Goal: Task Accomplishment & Management: Manage account settings

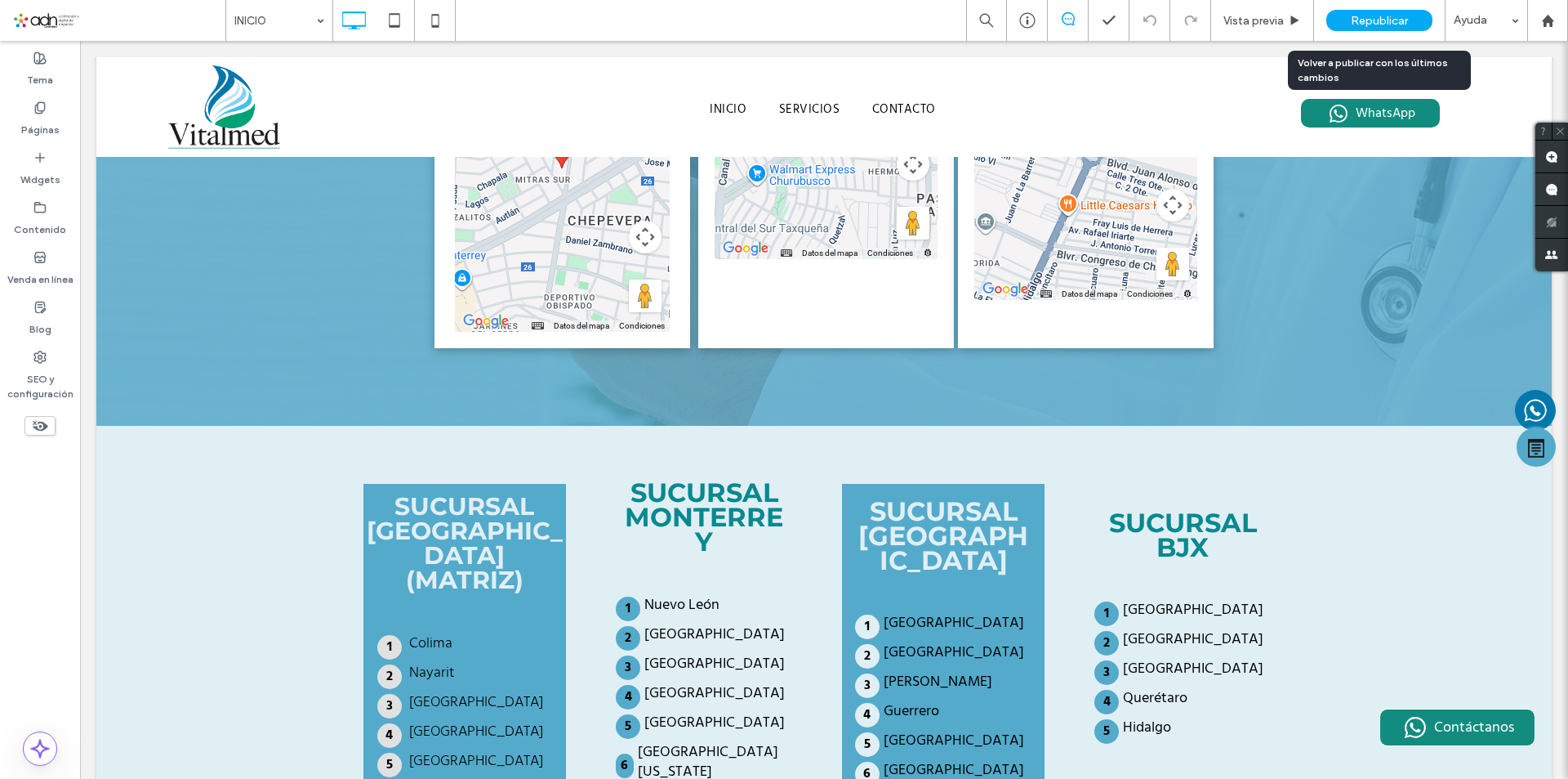
click at [1357, 22] on span "Republicar" at bounding box center [1380, 21] width 57 height 14
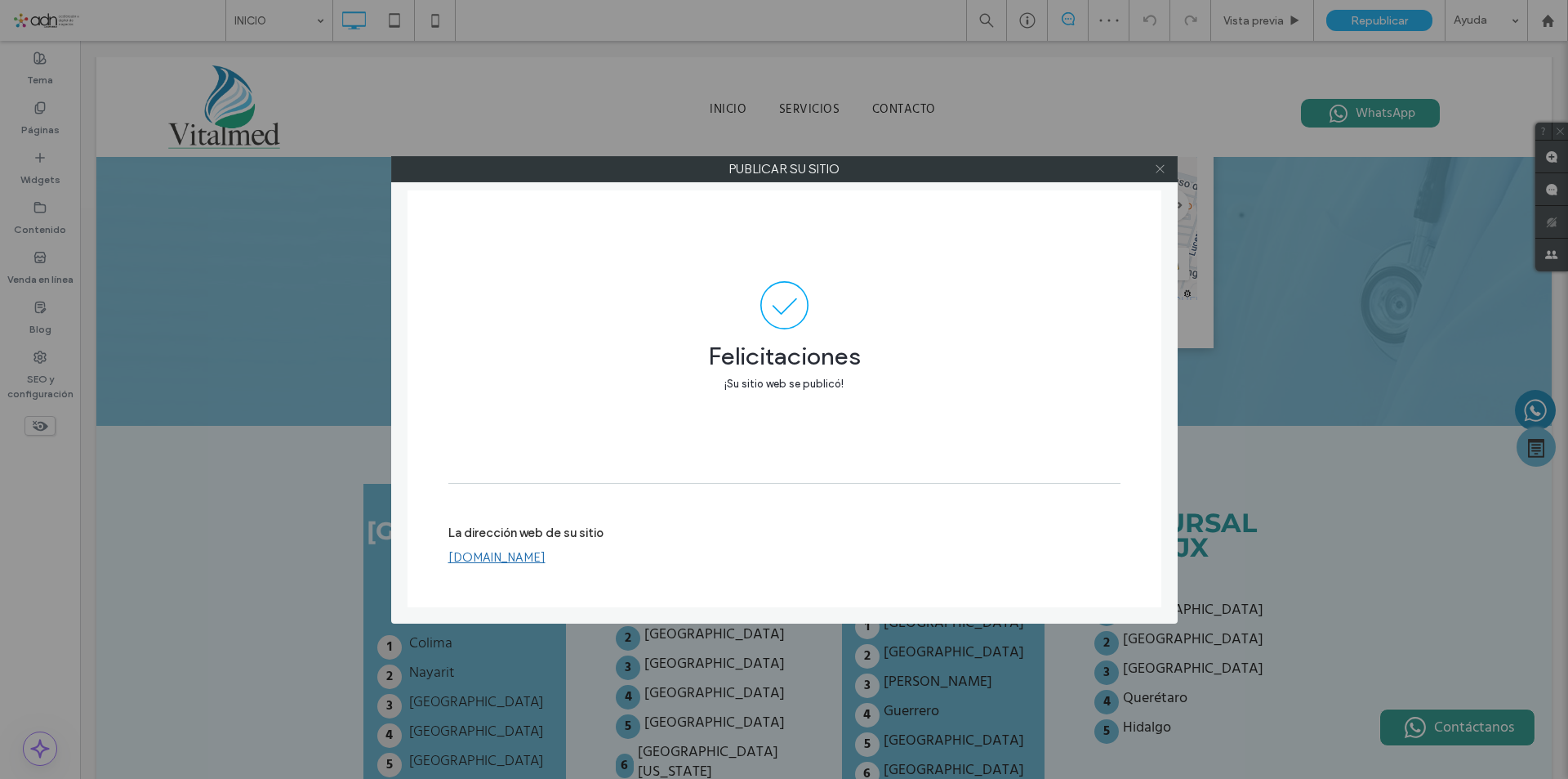
click at [1163, 171] on use at bounding box center [1160, 169] width 8 height 8
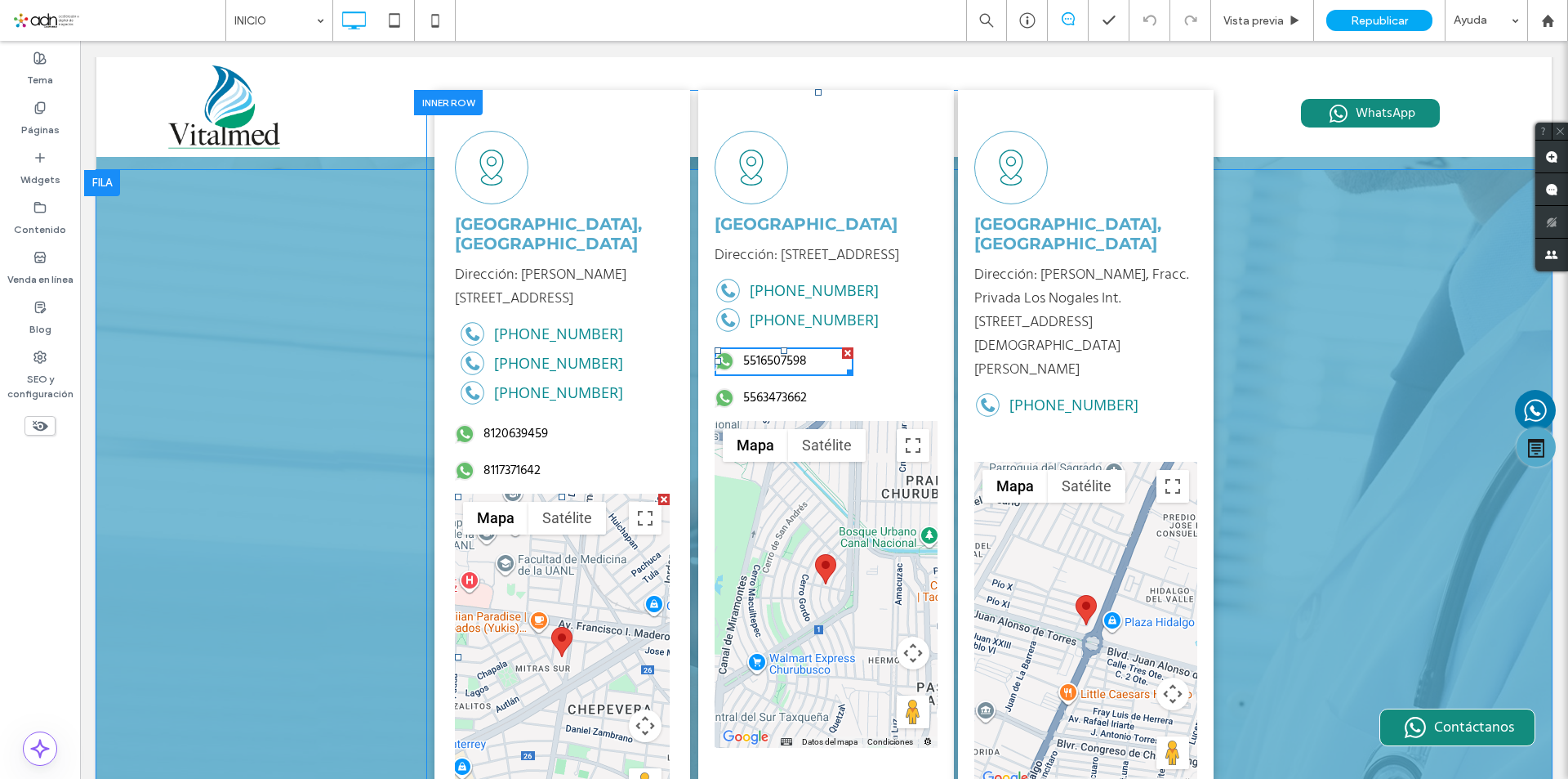
scroll to position [2861, 0]
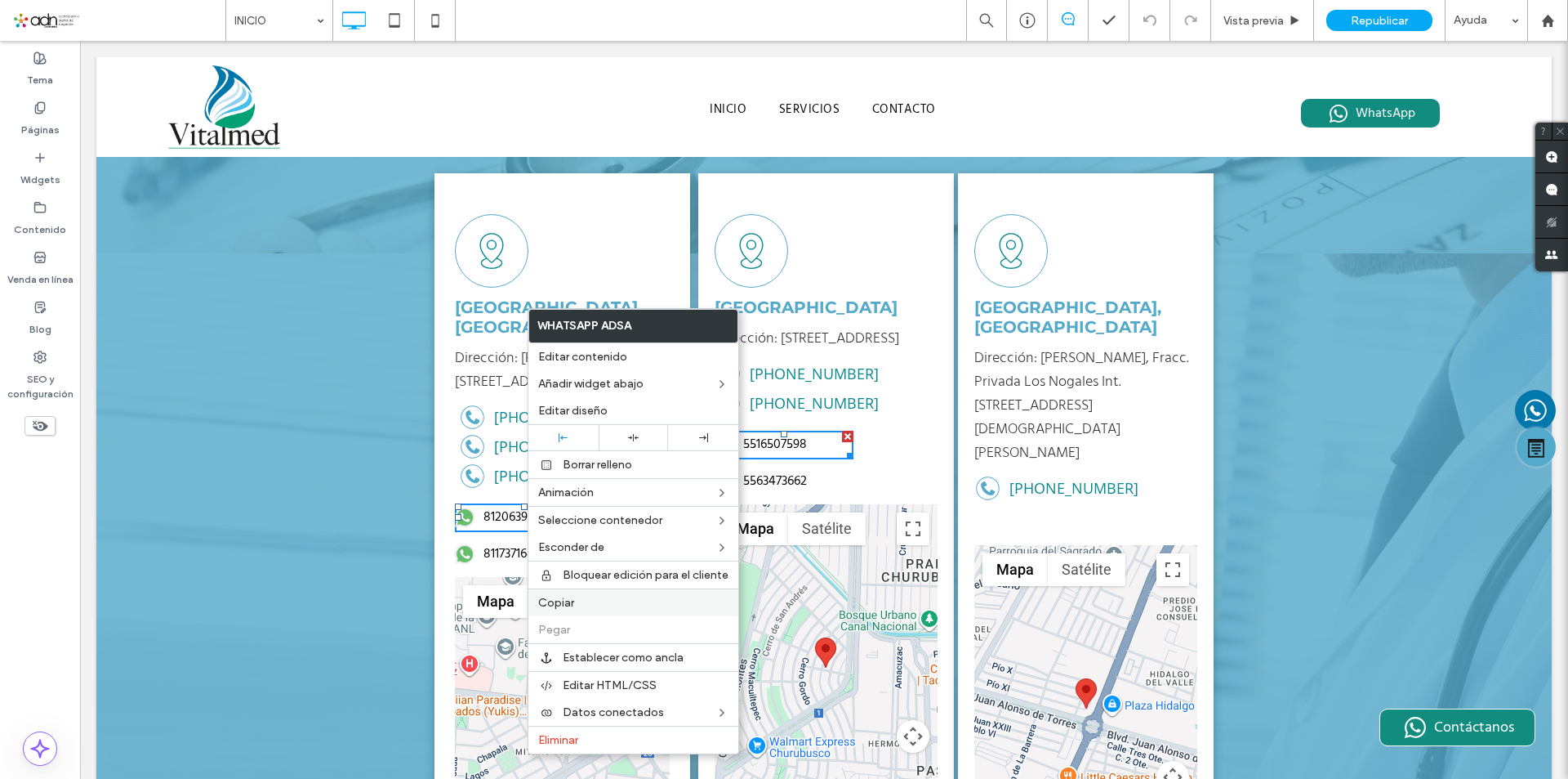
click at [573, 605] on span "Copiar" at bounding box center [556, 603] width 36 height 14
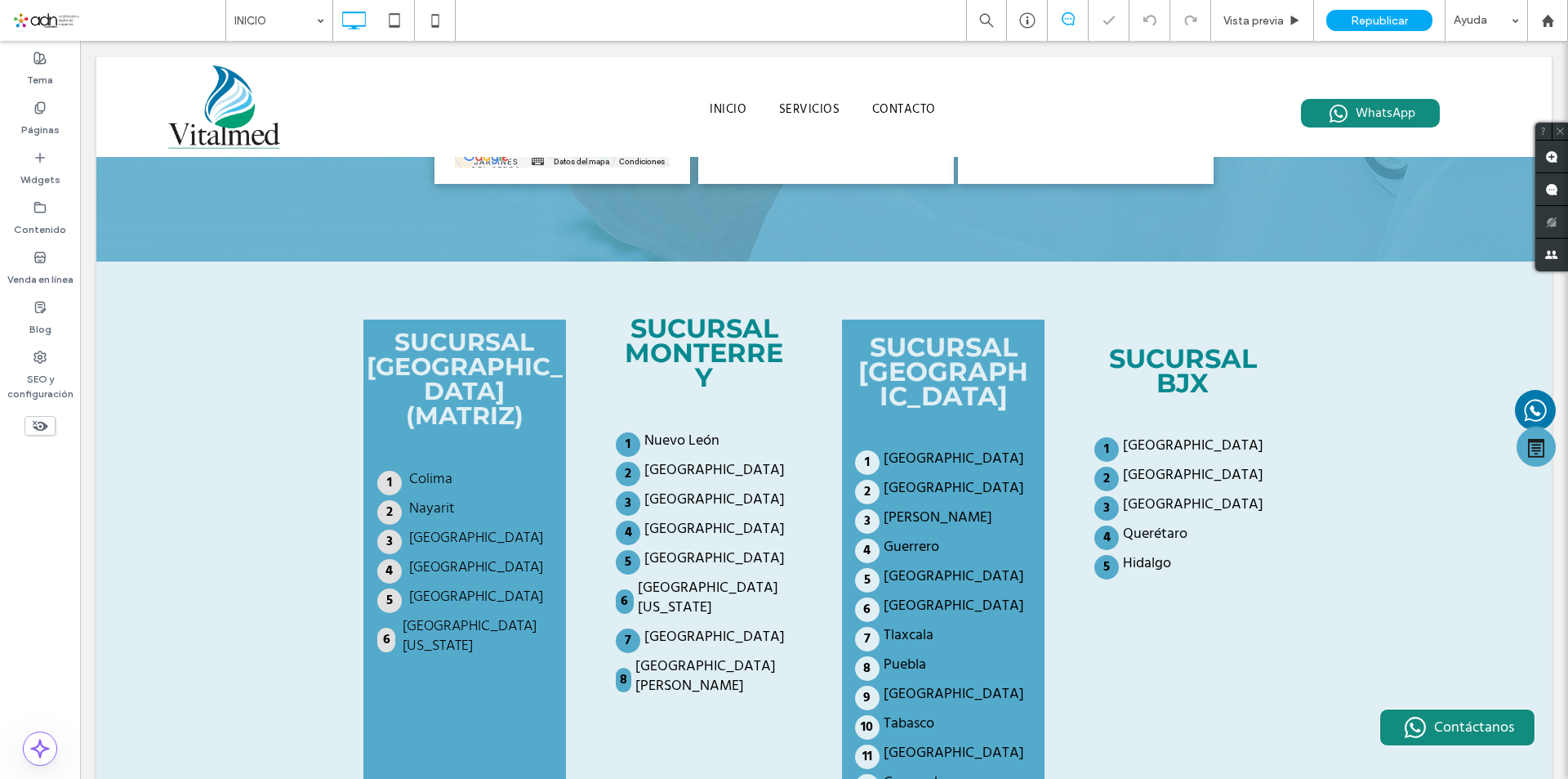
scroll to position [3679, 0]
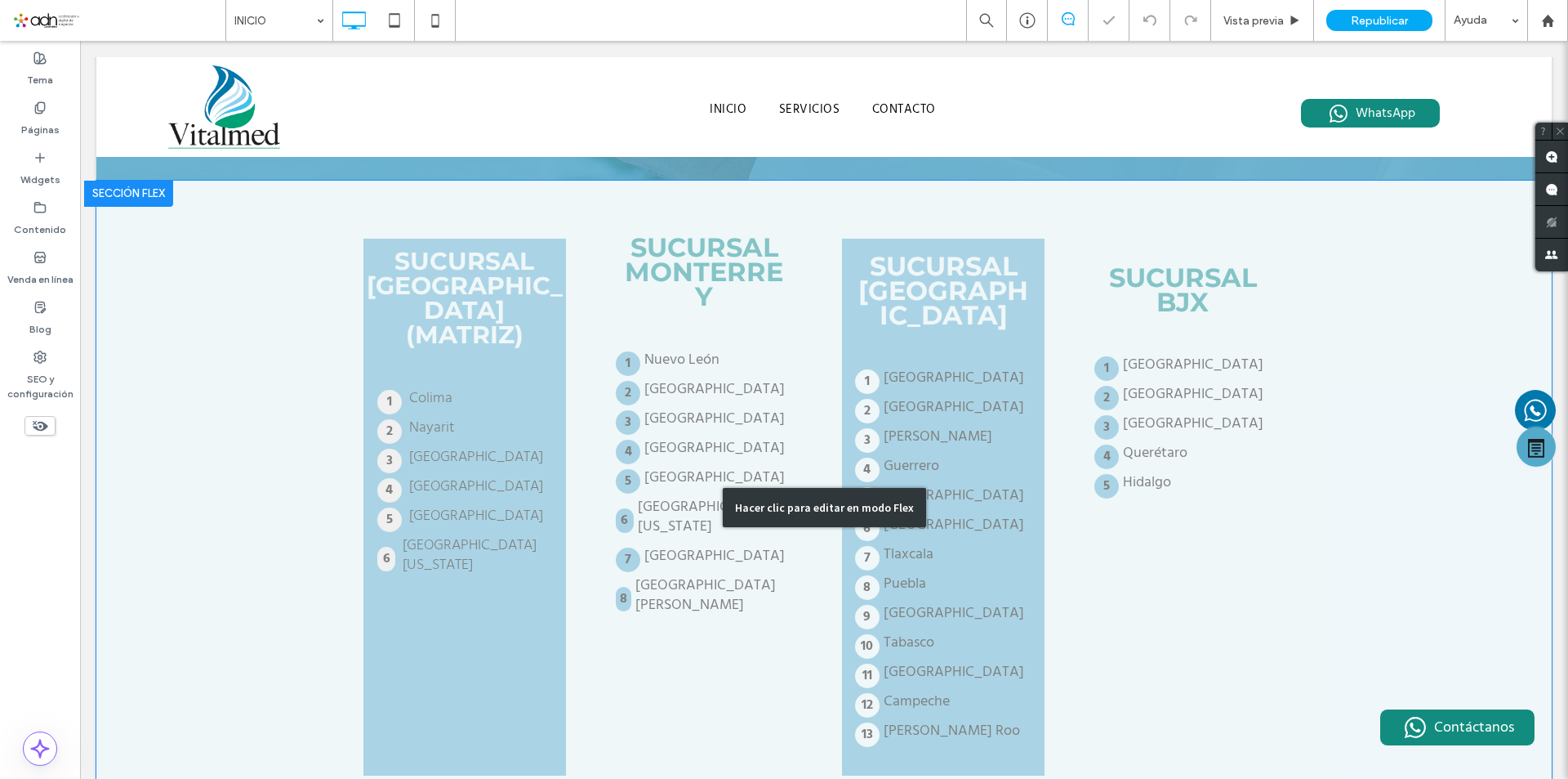
click at [710, 471] on div "Hacer clic para editar en modo Flex" at bounding box center [824, 507] width 1455 height 653
click at [710, 471] on div "SUCURSAL [GEOGRAPHIC_DATA] [GEOGRAPHIC_DATA] [GEOGRAPHIC_DATA] [GEOGRAPHIC_DATA…" at bounding box center [703, 507] width 202 height 538
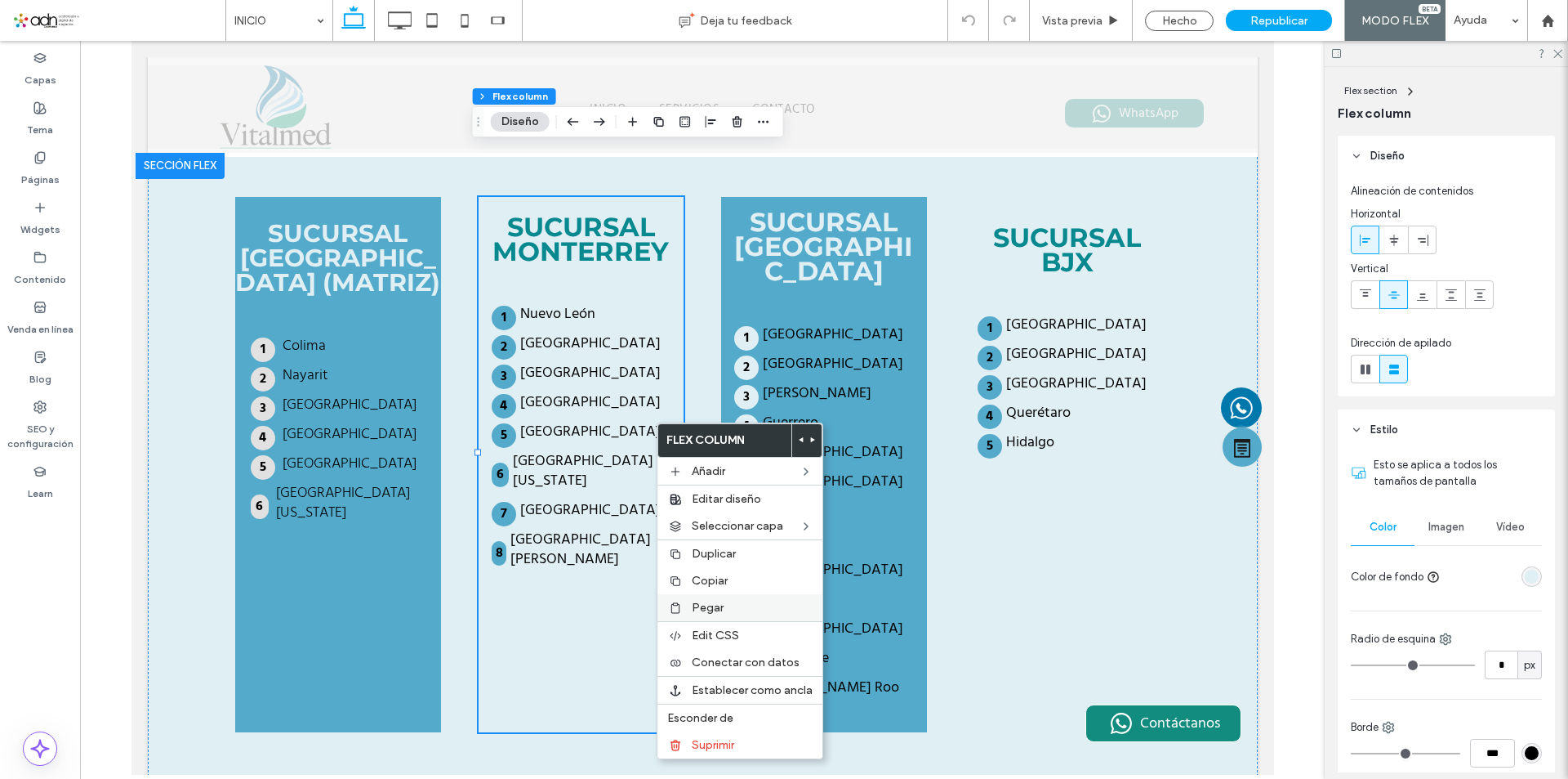
click at [708, 609] on span "Pegar" at bounding box center [707, 608] width 32 height 14
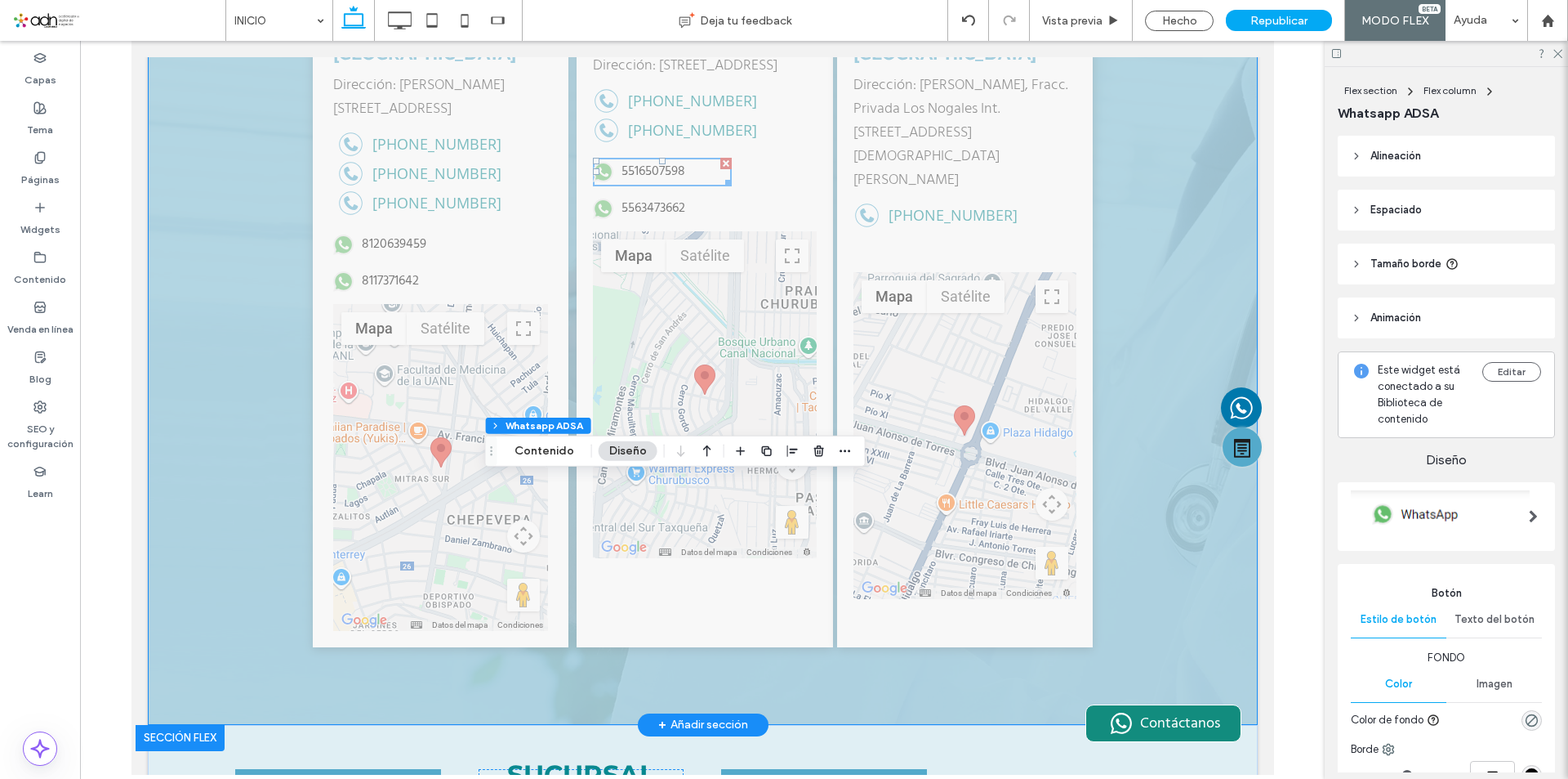
scroll to position [3596, 0]
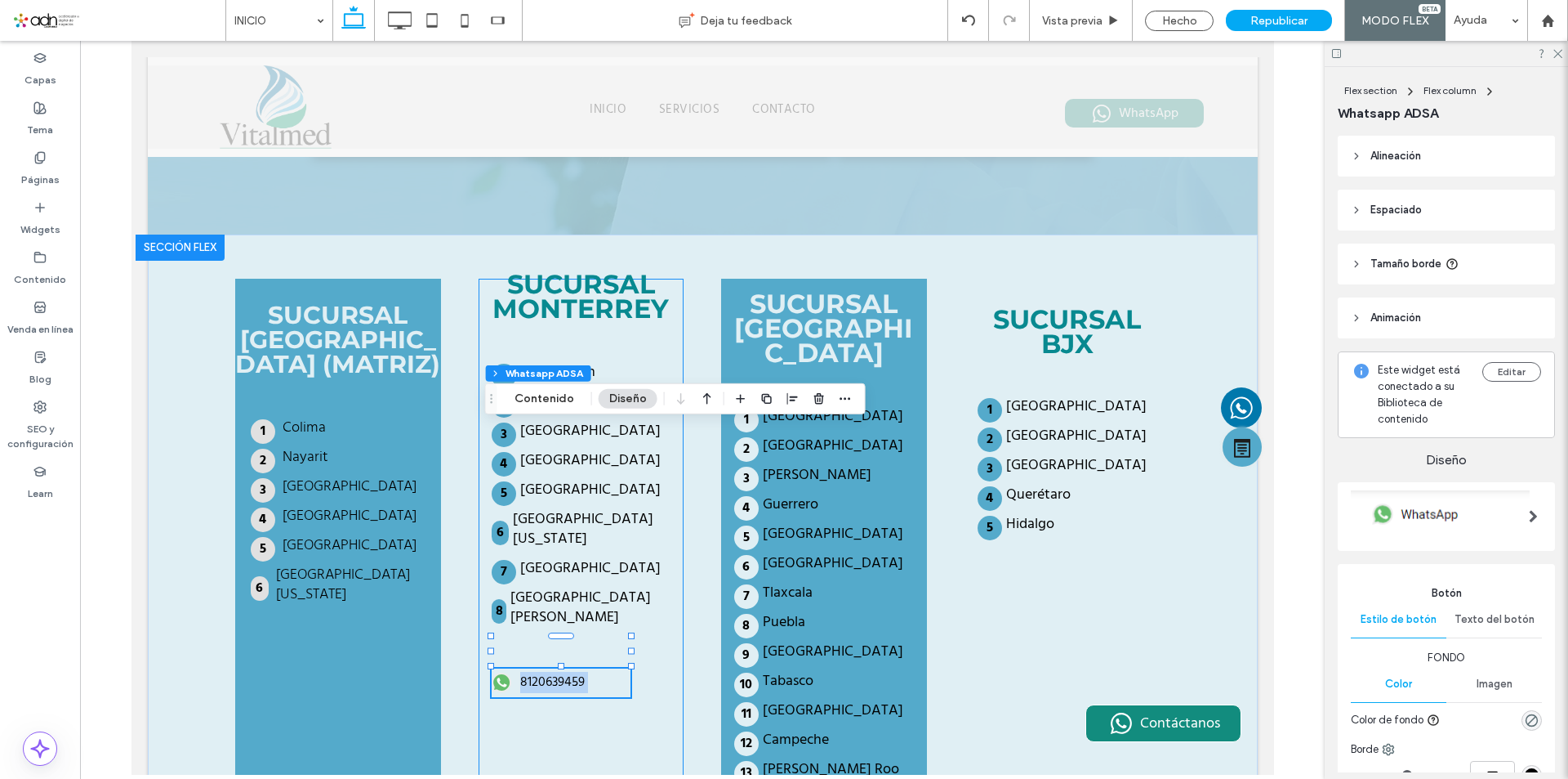
click at [593, 470] on div "SUCURSAL MONTERREY Nuevo León Tamaulipas Chihuahua Durango Coahuila Baja Califo…" at bounding box center [581, 547] width 206 height 536
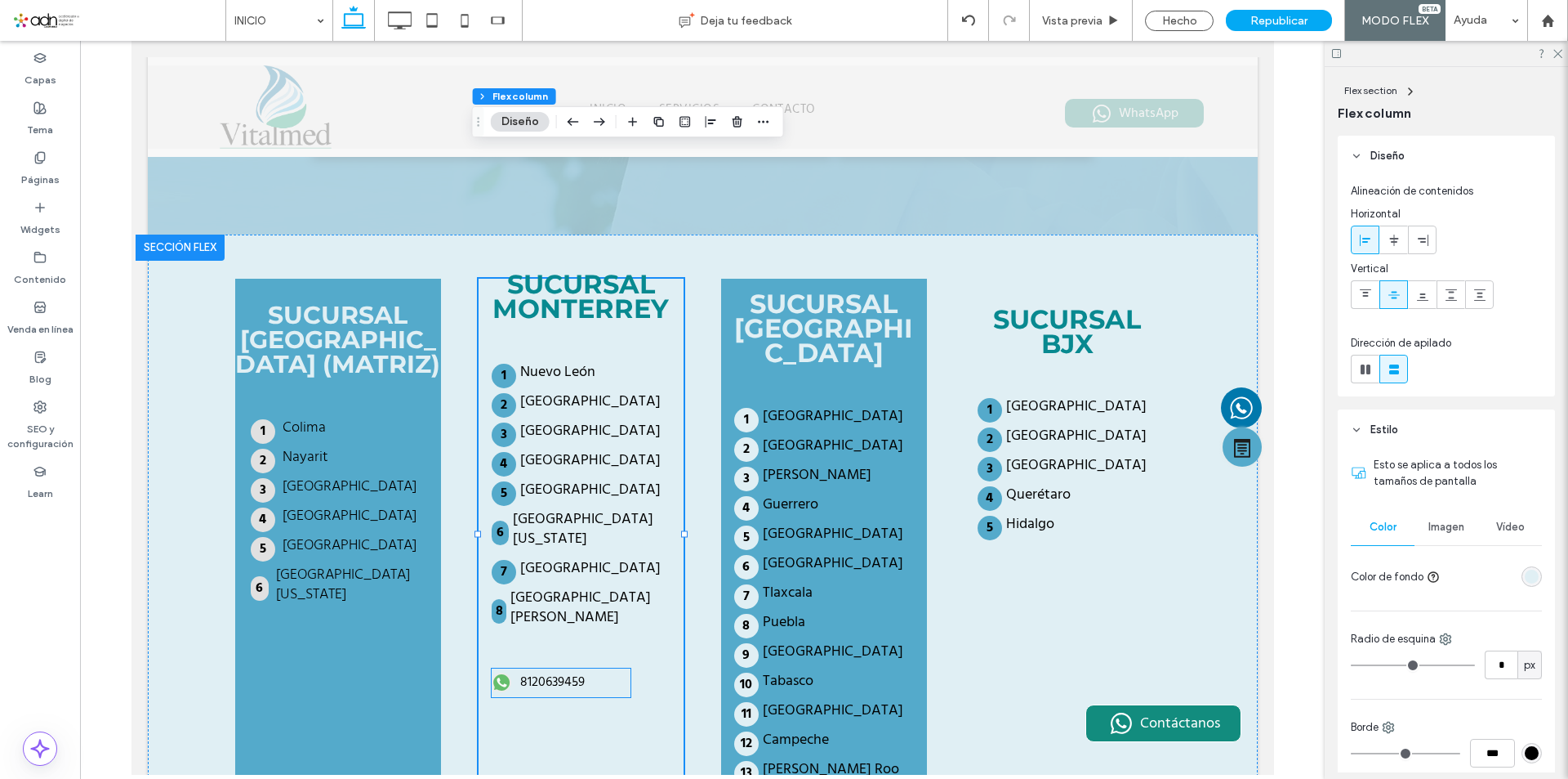
click at [550, 668] on div "8120639459" at bounding box center [560, 682] width 139 height 29
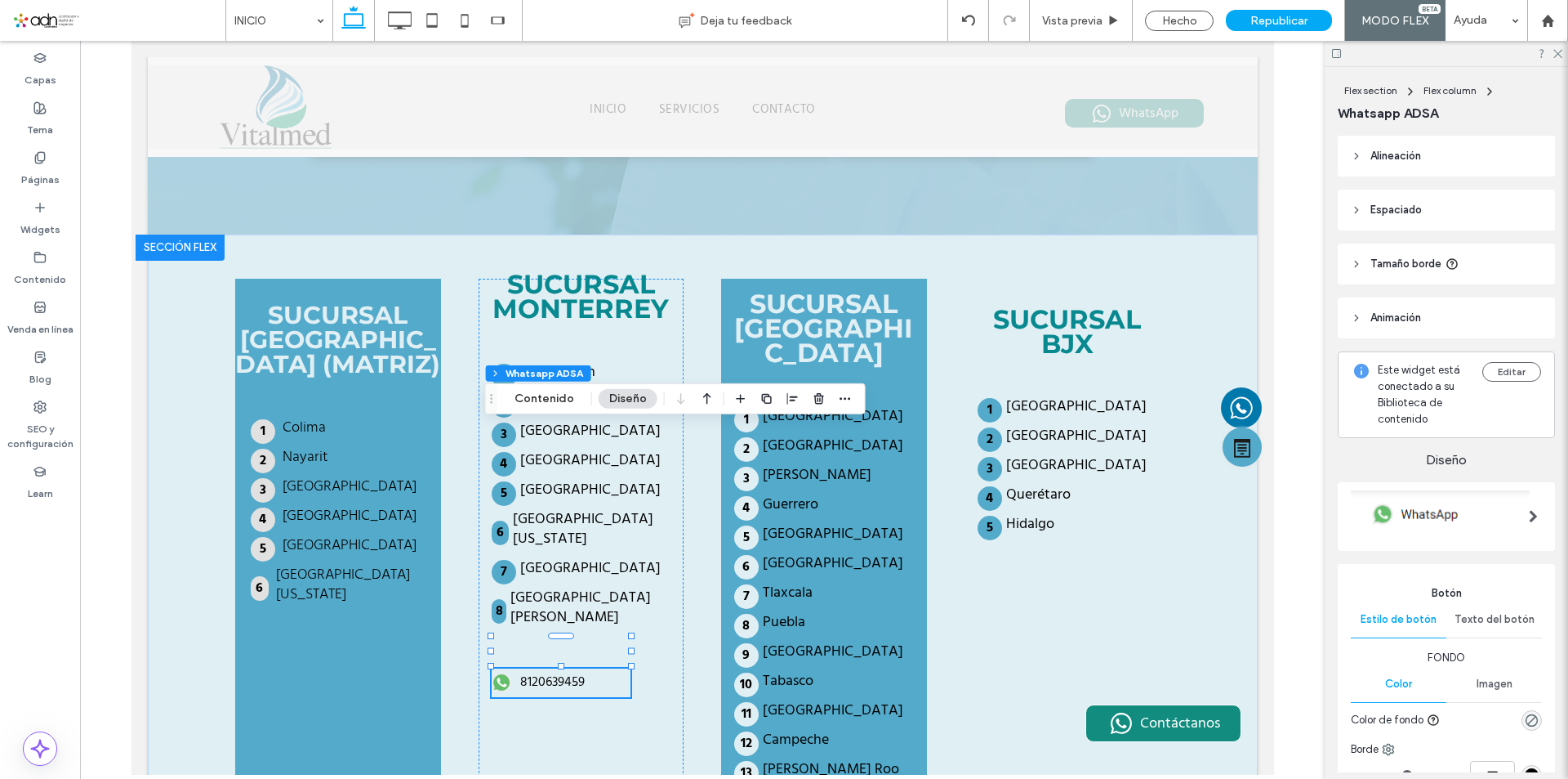
drag, startPoint x: 550, startPoint y: 442, endPoint x: 683, endPoint y: 441, distance: 133.0
click at [550, 668] on div "8120639459" at bounding box center [560, 682] width 139 height 29
click at [552, 400] on button "Contenido" at bounding box center [544, 399] width 81 height 20
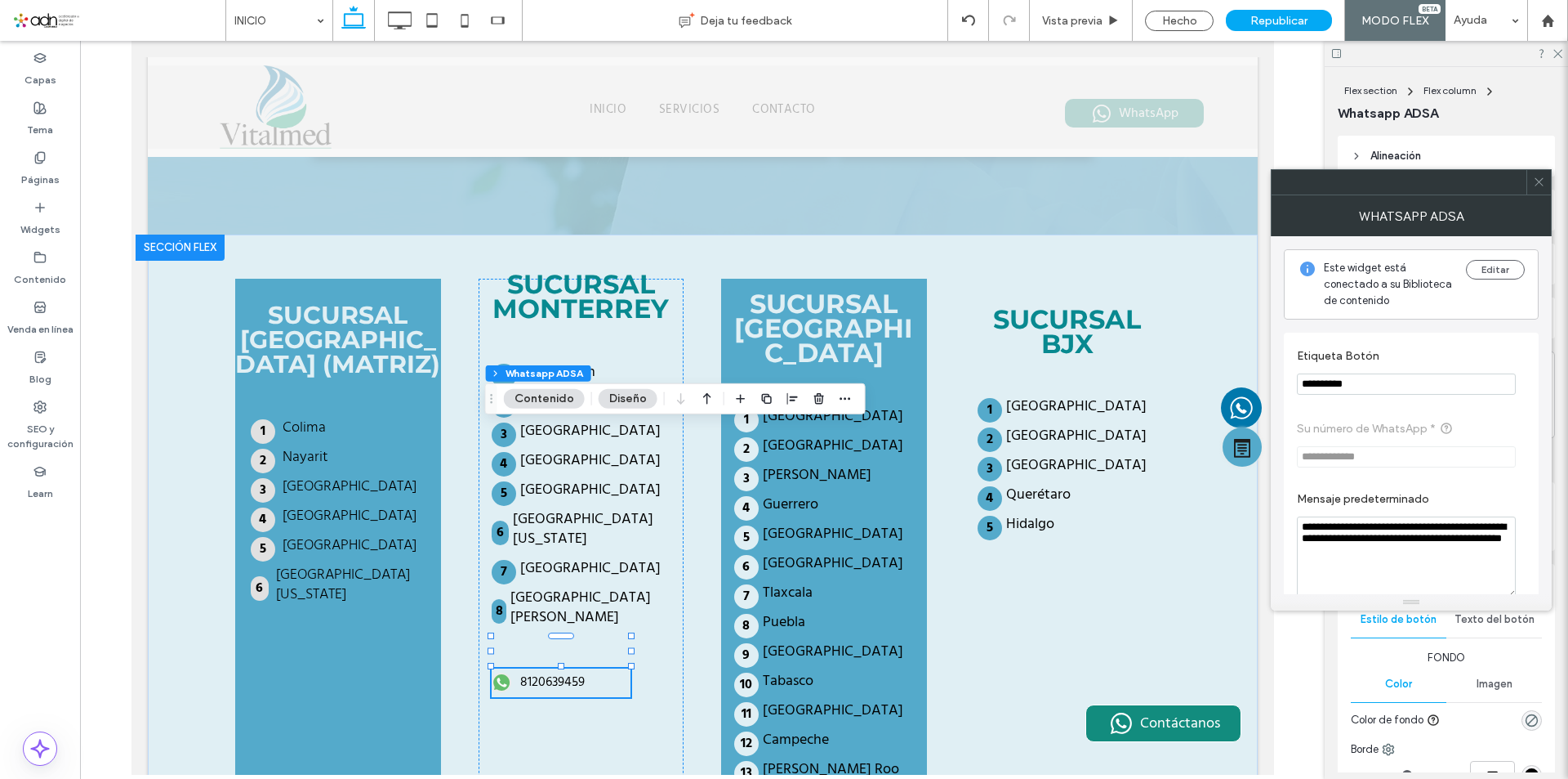
click at [1544, 186] on icon at bounding box center [1539, 182] width 12 height 12
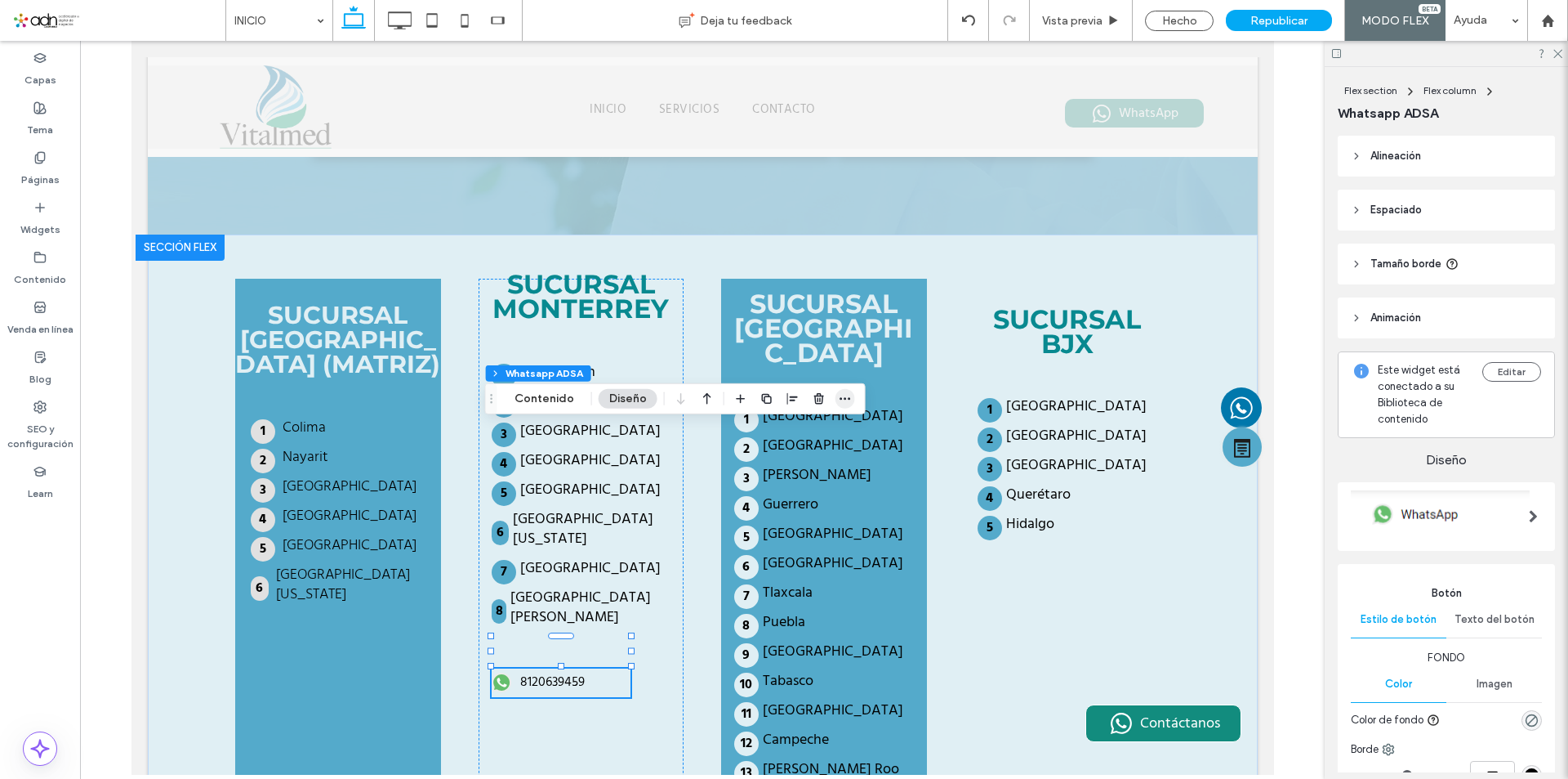
click at [848, 406] on span "button" at bounding box center [846, 399] width 20 height 20
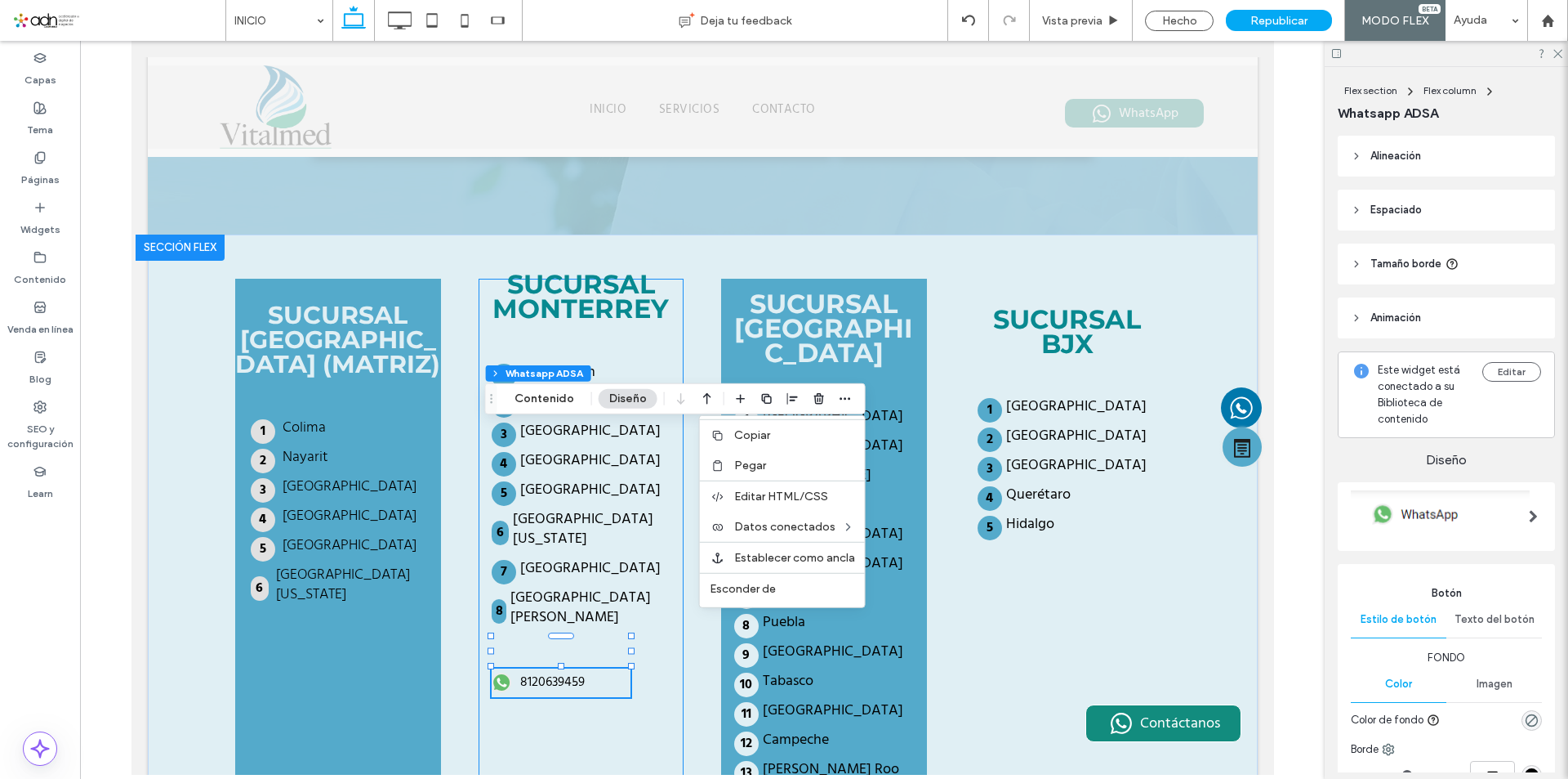
click at [629, 514] on div "SUCURSAL MONTERREY Nuevo León Tamaulipas Chihuahua Durango Coahuila Baja Califo…" at bounding box center [581, 547] width 206 height 536
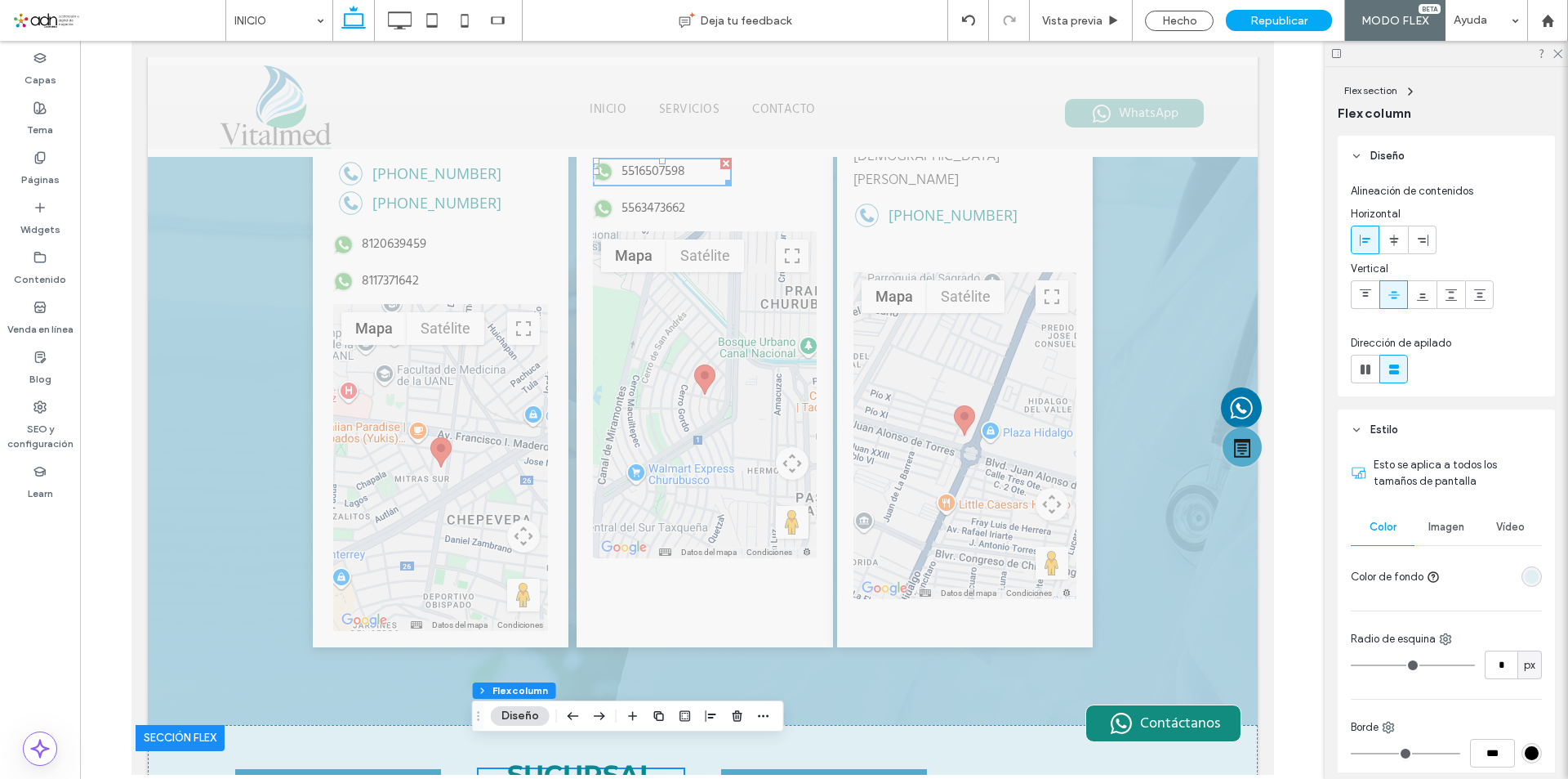
scroll to position [2697, 0]
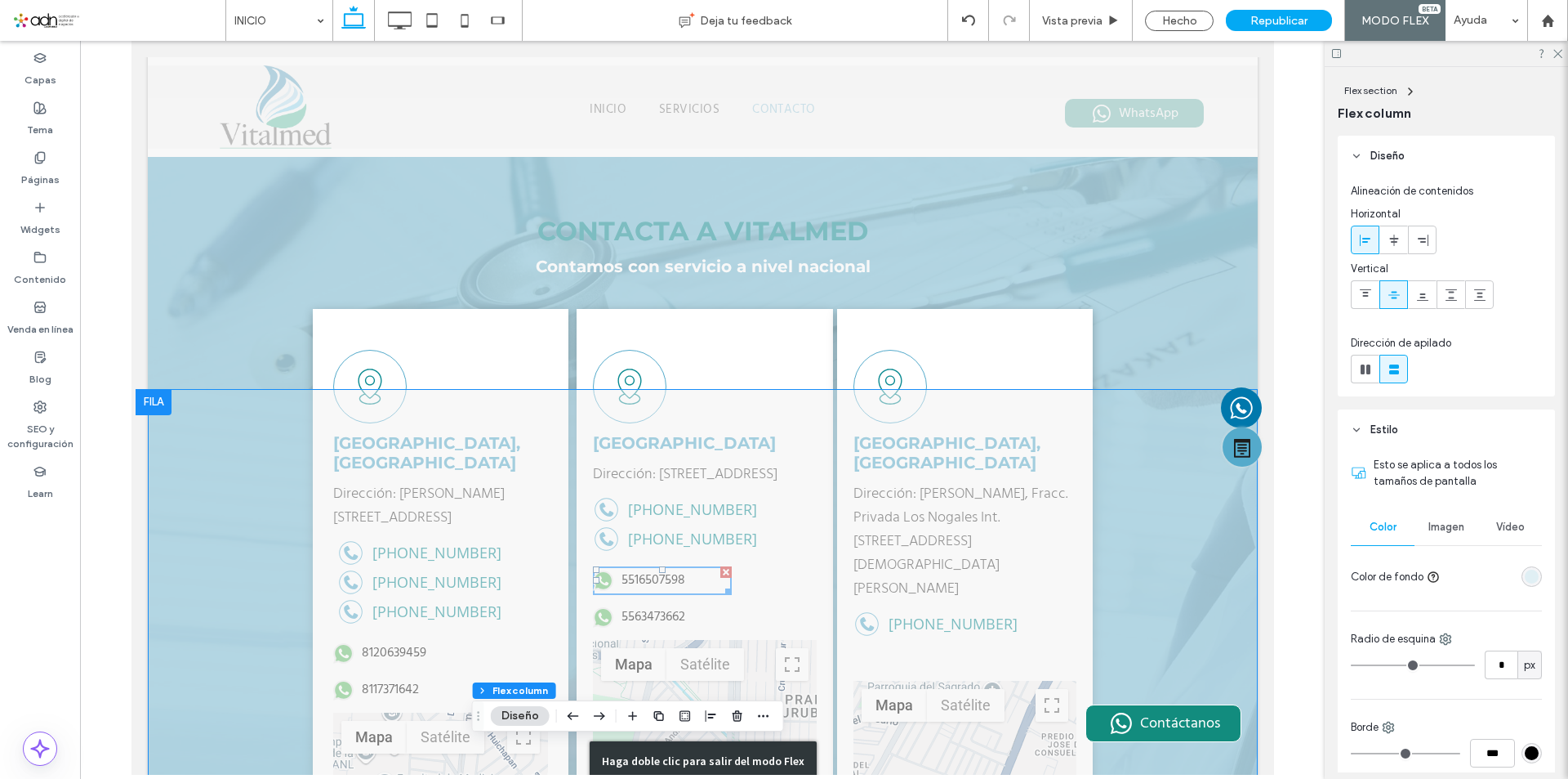
click at [614, 442] on div "Haga doble clic para salir del modo Flex" at bounding box center [702, 761] width 1111 height 744
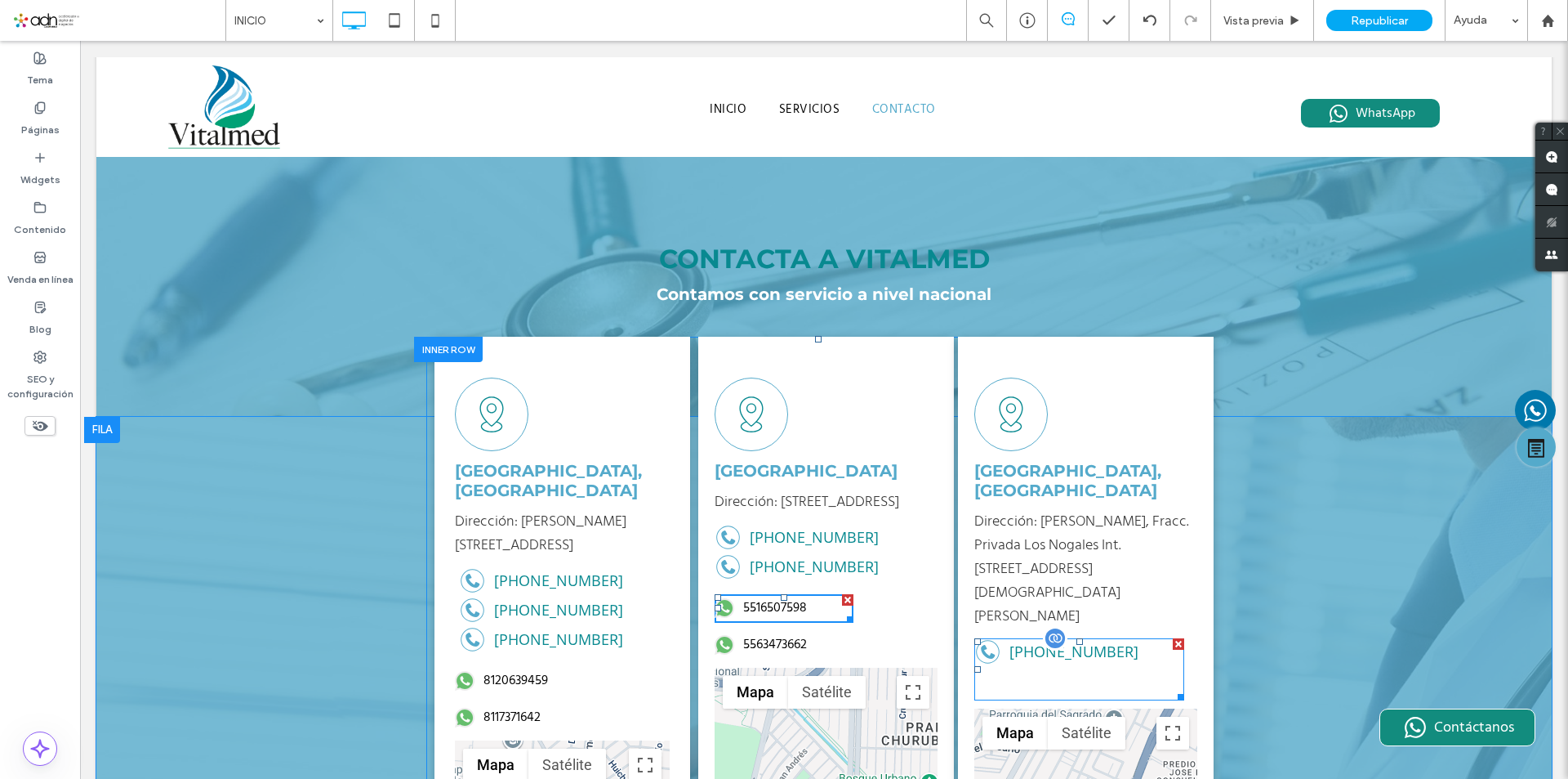
scroll to position [2725, 0]
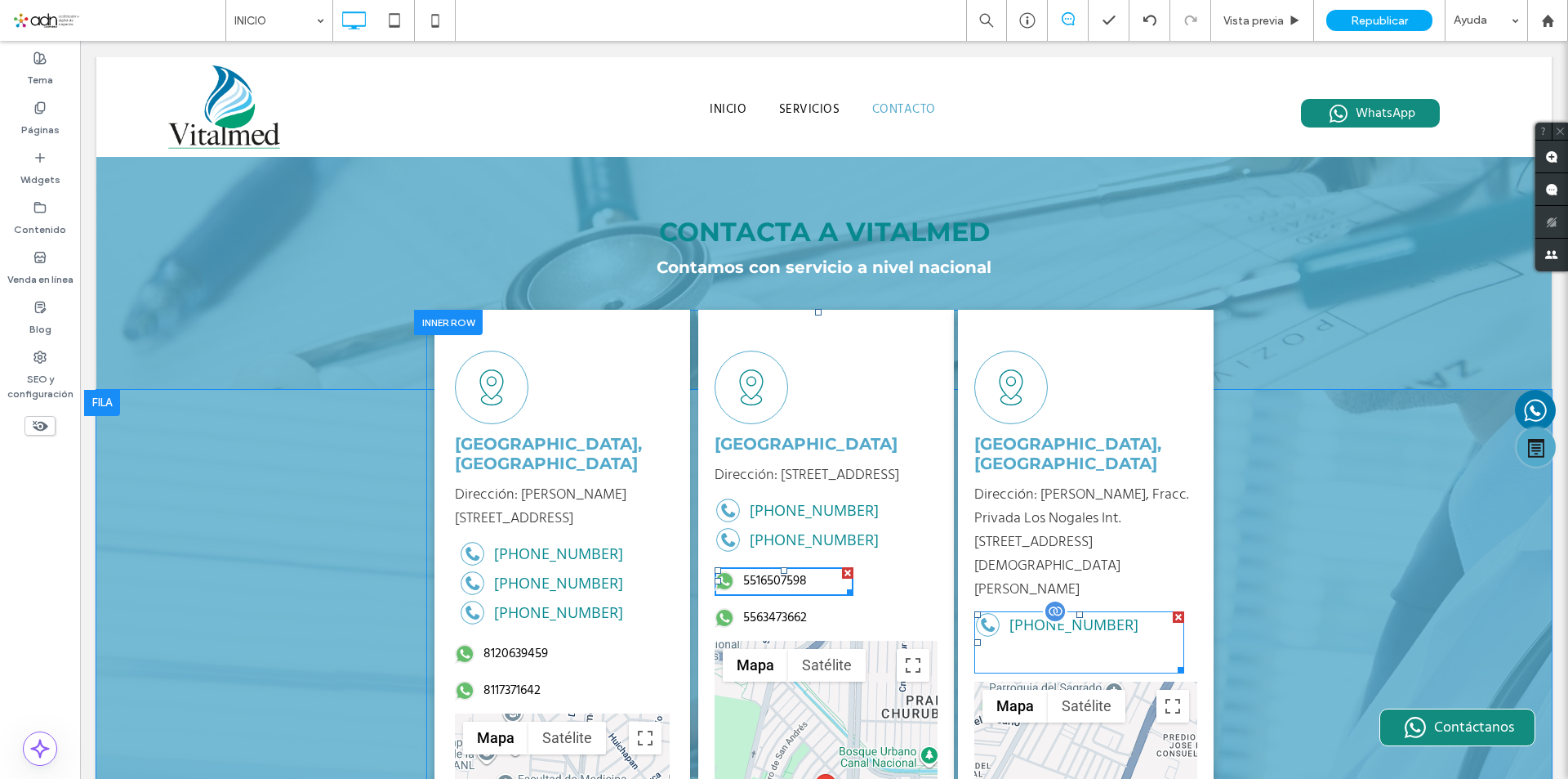
click at [1024, 611] on span at bounding box center [1079, 642] width 209 height 62
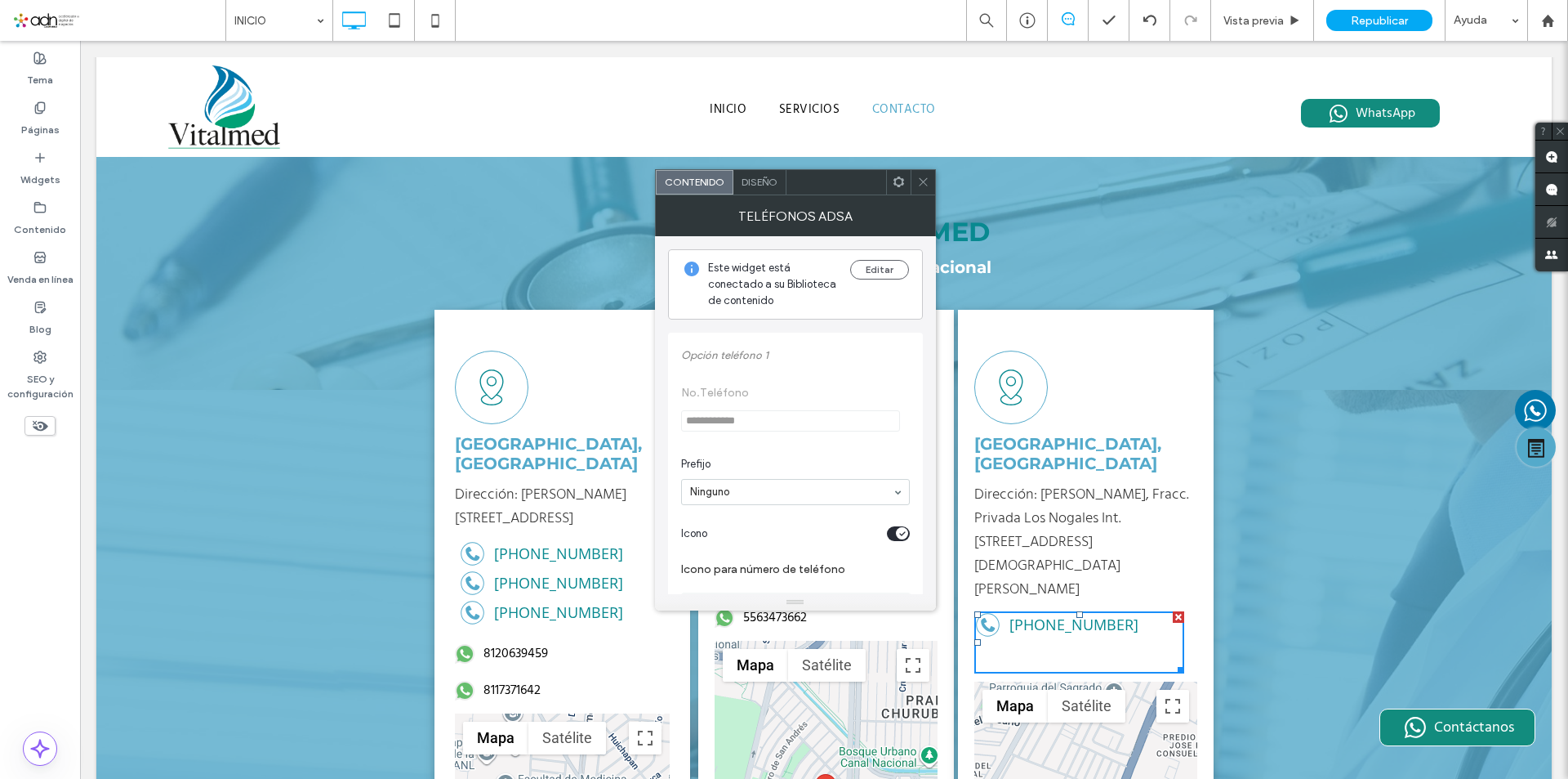
click at [923, 191] on span at bounding box center [923, 182] width 12 height 25
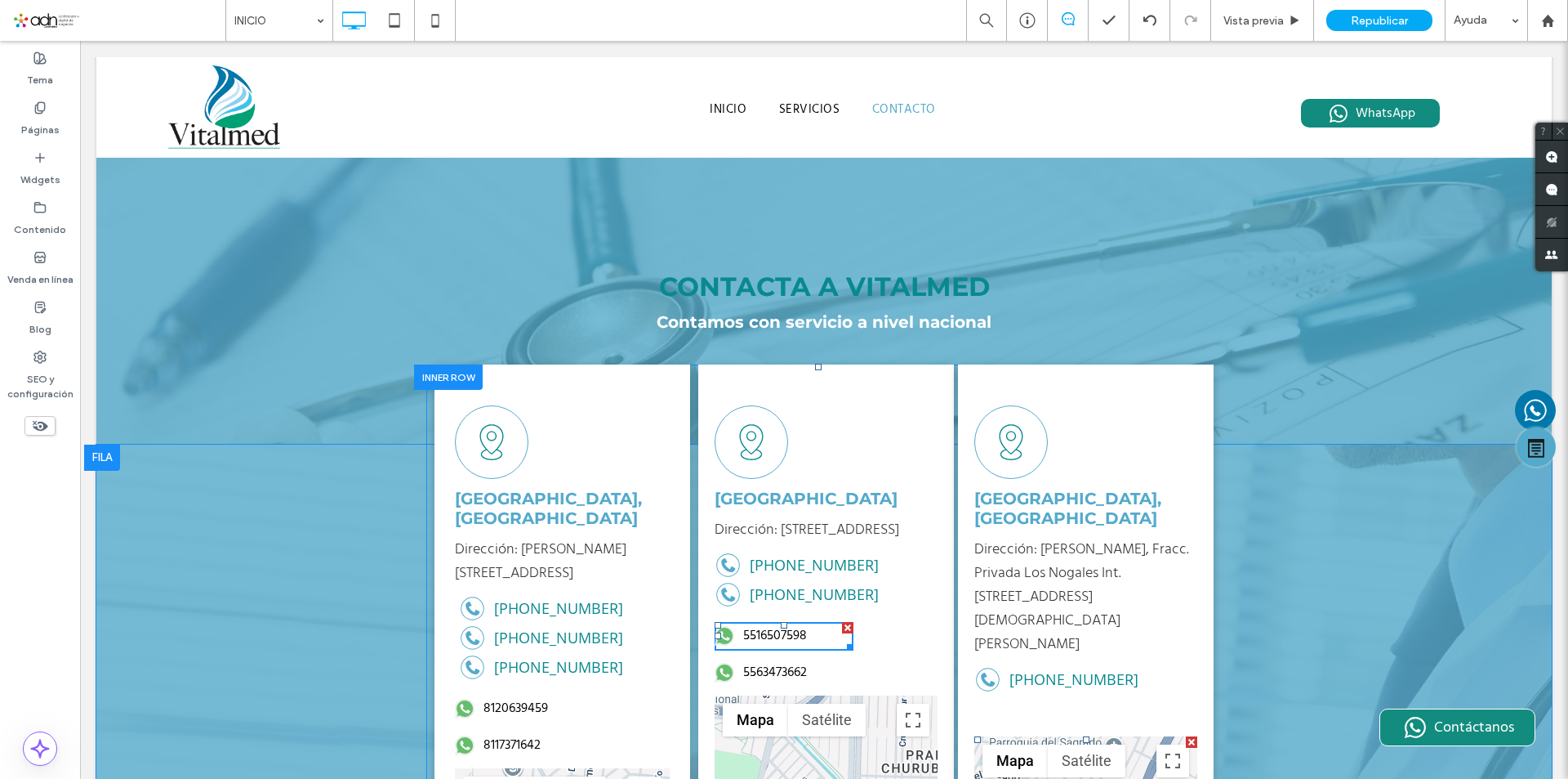
scroll to position [2642, 0]
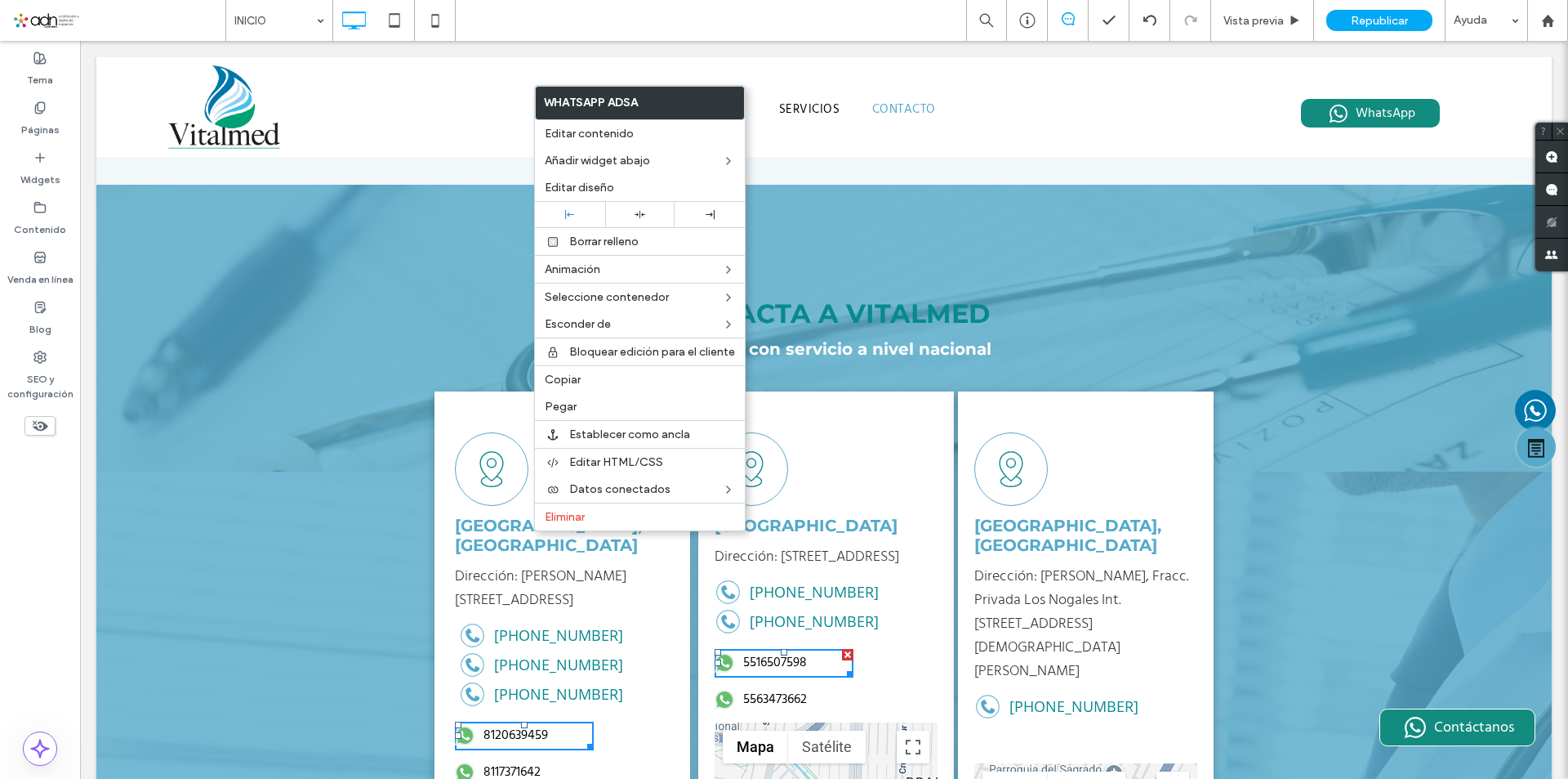
click at [567, 381] on span "Copiar" at bounding box center [562, 380] width 36 height 14
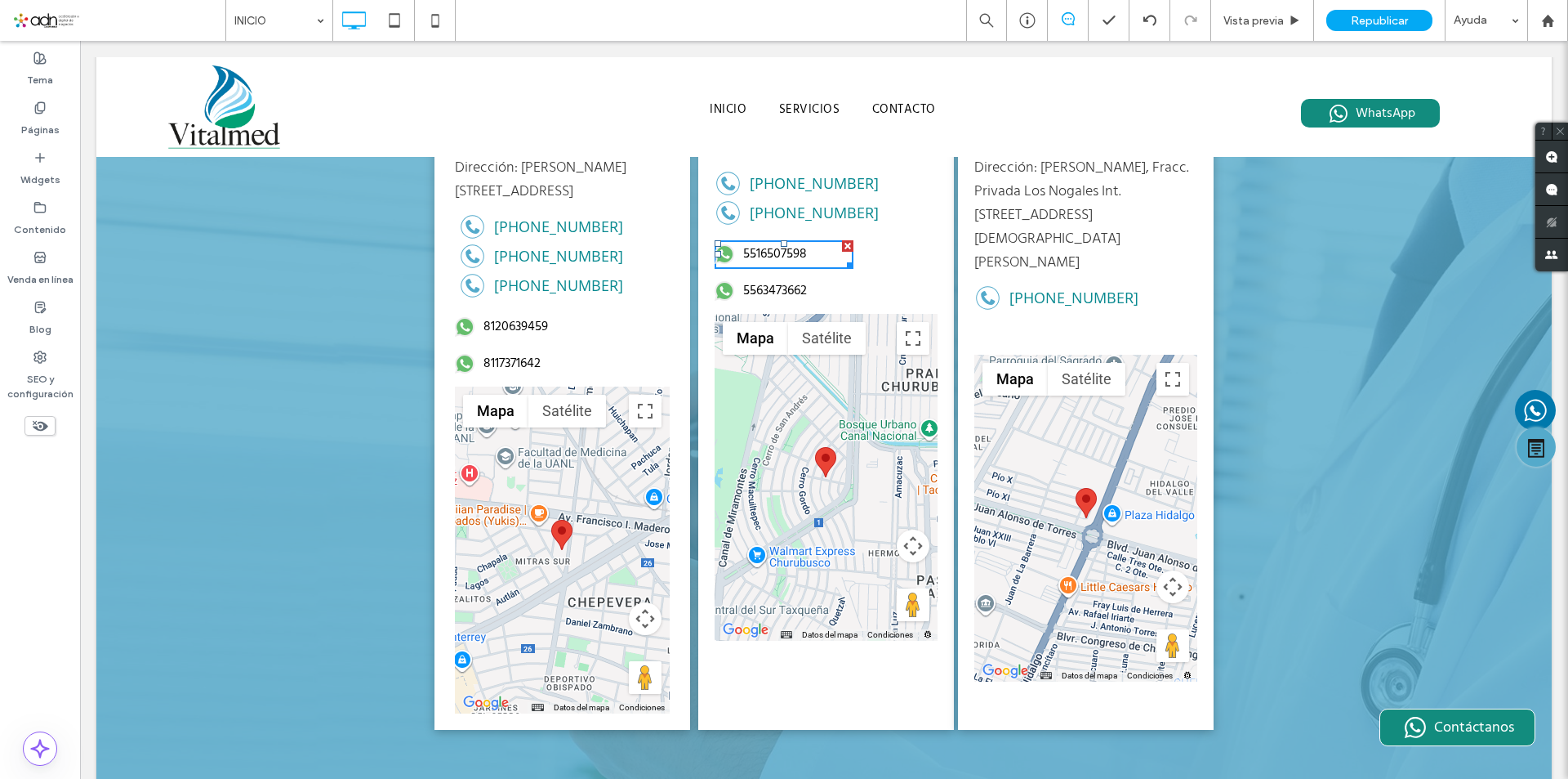
scroll to position [3542, 0]
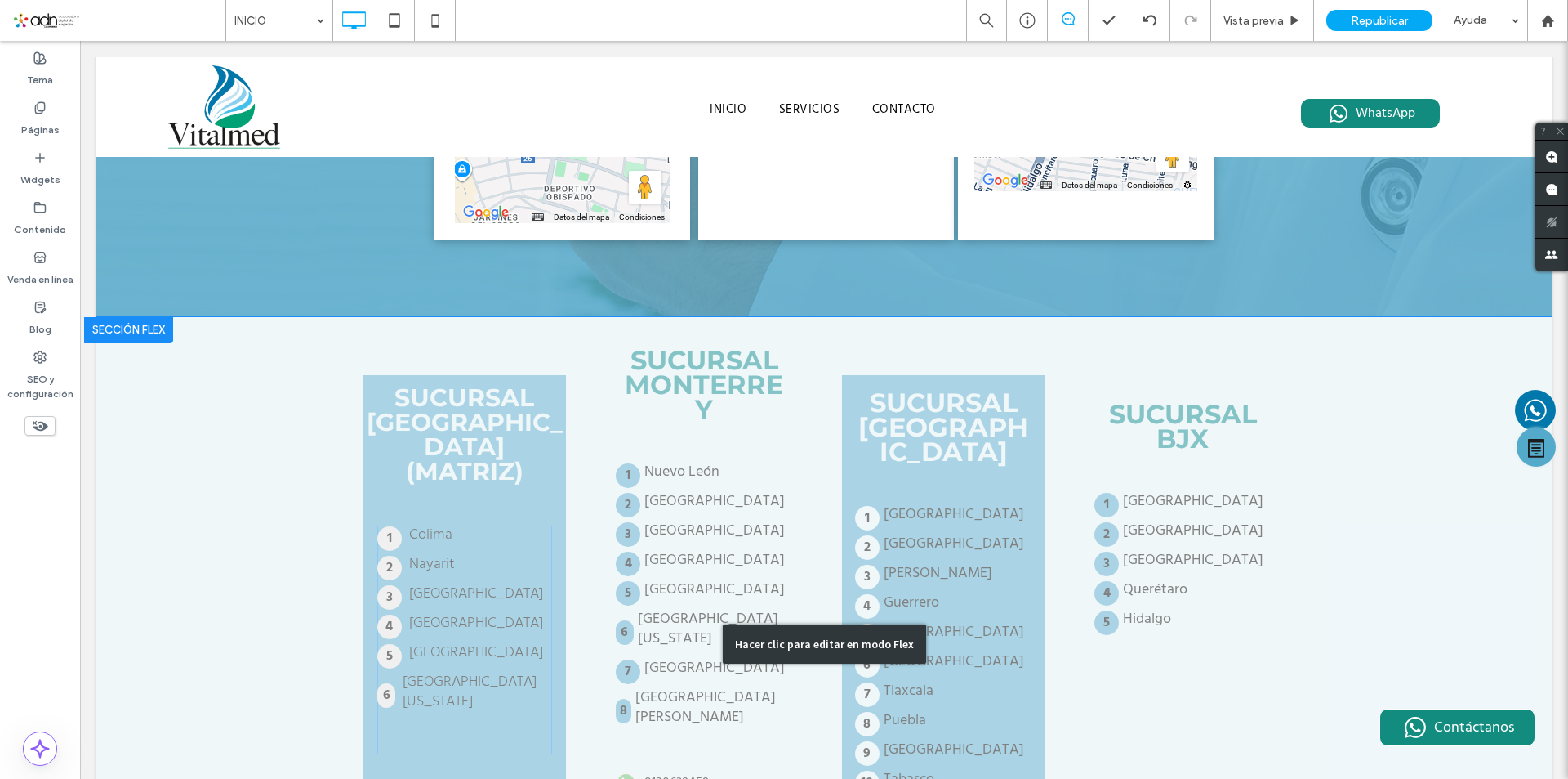
click at [668, 539] on div "Hacer clic para editar en modo Flex" at bounding box center [824, 644] width 1455 height 653
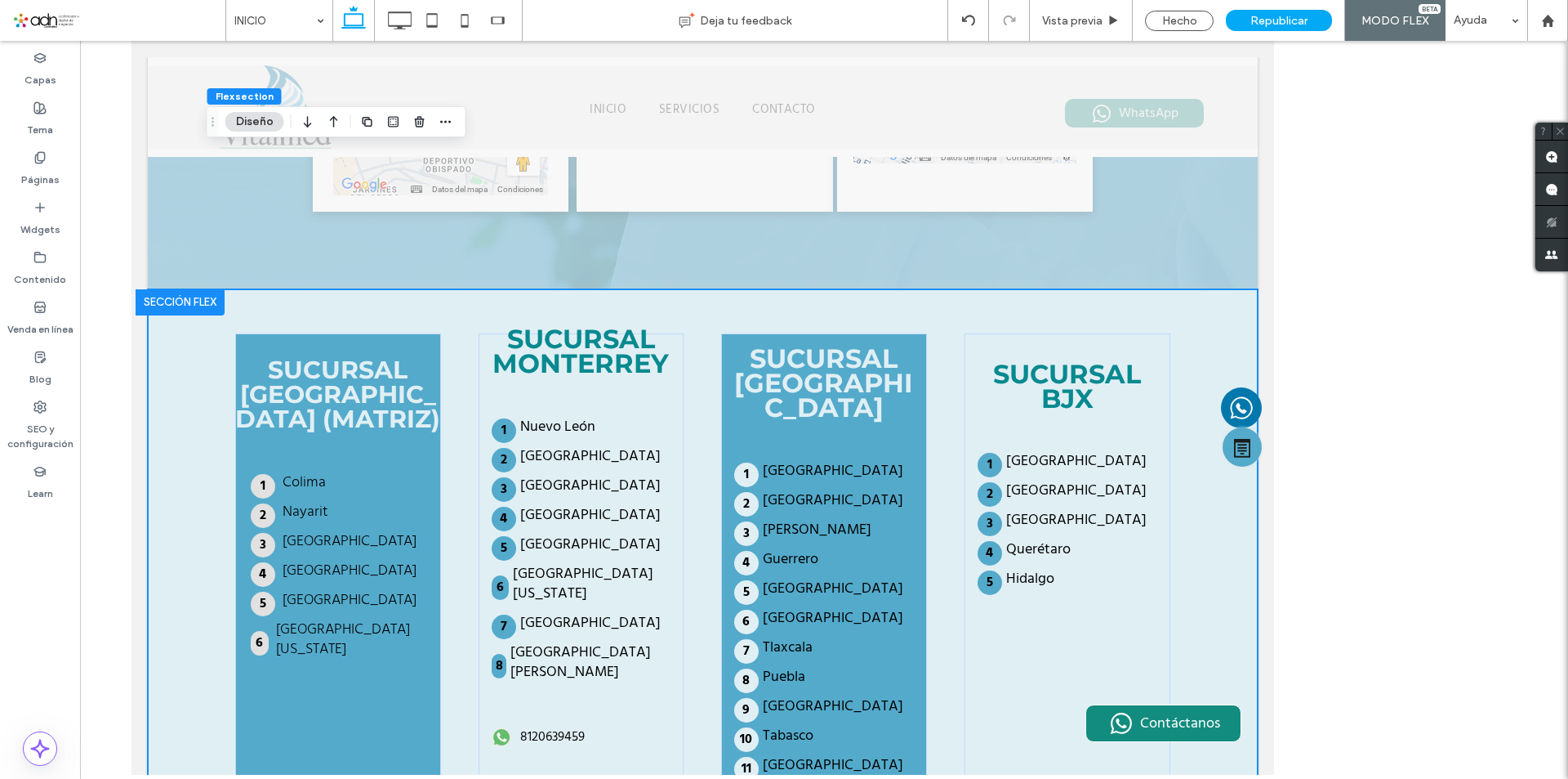
scroll to position [3514, 0]
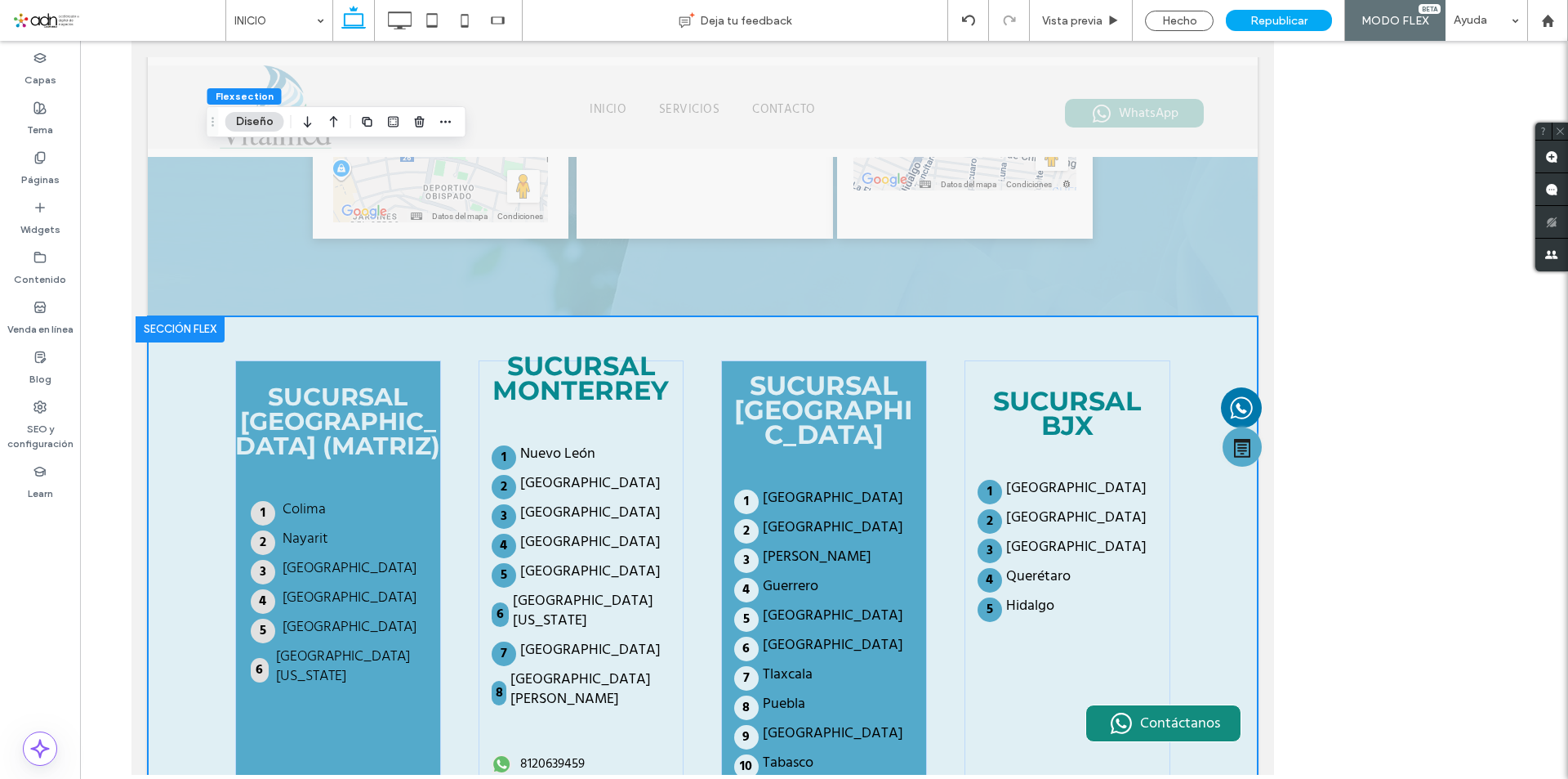
click at [611, 750] on div "8120639459" at bounding box center [560, 764] width 139 height 29
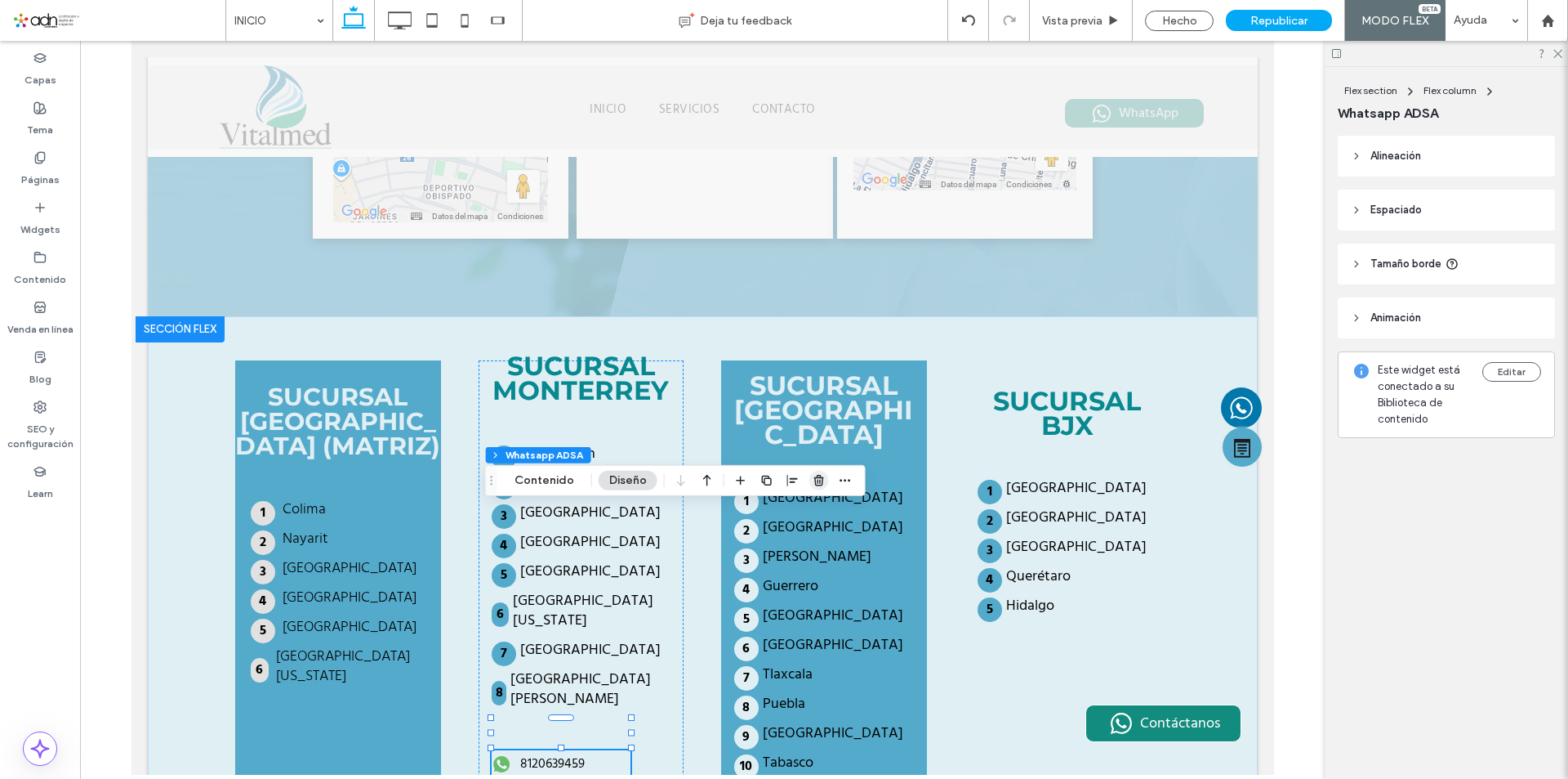
click at [813, 477] on icon "button" at bounding box center [819, 480] width 13 height 13
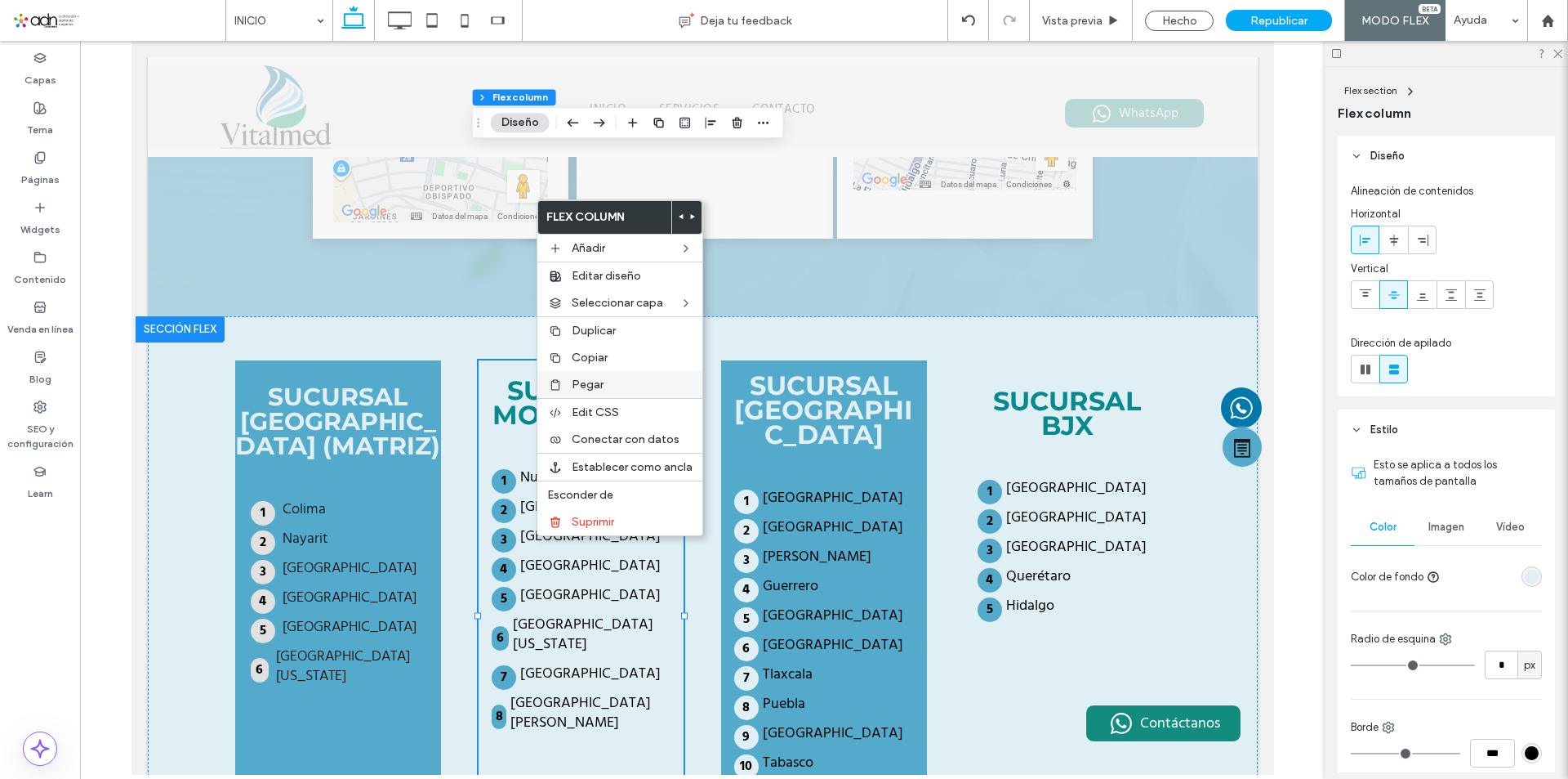
click at [589, 389] on span "Pegar" at bounding box center [588, 385] width 32 height 14
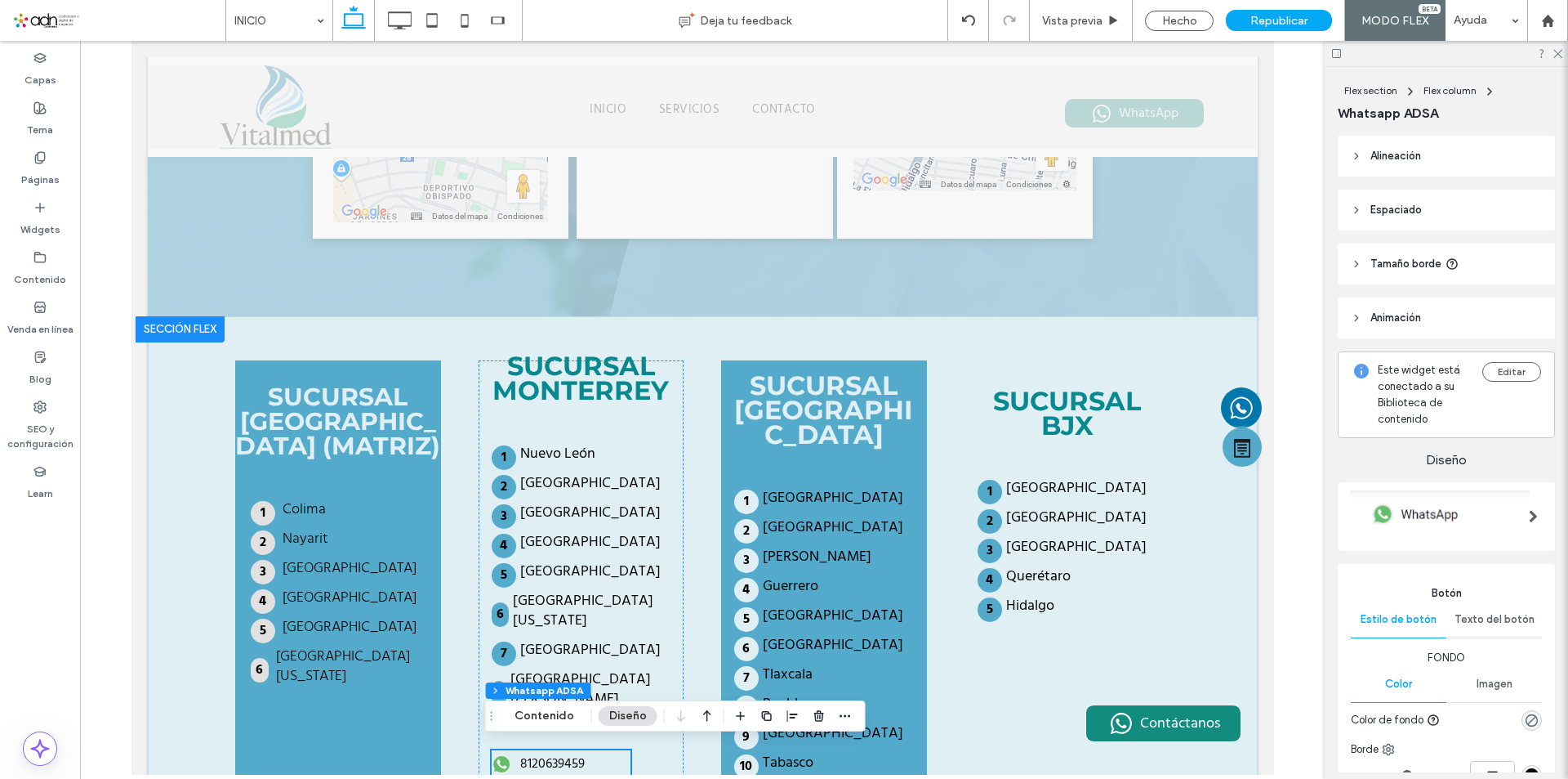
scroll to position [2697, 0]
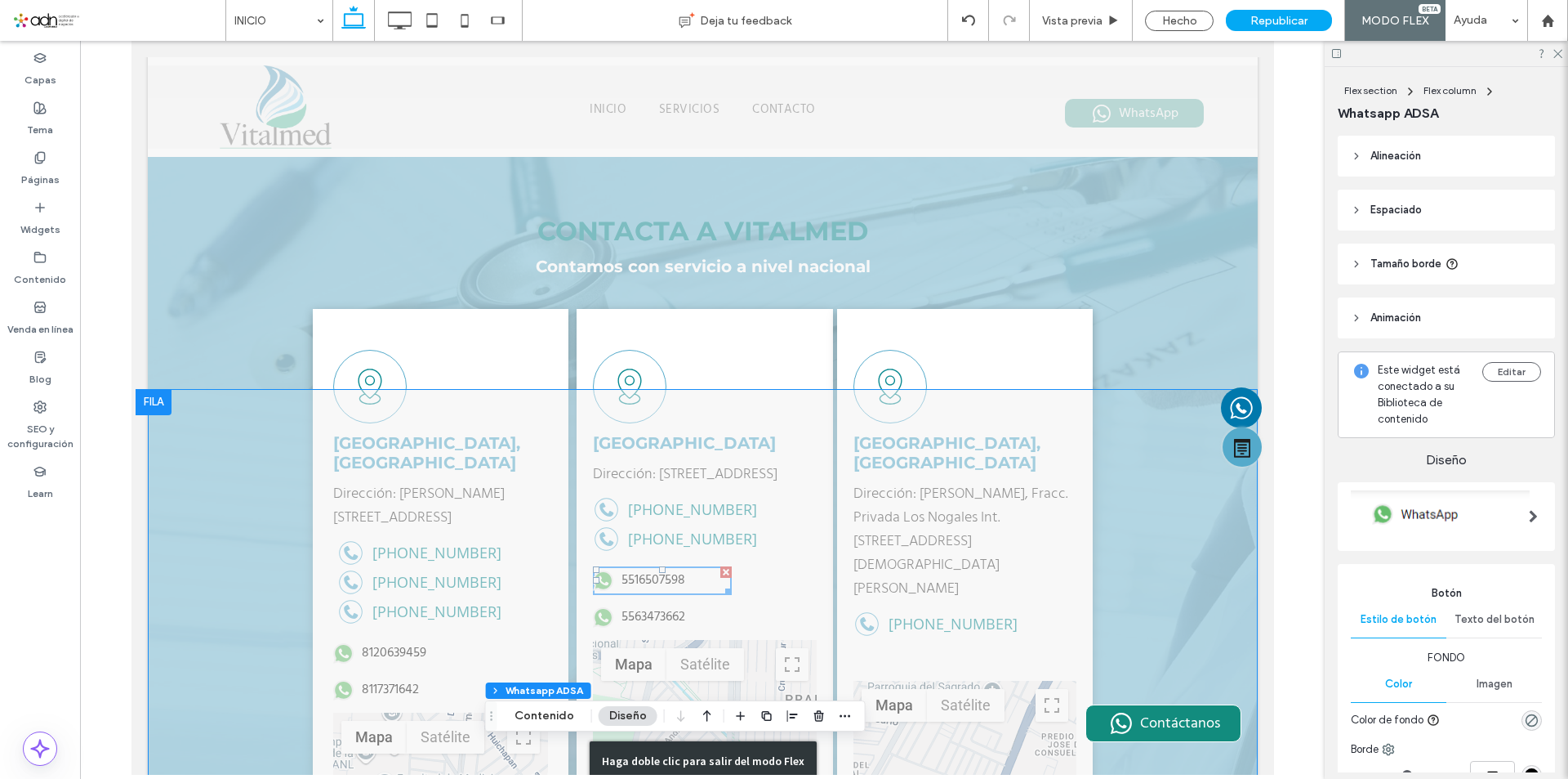
click at [427, 475] on div "Haga doble clic para salir del modo Flex" at bounding box center [702, 761] width 1111 height 744
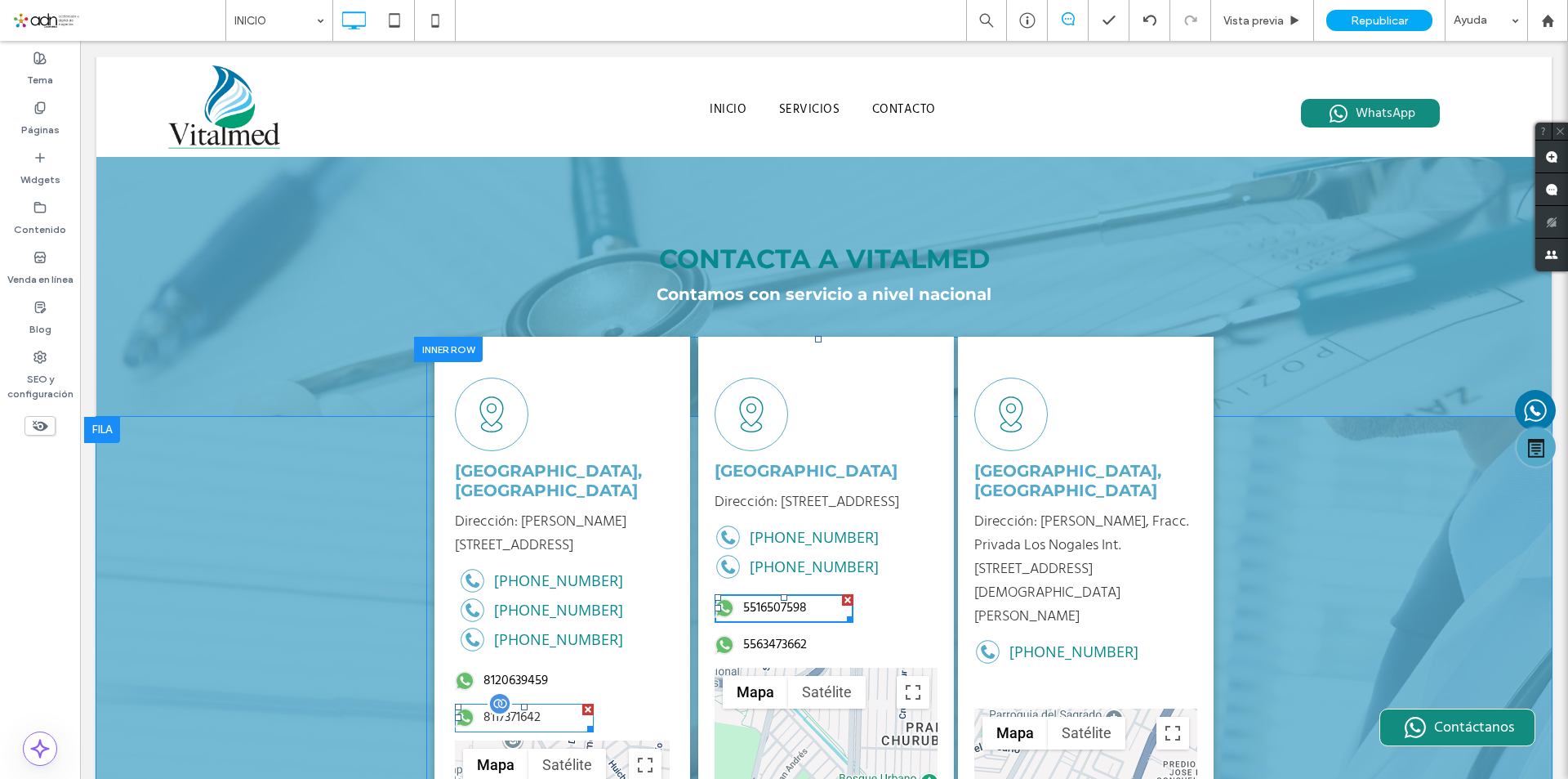
click at [505, 704] on span at bounding box center [525, 718] width 139 height 29
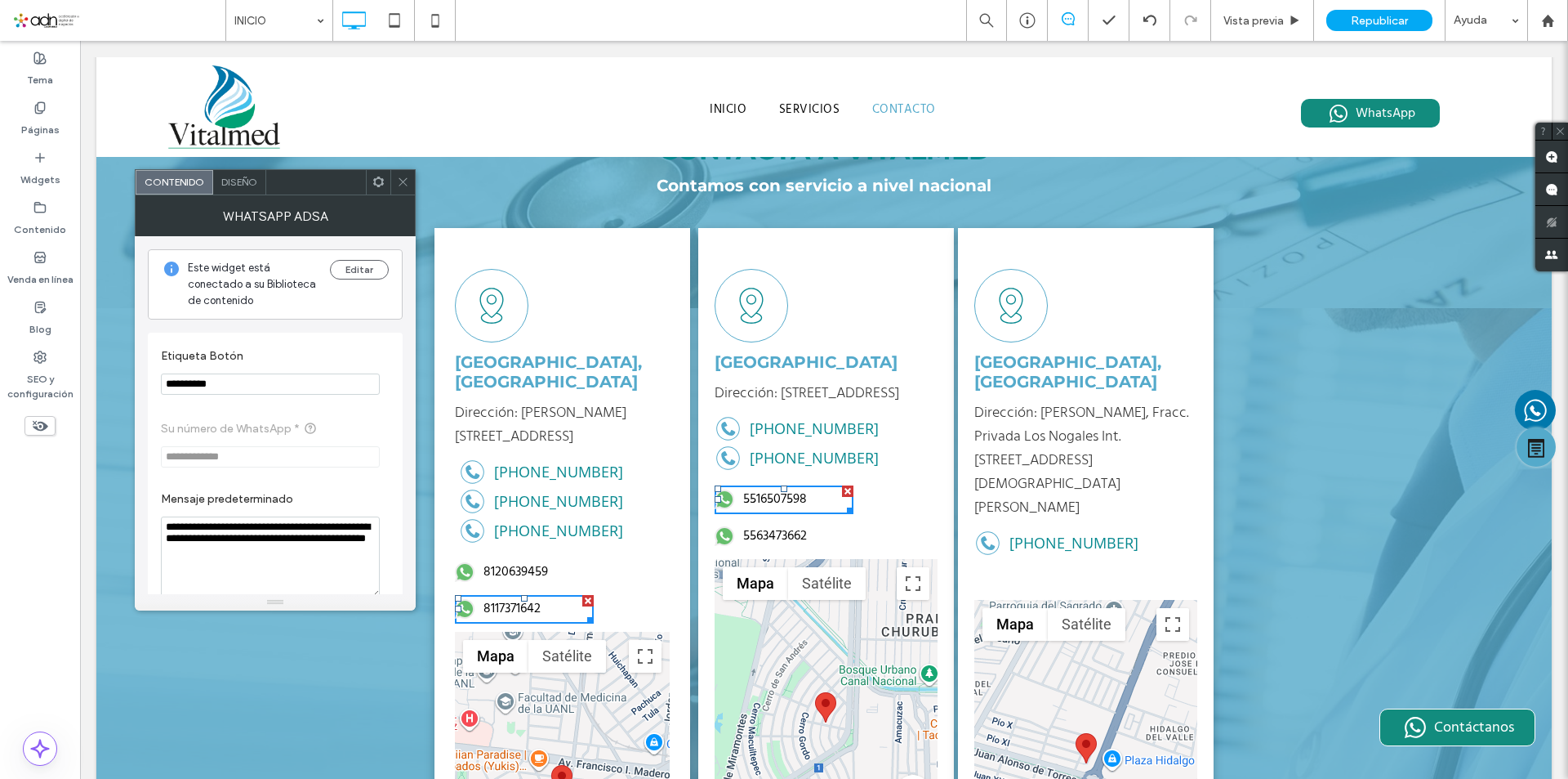
click at [374, 179] on use at bounding box center [378, 182] width 11 height 11
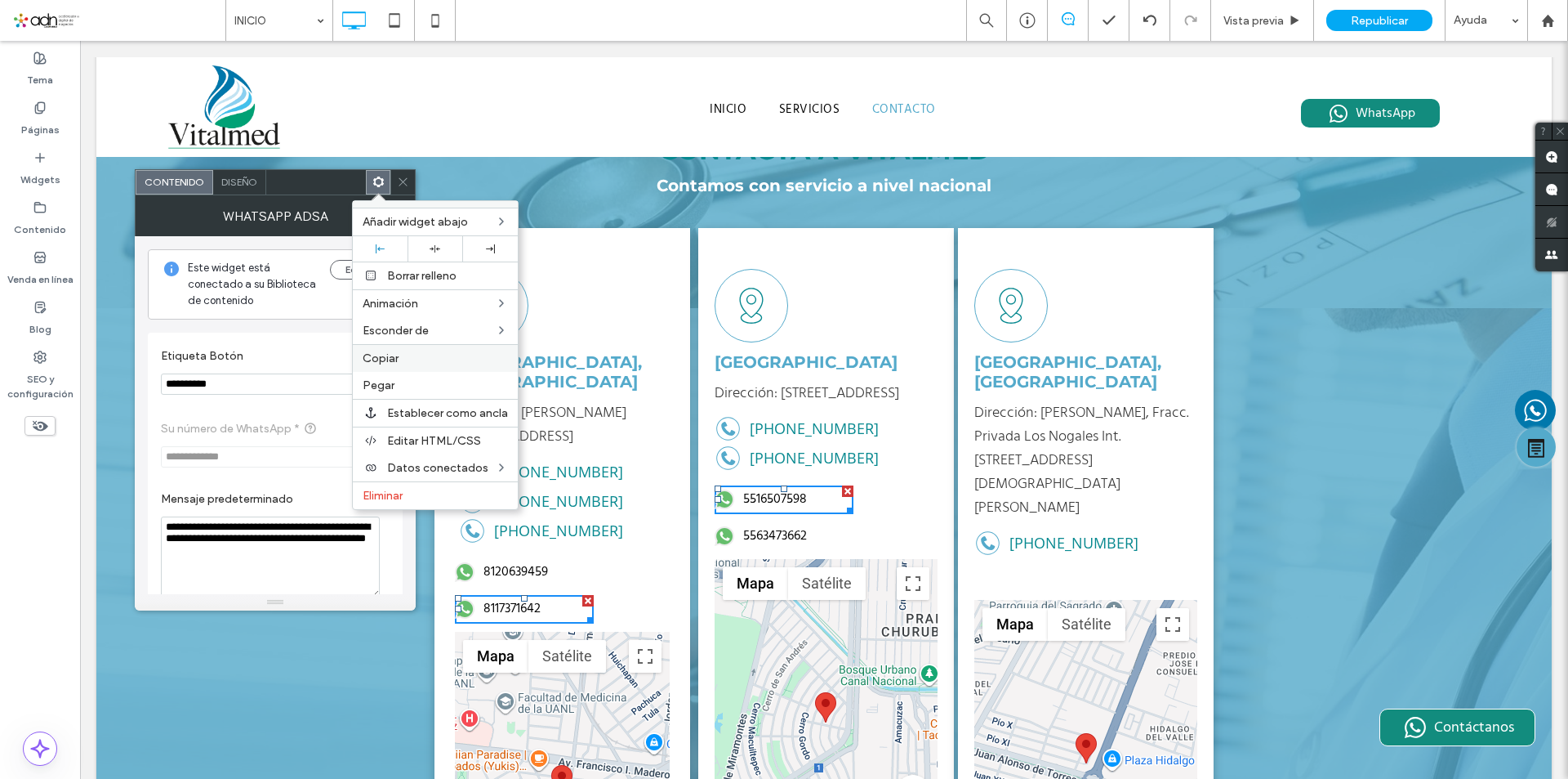
click at [409, 364] on label "Copiar" at bounding box center [435, 359] width 145 height 14
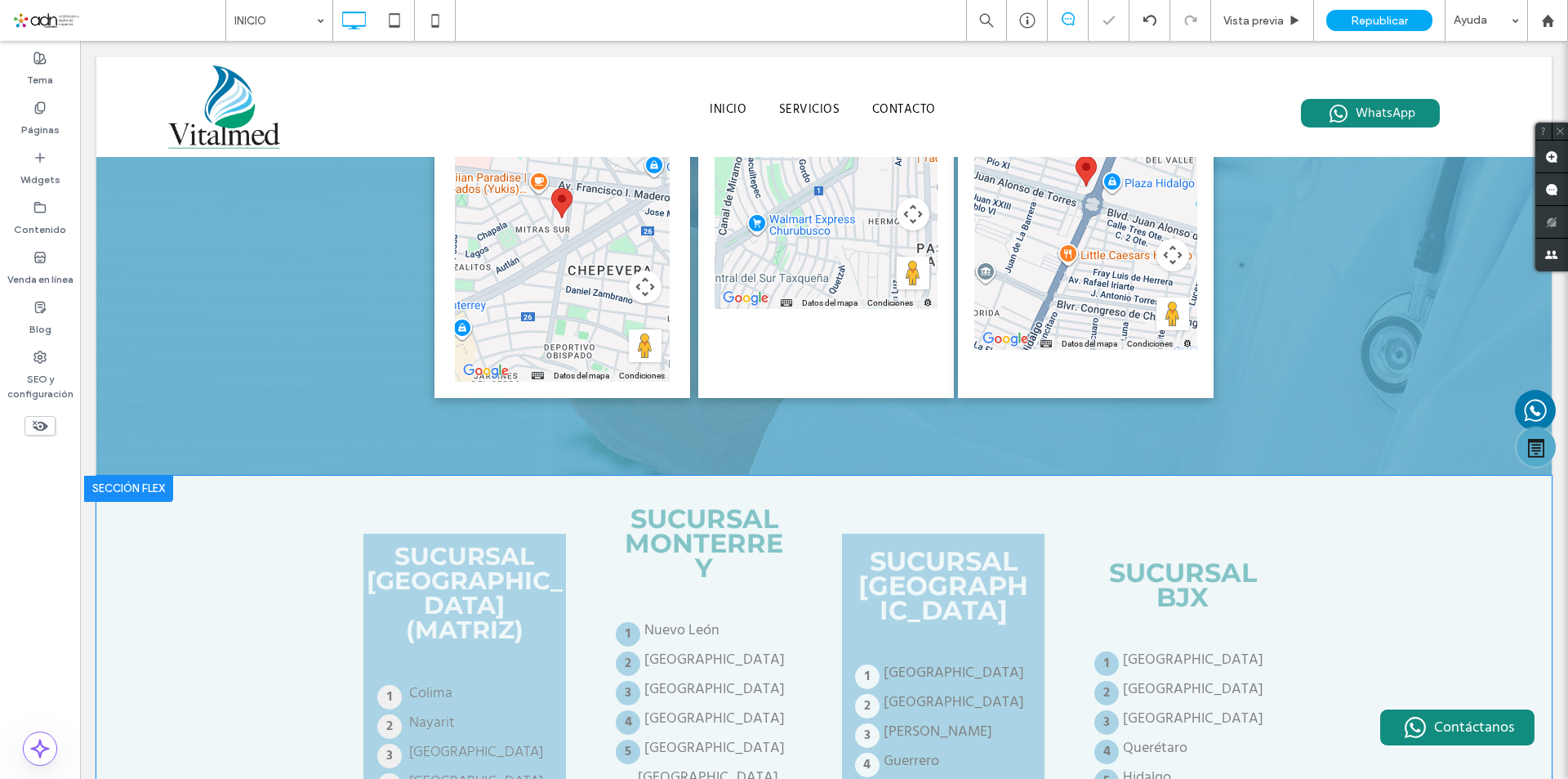
scroll to position [3542, 0]
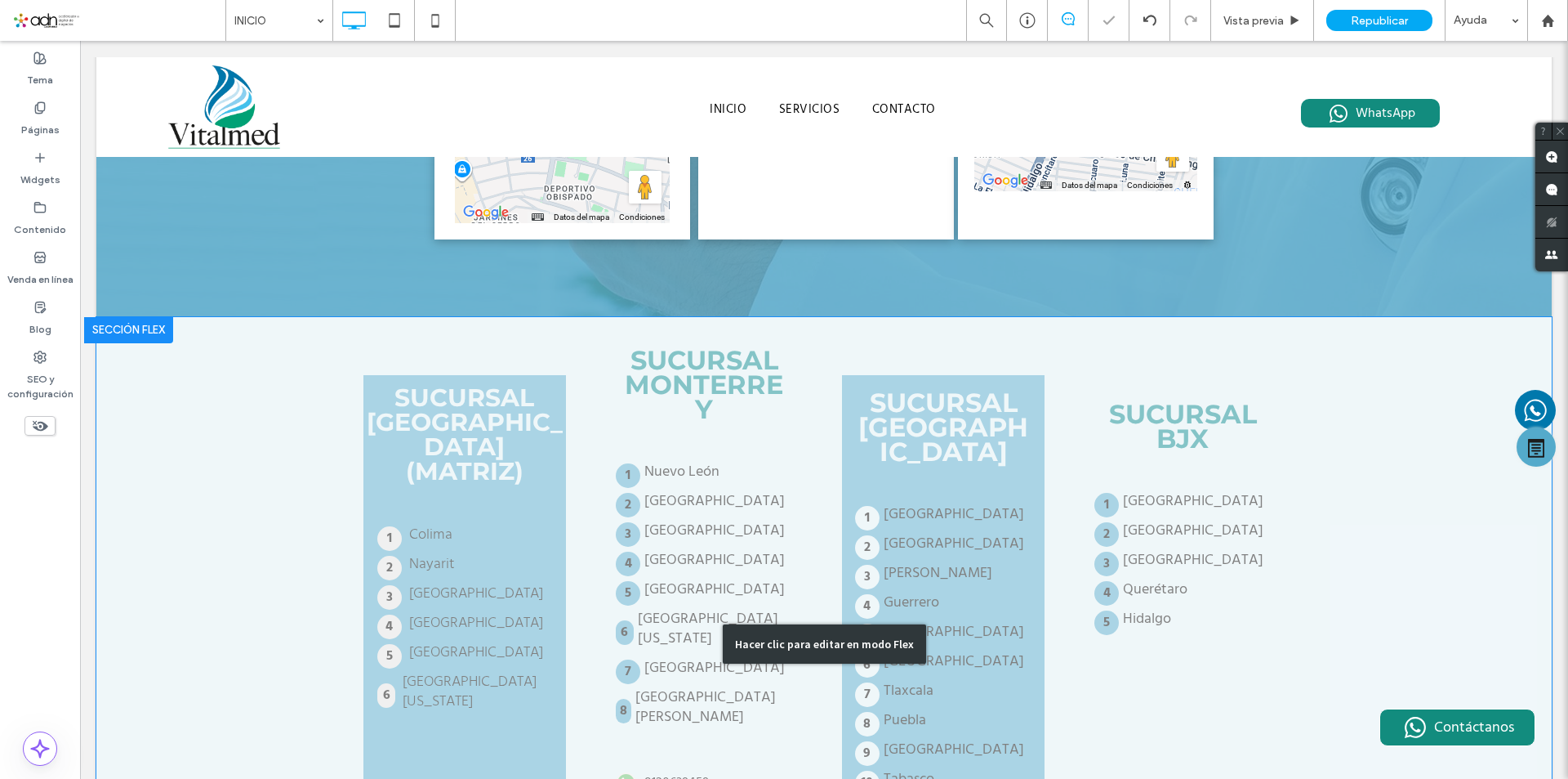
click at [707, 566] on div "Hacer clic para editar en modo Flex" at bounding box center [824, 644] width 1455 height 653
click at [707, 566] on div "SUCURSAL MONTERREY Nuevo León Tamaulipas Chihuahua Durango Coahuila Baja Califo…" at bounding box center [703, 645] width 202 height 538
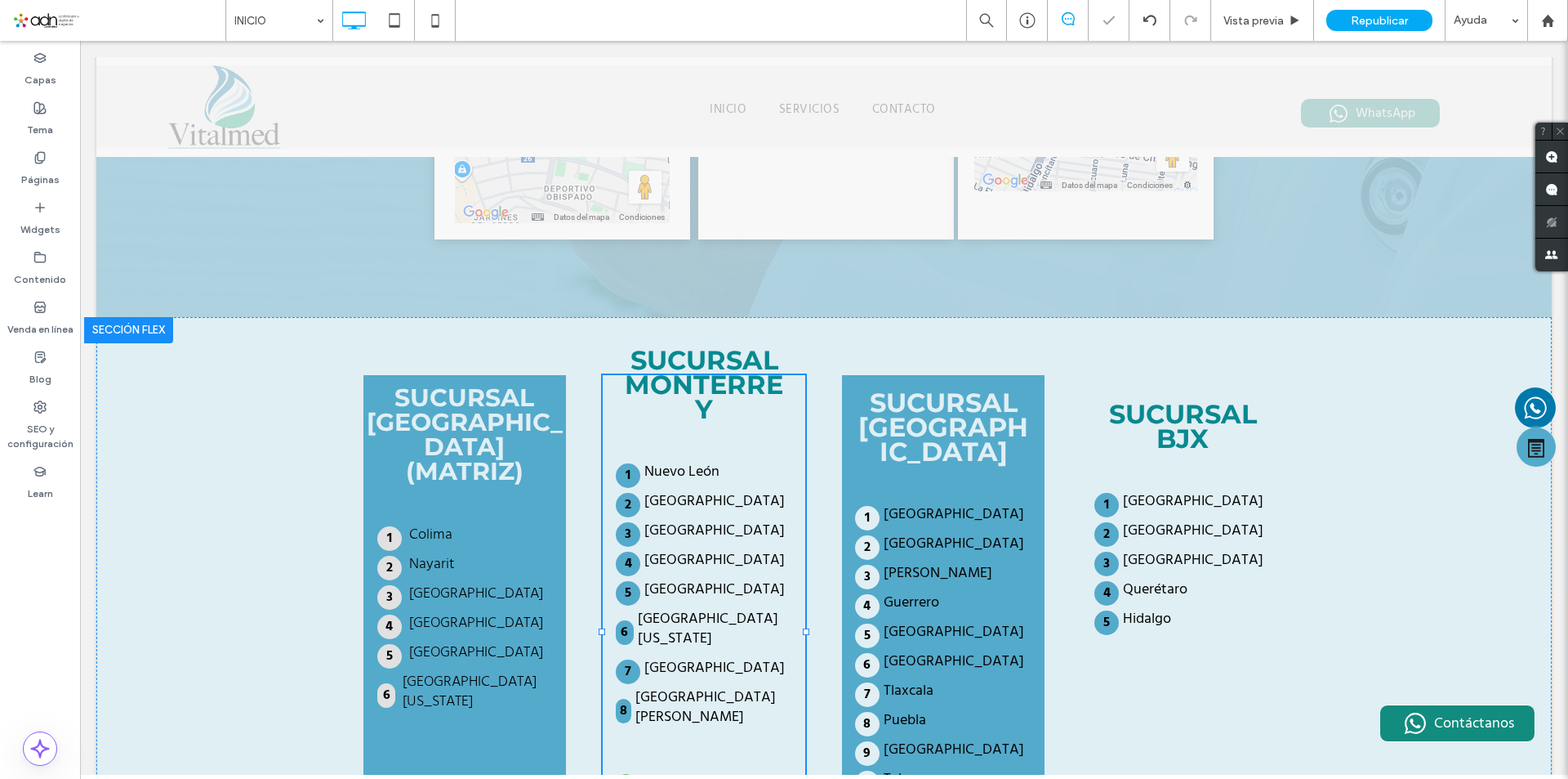
scroll to position [3514, 0]
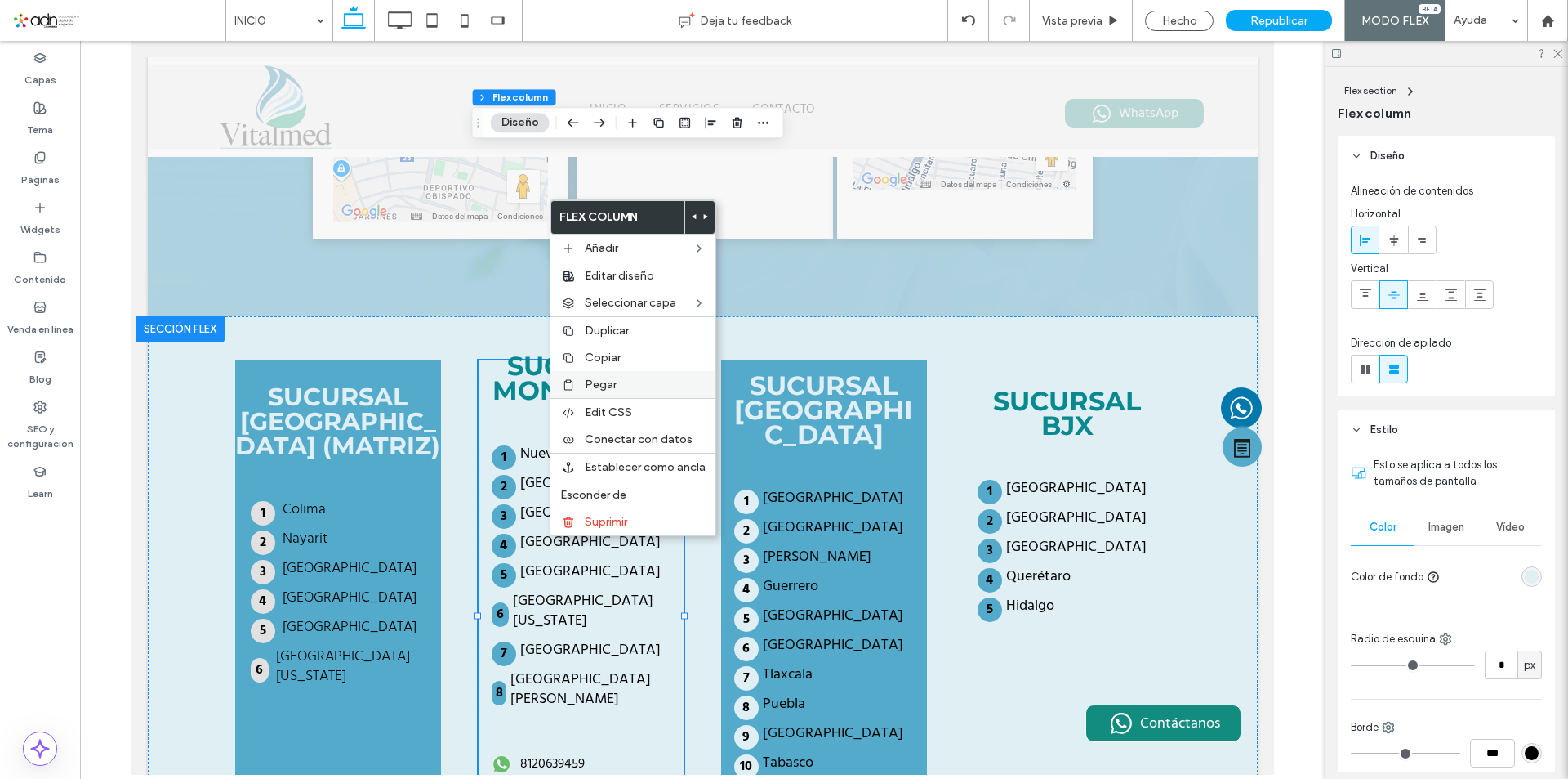
click at [604, 393] on div "Pegar" at bounding box center [632, 384] width 165 height 27
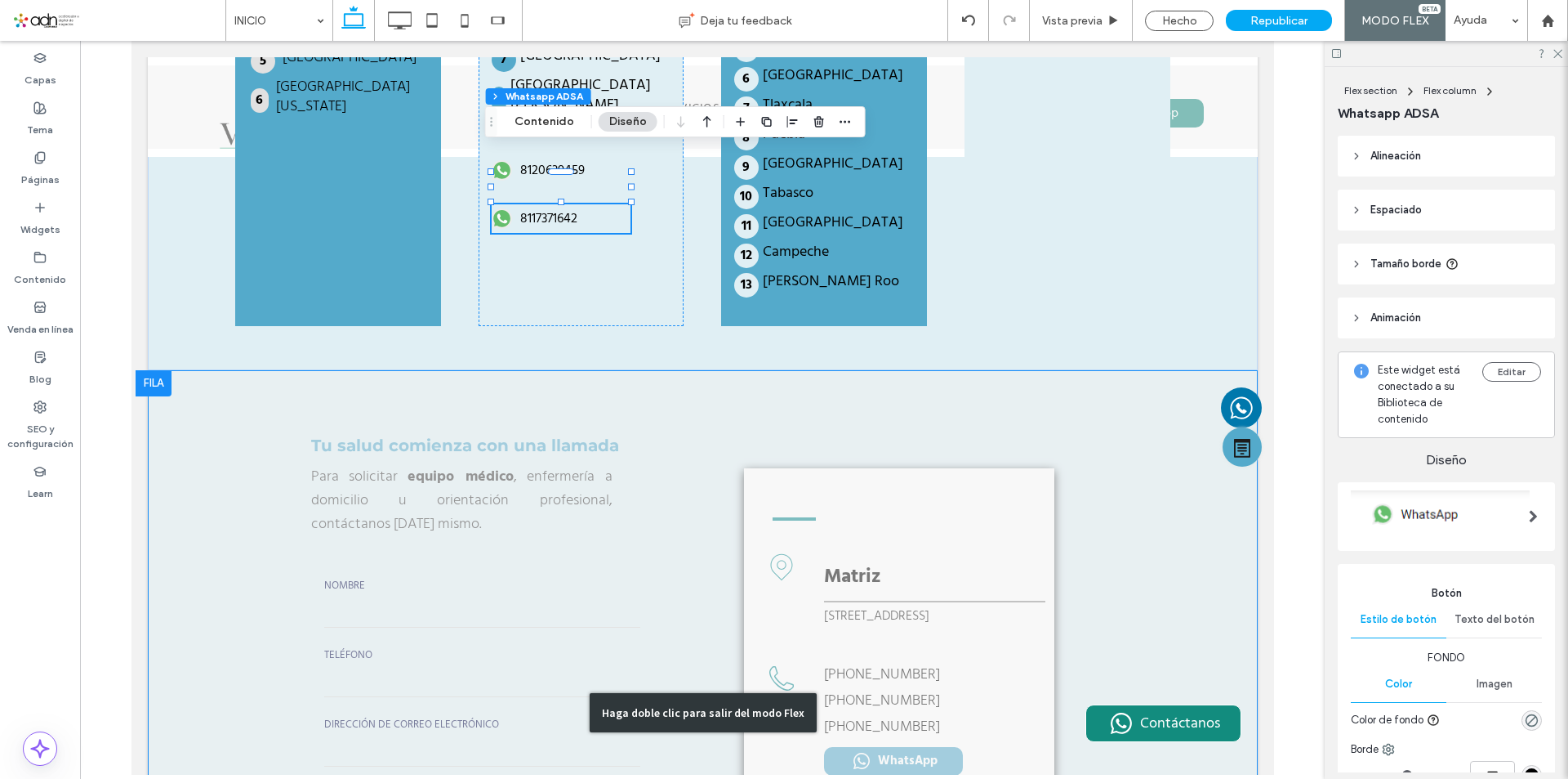
scroll to position [4087, 0]
click at [847, 525] on div "Haga doble clic para salir del modo Flex" at bounding box center [702, 710] width 1111 height 685
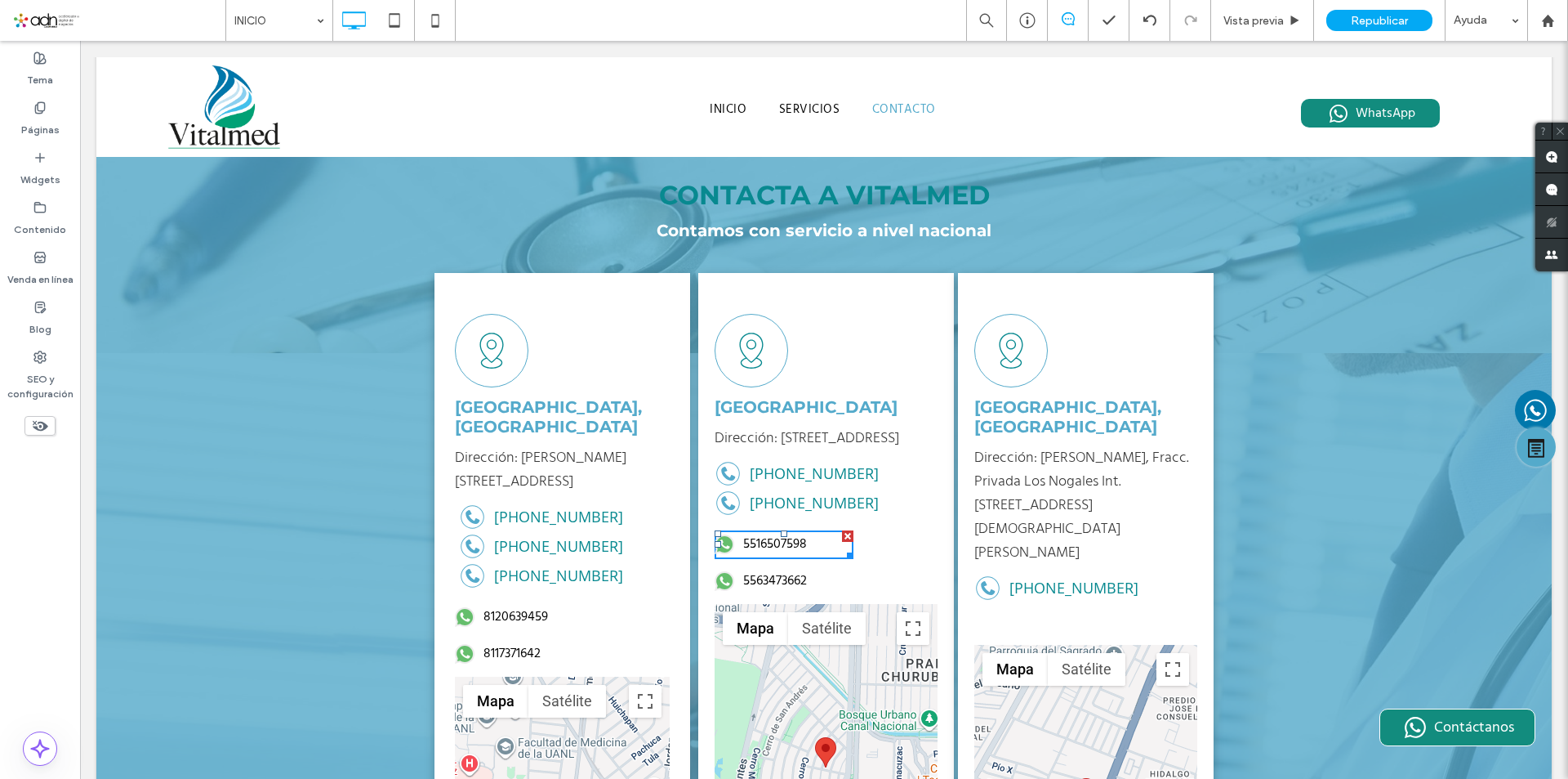
scroll to position [2739, 0]
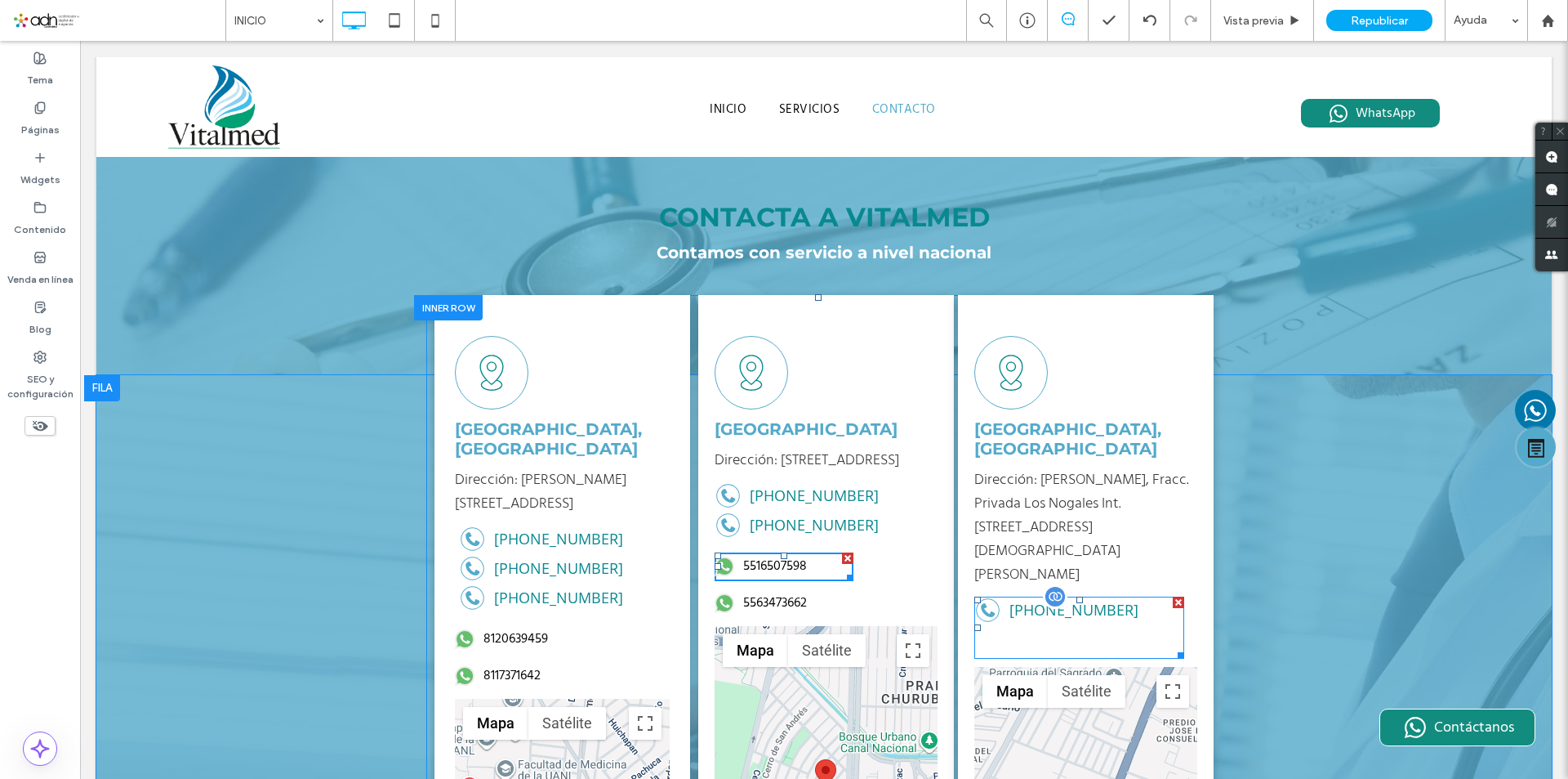
click at [1008, 597] on span at bounding box center [1079, 628] width 209 height 62
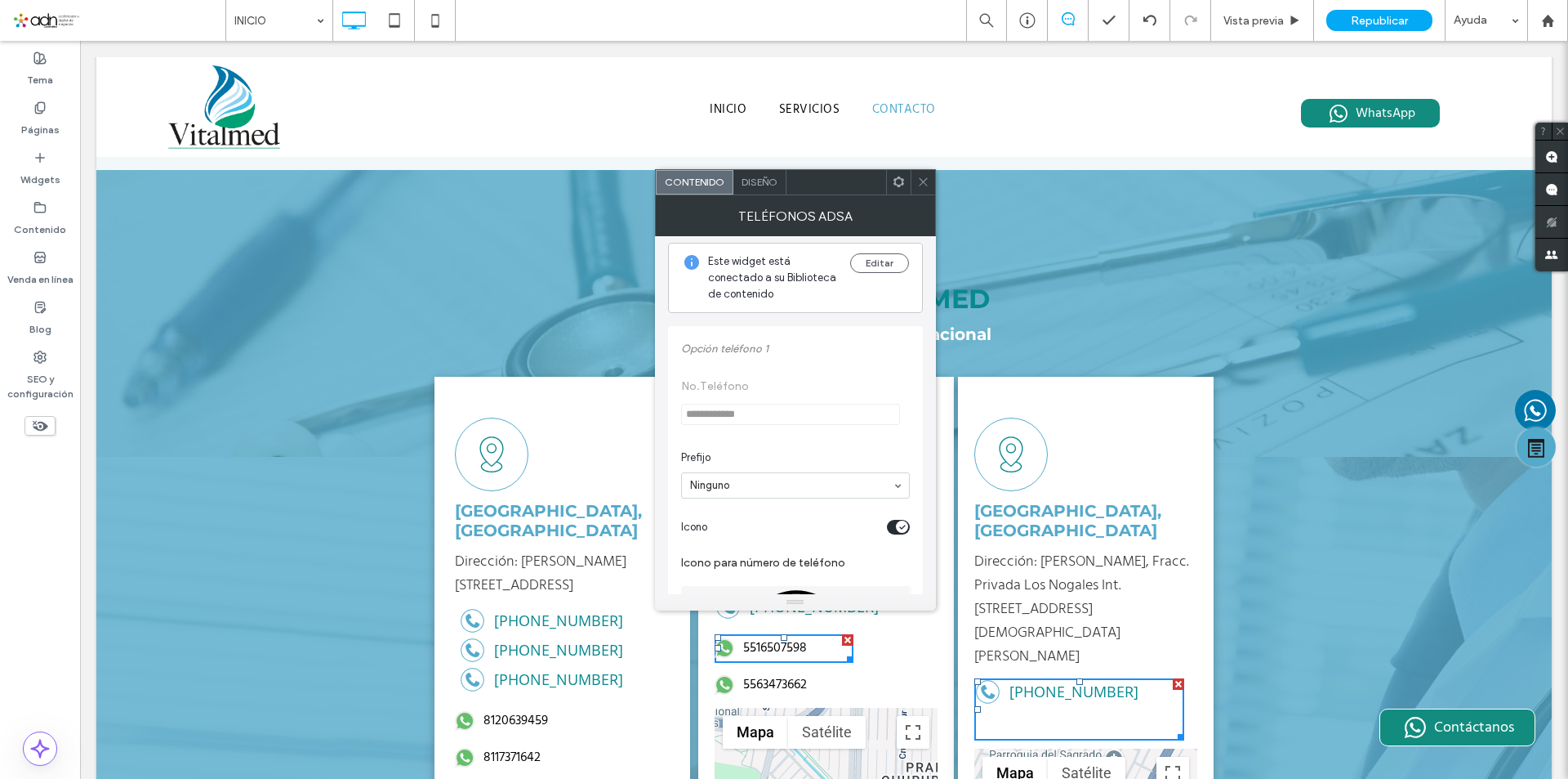
scroll to position [0, 0]
click at [880, 276] on button "Editar" at bounding box center [880, 270] width 59 height 20
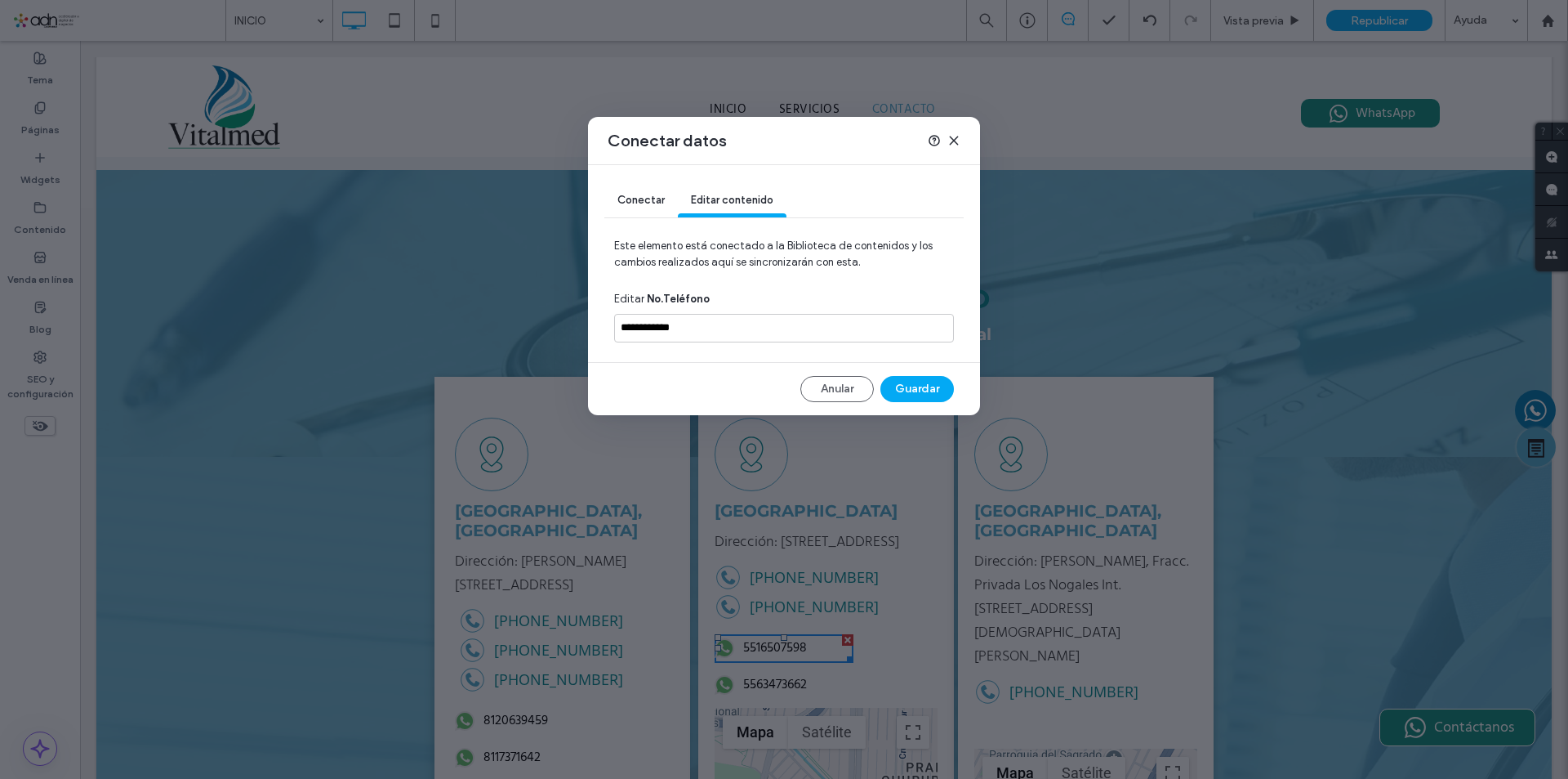
click at [954, 144] on icon at bounding box center [953, 140] width 13 height 13
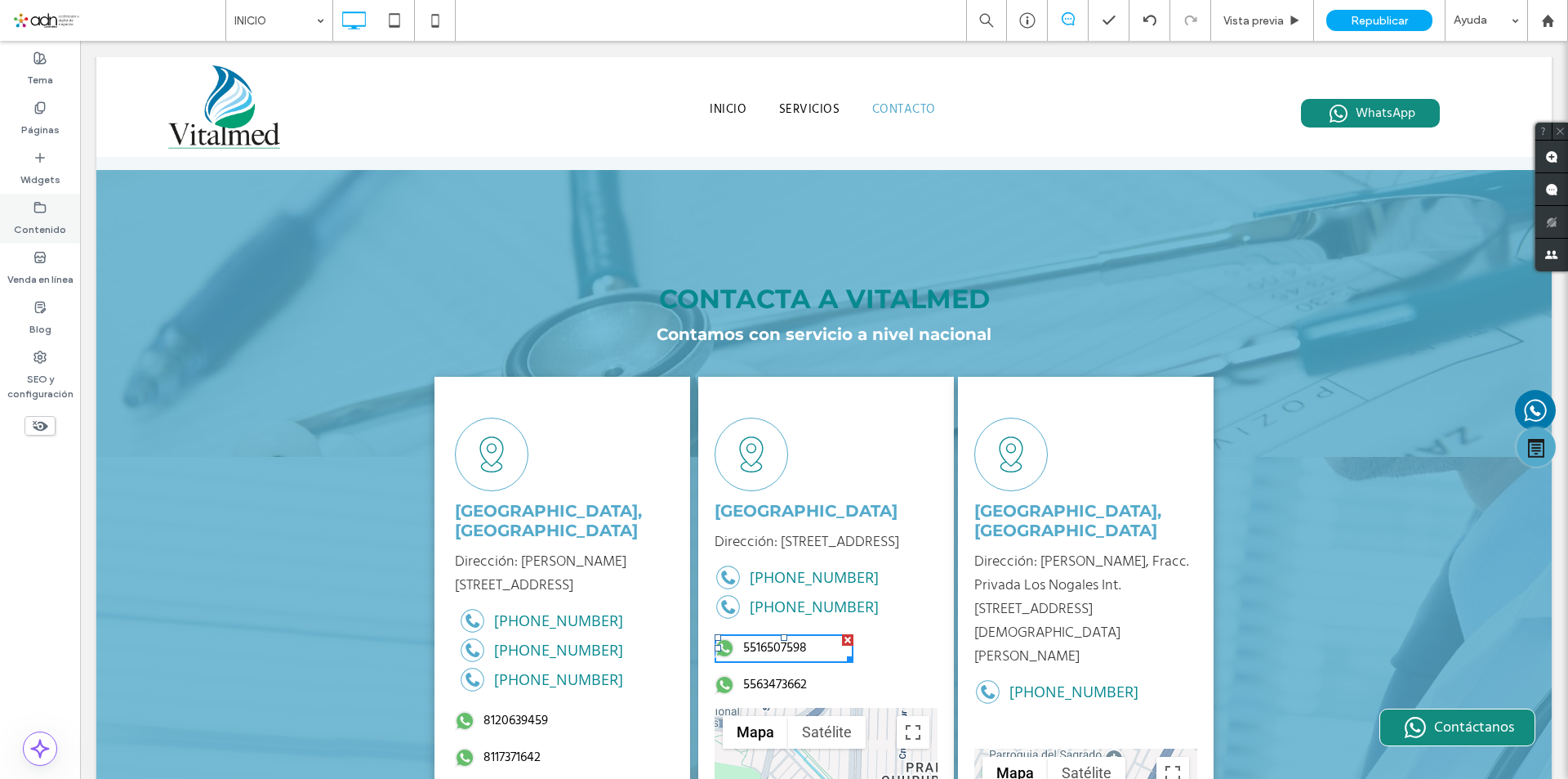
click at [49, 205] on div "Contenido" at bounding box center [40, 218] width 80 height 49
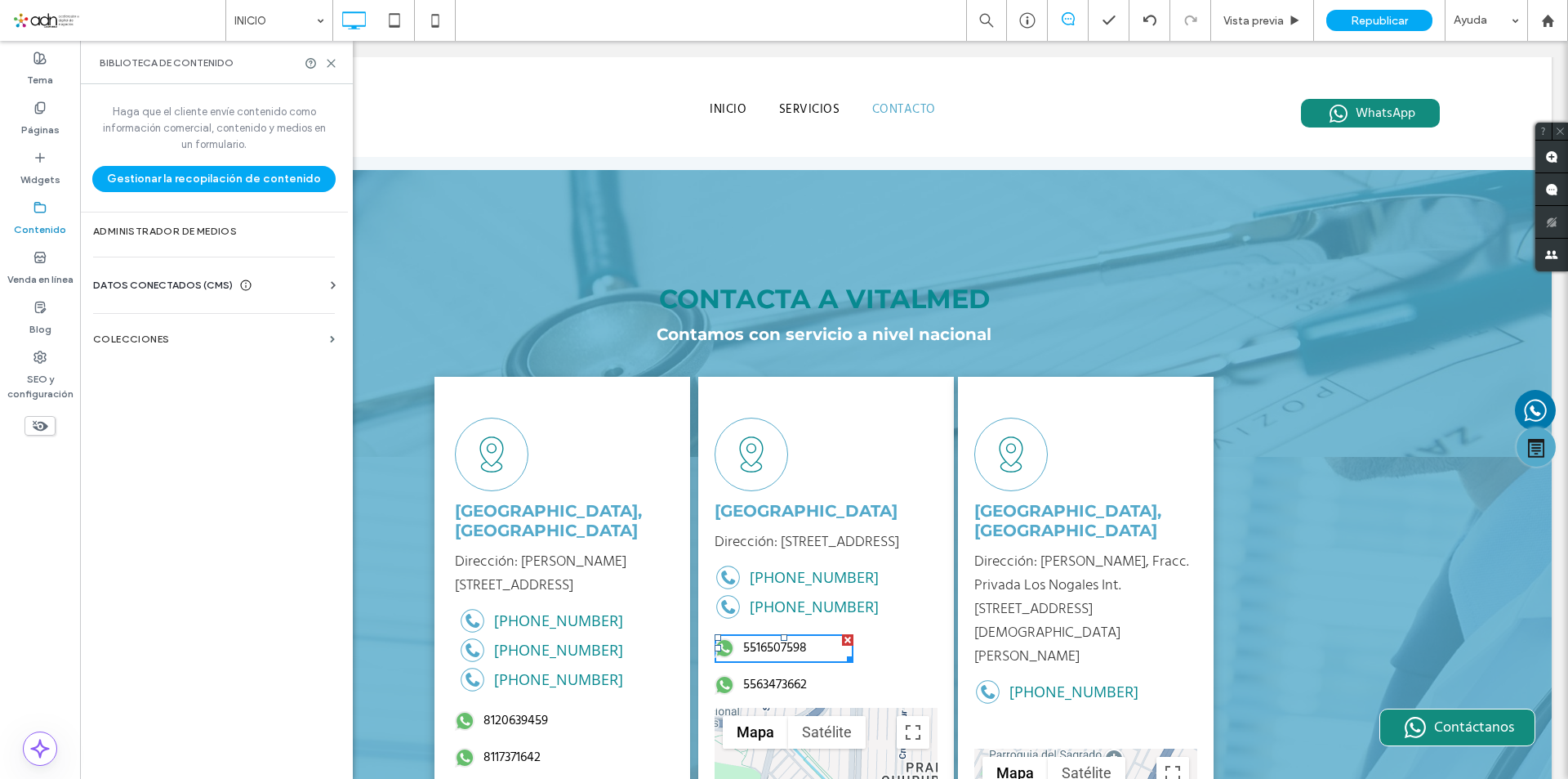
click at [214, 287] on span "DATOS CONECTADOS (CMS)" at bounding box center [162, 285] width 139 height 17
click at [223, 330] on label "Información del negocio" at bounding box center [216, 325] width 222 height 12
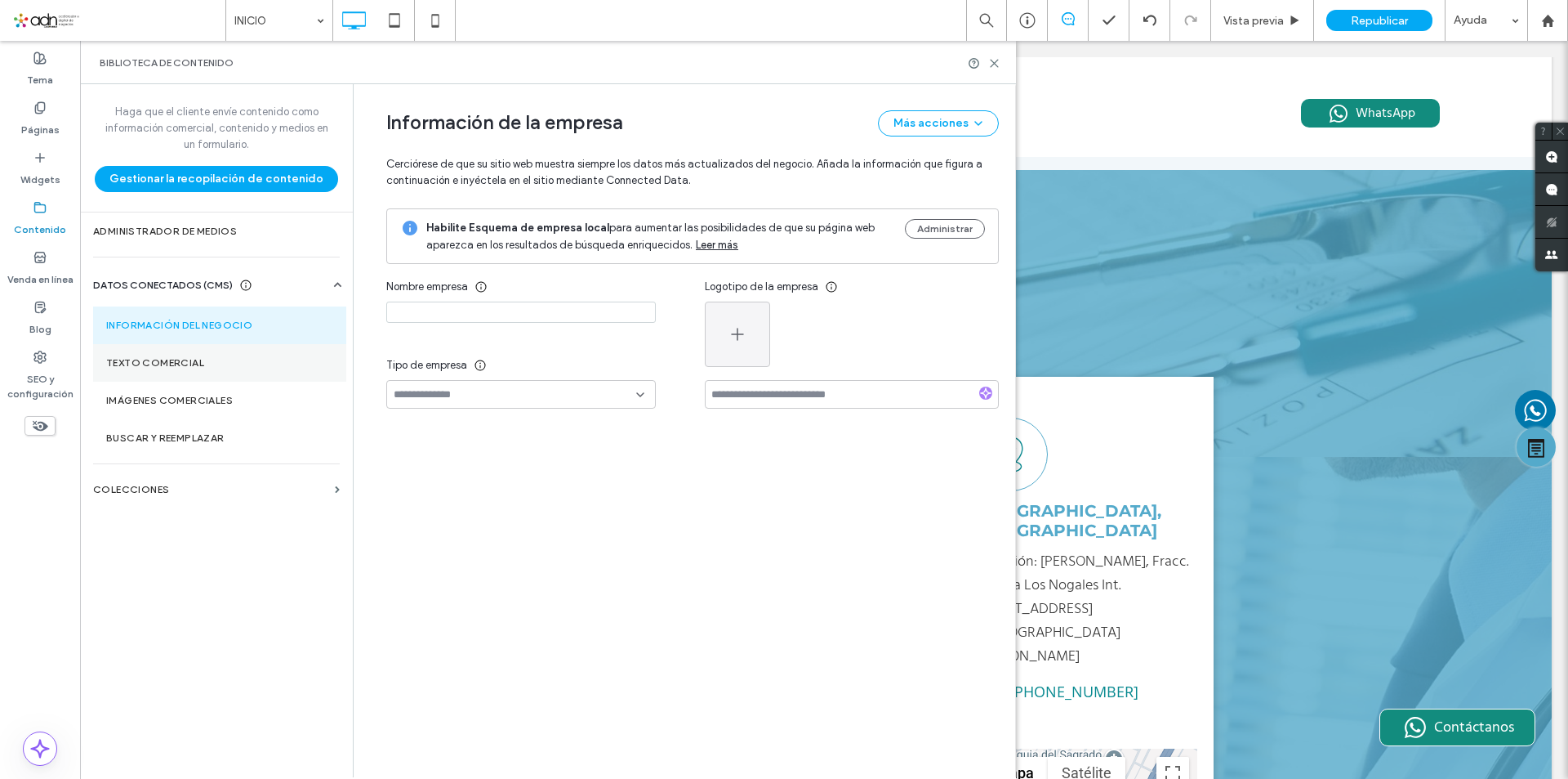
type input "********"
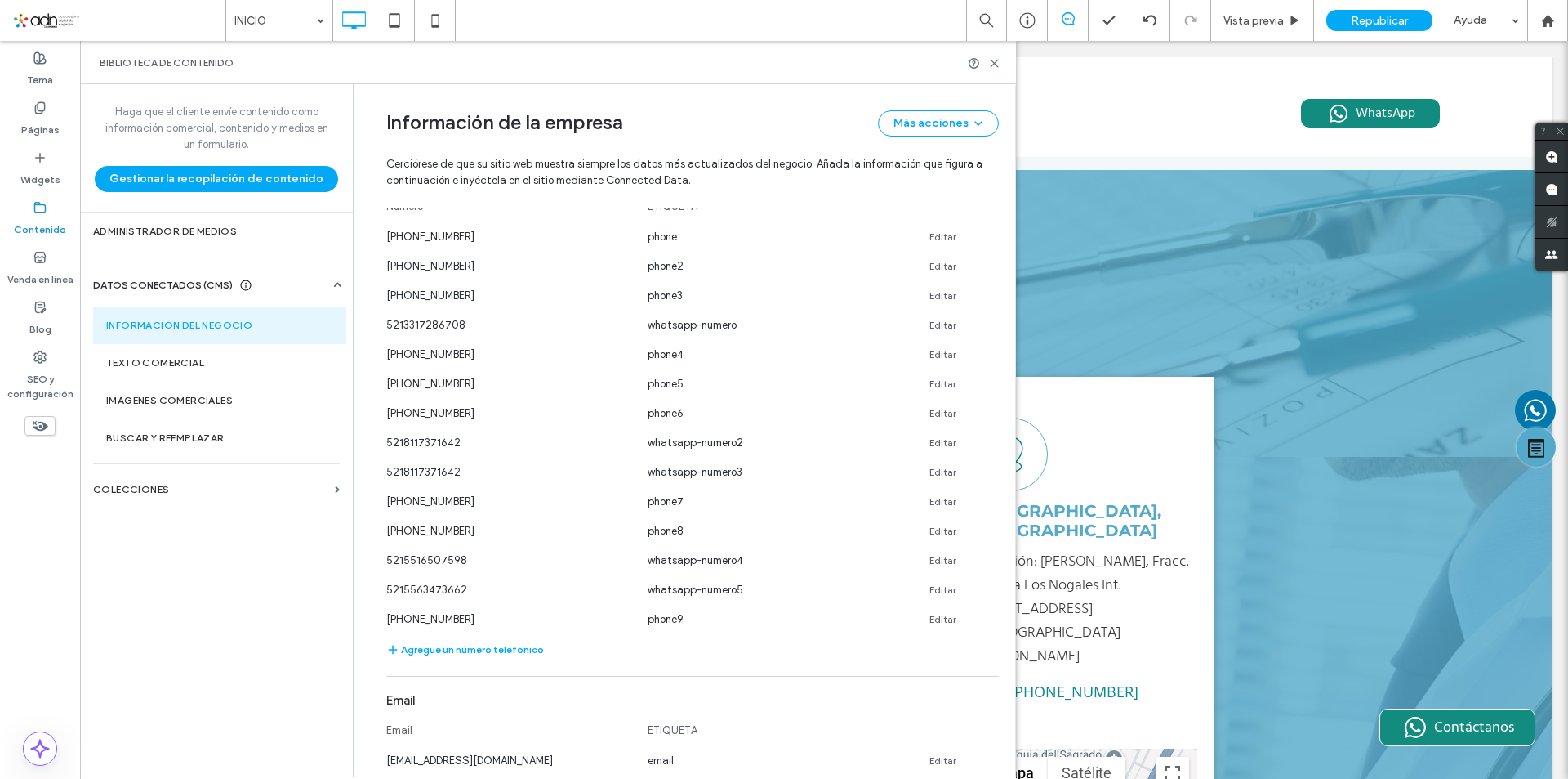
scroll to position [587, 0]
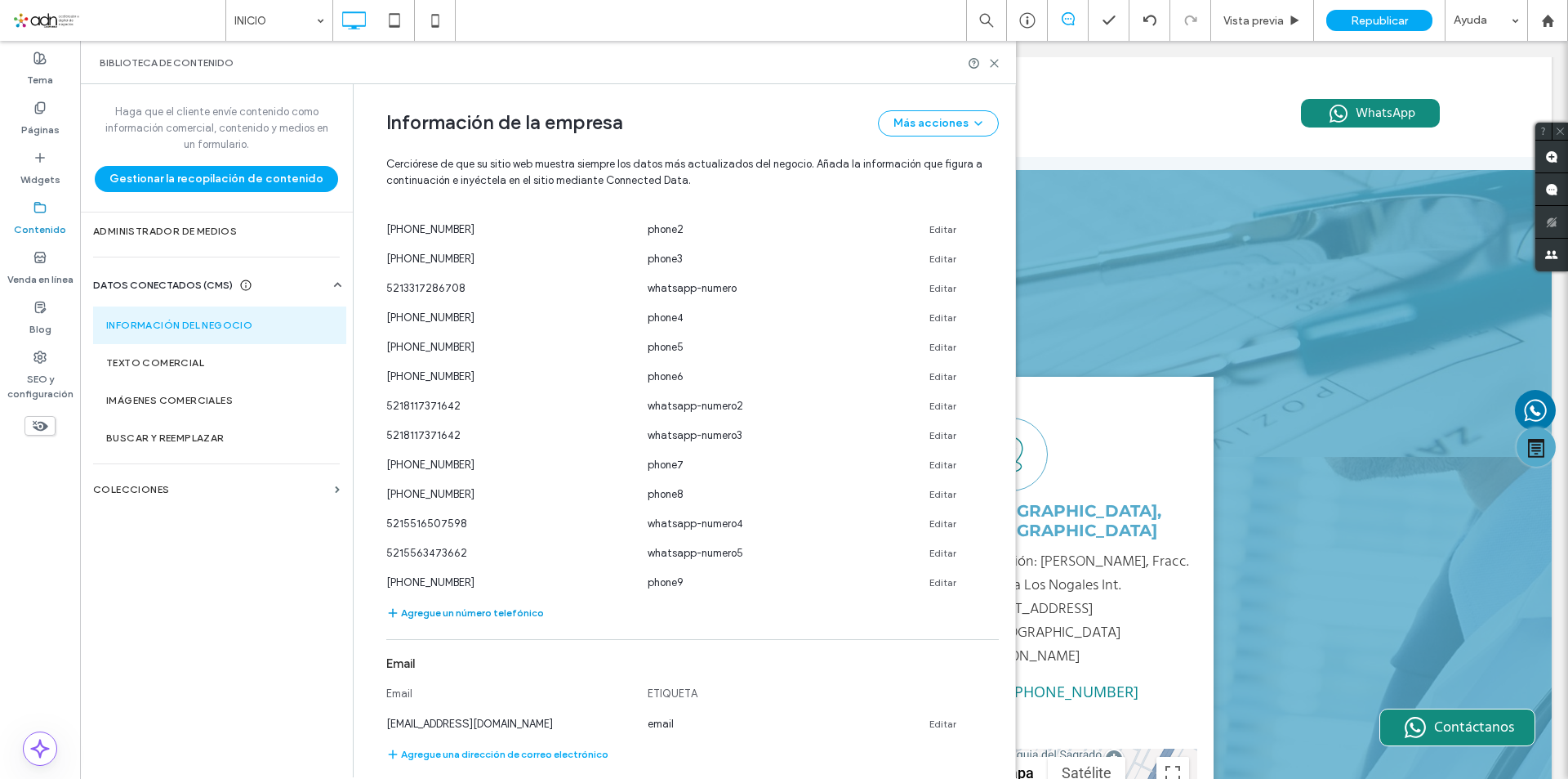
click at [488, 619] on button "Agregue un número telefónico" at bounding box center [465, 613] width 158 height 20
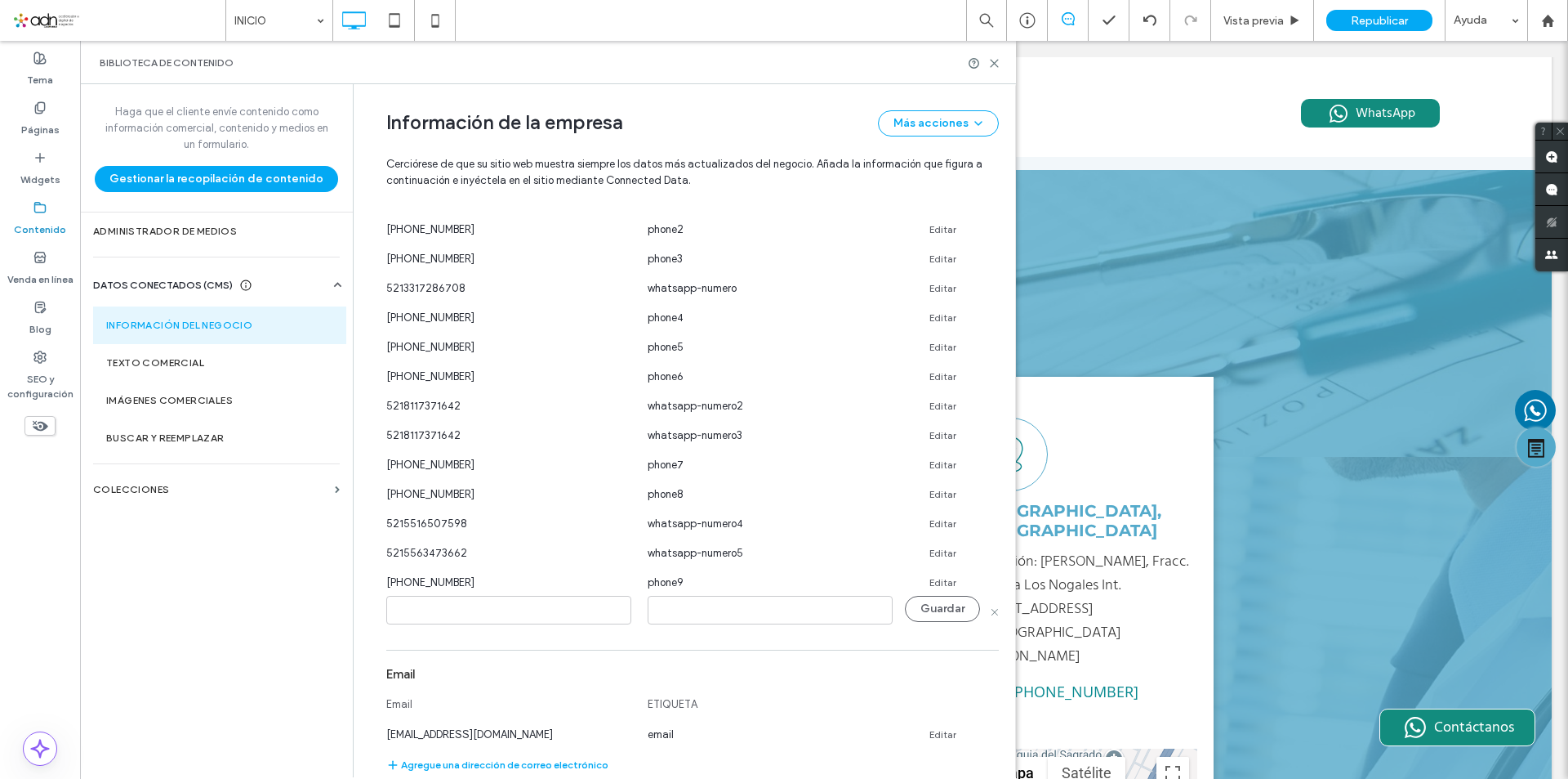
click at [479, 619] on input at bounding box center [509, 610] width 245 height 29
type input "**********"
click at [799, 611] on input at bounding box center [771, 610] width 245 height 29
type input "*"
type input "*****"
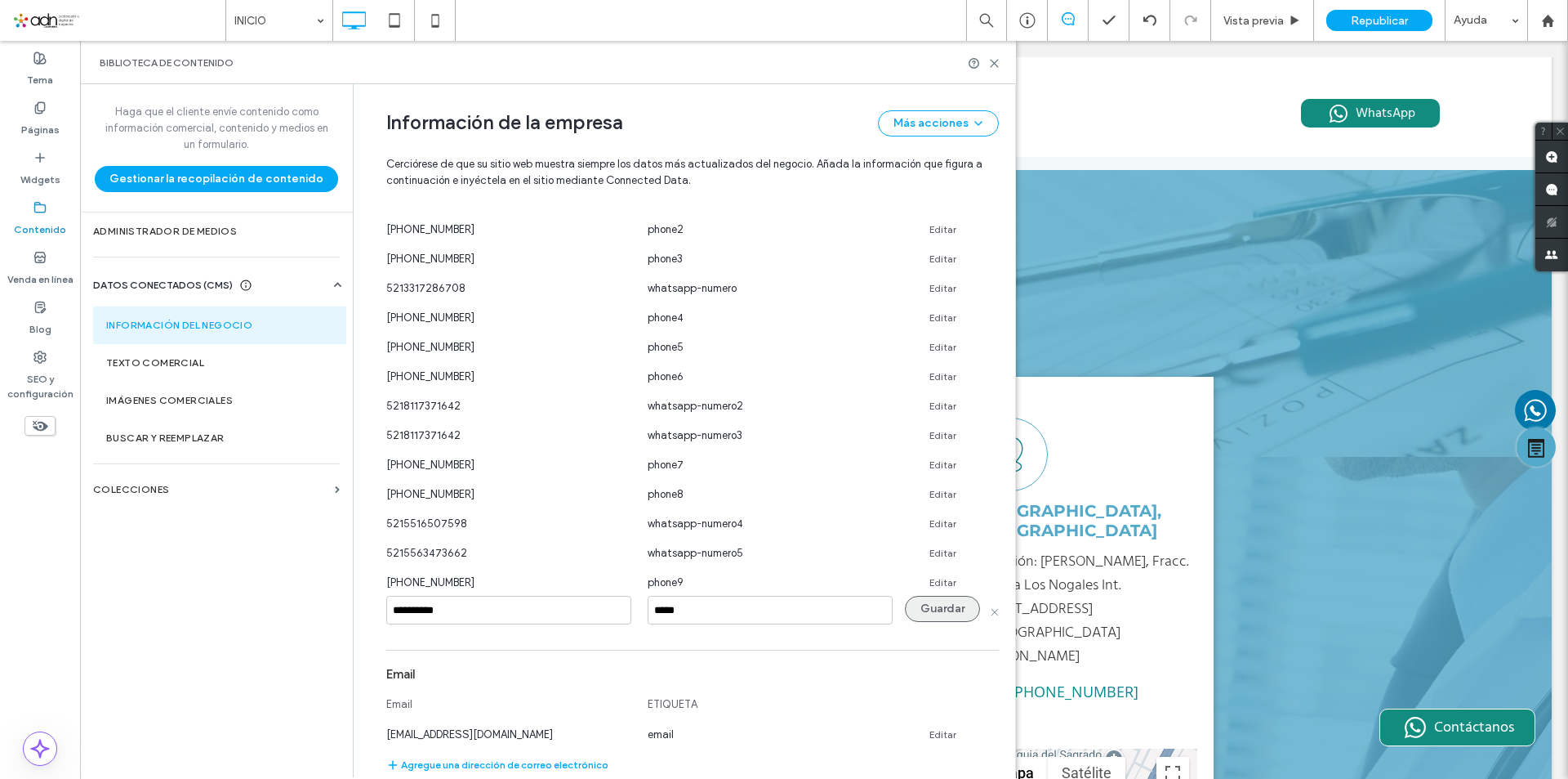
click at [917, 606] on button "Guardar" at bounding box center [943, 609] width 75 height 26
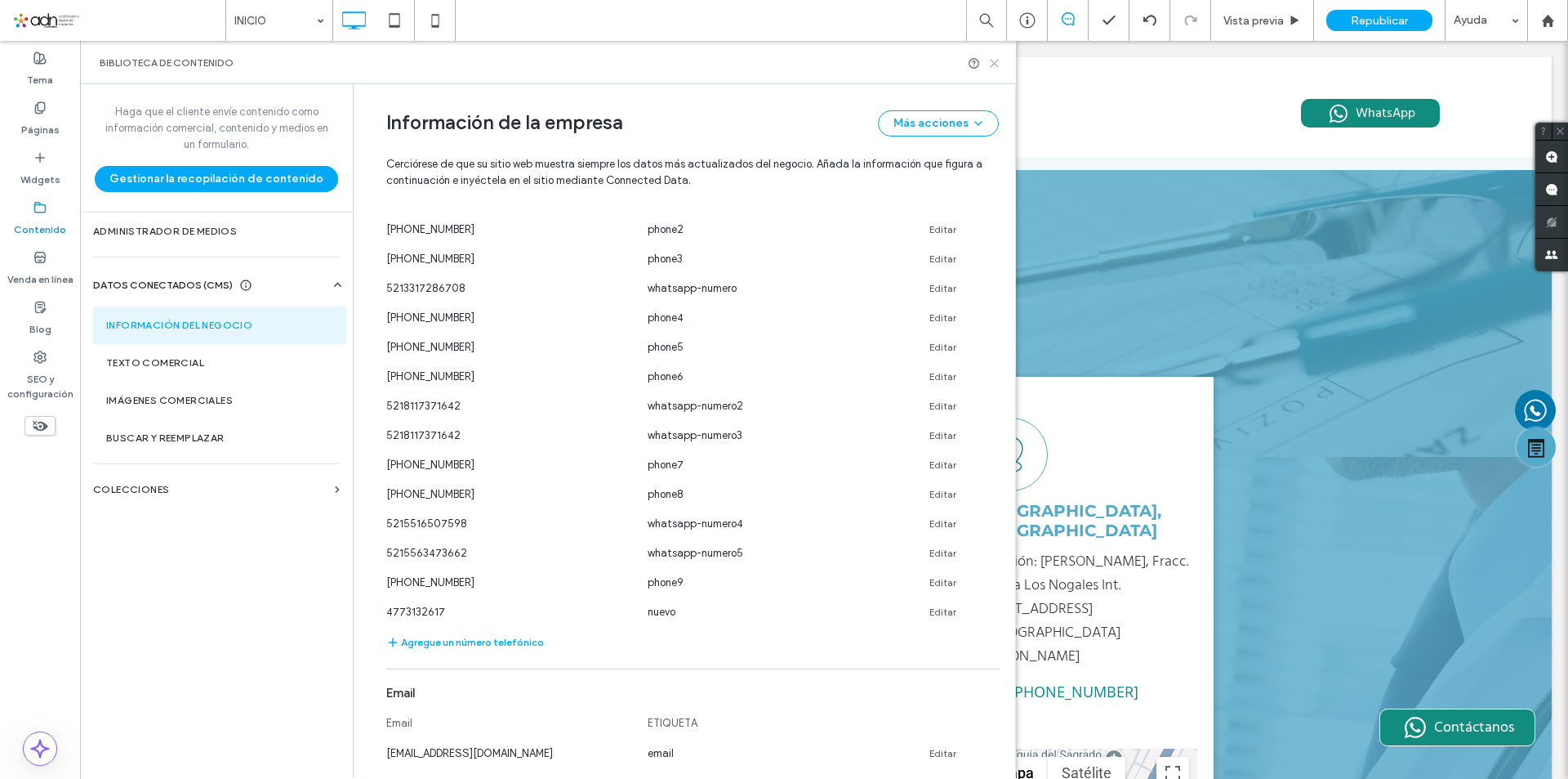
click at [994, 64] on icon at bounding box center [994, 63] width 12 height 12
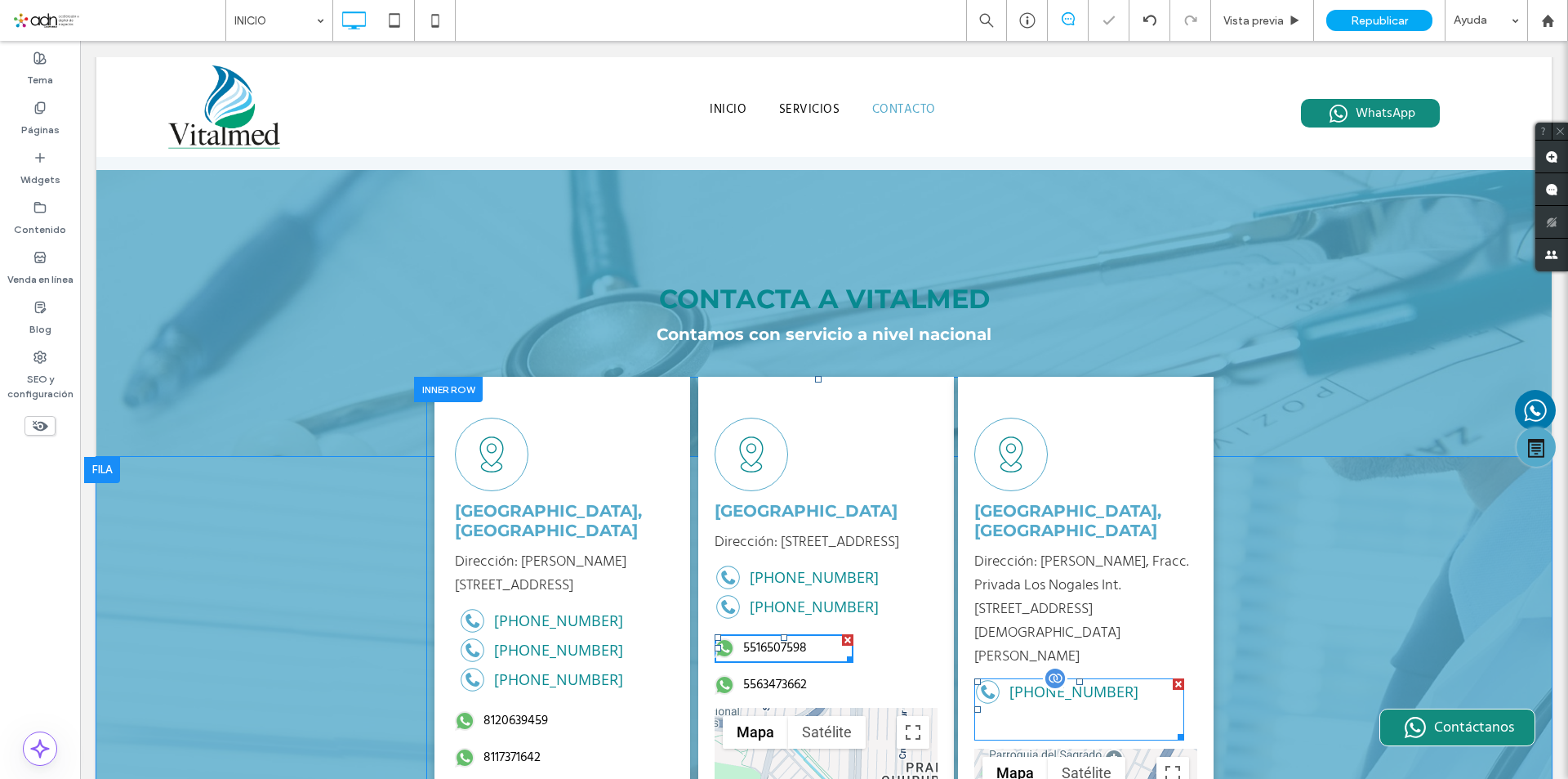
click at [1023, 678] on span at bounding box center [1079, 709] width 209 height 62
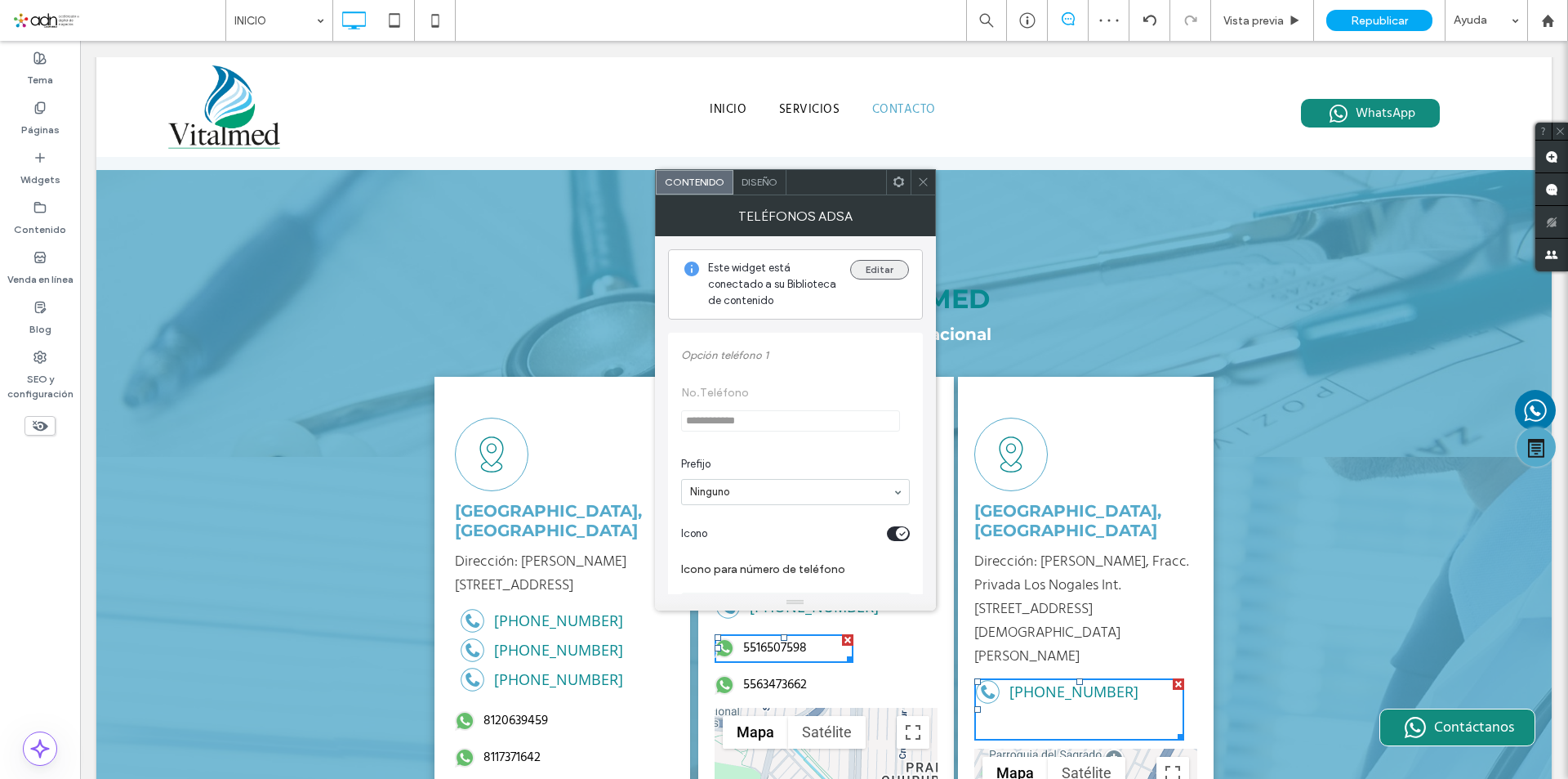
click at [875, 267] on button "Editar" at bounding box center [880, 270] width 59 height 20
click at [919, 177] on icon at bounding box center [923, 182] width 12 height 12
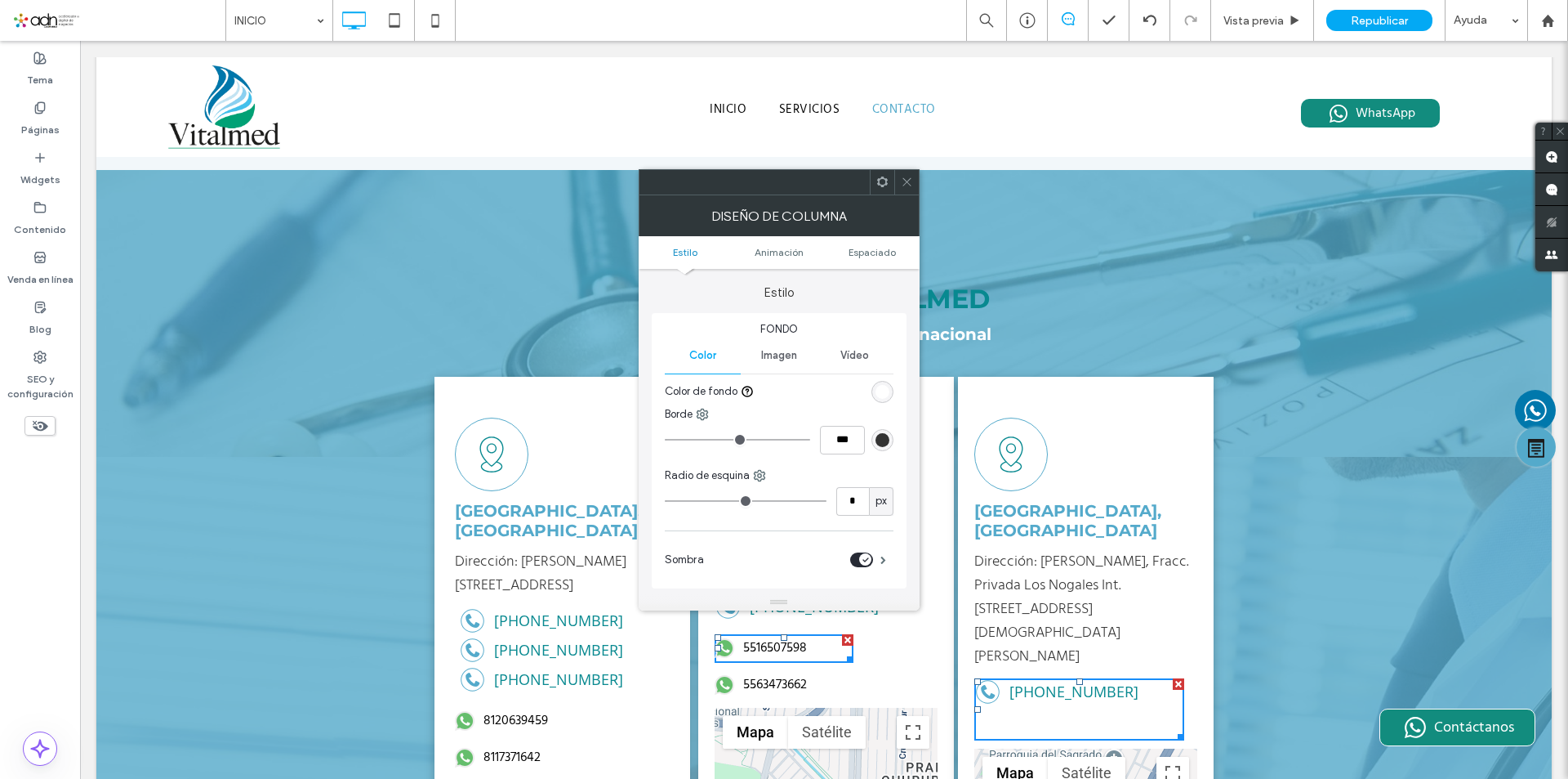
click at [901, 177] on icon at bounding box center [907, 182] width 12 height 12
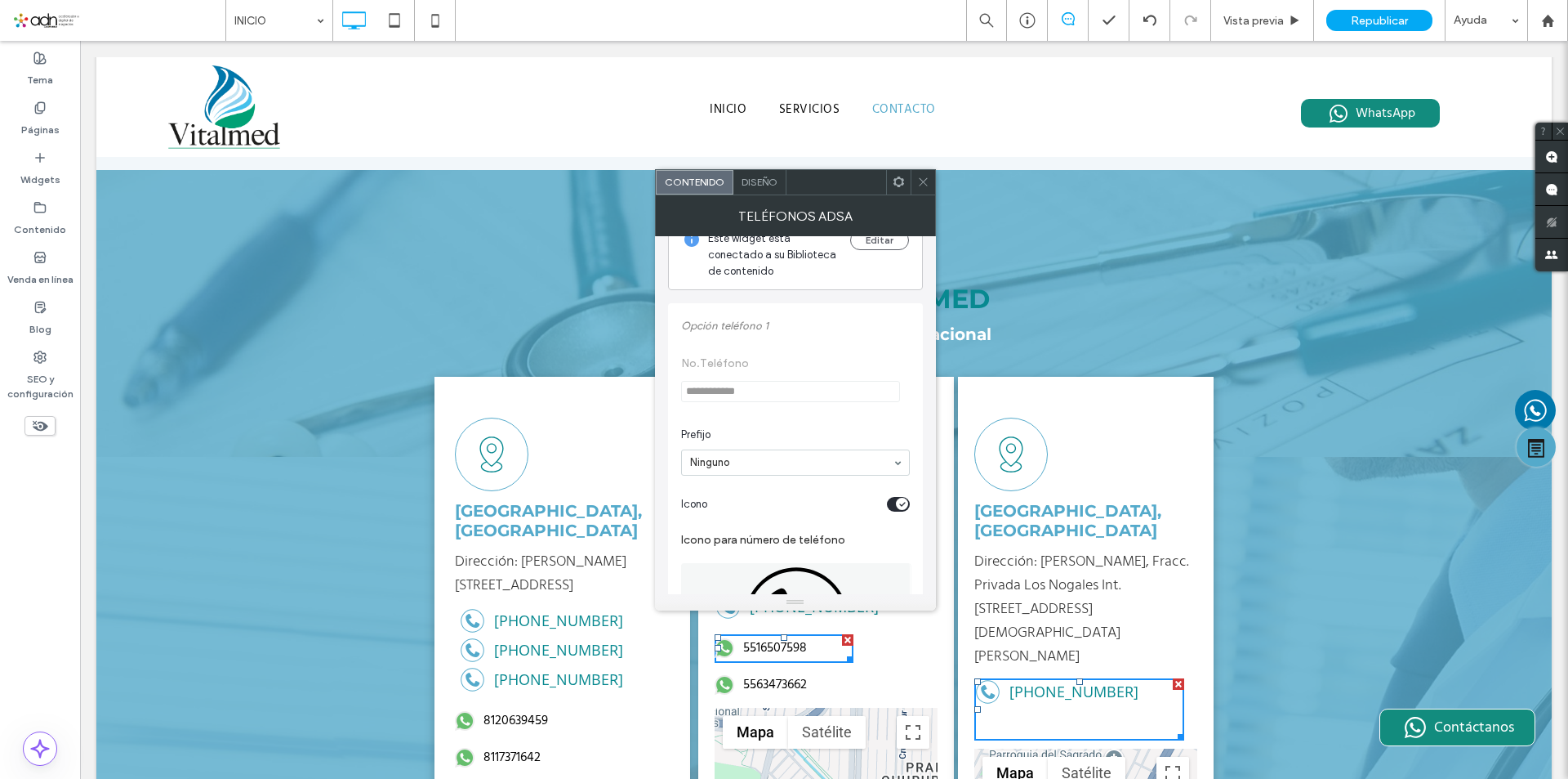
scroll to position [0, 0]
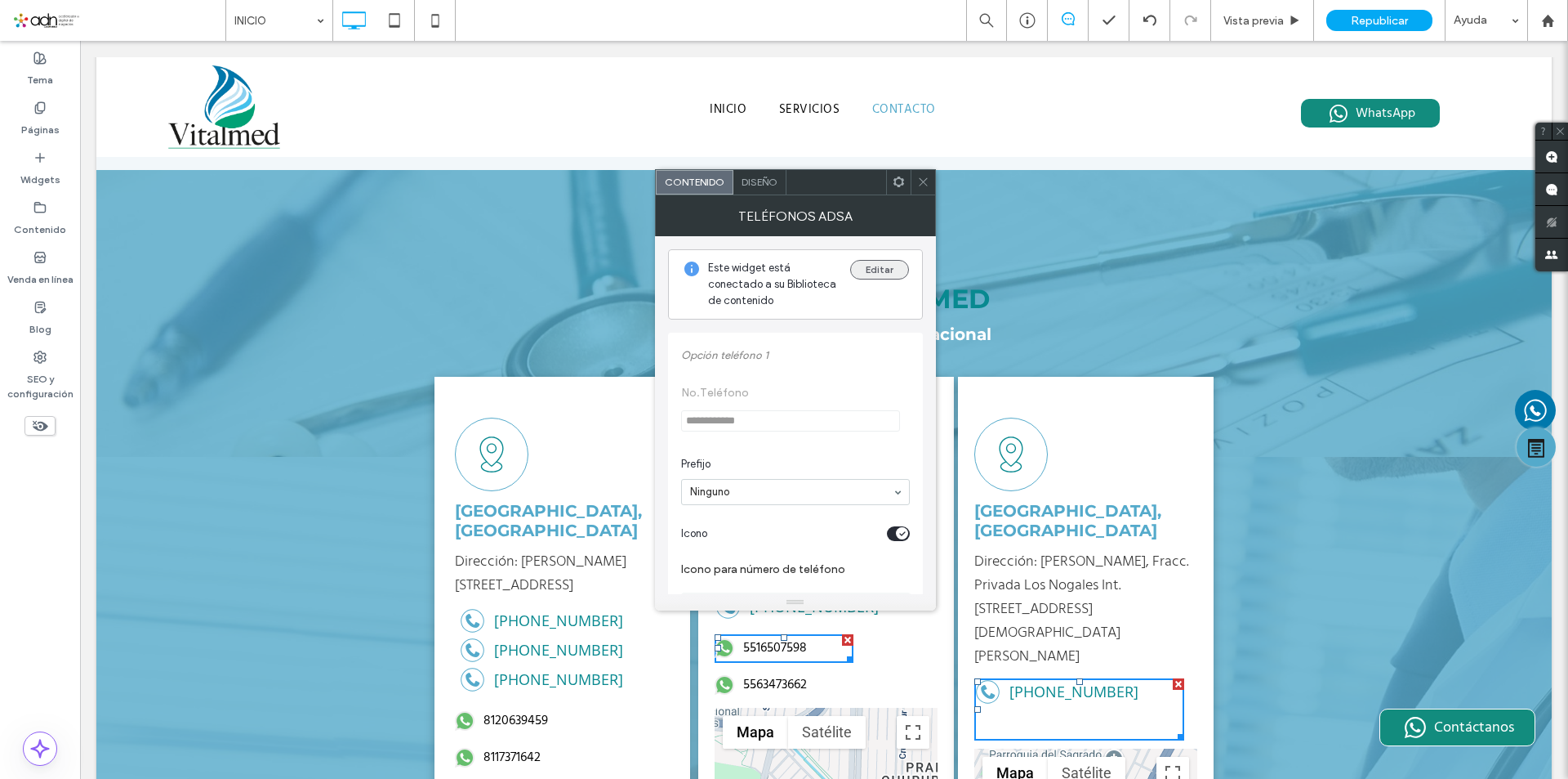
click at [888, 268] on button "Editar" at bounding box center [880, 270] width 59 height 20
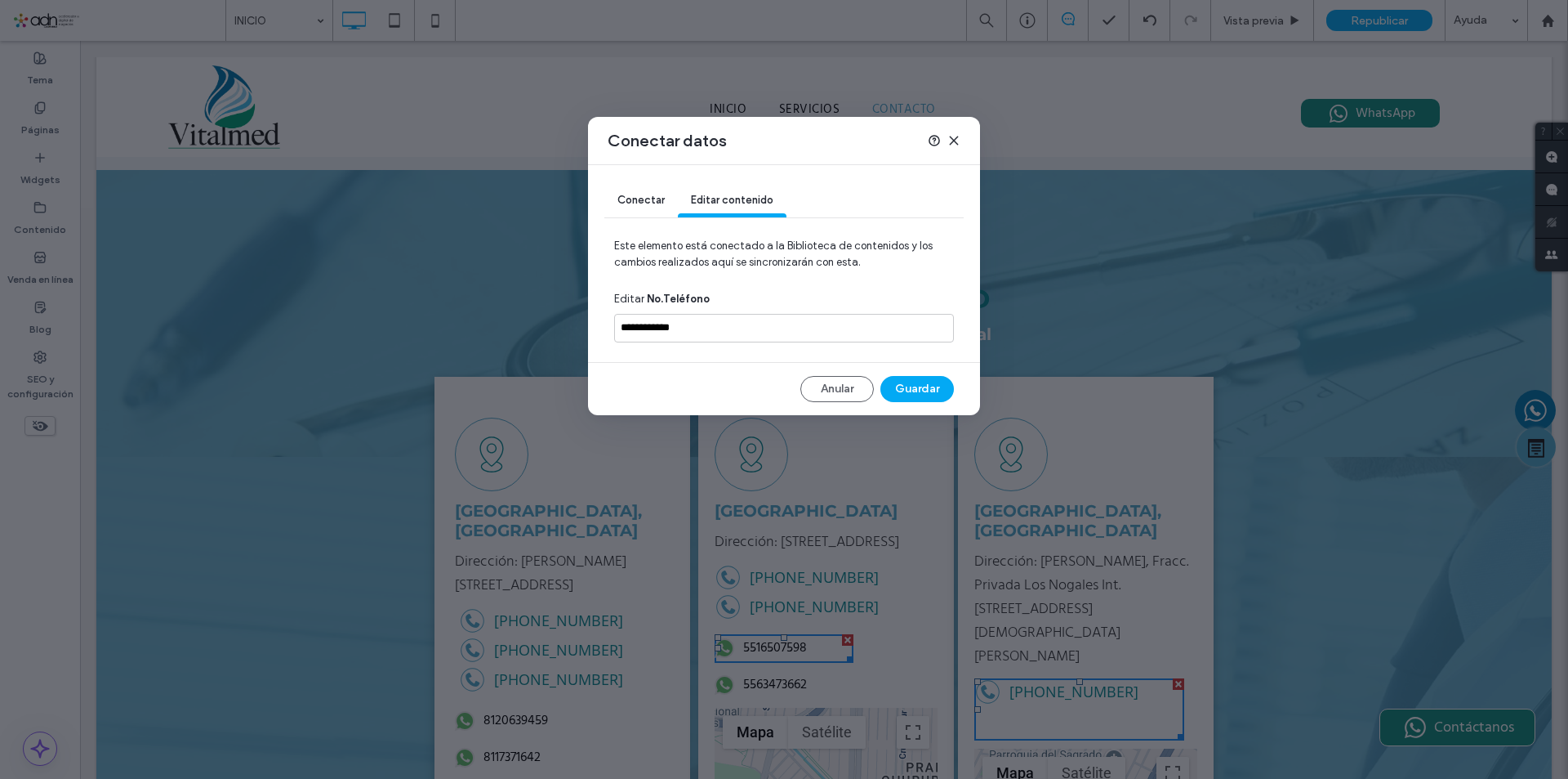
click at [644, 201] on span "Conectar" at bounding box center [641, 200] width 47 height 12
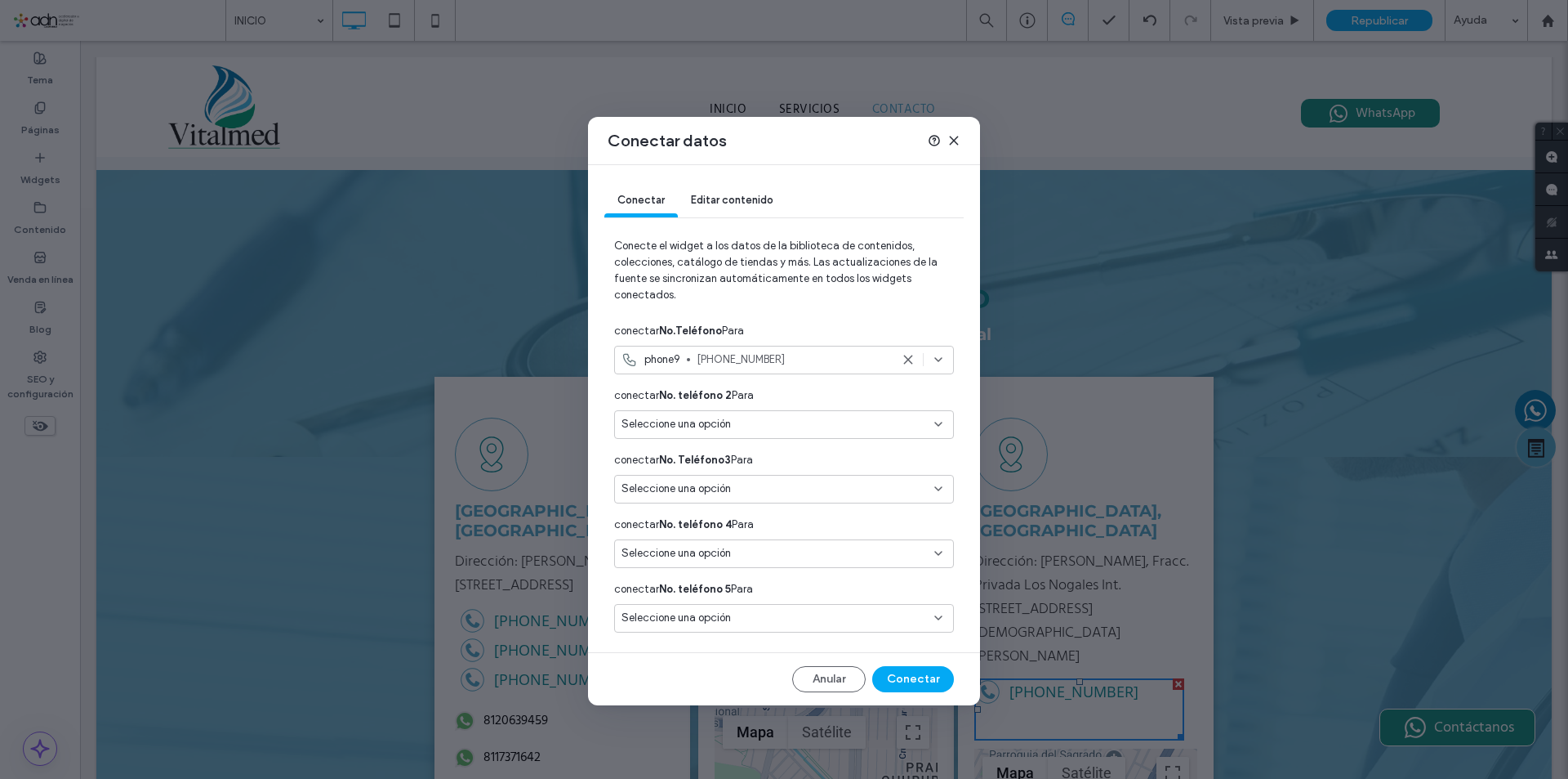
click at [903, 361] on icon at bounding box center [908, 359] width 13 height 13
click at [747, 353] on div "Seleccione una opción" at bounding box center [774, 360] width 305 height 17
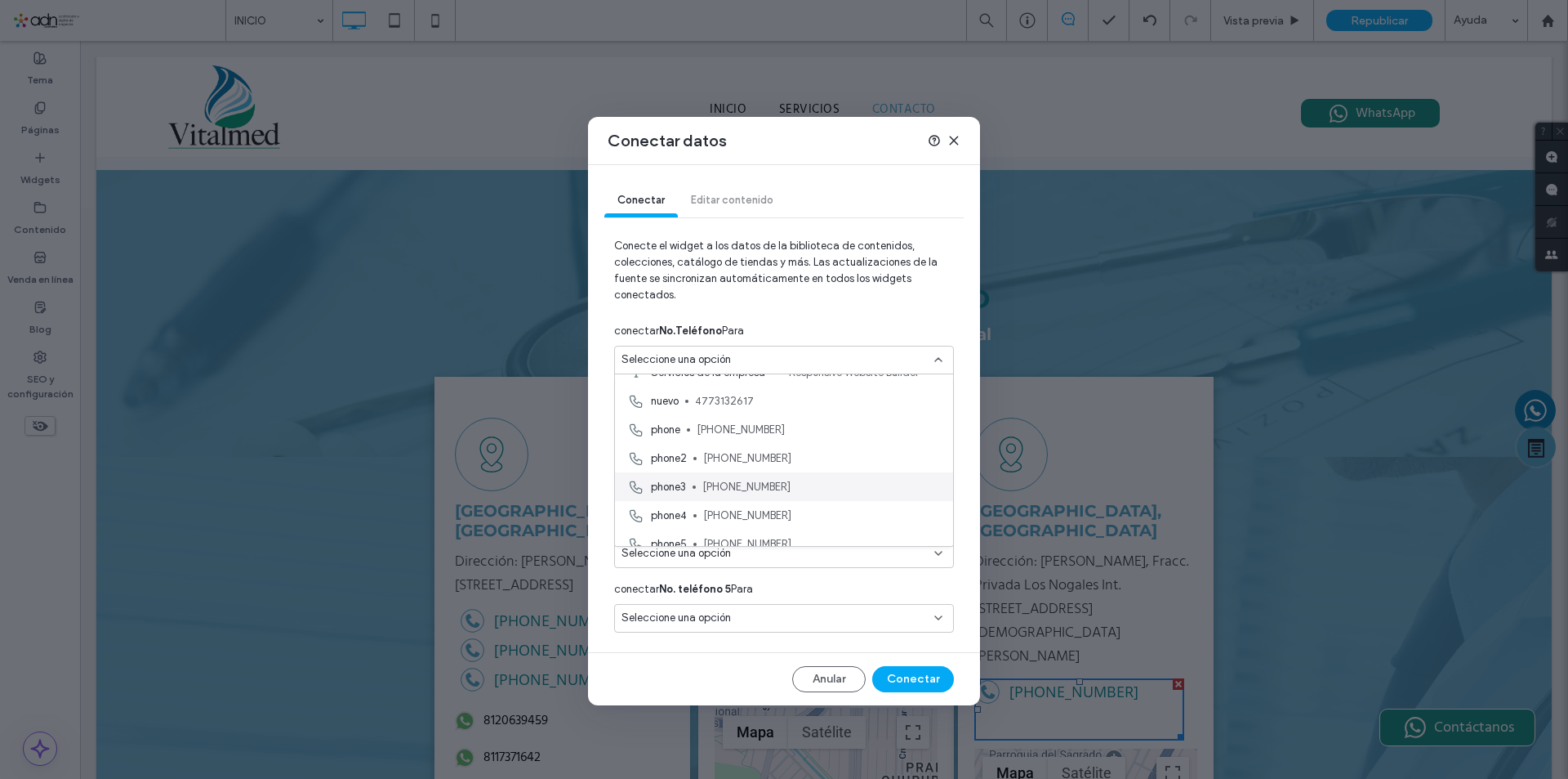
scroll to position [78, 0]
click at [738, 488] on span "4773132617" at bounding box center [818, 482] width 245 height 17
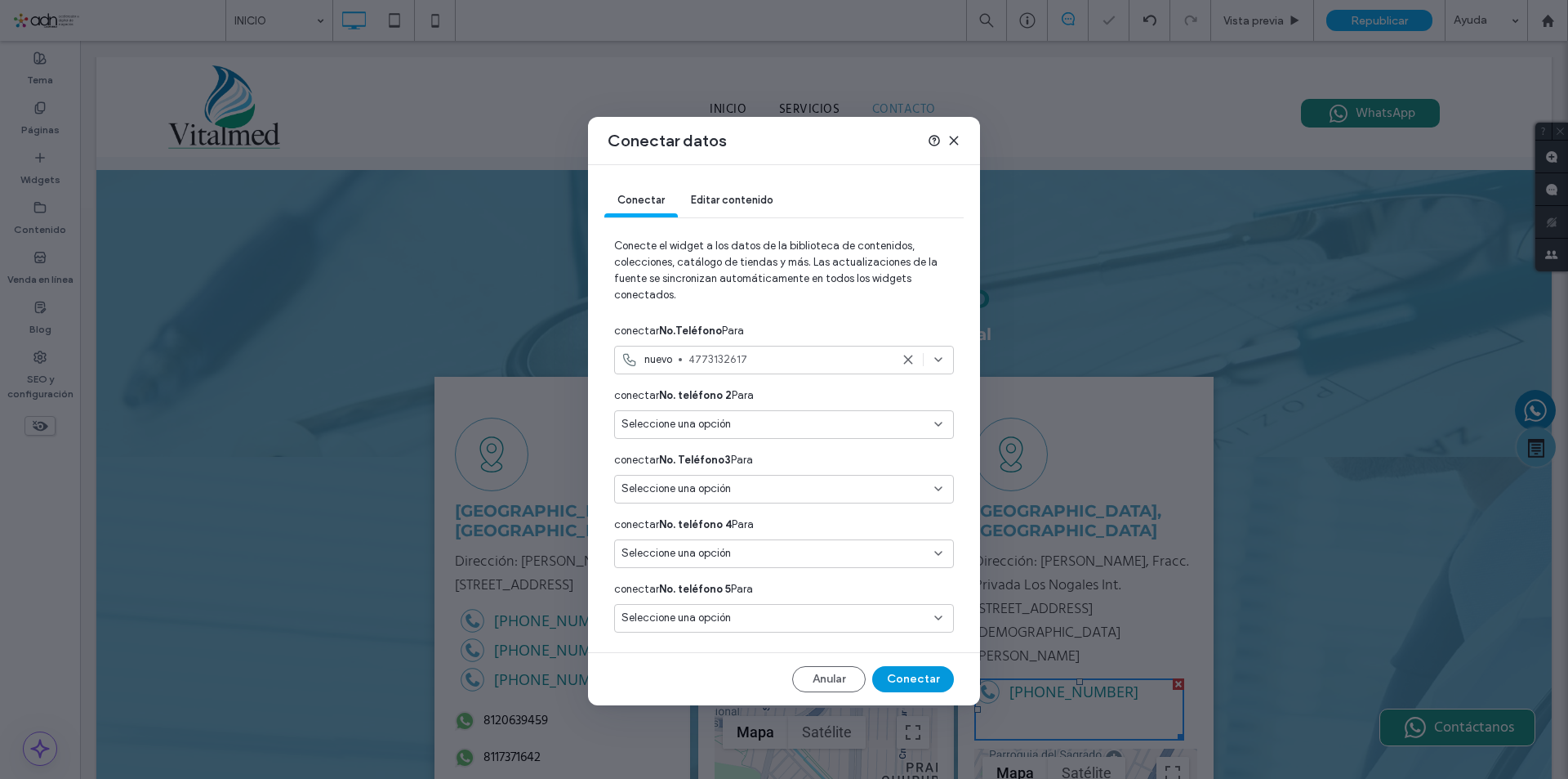
click at [913, 670] on button "Conectar" at bounding box center [913, 679] width 82 height 26
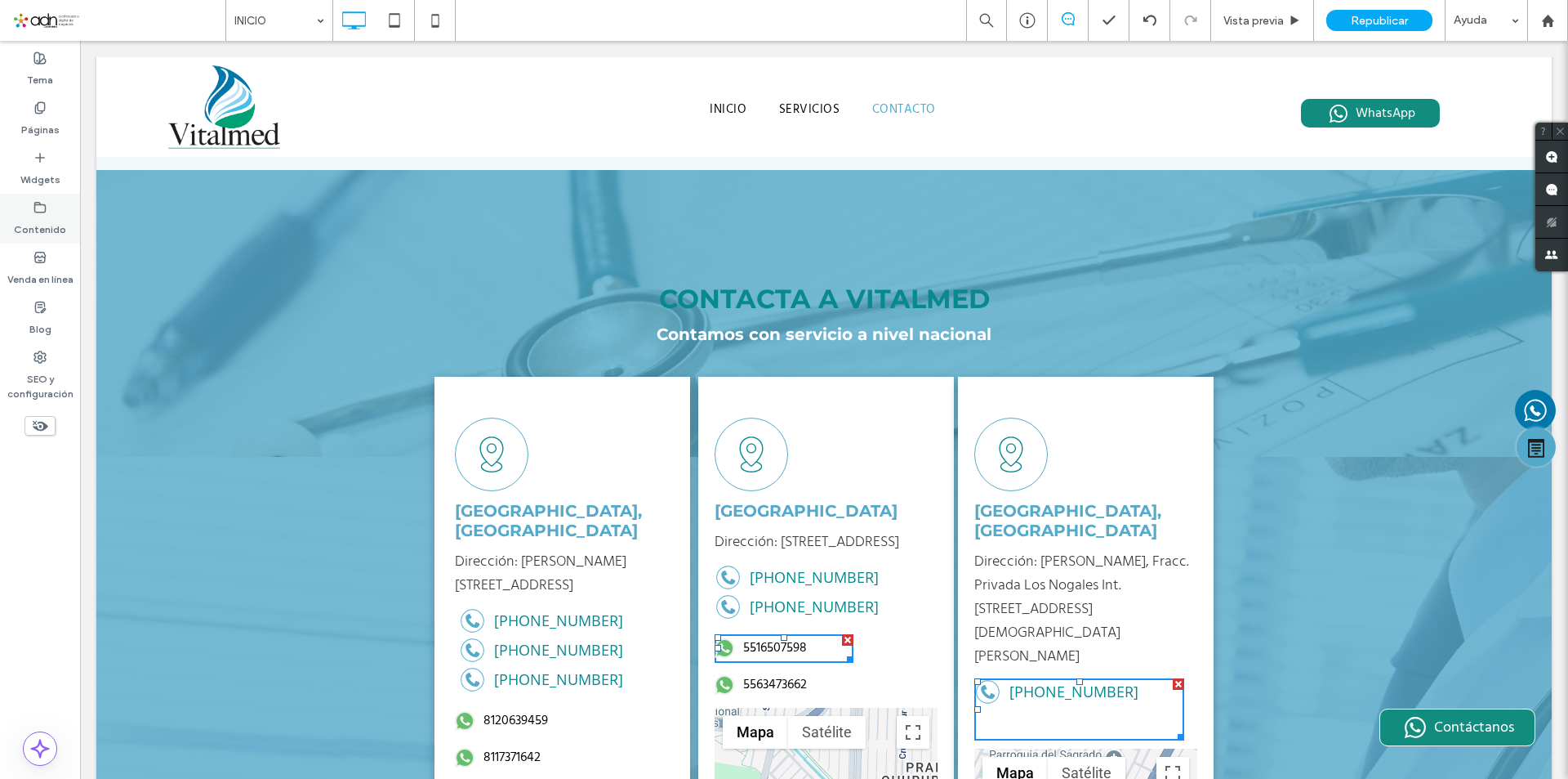
click at [49, 218] on label "Contenido" at bounding box center [40, 225] width 52 height 23
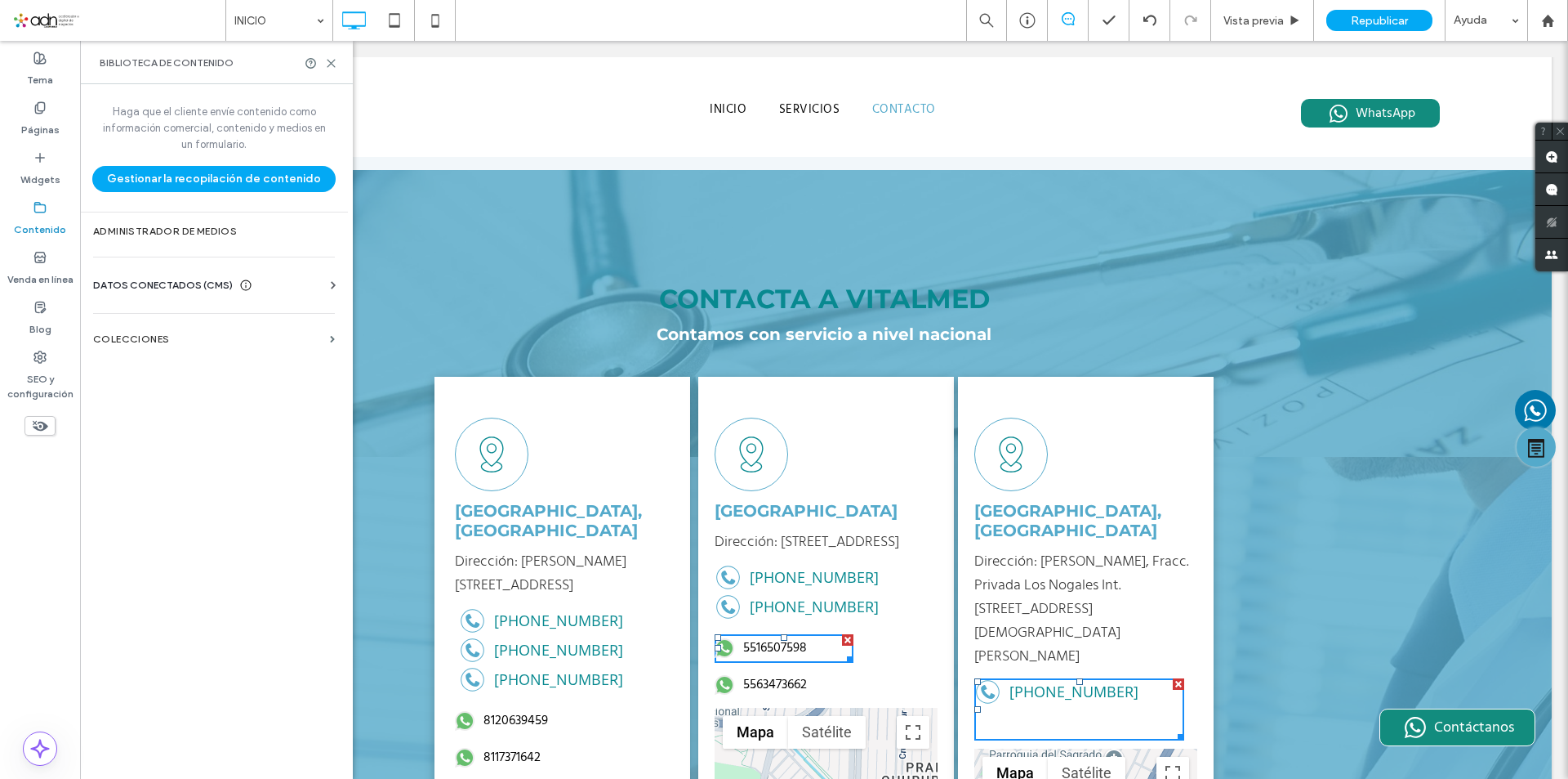
click at [198, 291] on span "DATOS CONECTADOS (CMS)" at bounding box center [162, 285] width 139 height 17
click at [224, 331] on section "Información del negocio" at bounding box center [216, 325] width 248 height 38
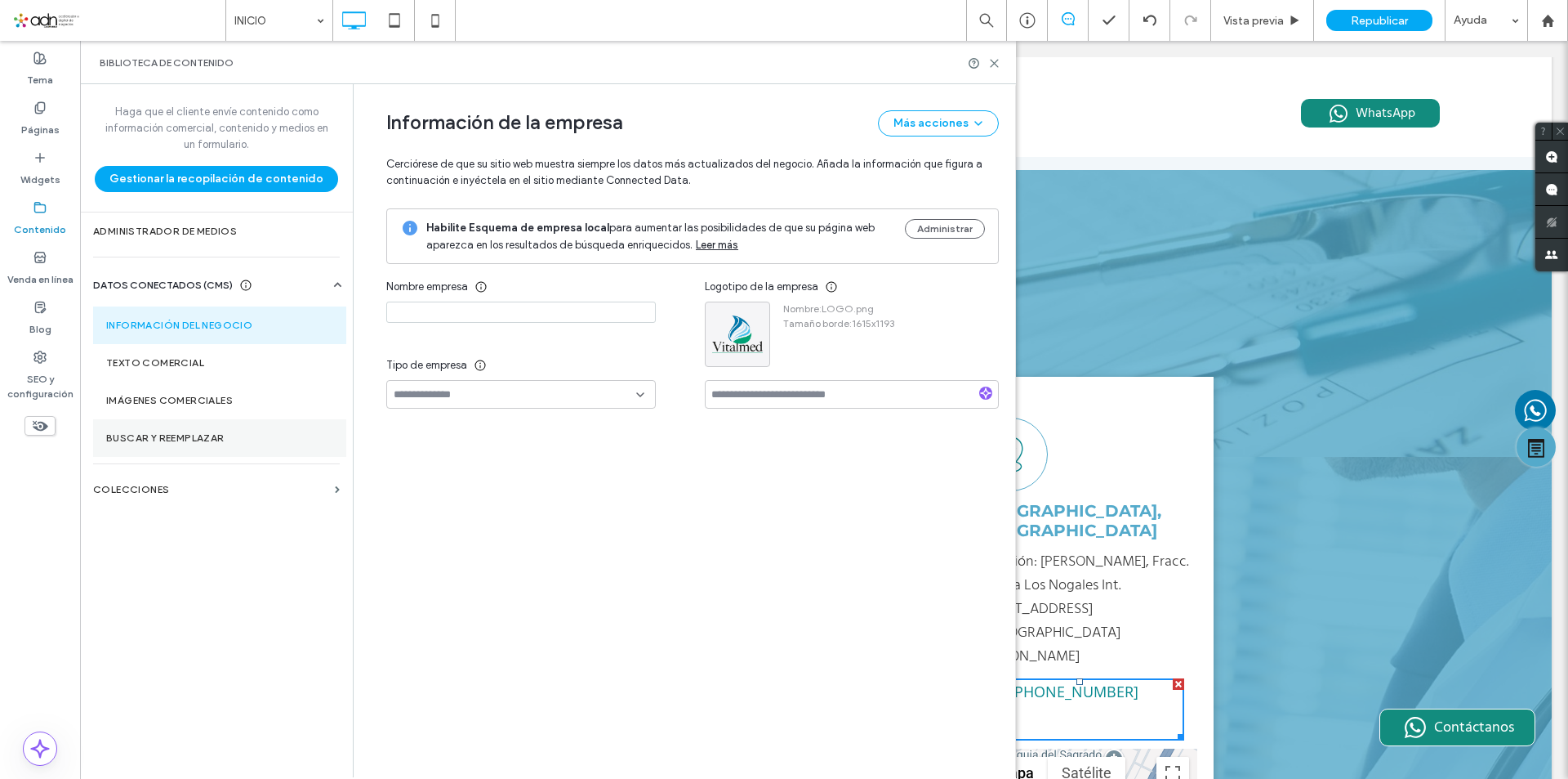
type input "********"
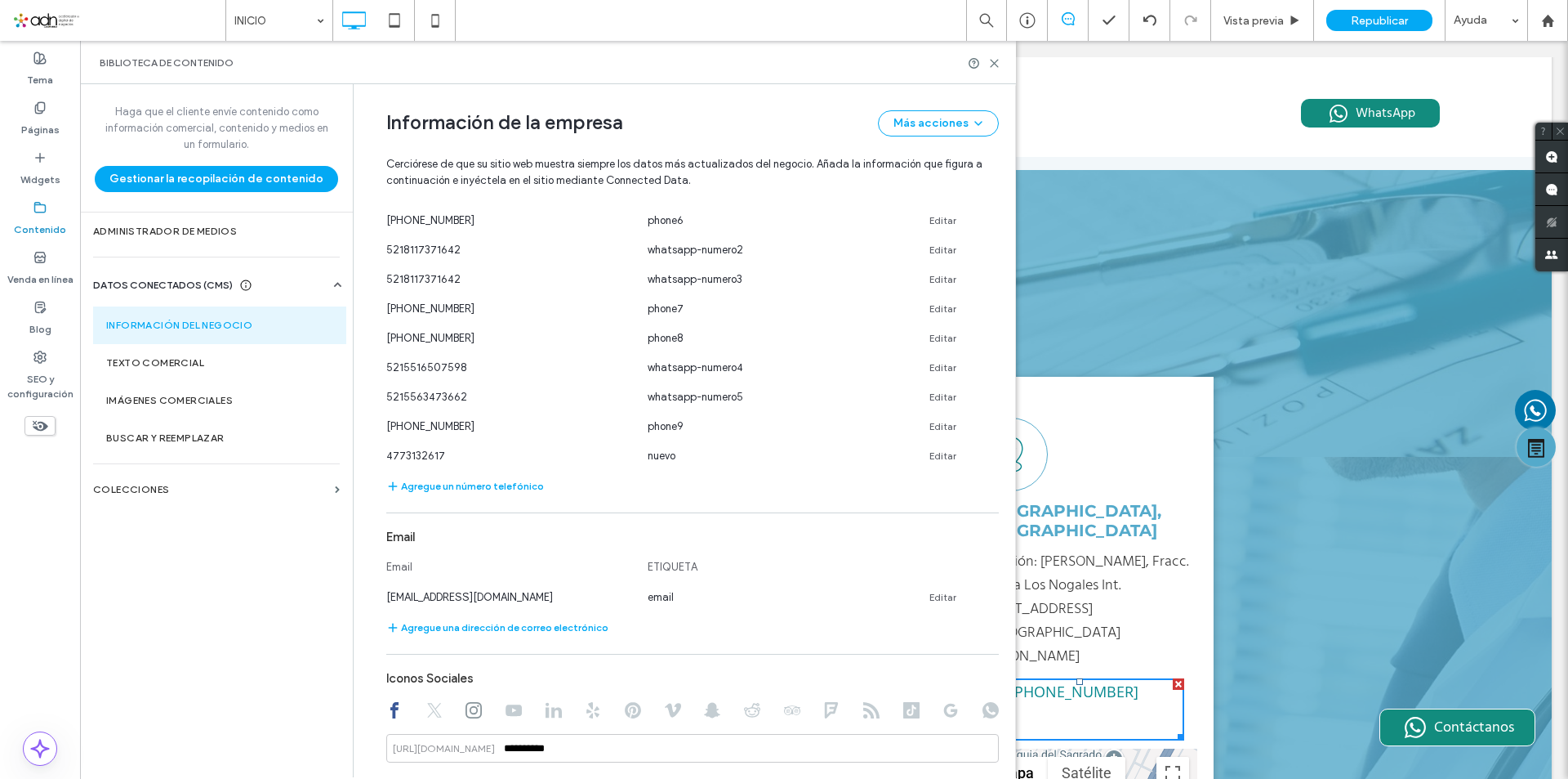
scroll to position [750, 0]
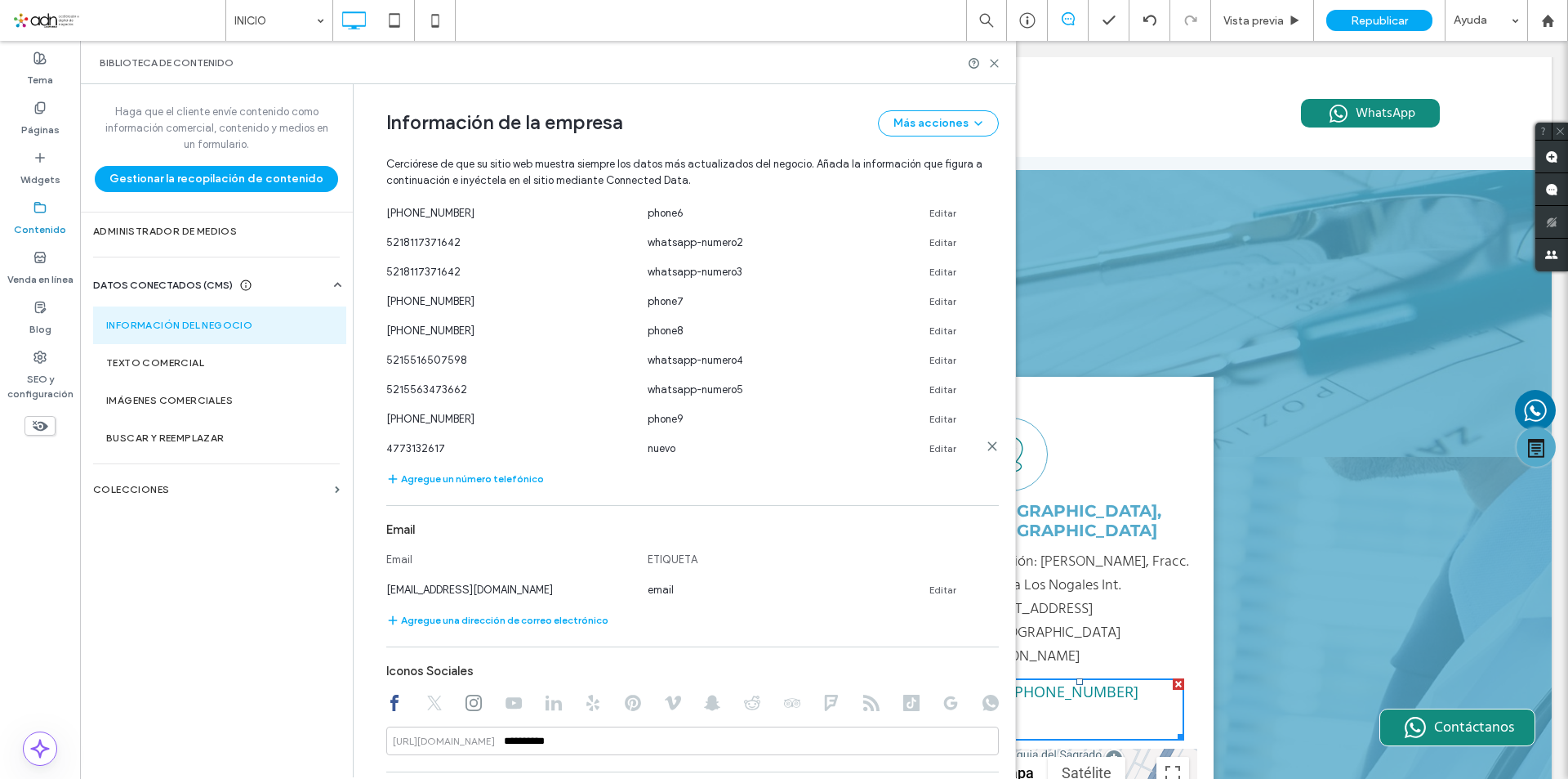
click at [922, 456] on div "4773132617 nuevo Editar" at bounding box center [678, 448] width 583 height 17
click at [930, 449] on link "Editar" at bounding box center [943, 448] width 27 height 13
click at [404, 448] on input "**********" at bounding box center [509, 446] width 245 height 29
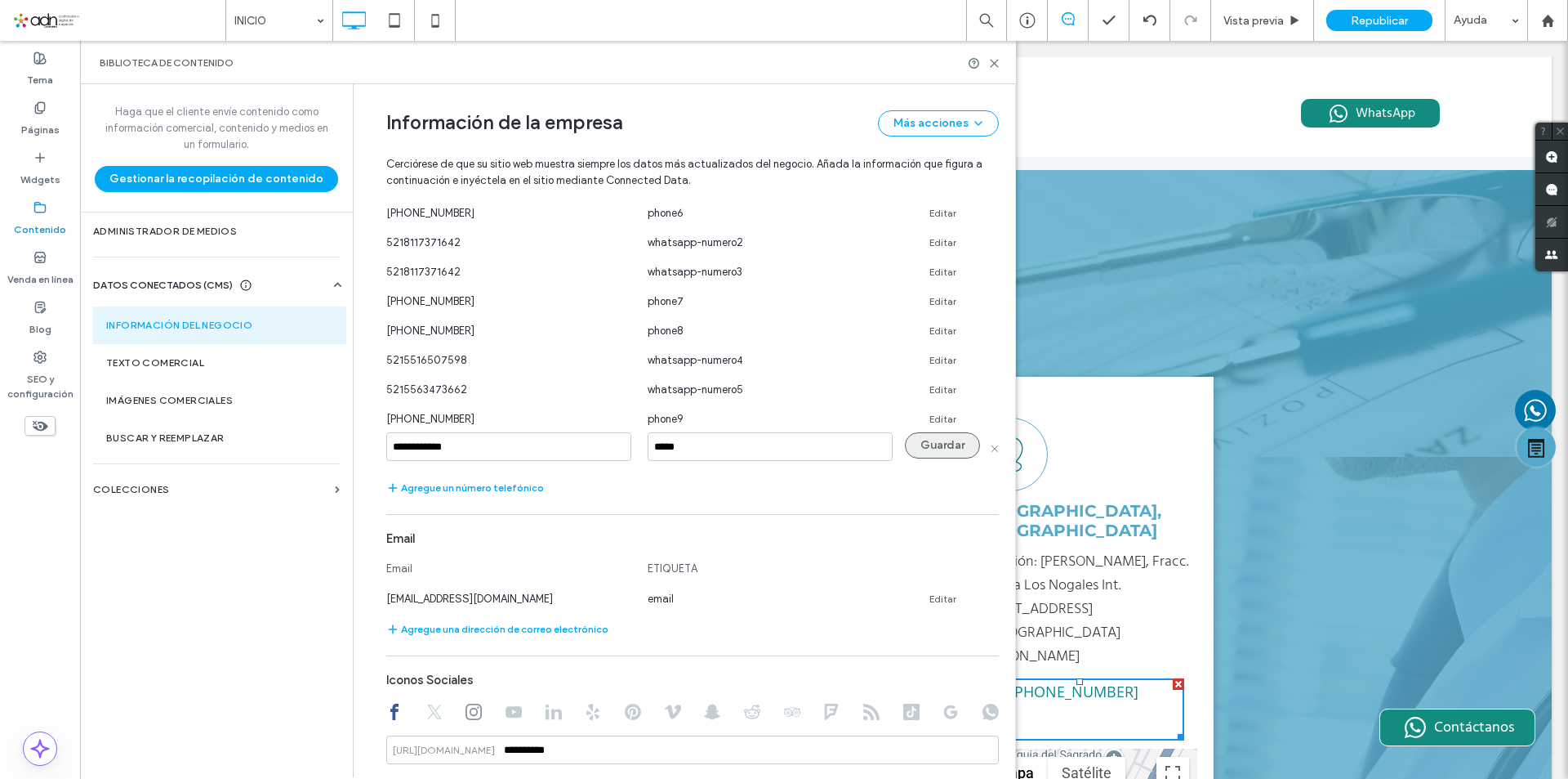
type input "**********"
click at [942, 450] on button "Guardar" at bounding box center [943, 445] width 75 height 26
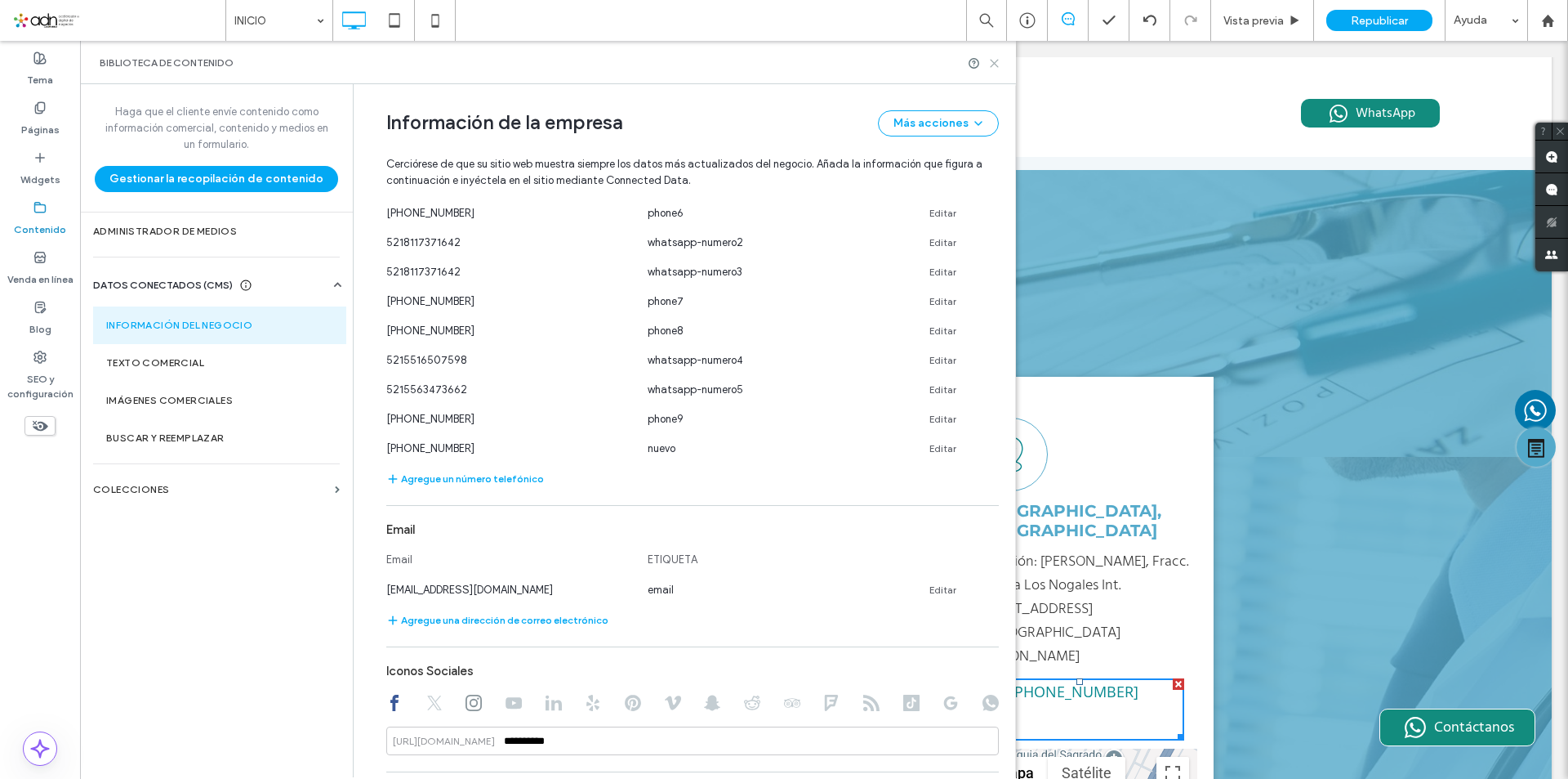
click at [993, 68] on icon at bounding box center [994, 63] width 12 height 12
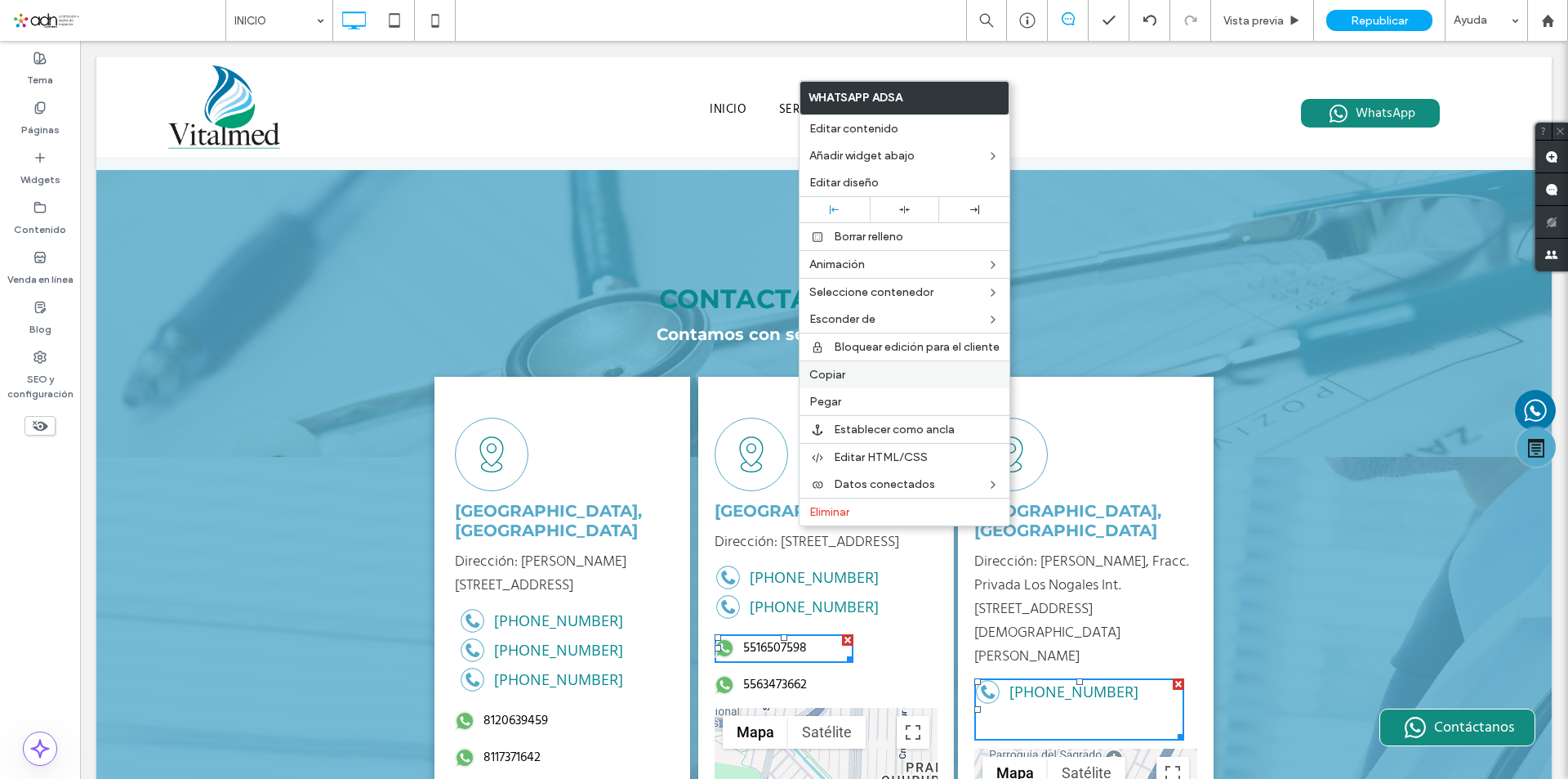
click at [844, 384] on div "Copiar" at bounding box center [904, 375] width 209 height 28
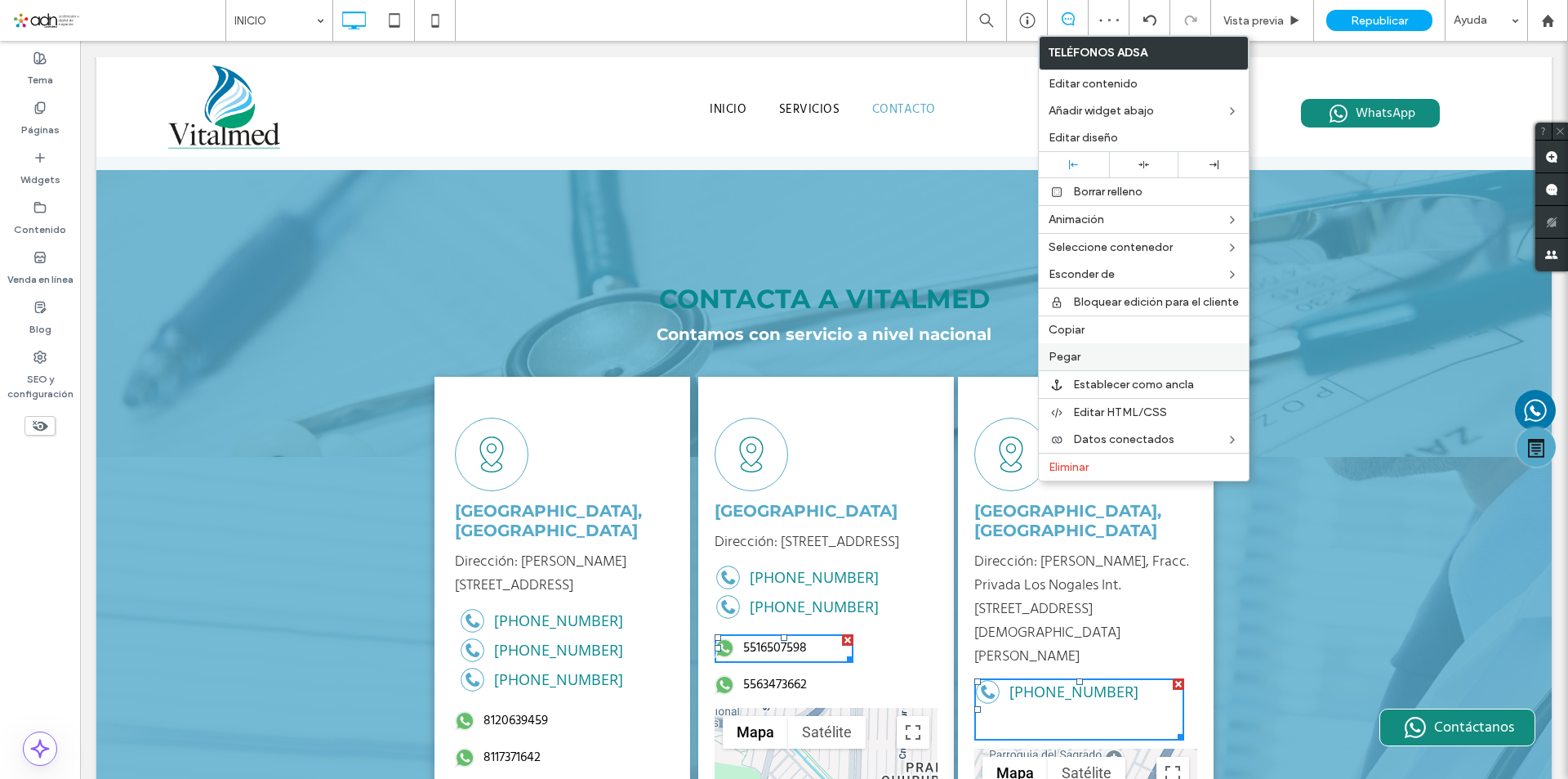
click at [1074, 361] on span "Pegar" at bounding box center [1065, 357] width 32 height 14
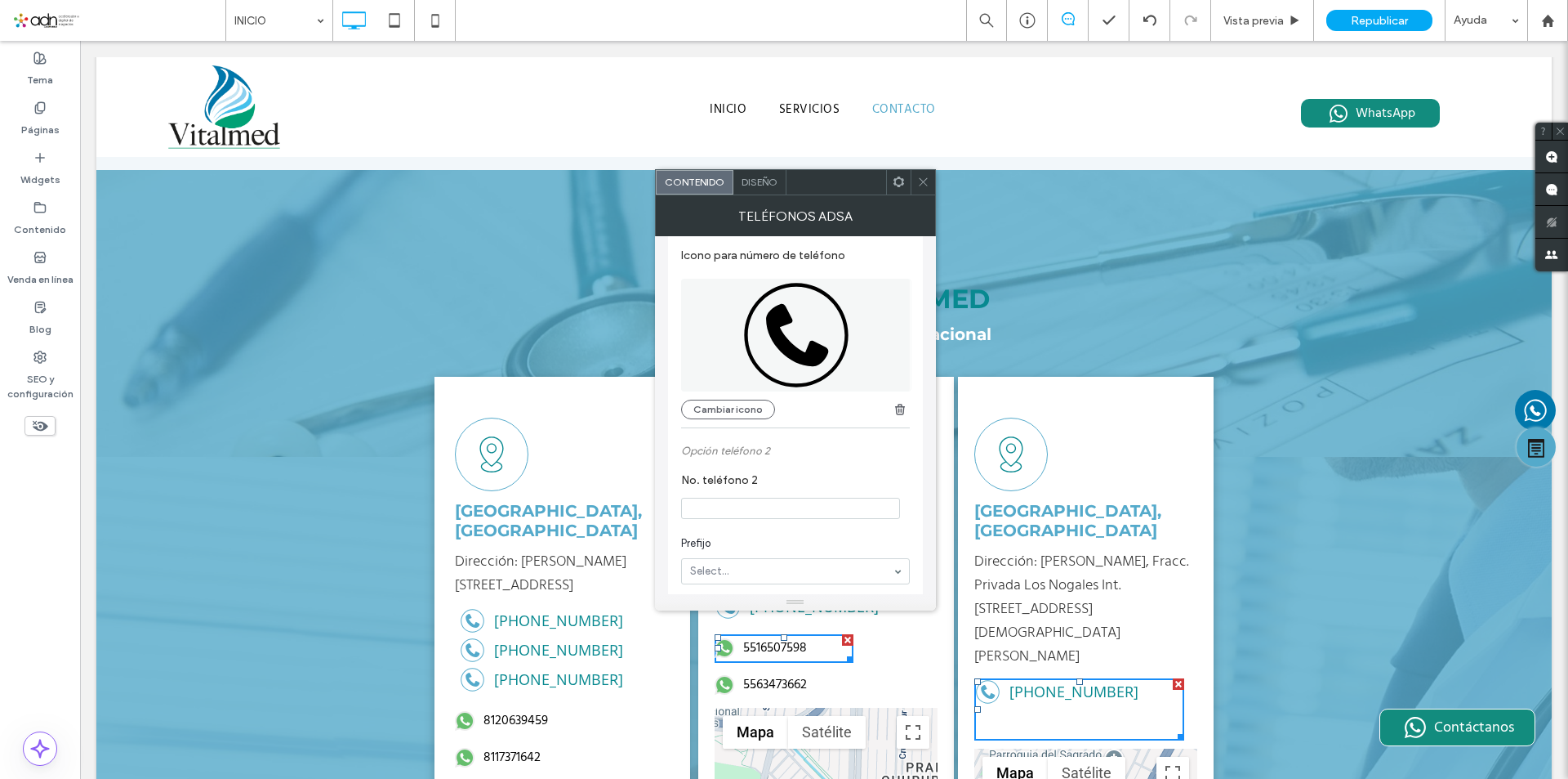
scroll to position [327, 0]
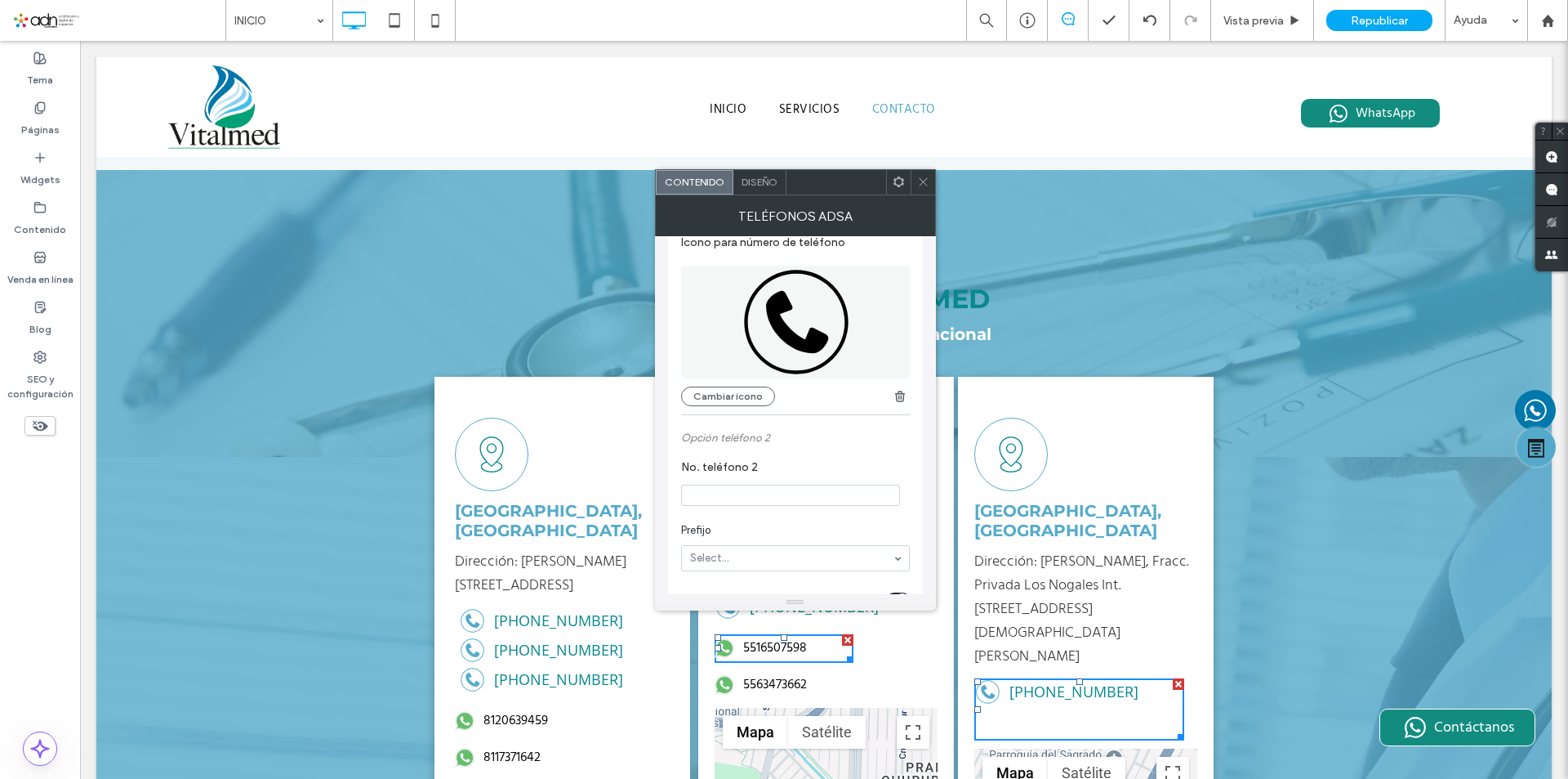
click at [776, 497] on input "No. teléfono 2" at bounding box center [791, 494] width 219 height 21
click at [930, 185] on div at bounding box center [923, 182] width 25 height 25
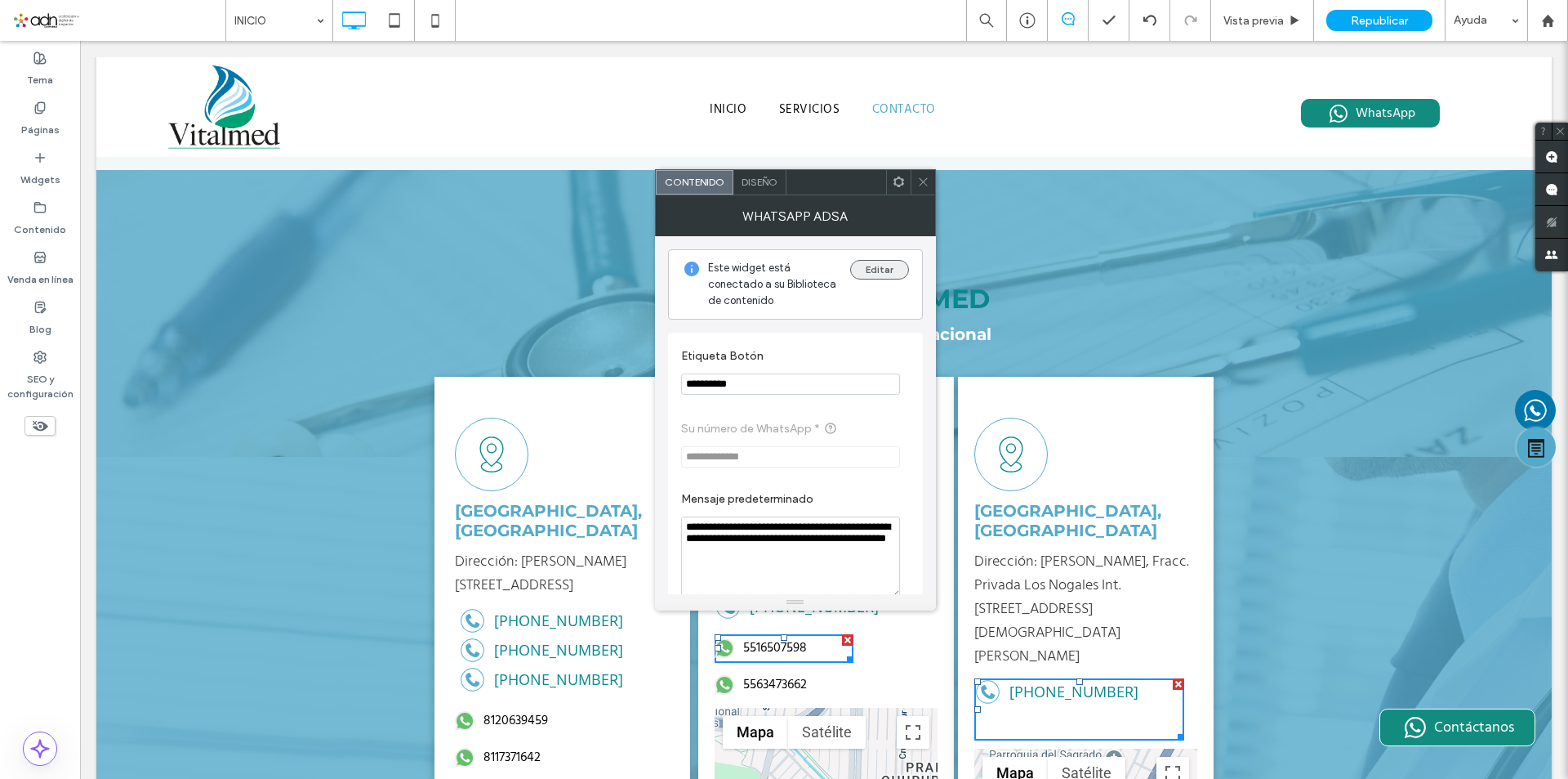
click at [885, 273] on button "Editar" at bounding box center [880, 270] width 59 height 20
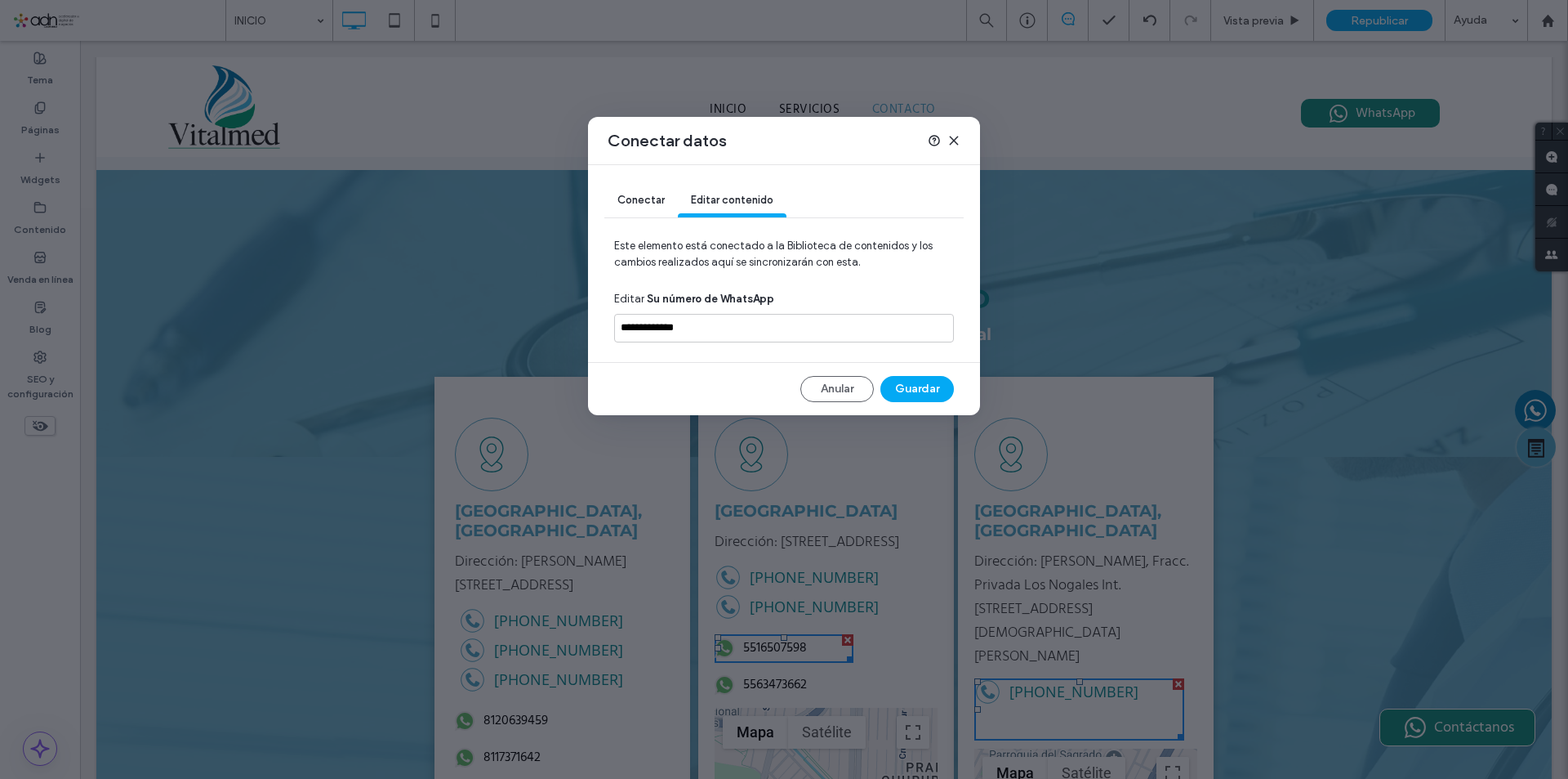
click at [651, 201] on span "Conectar" at bounding box center [641, 200] width 47 height 12
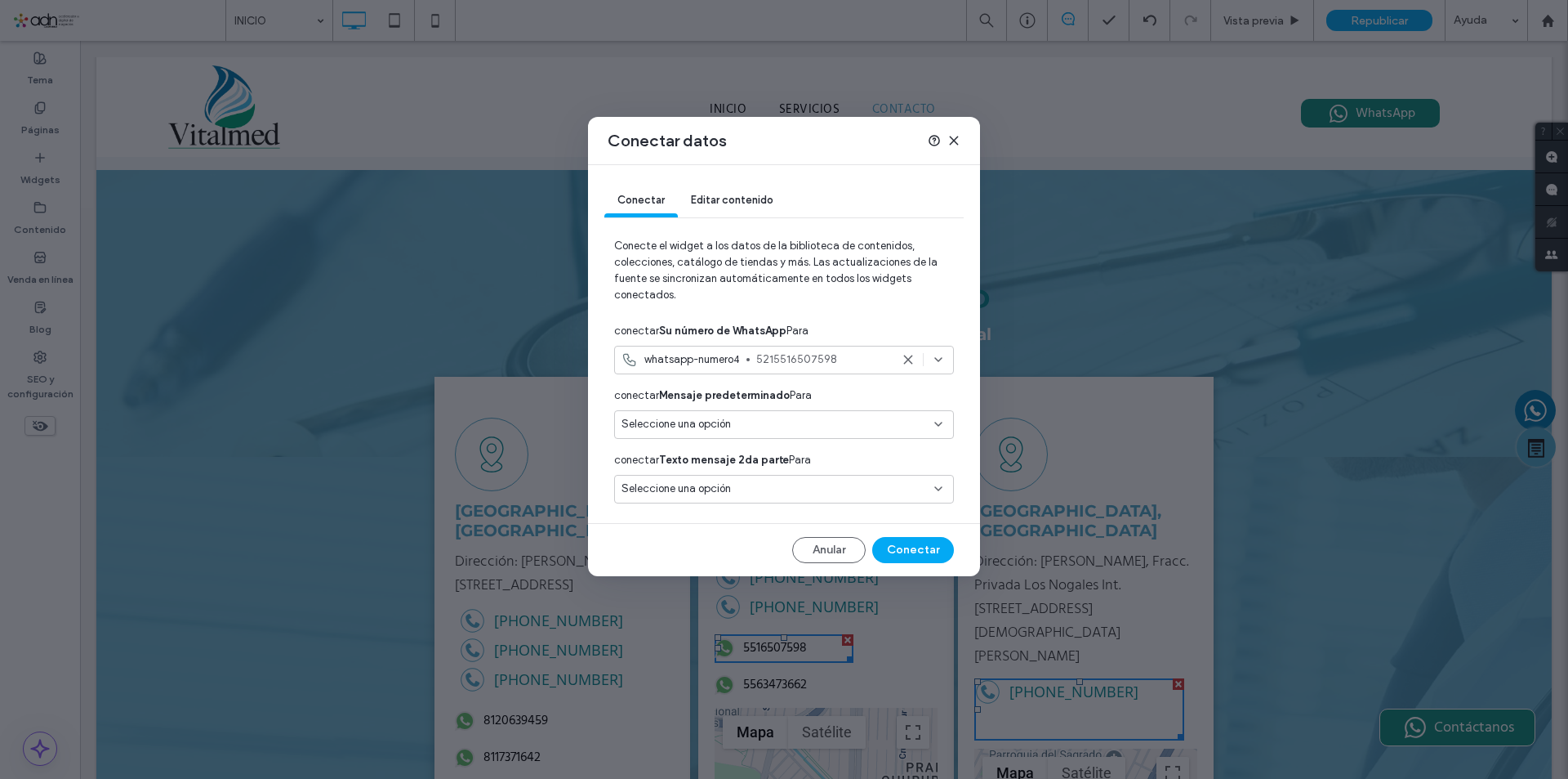
click at [907, 362] on use at bounding box center [907, 359] width 7 height 7
click at [837, 549] on button "Anular" at bounding box center [829, 550] width 73 height 26
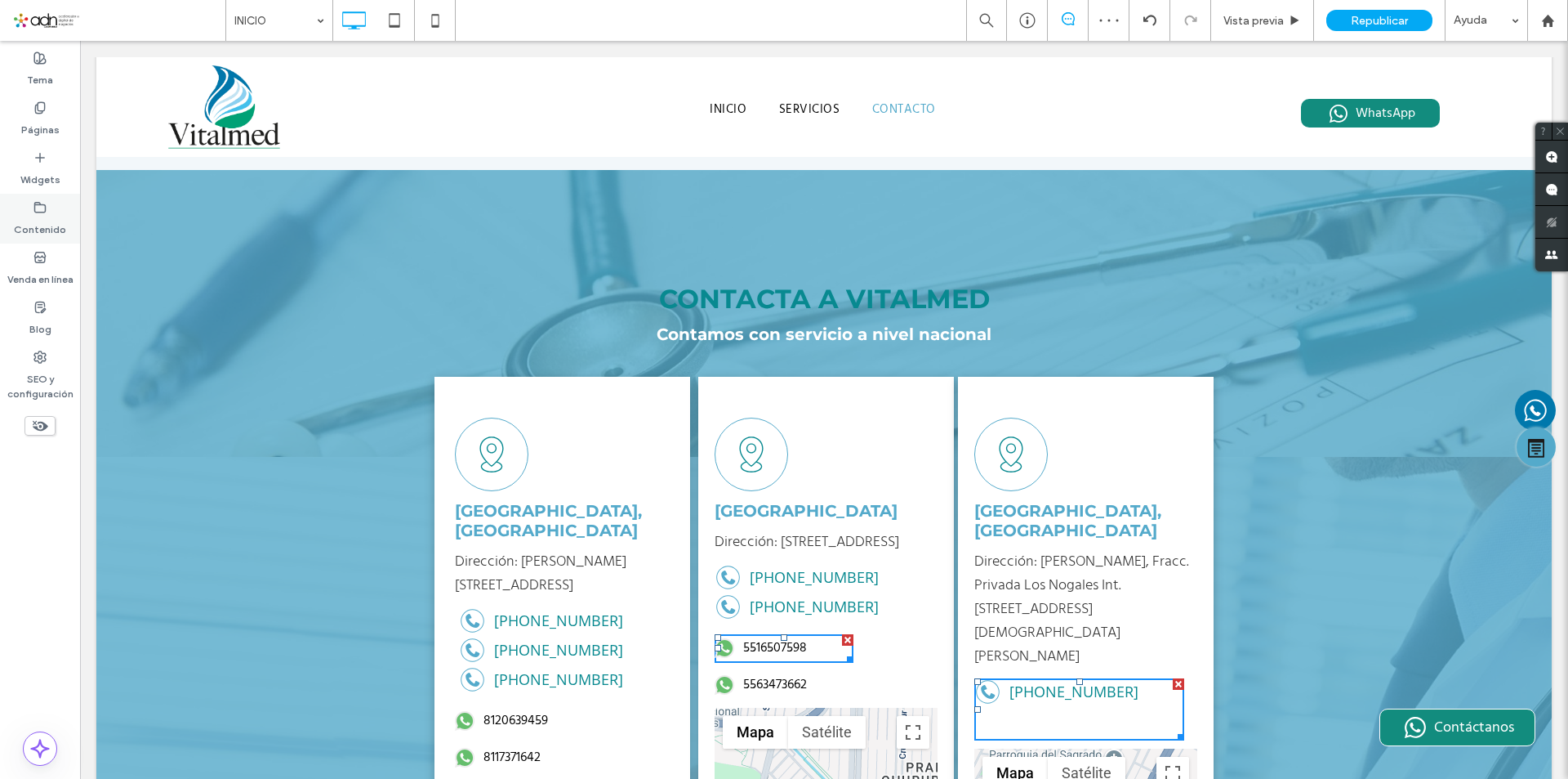
click at [42, 215] on label "Contenido" at bounding box center [40, 225] width 52 height 23
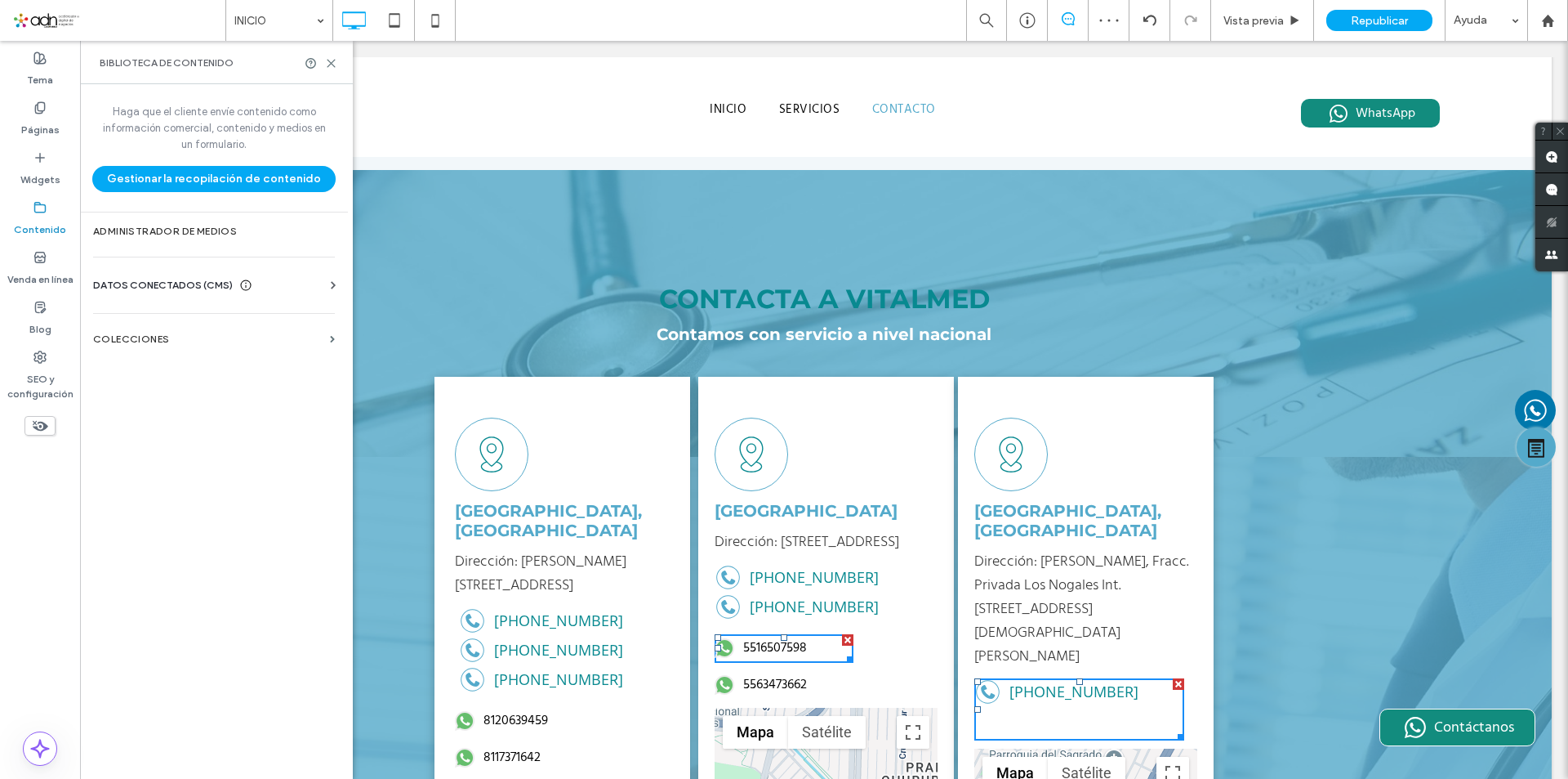
click at [158, 278] on span "DATOS CONECTADOS (CMS)" at bounding box center [162, 285] width 139 height 17
click at [206, 335] on section "Información del negocio" at bounding box center [216, 325] width 248 height 38
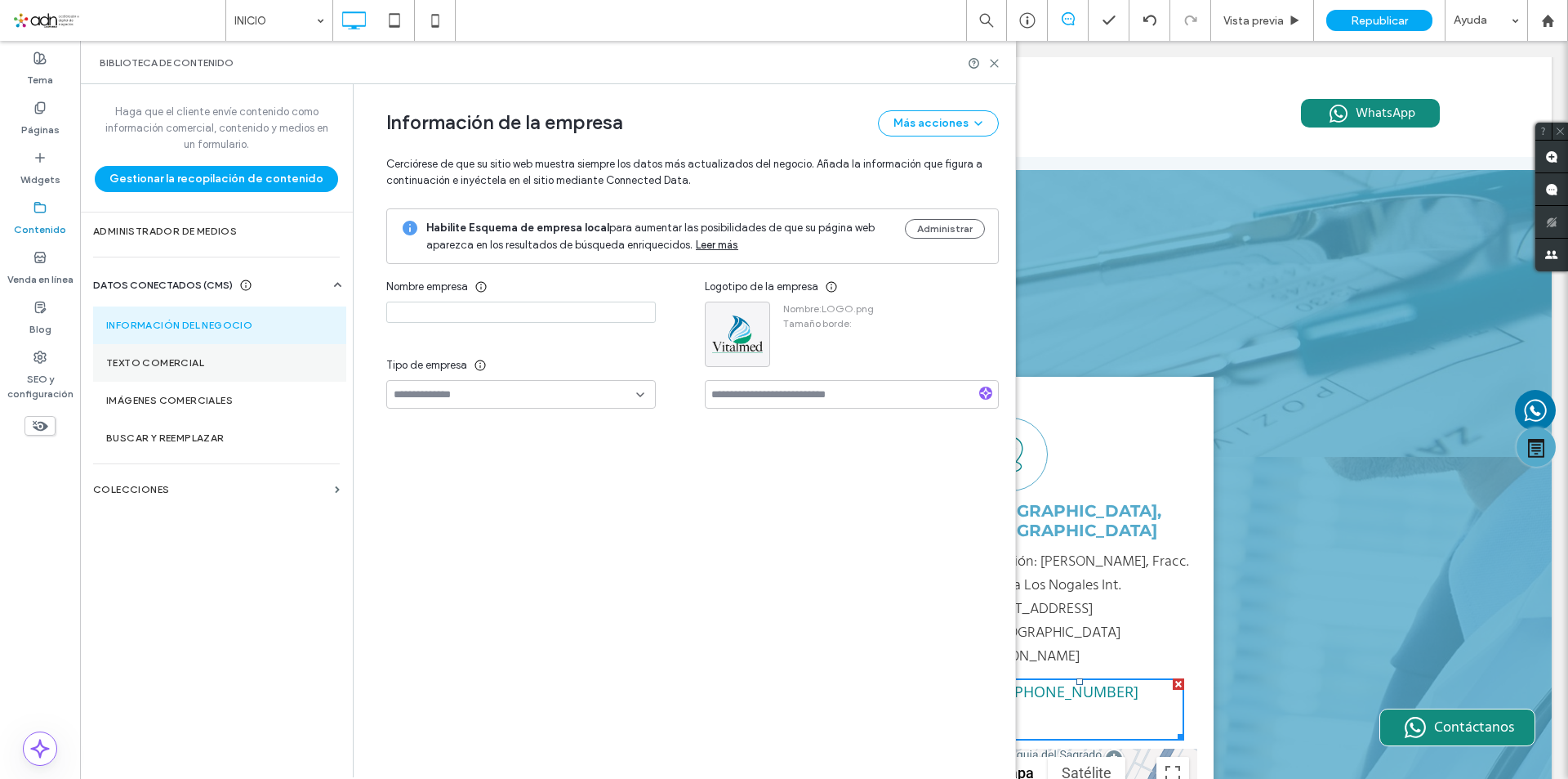
type input "********"
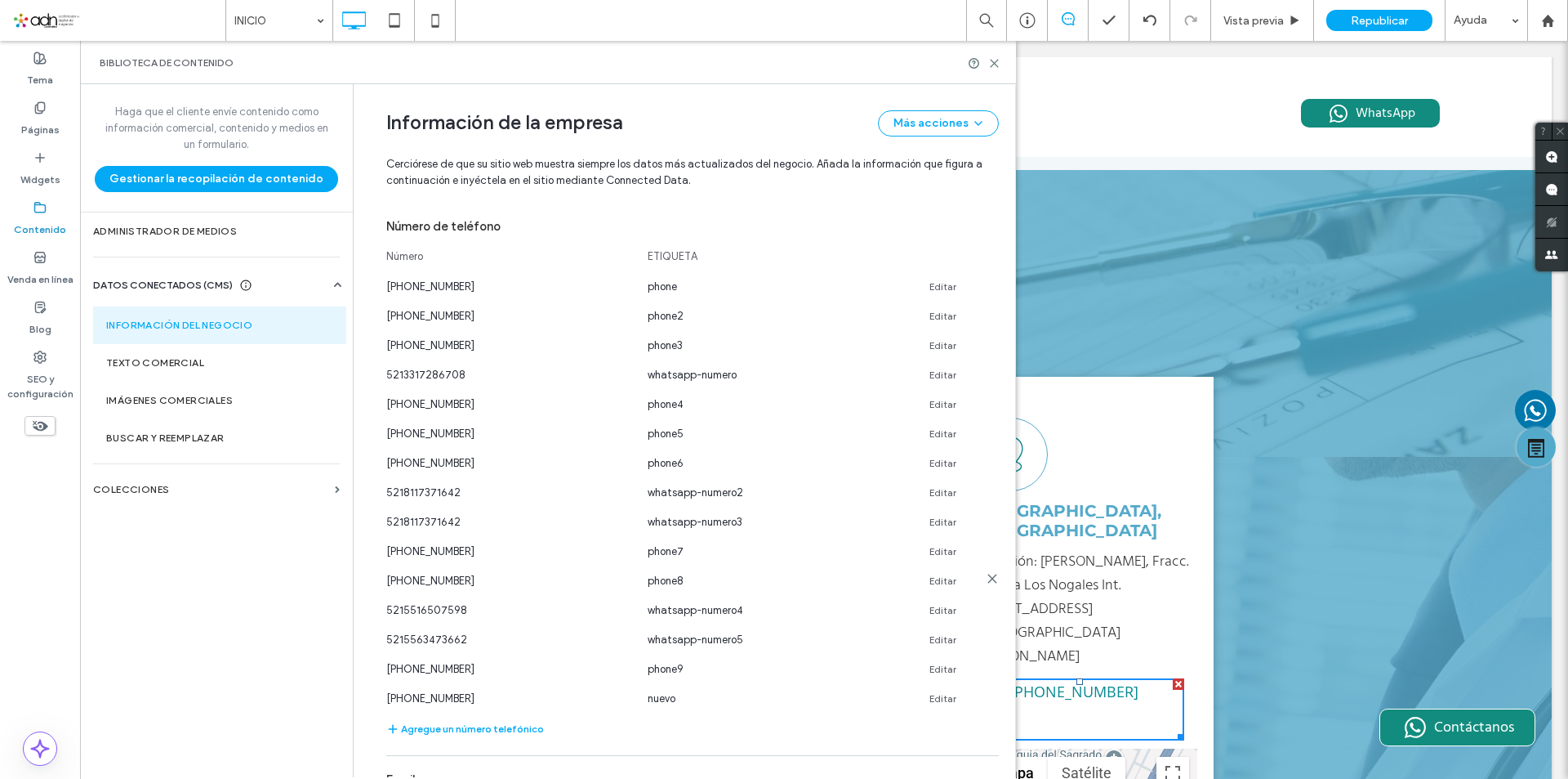
scroll to position [582, 0]
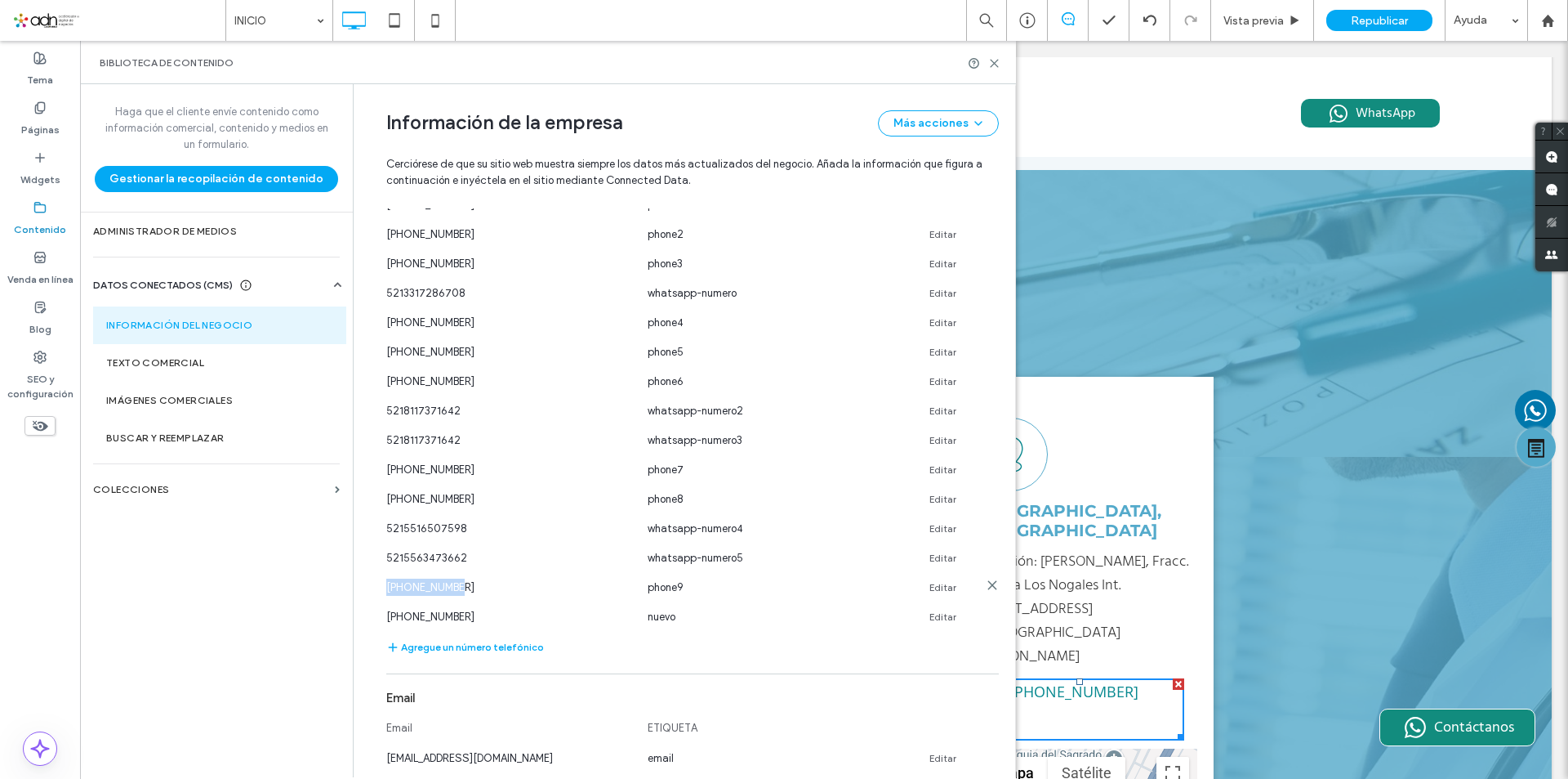
drag, startPoint x: 383, startPoint y: 587, endPoint x: 456, endPoint y: 587, distance: 73.0
click at [456, 587] on div "477-309-6630" at bounding box center [509, 586] width 245 height 17
copy span "477-309-6630"
click at [525, 649] on button "Agregue un número telefónico" at bounding box center [465, 648] width 158 height 20
click at [507, 652] on input at bounding box center [509, 644] width 245 height 29
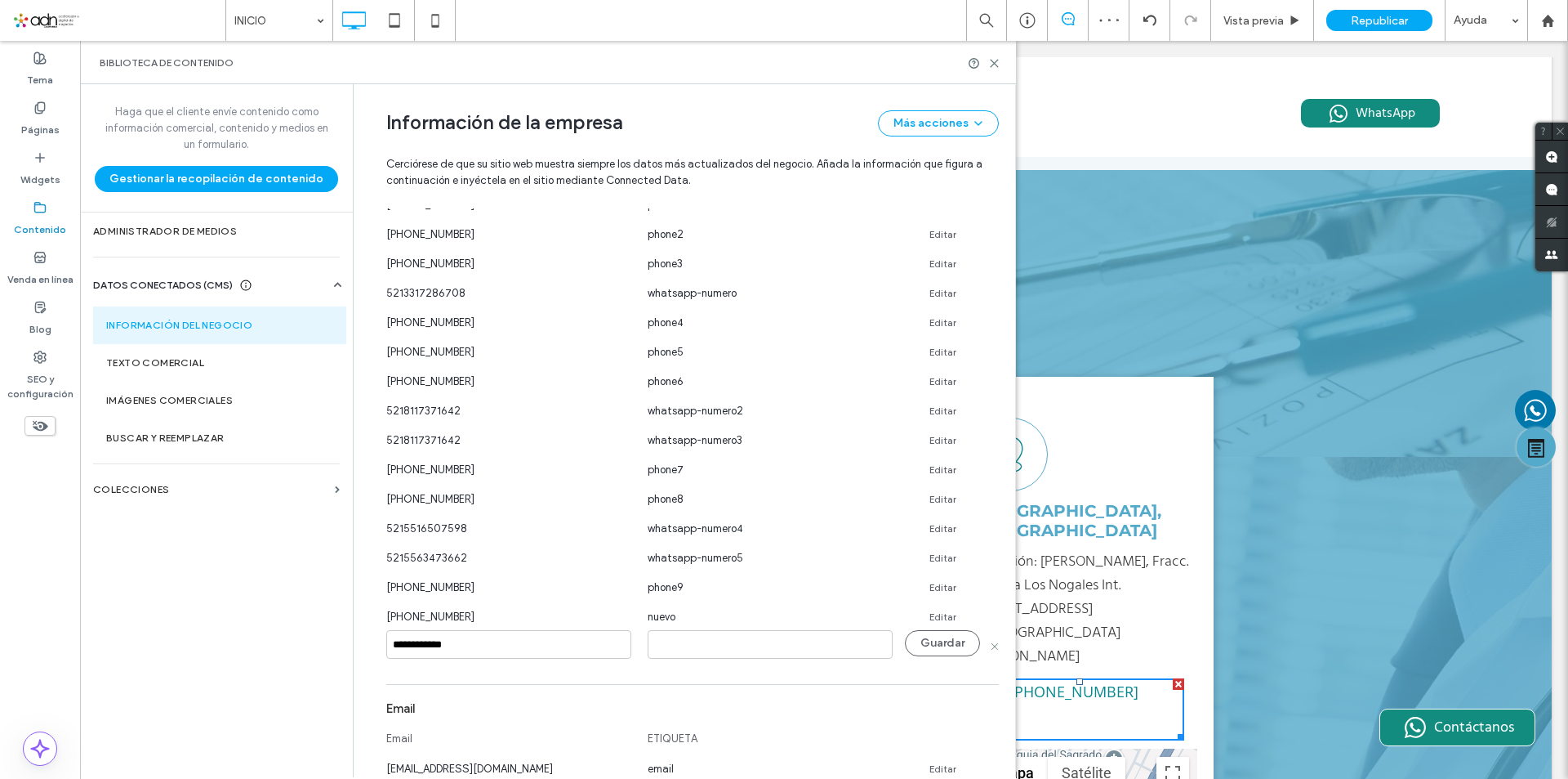
click at [412, 645] on input "**********" at bounding box center [509, 644] width 245 height 29
click at [429, 645] on input "**********" at bounding box center [509, 644] width 245 height 29
click at [388, 647] on input "**********" at bounding box center [509, 644] width 245 height 29
type input "**********"
click at [920, 638] on button "Guardar" at bounding box center [943, 643] width 75 height 26
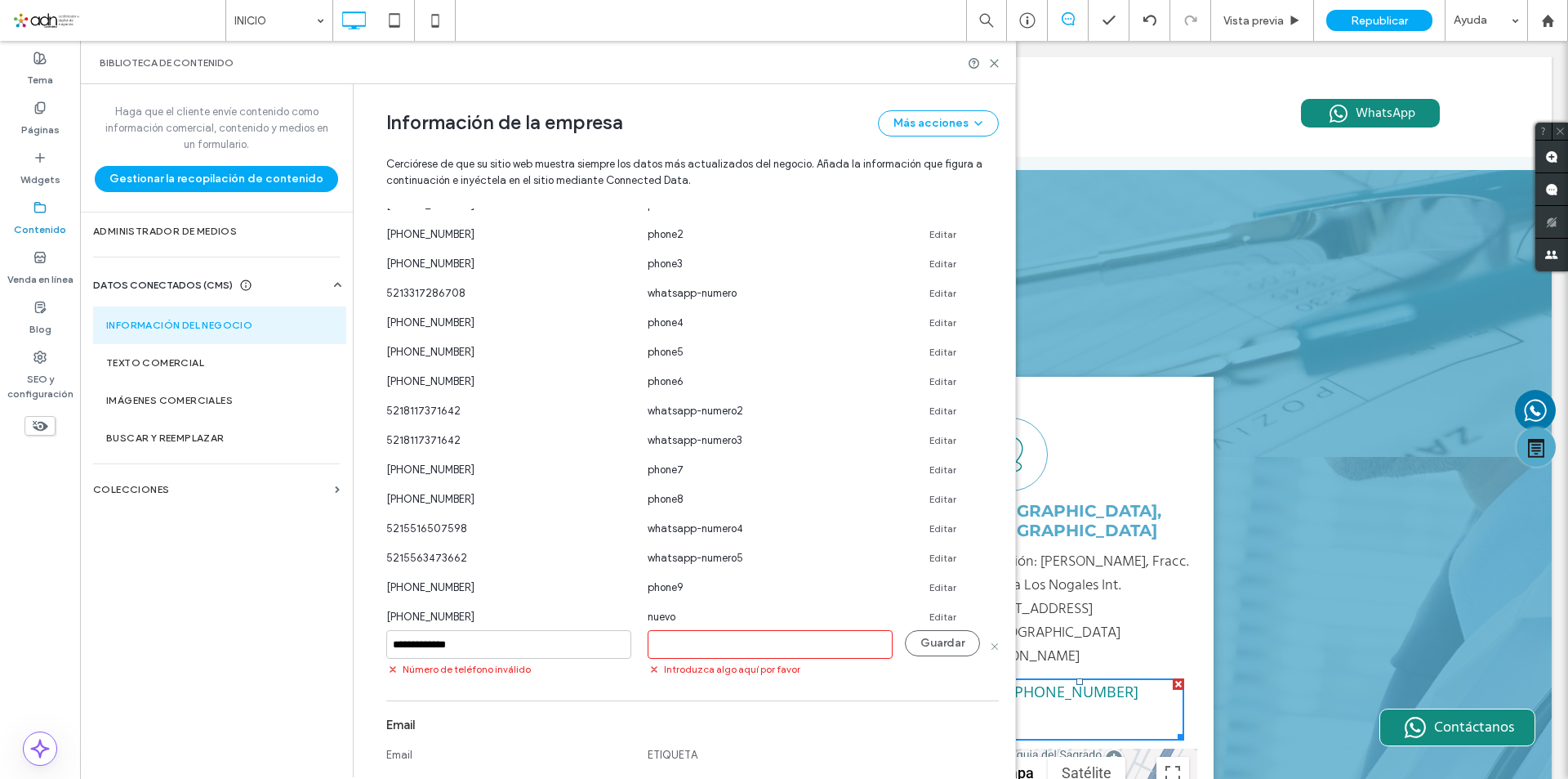
click at [660, 649] on input at bounding box center [771, 644] width 245 height 29
type input "*"
type input "******"
click at [965, 634] on button "Guardar" at bounding box center [943, 643] width 75 height 26
click at [993, 68] on icon at bounding box center [994, 63] width 12 height 12
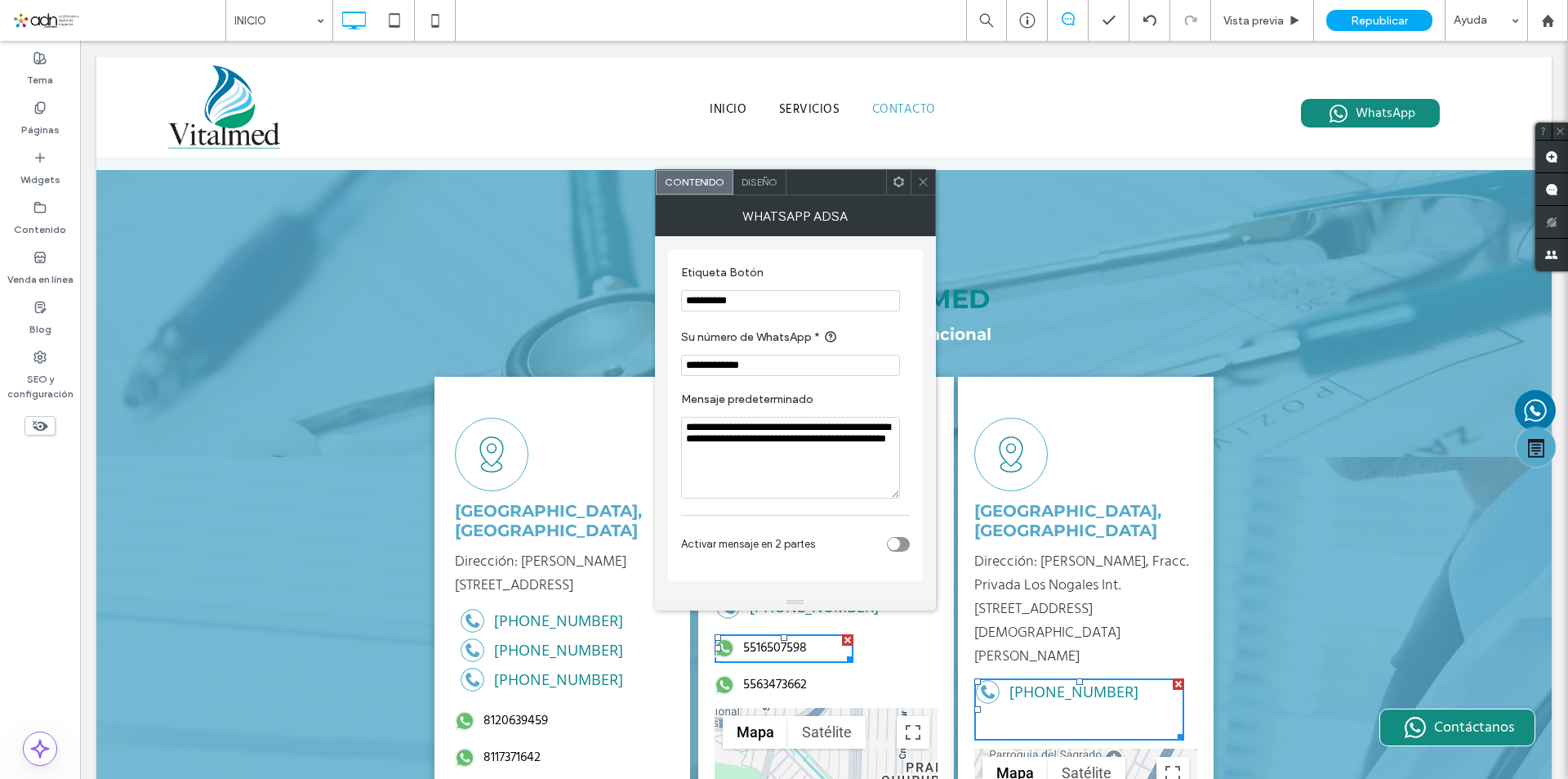
click at [924, 181] on icon at bounding box center [923, 182] width 12 height 12
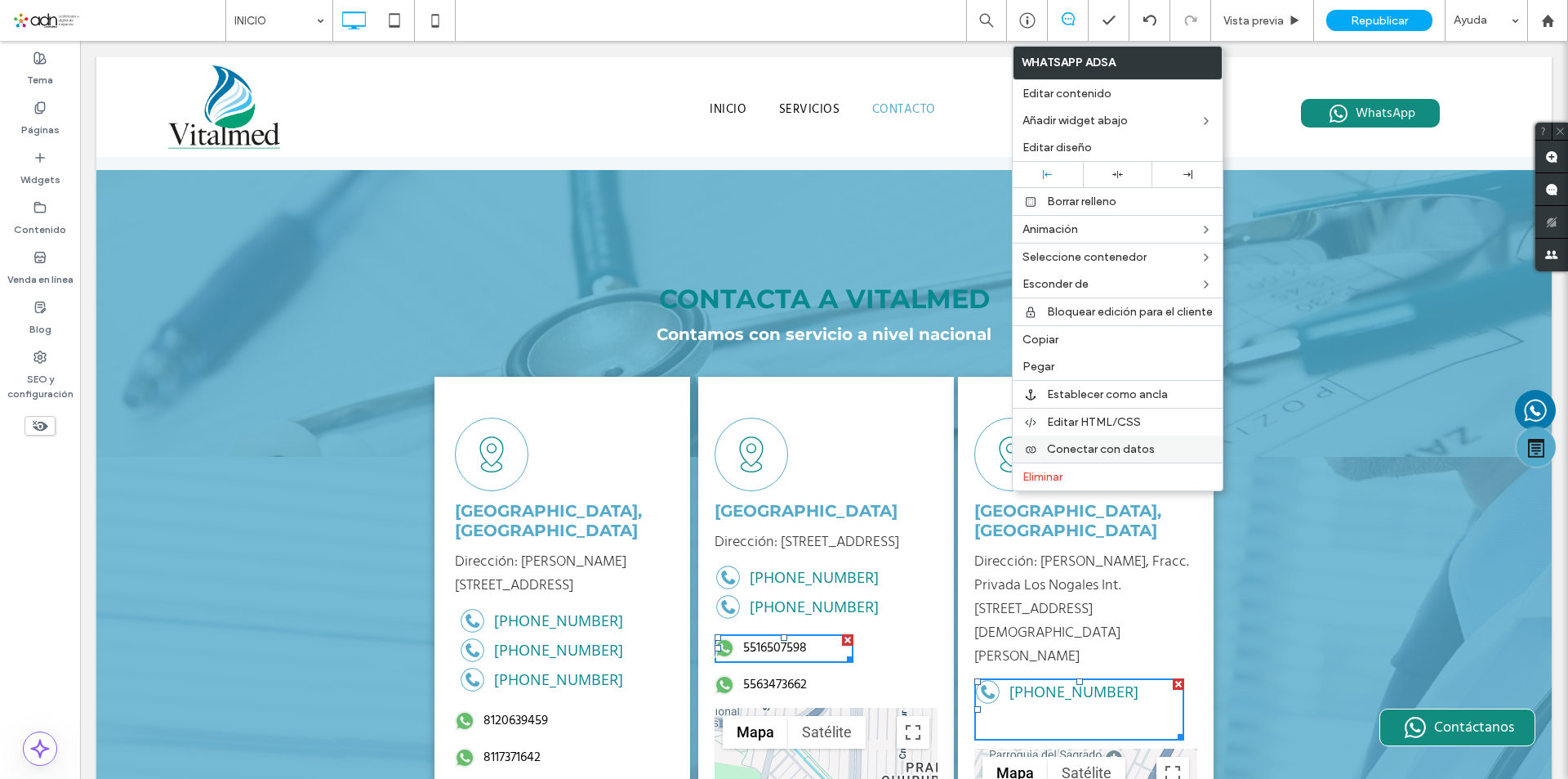
click at [1073, 444] on span "Conectar con datos" at bounding box center [1101, 449] width 108 height 14
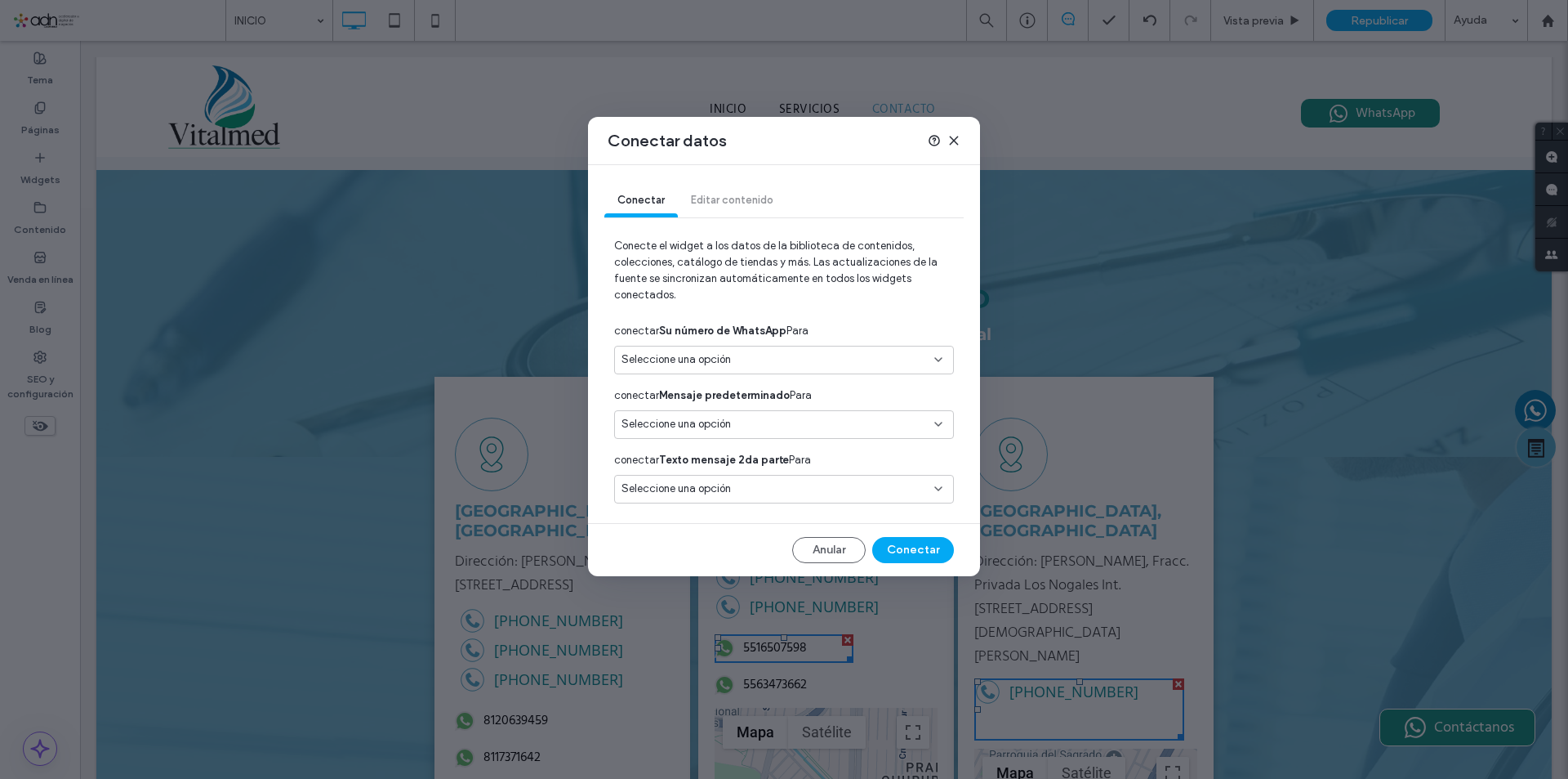
click at [686, 357] on span "Seleccione una opción" at bounding box center [676, 360] width 110 height 17
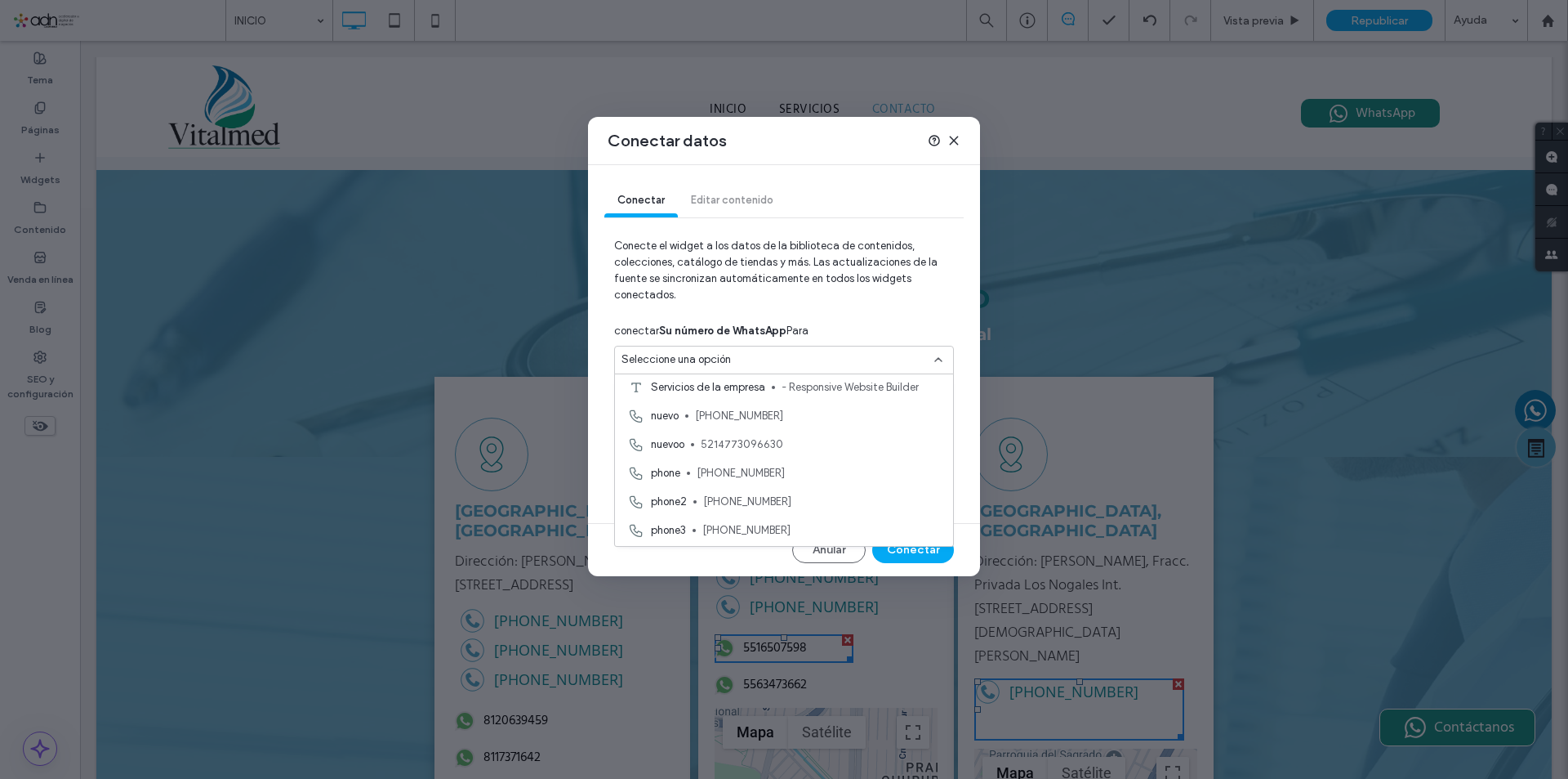
scroll to position [163, 0]
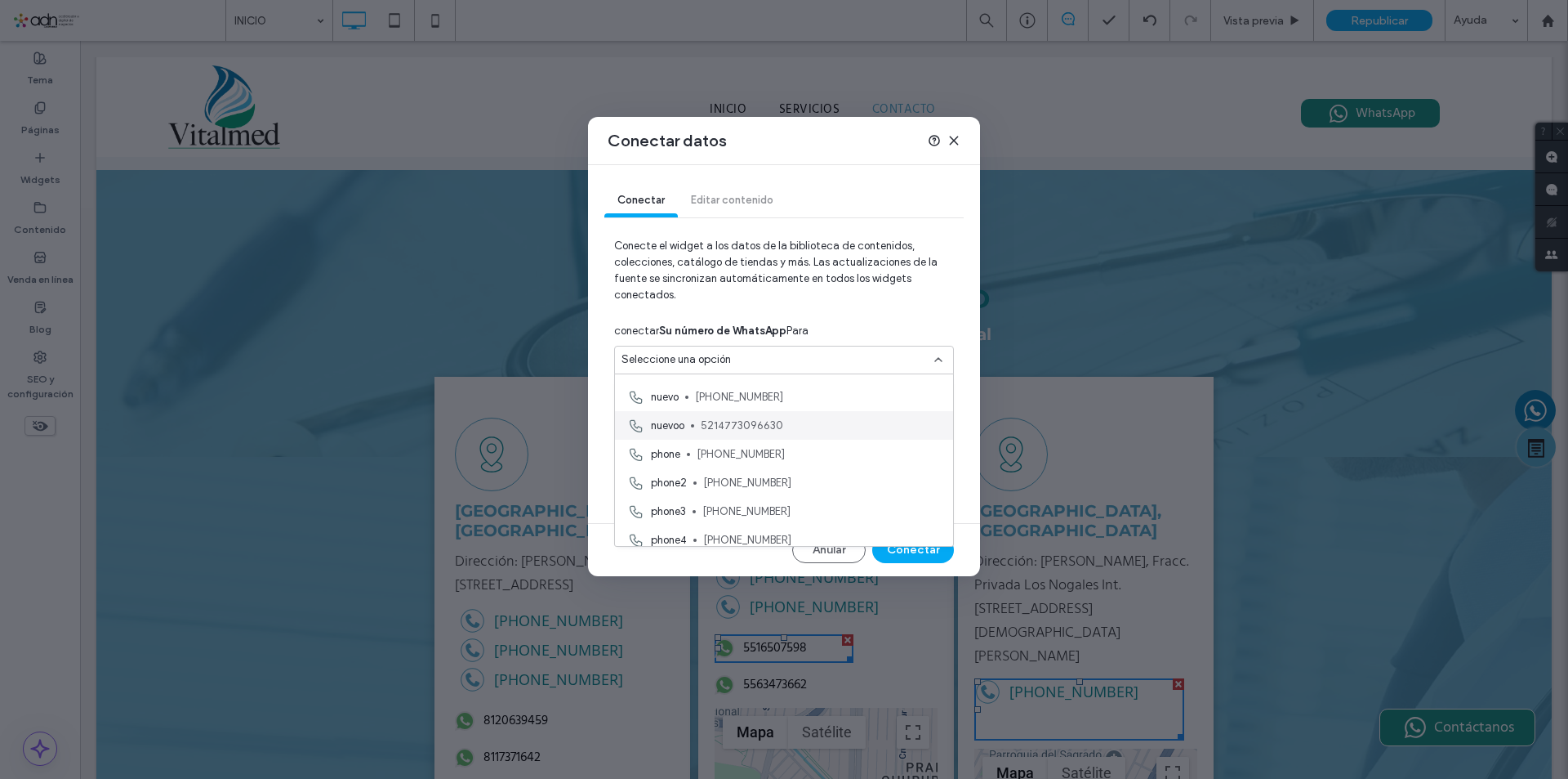
click at [767, 431] on span "5214773096630" at bounding box center [820, 425] width 239 height 17
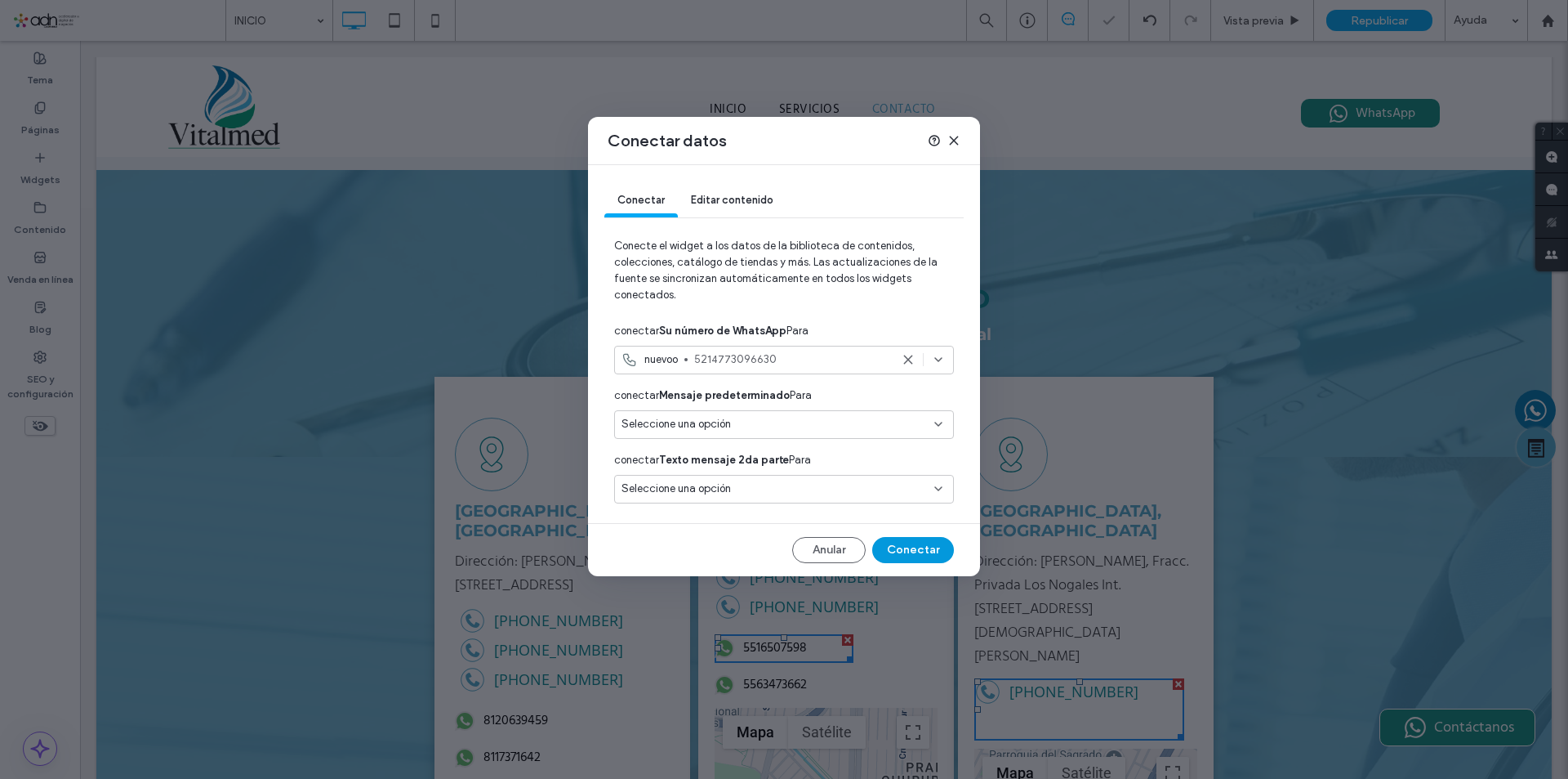
click at [915, 545] on button "Conectar" at bounding box center [913, 550] width 82 height 26
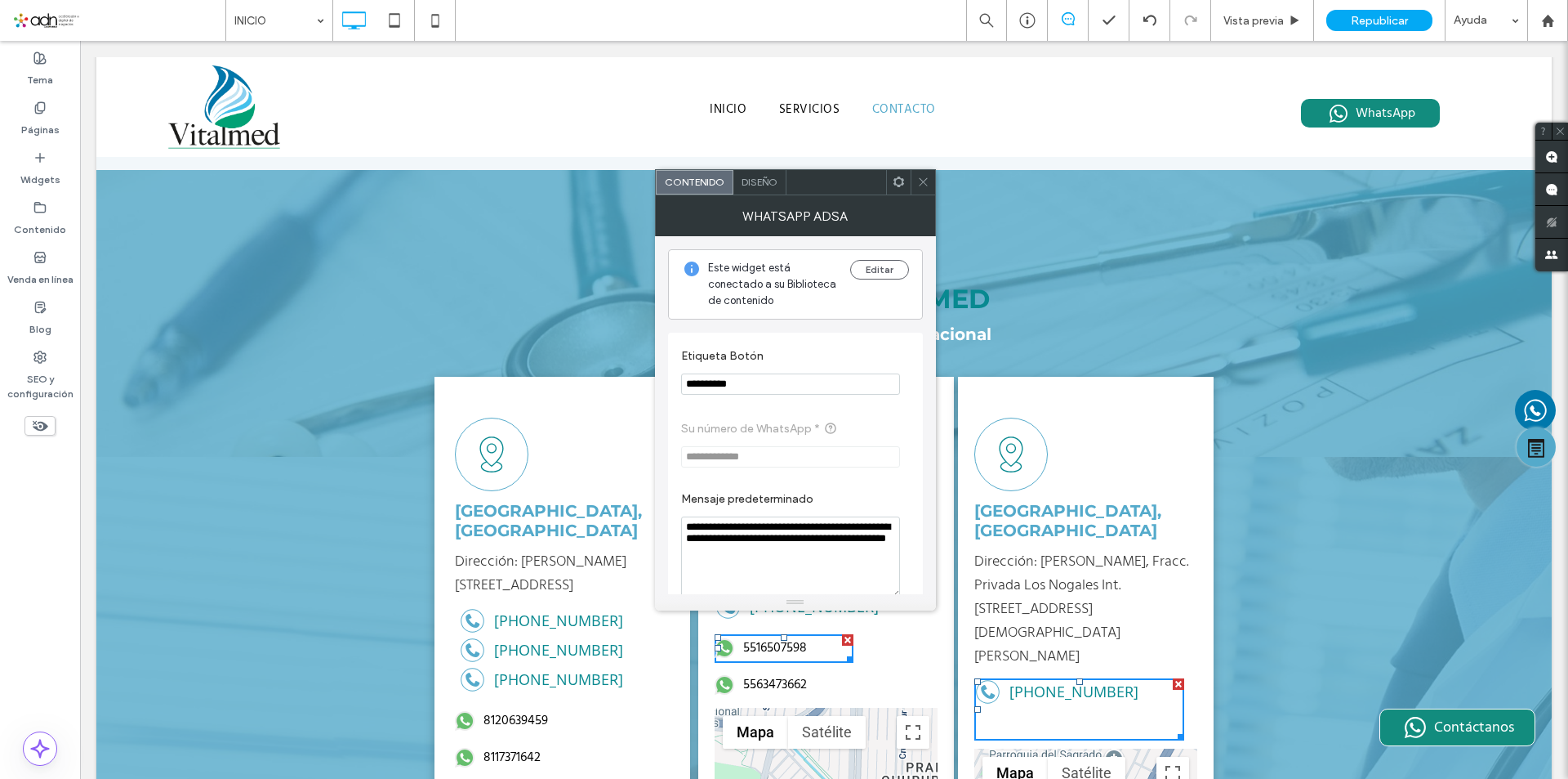
drag, startPoint x: 762, startPoint y: 383, endPoint x: 665, endPoint y: 383, distance: 97.0
click at [665, 383] on div "**********" at bounding box center [795, 415] width 281 height 358
paste input "**"
click at [710, 385] on input "**********" at bounding box center [791, 384] width 219 height 21
click at [729, 379] on input "**********" at bounding box center [791, 384] width 219 height 21
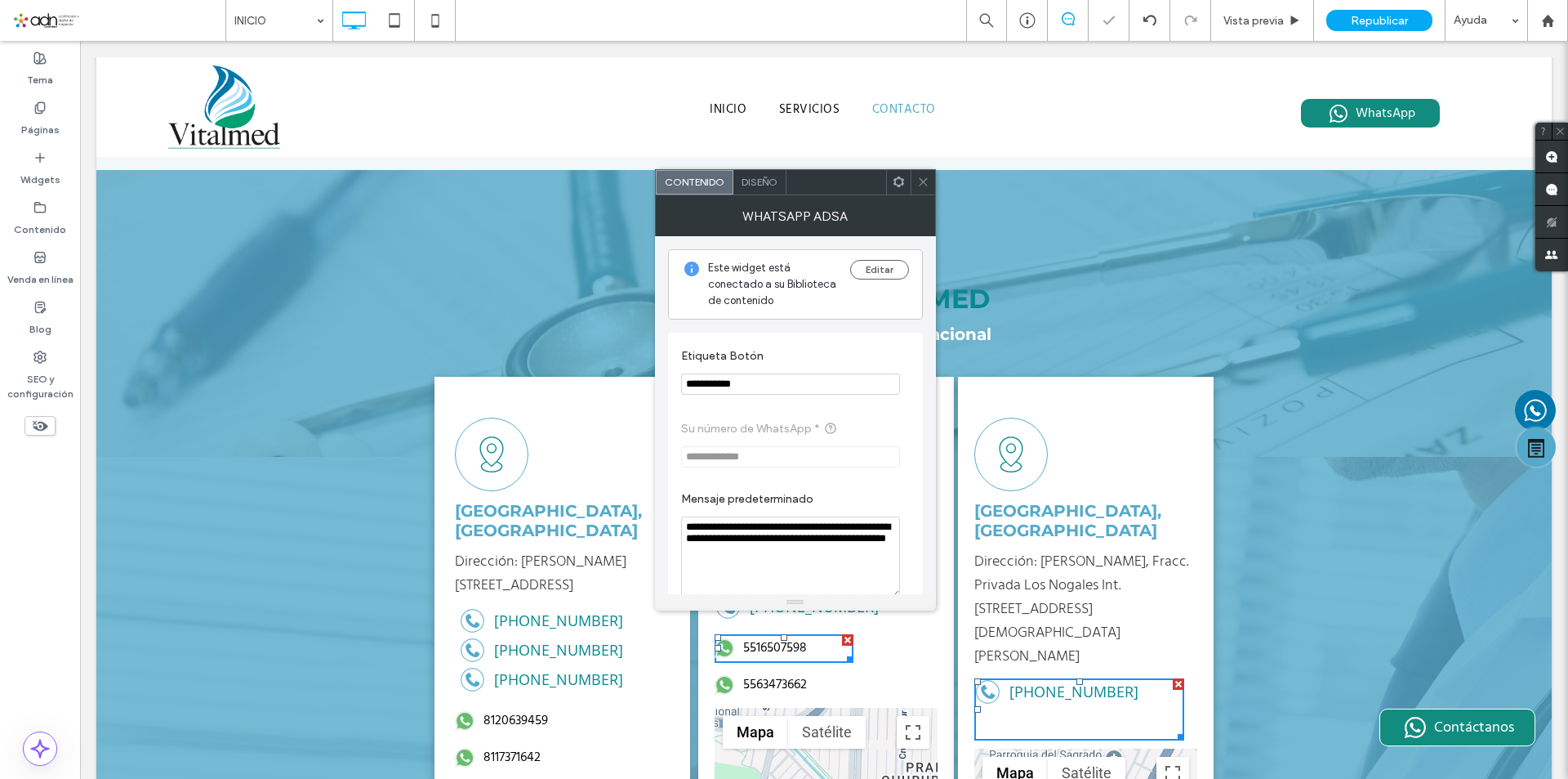
type input "**********"
click at [926, 181] on icon at bounding box center [923, 182] width 12 height 12
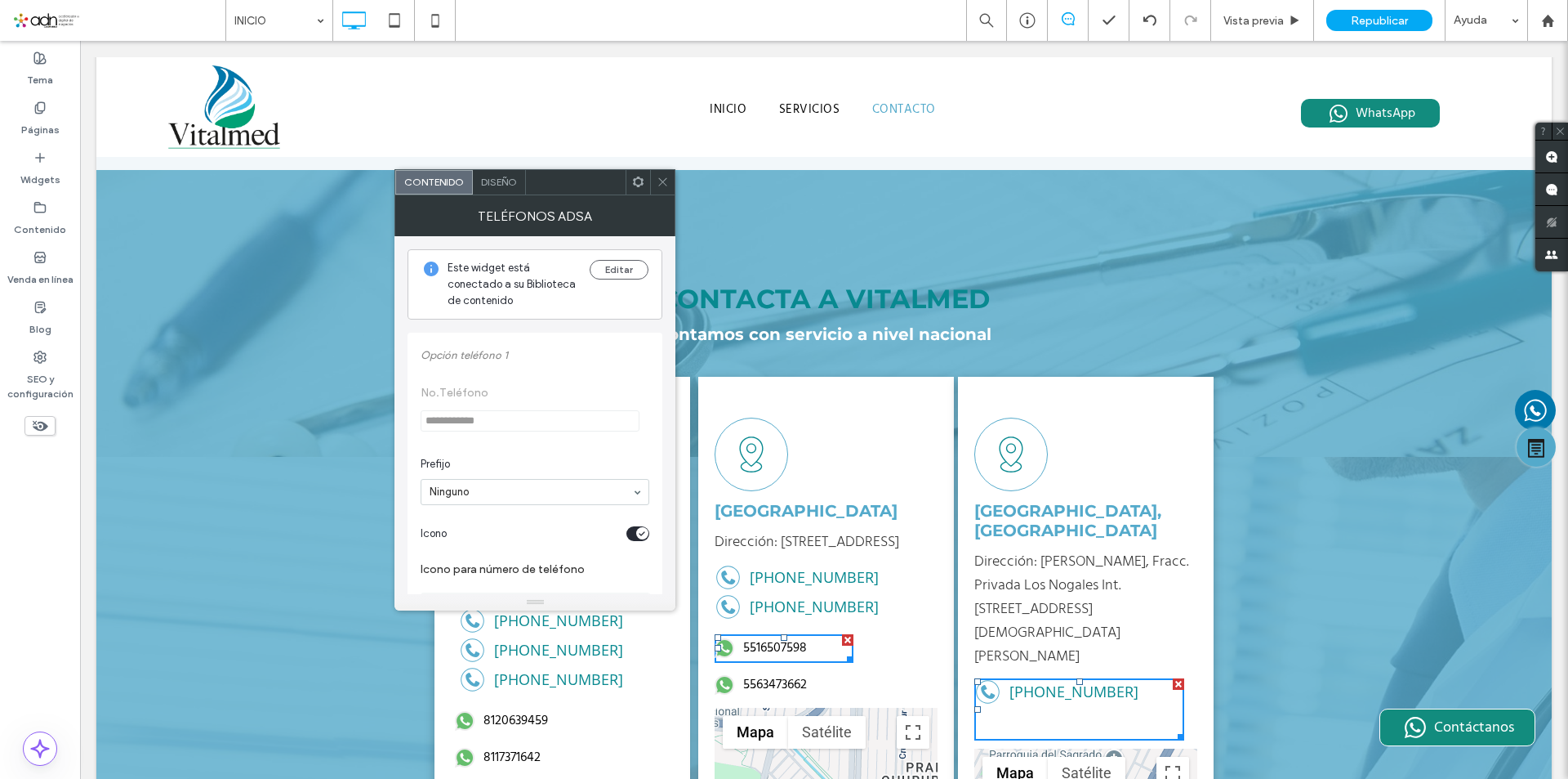
click at [638, 173] on span at bounding box center [638, 182] width 12 height 25
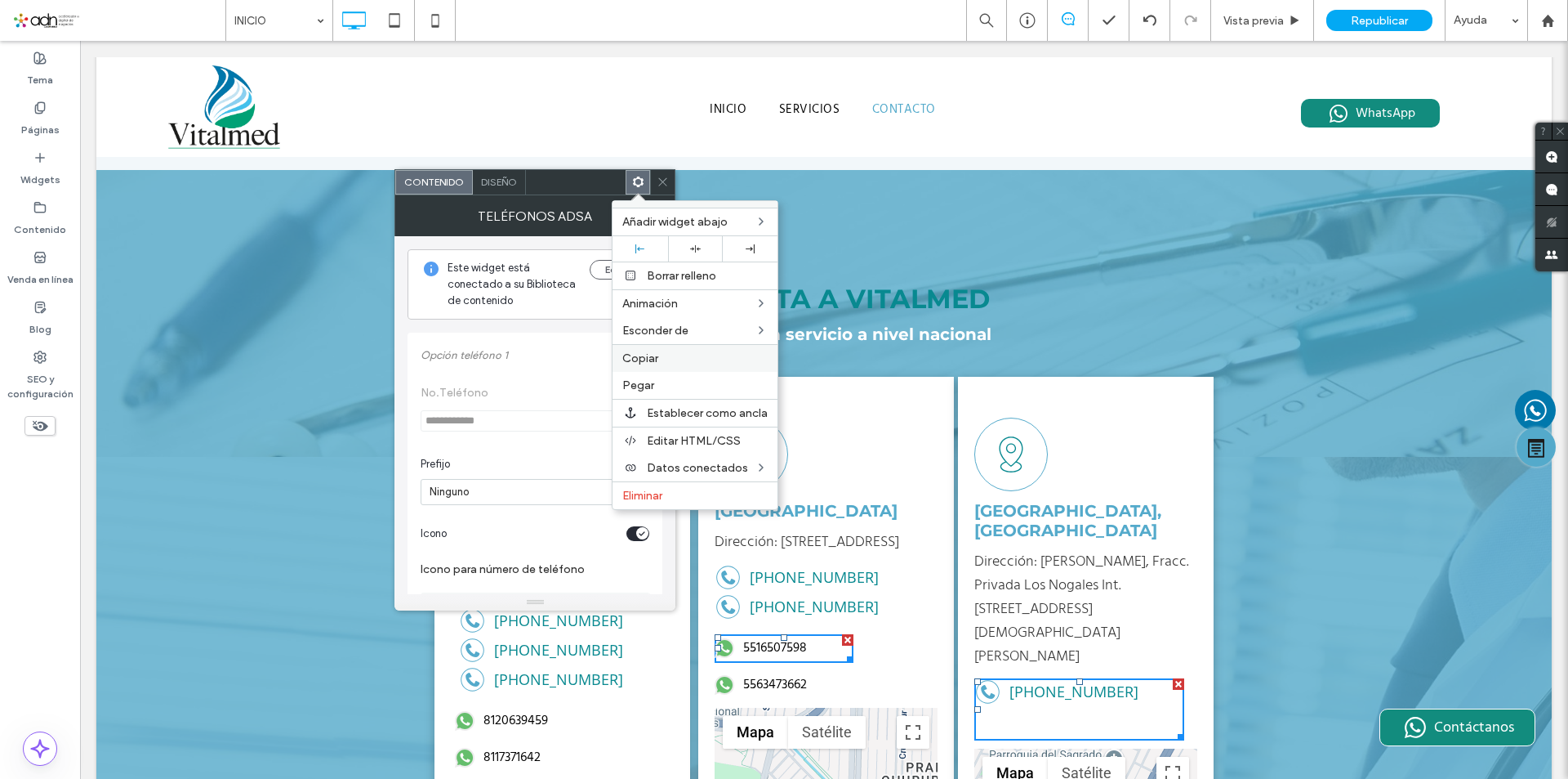
click at [649, 362] on span "Copiar" at bounding box center [640, 359] width 36 height 14
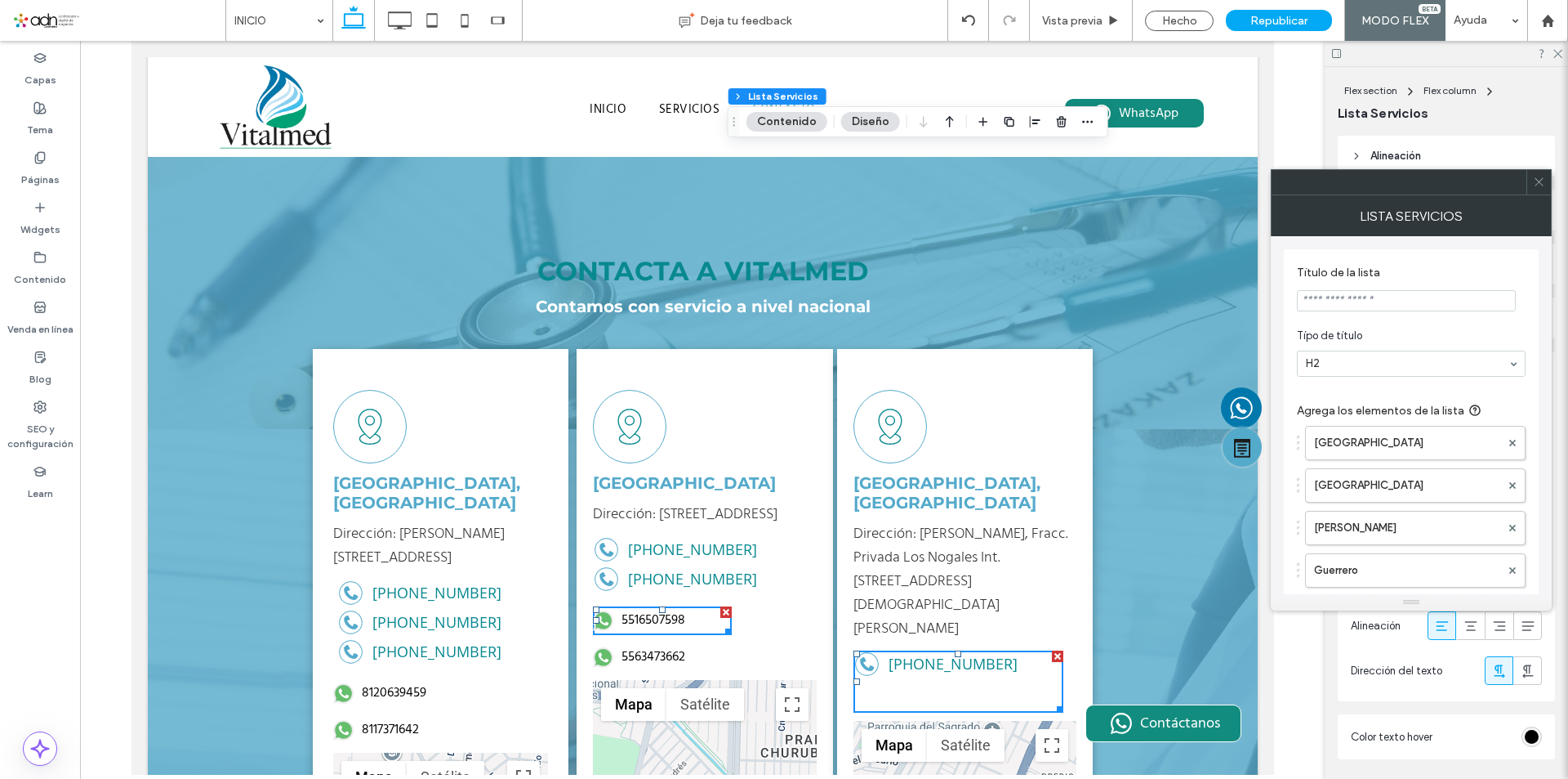
type input "**"
click at [1544, 179] on icon at bounding box center [1539, 182] width 12 height 12
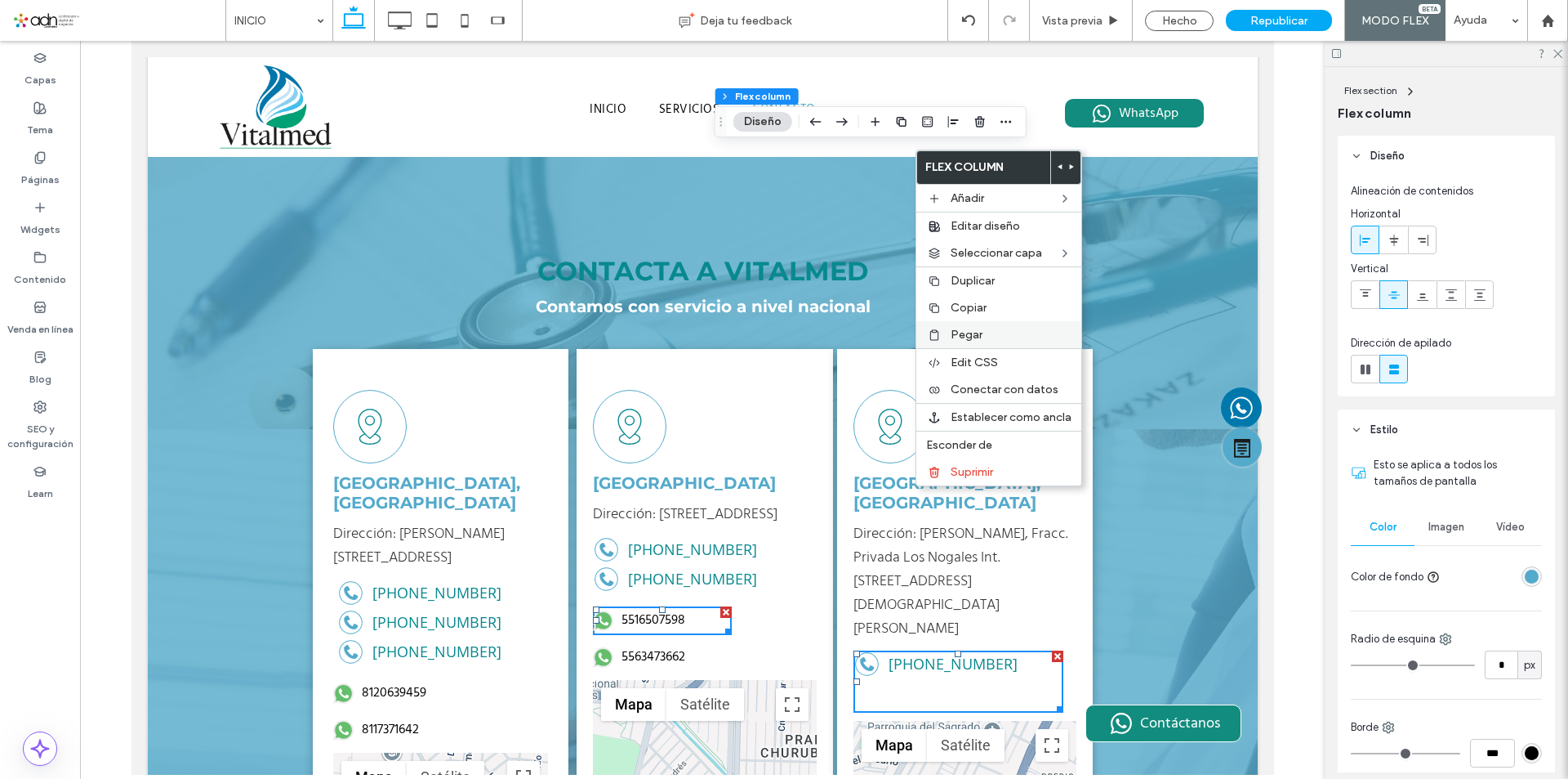
click at [959, 337] on span "Pegar" at bounding box center [966, 335] width 32 height 14
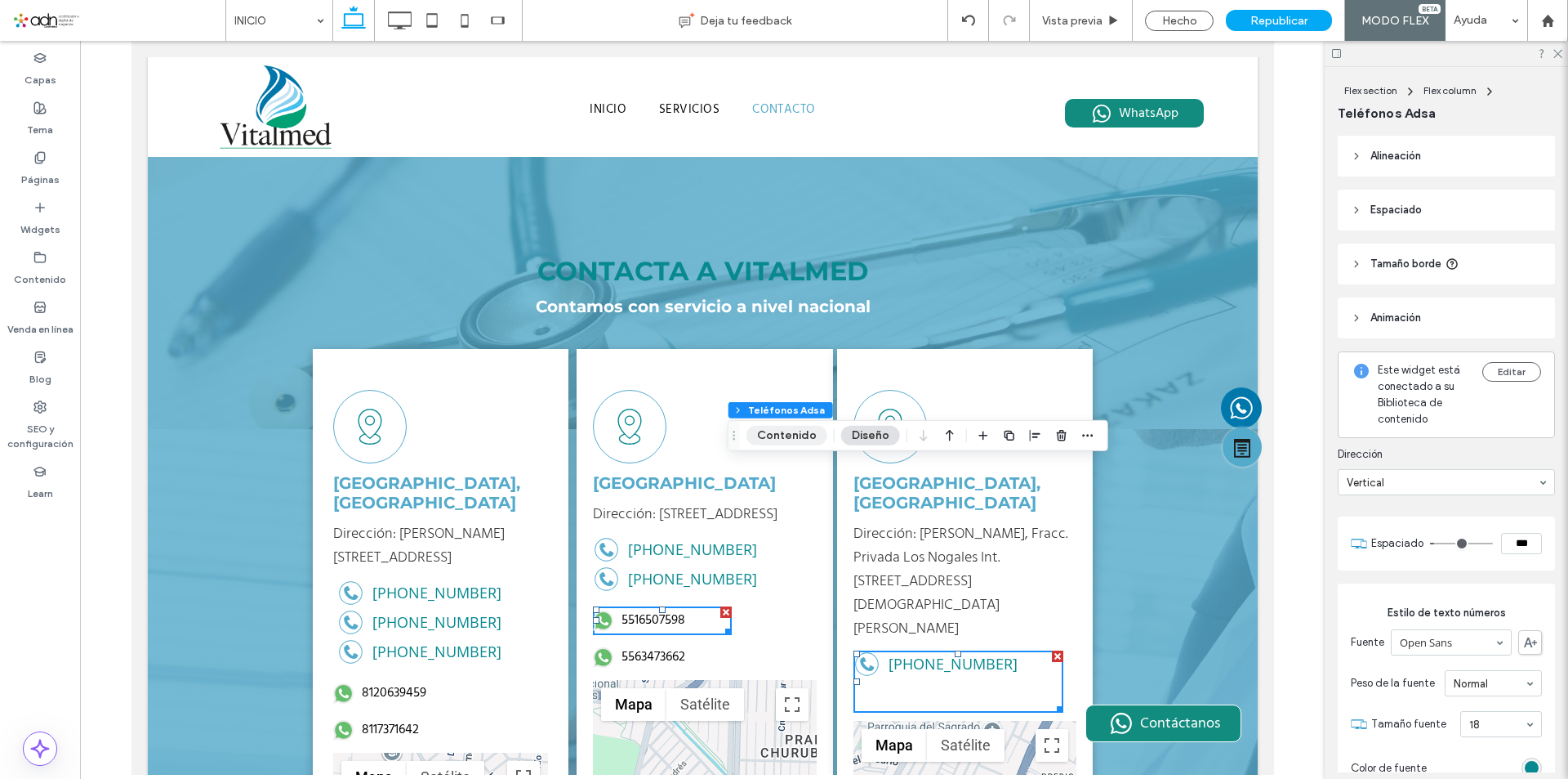
click at [799, 438] on button "Contenido" at bounding box center [787, 436] width 81 height 20
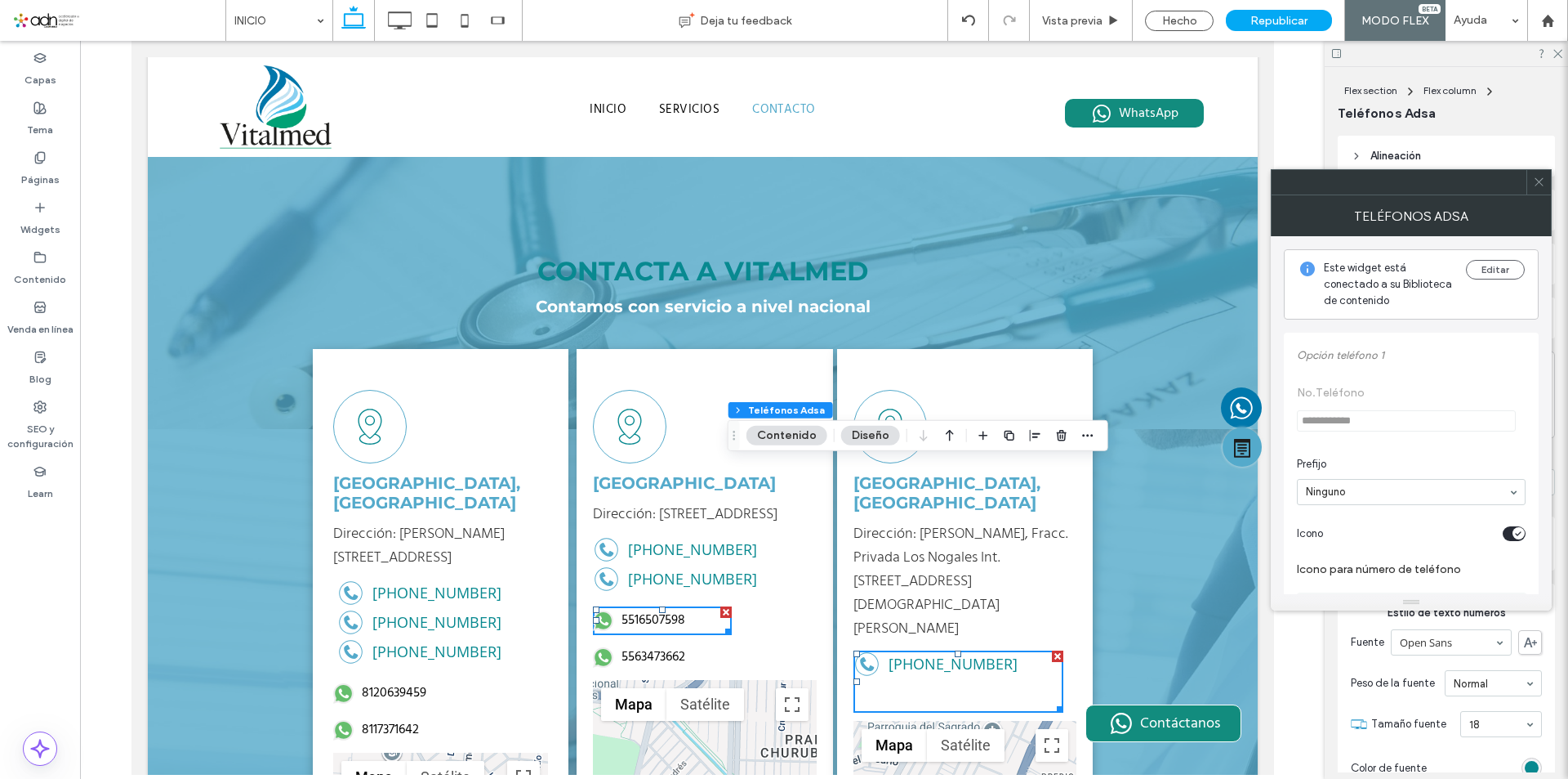
click at [1536, 191] on span at bounding box center [1539, 182] width 12 height 25
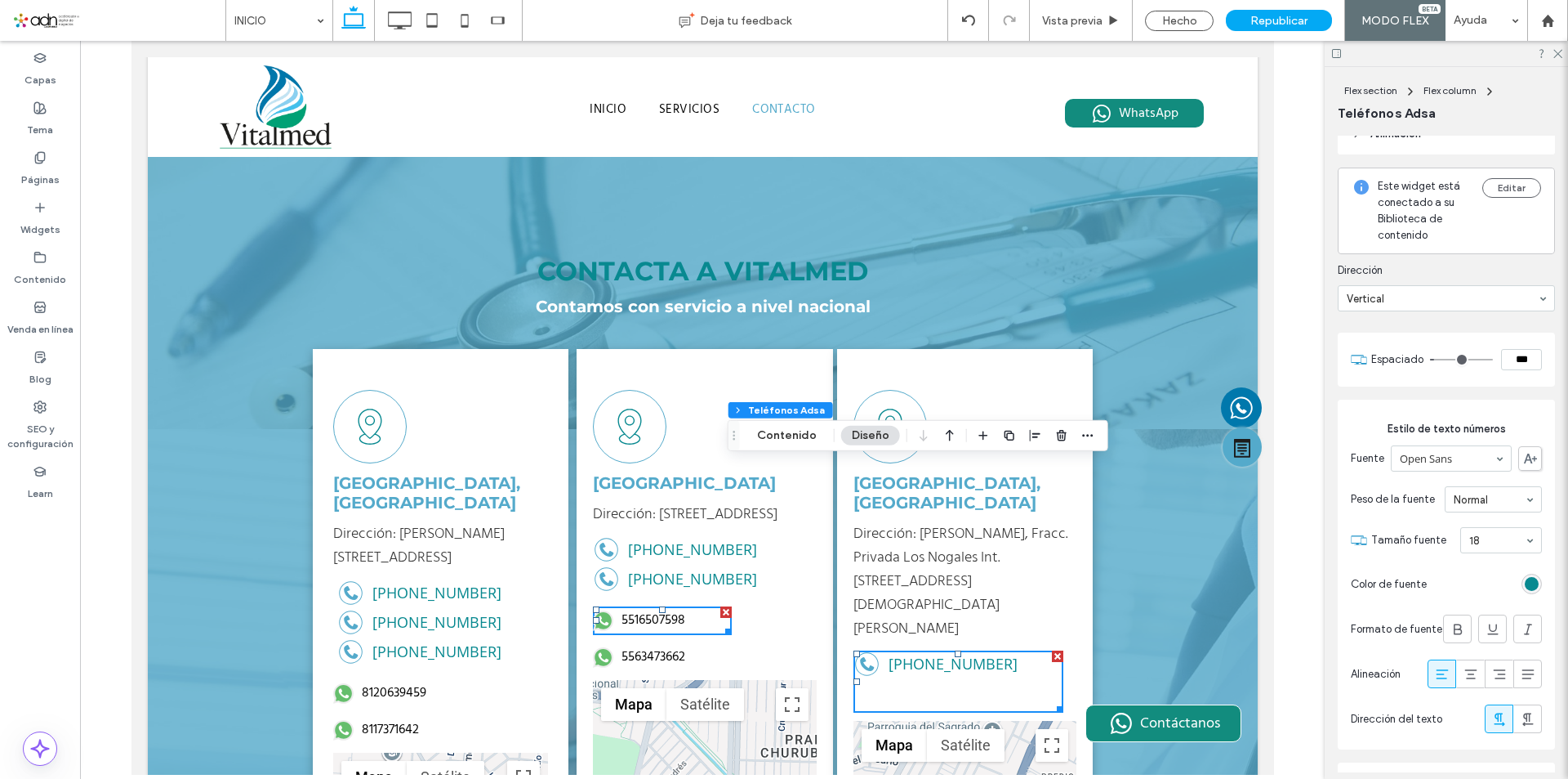
scroll to position [327, 0]
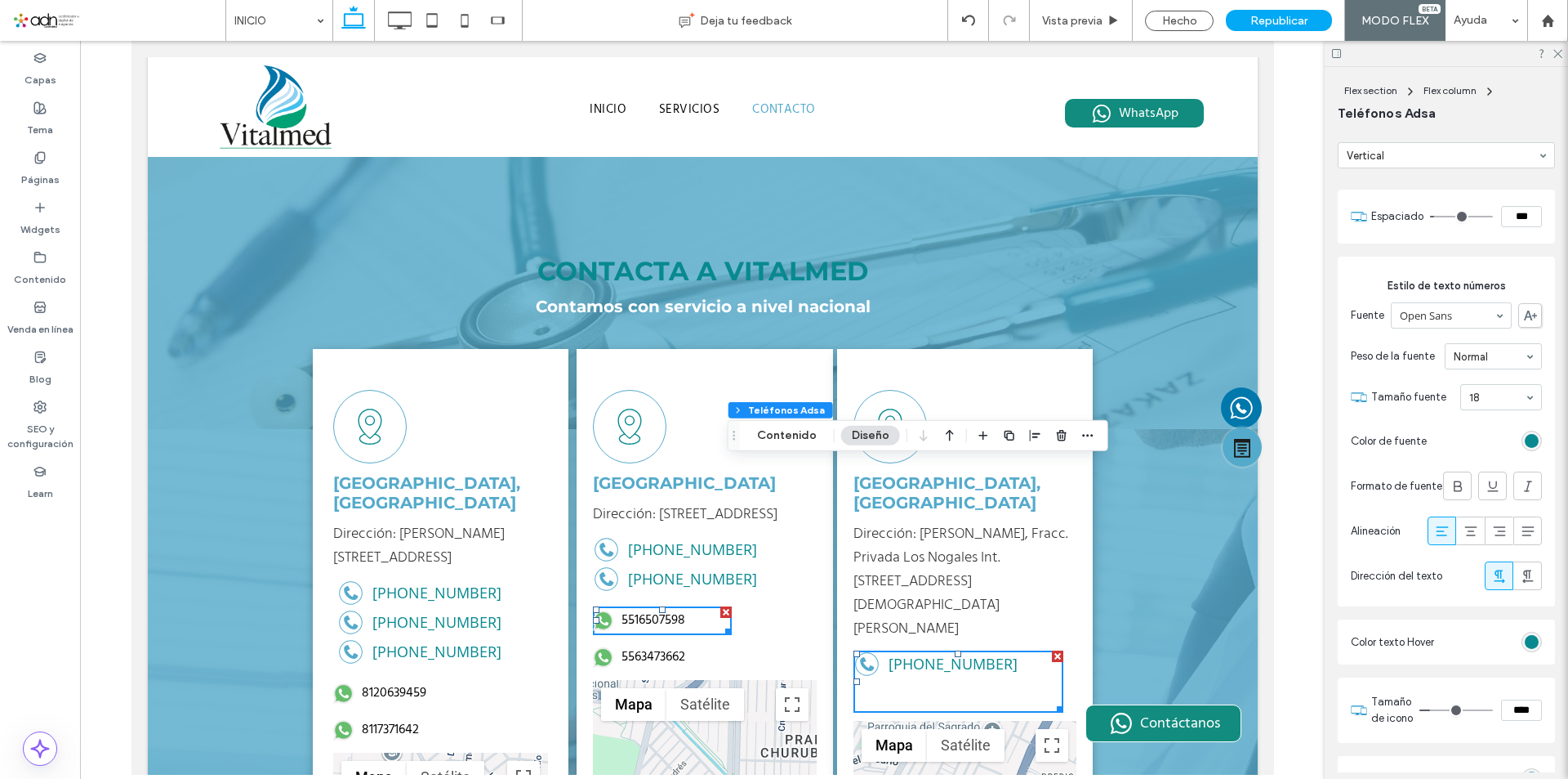
click at [1526, 441] on div "rgb(8, 137, 144)" at bounding box center [1532, 441] width 14 height 14
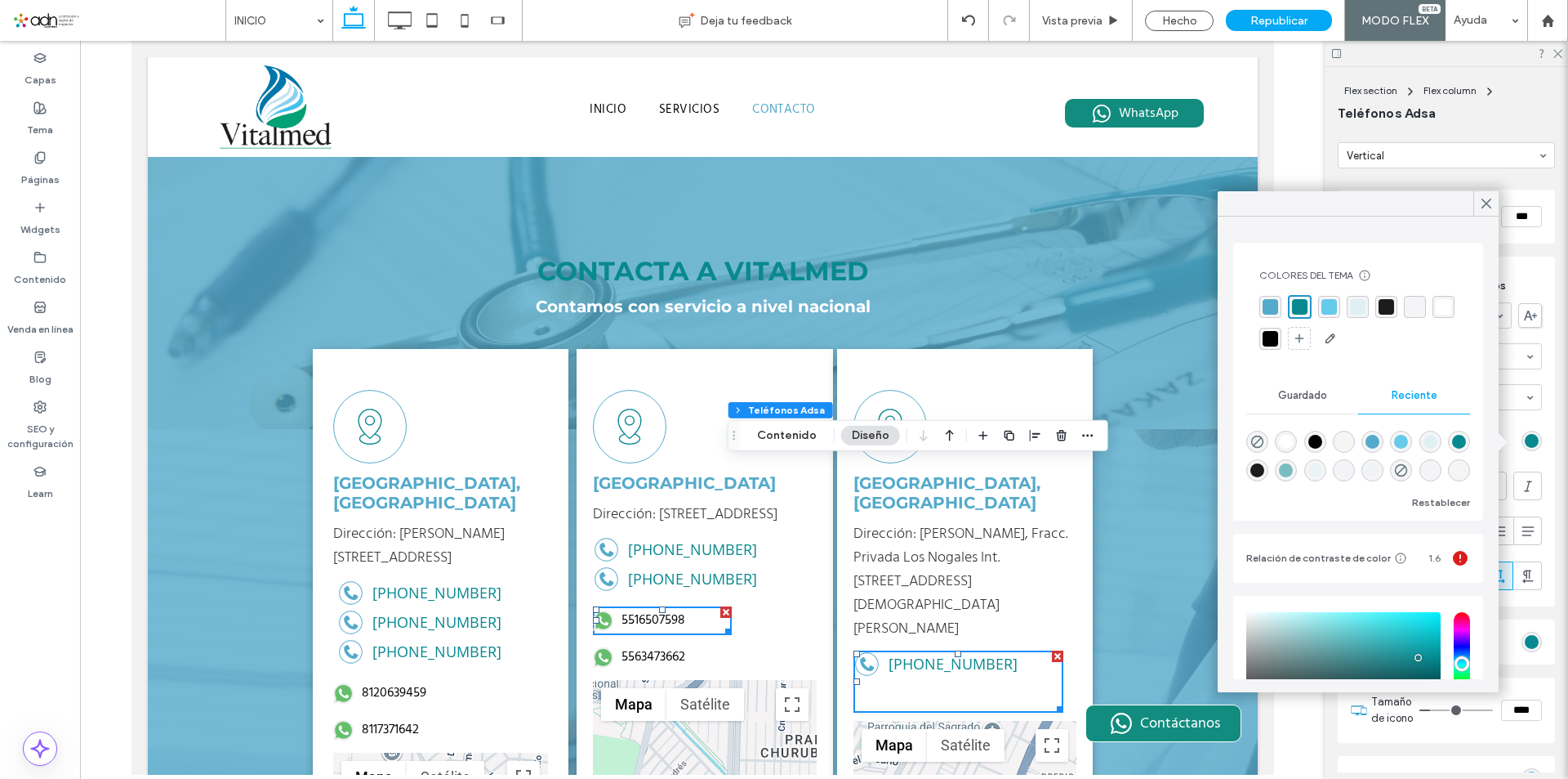
click at [1437, 314] on div "rgba(255, 255, 255, 1)" at bounding box center [1444, 307] width 16 height 16
click at [1483, 201] on use at bounding box center [1487, 204] width 8 height 9
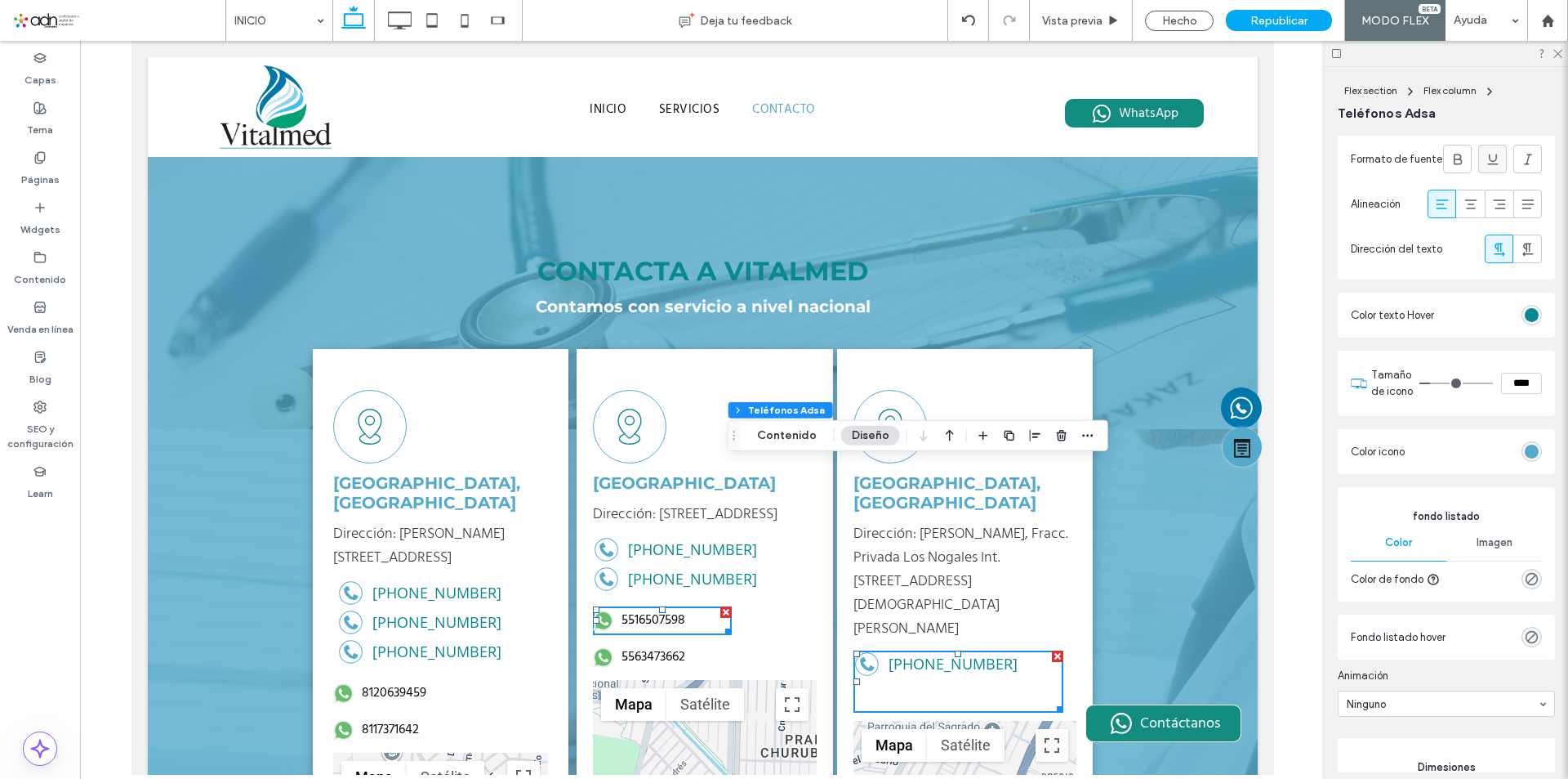
scroll to position [736, 0]
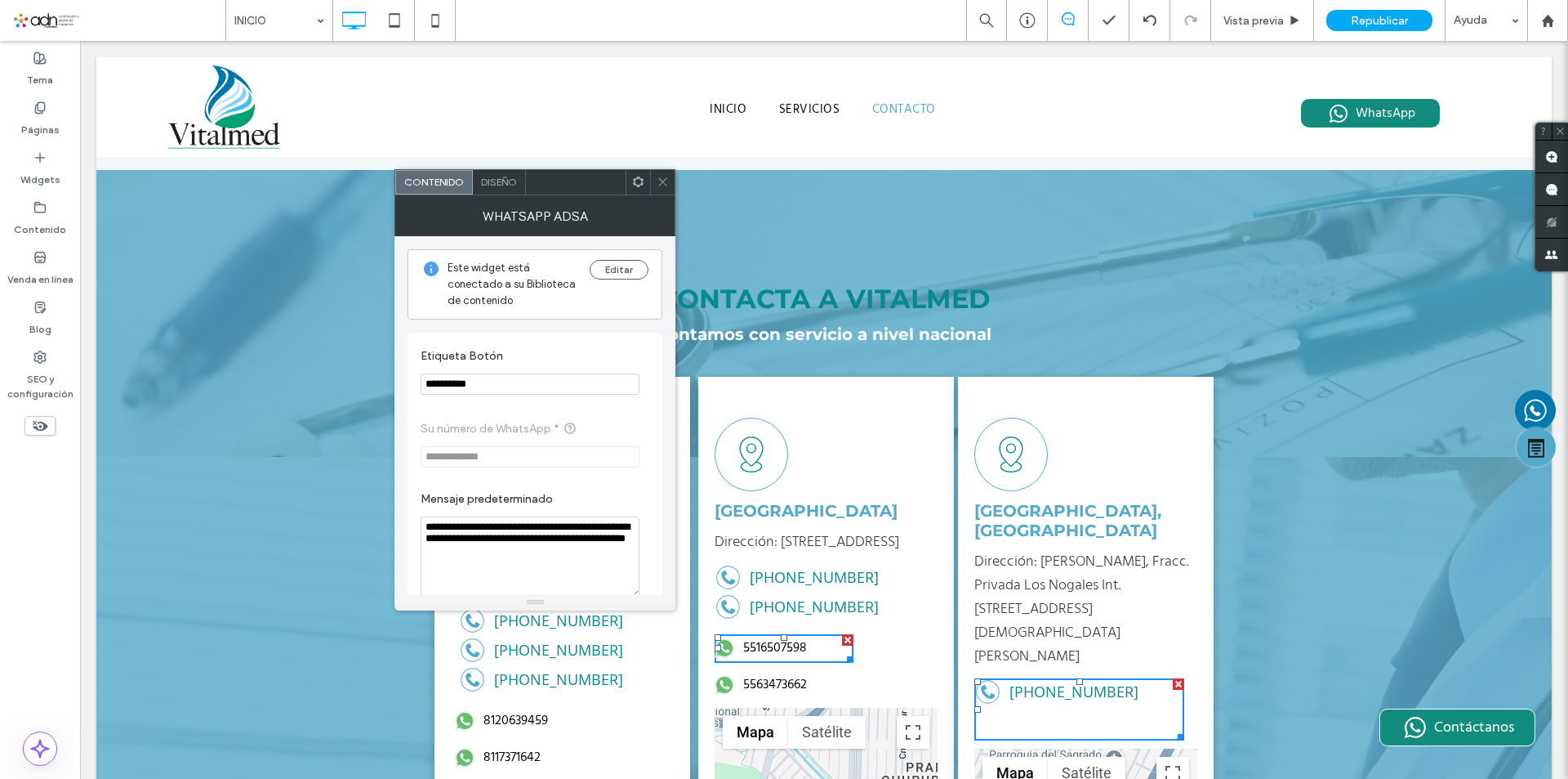
click at [635, 181] on use at bounding box center [638, 182] width 11 height 11
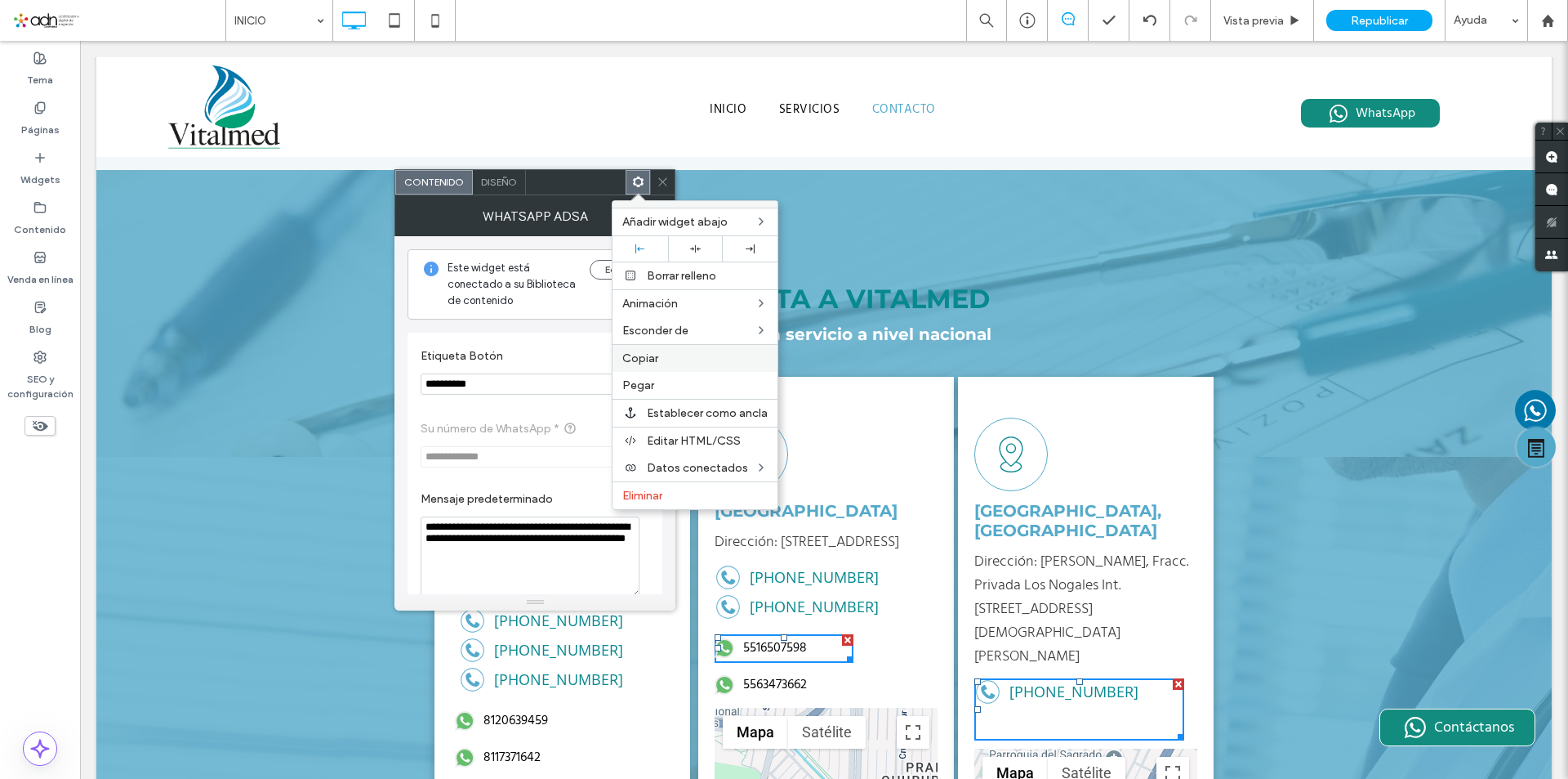
click at [676, 357] on label "Copiar" at bounding box center [695, 359] width 145 height 14
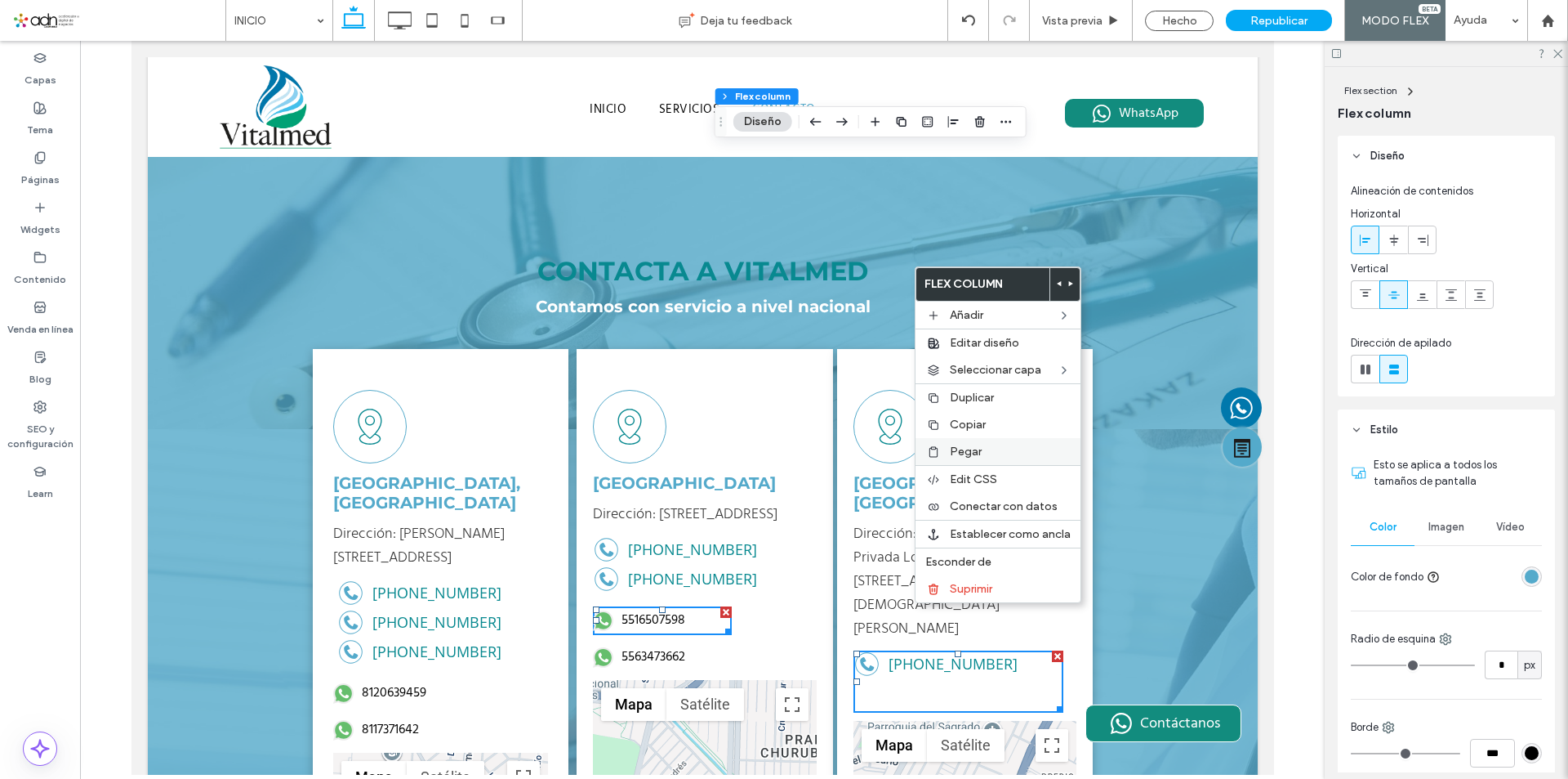
click at [975, 454] on span "Pegar" at bounding box center [966, 452] width 32 height 14
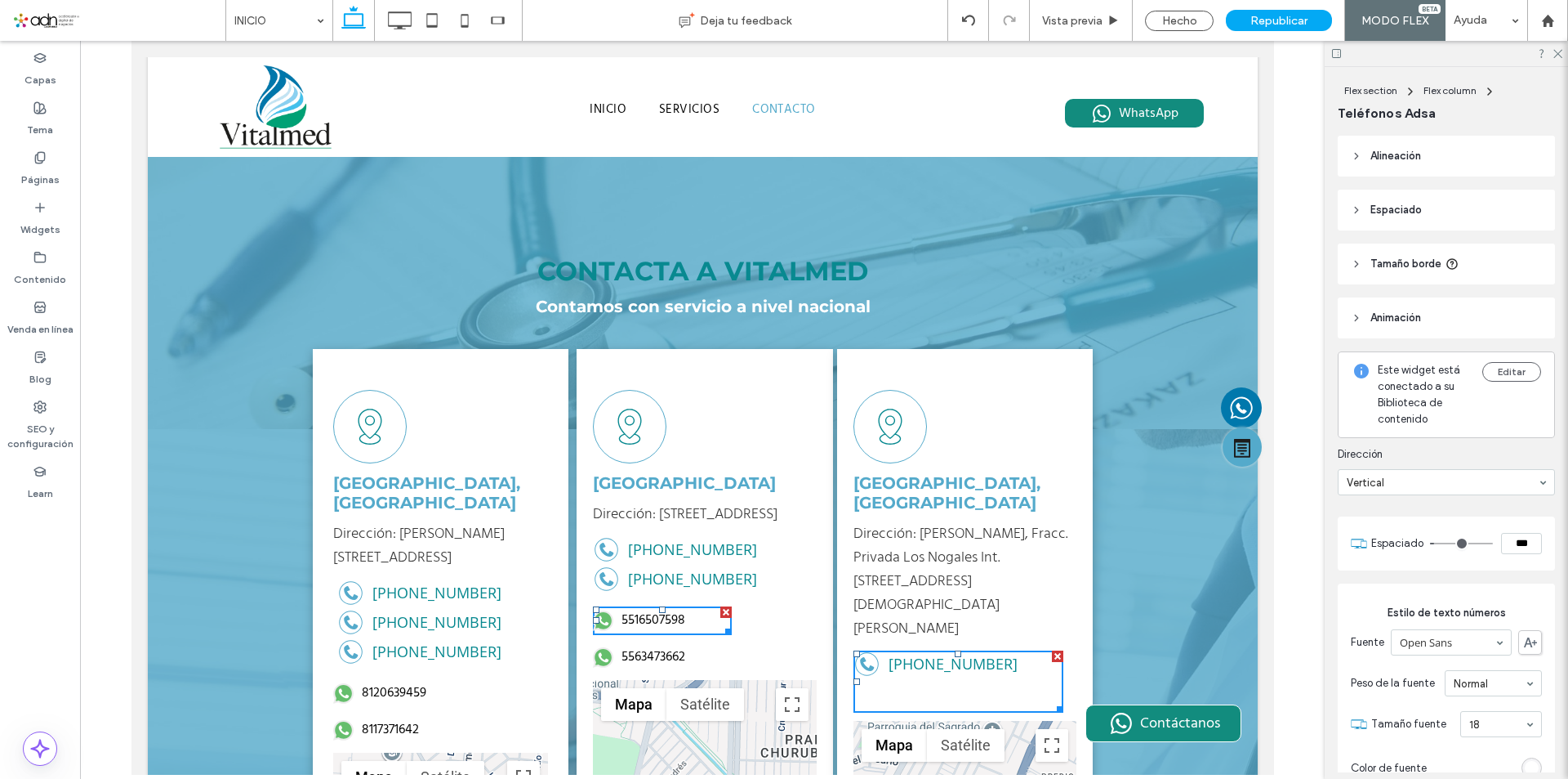
type input "**"
type input "***"
type input "**"
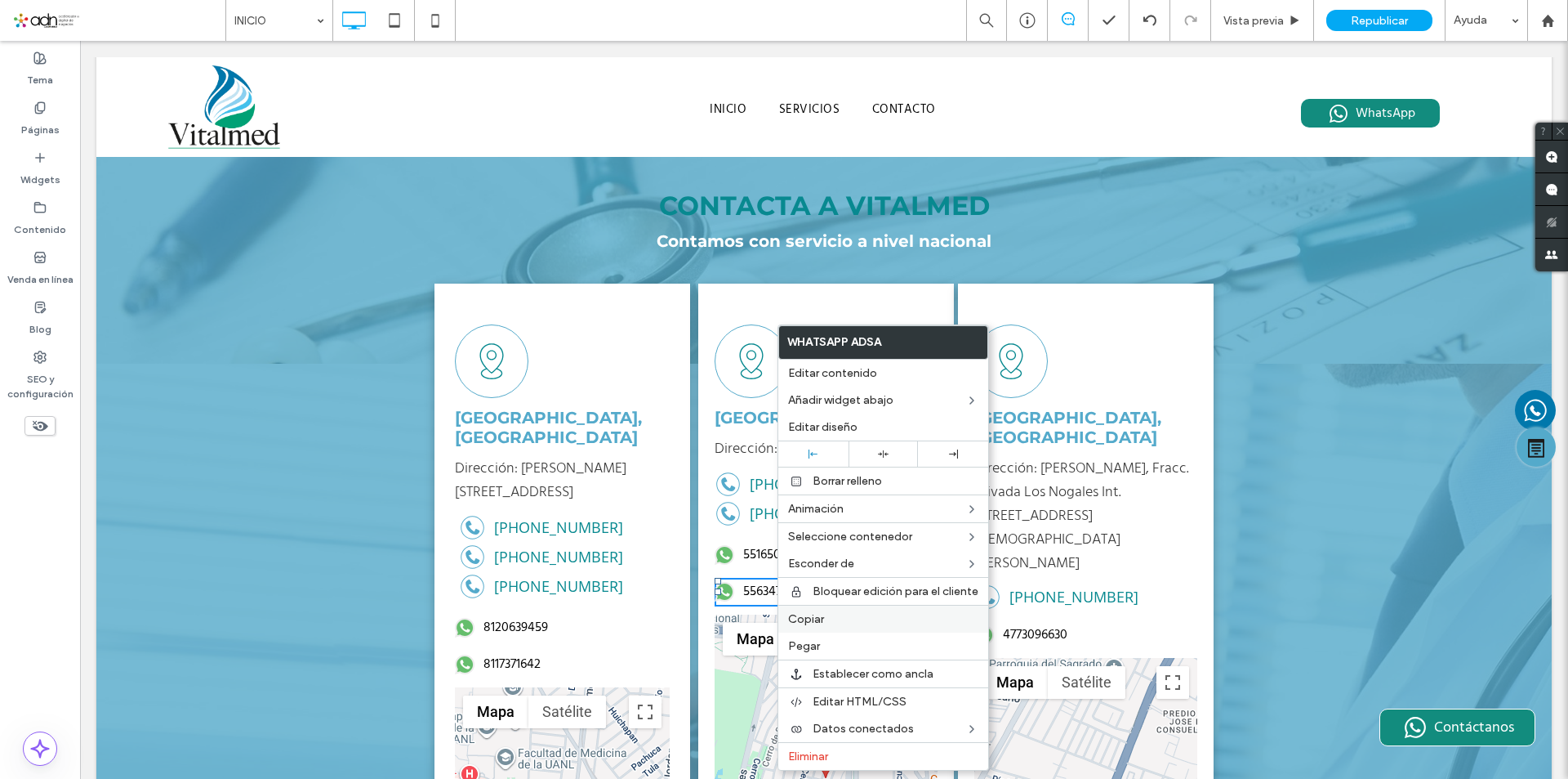
click at [823, 625] on span "Copiar" at bounding box center [806, 619] width 36 height 14
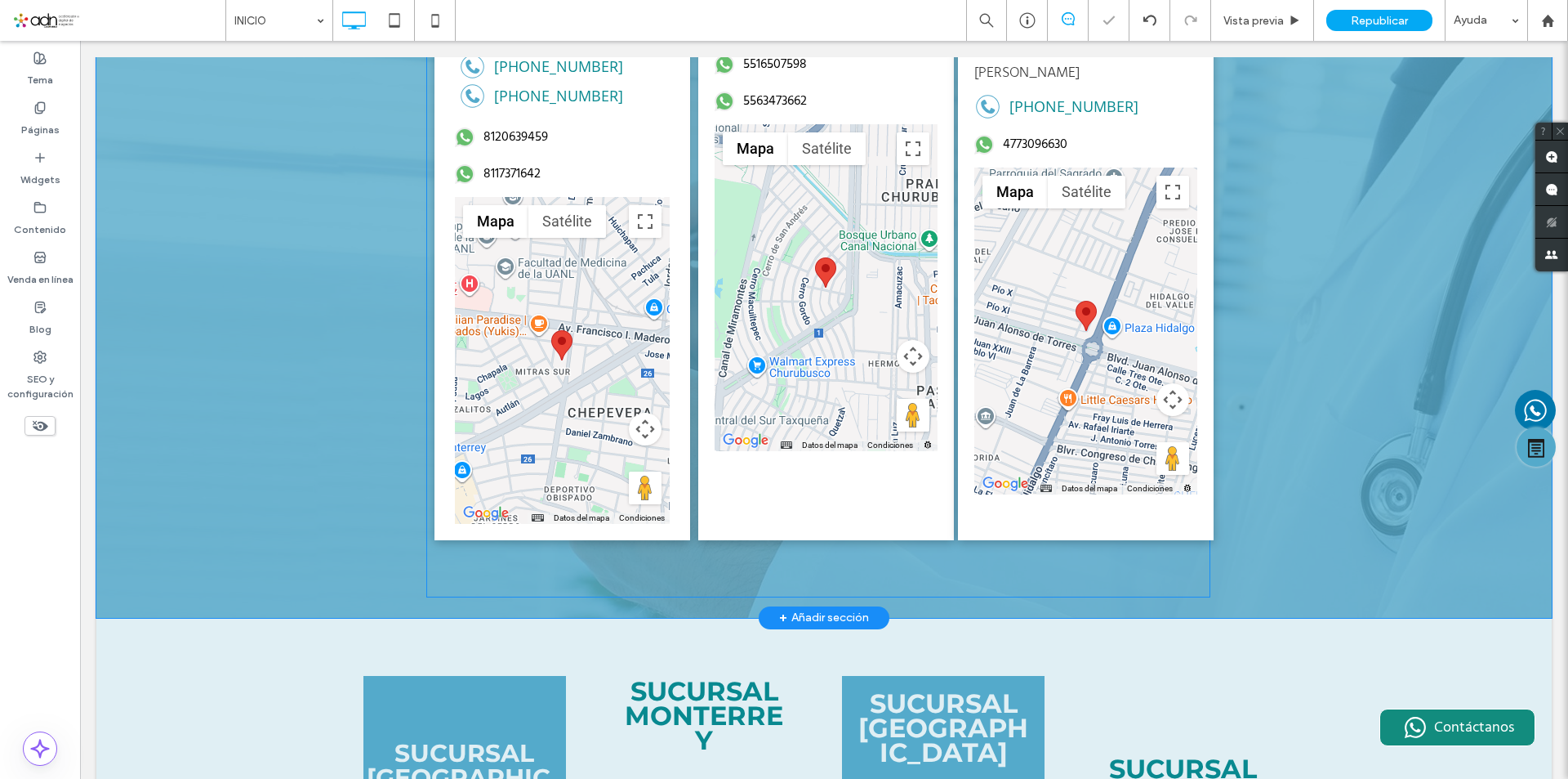
scroll to position [3650, 0]
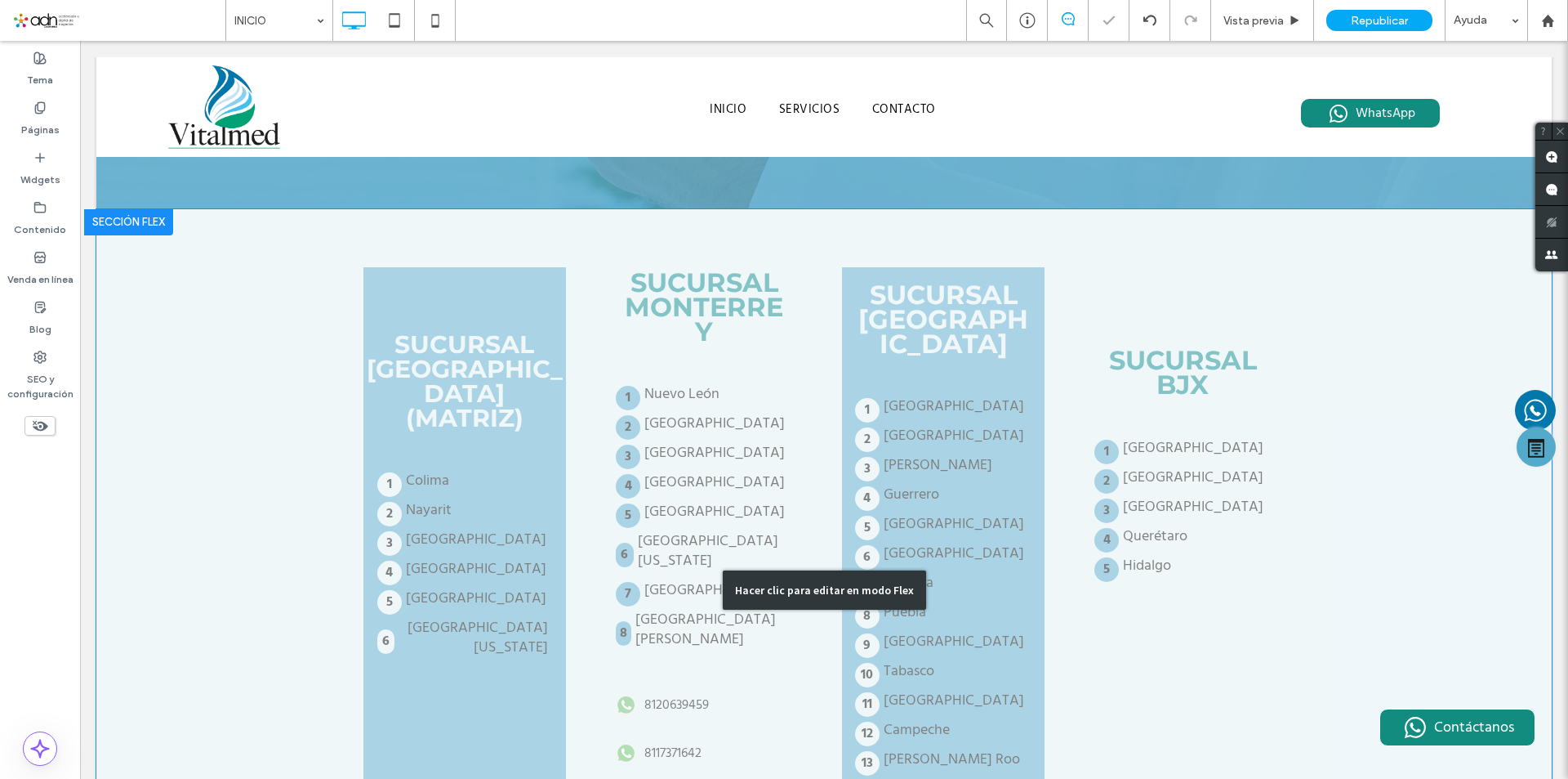
click at [948, 617] on div "Hacer clic para editar en modo Flex" at bounding box center [824, 590] width 1455 height 762
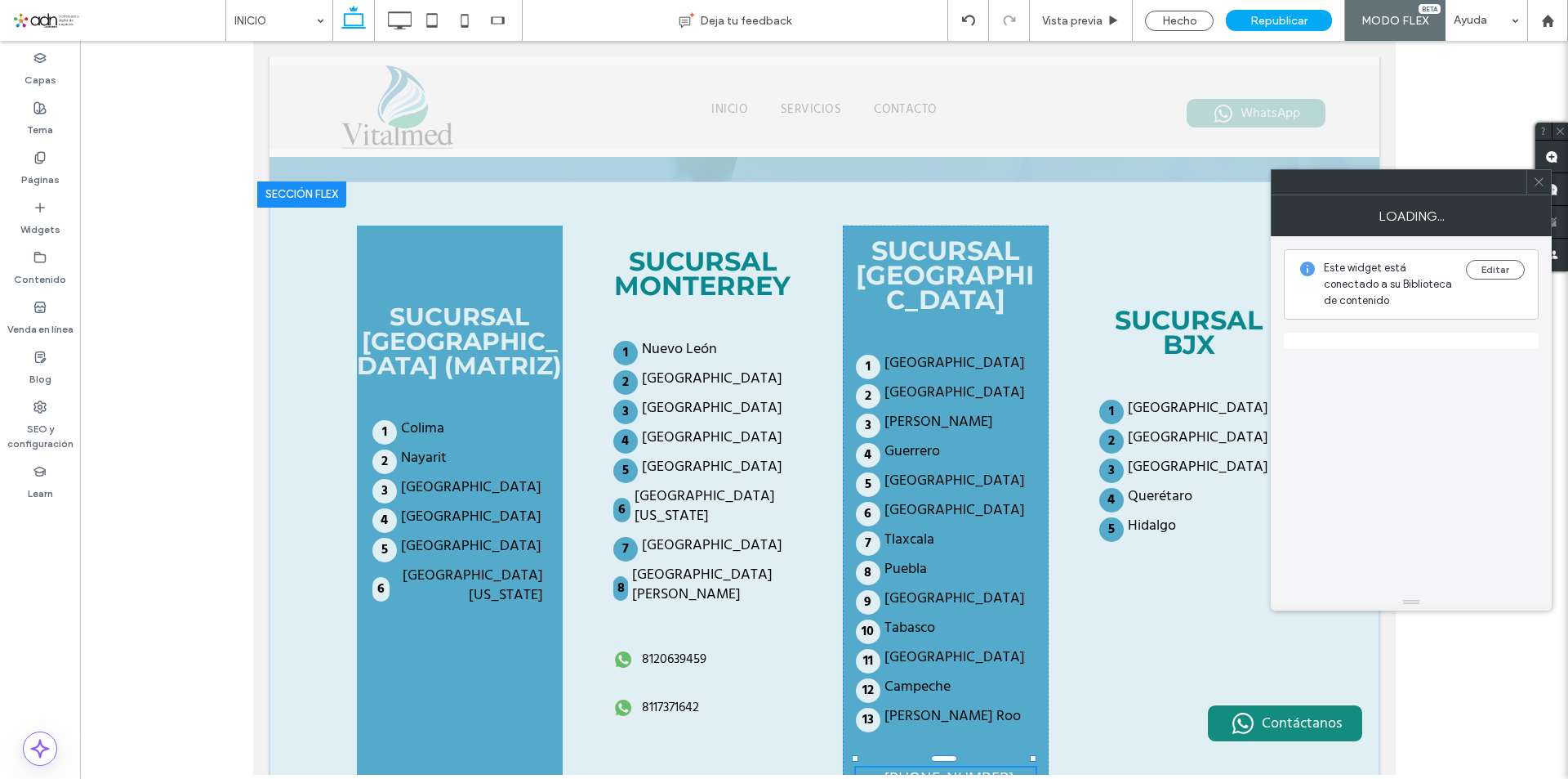
scroll to position [3608, 0]
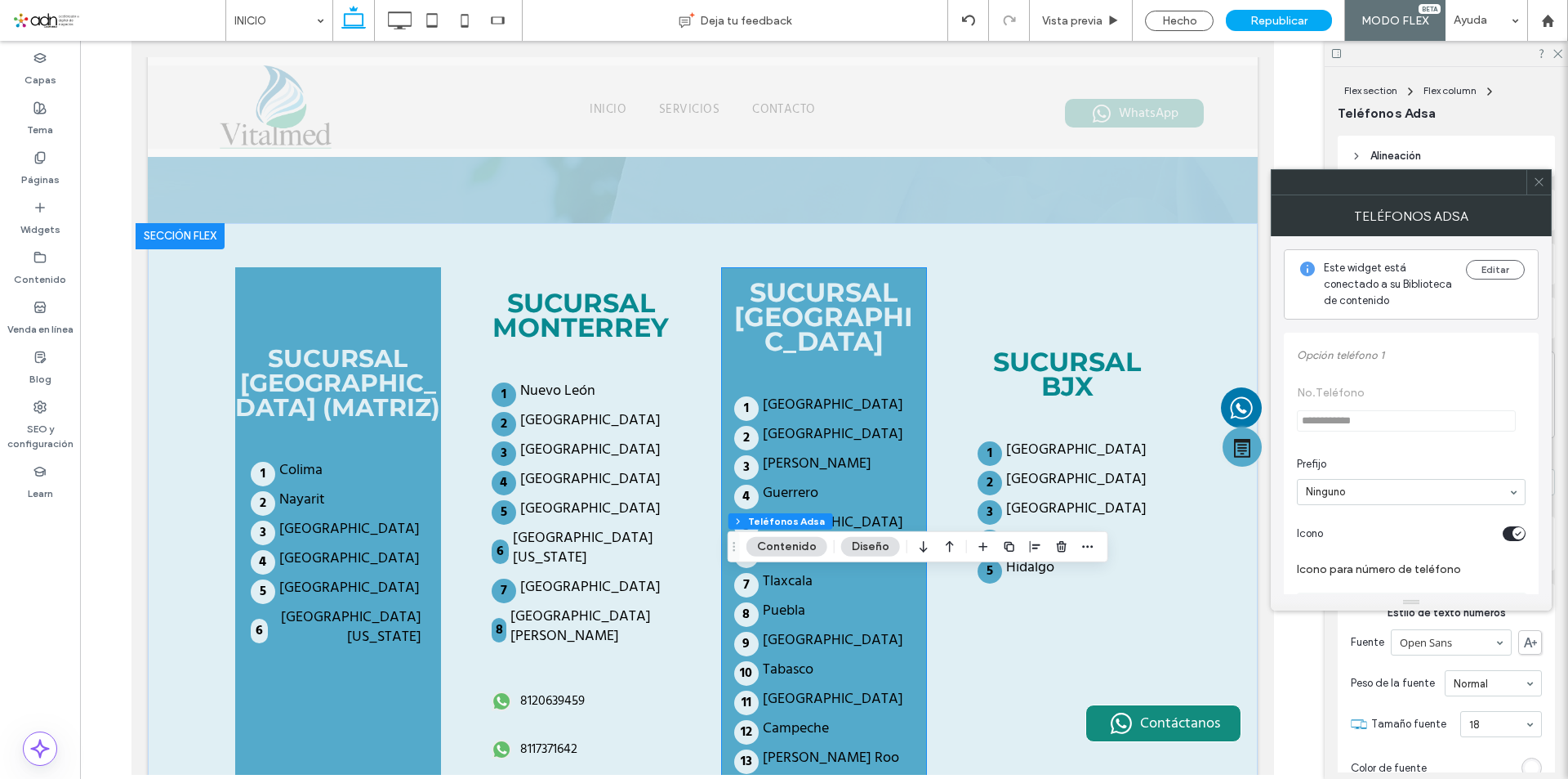
click at [890, 650] on div "SUCURSAL MÉXICO Ciudad de México Estado de México Morelos Guerrero Oaxaca Chiap…" at bounding box center [823, 589] width 206 height 645
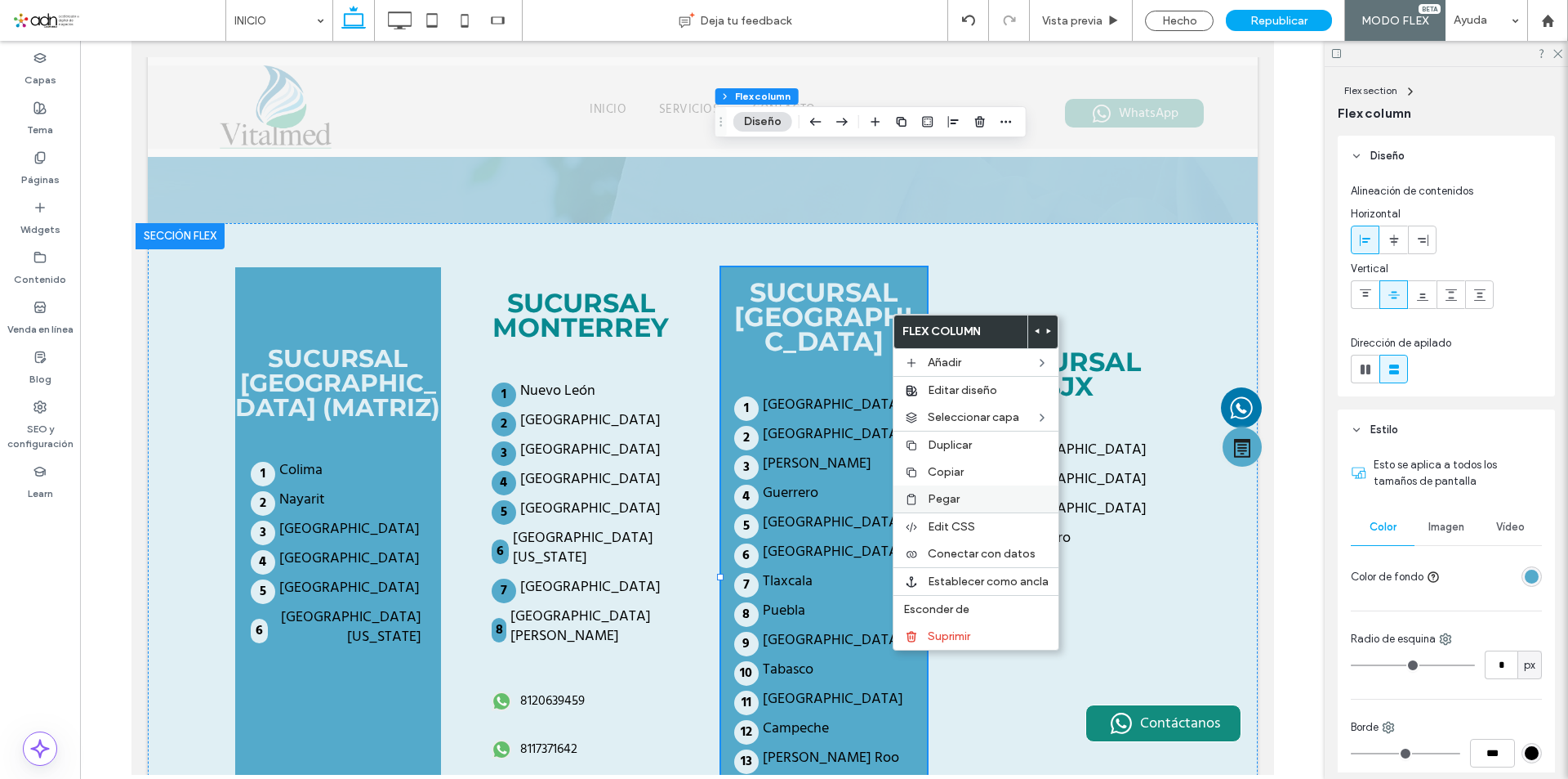
click at [931, 493] on span "Pegar" at bounding box center [944, 499] width 32 height 14
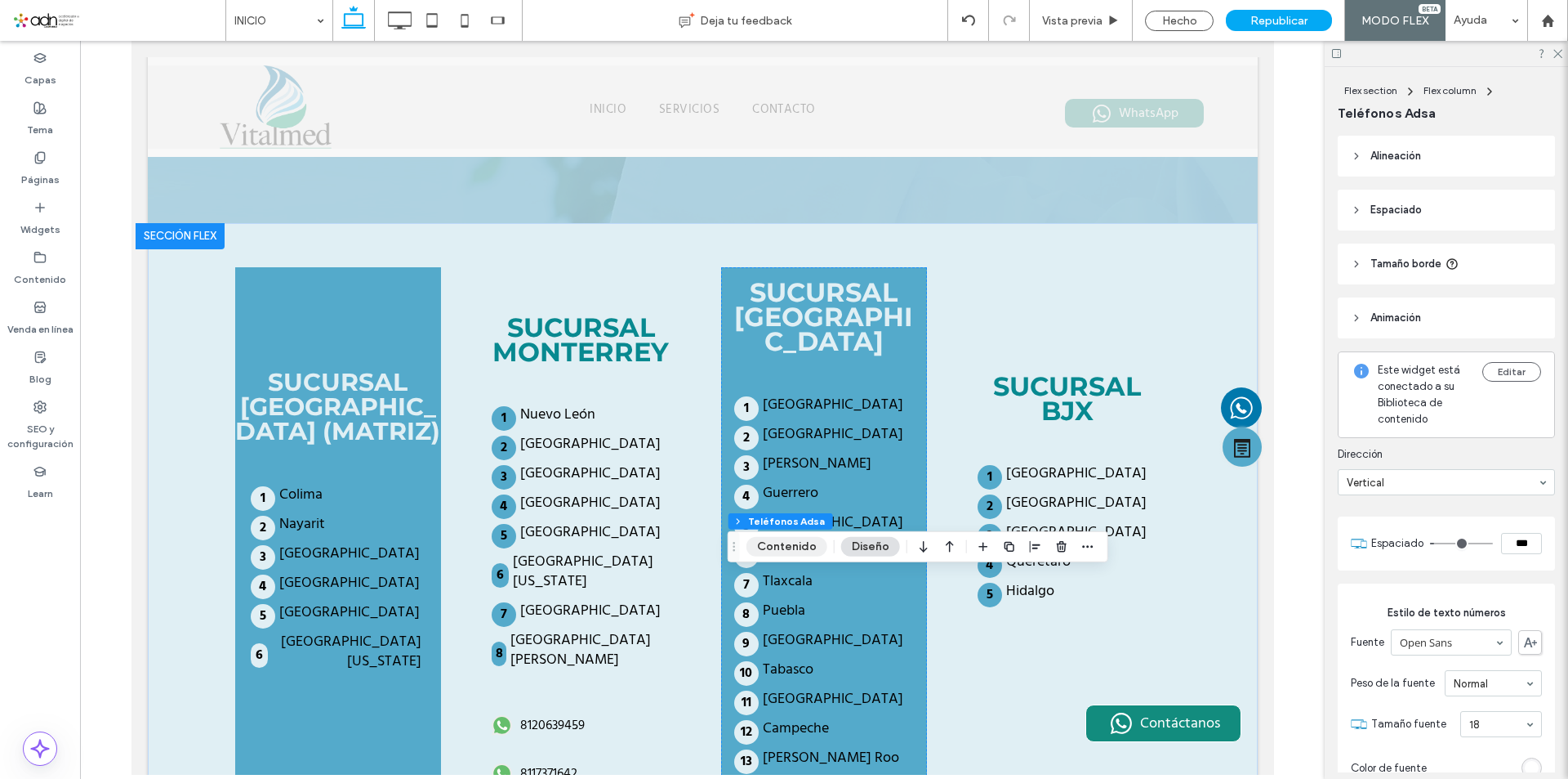
click at [806, 550] on button "Contenido" at bounding box center [787, 547] width 81 height 20
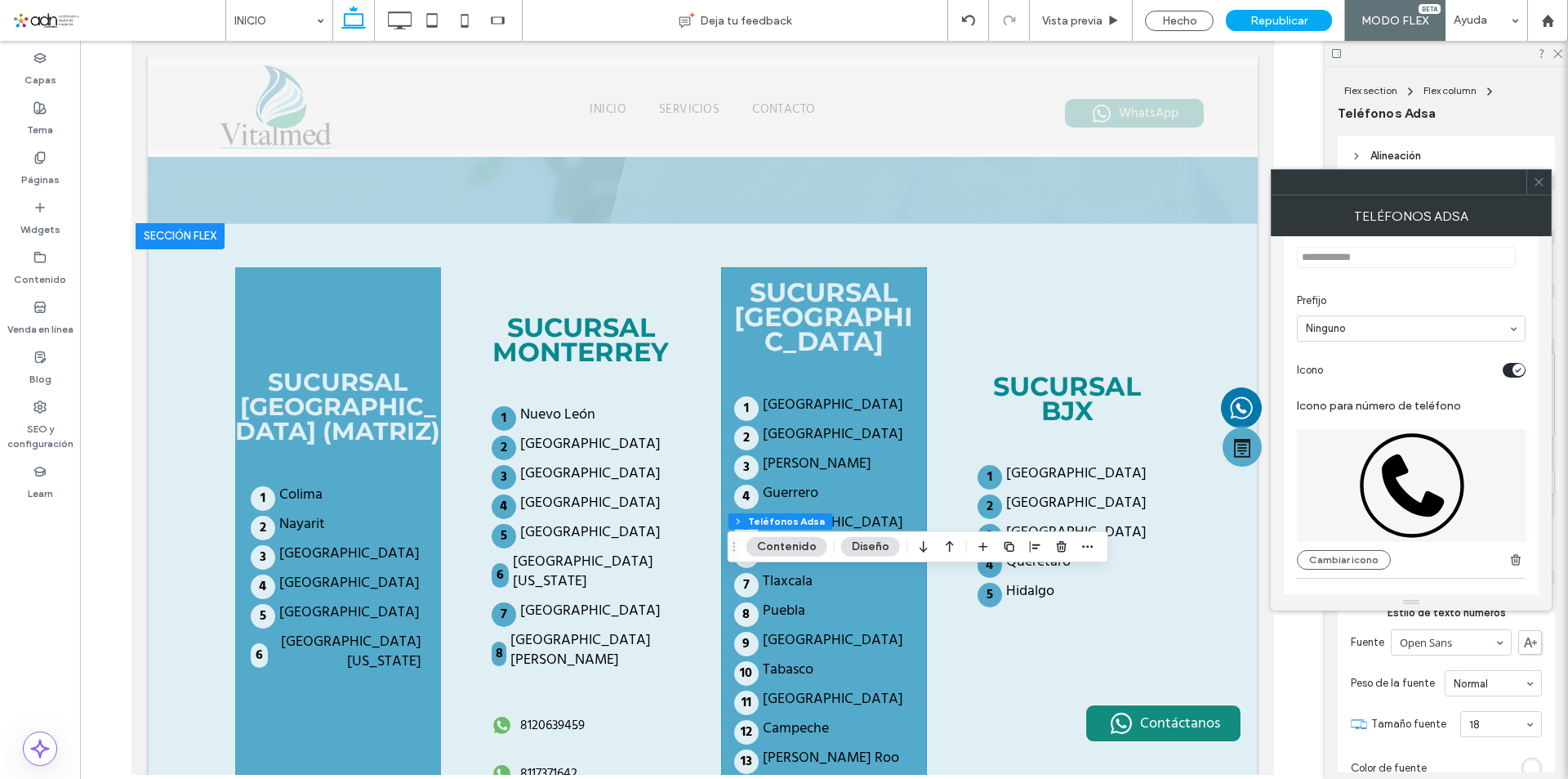
scroll to position [245, 0]
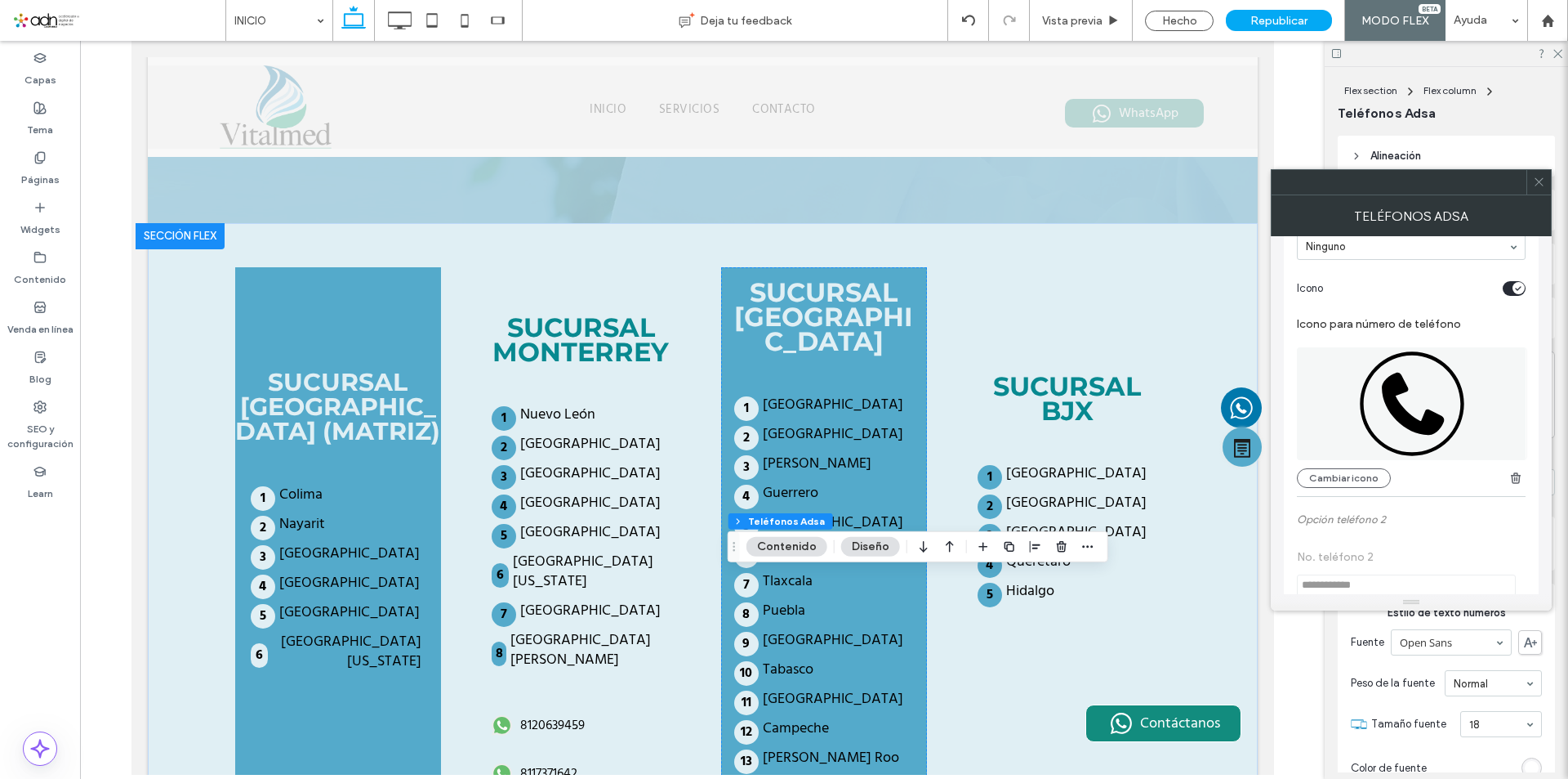
click at [1518, 292] on div "toggle" at bounding box center [1519, 288] width 12 height 12
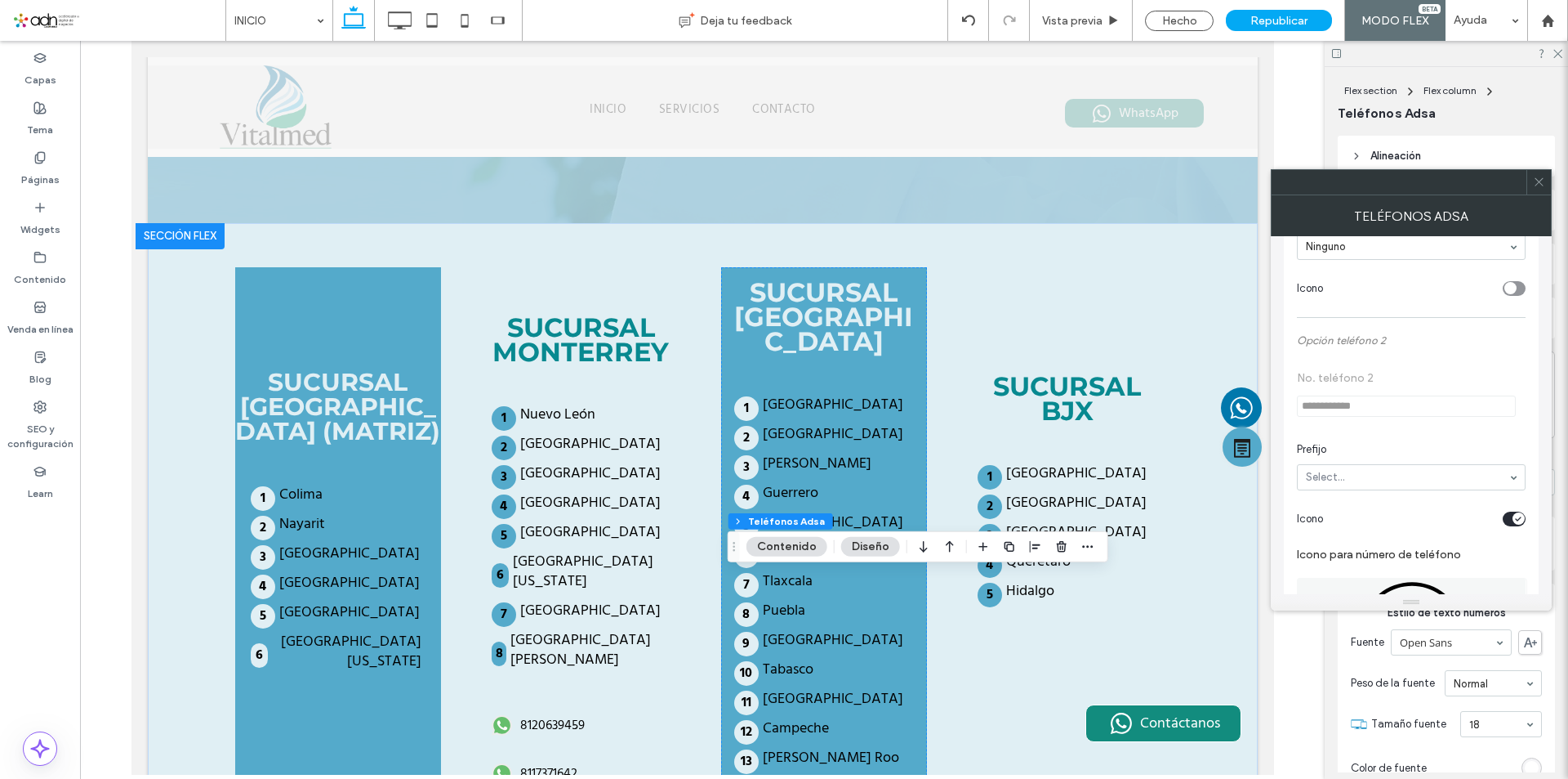
click at [1518, 292] on div "toggle" at bounding box center [1514, 288] width 23 height 15
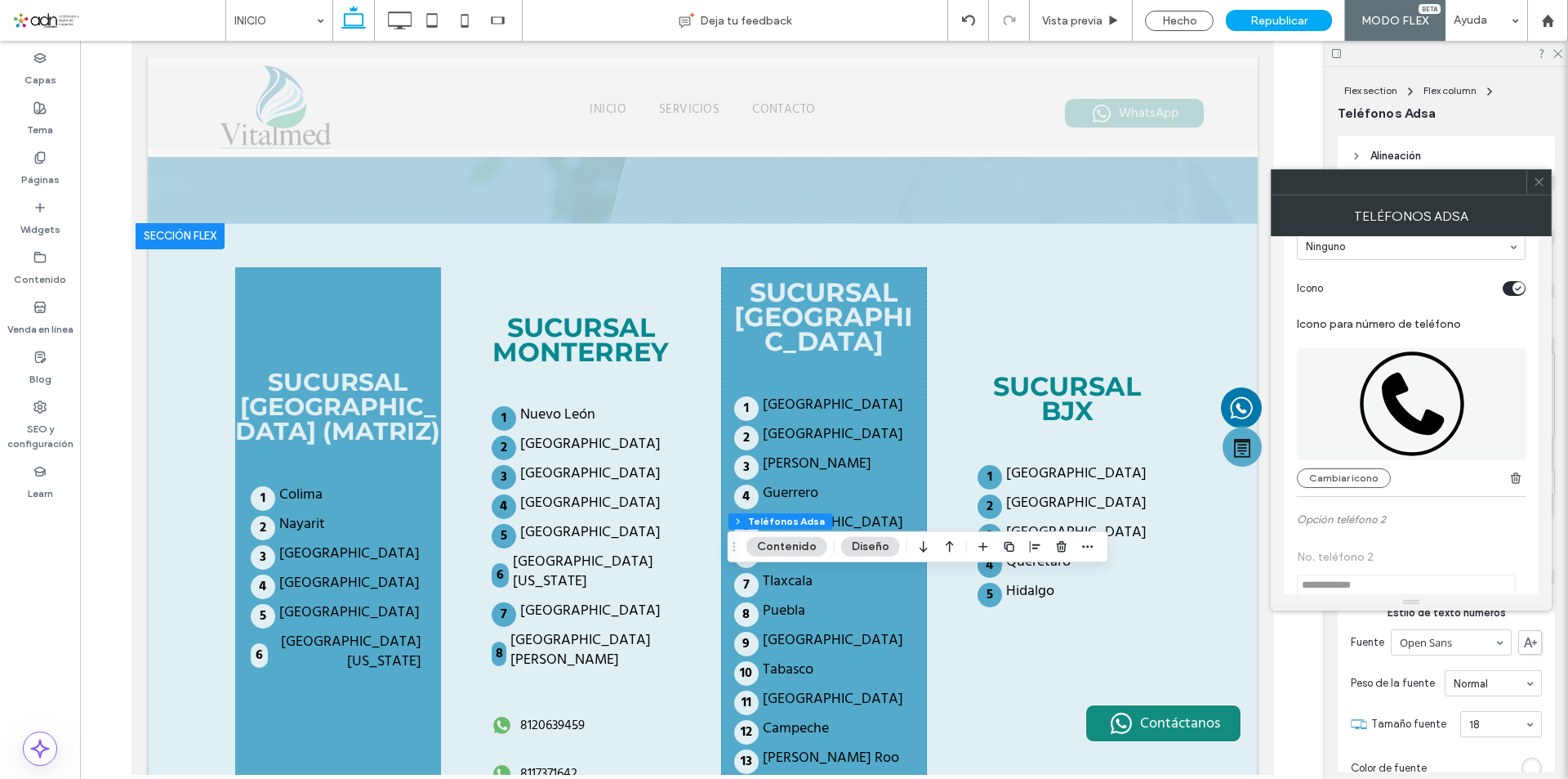
drag, startPoint x: 1541, startPoint y: 182, endPoint x: 1465, endPoint y: 333, distance: 169.0
click at [1541, 182] on icon at bounding box center [1539, 182] width 12 height 12
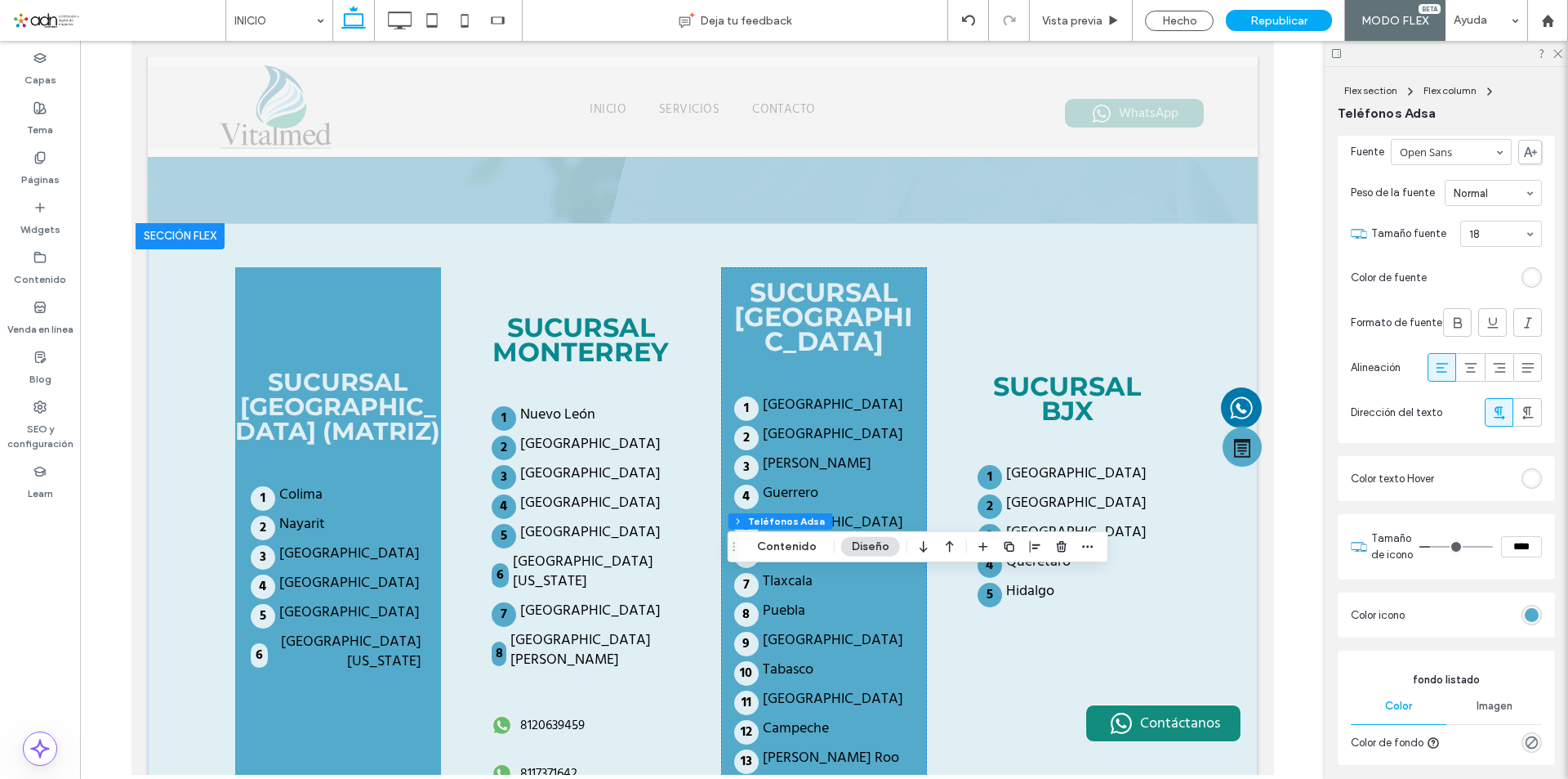
scroll to position [572, 0]
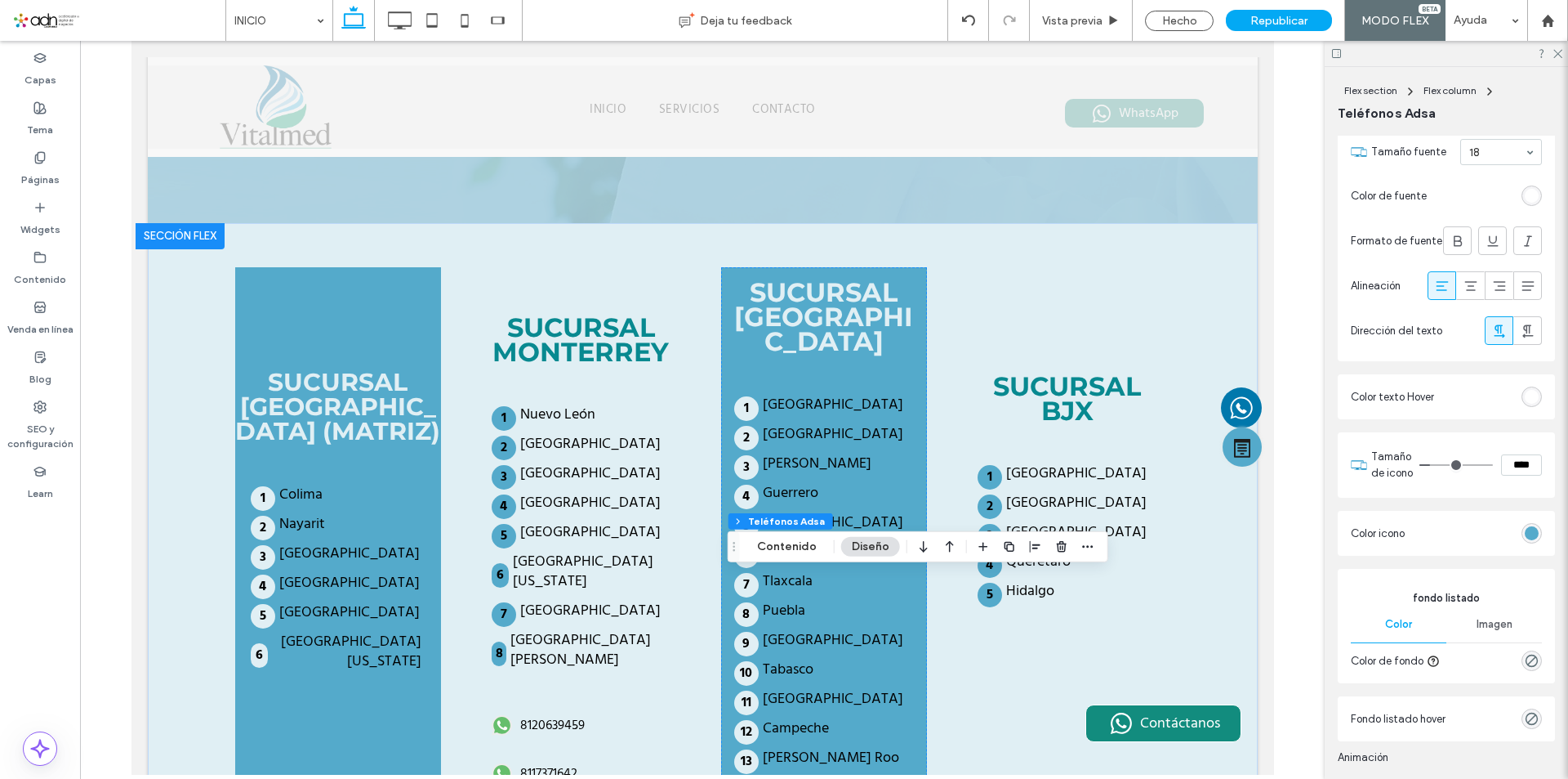
click at [1526, 541] on div "rgb(84, 170, 203)" at bounding box center [1532, 533] width 14 height 14
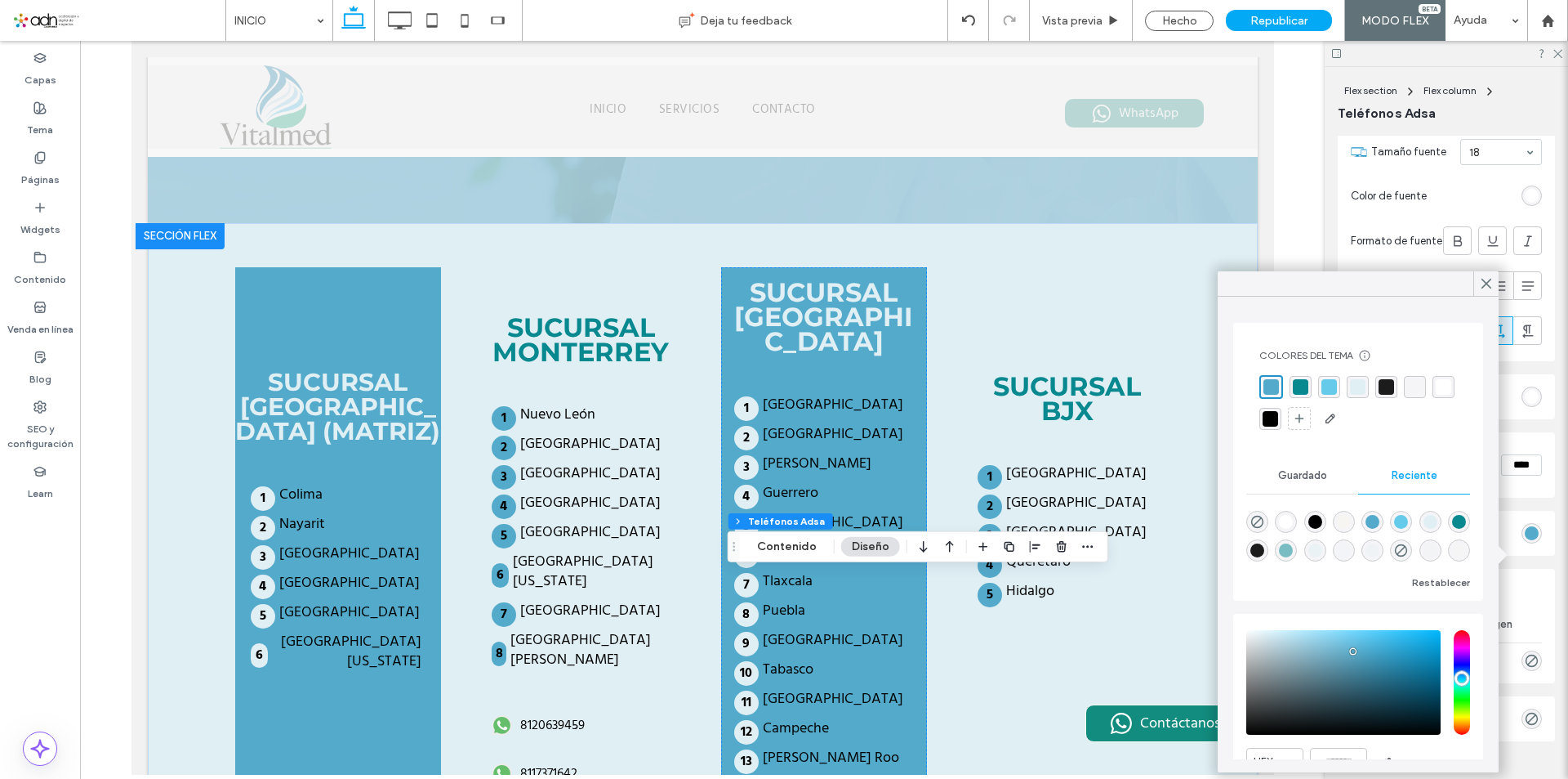
click at [1433, 398] on div "rgba(255, 255, 255, 1)" at bounding box center [1444, 387] width 22 height 22
click at [1484, 276] on span at bounding box center [1486, 283] width 15 height 25
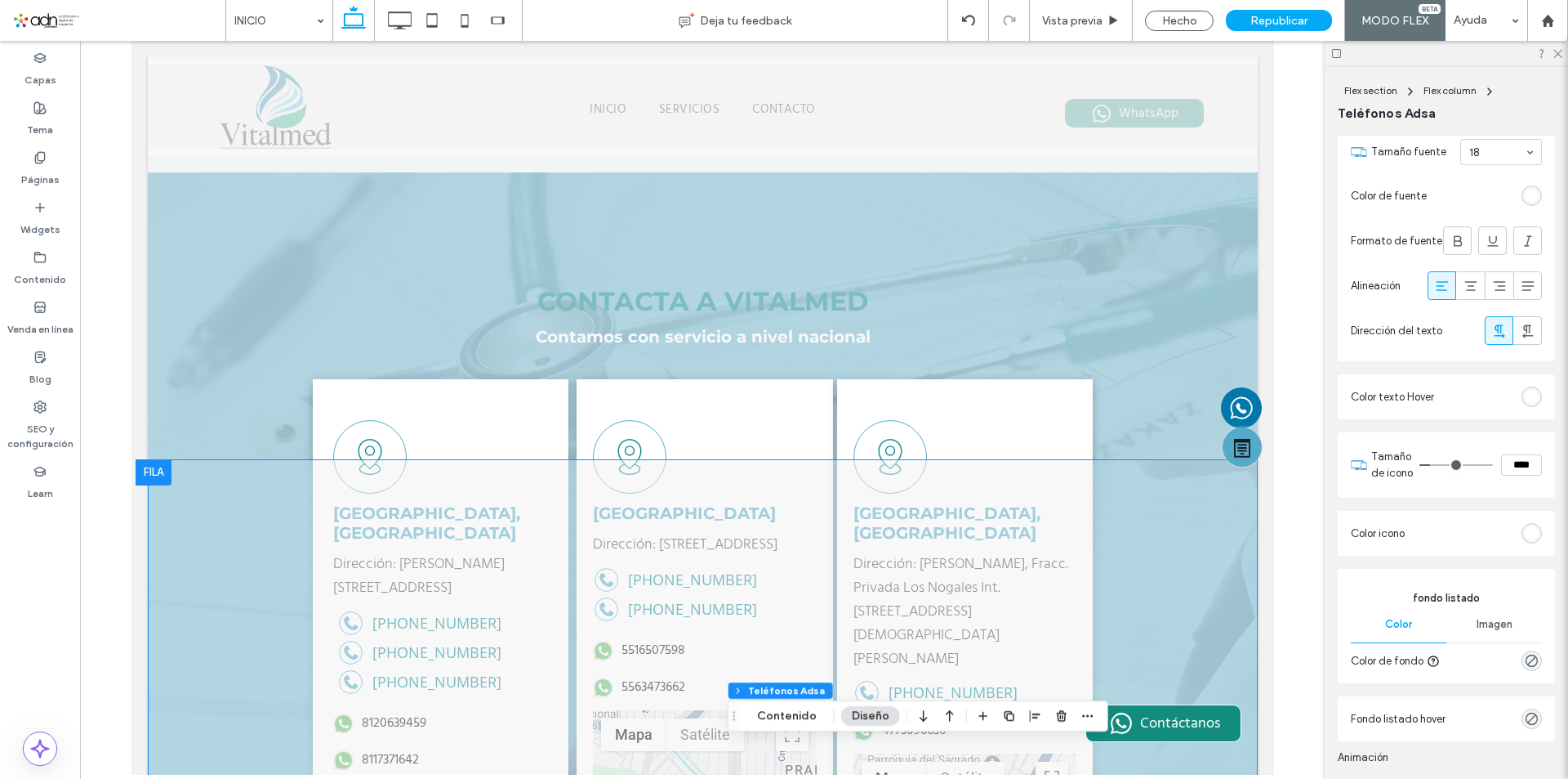
scroll to position [3526, 0]
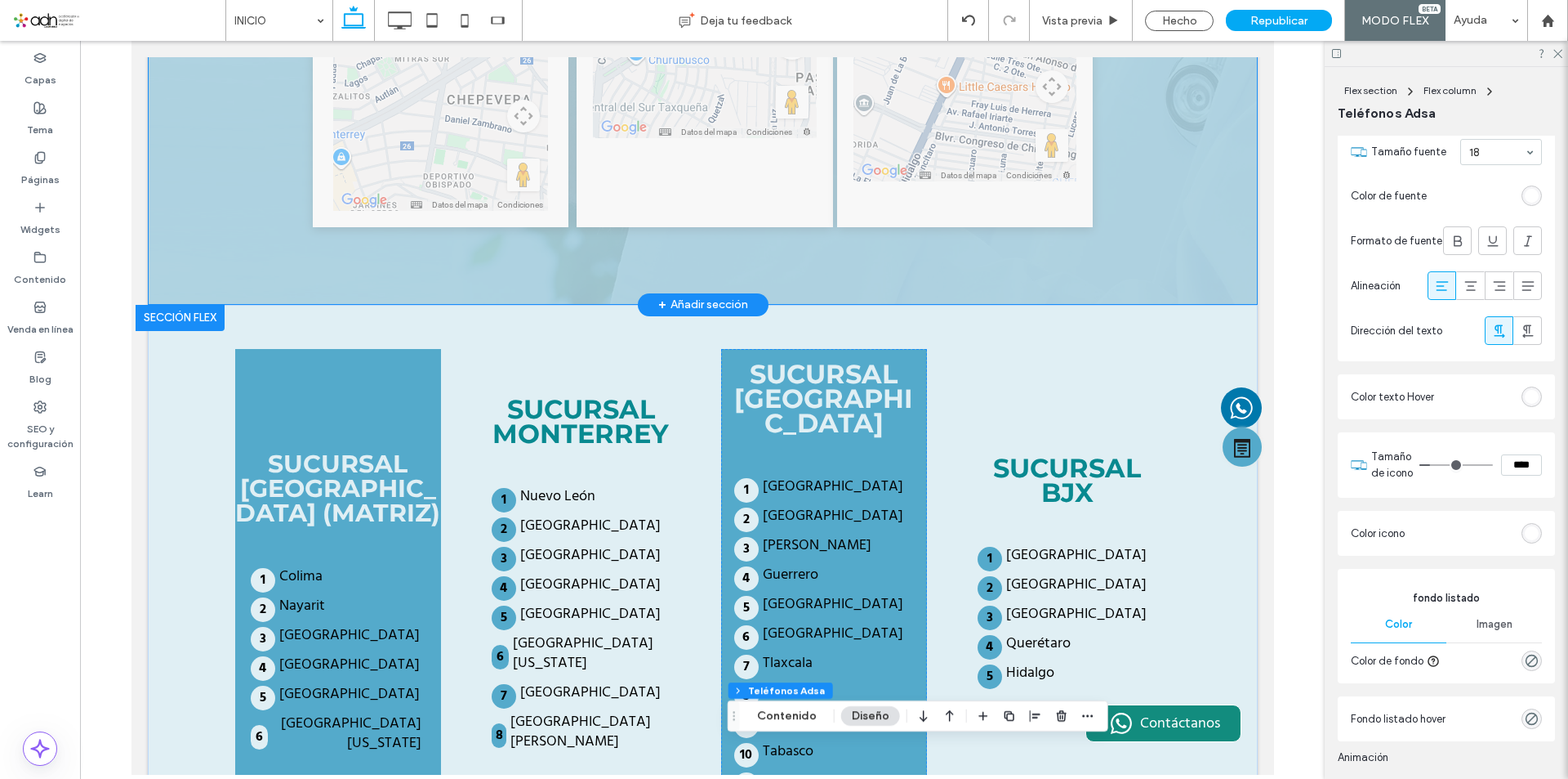
drag, startPoint x: 476, startPoint y: 432, endPoint x: 146, endPoint y: 815, distance: 505.6
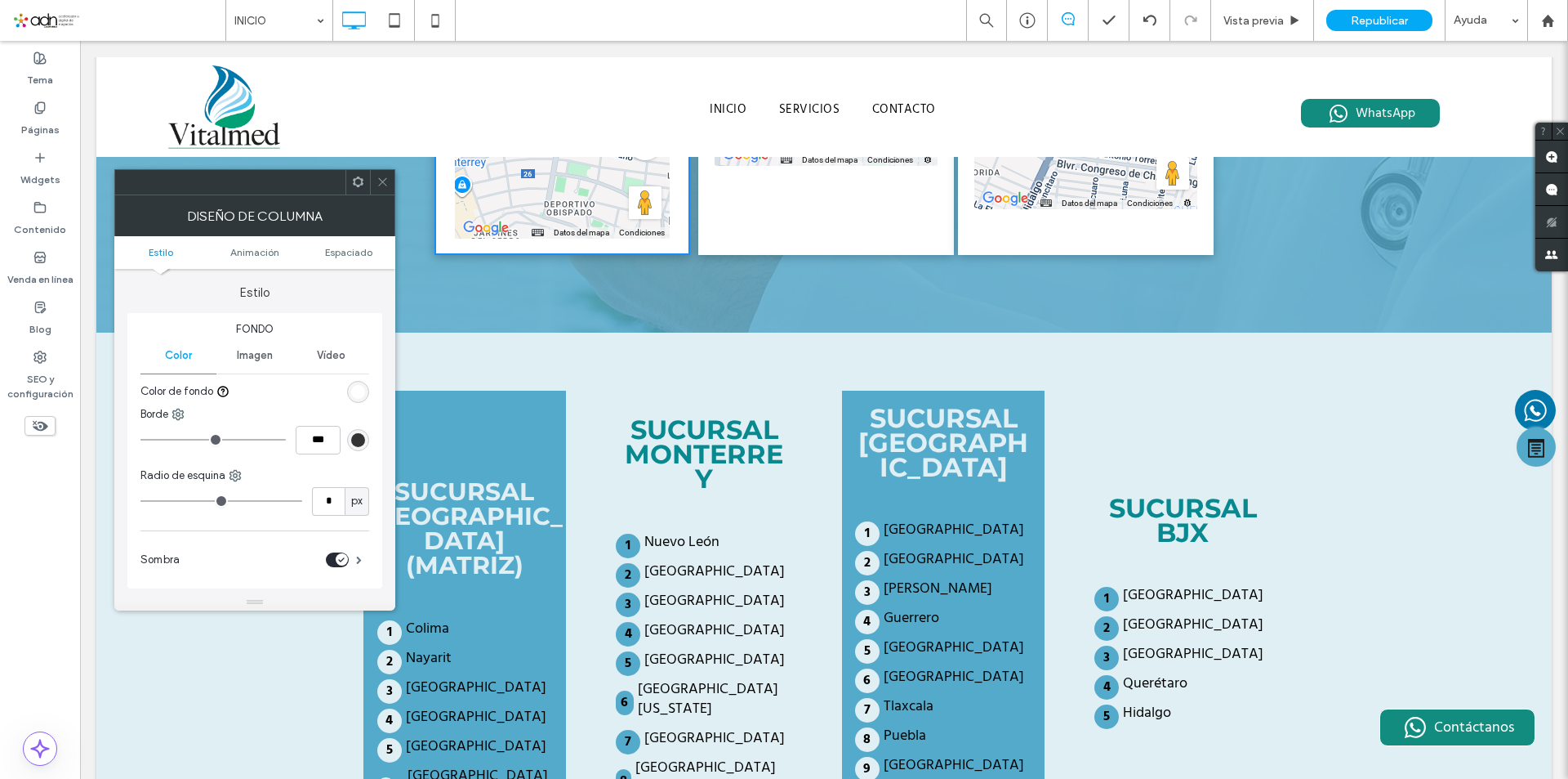
click at [378, 182] on icon at bounding box center [382, 182] width 12 height 12
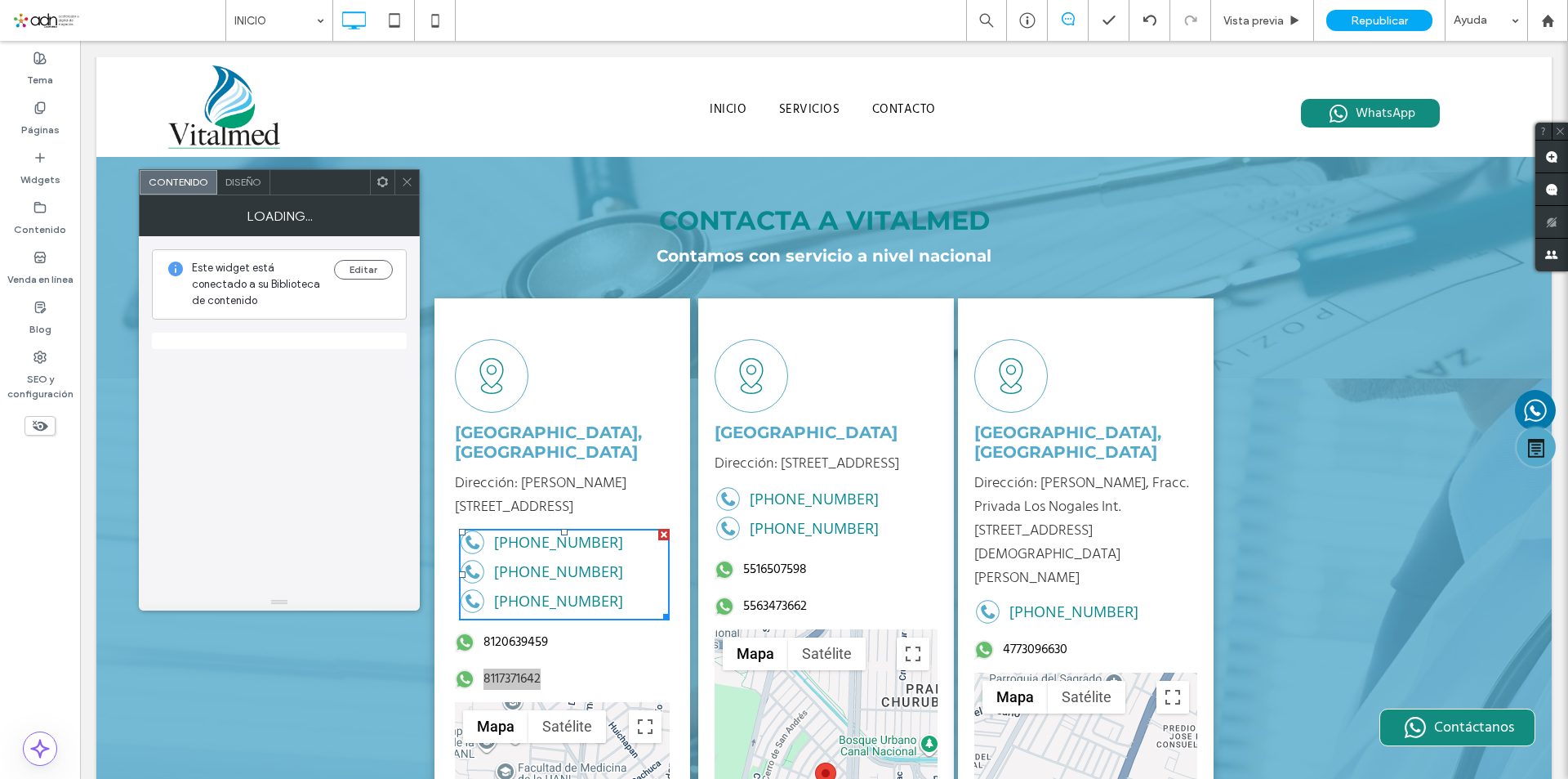
click at [387, 191] on span at bounding box center [382, 182] width 12 height 25
click at [409, 187] on icon at bounding box center [407, 182] width 12 height 12
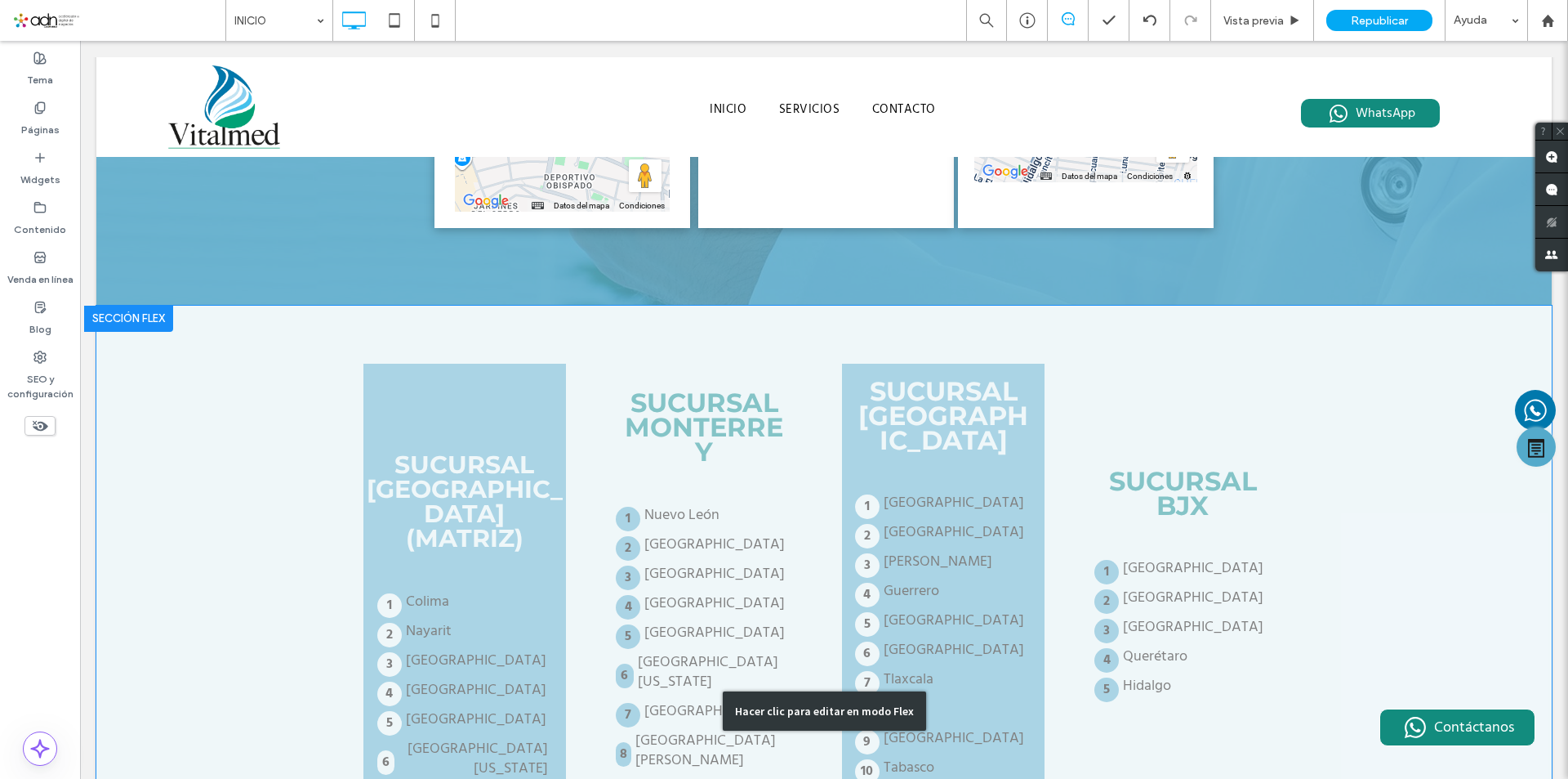
scroll to position [3635, 0]
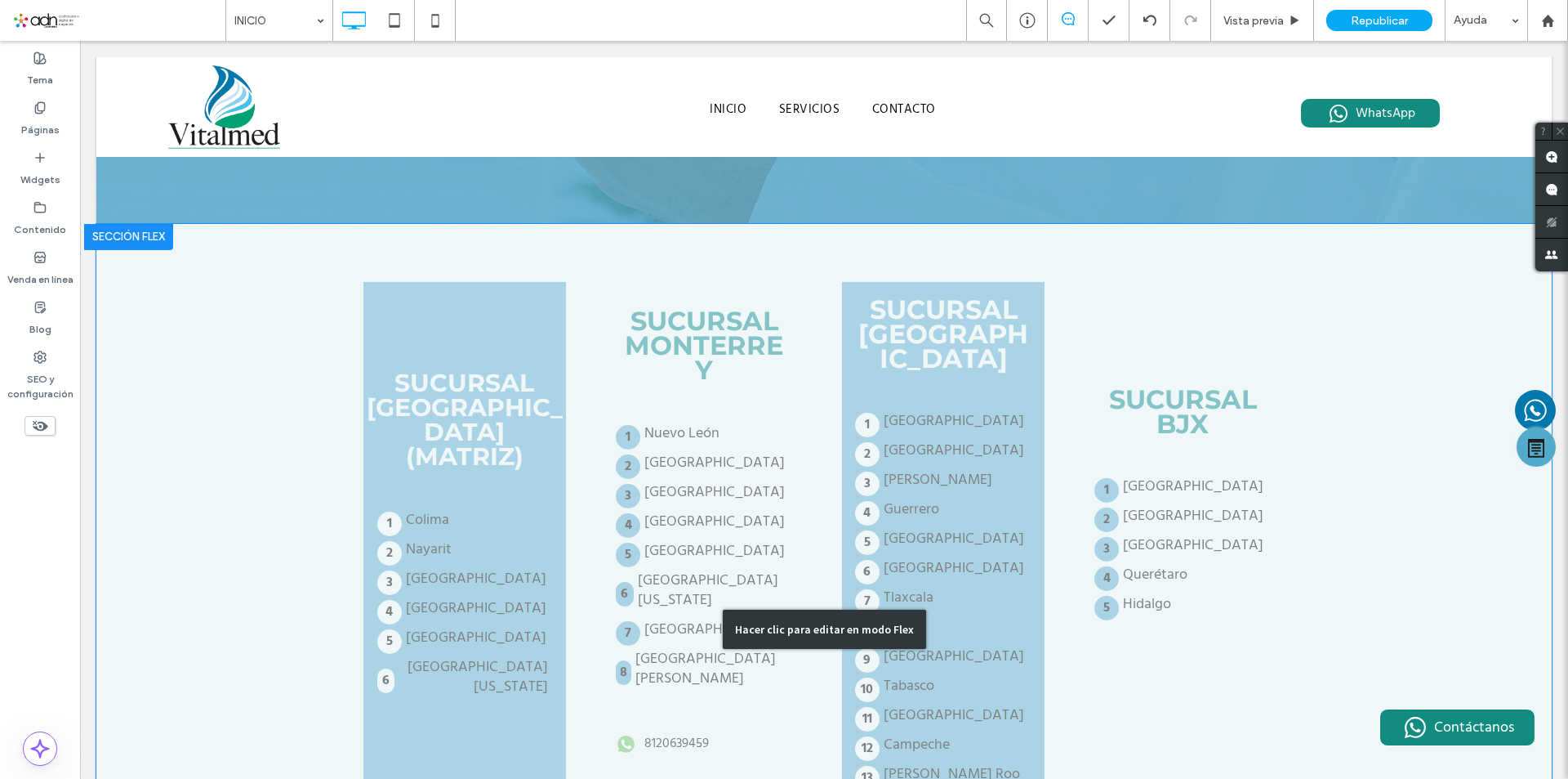
click at [682, 566] on div "Hacer clic para editar en modo Flex" at bounding box center [824, 630] width 1455 height 811
click at [682, 566] on div "SUCURSAL MONTERREY Nuevo León Tamaulipas Chihuahua Durango Coahuila Baja Califo…" at bounding box center [703, 629] width 202 height 695
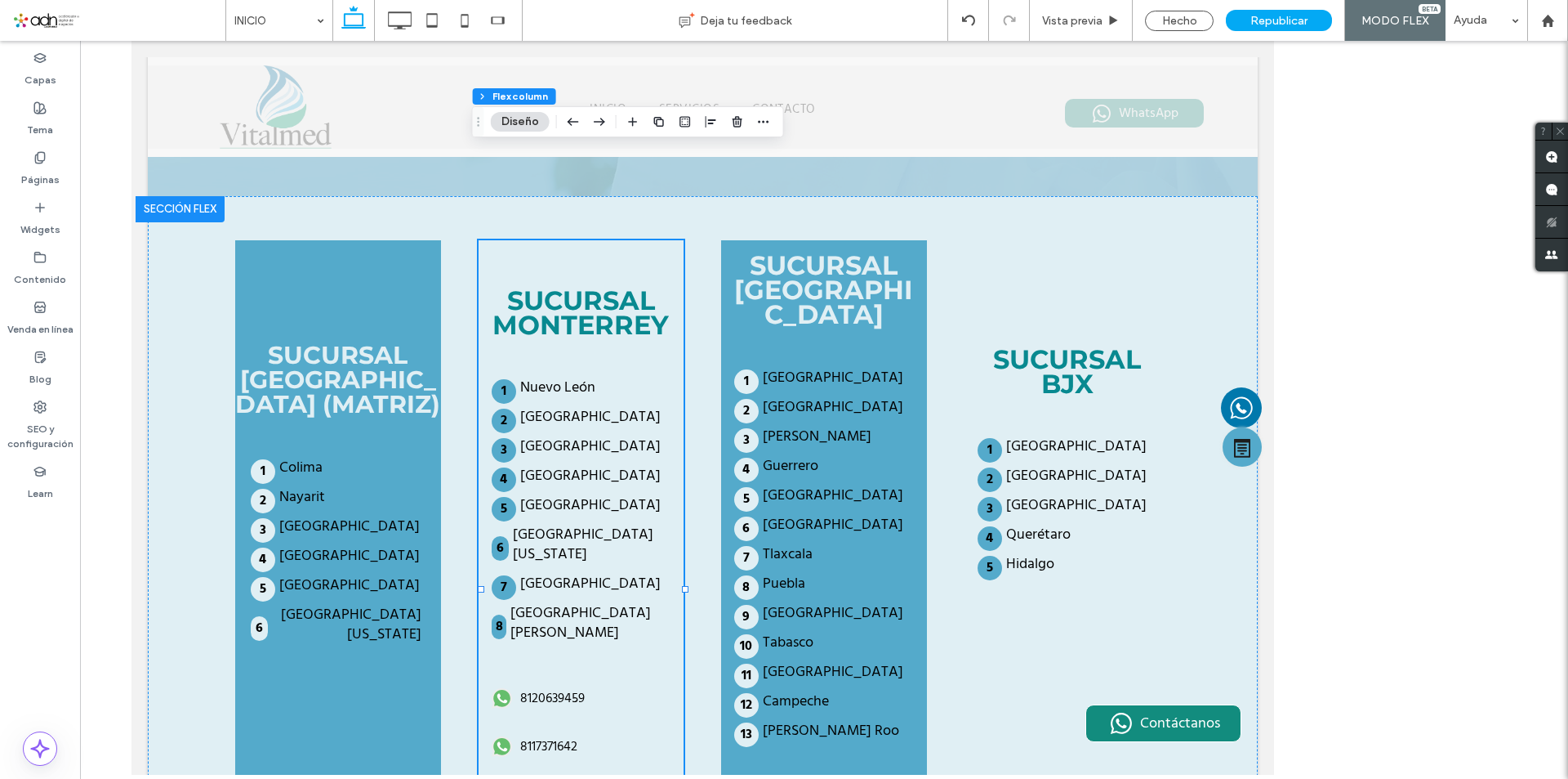
scroll to position [3593, 0]
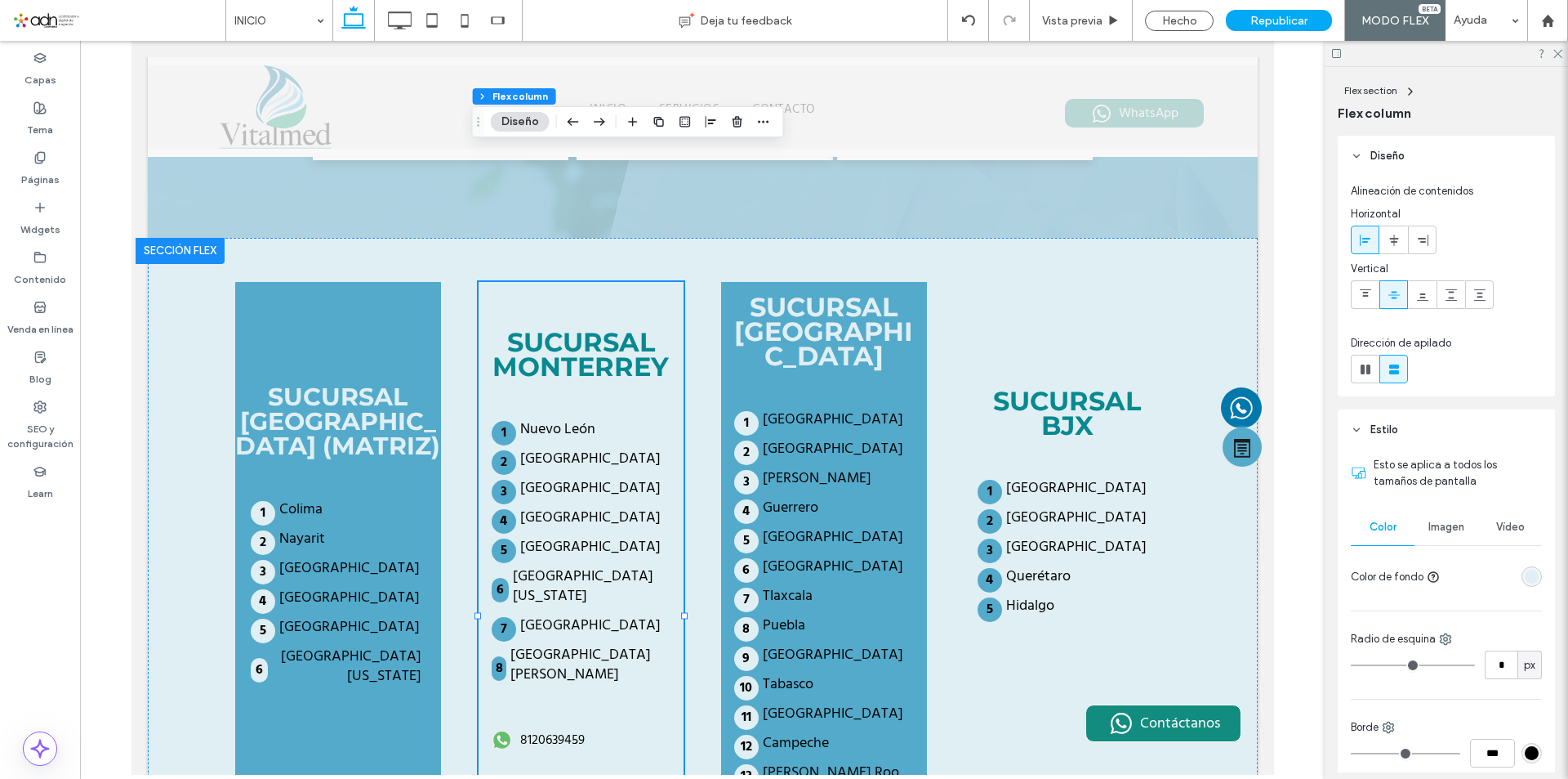
click at [652, 474] on div "Nuevo León Tamaulipas Chihuahua Durango Coahuila Baja California Norte Sonora S…" at bounding box center [578, 574] width 175 height 308
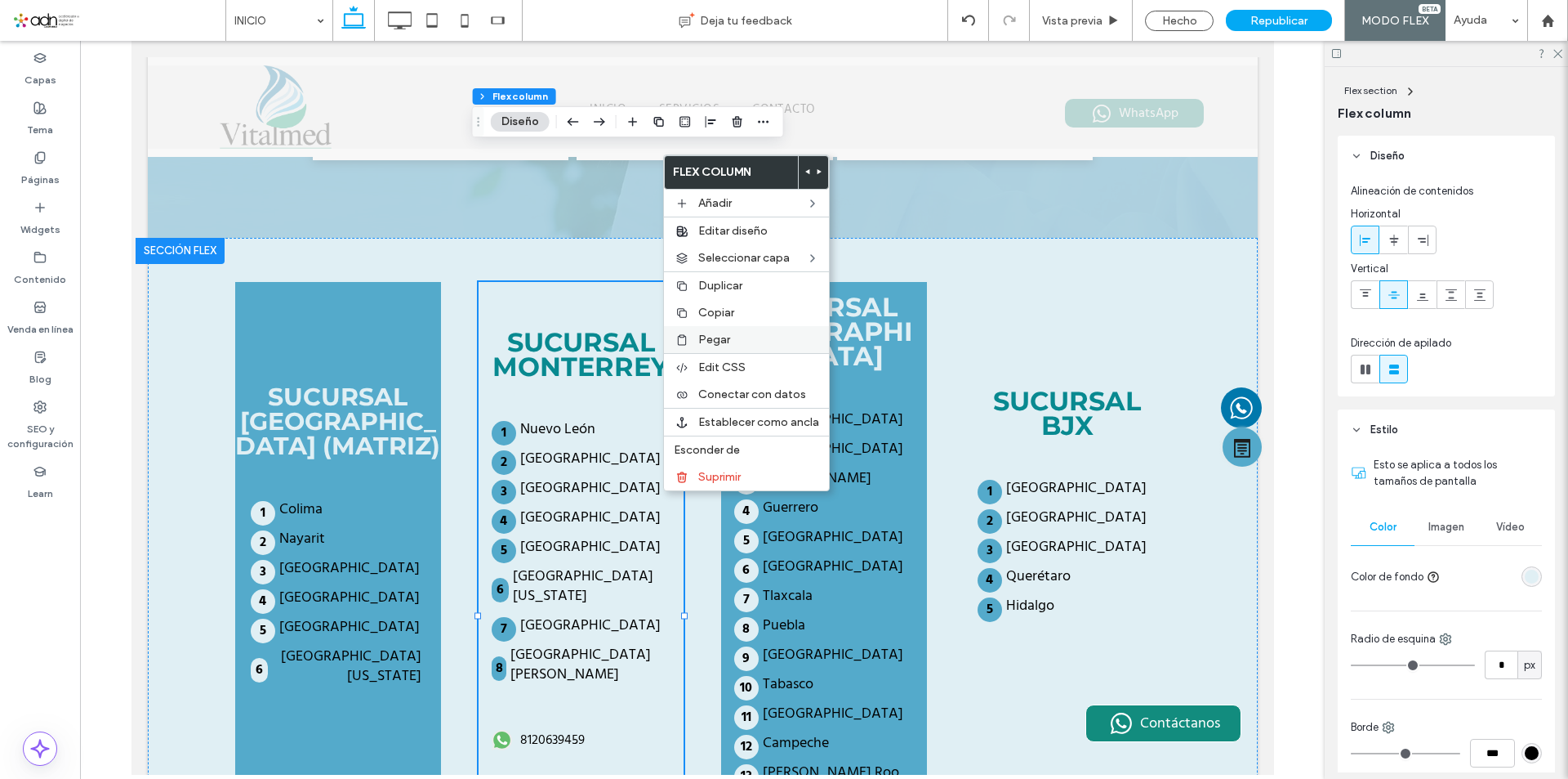
click at [711, 339] on span "Pegar" at bounding box center [714, 340] width 32 height 14
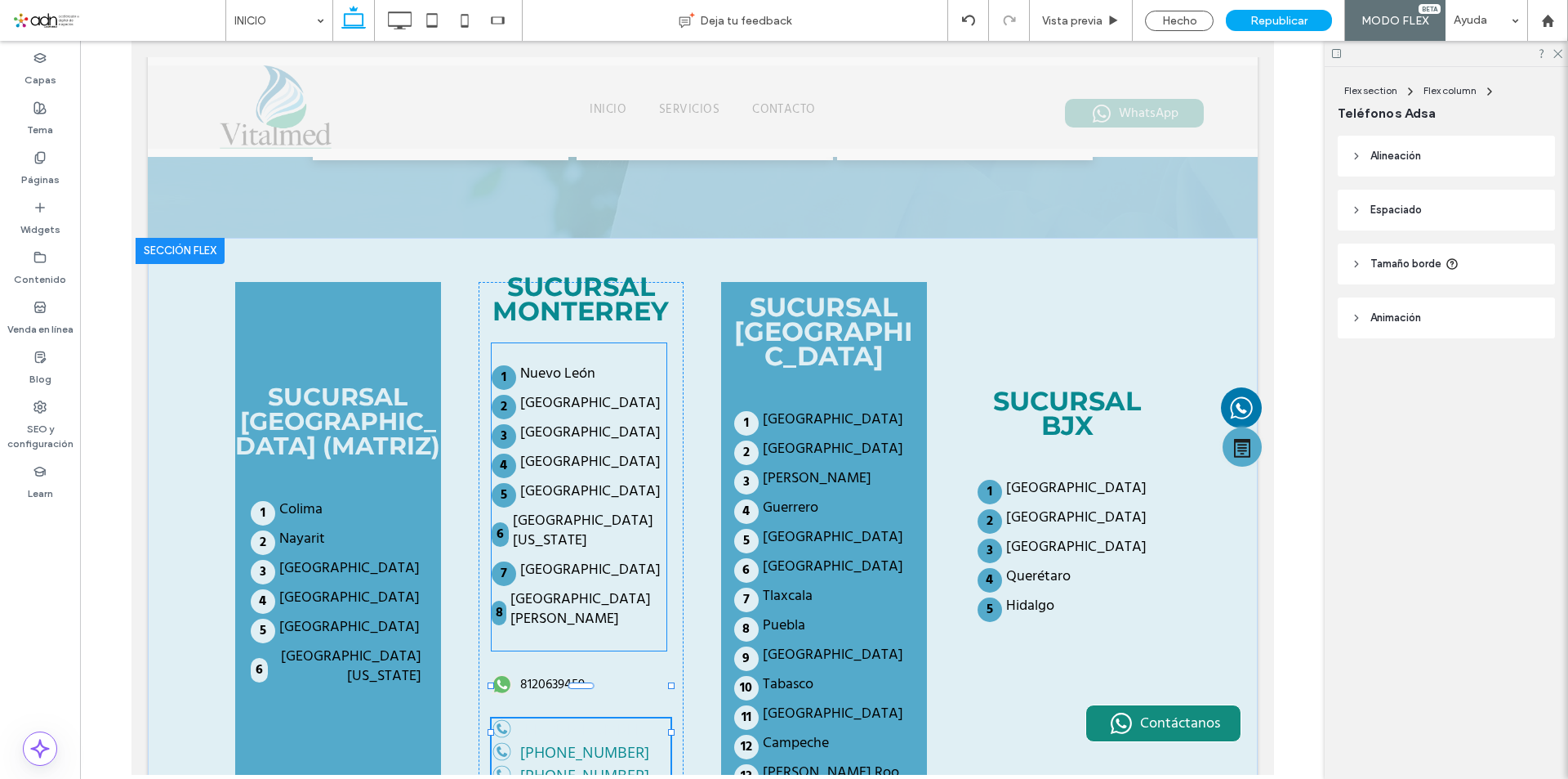
drag, startPoint x: 580, startPoint y: 516, endPoint x: 610, endPoint y: 477, distance: 49.2
click at [580, 421] on div "SUCURSAL MONTERREY Nuevo León Tamaulipas Chihuahua Durango Coahuila Baja Califo…" at bounding box center [581, 628] width 206 height 692
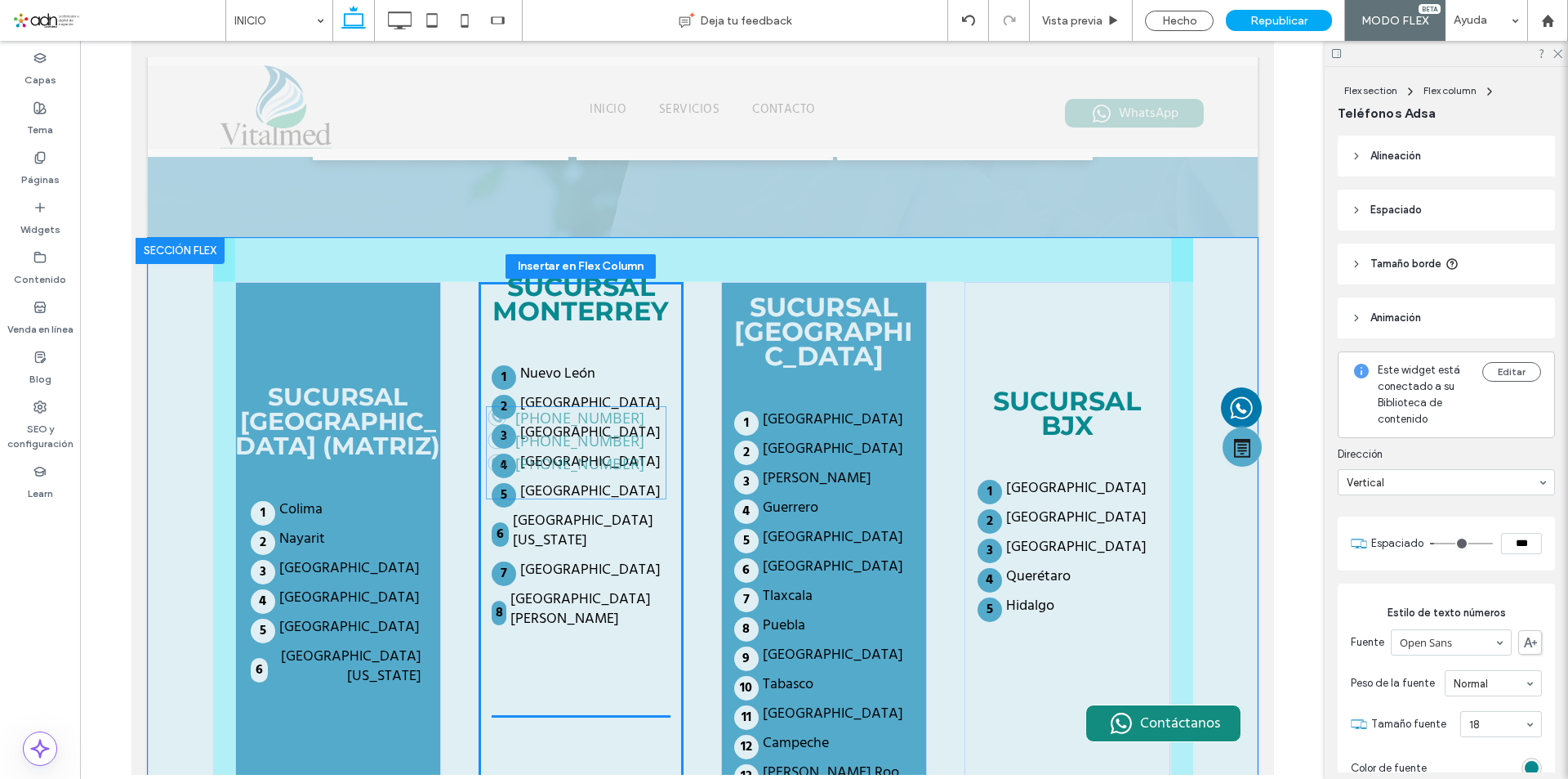
drag, startPoint x: 635, startPoint y: 506, endPoint x: 637, endPoint y: 441, distance: 65.0
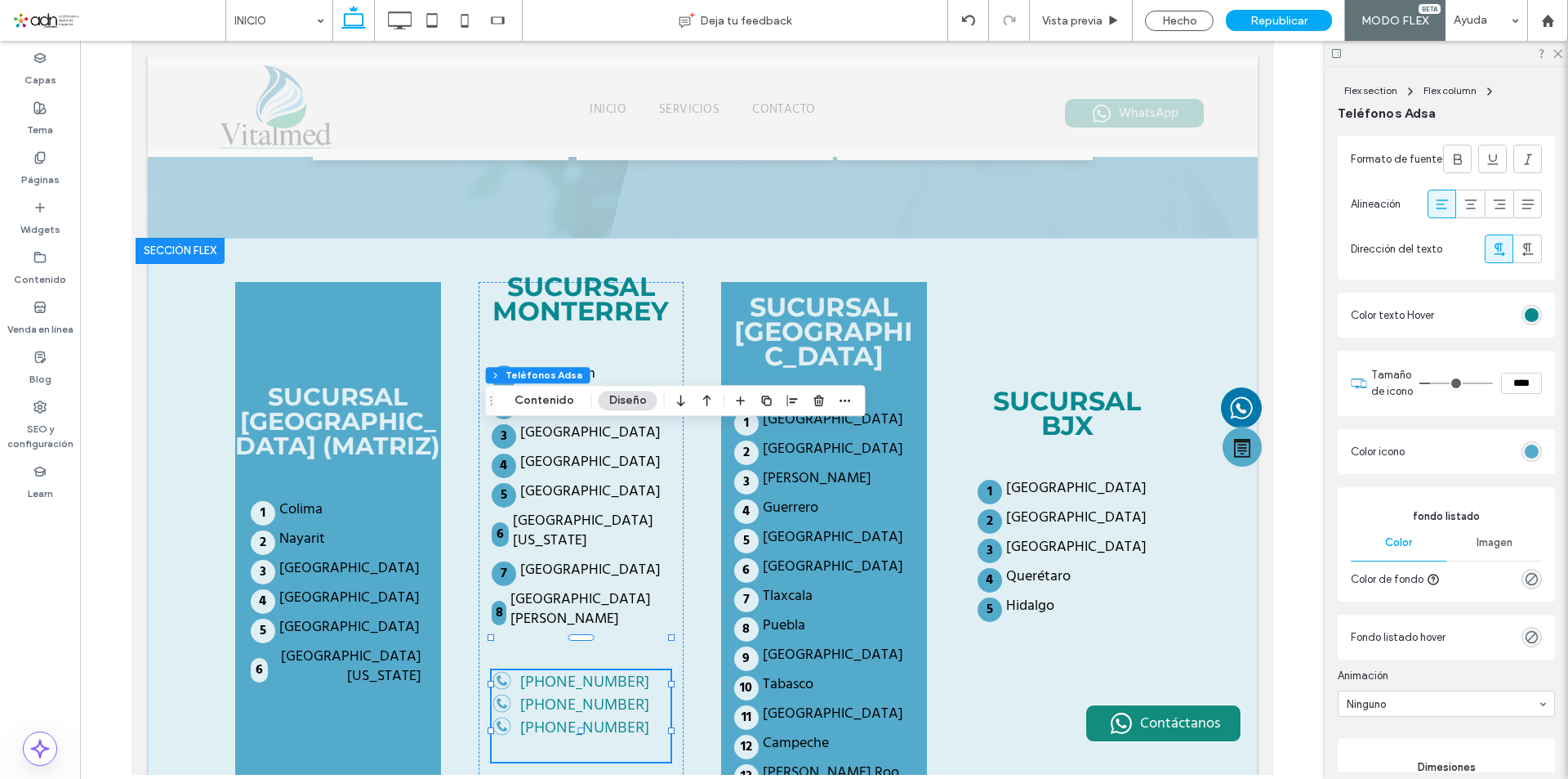
scroll to position [736, 0]
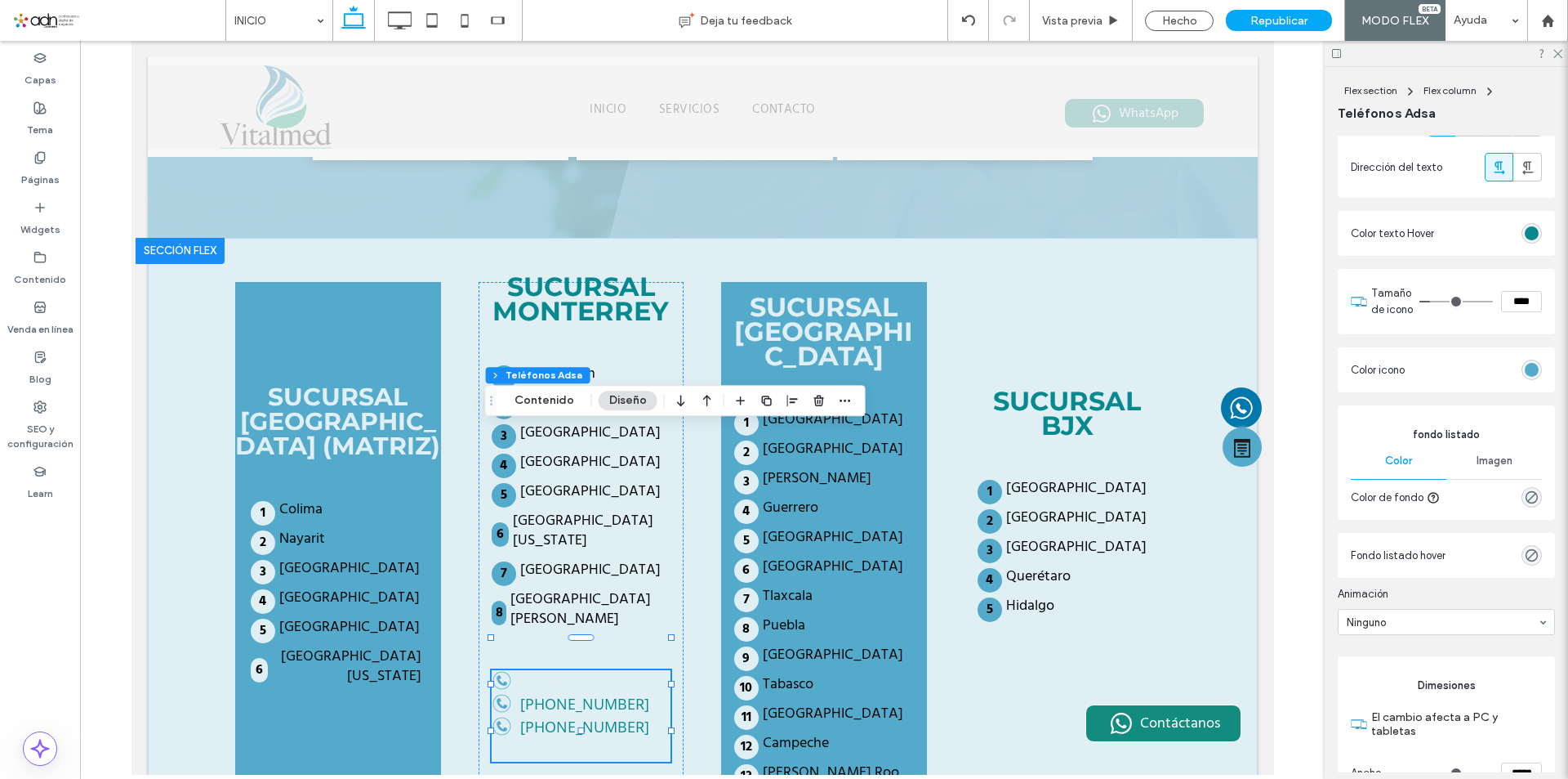
click at [614, 670] on link "[PHONE_NUMBER]" at bounding box center [580, 680] width 179 height 21
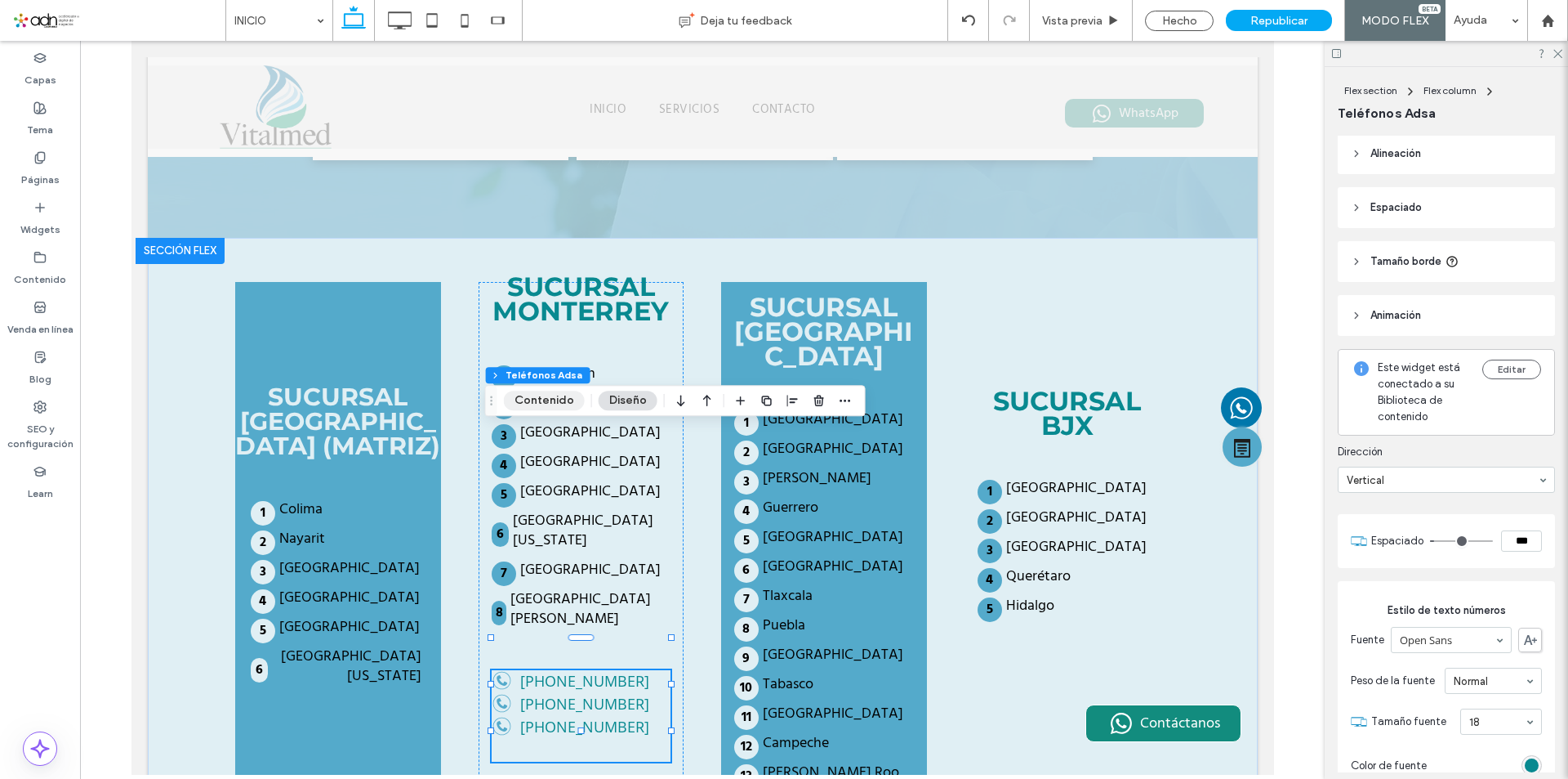
scroll to position [0, 0]
click at [548, 403] on button "Contenido" at bounding box center [544, 400] width 81 height 20
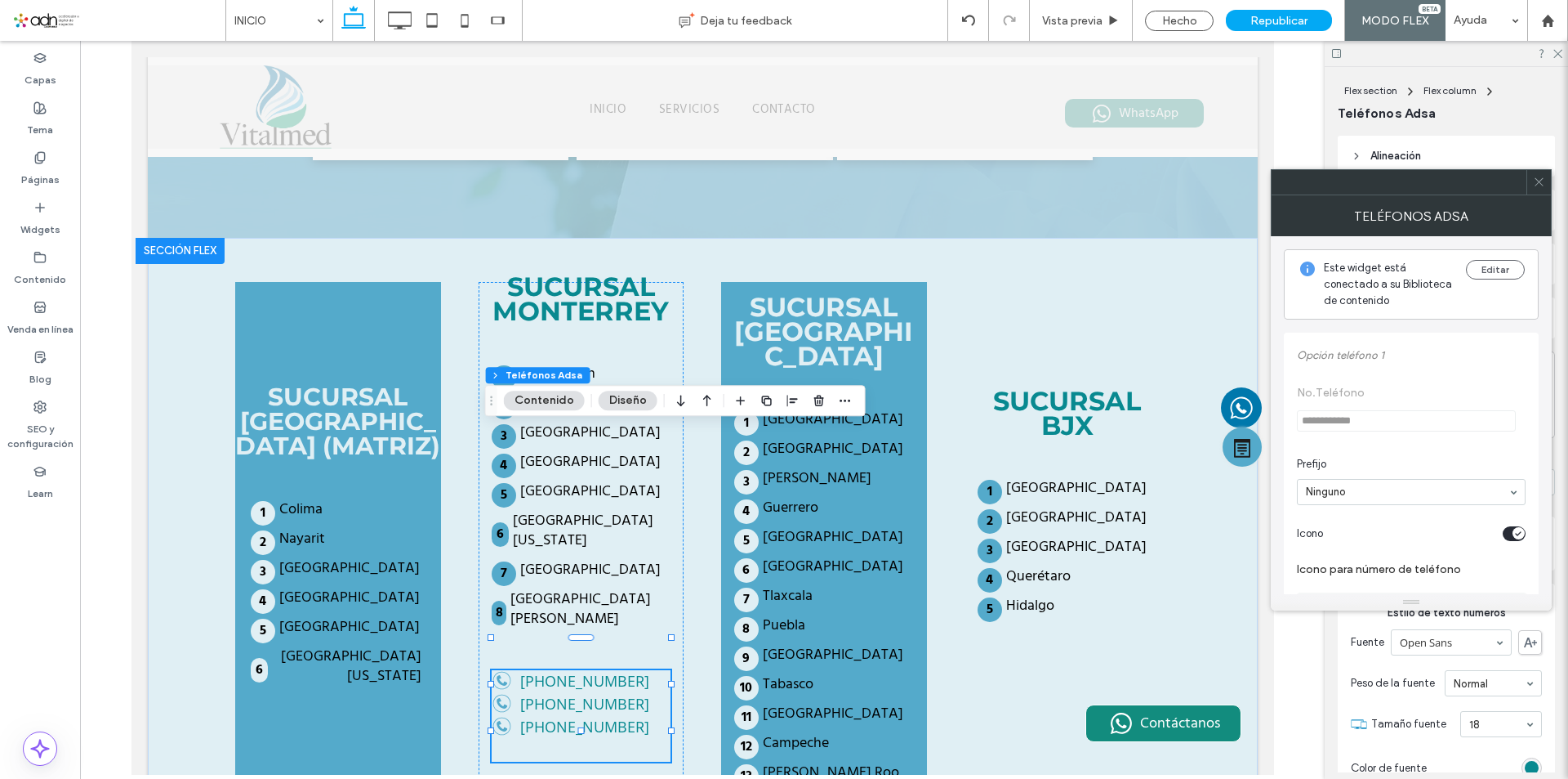
click at [1540, 182] on use at bounding box center [1539, 182] width 8 height 8
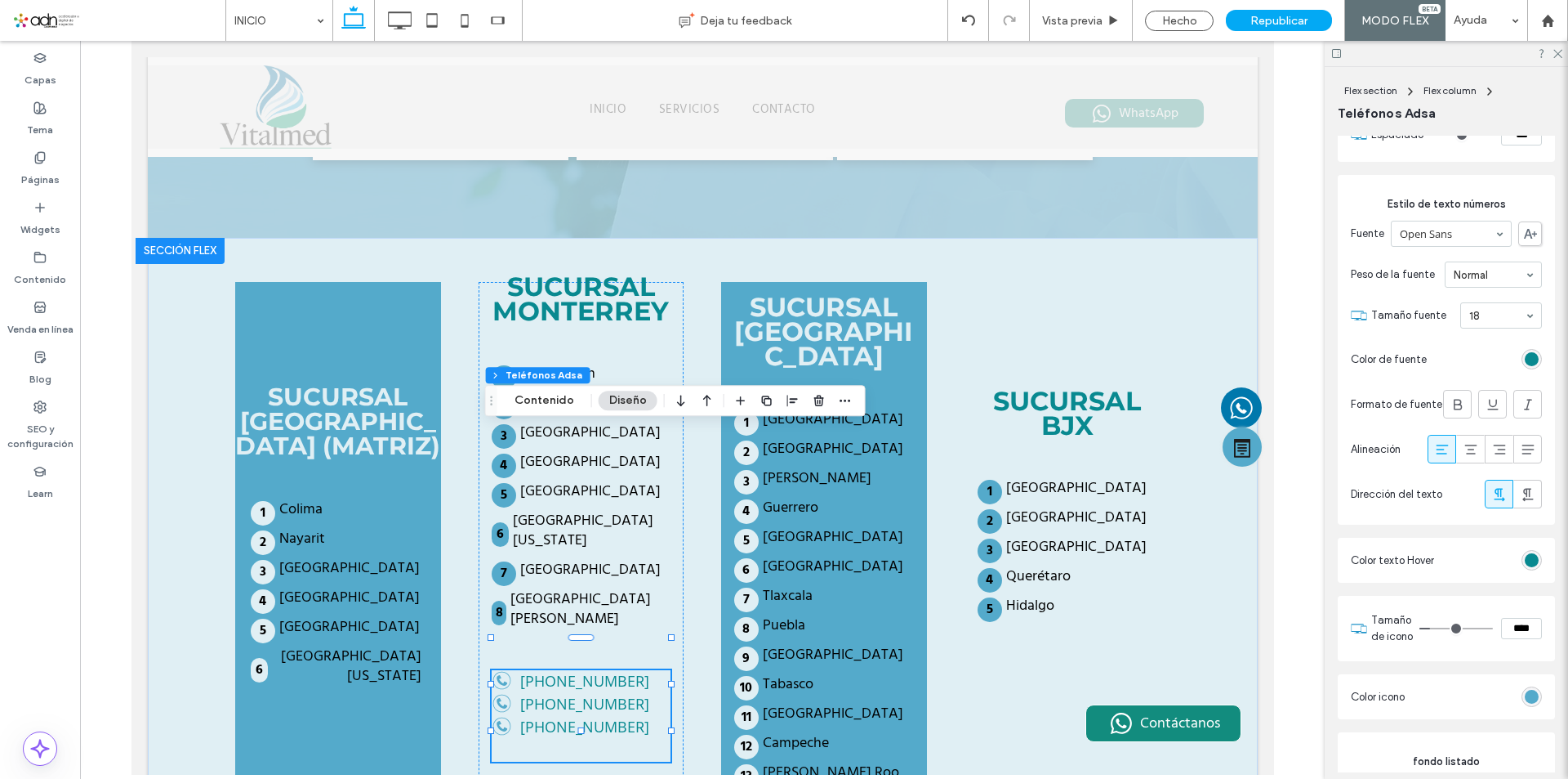
scroll to position [490, 0]
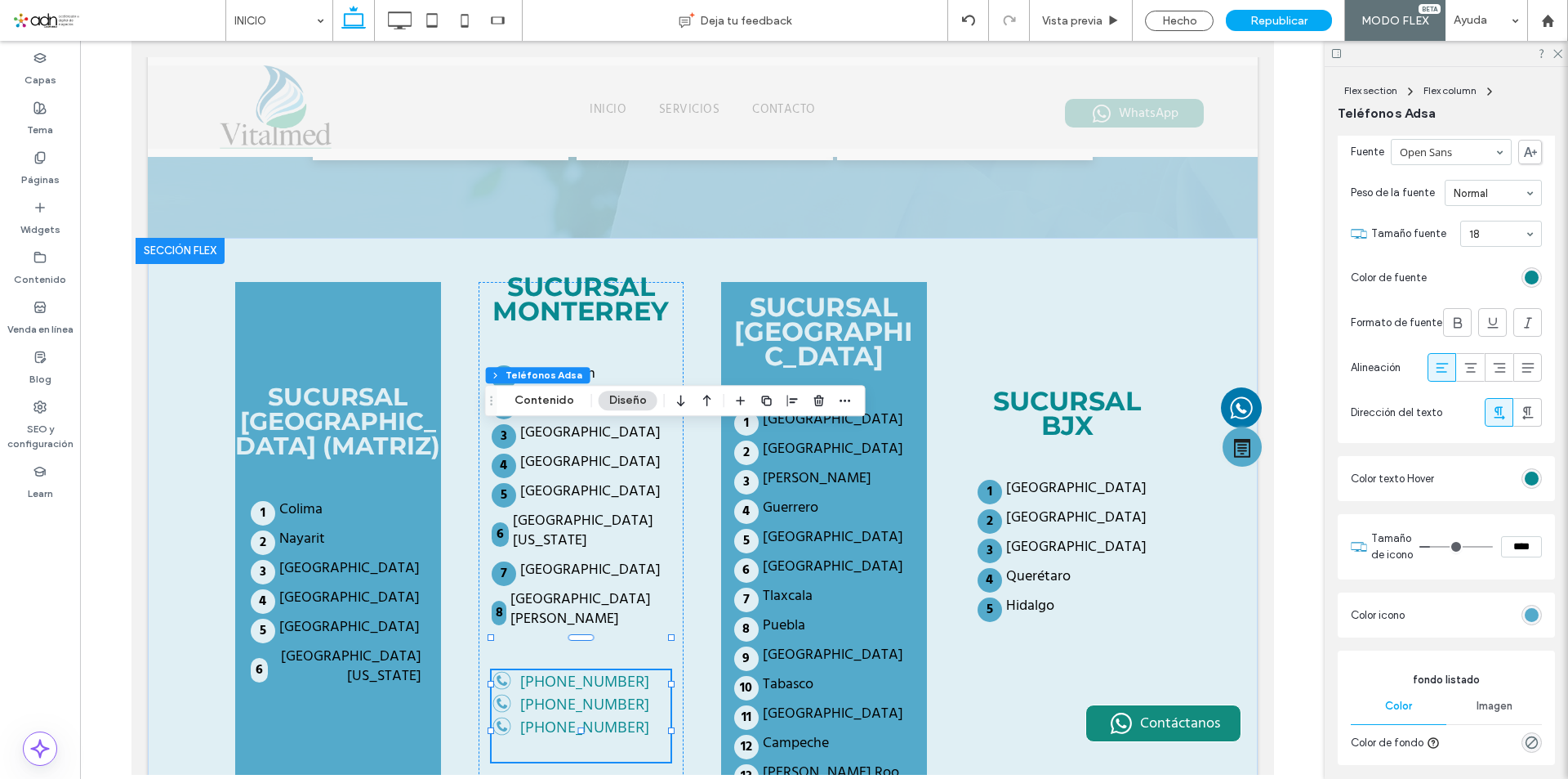
click at [1526, 483] on div "rgb(8, 137, 144)" at bounding box center [1532, 478] width 14 height 14
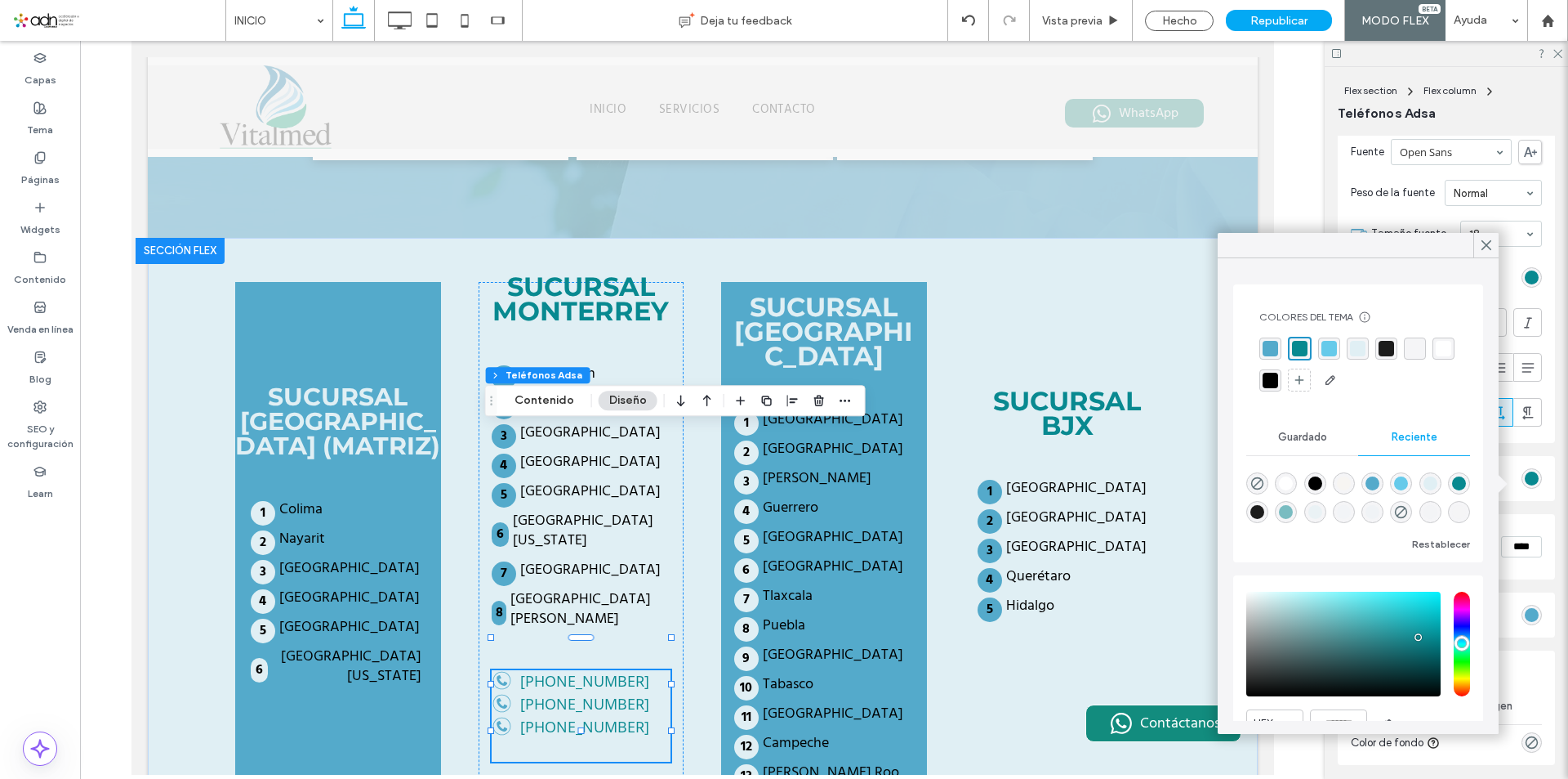
click at [1279, 381] on div "rgba(0, 0, 0, 1)" at bounding box center [1271, 381] width 16 height 16
click at [1483, 247] on icon at bounding box center [1486, 245] width 15 height 15
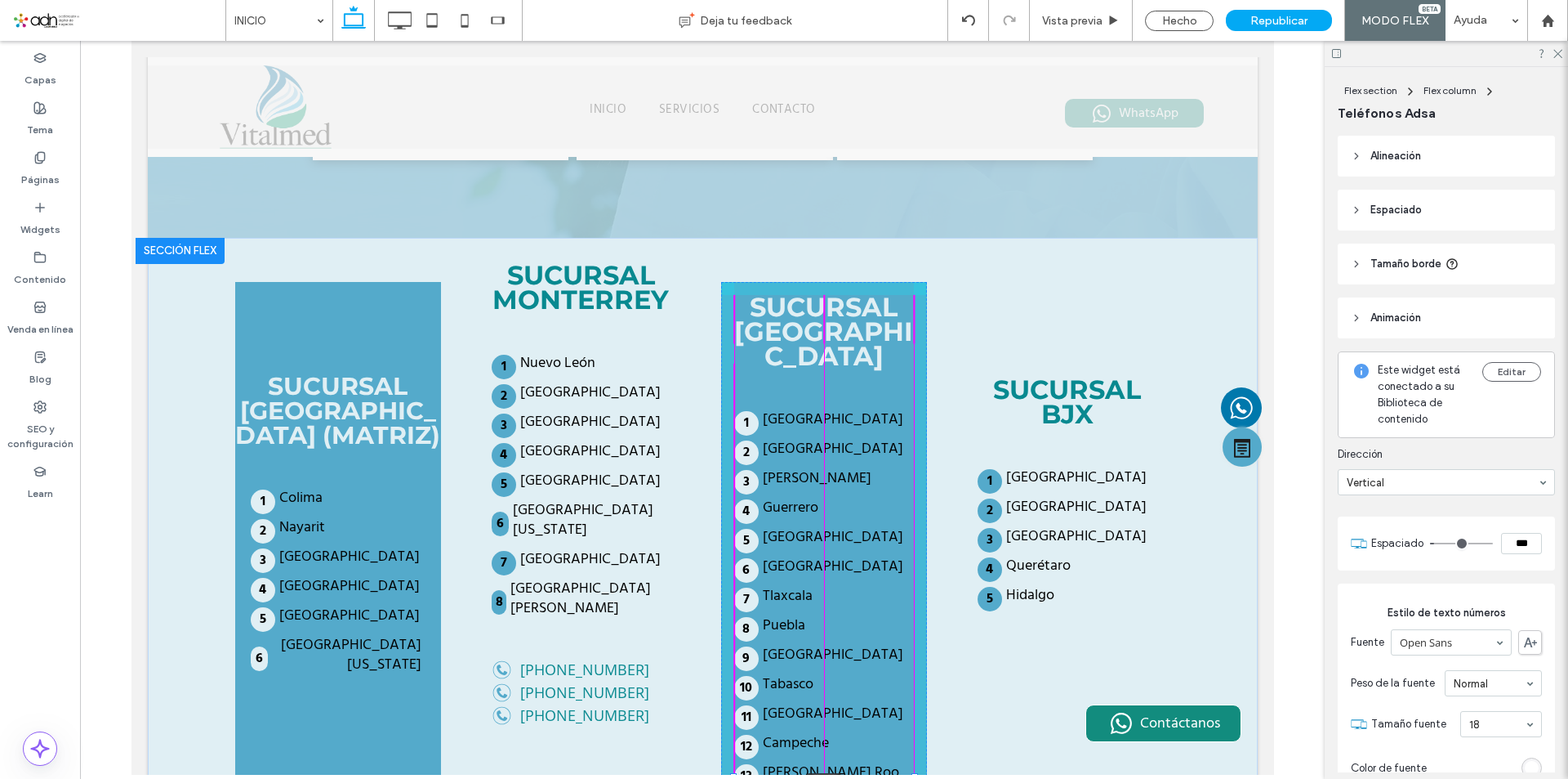
drag, startPoint x: 819, startPoint y: 591, endPoint x: 814, endPoint y: 568, distance: 23.5
click at [814, 772] on div at bounding box center [823, 775] width 26 height 7
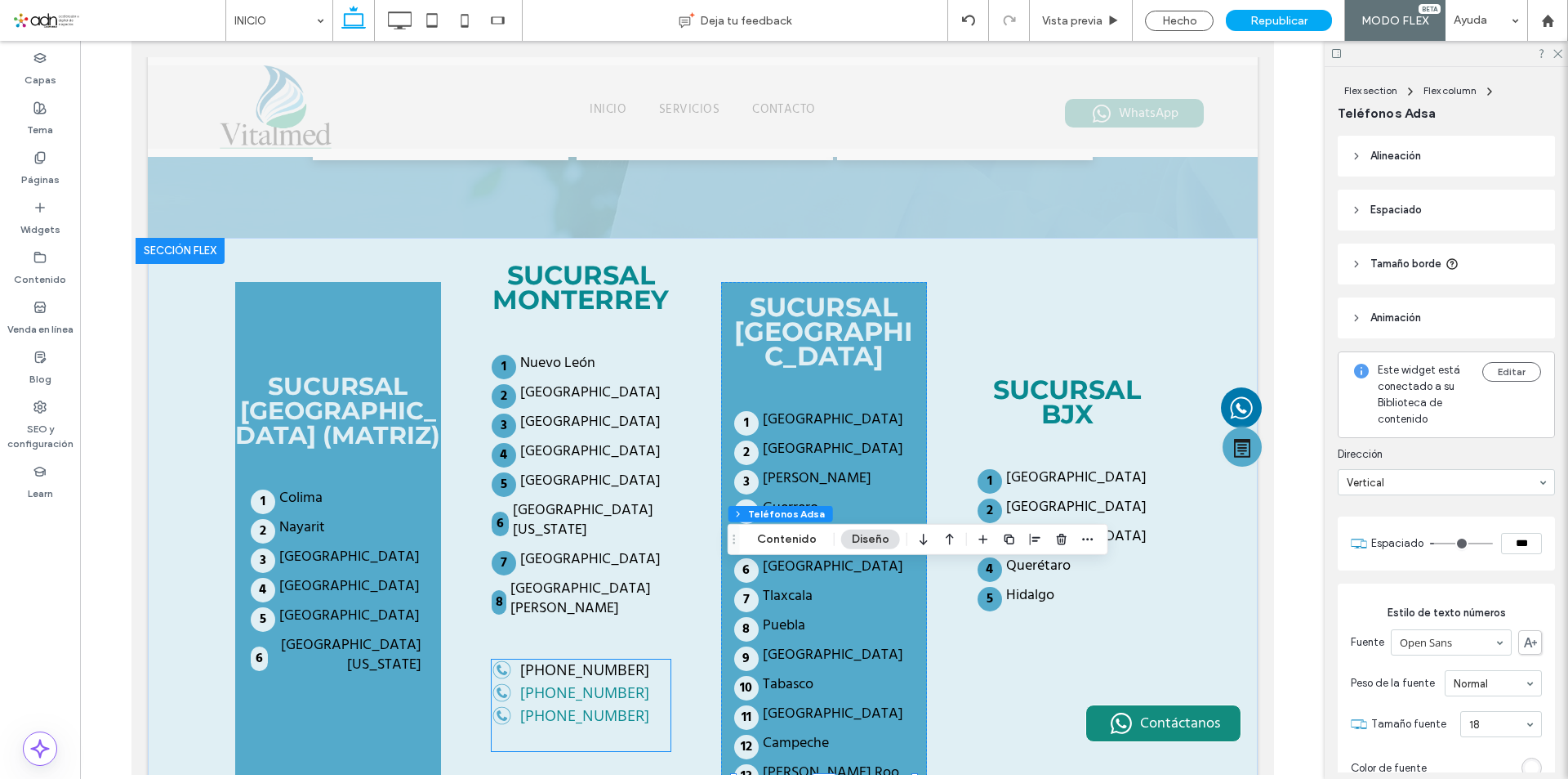
click at [559, 659] on label "[PHONE_NUMBER]" at bounding box center [584, 669] width 129 height 20
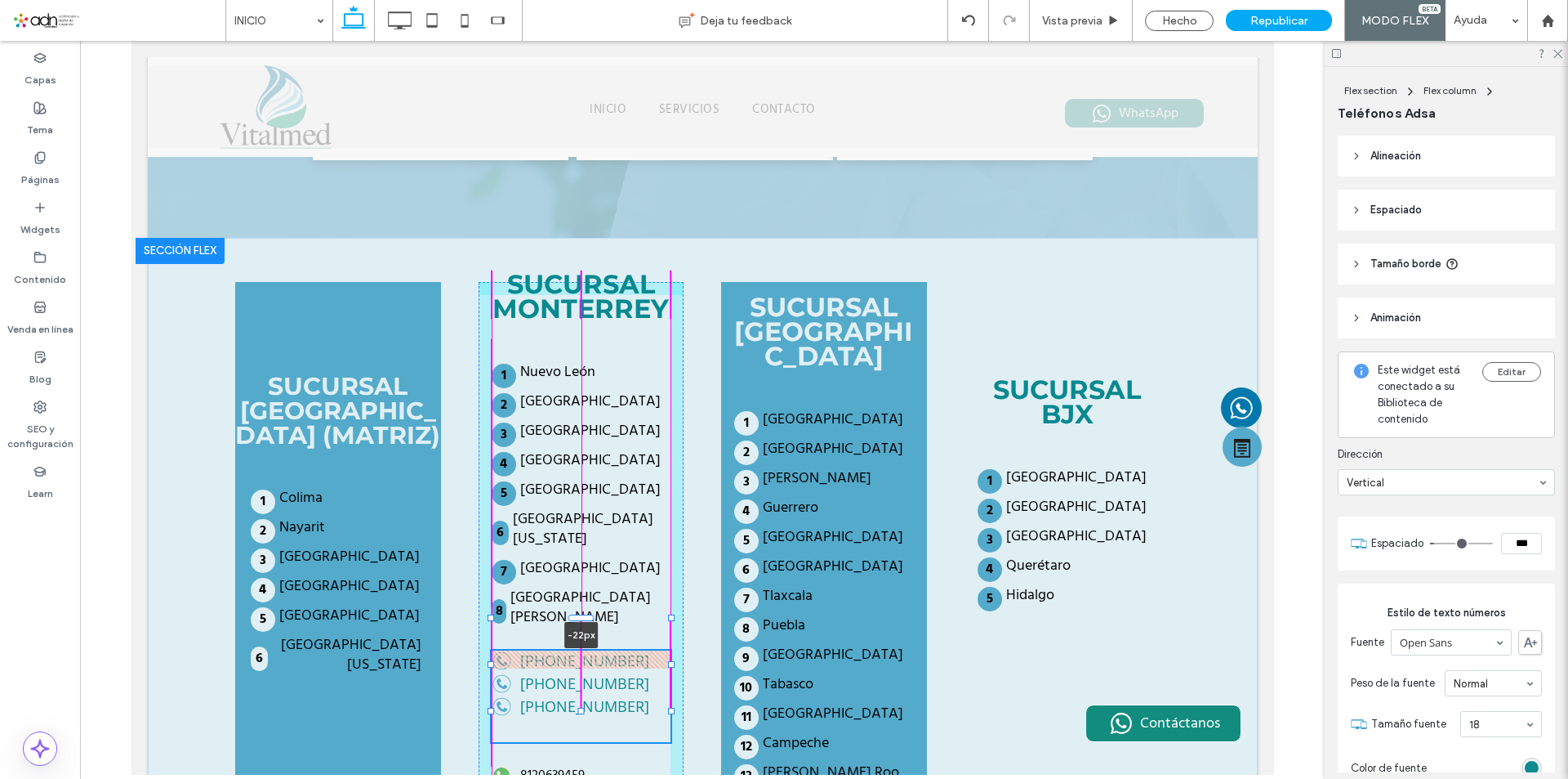
drag, startPoint x: 572, startPoint y: 419, endPoint x: 572, endPoint y: 401, distance: 18.0
click at [572, 401] on div "SUCURSAL GUADALAJARA (MATRIZ) Colima Nayarit Sinaloa Michoacán Jalisco Baja Cal…" at bounding box center [702, 617] width 980 height 758
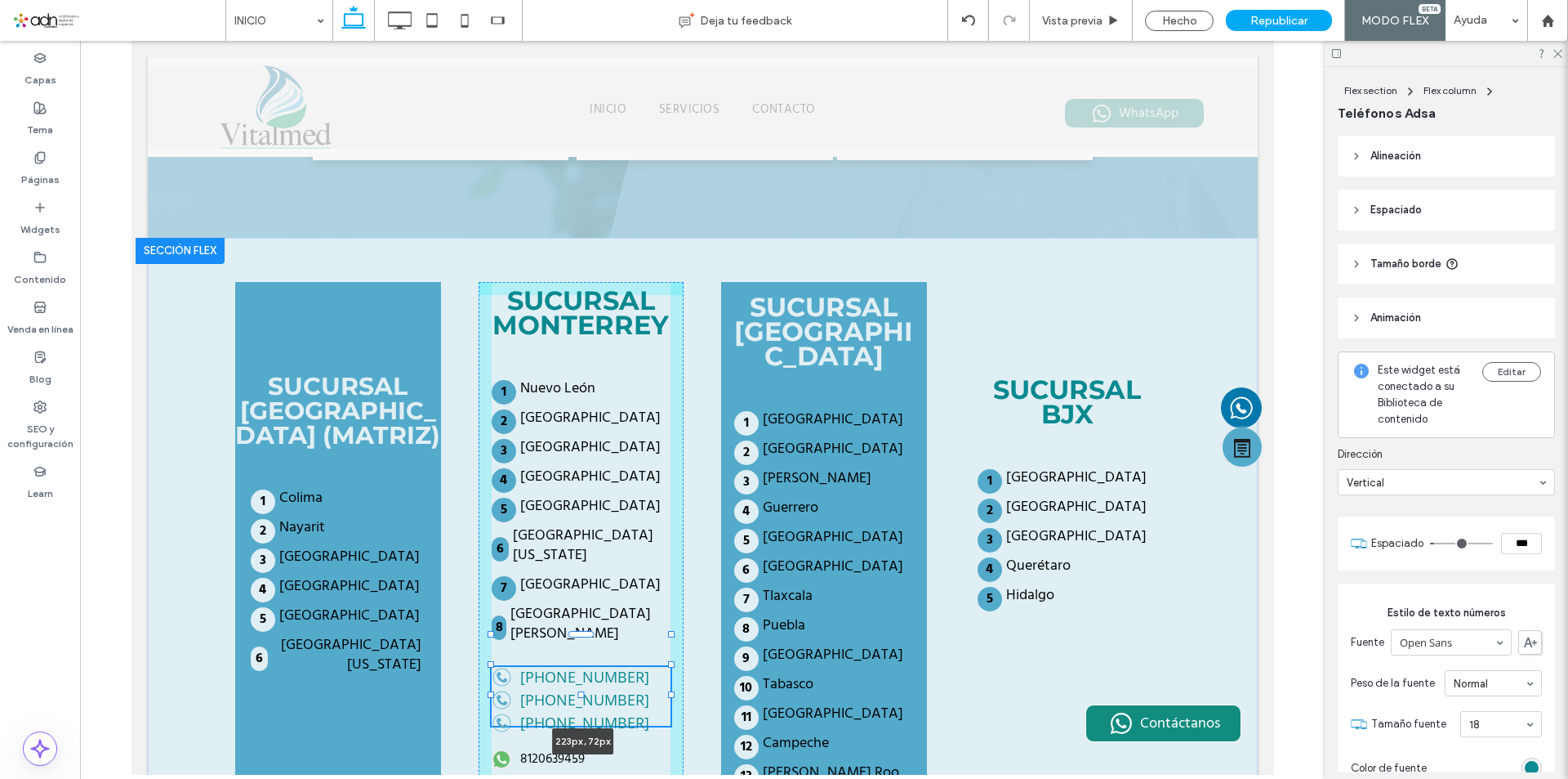
click at [667, 691] on div at bounding box center [670, 694] width 7 height 7
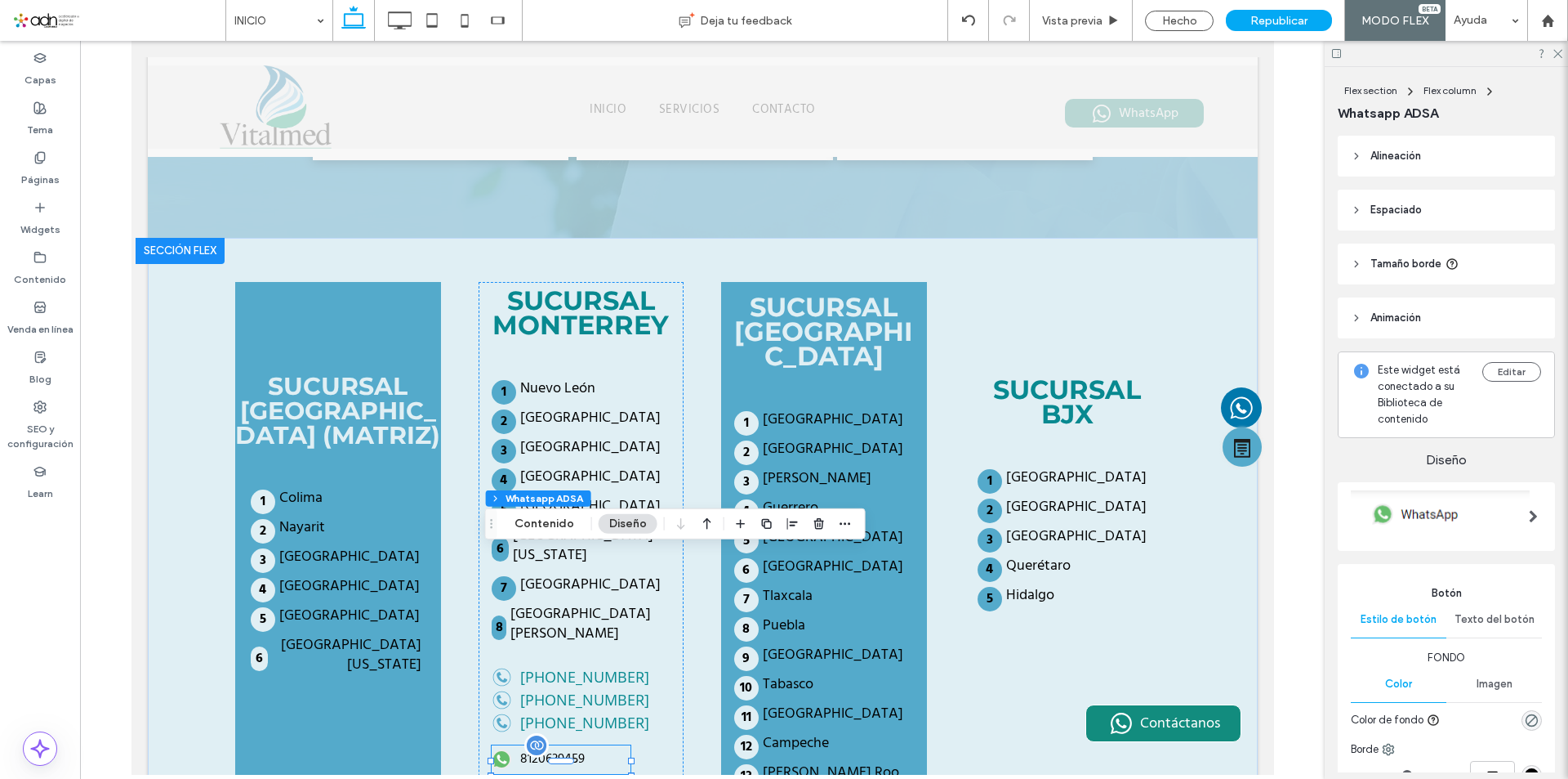
click at [597, 745] on div "8120639459" at bounding box center [560, 759] width 139 height 29
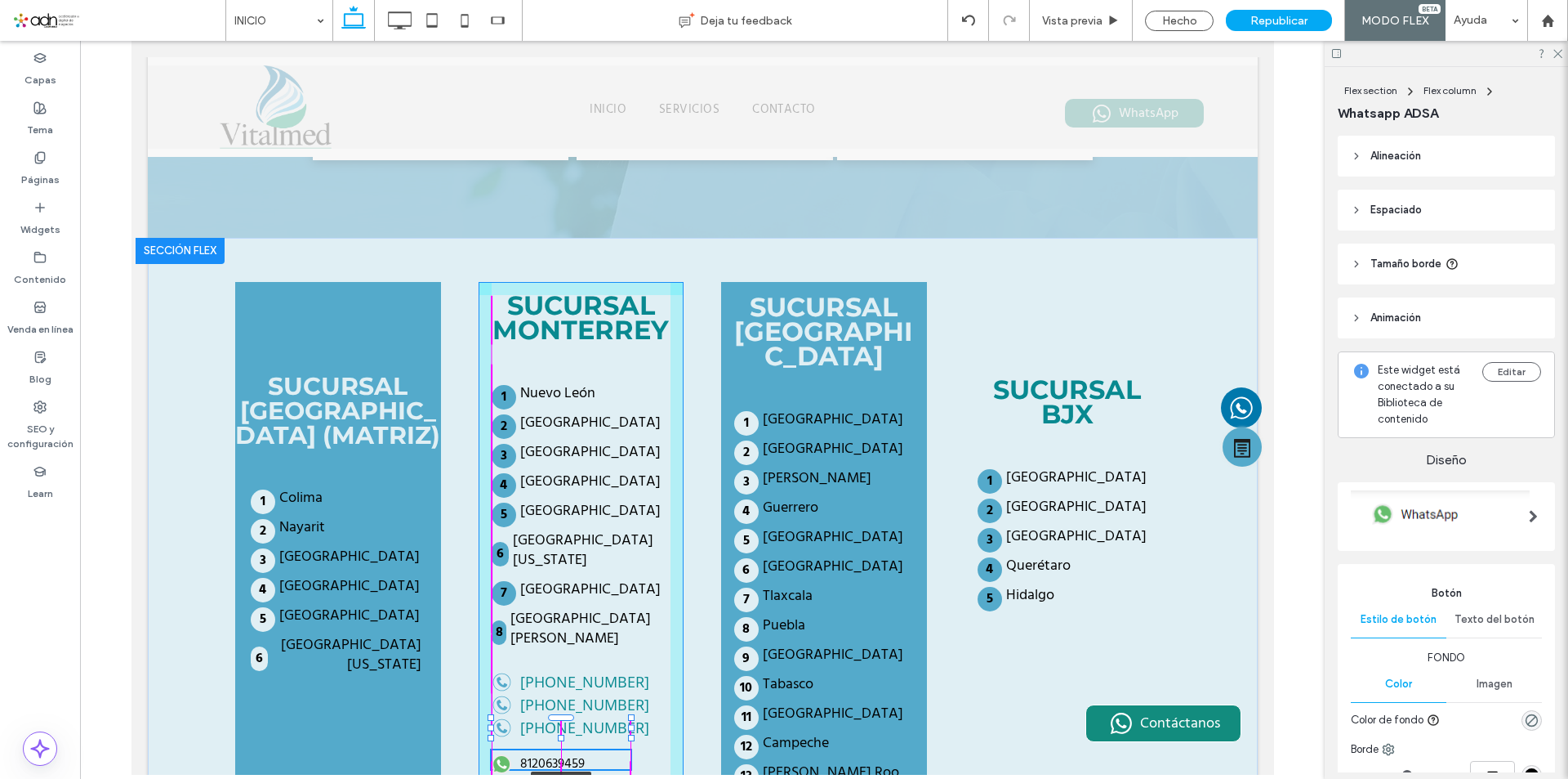
drag, startPoint x: 554, startPoint y: 530, endPoint x: 555, endPoint y: 512, distance: 18.0
click at [555, 512] on div "SUCURSAL GUADALAJARA (MATRIZ) Colima Nayarit Sinaloa Michoacán Jalisco Baja Cal…" at bounding box center [702, 617] width 980 height 758
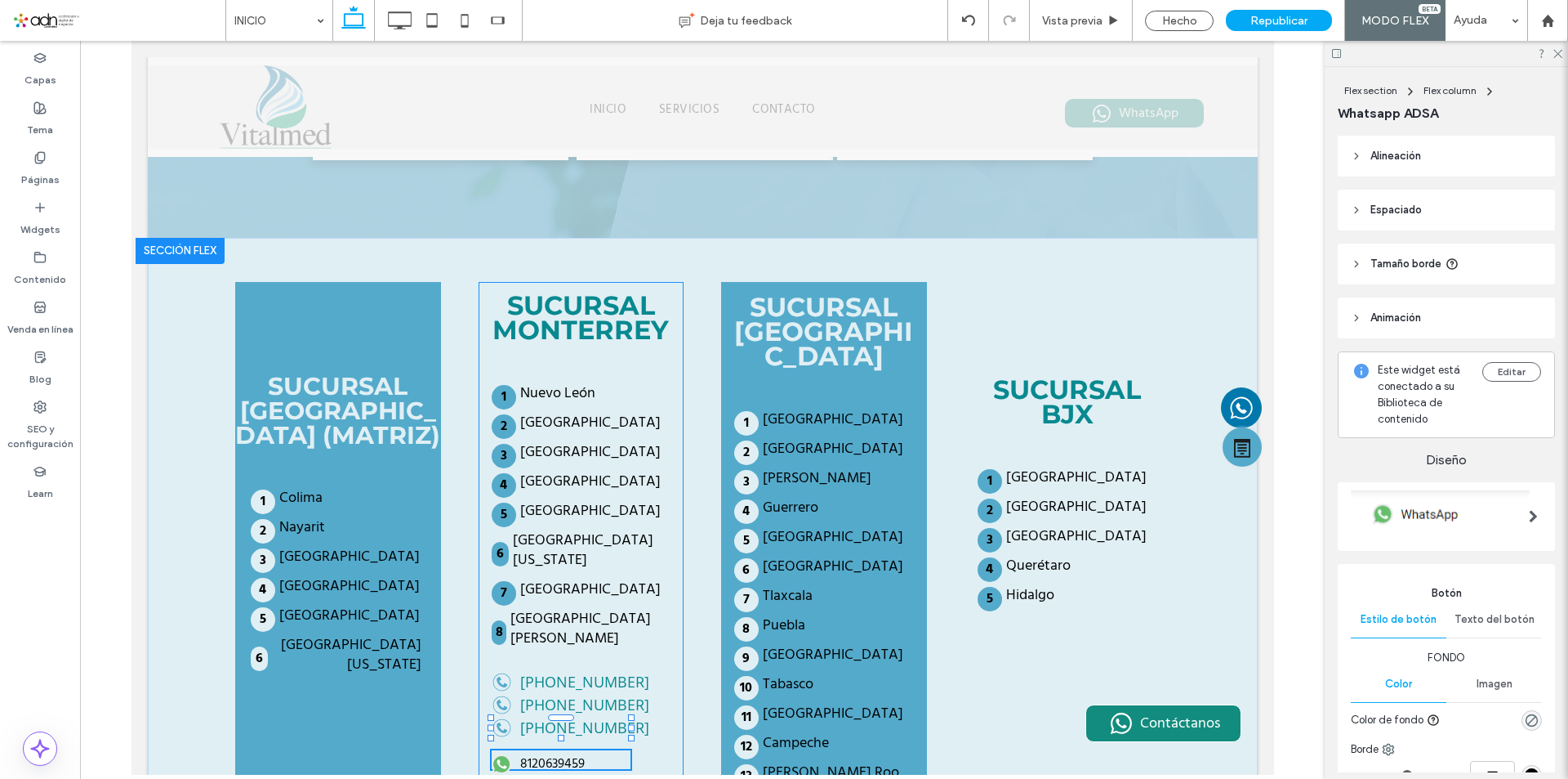
type input "**"
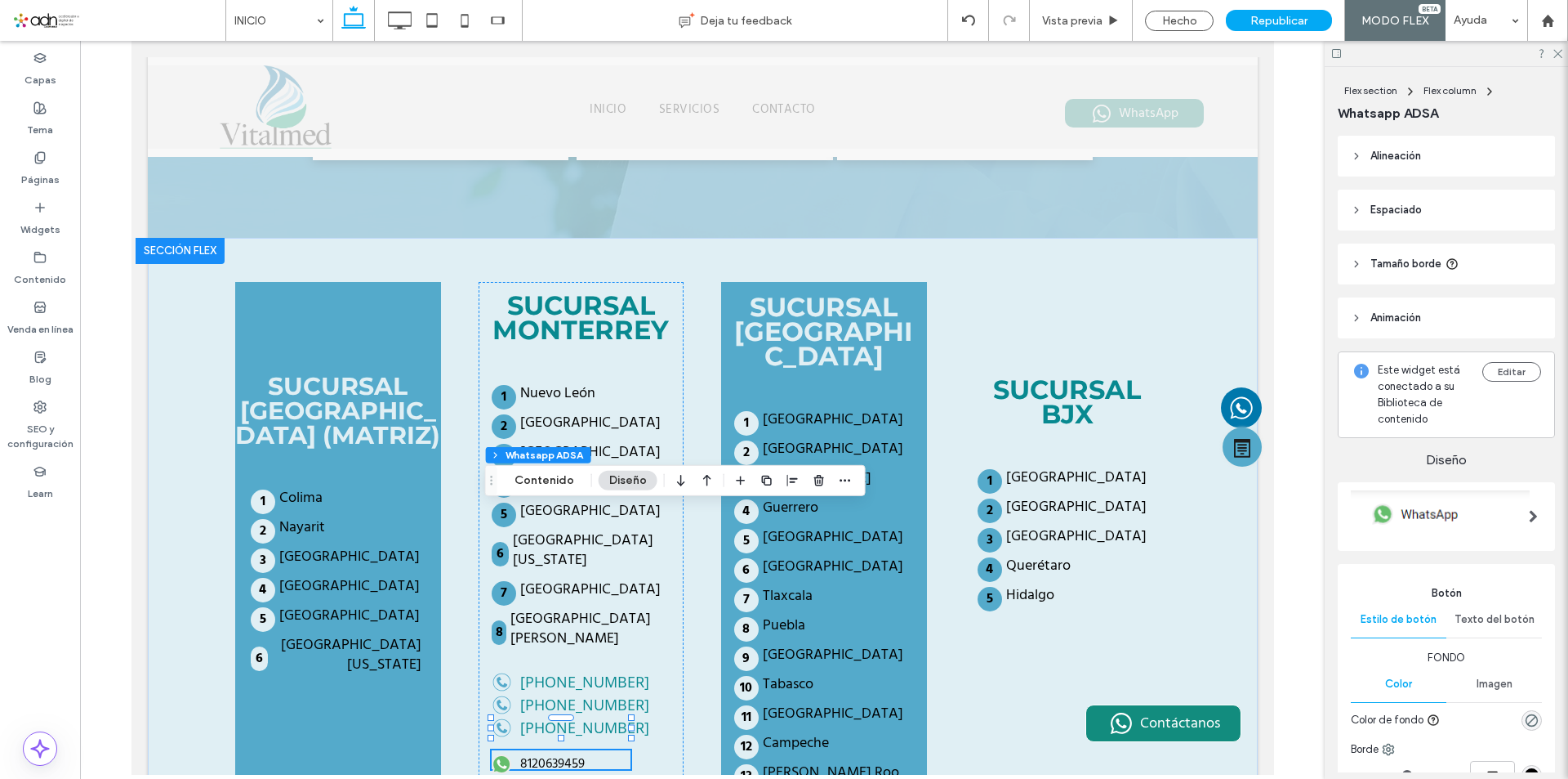
type input "**"
click at [565, 608] on div "SUCURSAL MONTERREY Nuevo León Tamaulipas Chihuahua Durango Coahuila Baja Califo…" at bounding box center [581, 617] width 206 height 670
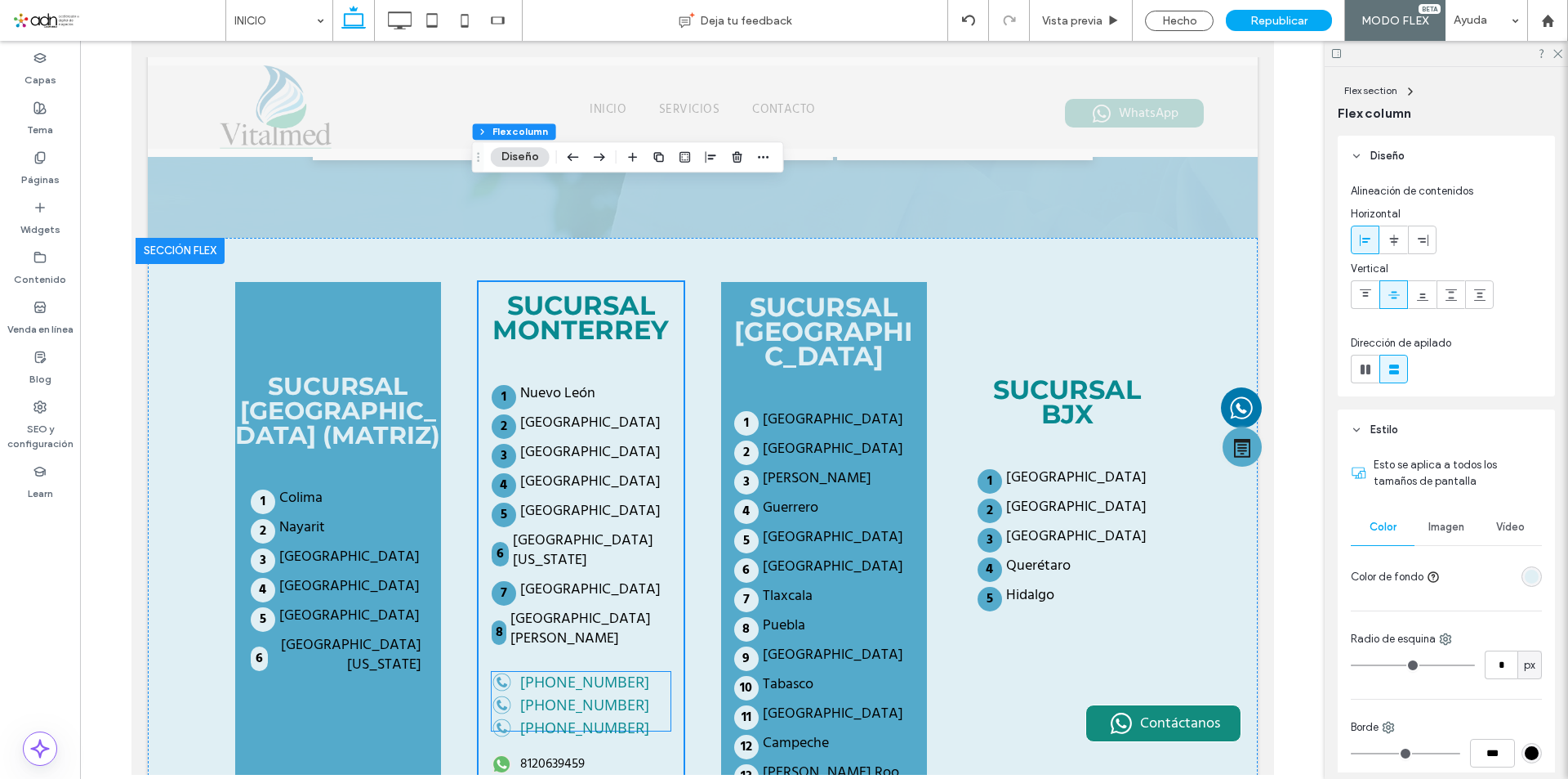
scroll to position [3429, 0]
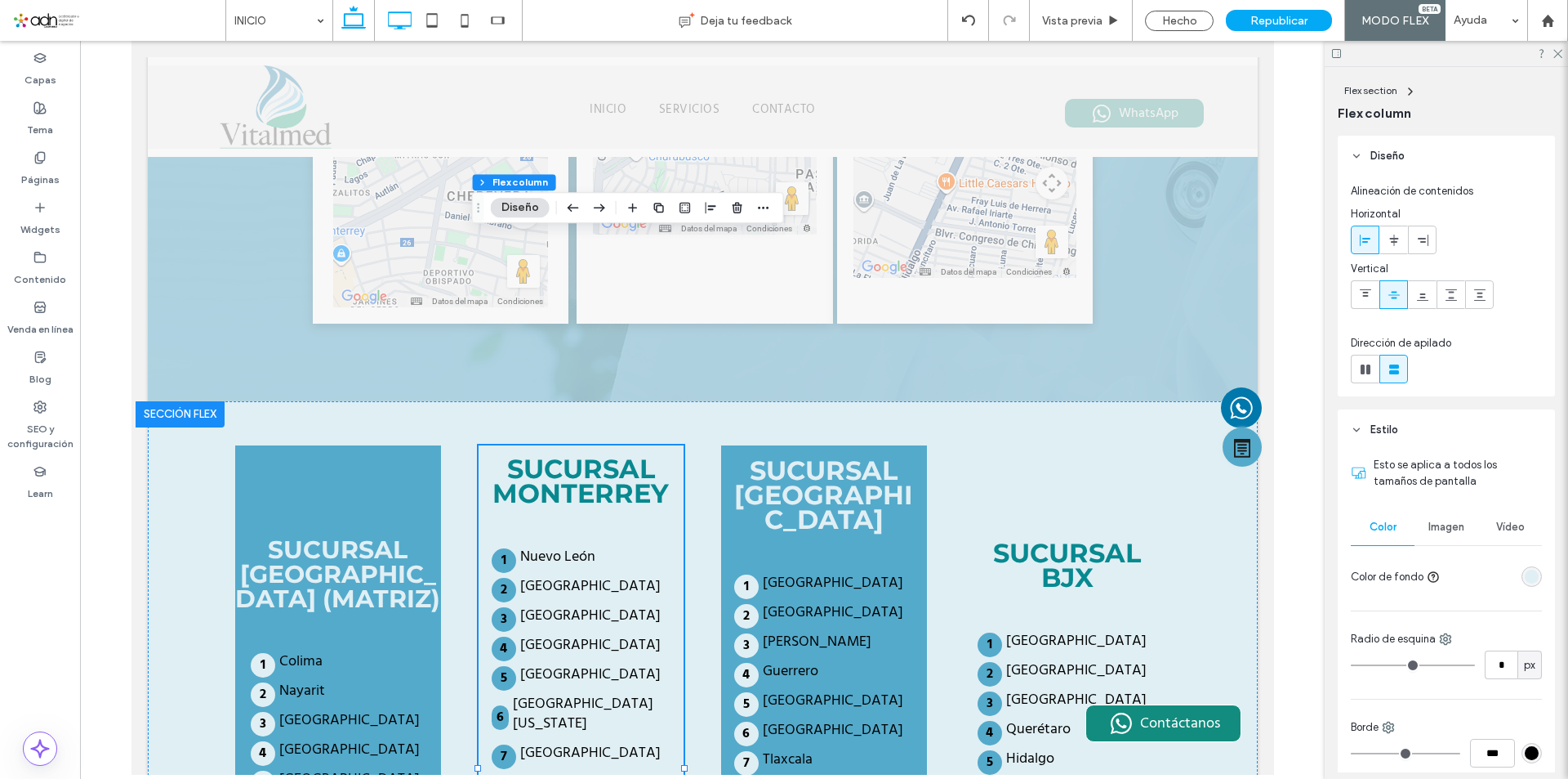
click at [407, 24] on icon at bounding box center [399, 20] width 33 height 33
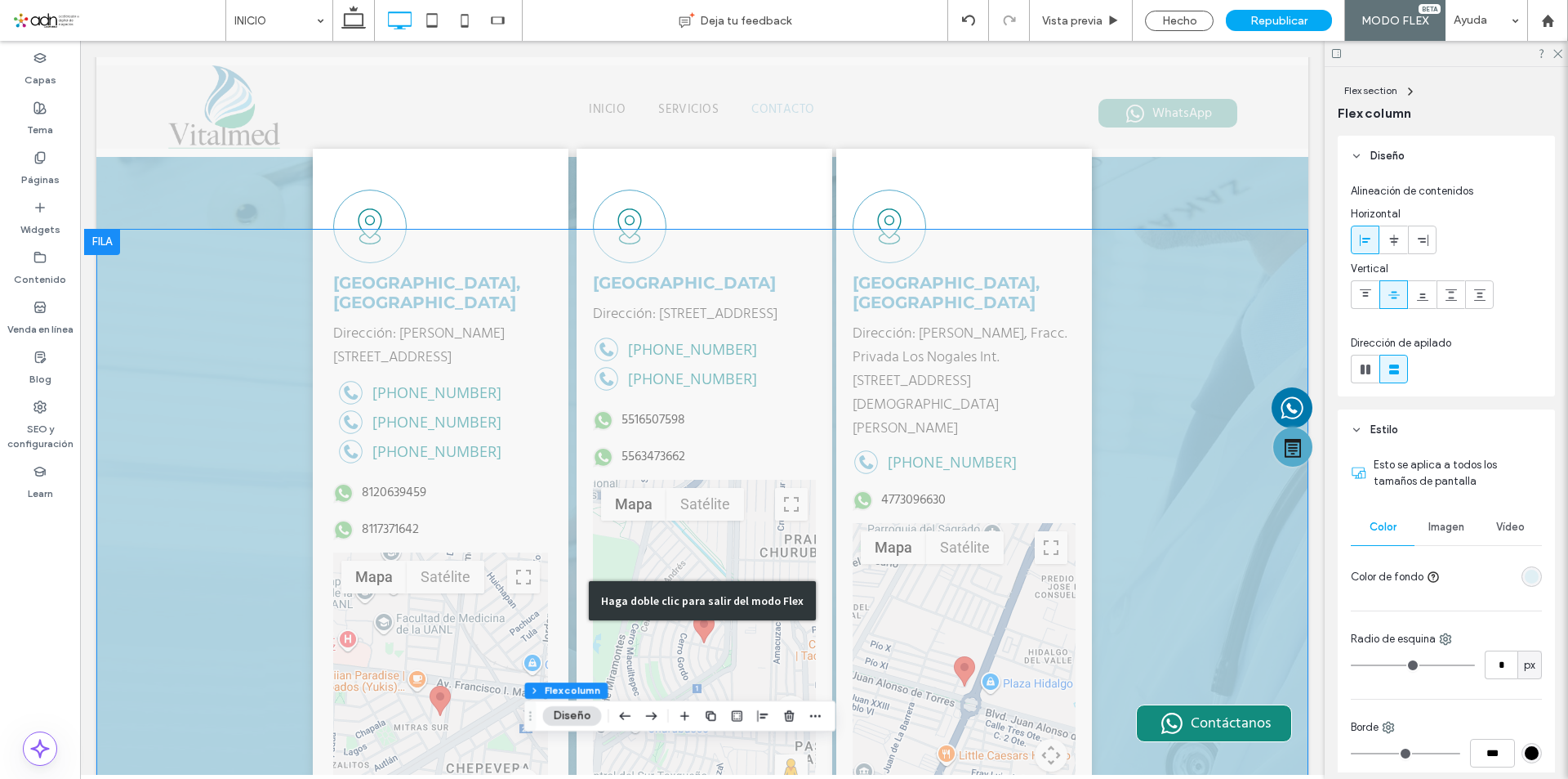
scroll to position [2539, 0]
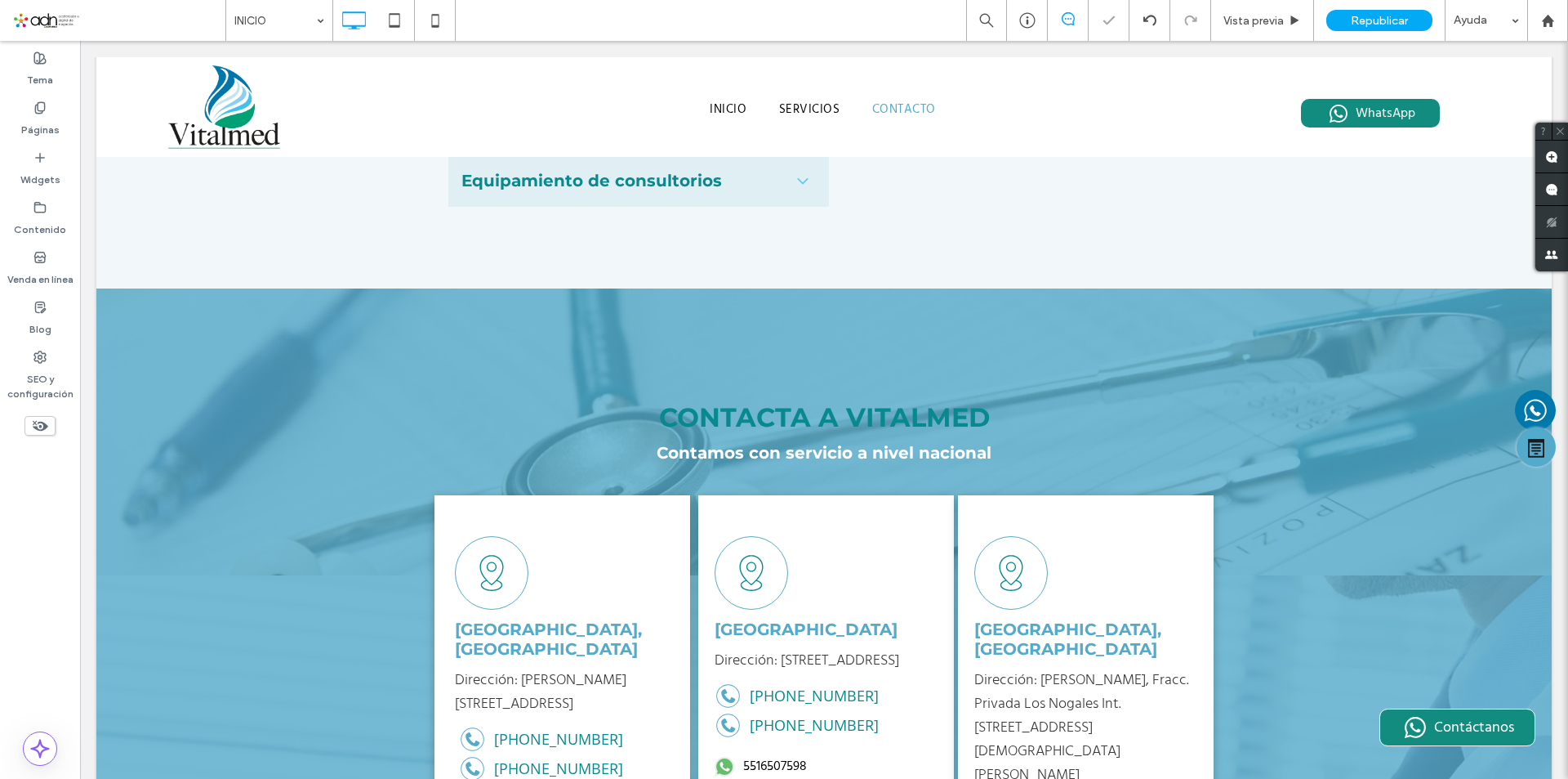
scroll to position [2563, 0]
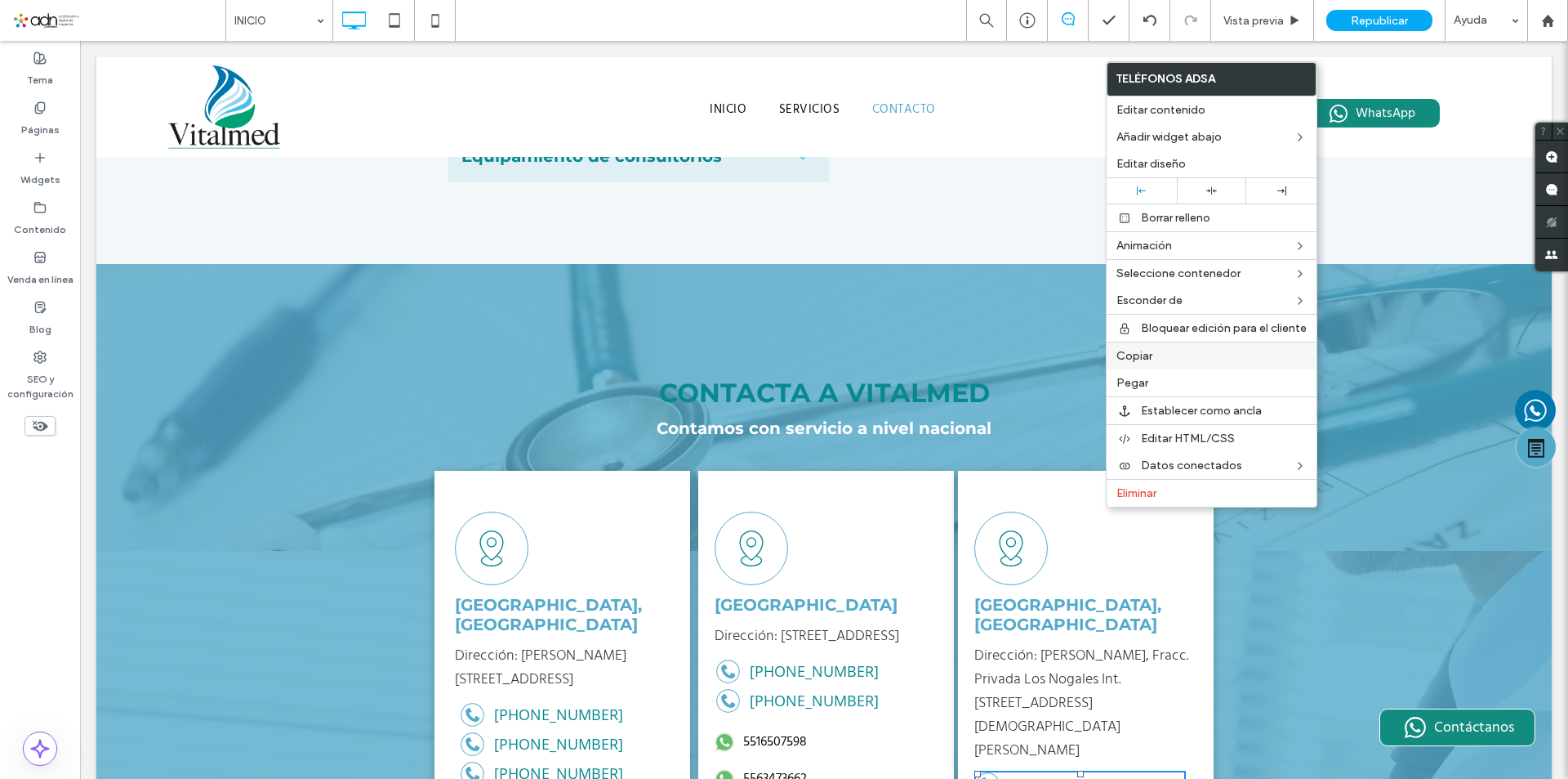
click at [1135, 359] on span "Copiar" at bounding box center [1134, 356] width 36 height 14
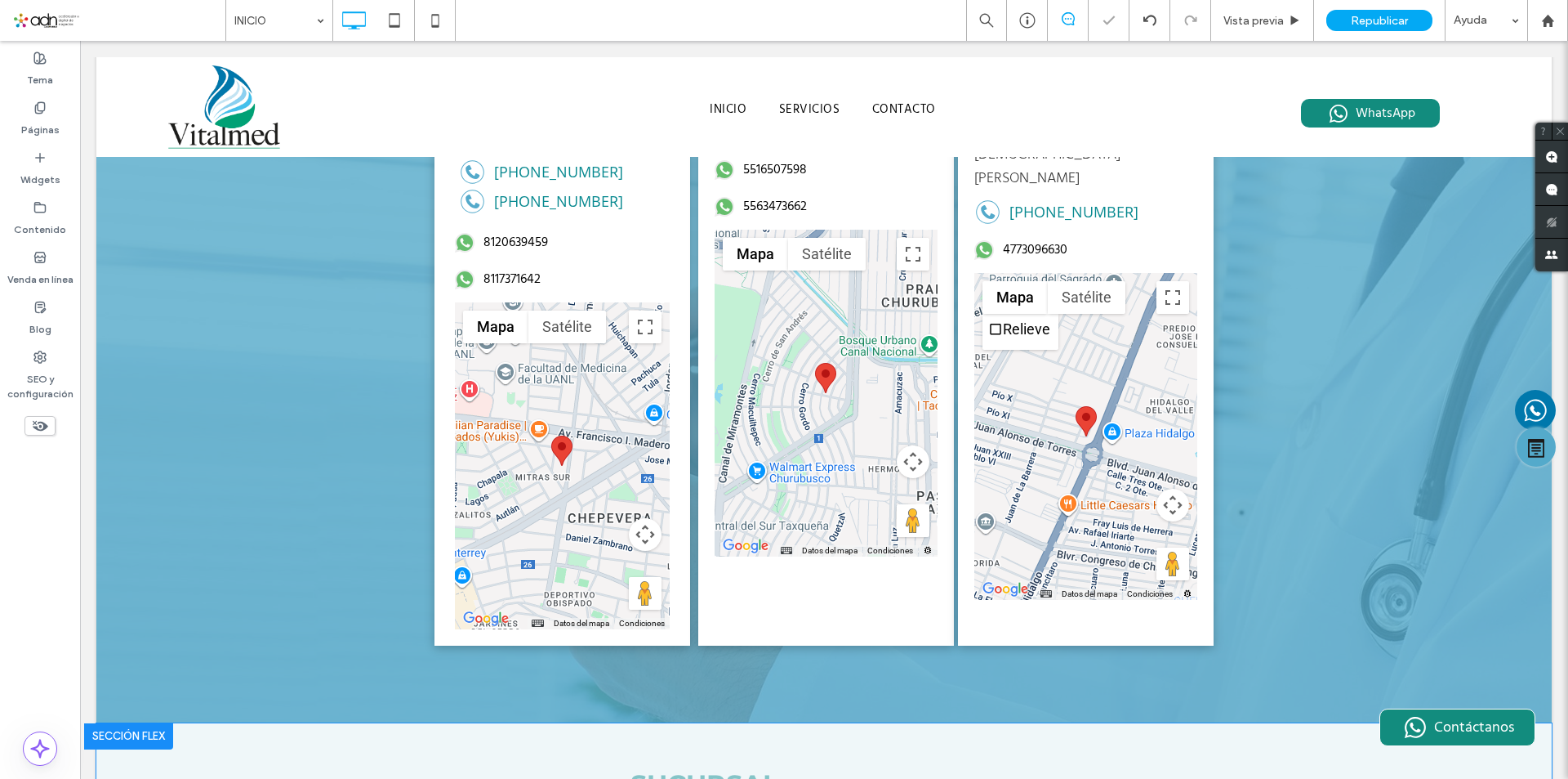
scroll to position [3626, 0]
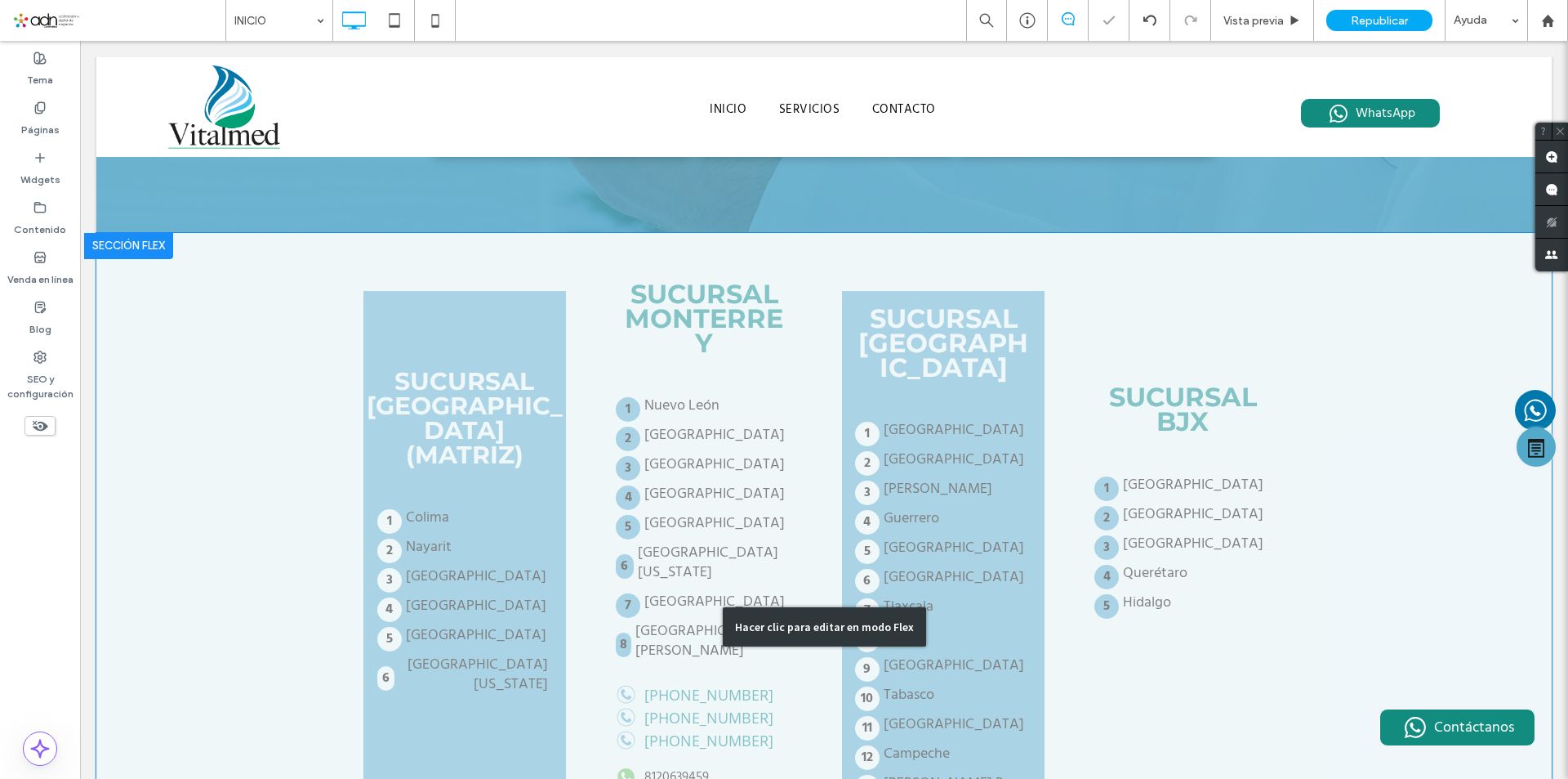
click at [1147, 507] on div "Hacer clic para editar en modo Flex" at bounding box center [824, 628] width 1455 height 789
click at [1147, 507] on div "SUCURSAL BJX Aguascalientes Guanajuato Zacatecas Querétaro Hidalgo" at bounding box center [1183, 627] width 203 height 672
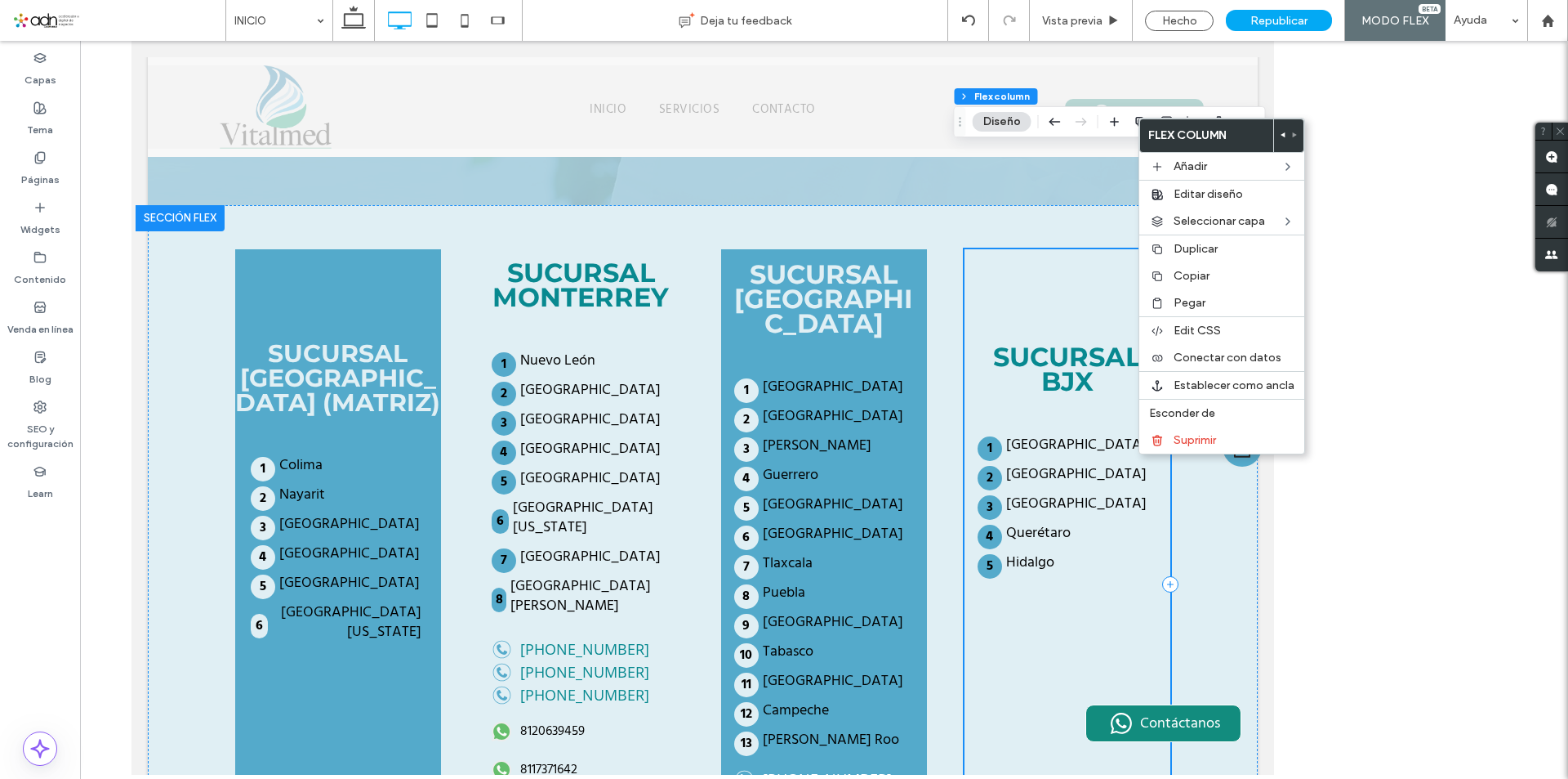
scroll to position [3585, 0]
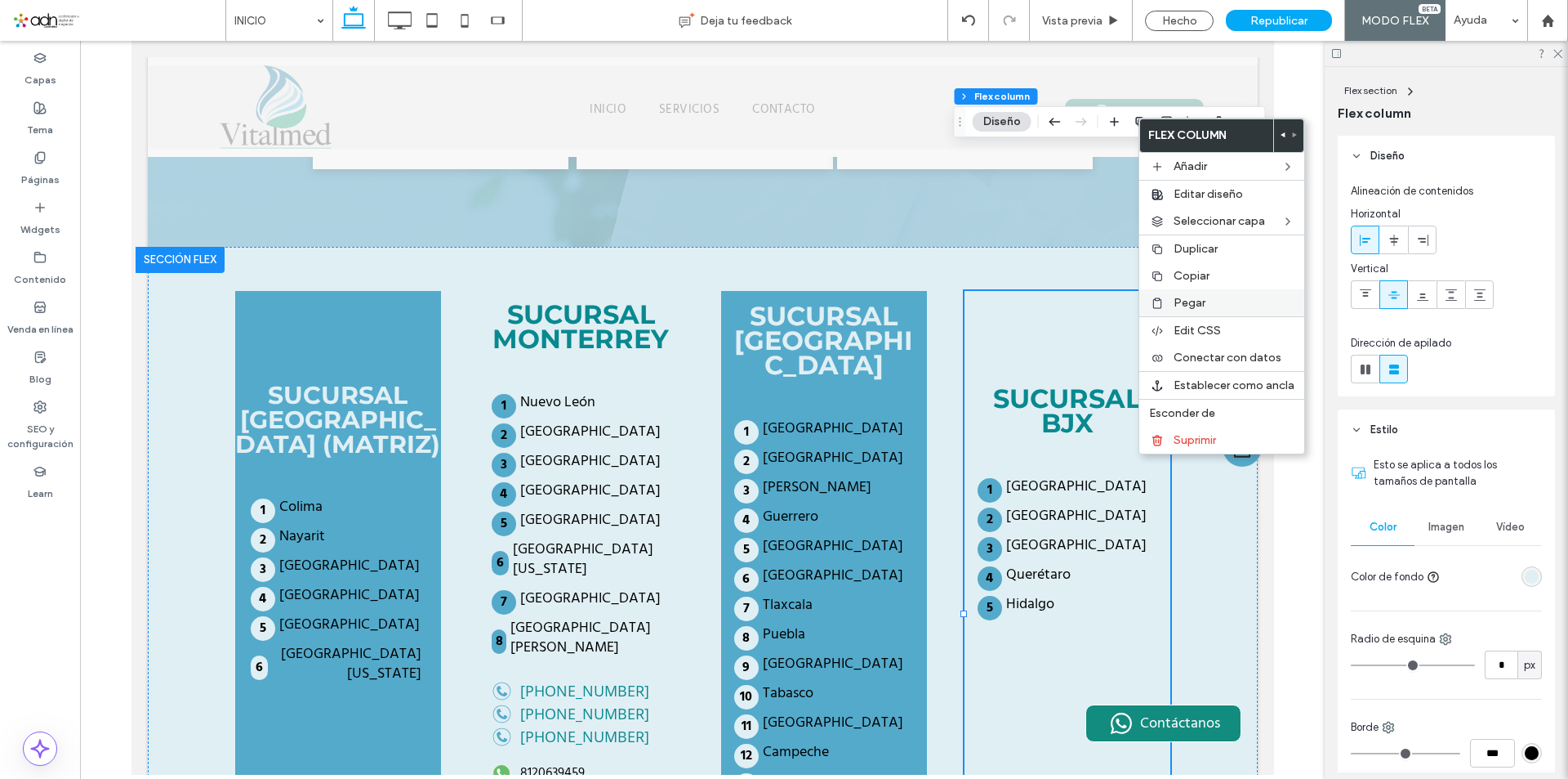
click at [1189, 309] on div "Pegar" at bounding box center [1221, 303] width 165 height 27
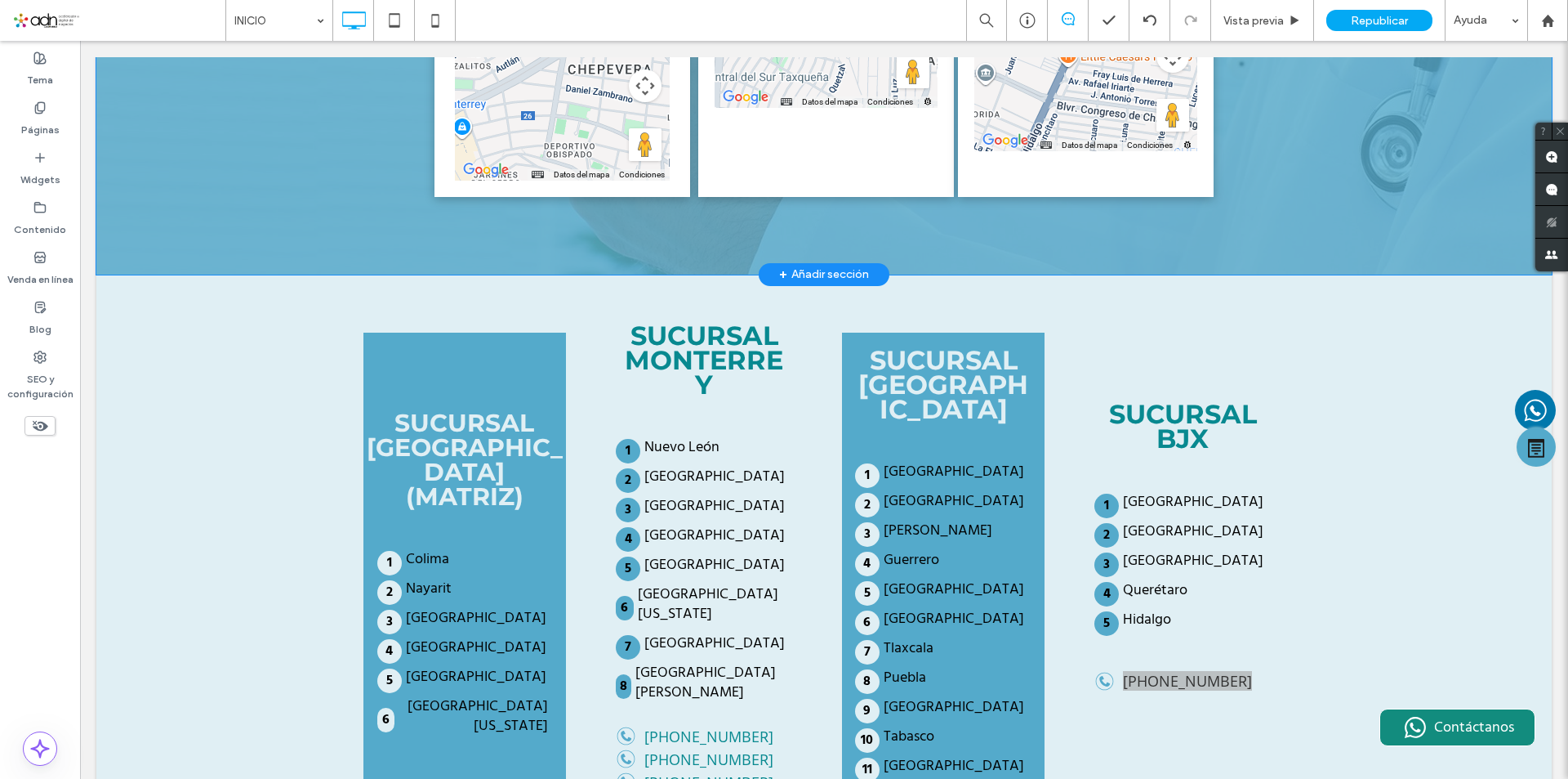
scroll to position [4770, 0]
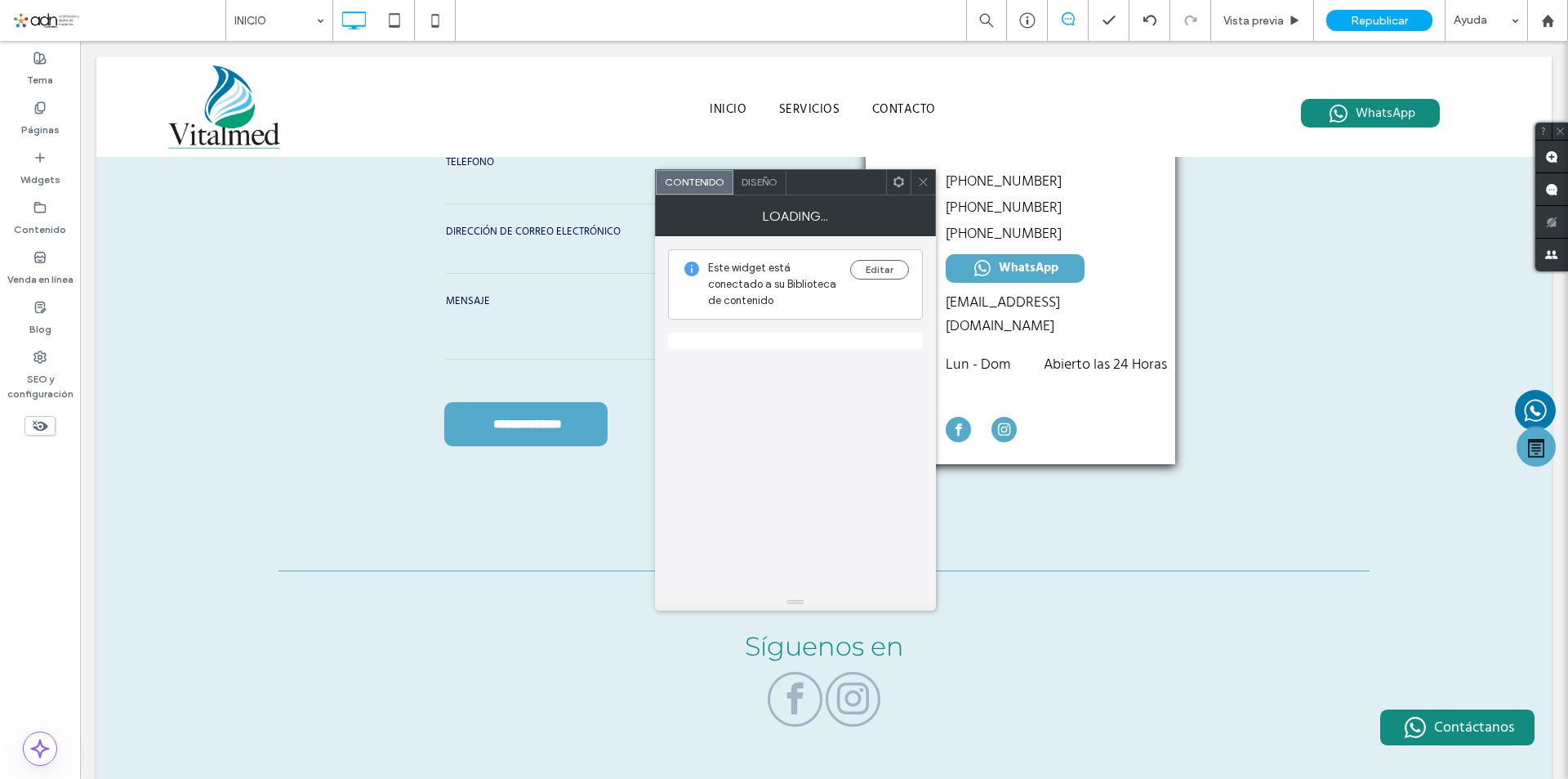
click at [924, 182] on use at bounding box center [923, 182] width 8 height 8
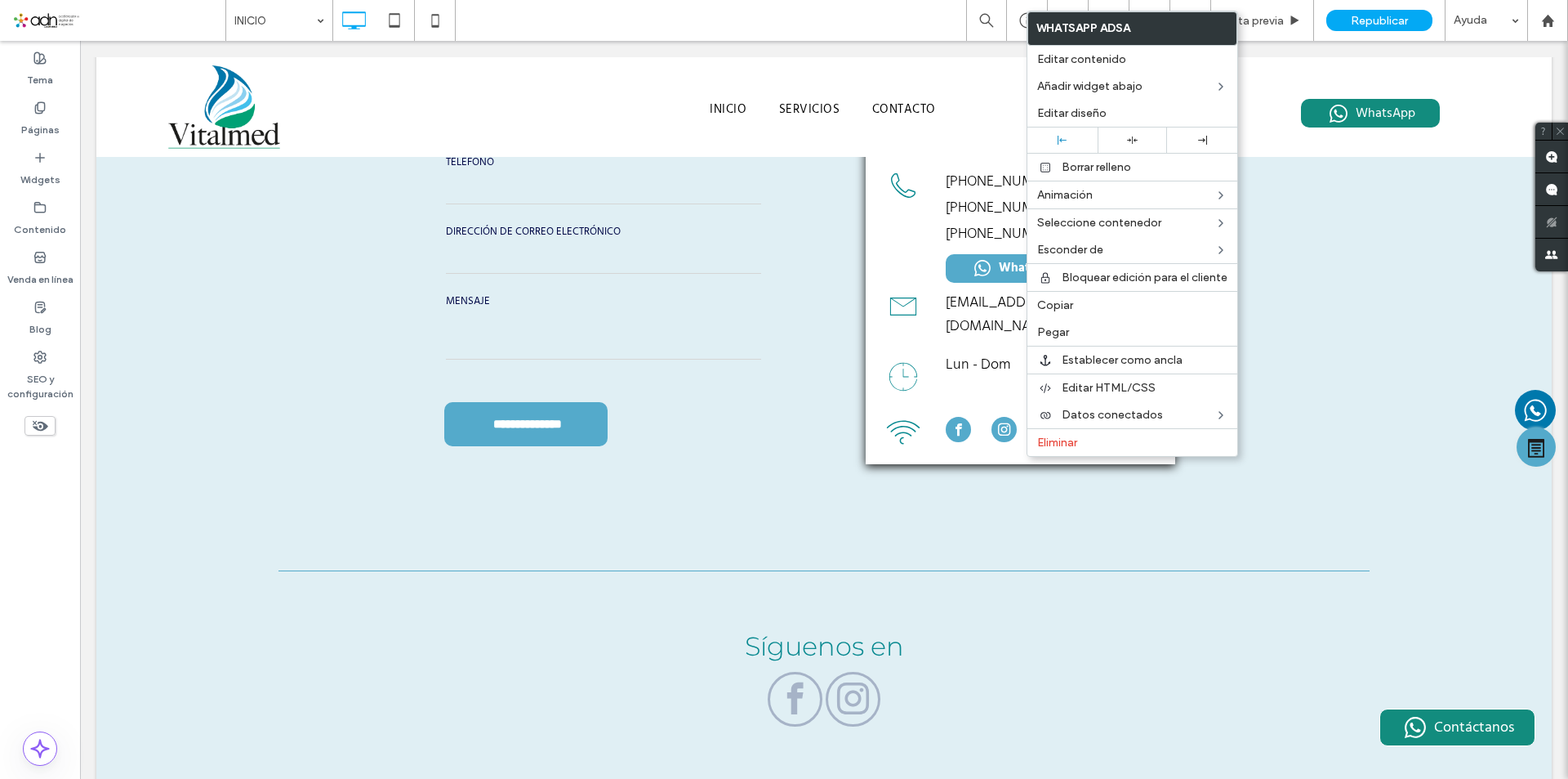
click at [1061, 308] on span "Copiar" at bounding box center [1055, 305] width 36 height 14
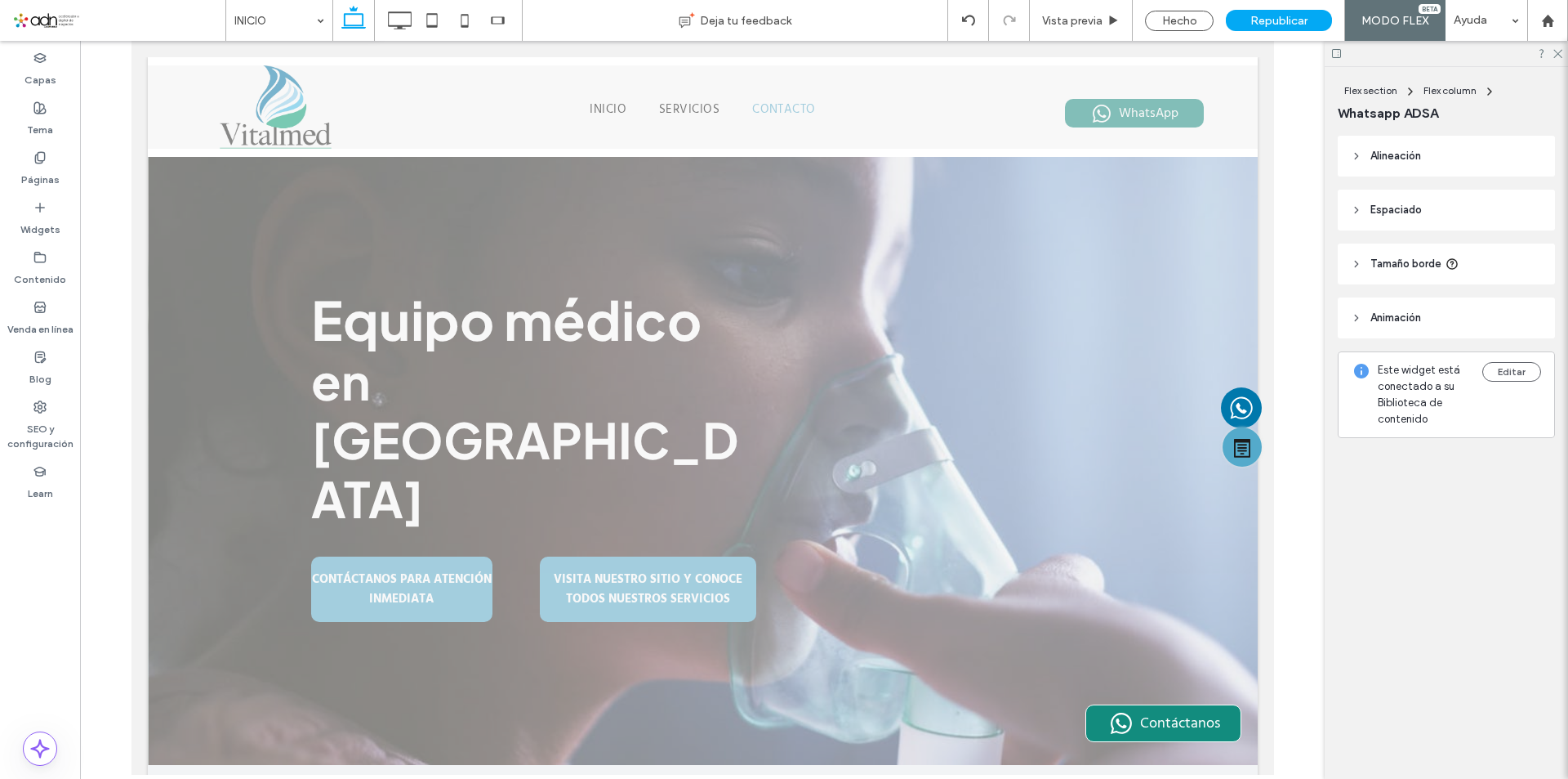
click at [1251, 19] on div "Republicar" at bounding box center [1279, 20] width 106 height 21
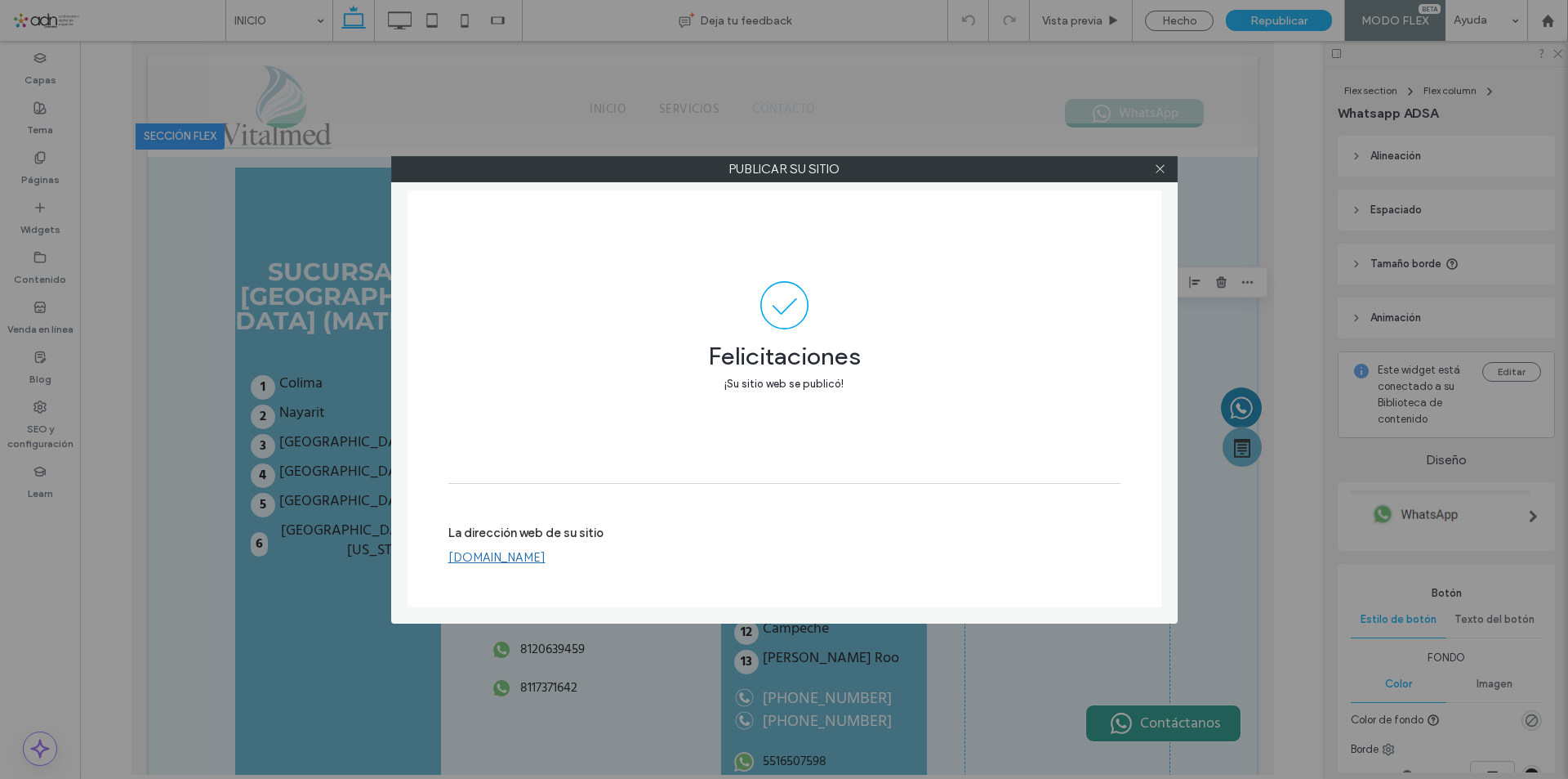
click at [1168, 172] on div at bounding box center [1160, 169] width 25 height 25
click at [1162, 172] on icon at bounding box center [1160, 169] width 12 height 12
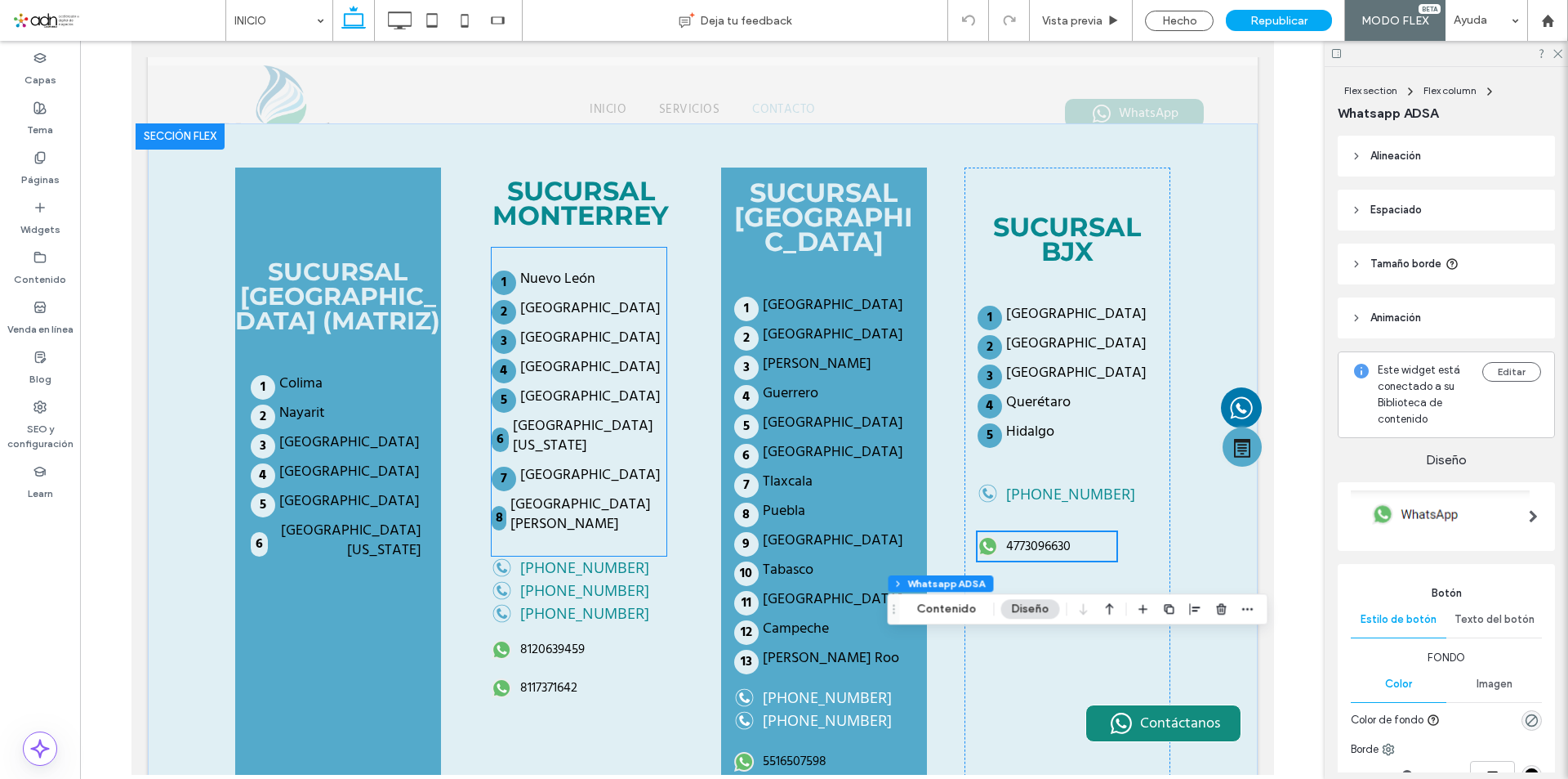
scroll to position [3381, 0]
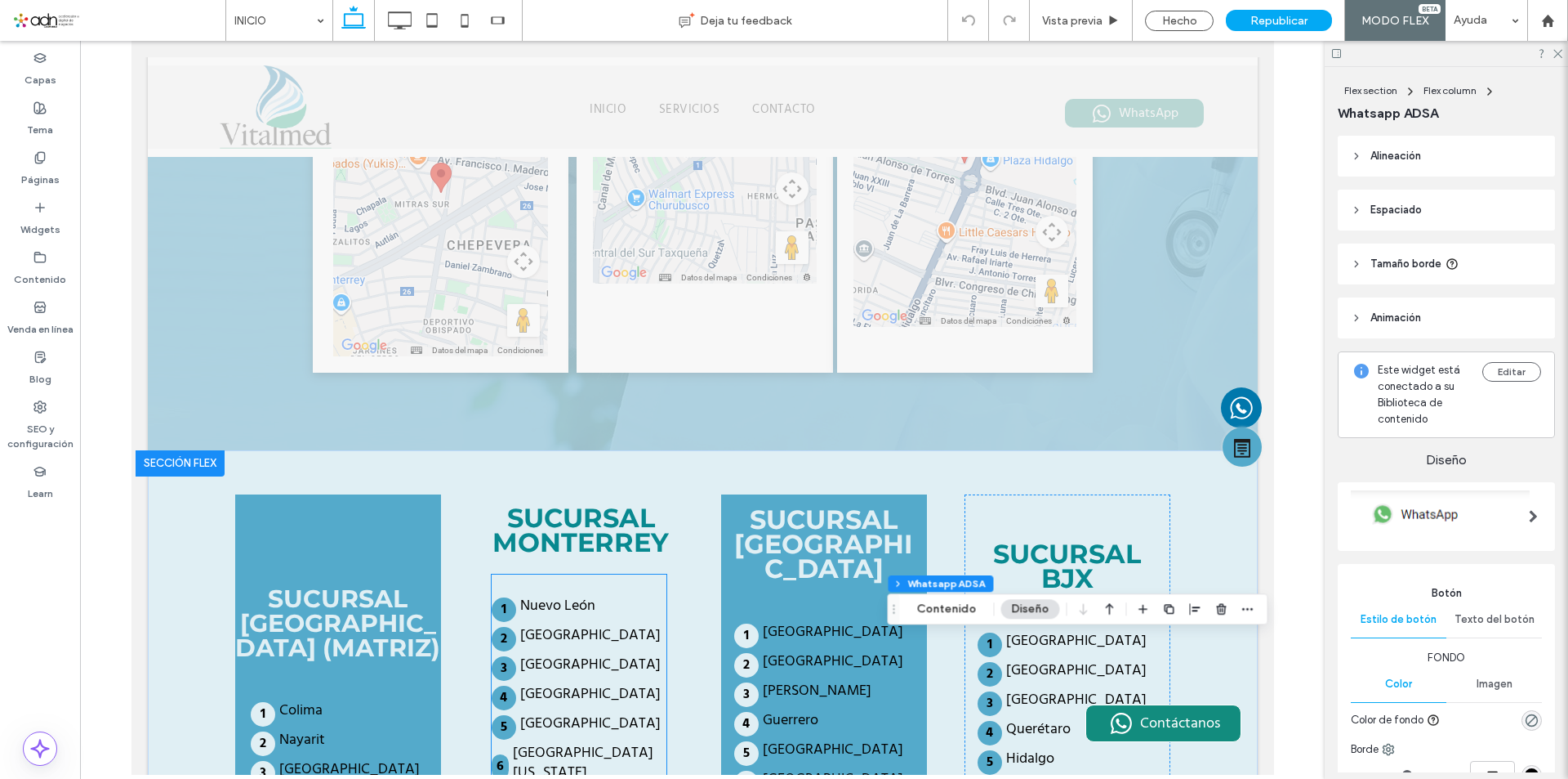
click at [568, 502] on strong "SUCURSAL MONTERREY" at bounding box center [580, 530] width 177 height 56
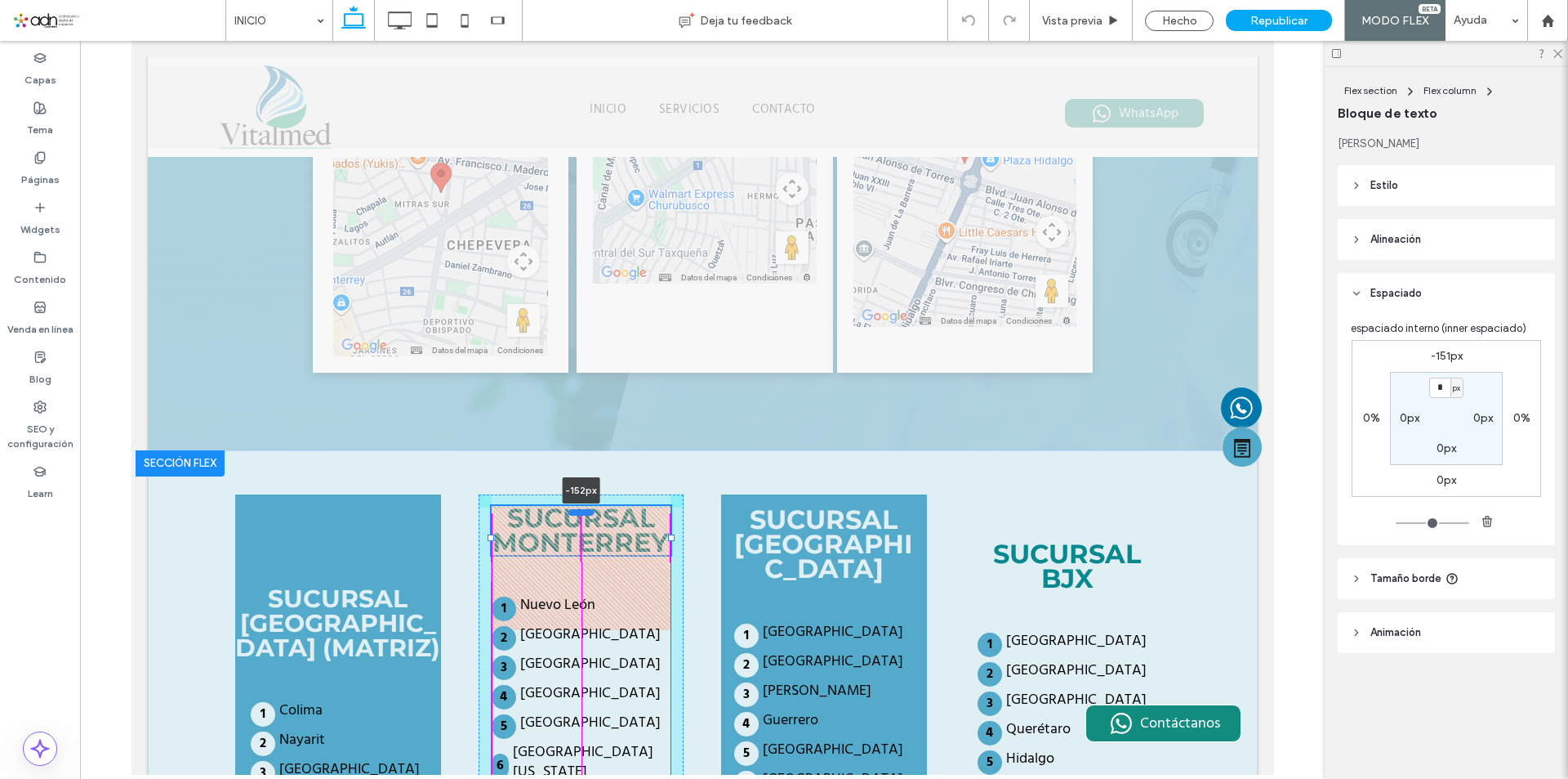
click at [579, 508] on div at bounding box center [580, 511] width 26 height 7
click at [400, 24] on icon at bounding box center [399, 20] width 33 height 33
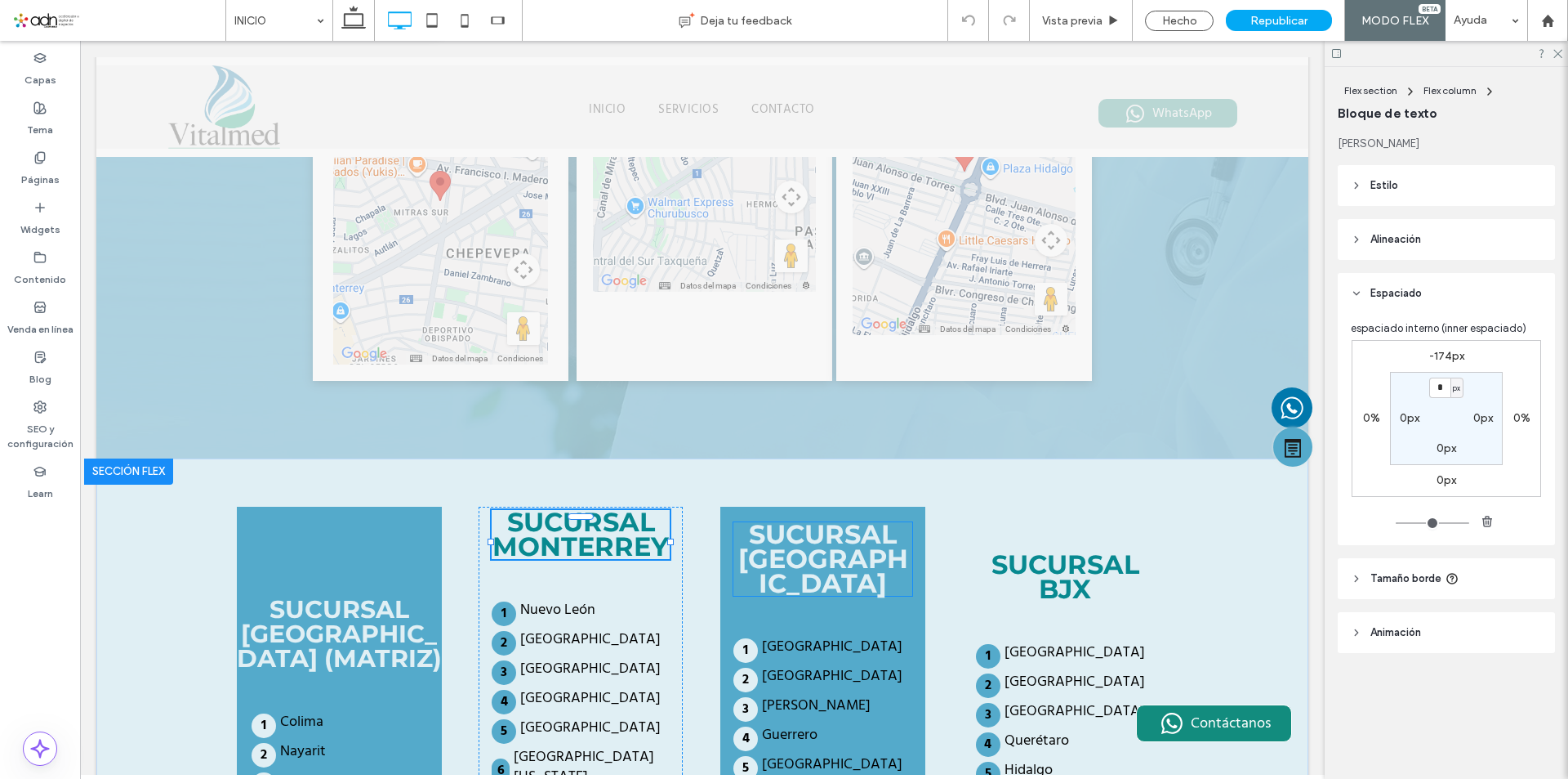
scroll to position [3389, 0]
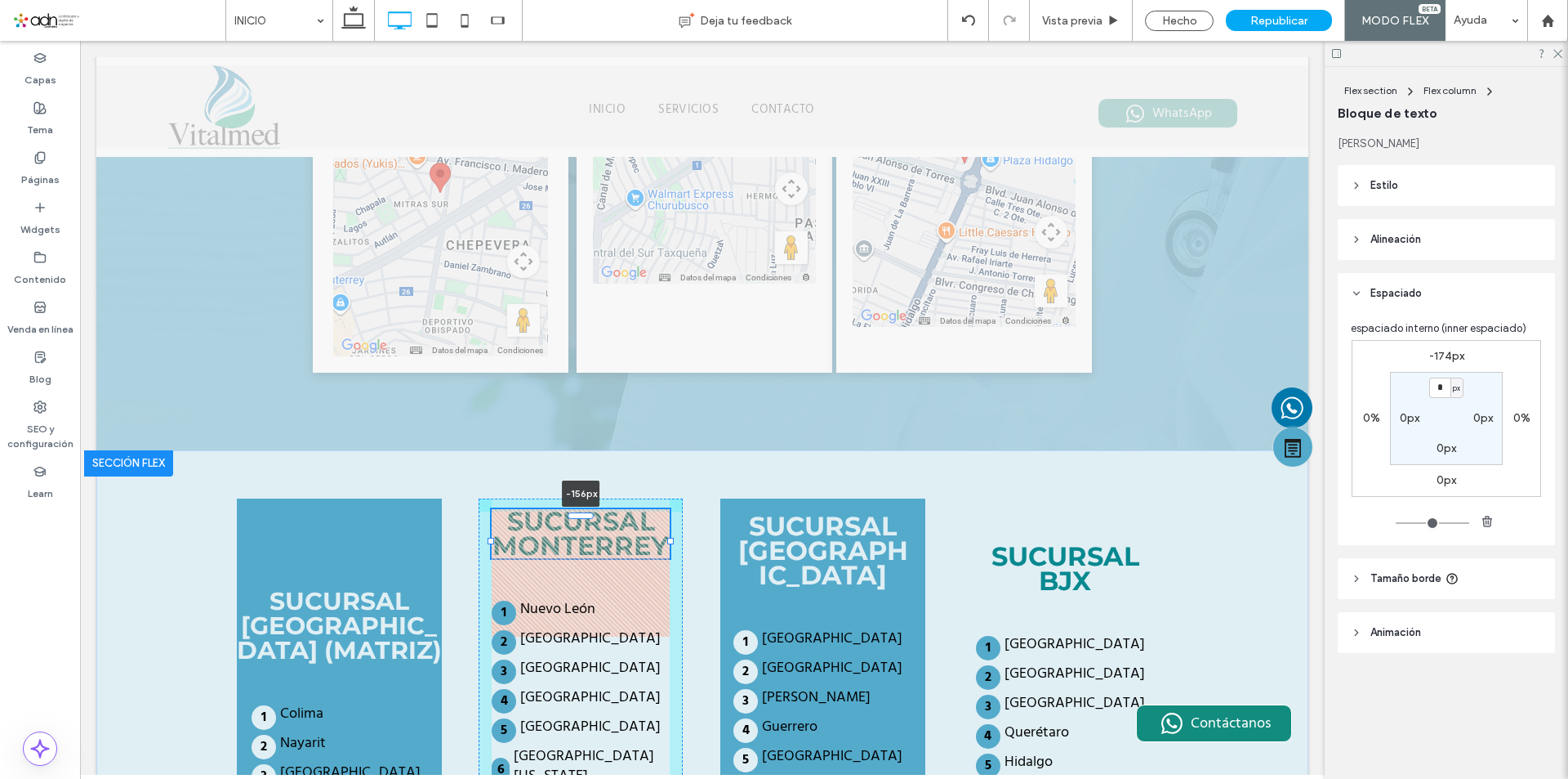
drag, startPoint x: 568, startPoint y: 296, endPoint x: 557, endPoint y: 310, distance: 17.8
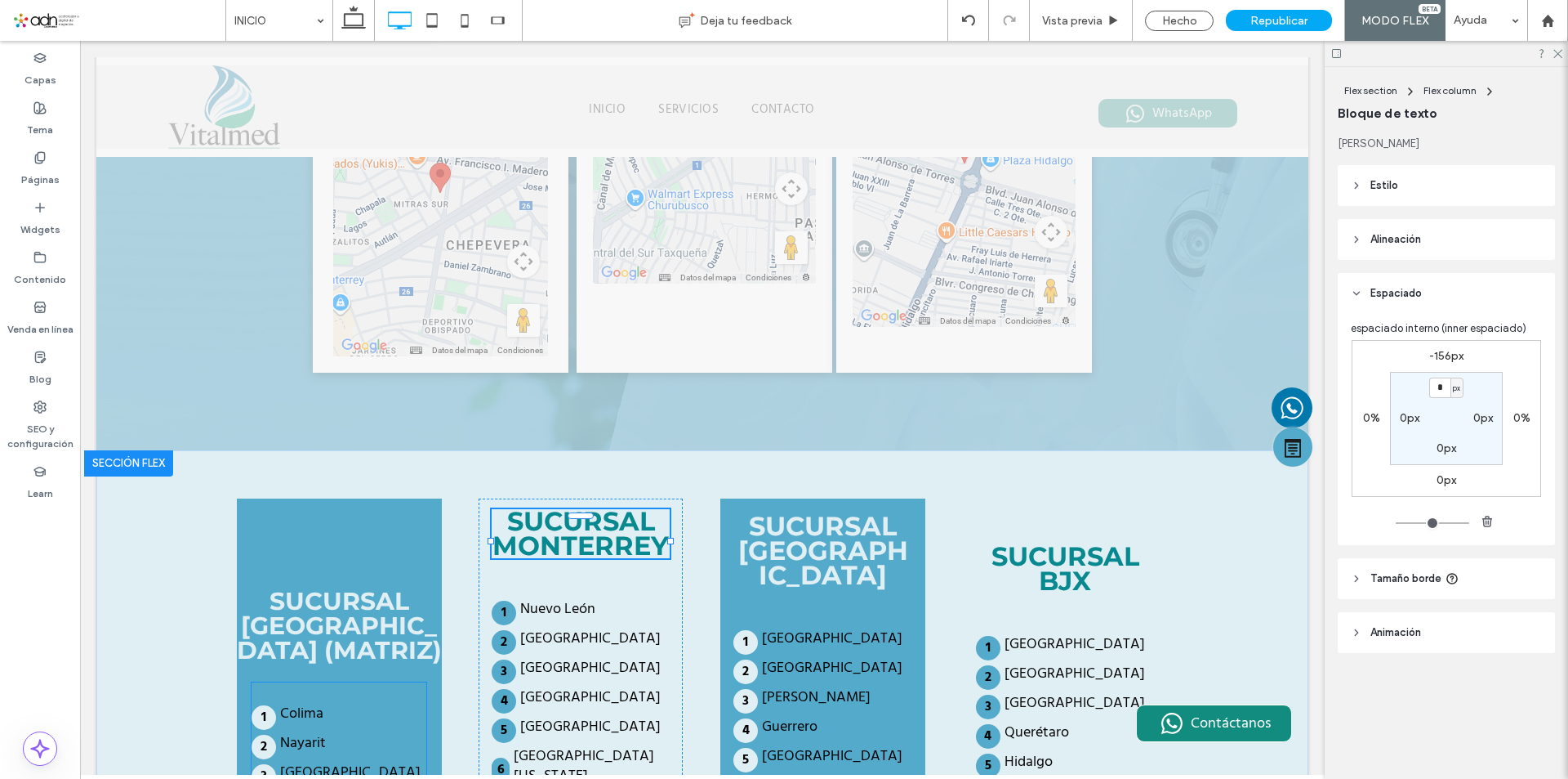
click at [327, 586] on strong "SUCURSAL [GEOGRAPHIC_DATA] (MATRIZ)" at bounding box center [340, 626] width 206 height 79
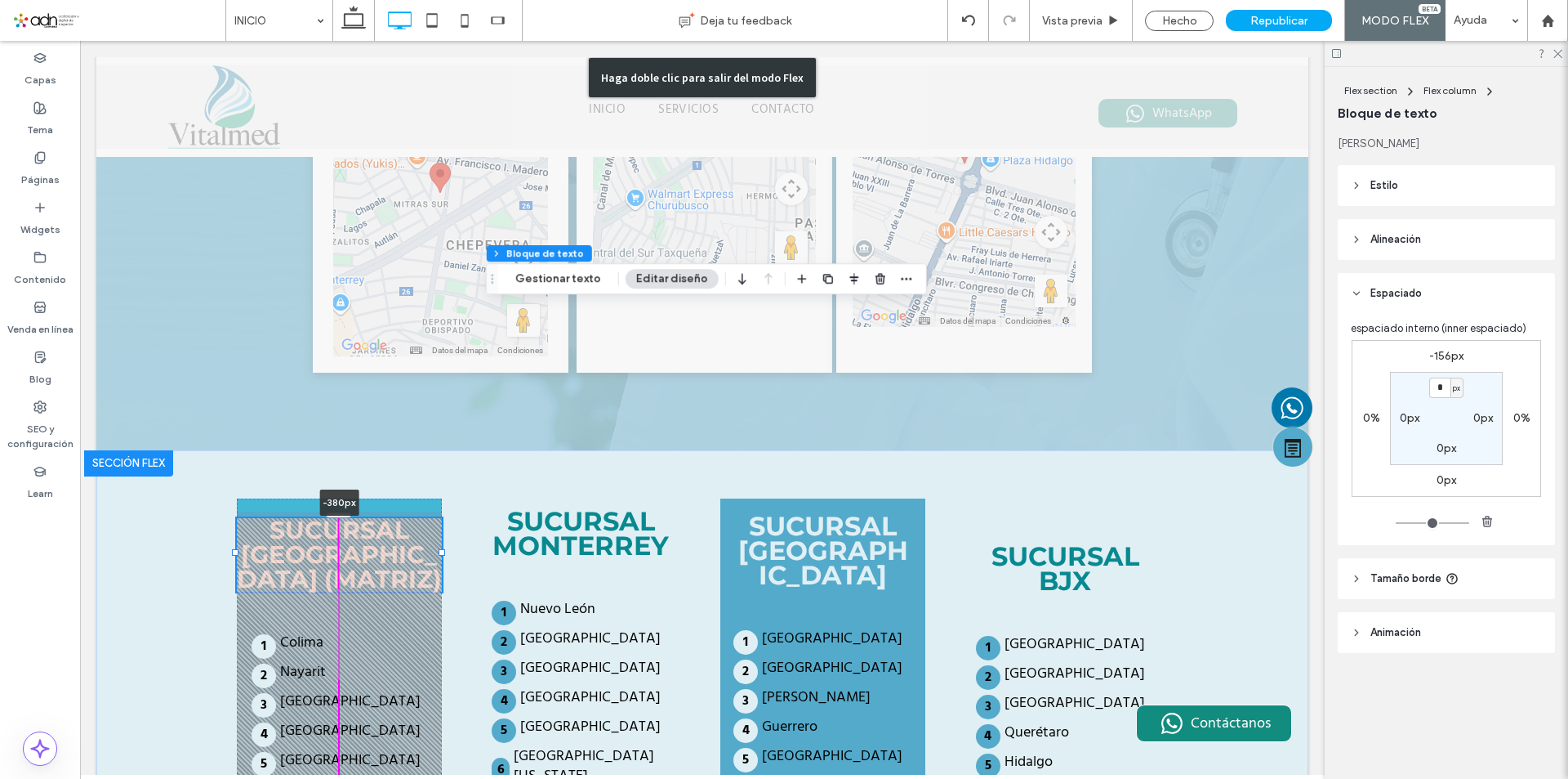
drag, startPoint x: 330, startPoint y: 377, endPoint x: 529, endPoint y: 599, distance: 298.1
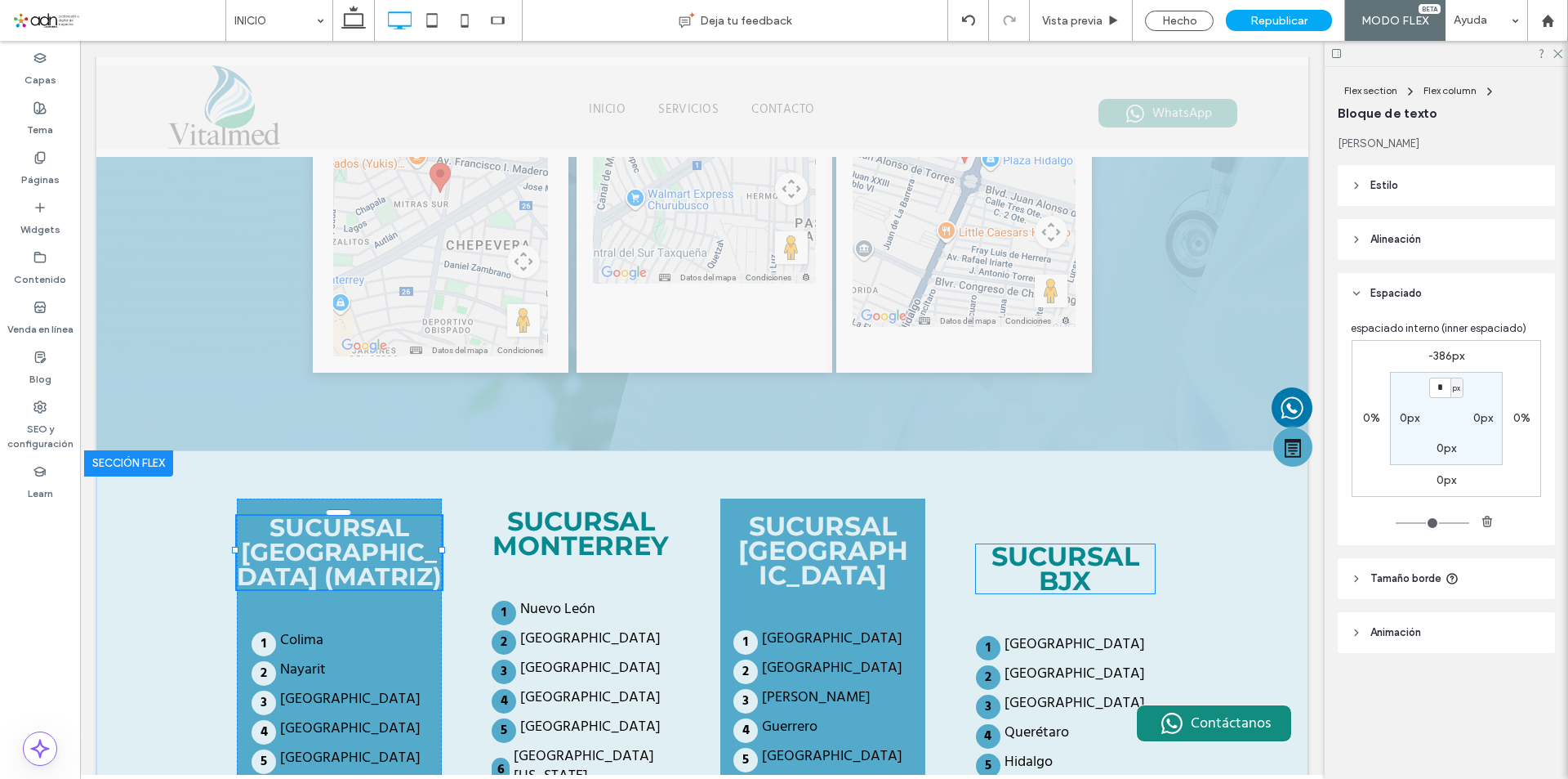
click at [1063, 541] on strong "SUCURSAL BJX" at bounding box center [1066, 568] width 148 height 56
click at [1095, 545] on h2 "SUCURSAL BJX" at bounding box center [1065, 569] width 179 height 49
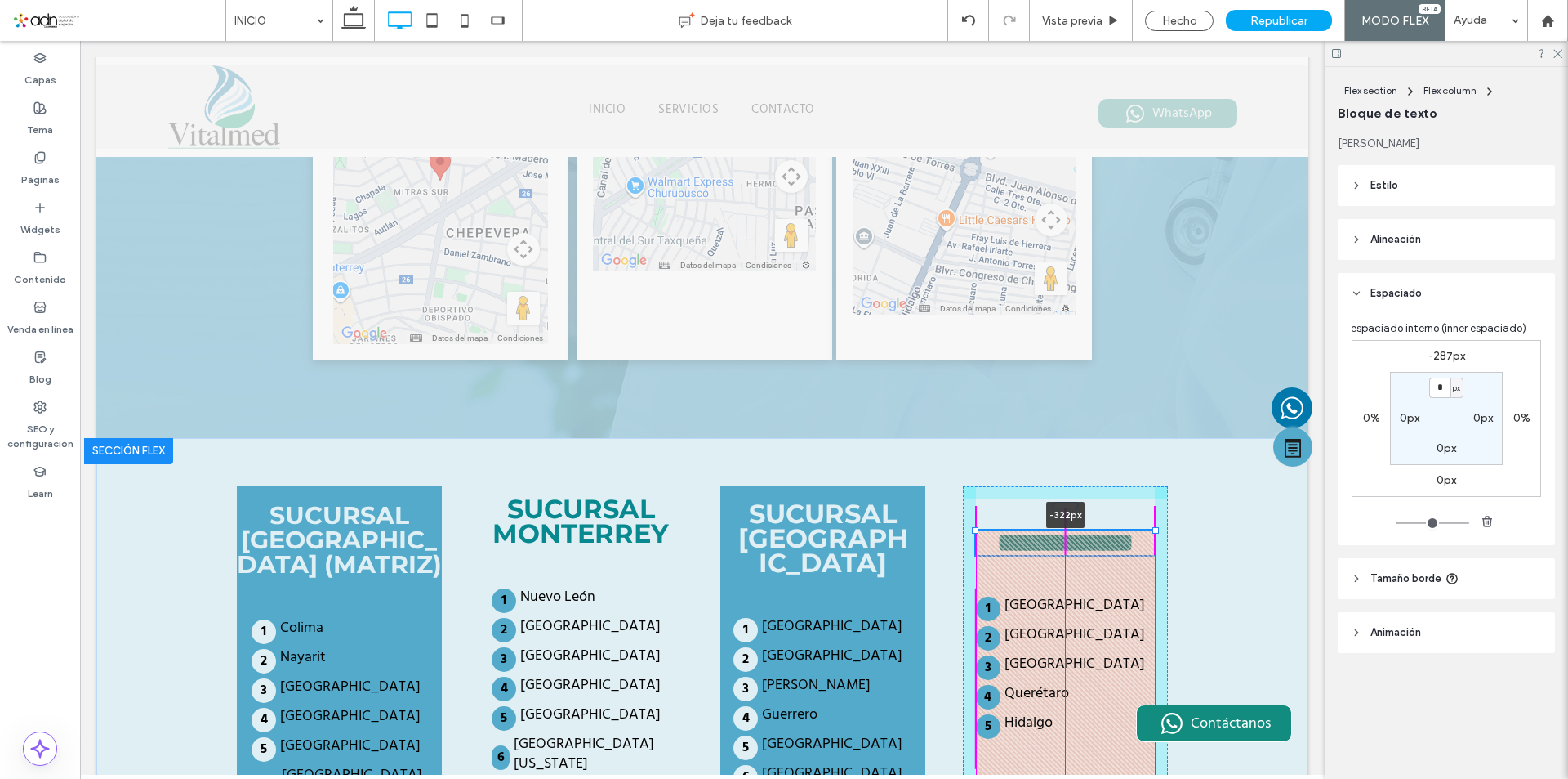
scroll to position [3, 0]
drag, startPoint x: 1055, startPoint y: 308, endPoint x: 896, endPoint y: 639, distance: 367.2
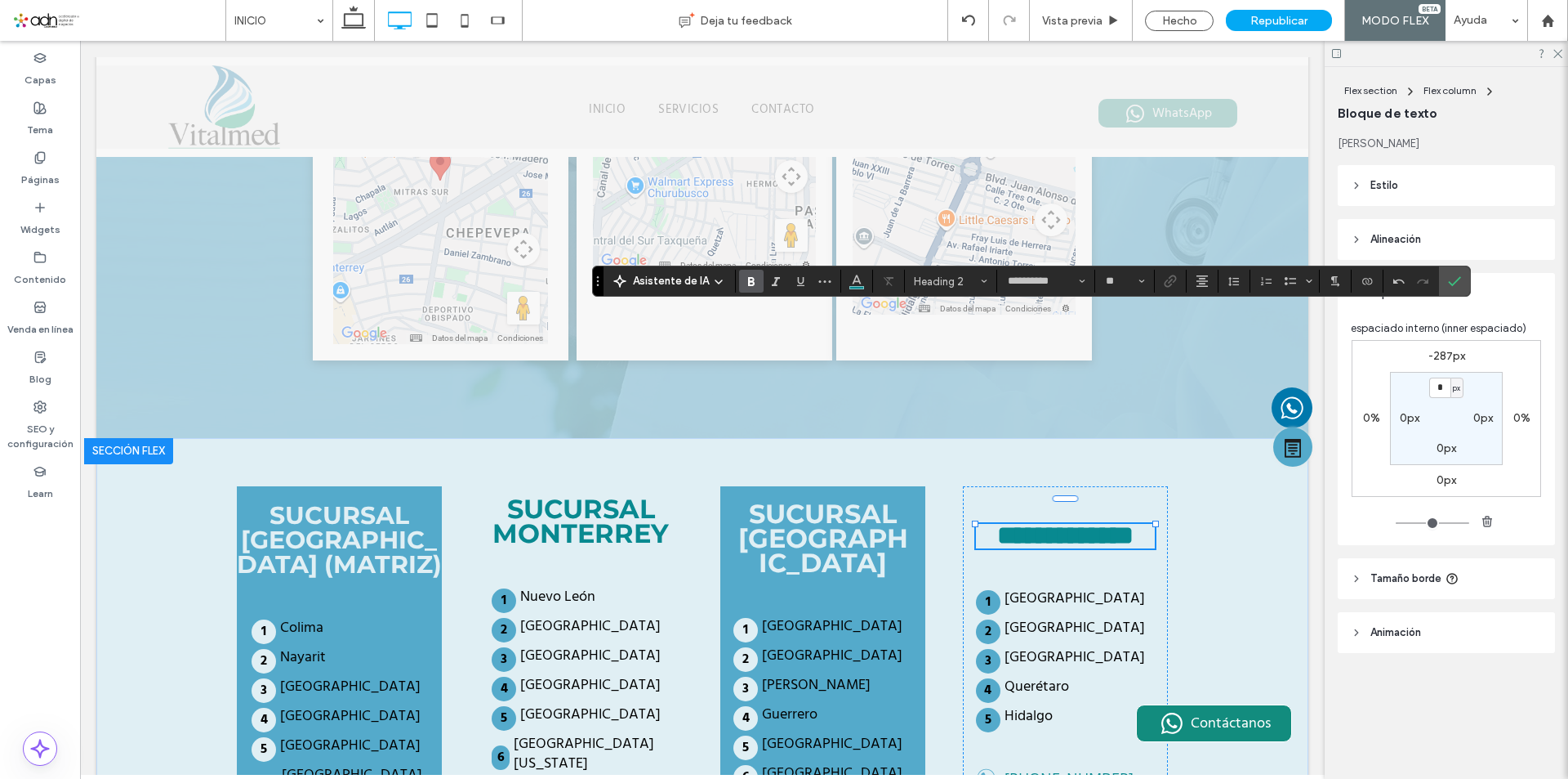
type input "**********"
type input "**"
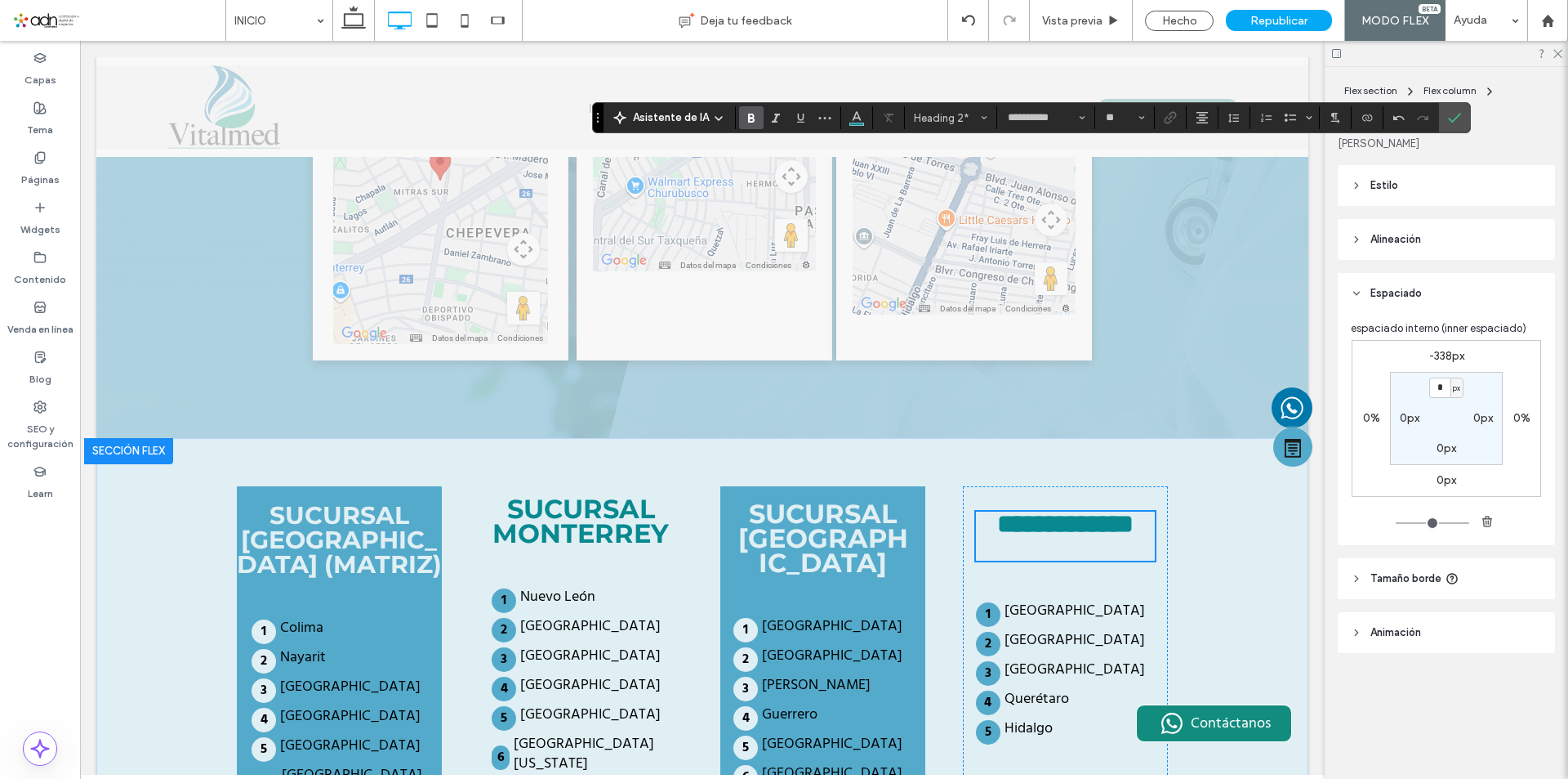
scroll to position [3565, 0]
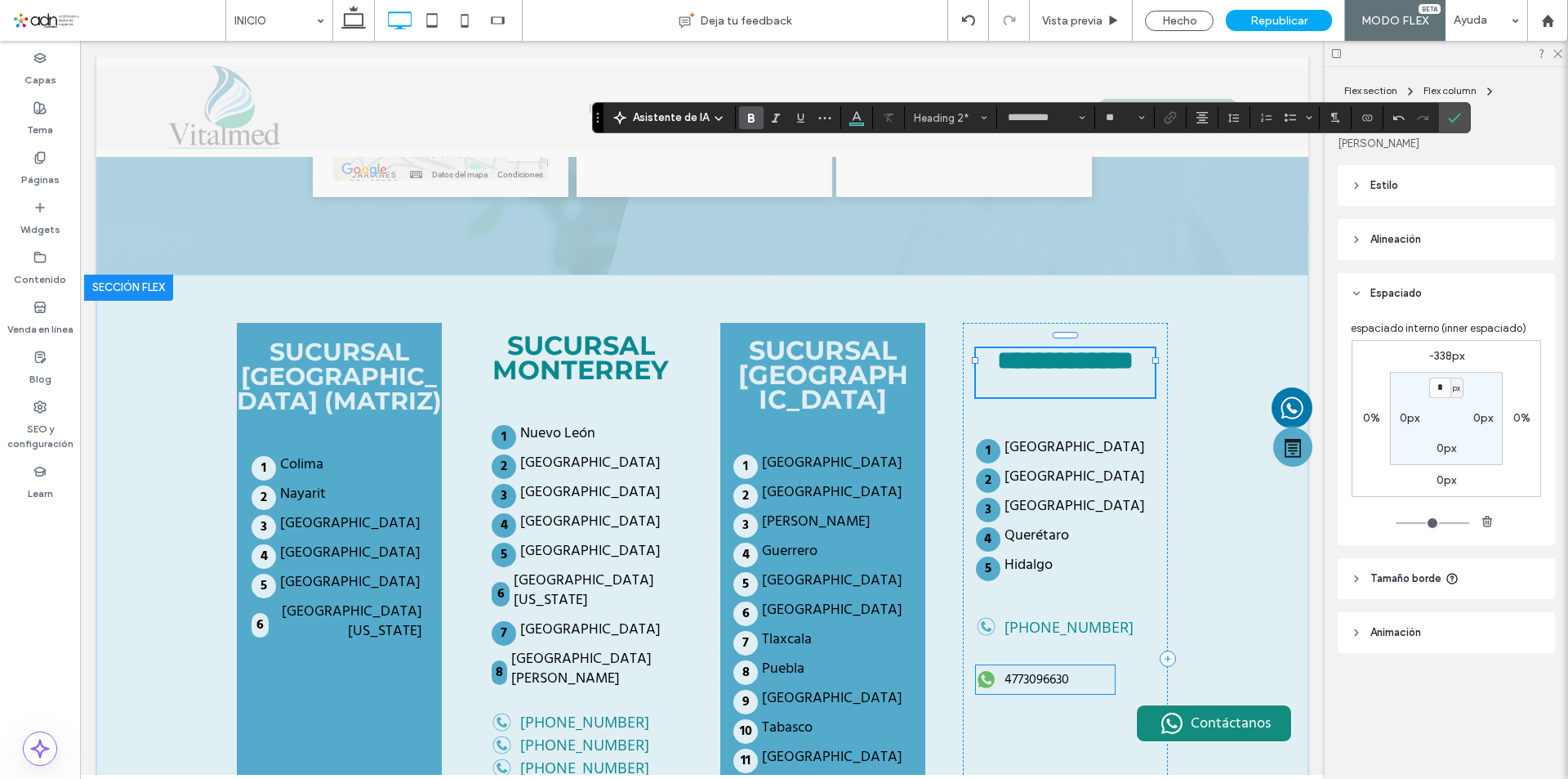
click at [998, 665] on div "4773096630" at bounding box center [1045, 679] width 139 height 29
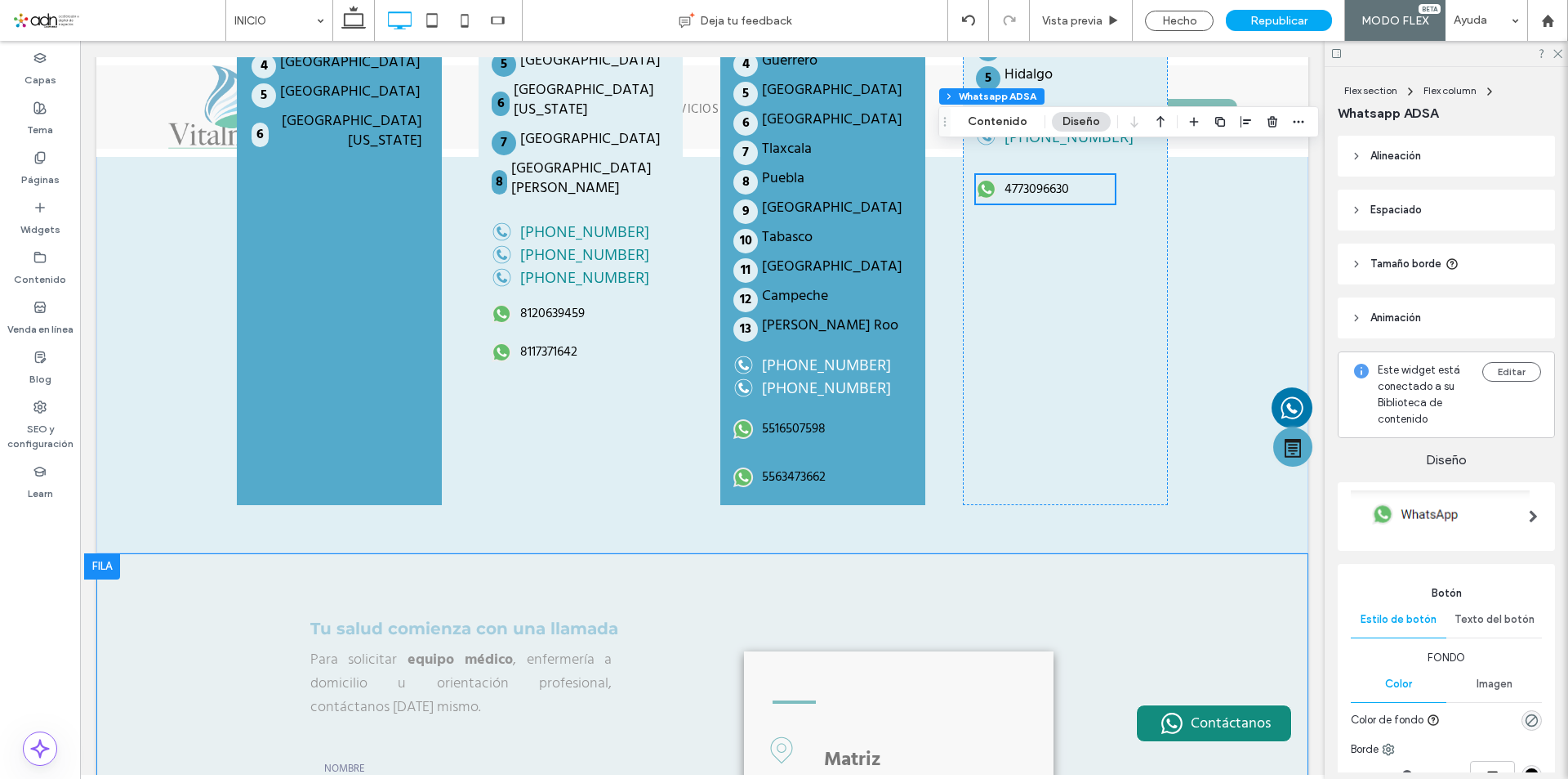
scroll to position [4218, 0]
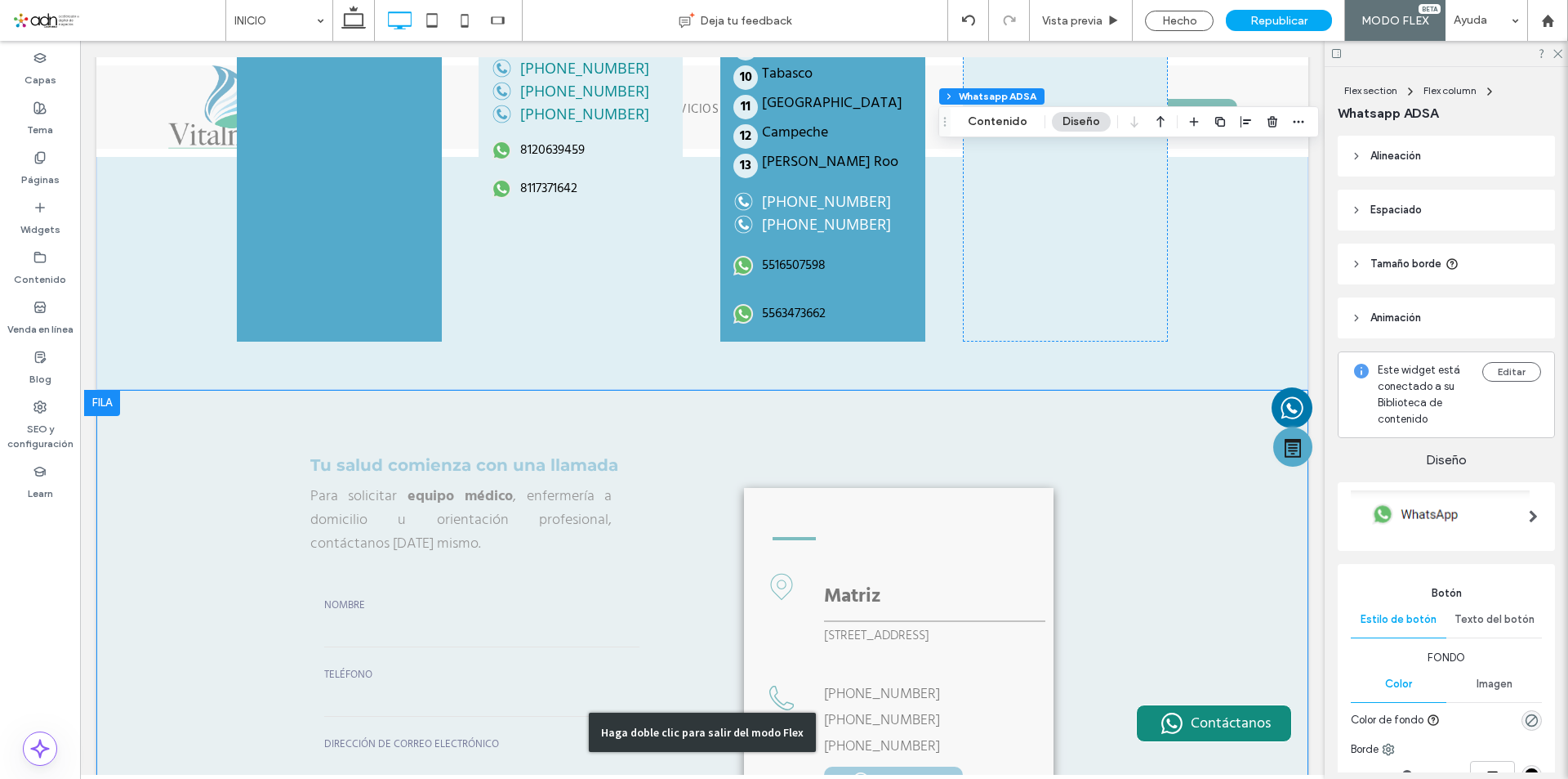
click at [876, 501] on div "Haga doble clic para salir del modo Flex" at bounding box center [702, 732] width 1212 height 685
click at [602, 692] on input "tel" at bounding box center [481, 704] width 315 height 25
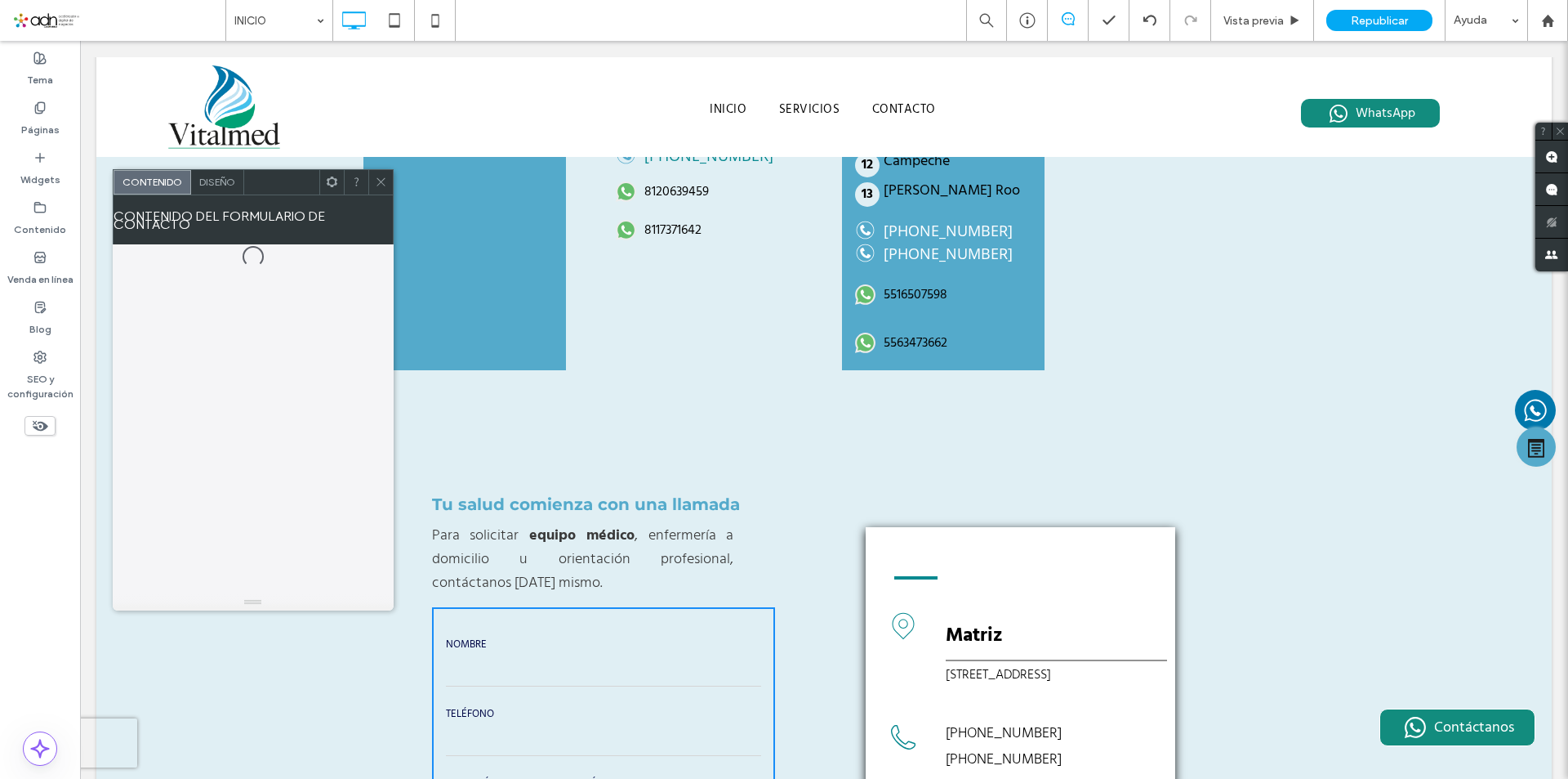
drag, startPoint x: 379, startPoint y: 184, endPoint x: 732, endPoint y: 2, distance: 397.2
click at [379, 184] on icon at bounding box center [381, 182] width 12 height 12
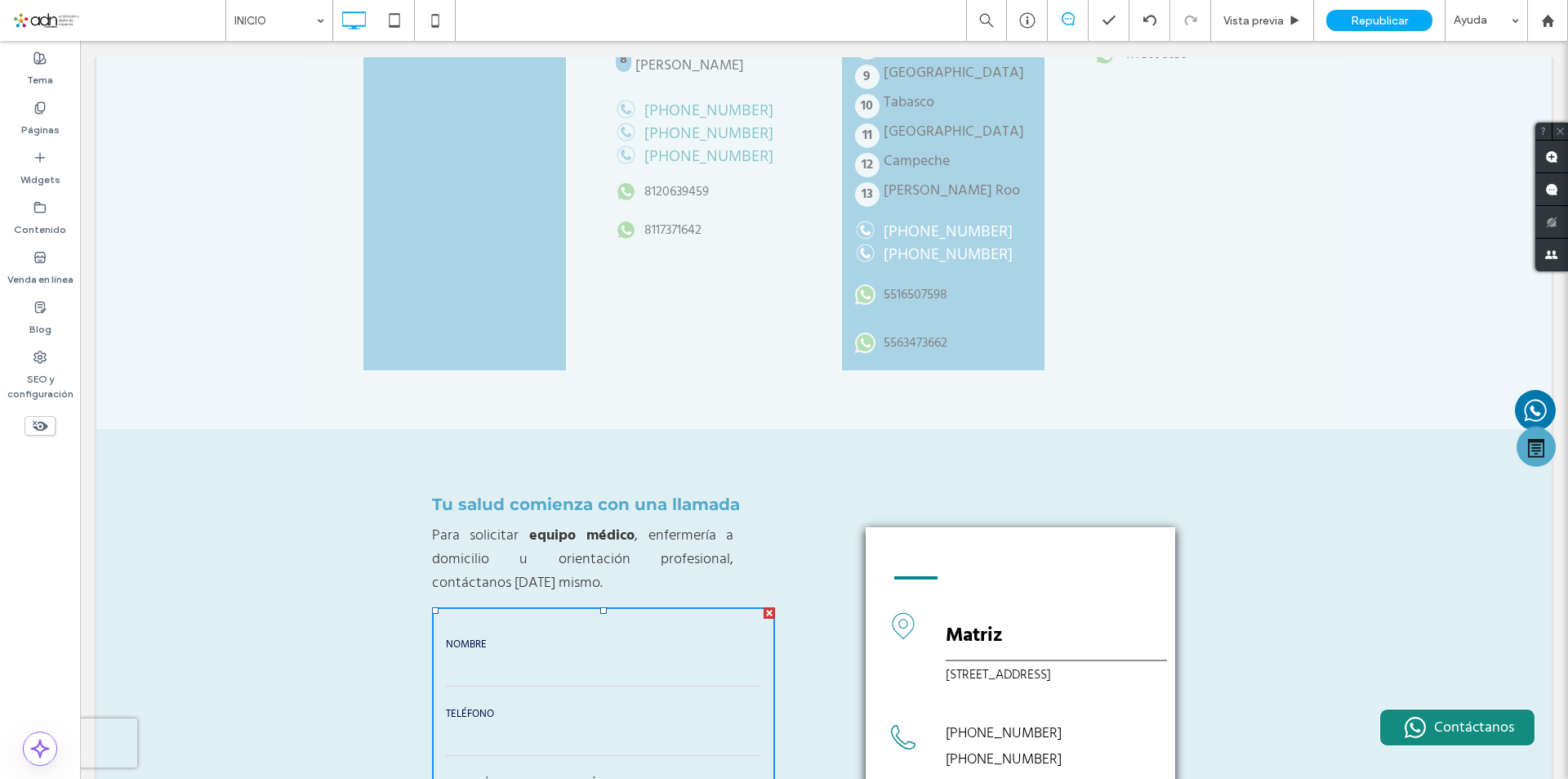
click at [509, 429] on div "Hacer clic para editar en modo Flex" at bounding box center [824, 35] width 1455 height 789
click at [509, 29] on label "[GEOGRAPHIC_DATA][US_STATE]" at bounding box center [473, 9] width 158 height 40
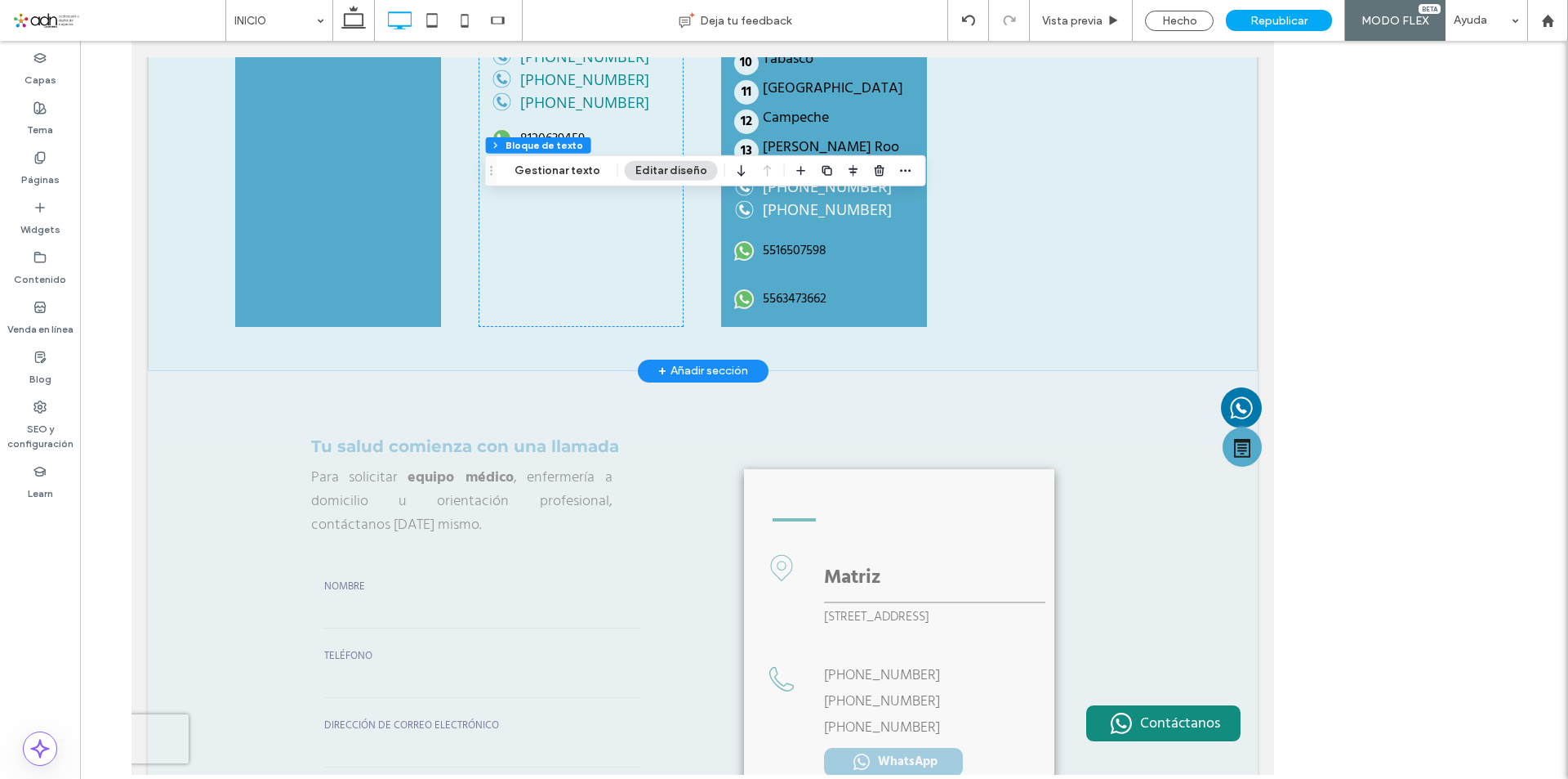
scroll to position [3485, 0]
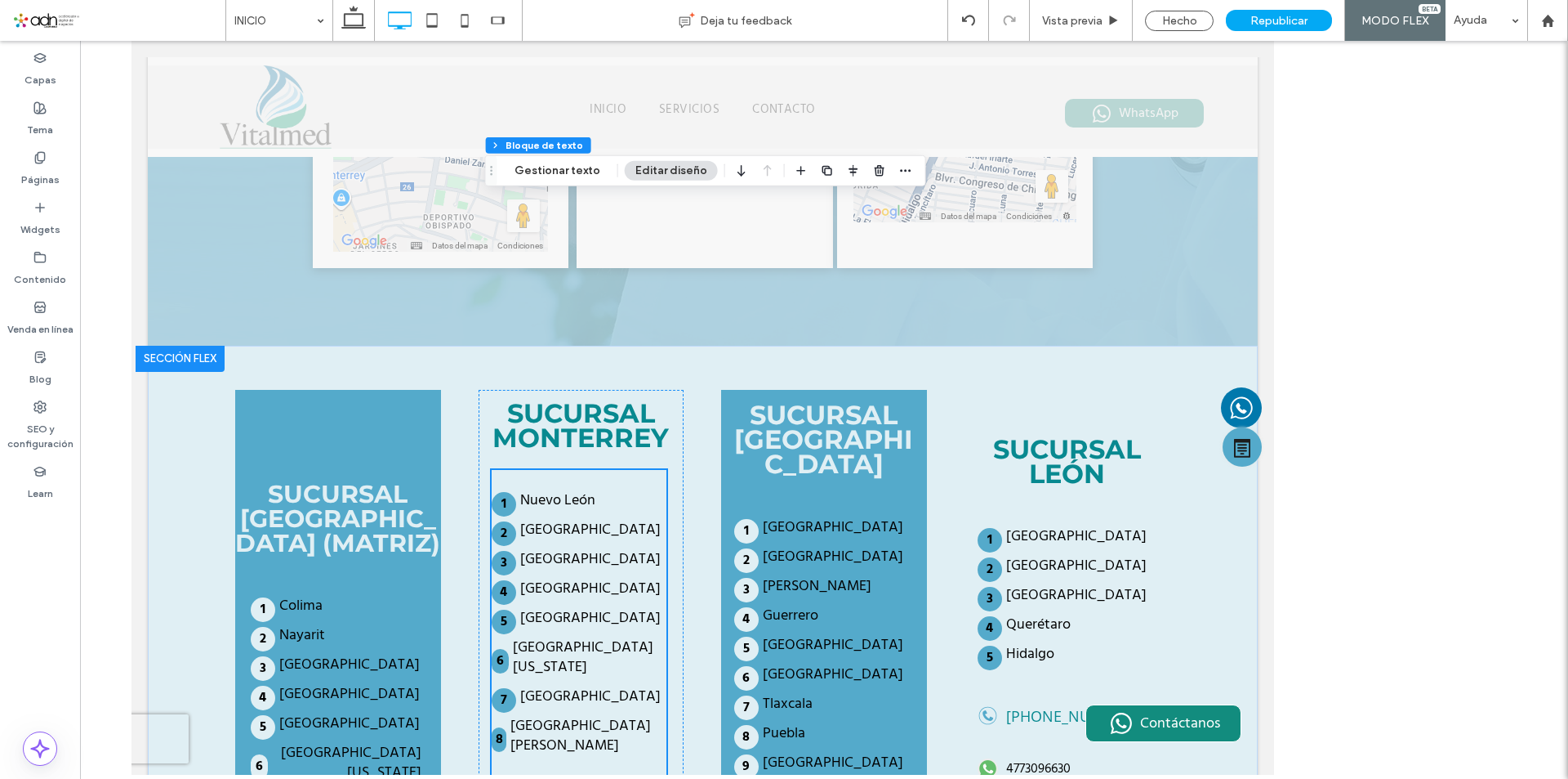
click at [667, 390] on div "SUCURSAL MONTERREY Nuevo León Tamaulipas Chihuahua Durango Coahuila Baja Califo…" at bounding box center [581, 725] width 206 height 670
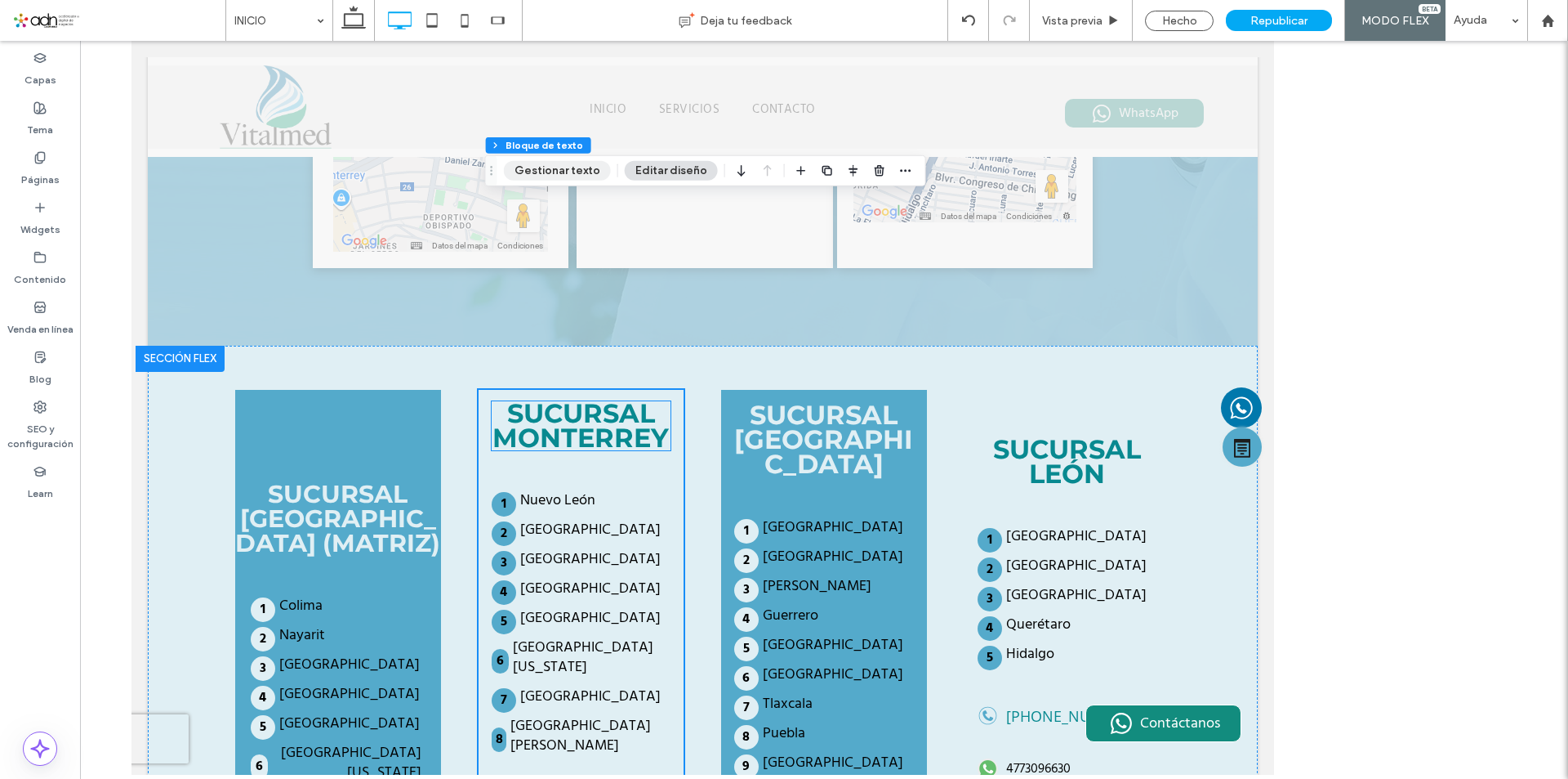
click at [587, 173] on button "Gestionar texto" at bounding box center [557, 171] width 107 height 20
click at [588, 172] on button "Gestionar texto" at bounding box center [557, 171] width 107 height 20
drag, startPoint x: 634, startPoint y: 170, endPoint x: 522, endPoint y: 376, distance: 234.5
click at [634, 170] on button "Editar diseño" at bounding box center [672, 171] width 93 height 20
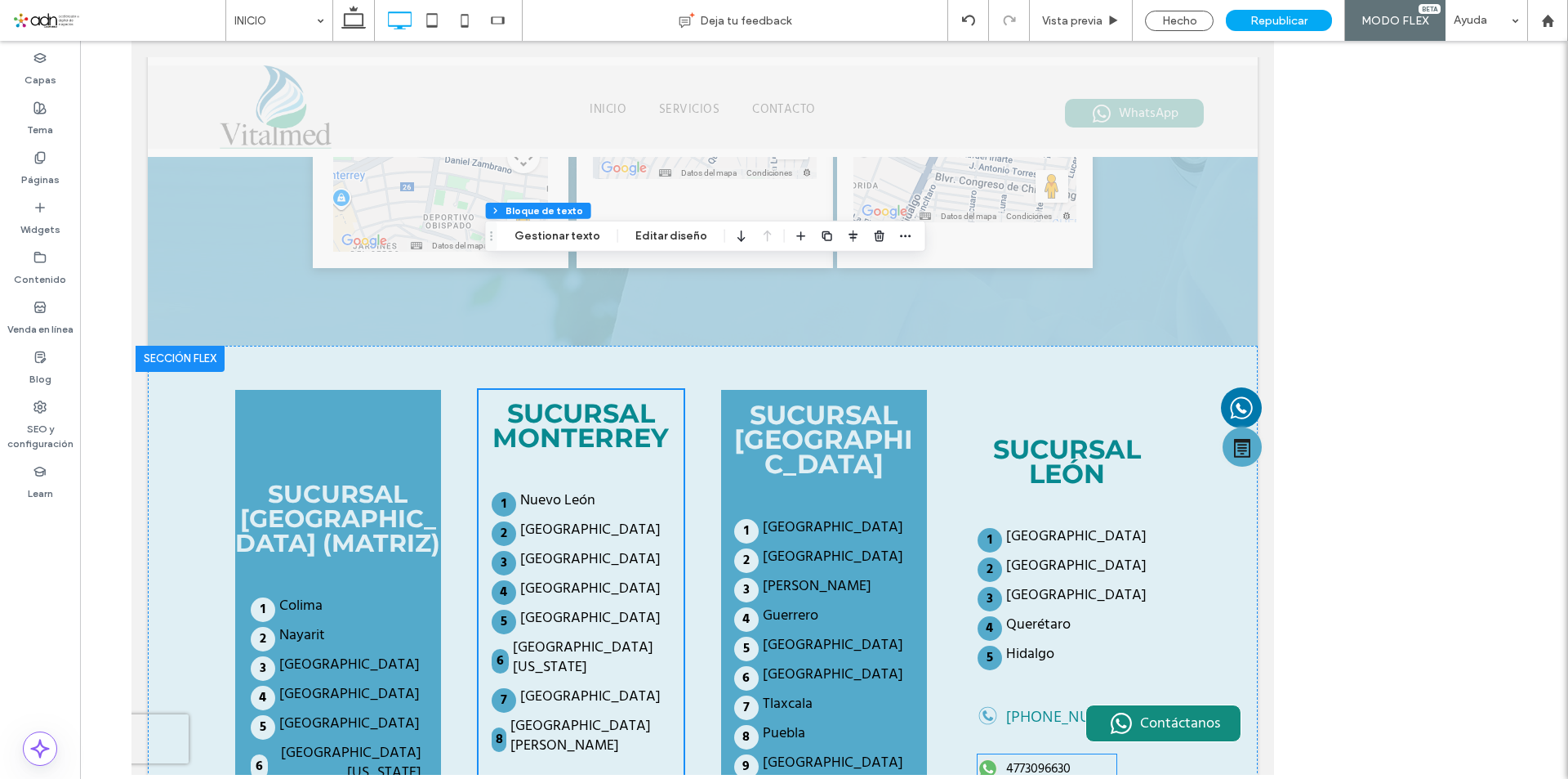
click at [669, 226] on button "Editar diseño" at bounding box center [672, 236] width 93 height 20
click at [574, 144] on button "Gestionar texto" at bounding box center [557, 143] width 107 height 20
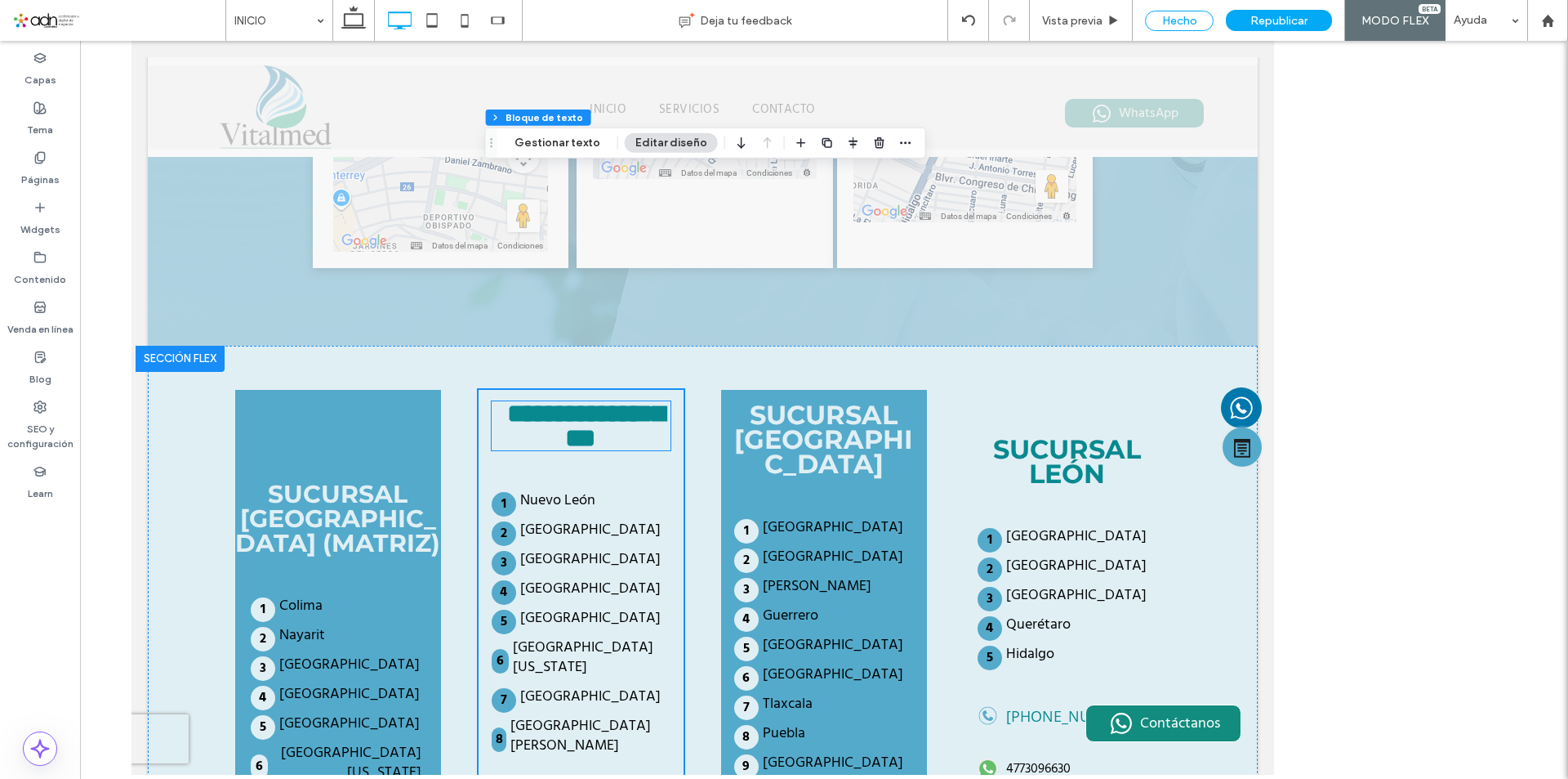
click at [1180, 15] on div "Hecho" at bounding box center [1179, 21] width 68 height 21
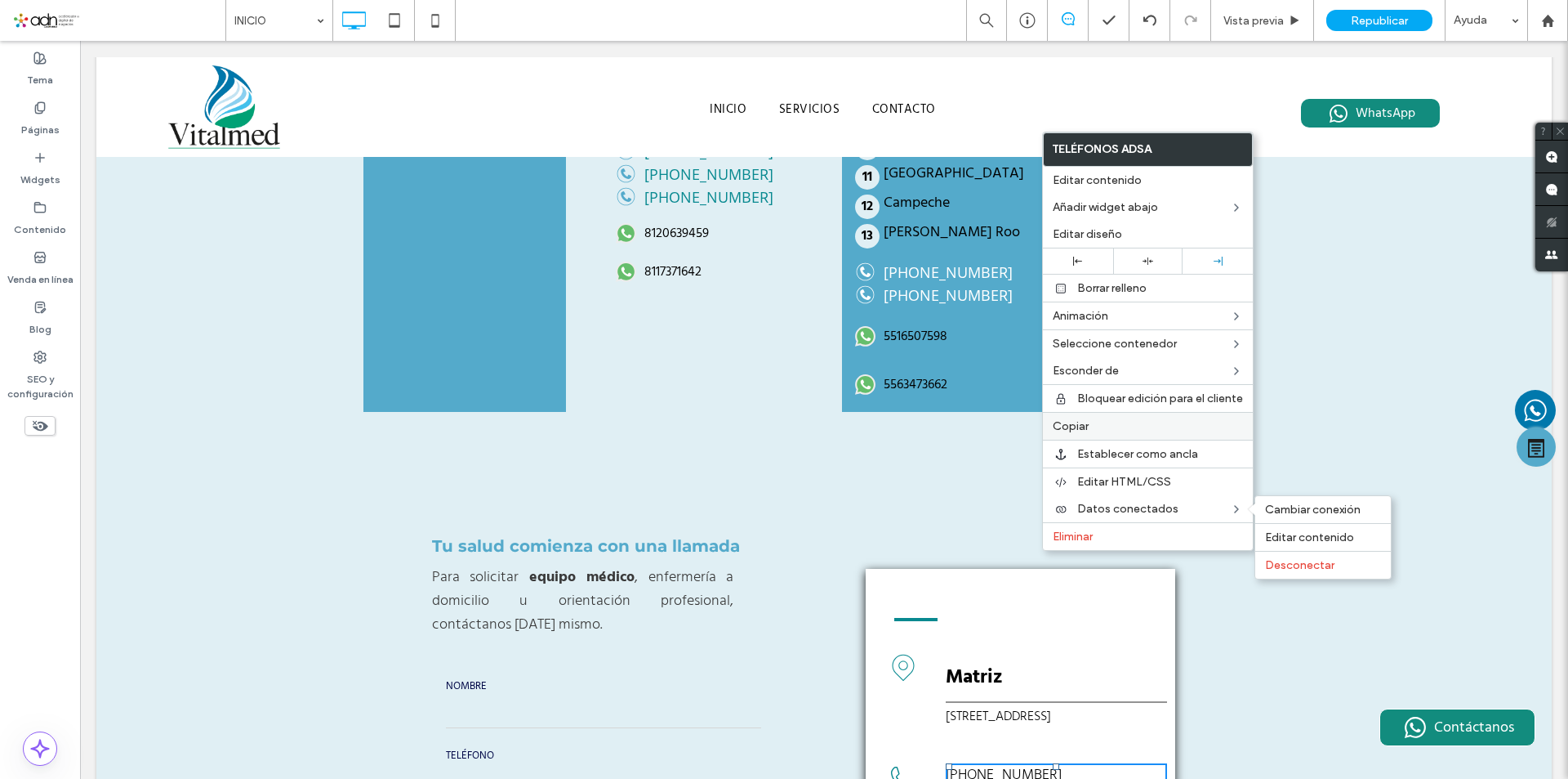
scroll to position [4177, 0]
click at [1085, 432] on span "Copiar" at bounding box center [1071, 426] width 36 height 14
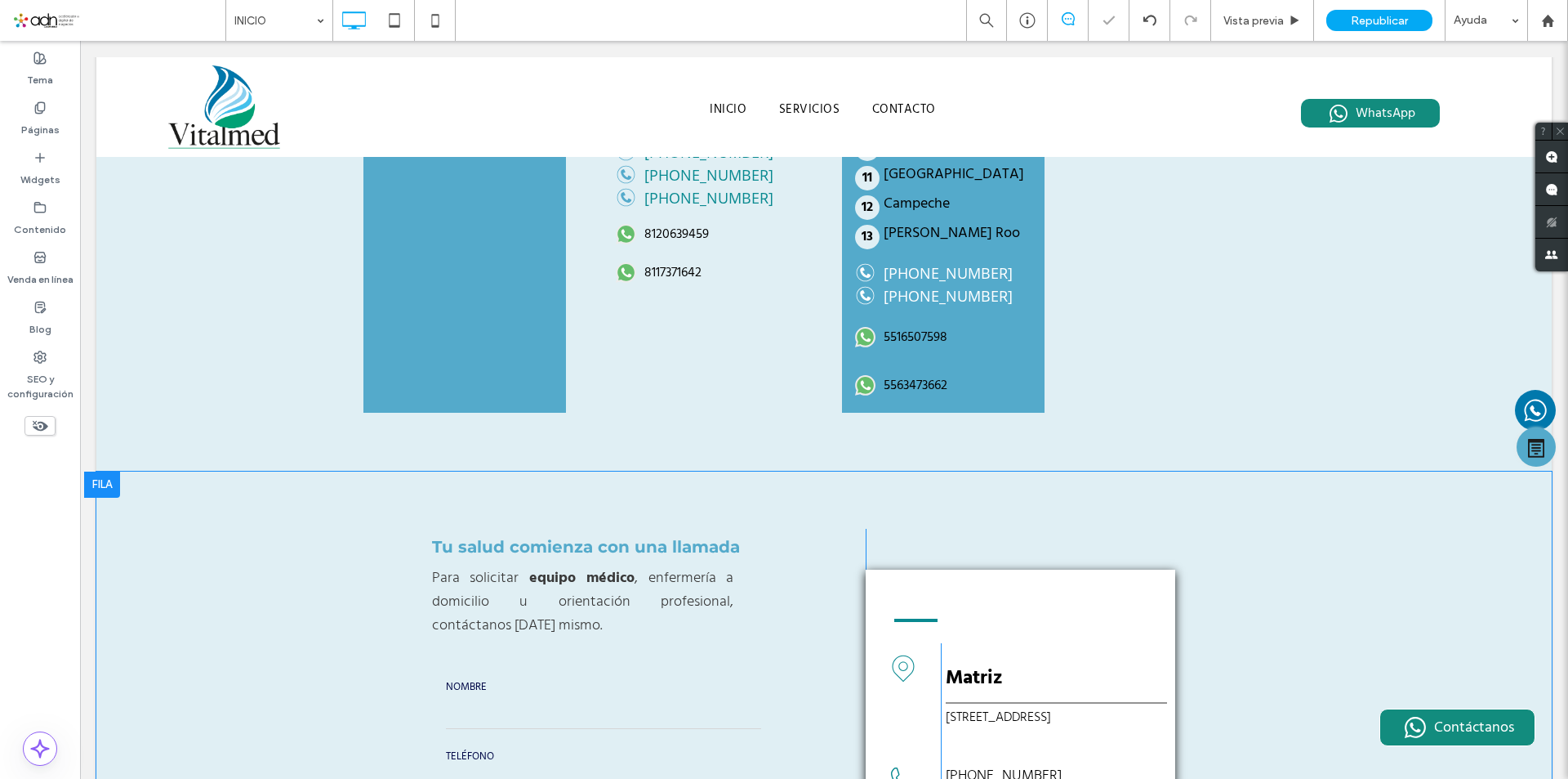
scroll to position [0, 0]
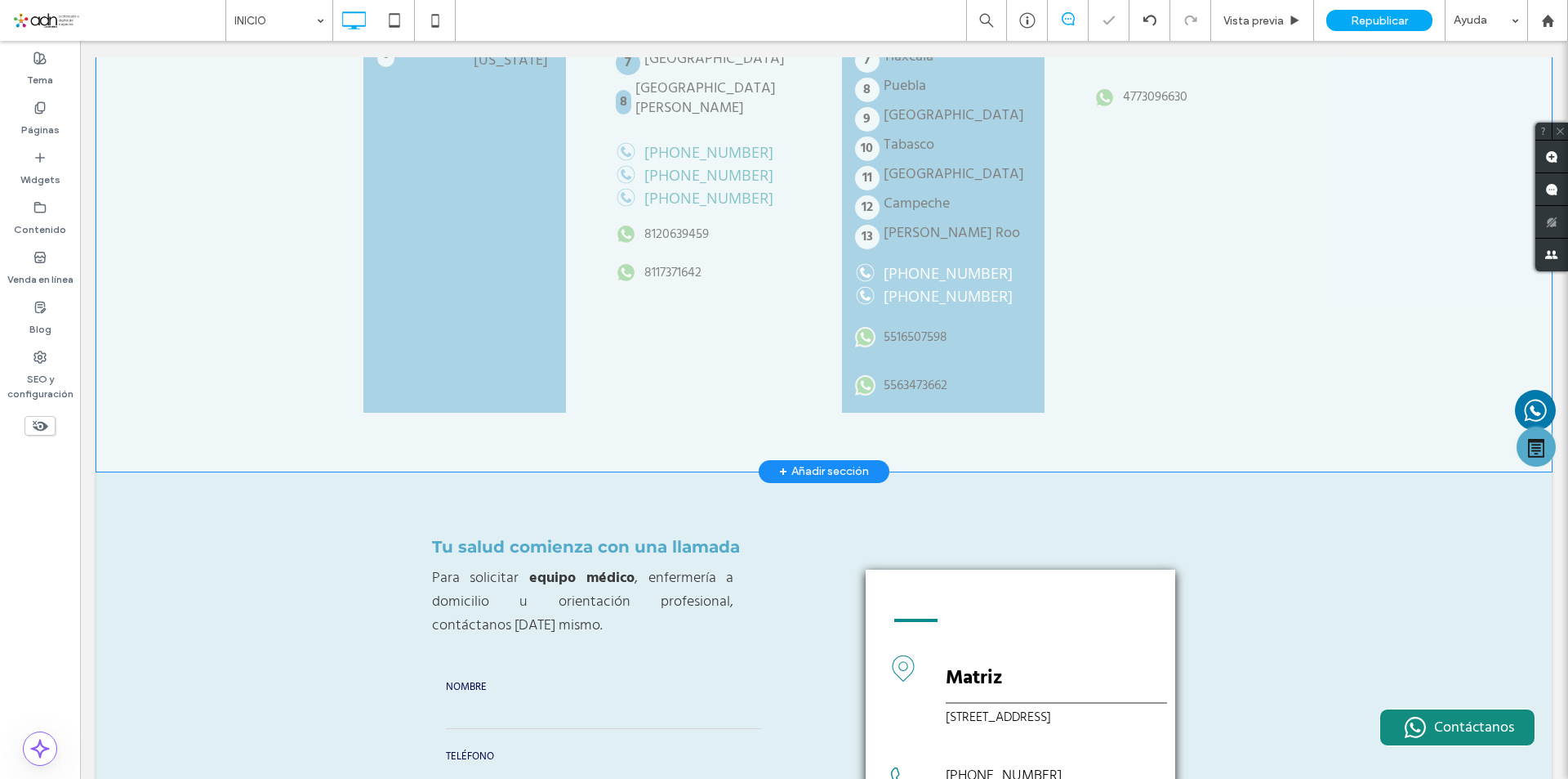
click at [402, 472] on div "Hacer clic para editar en modo Flex" at bounding box center [824, 77] width 1455 height 789
click at [402, 472] on div "SUCURSAL GUADALAJARA (MATRIZ) Colima Nayarit Sinaloa Michoacán Jalisco Baja Cal…" at bounding box center [824, 77] width 980 height 789
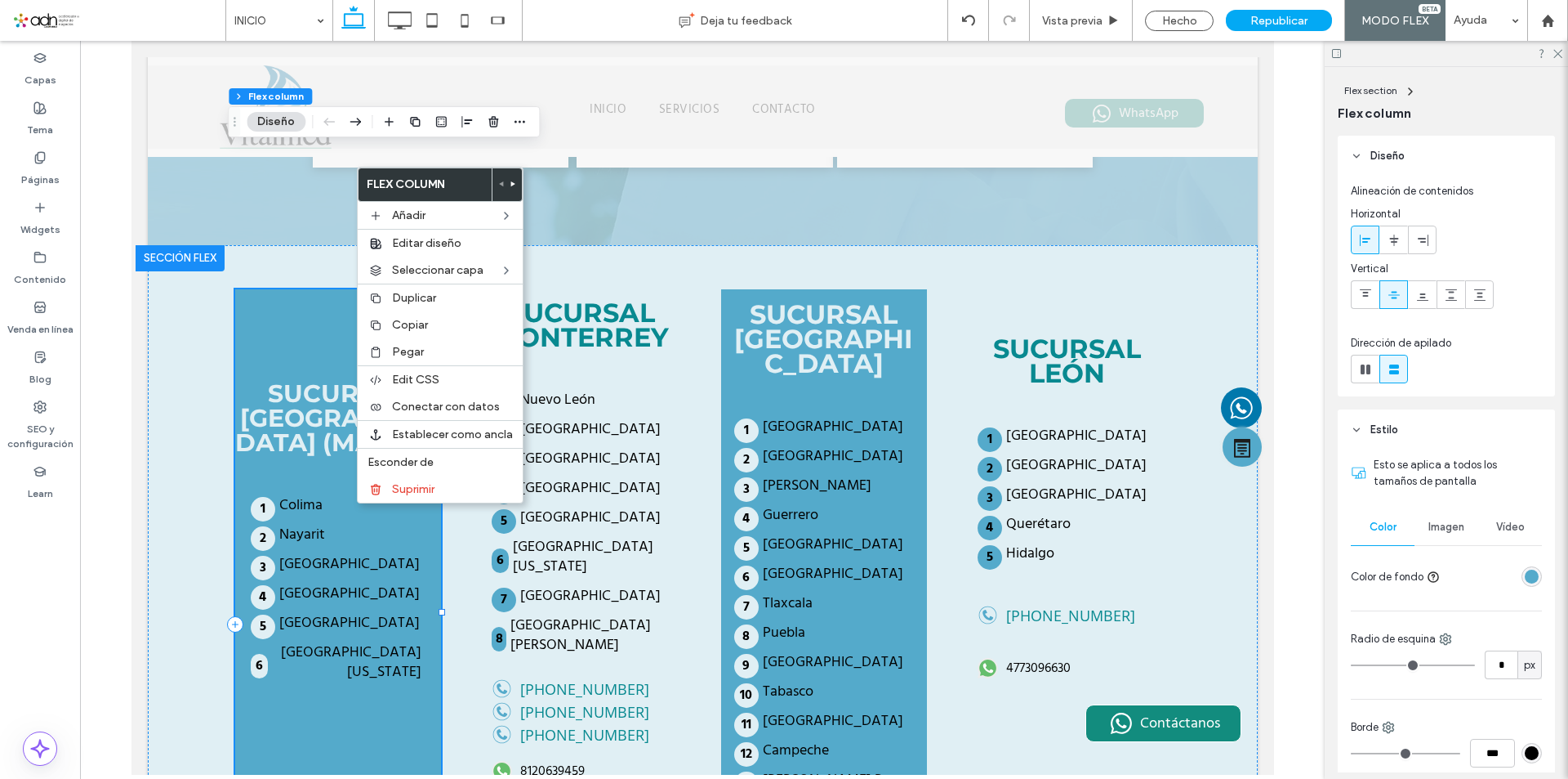
scroll to position [3578, 0]
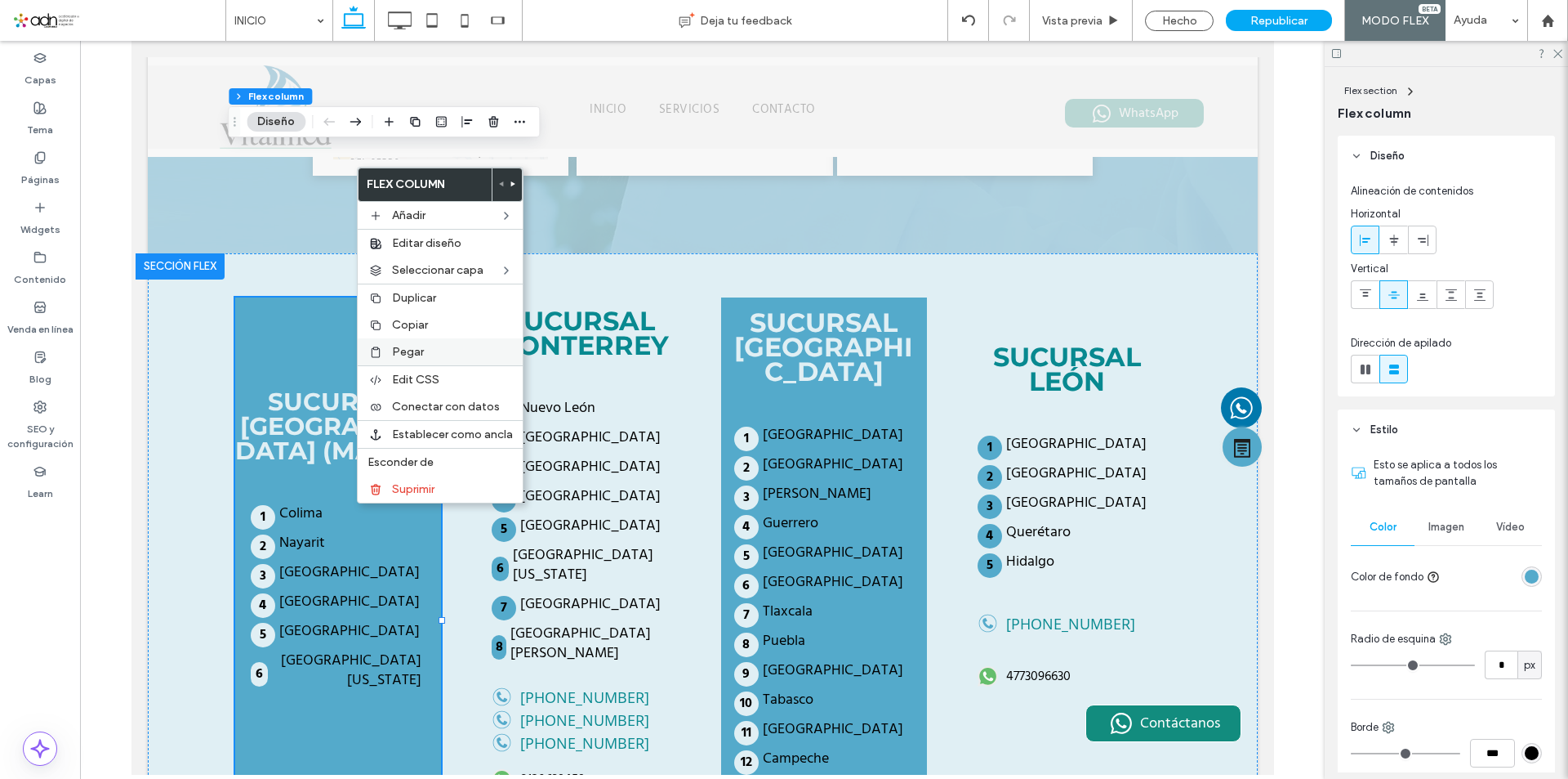
click at [419, 347] on span "Pegar" at bounding box center [408, 352] width 32 height 14
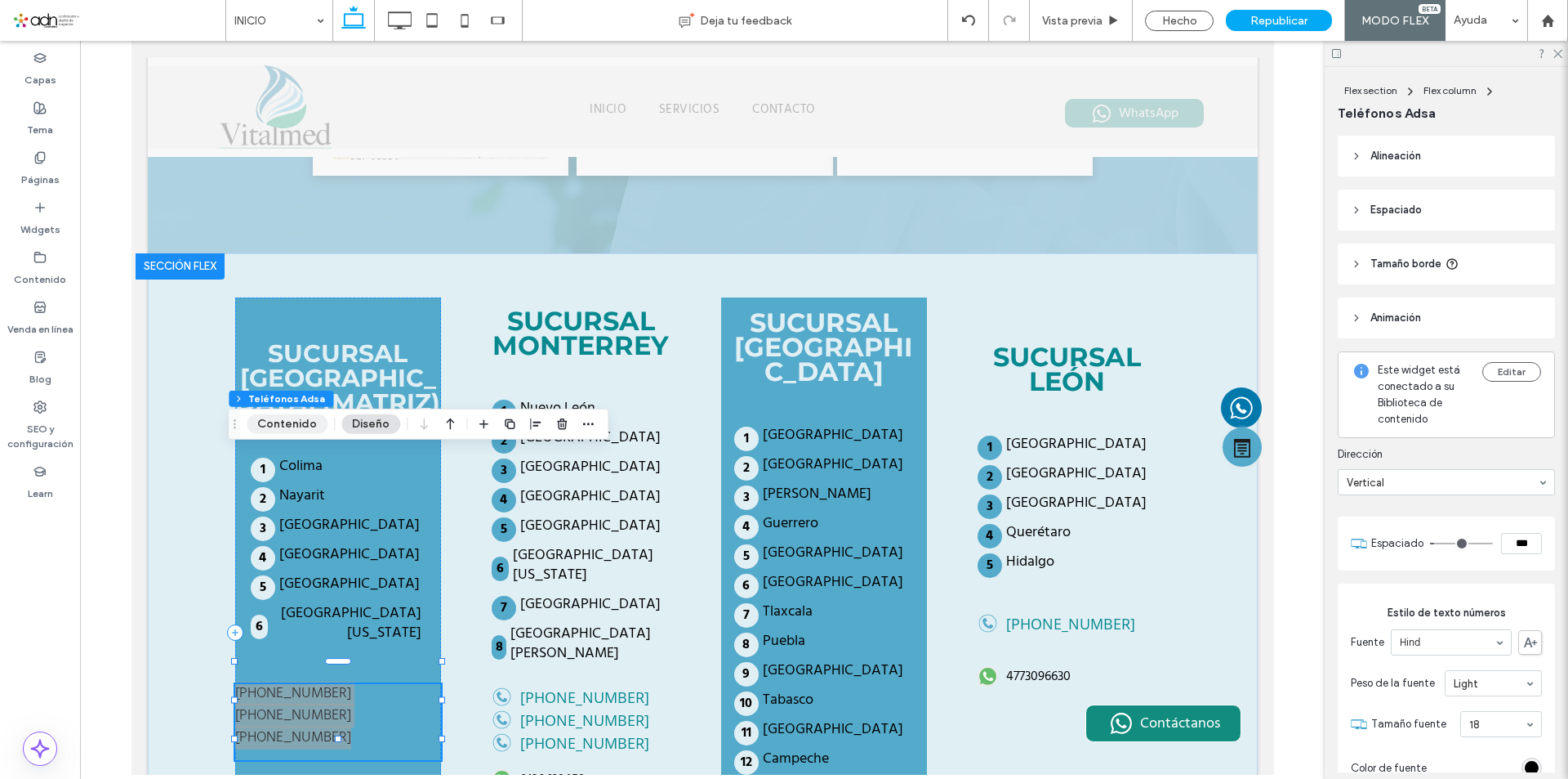
click at [300, 425] on button "Contenido" at bounding box center [288, 424] width 81 height 20
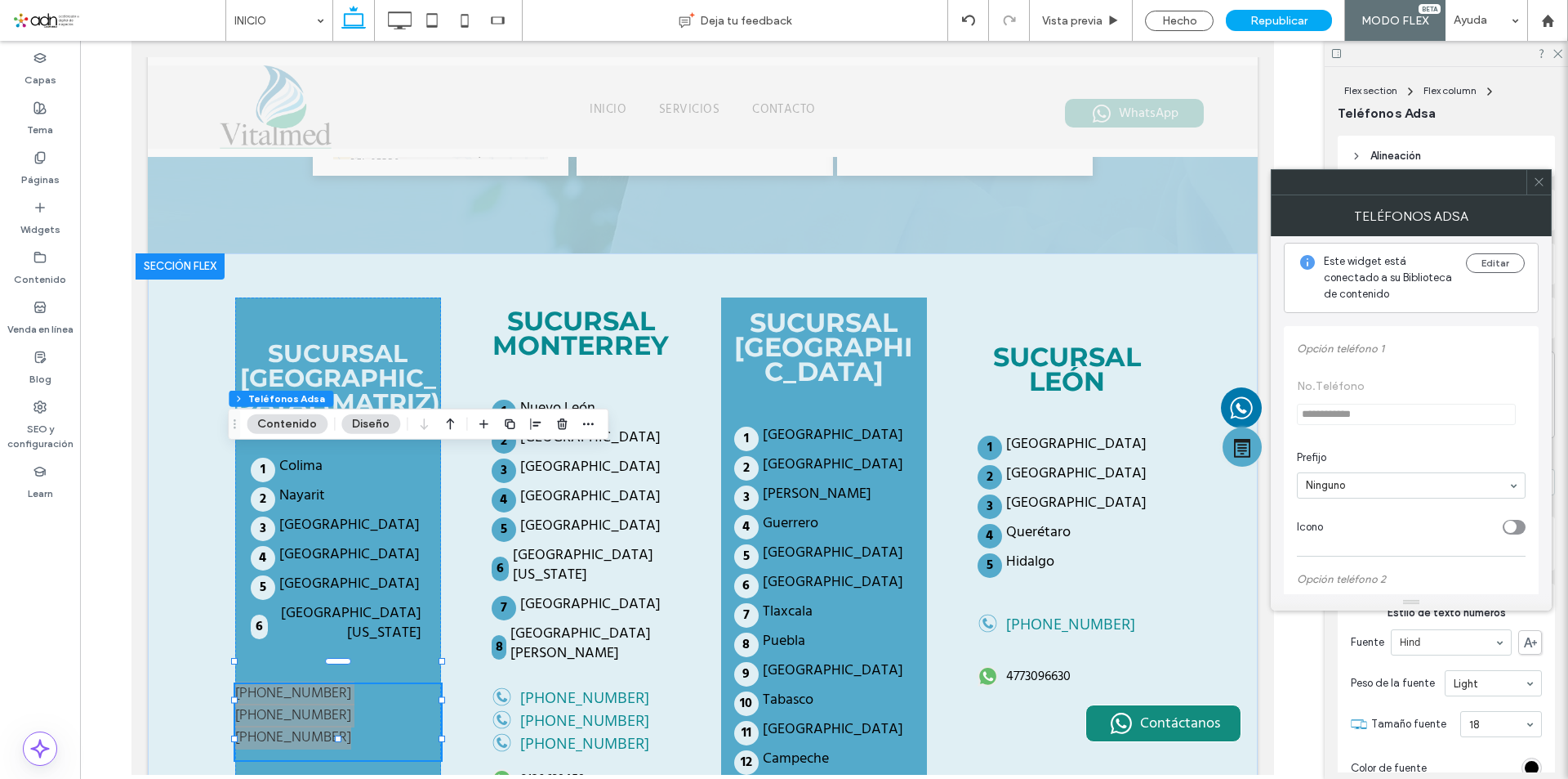
scroll to position [0, 0]
click at [1488, 274] on button "Editar" at bounding box center [1496, 270] width 59 height 20
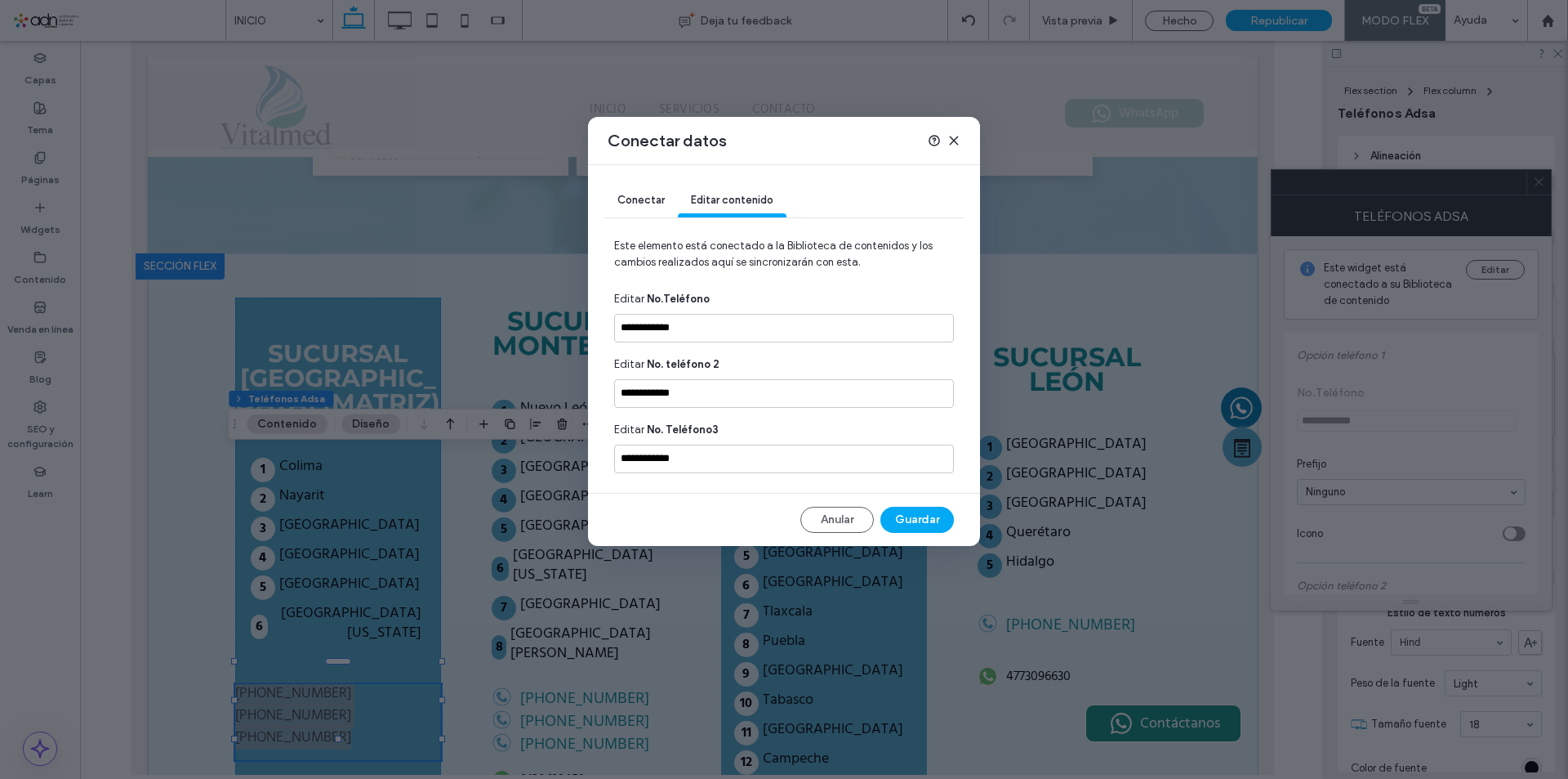
click at [649, 206] on div "Conectar" at bounding box center [641, 201] width 73 height 33
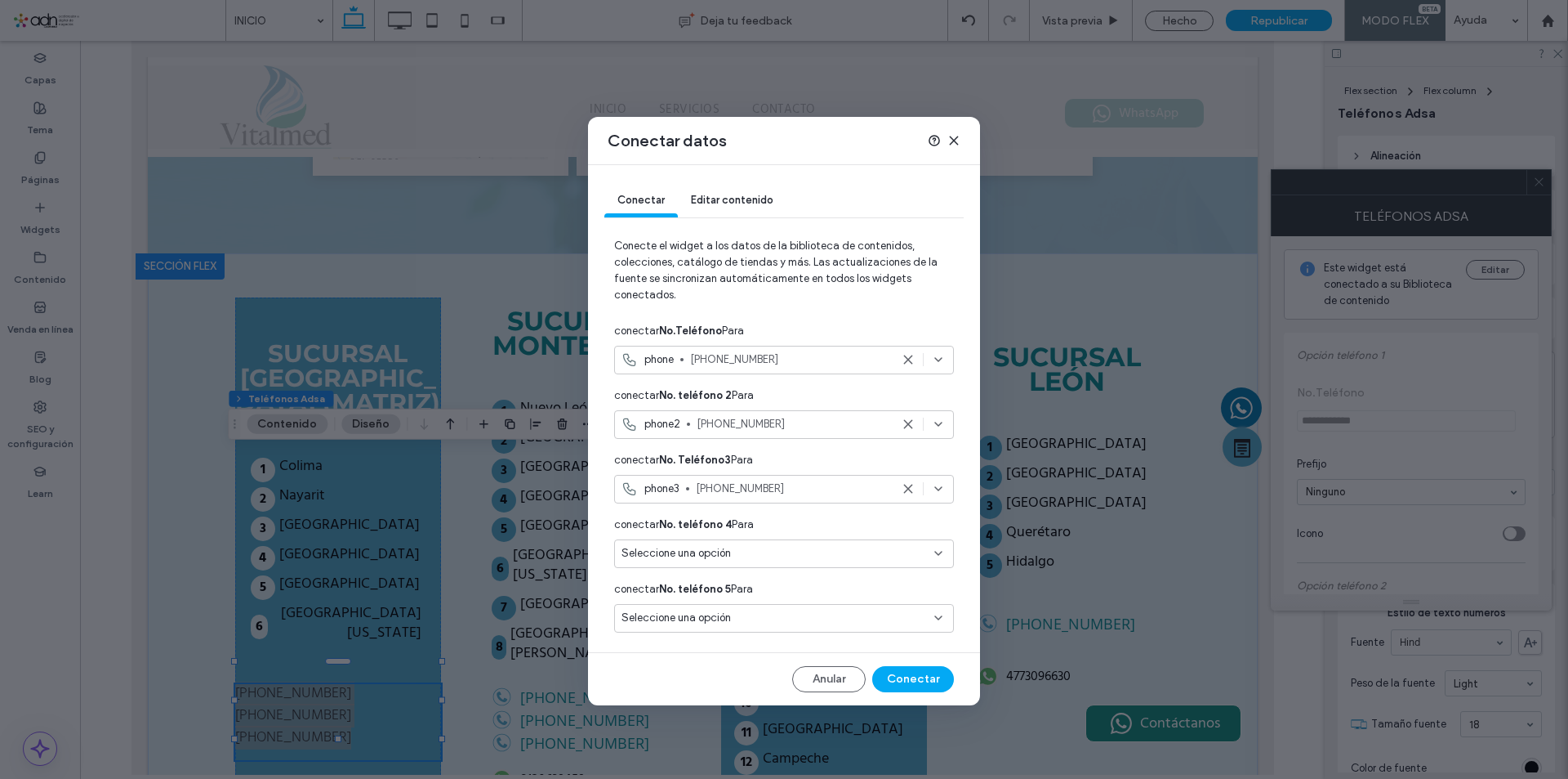
click at [909, 428] on icon at bounding box center [908, 423] width 13 height 13
click at [906, 485] on icon at bounding box center [908, 488] width 13 height 13
click at [923, 673] on button "Conectar" at bounding box center [913, 679] width 82 height 26
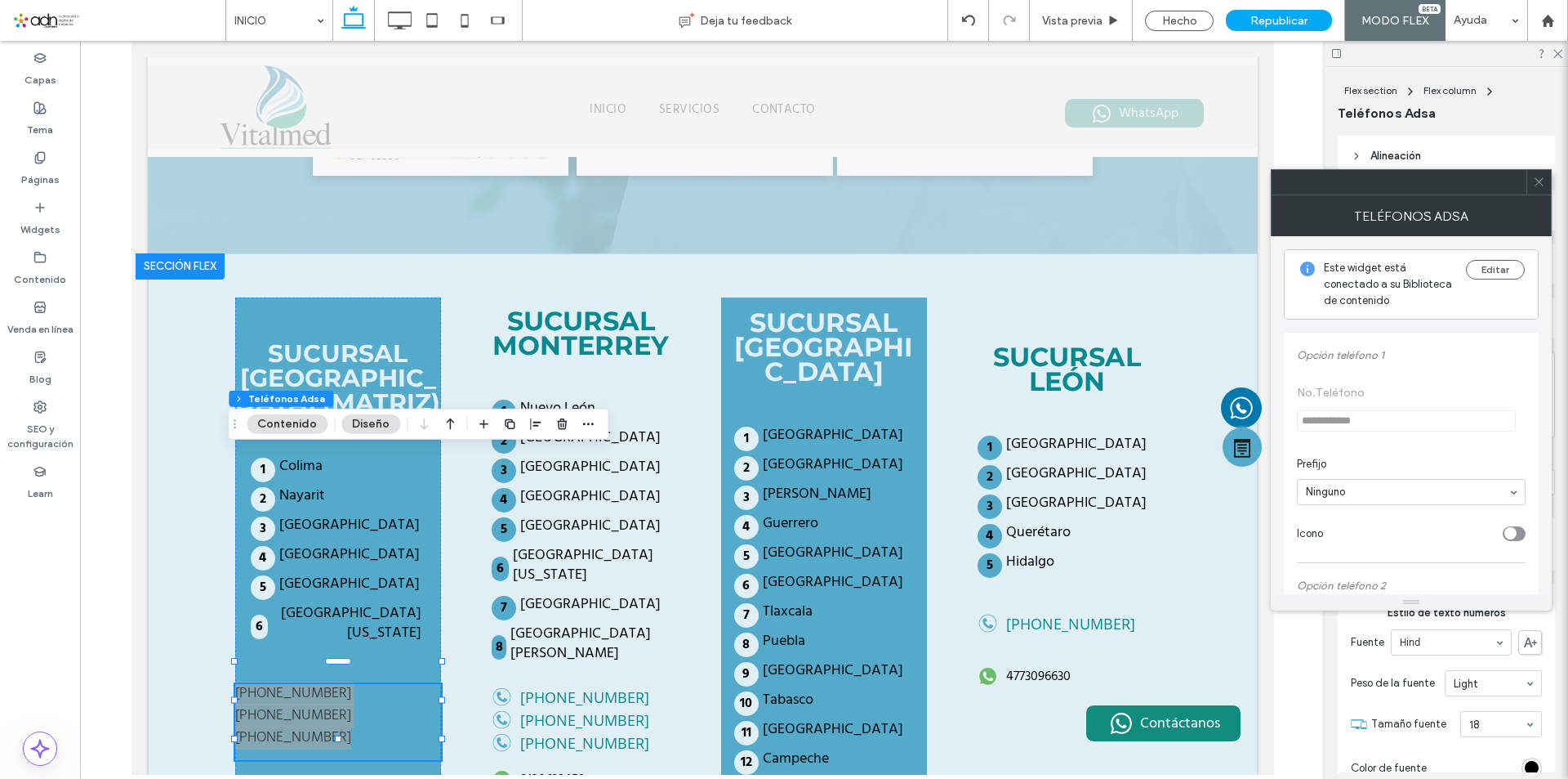
click at [1538, 182] on icon at bounding box center [1539, 182] width 12 height 12
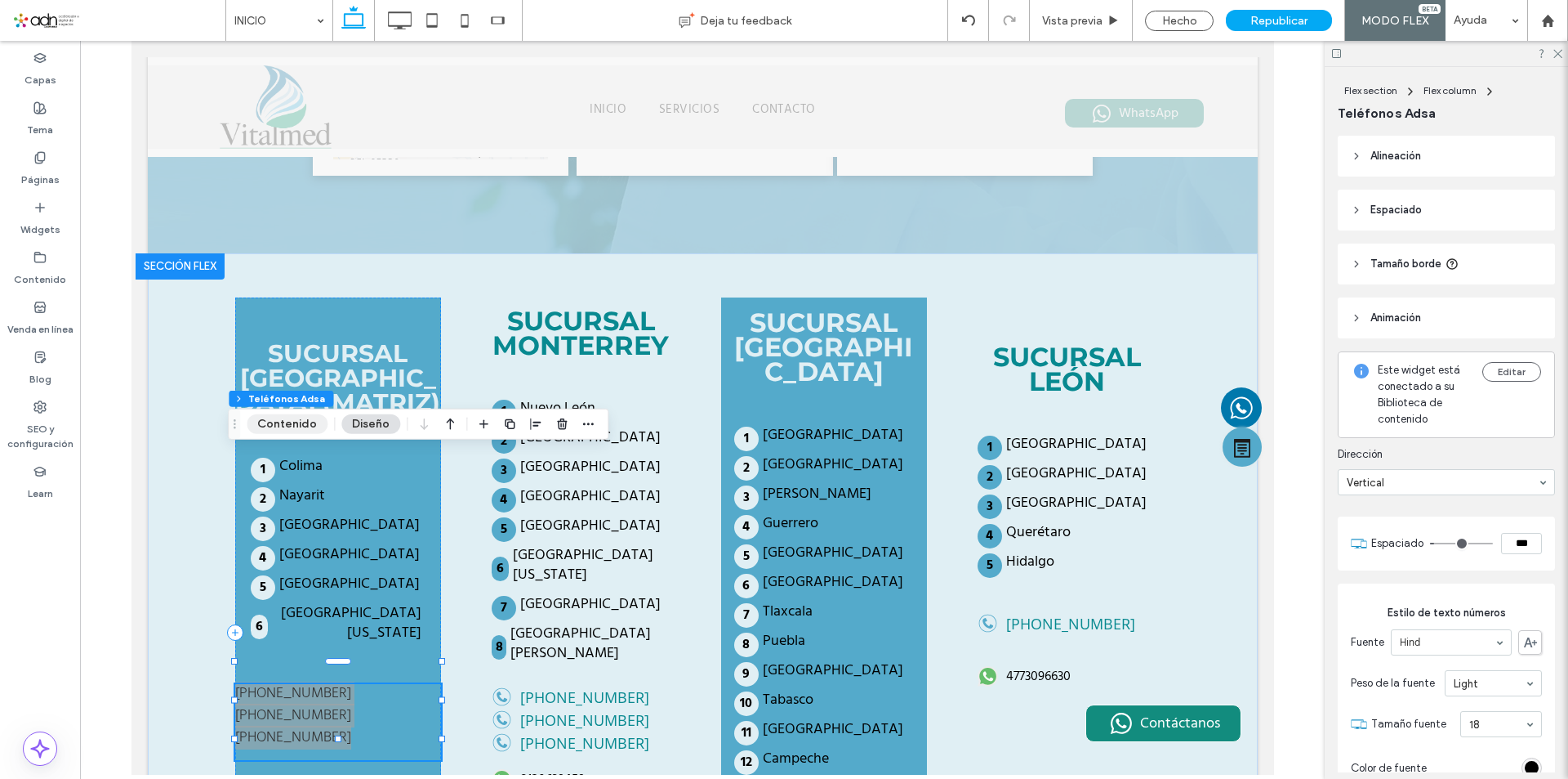
click at [295, 417] on button "Contenido" at bounding box center [288, 424] width 81 height 20
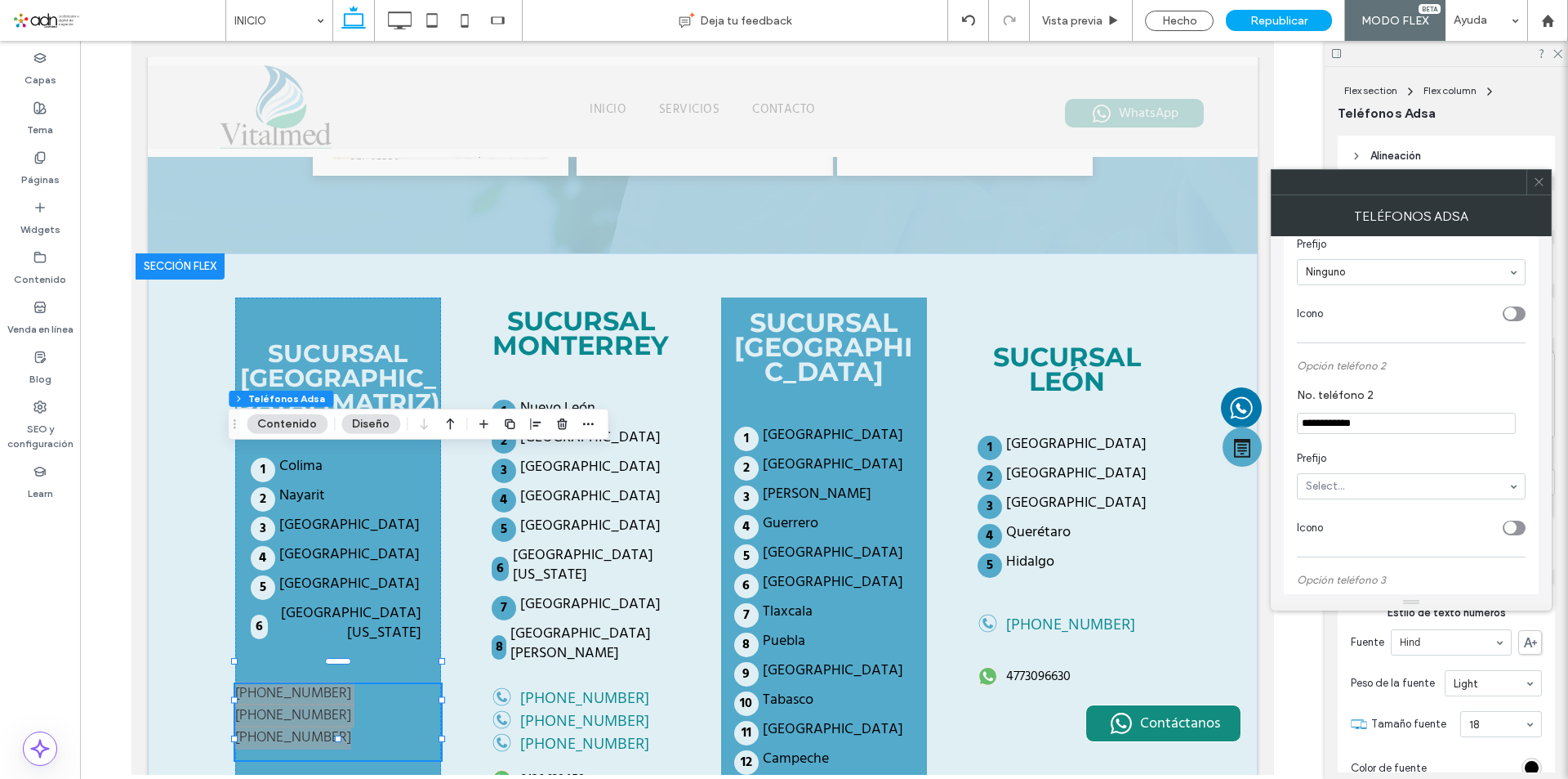
scroll to position [327, 0]
click at [1385, 323] on input "**********" at bounding box center [1407, 315] width 219 height 21
type input "*"
click at [1402, 541] on input "**********" at bounding box center [1407, 530] width 219 height 21
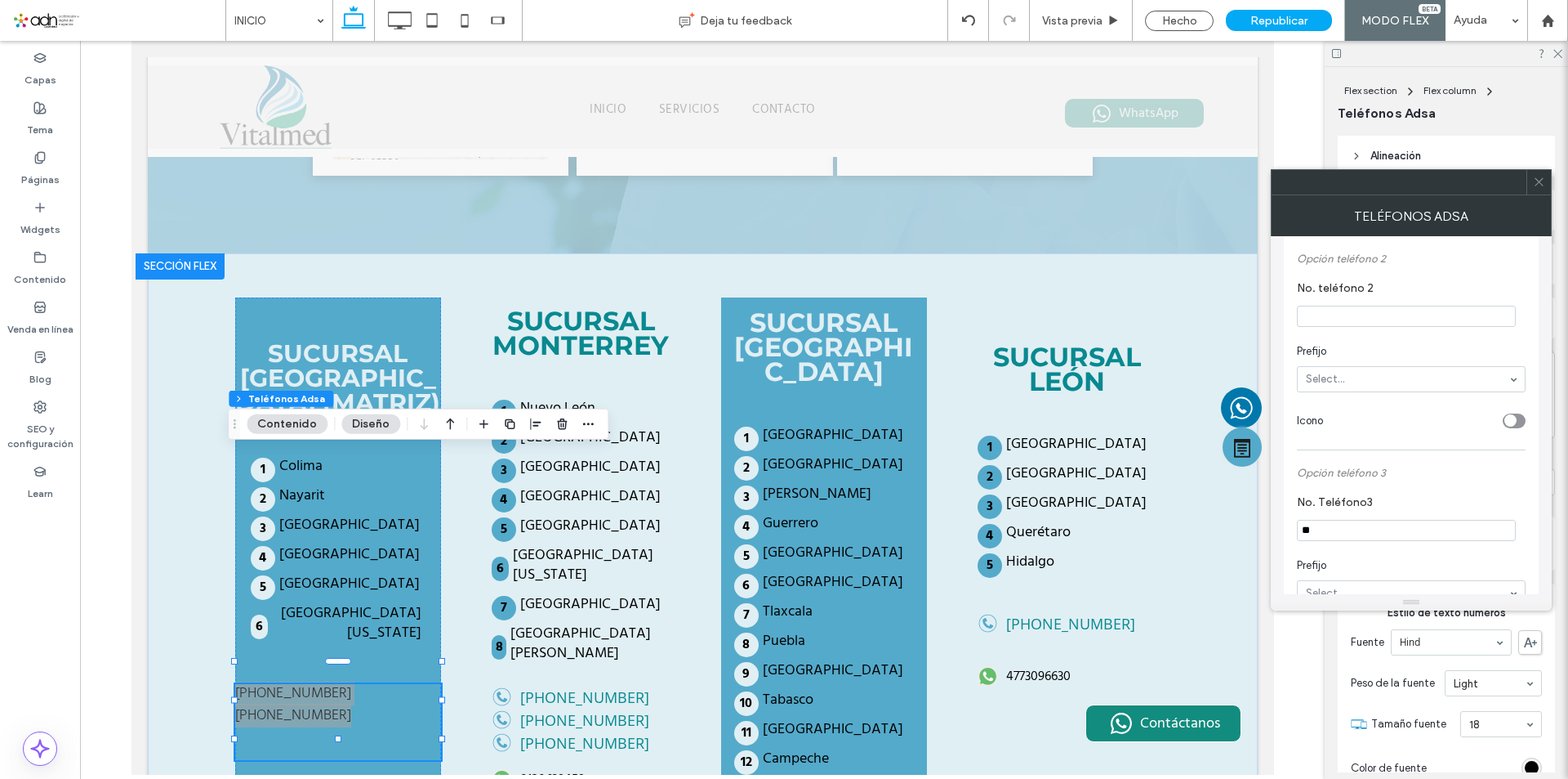
type input "*"
click at [1535, 185] on icon at bounding box center [1539, 182] width 12 height 12
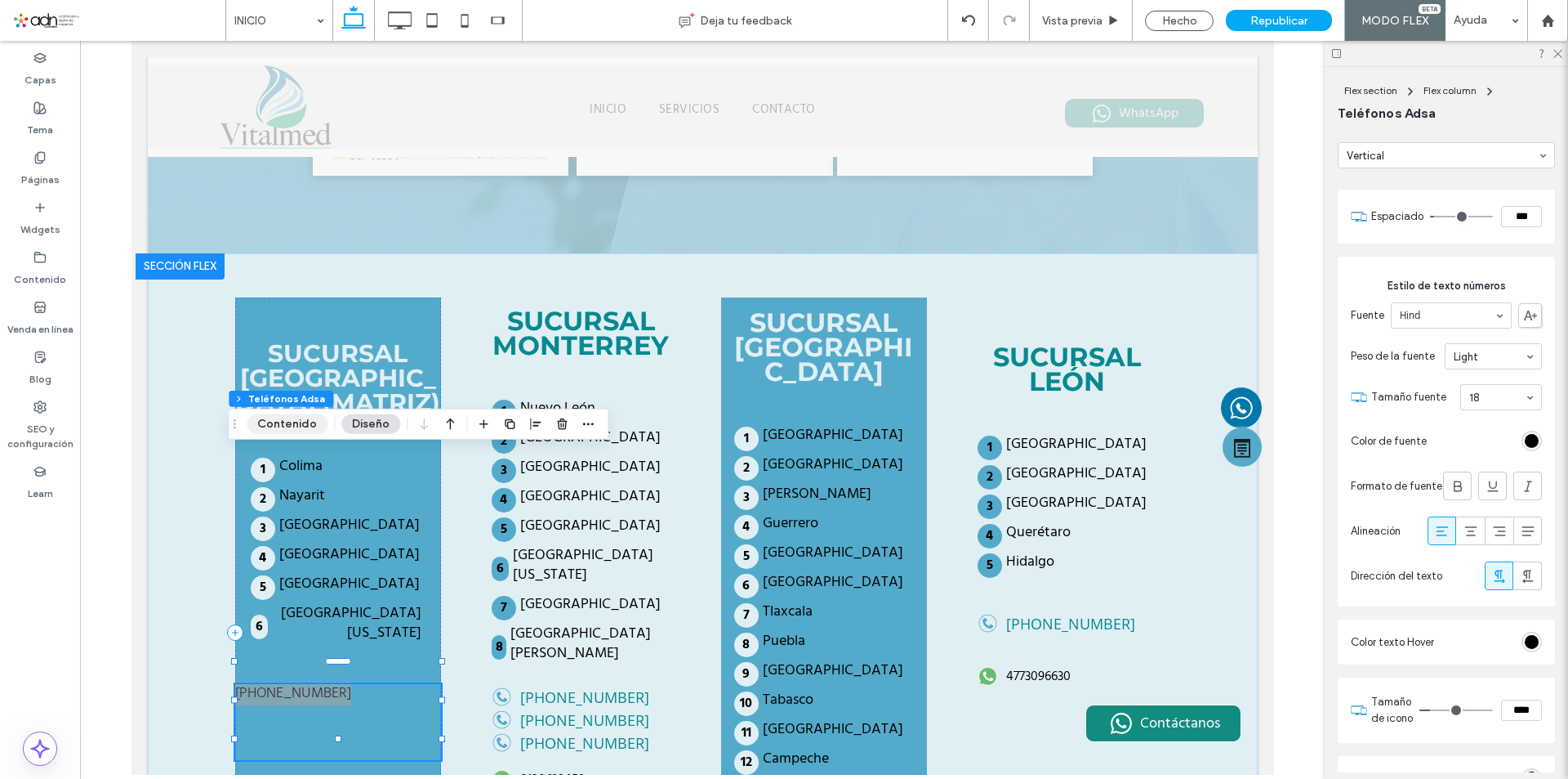
click at [310, 425] on button "Contenido" at bounding box center [288, 424] width 81 height 20
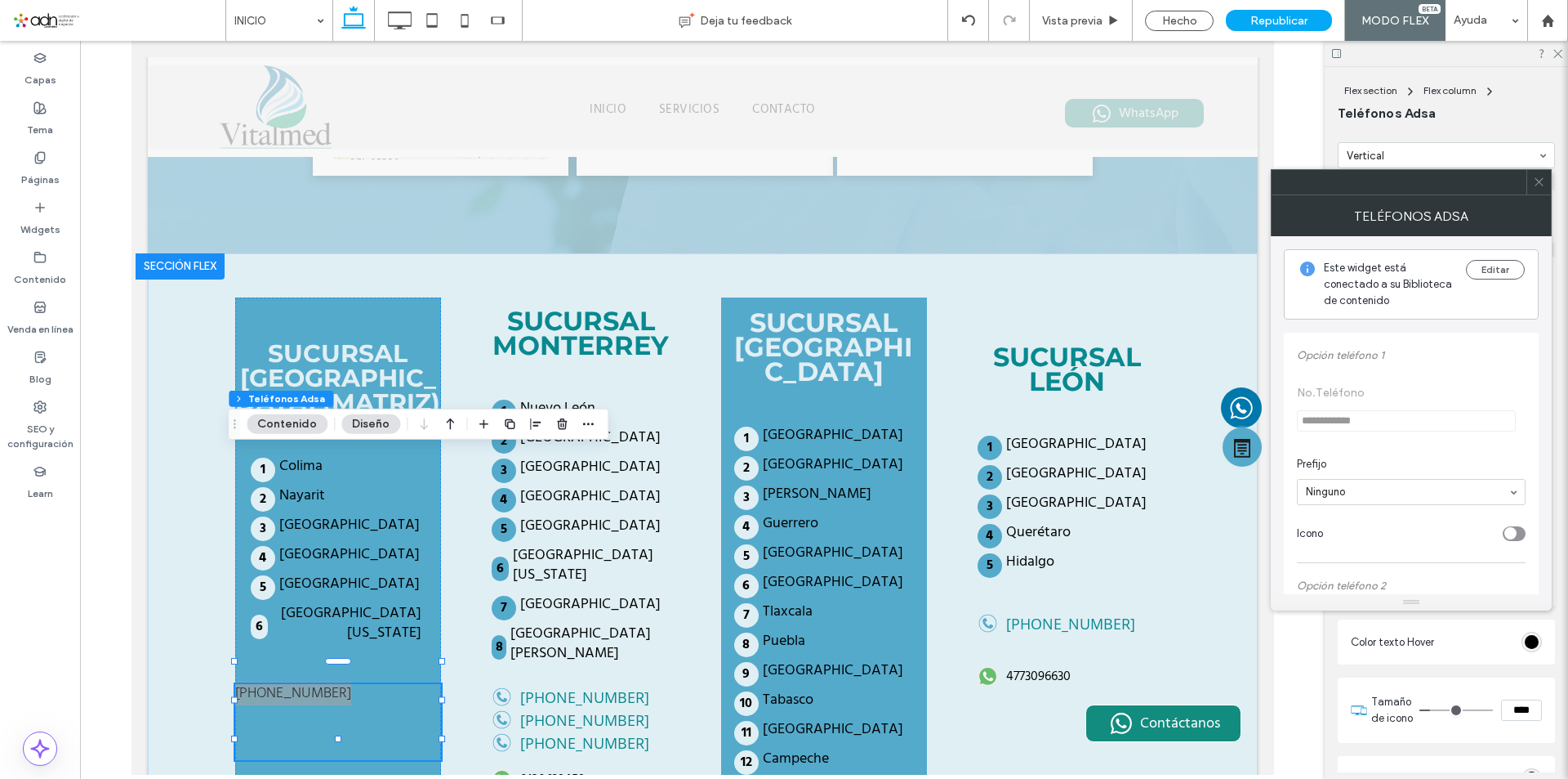
scroll to position [163, 0]
click at [1511, 370] on icon "toggle" at bounding box center [1510, 370] width 7 height 5
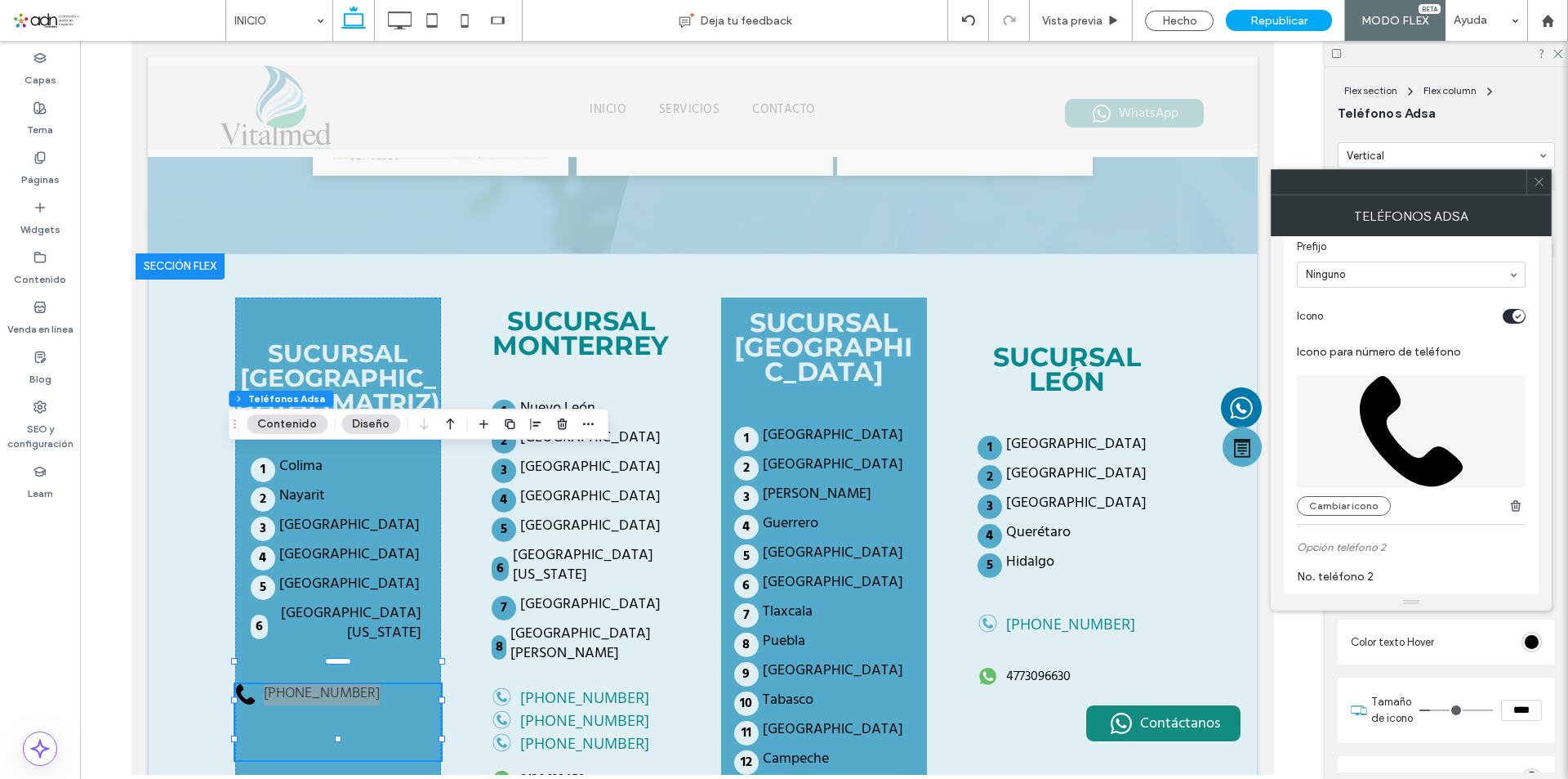
scroll to position [245, 0]
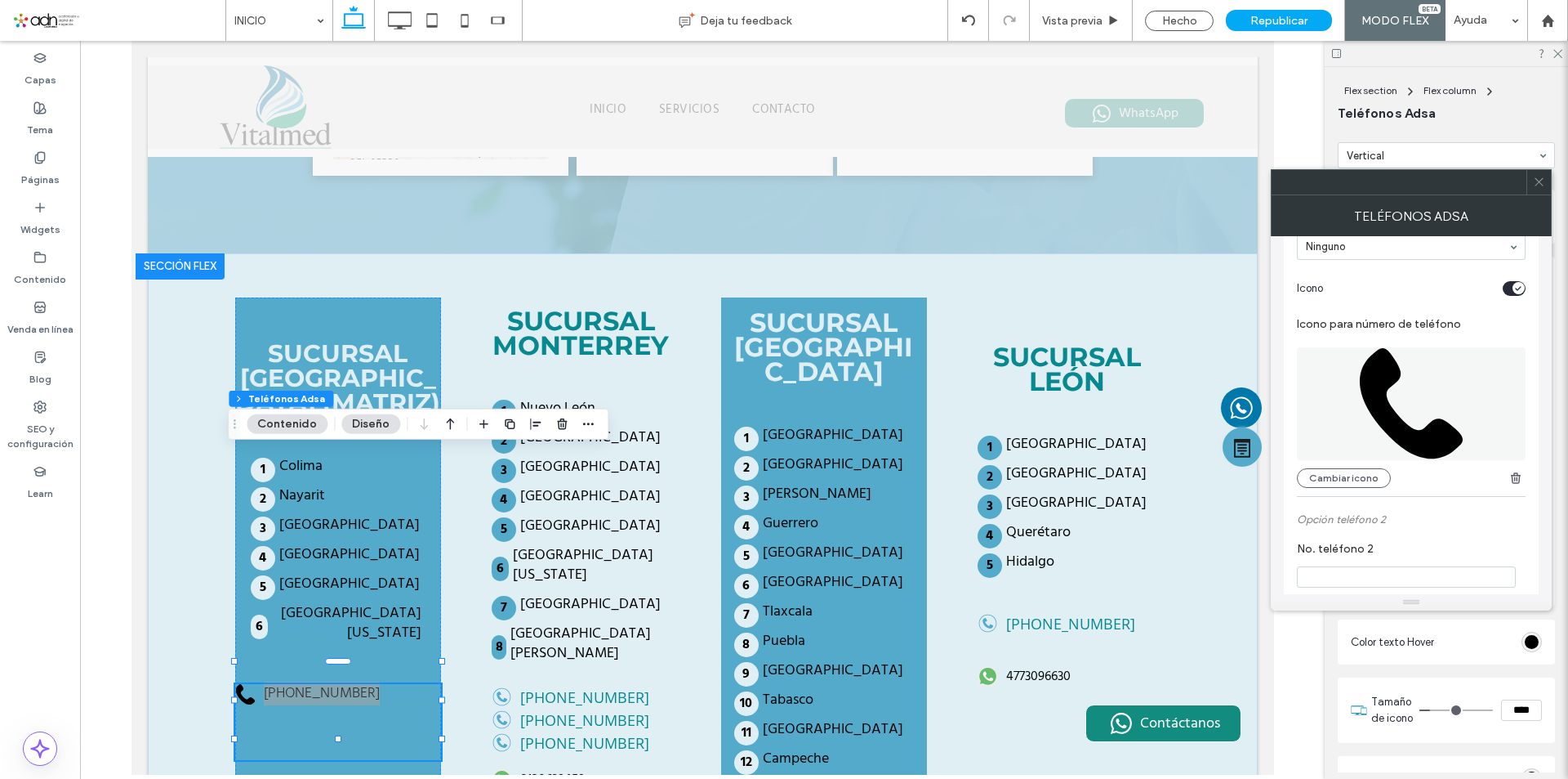
click at [1370, 484] on button "Cambiar icono" at bounding box center [1344, 478] width 94 height 20
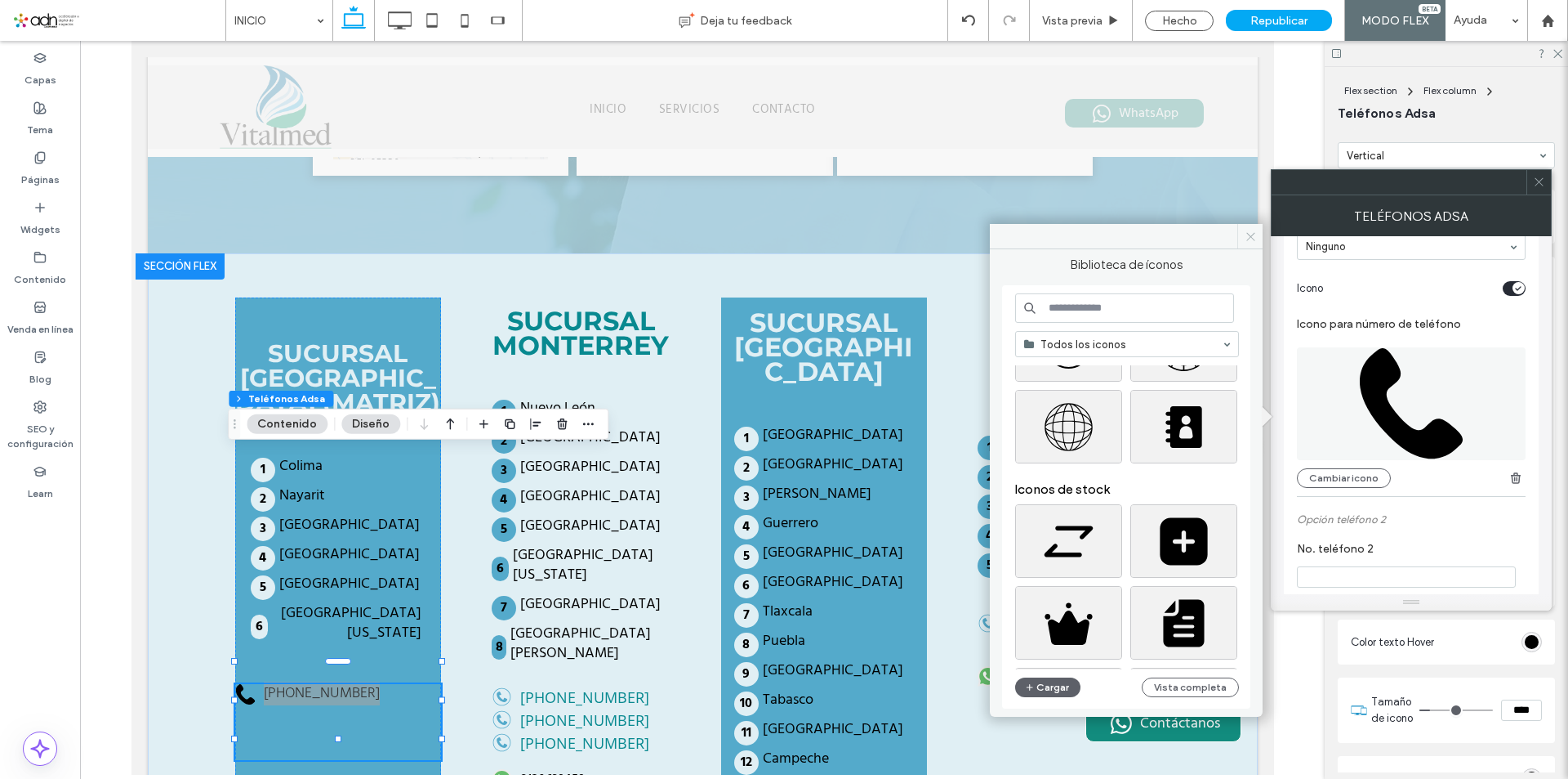
click at [1253, 236] on icon at bounding box center [1251, 236] width 12 height 12
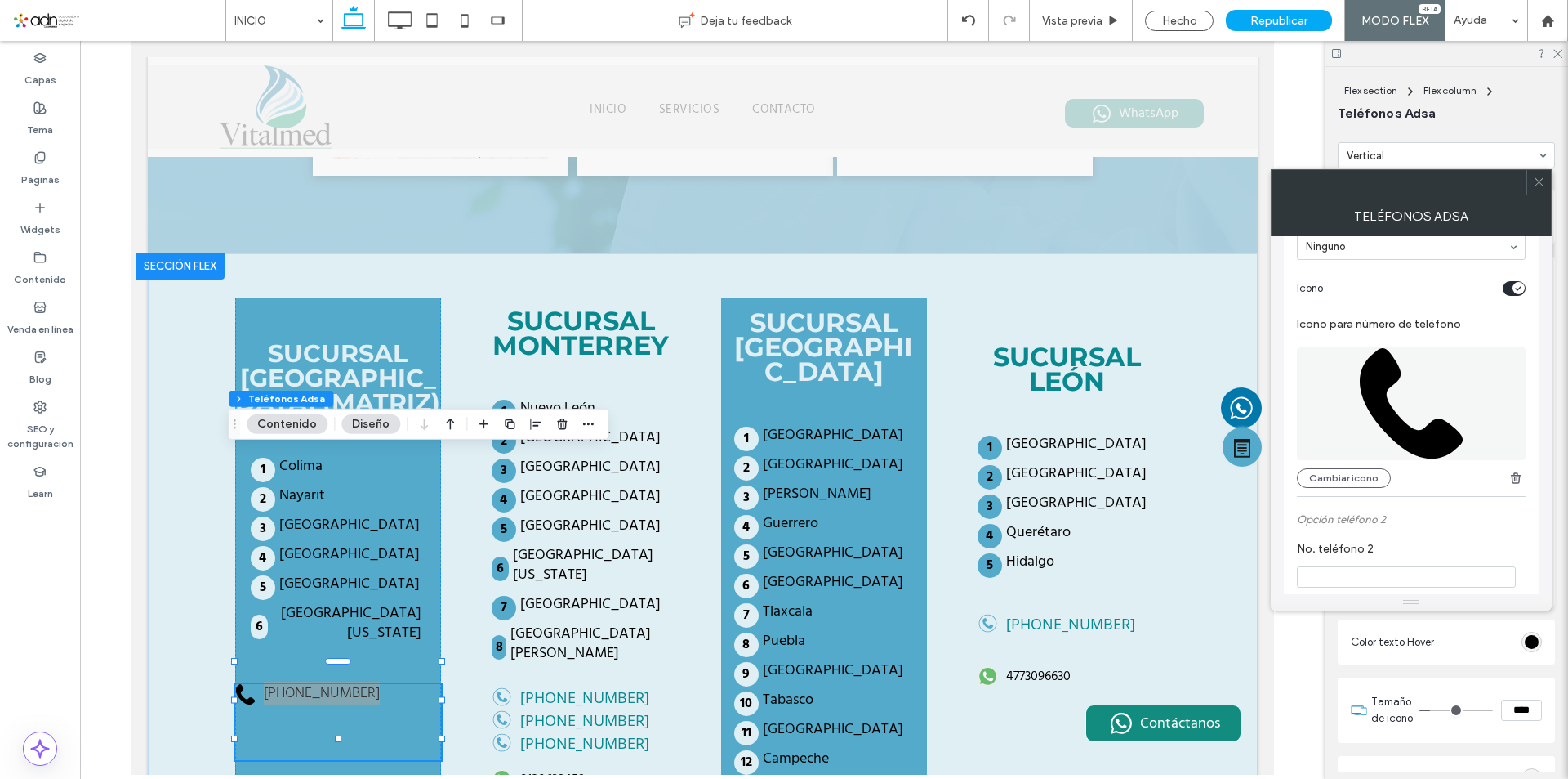
click at [1544, 187] on icon at bounding box center [1539, 182] width 12 height 12
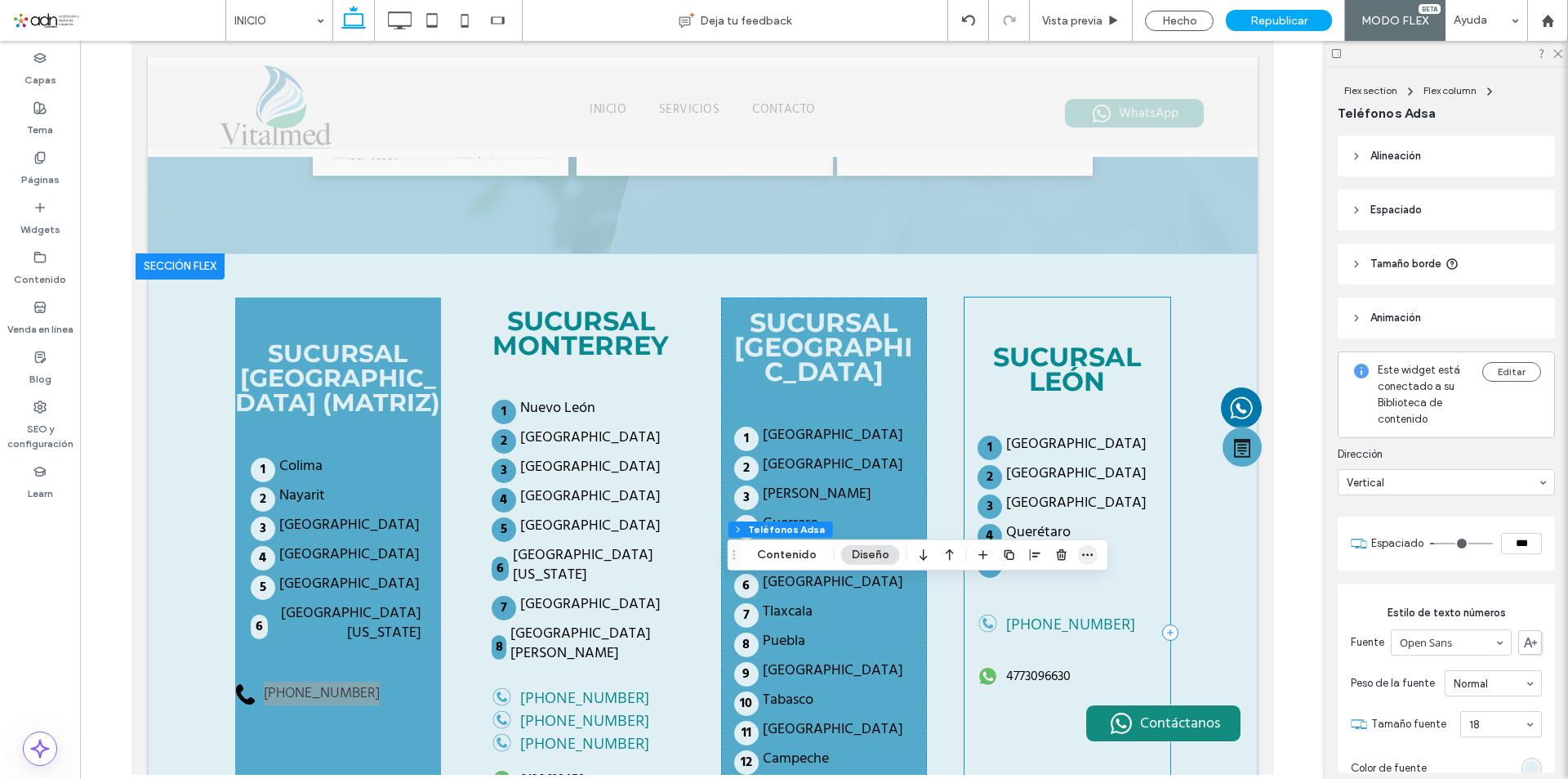
click at [1087, 555] on icon "button" at bounding box center [1088, 555] width 13 height 13
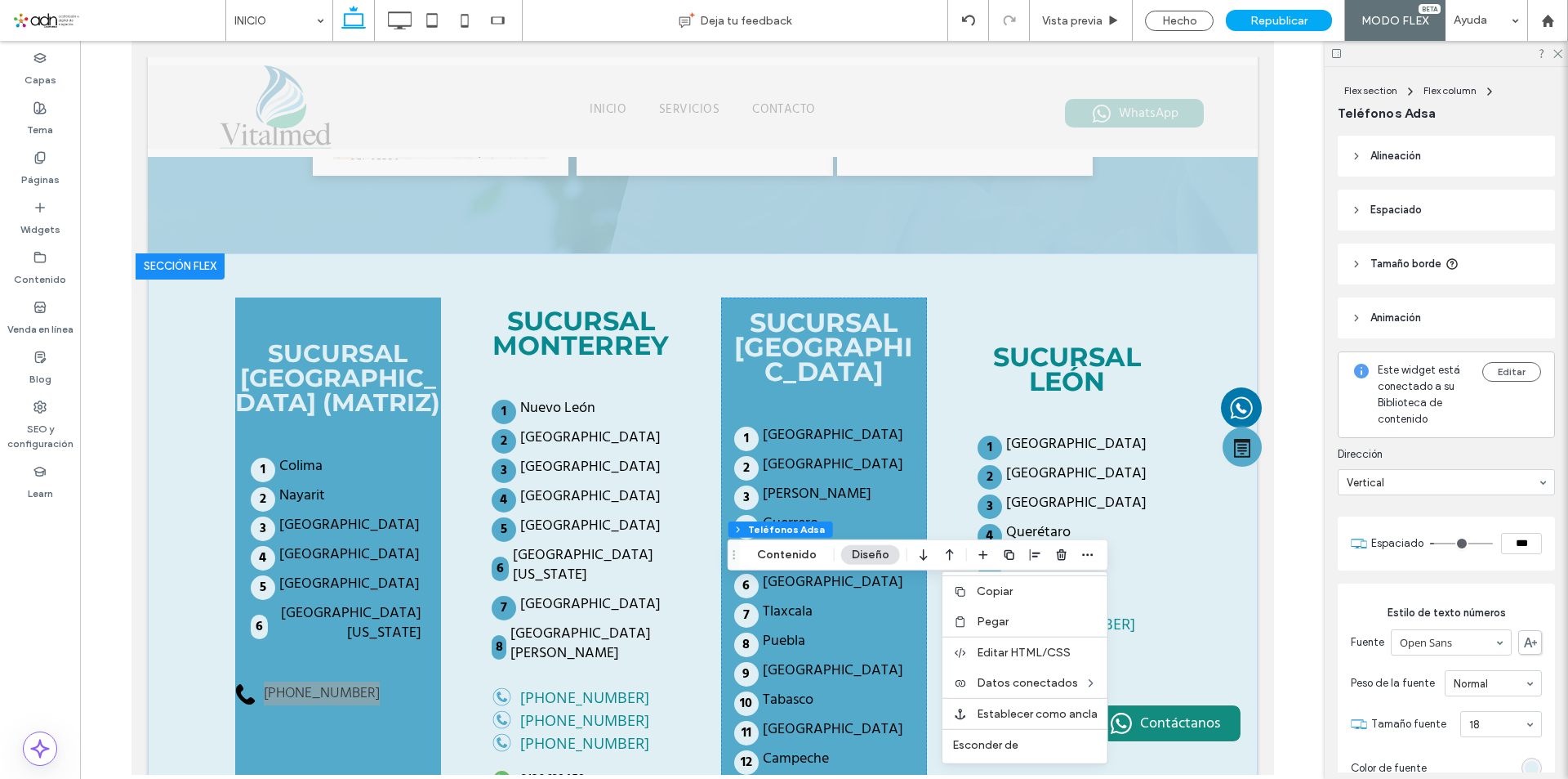
click at [1013, 595] on label "Copiar" at bounding box center [1037, 591] width 121 height 14
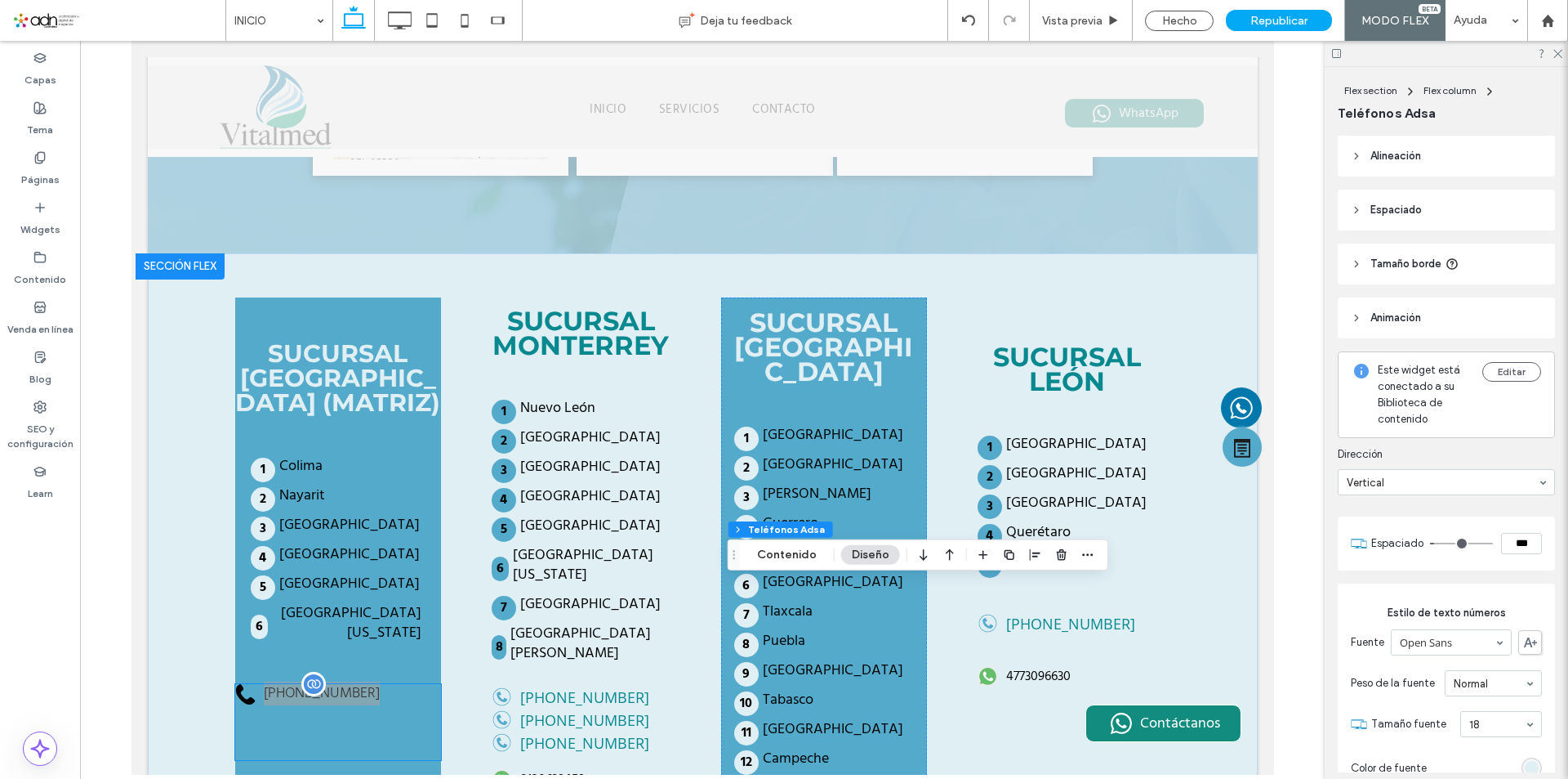
click at [347, 684] on div "[PHONE_NUMBER]" at bounding box center [337, 722] width 206 height 76
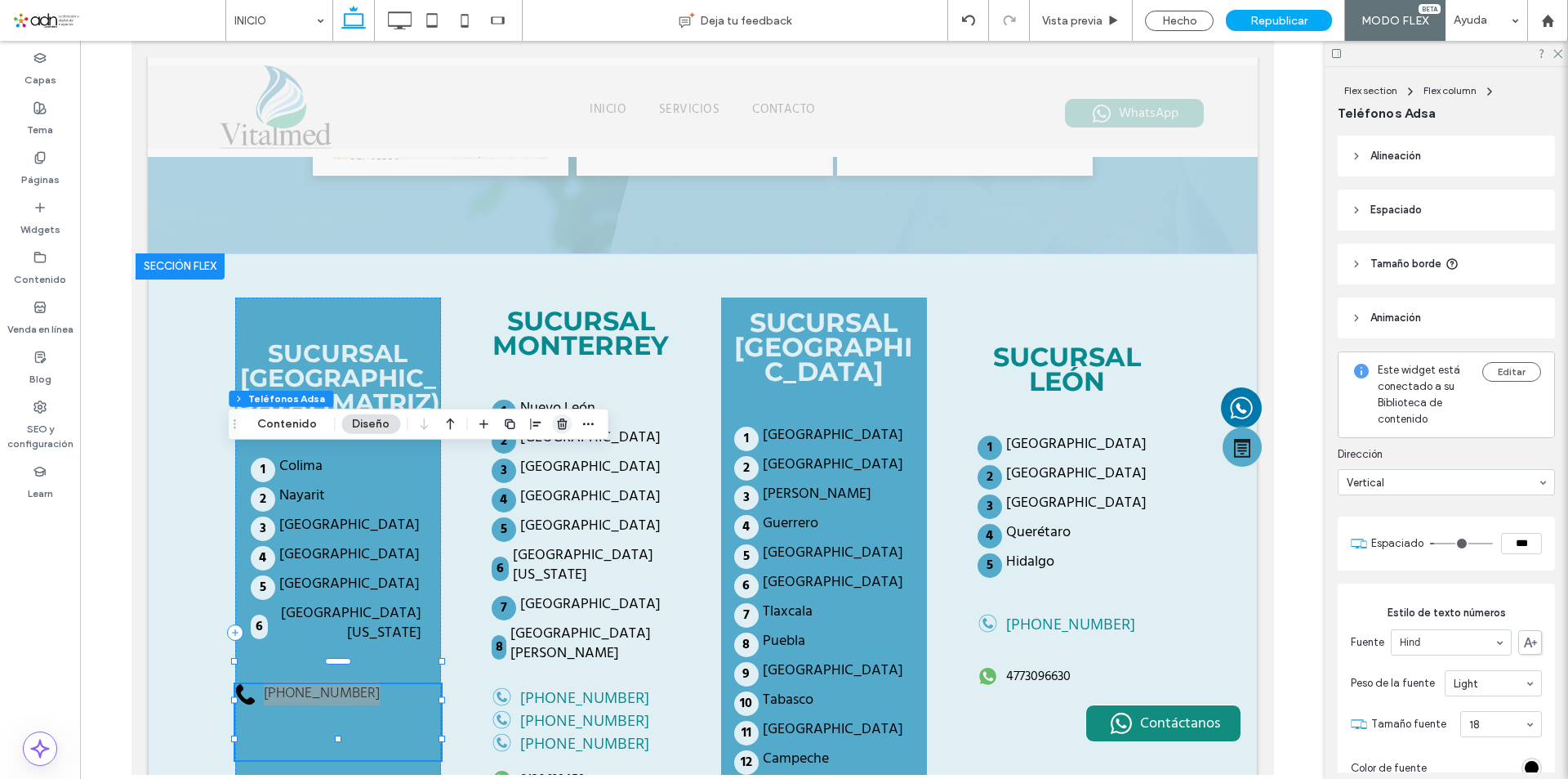
click at [555, 422] on icon "button" at bounding box center [561, 423] width 13 height 13
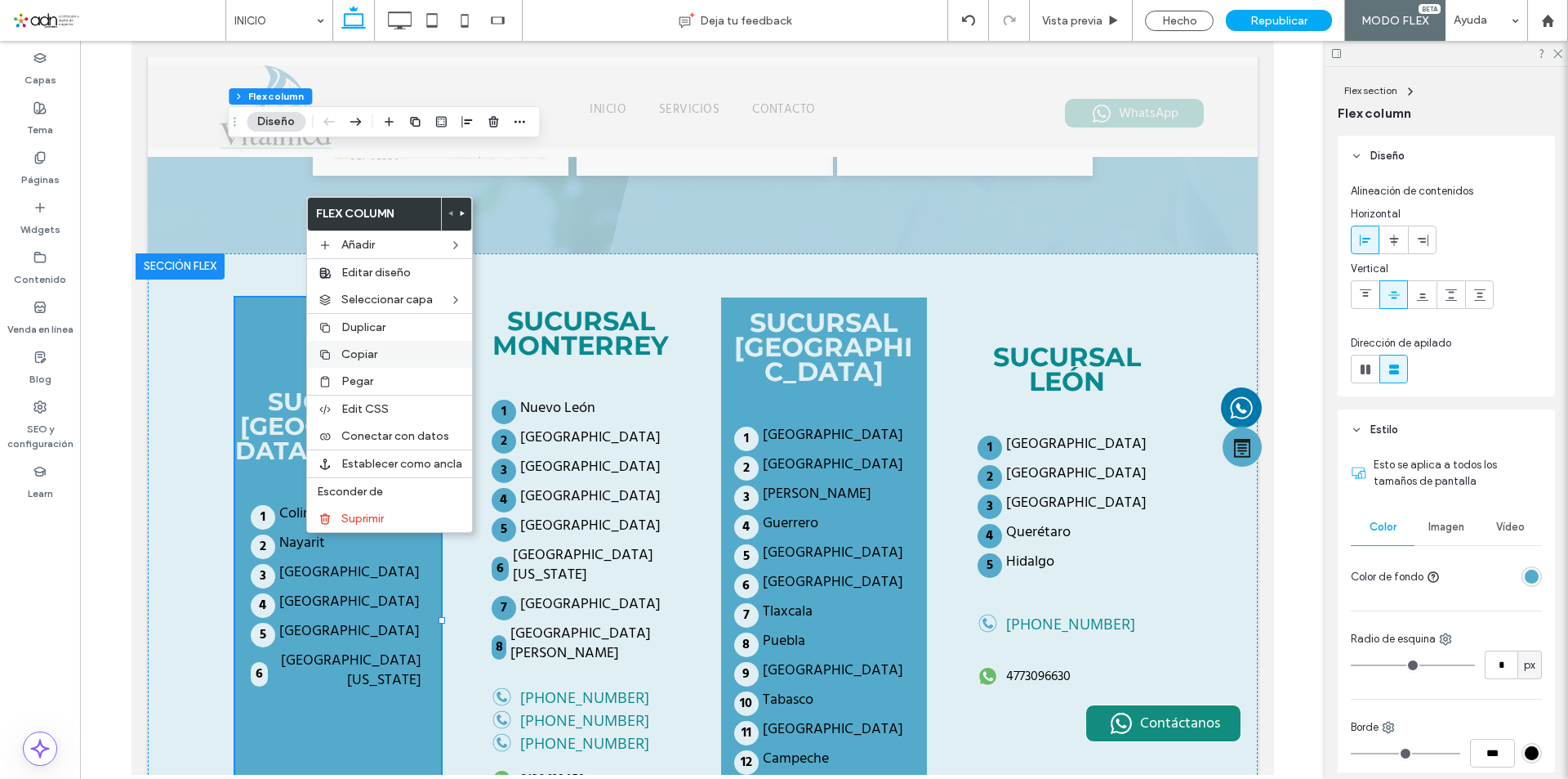
click at [366, 356] on span "Copiar" at bounding box center [360, 354] width 36 height 14
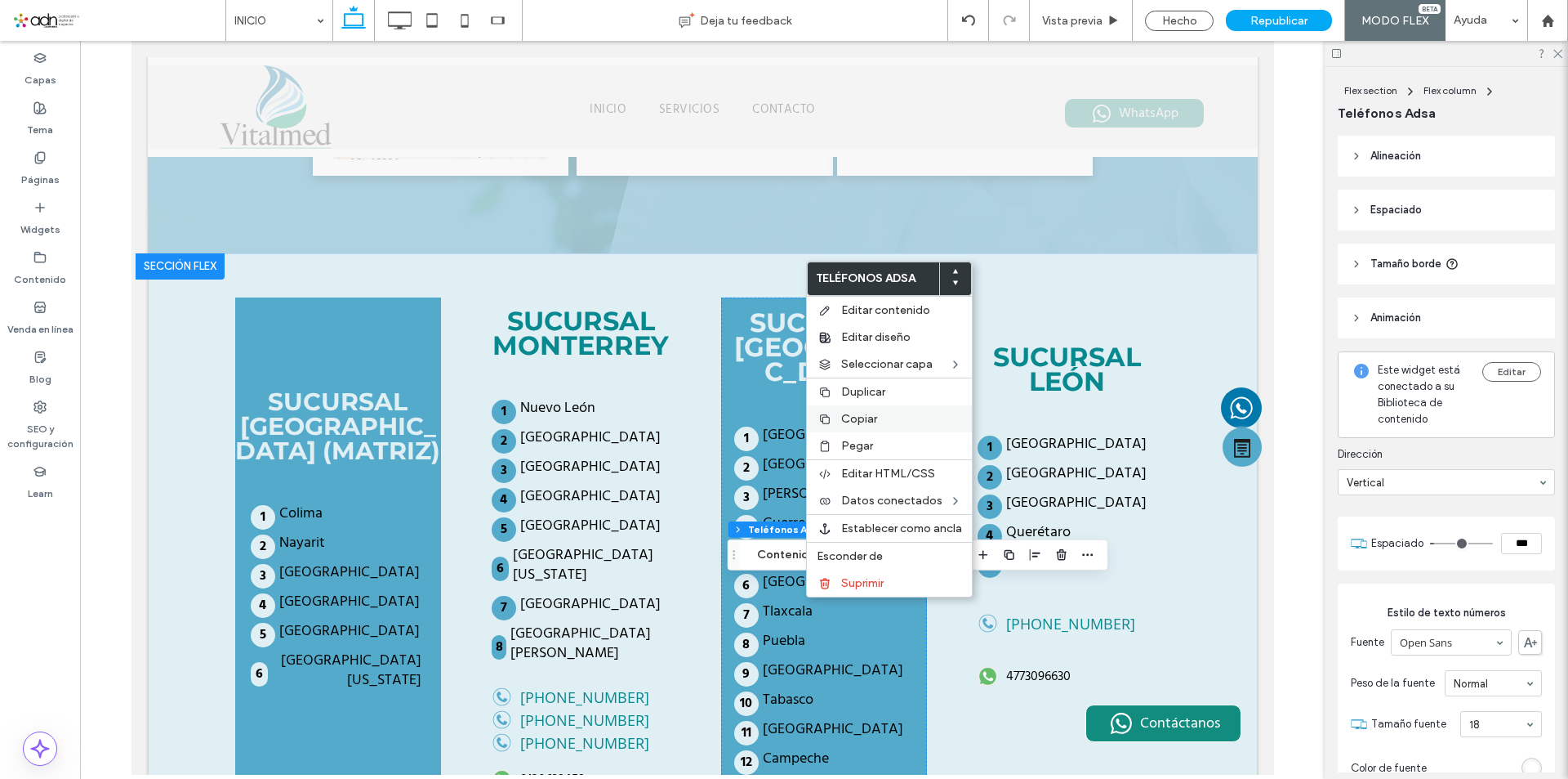
click at [856, 422] on span "Copiar" at bounding box center [860, 419] width 36 height 14
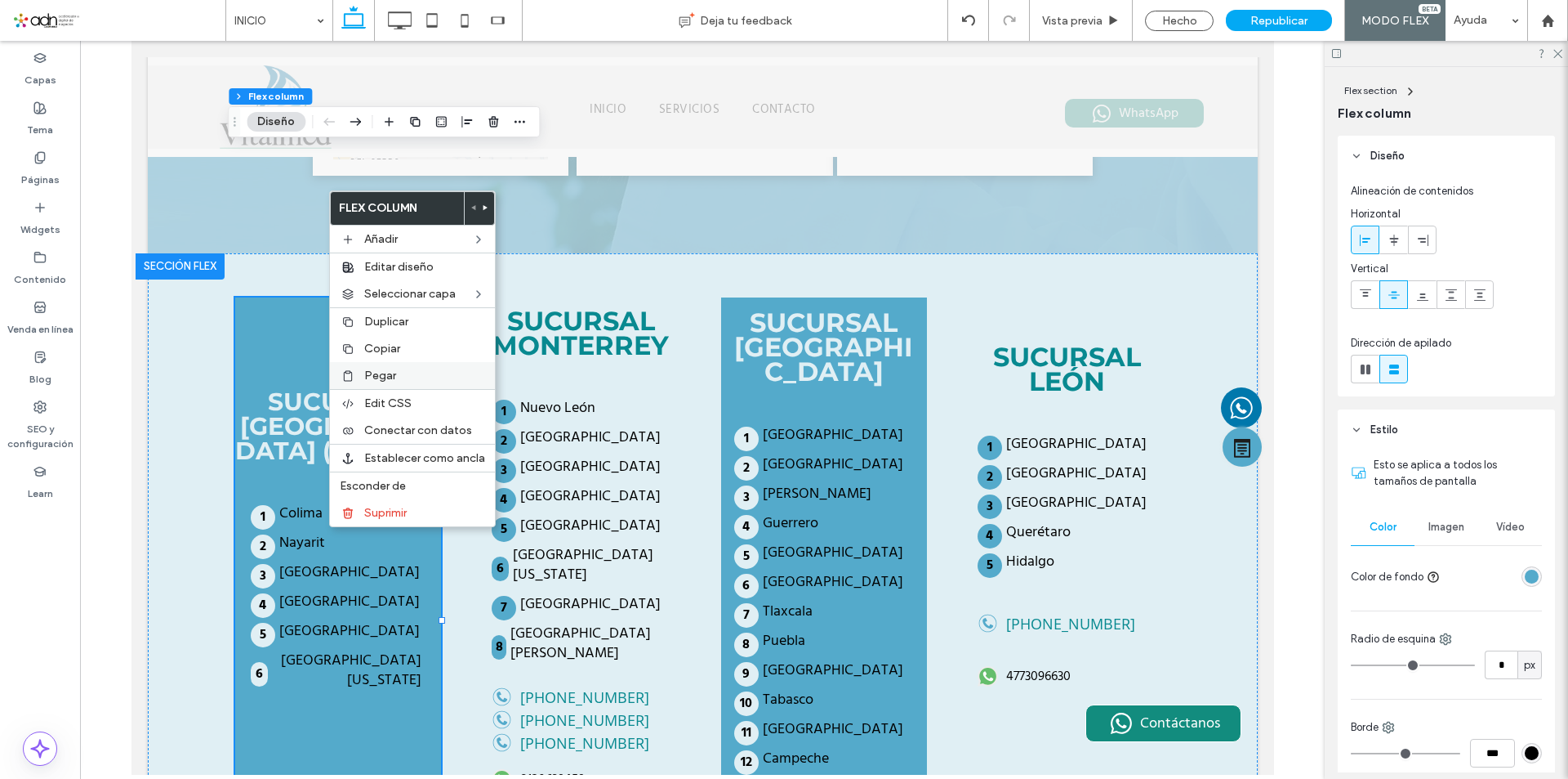
click at [371, 375] on span "Pegar" at bounding box center [380, 376] width 32 height 14
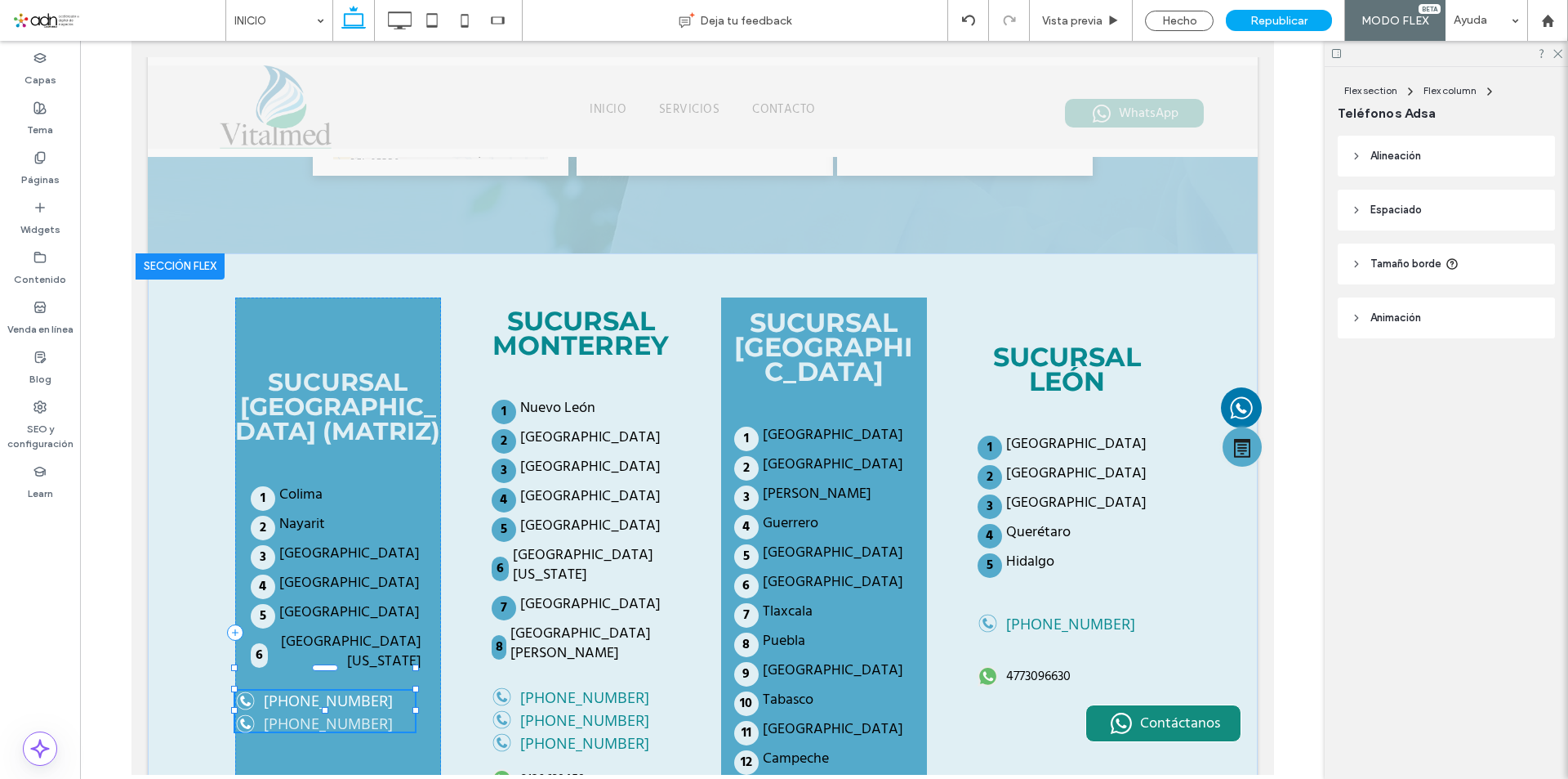
click at [337, 714] on link "[PHONE_NUMBER]" at bounding box center [324, 724] width 180 height 21
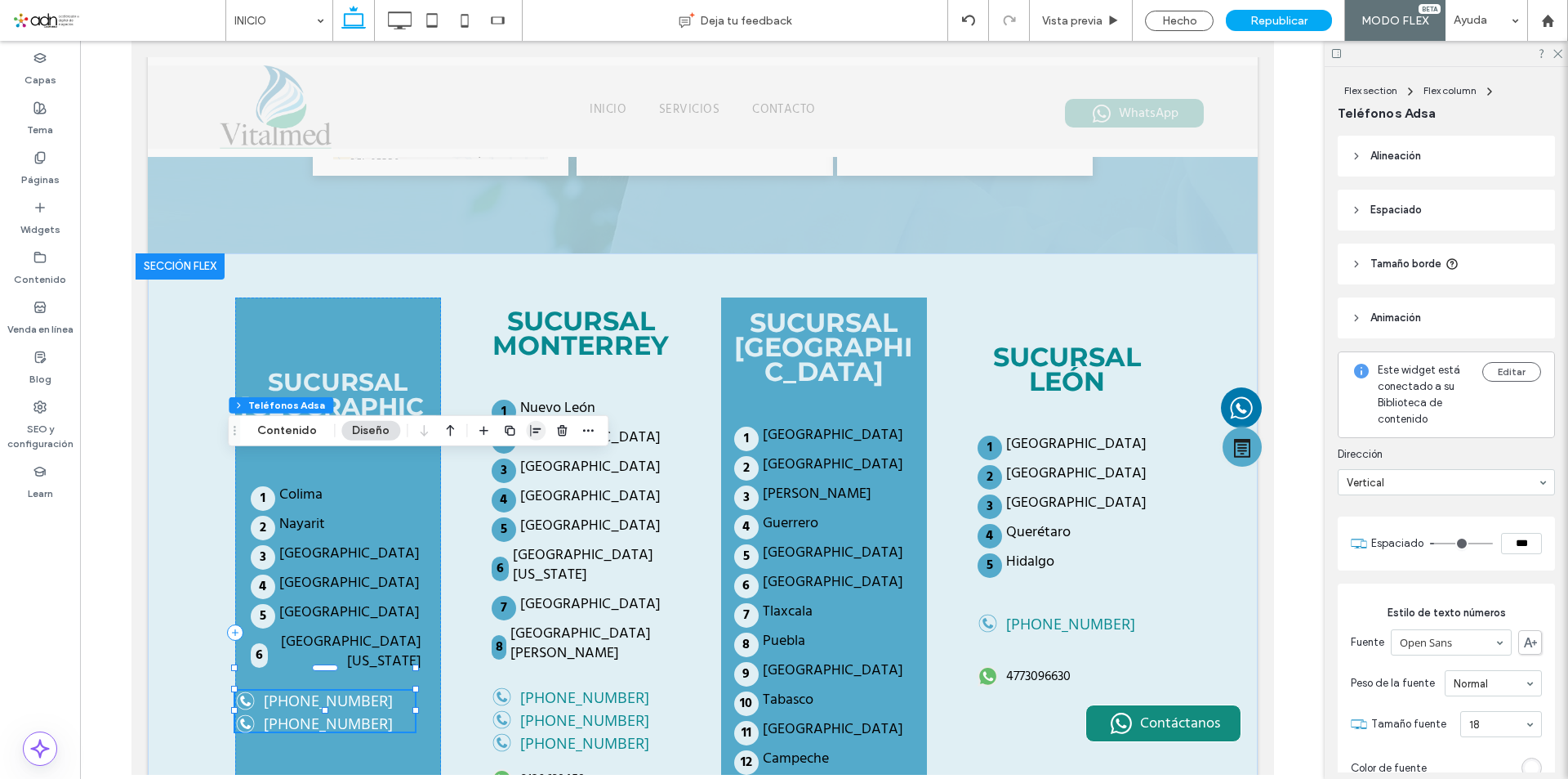
click at [535, 428] on use "button" at bounding box center [536, 431] width 11 height 12
drag, startPoint x: 299, startPoint y: 432, endPoint x: 1081, endPoint y: 444, distance: 782.1
click at [299, 432] on button "Contenido" at bounding box center [288, 431] width 81 height 20
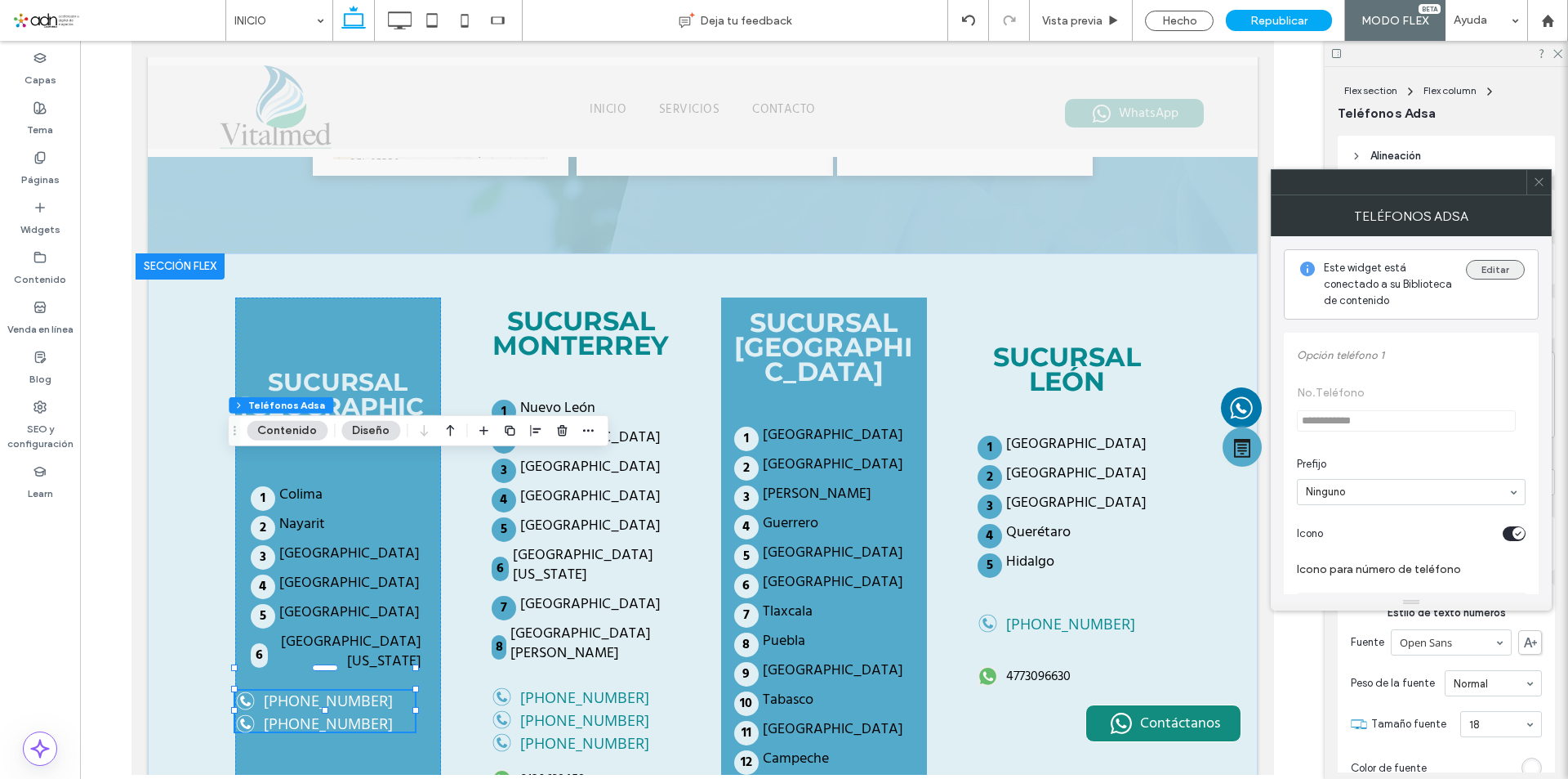
click at [1496, 268] on button "Editar" at bounding box center [1496, 270] width 59 height 20
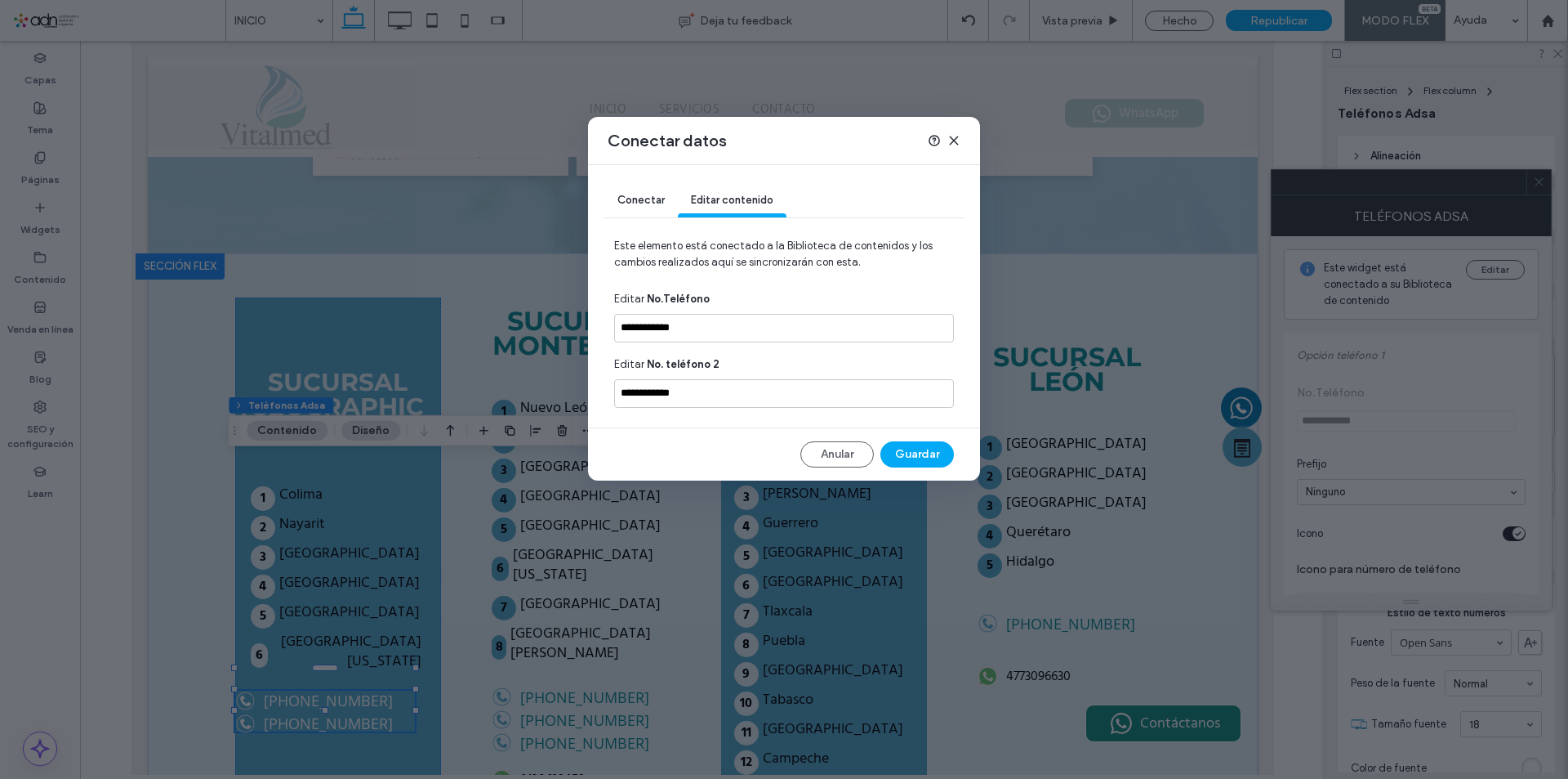
click at [653, 212] on div "Conectar" at bounding box center [641, 201] width 73 height 33
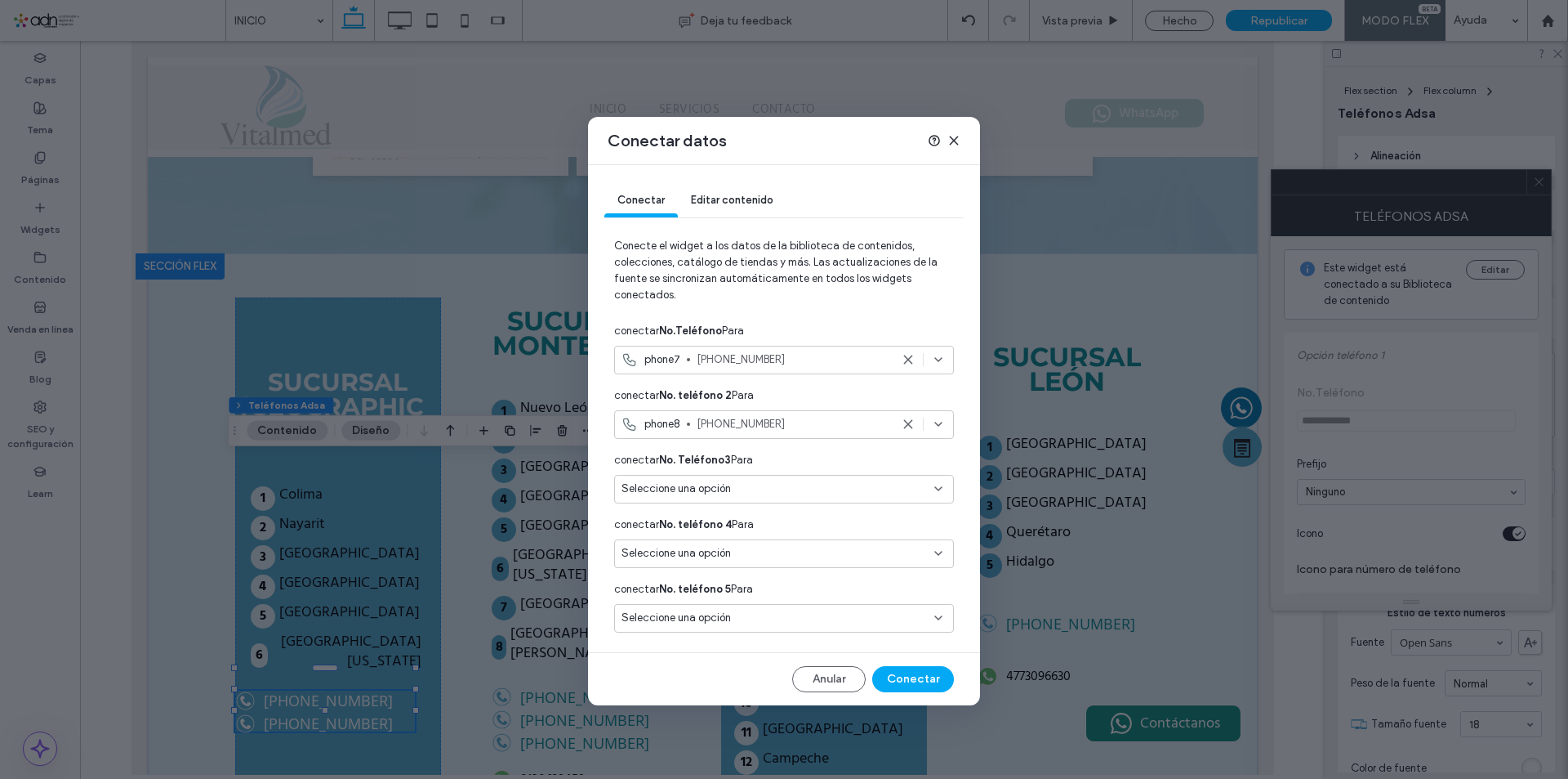
click at [905, 424] on icon at bounding box center [908, 423] width 13 height 13
click at [908, 362] on icon at bounding box center [908, 359] width 13 height 13
click at [760, 359] on div "Seleccione una opción" at bounding box center [774, 360] width 305 height 17
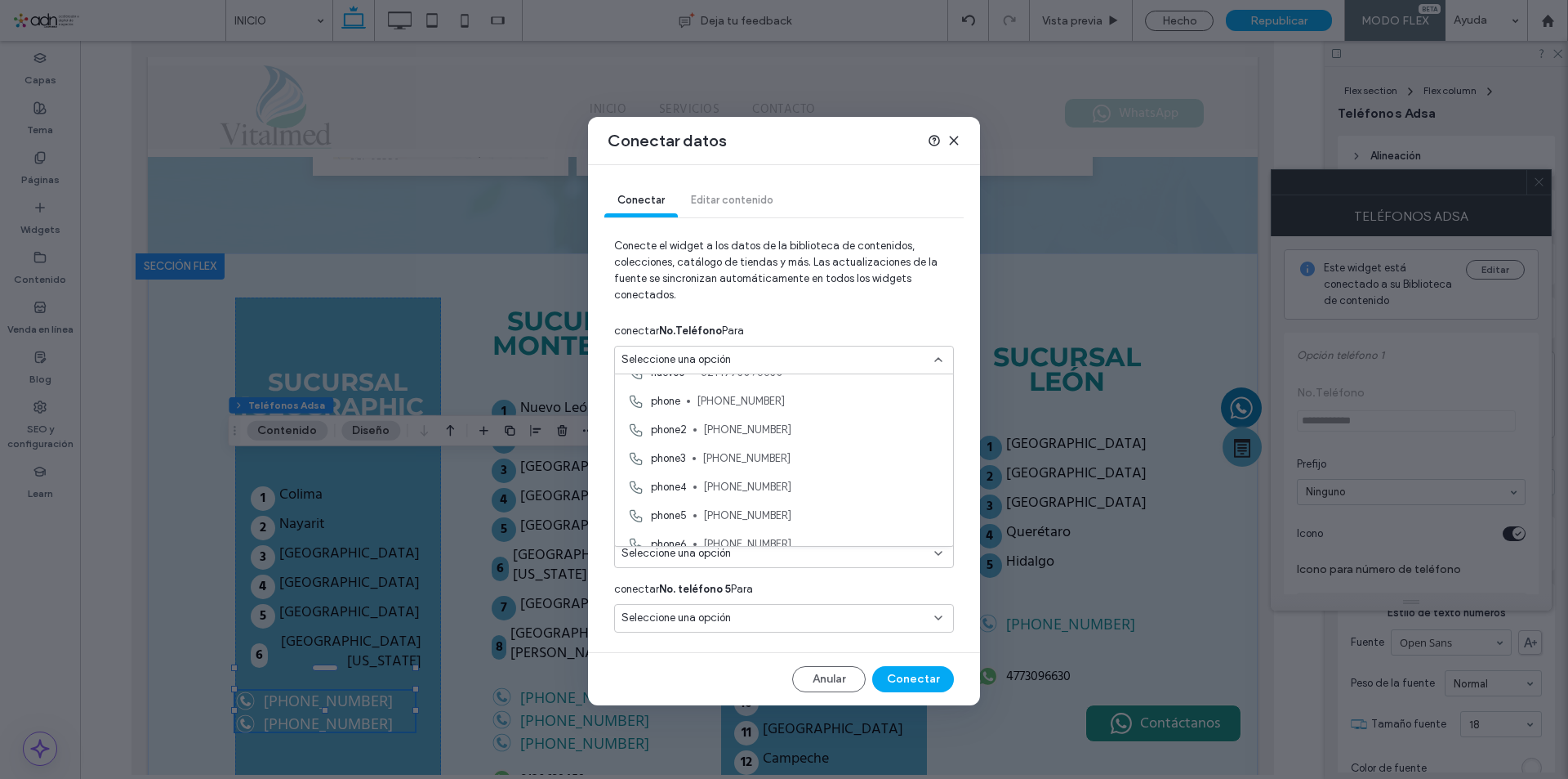
scroll to position [188, 0]
click at [768, 436] on span "[PHONE_NUMBER]" at bounding box center [818, 430] width 243 height 17
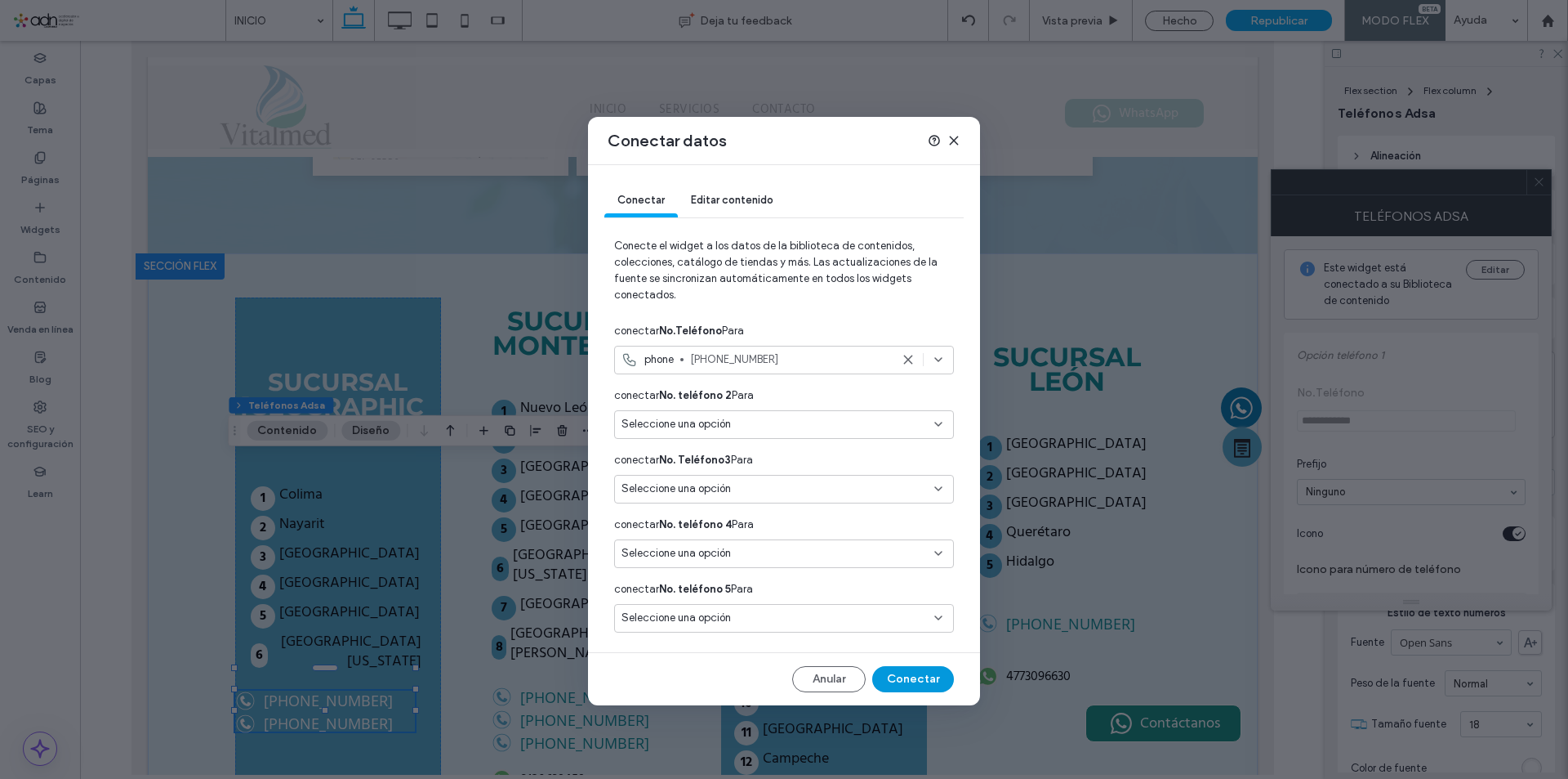
click at [895, 678] on button "Conectar" at bounding box center [913, 679] width 82 height 26
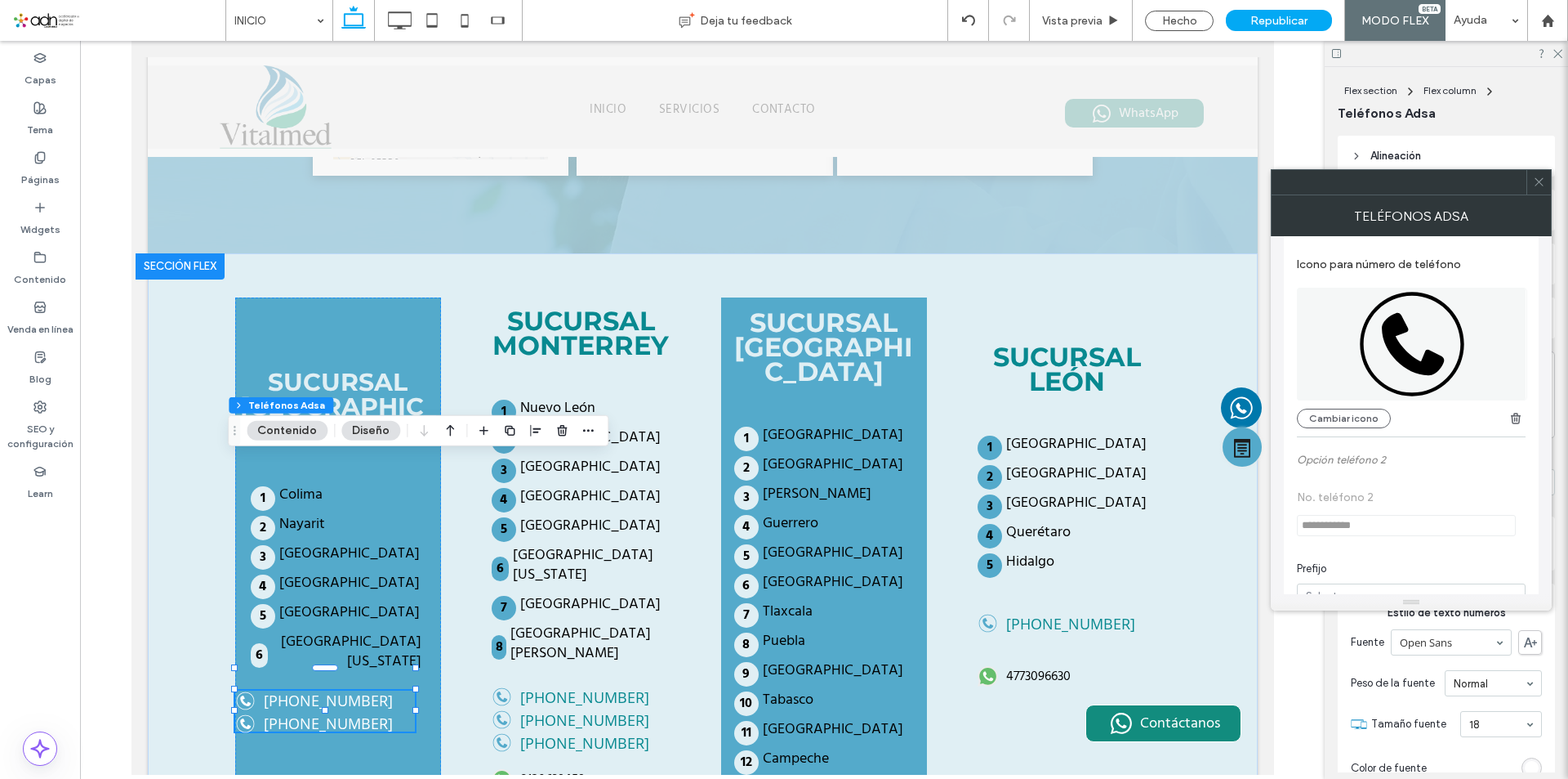
scroll to position [245, 0]
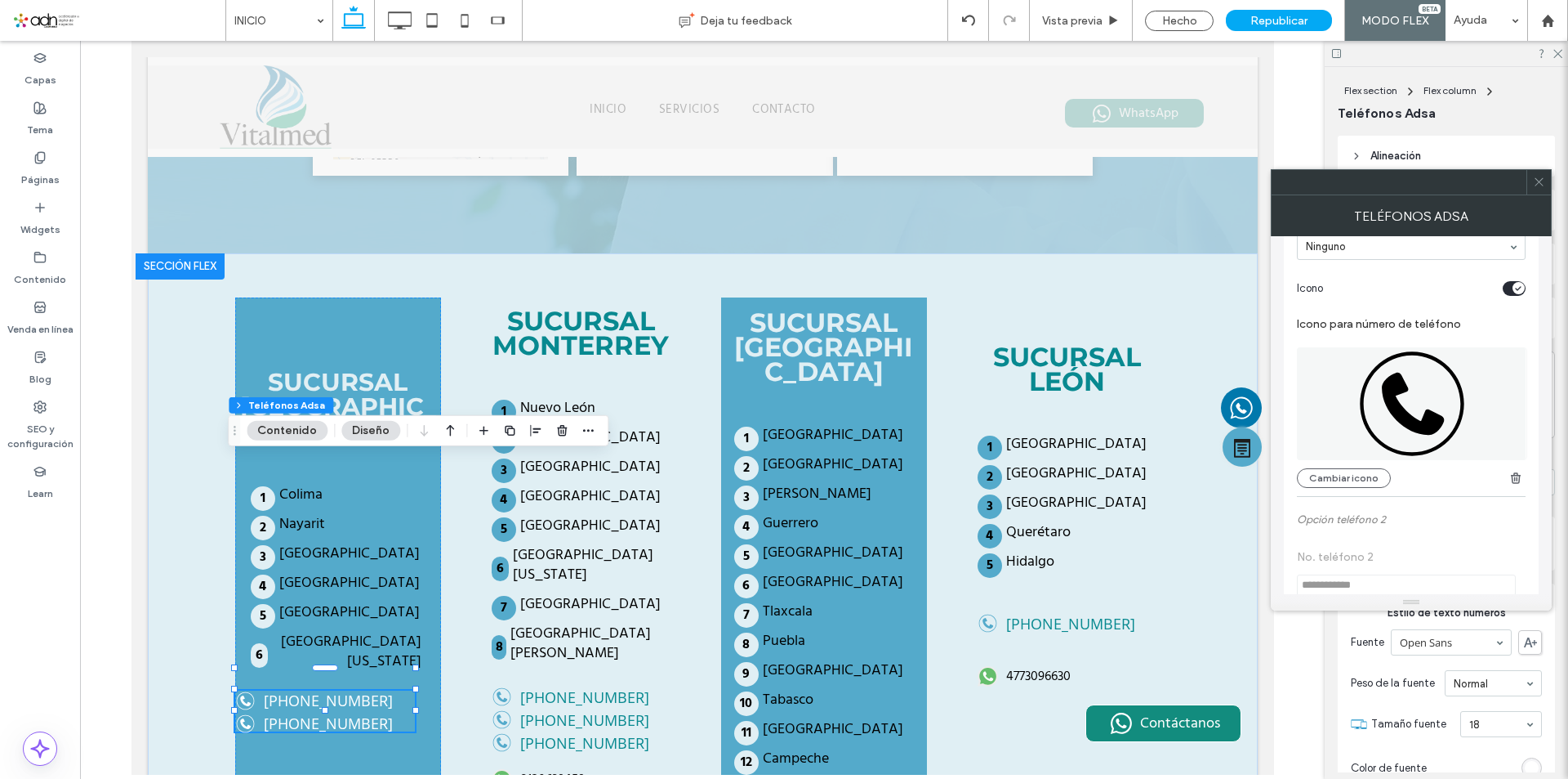
drag, startPoint x: 1538, startPoint y: 183, endPoint x: 352, endPoint y: 447, distance: 1215.0
click at [1538, 183] on use at bounding box center [1539, 182] width 8 height 8
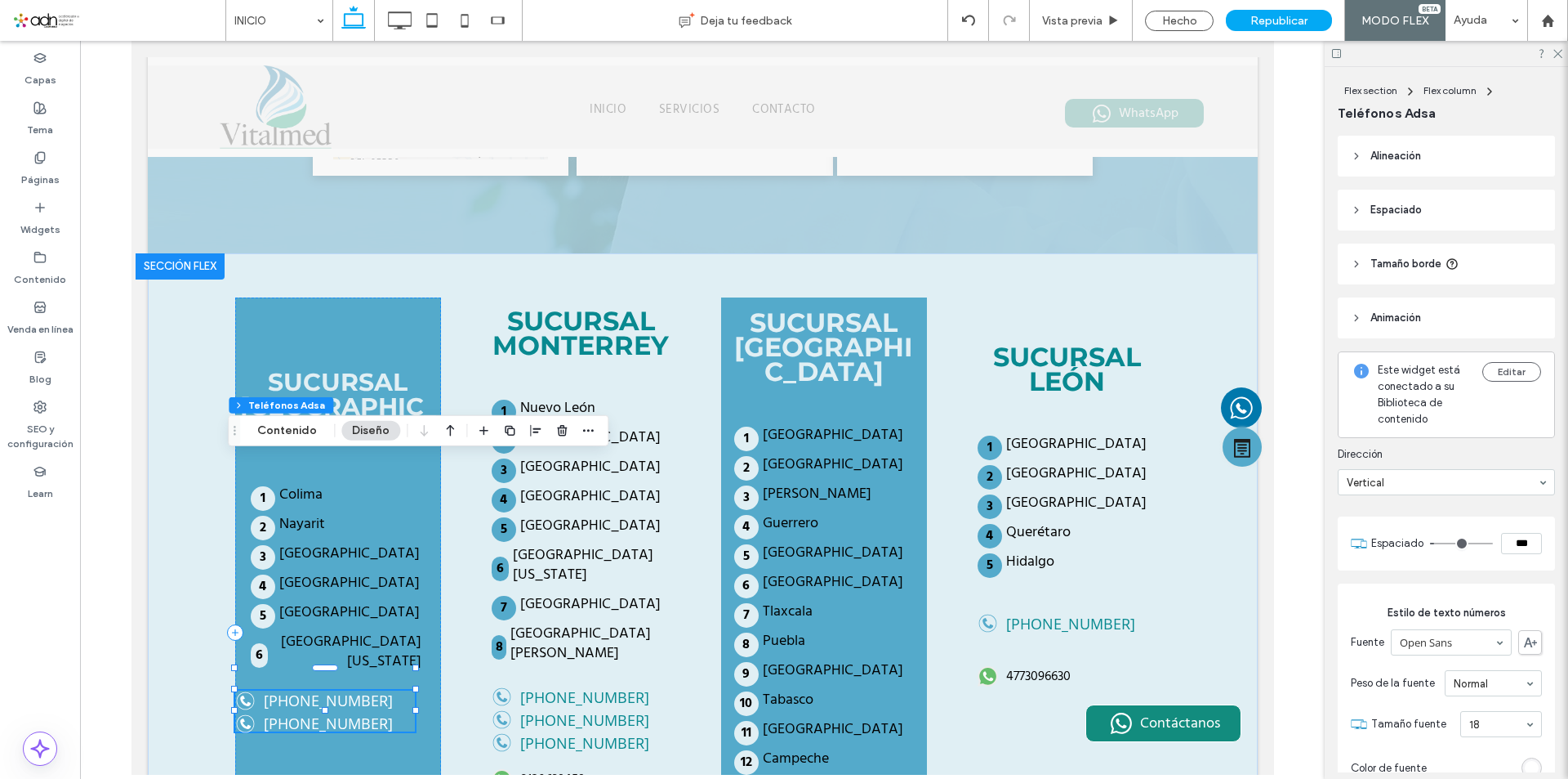
click at [355, 709] on div at bounding box center [324, 709] width 180 height 1
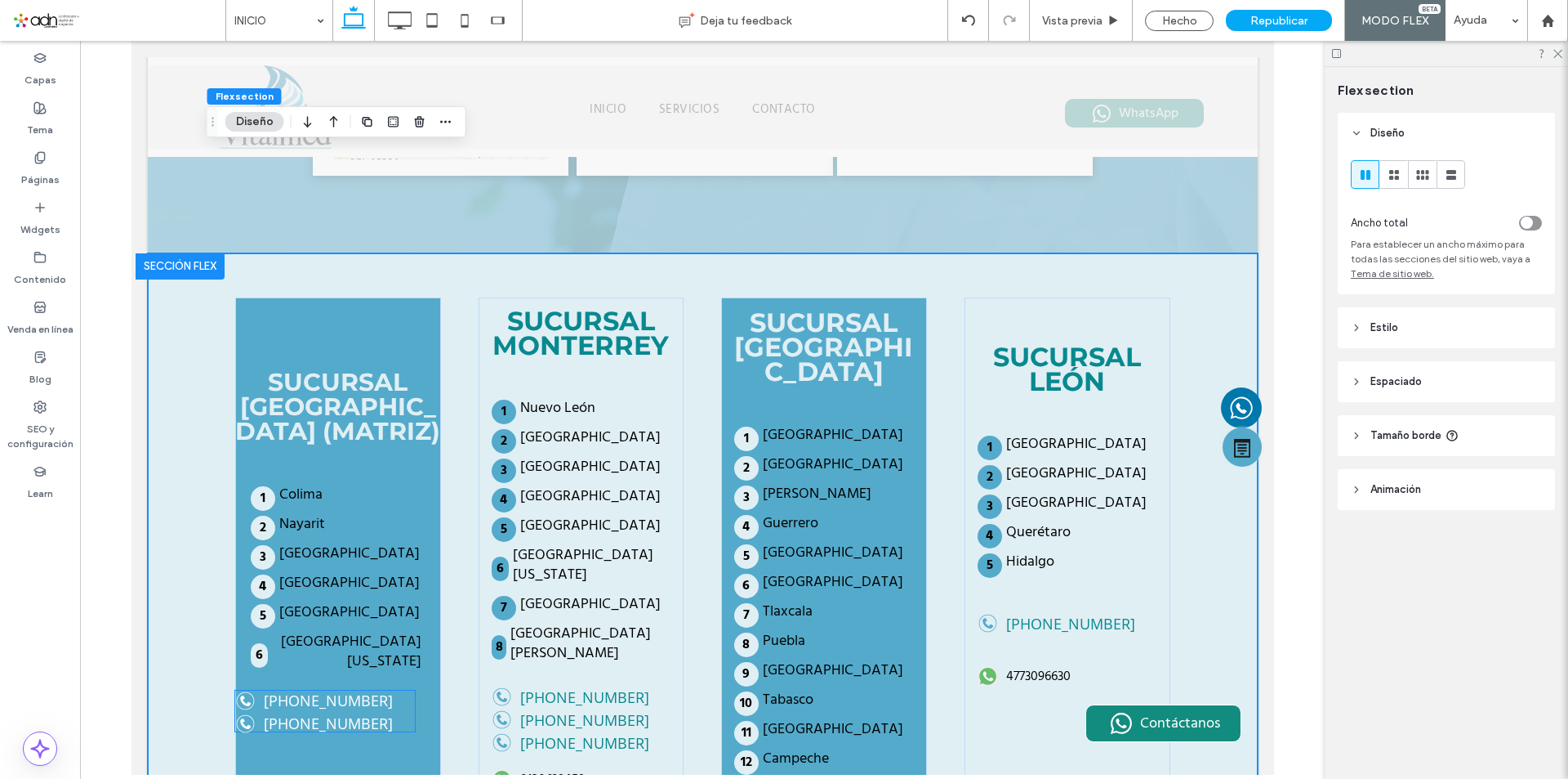
click at [355, 714] on link "[PHONE_NUMBER]" at bounding box center [324, 724] width 180 height 21
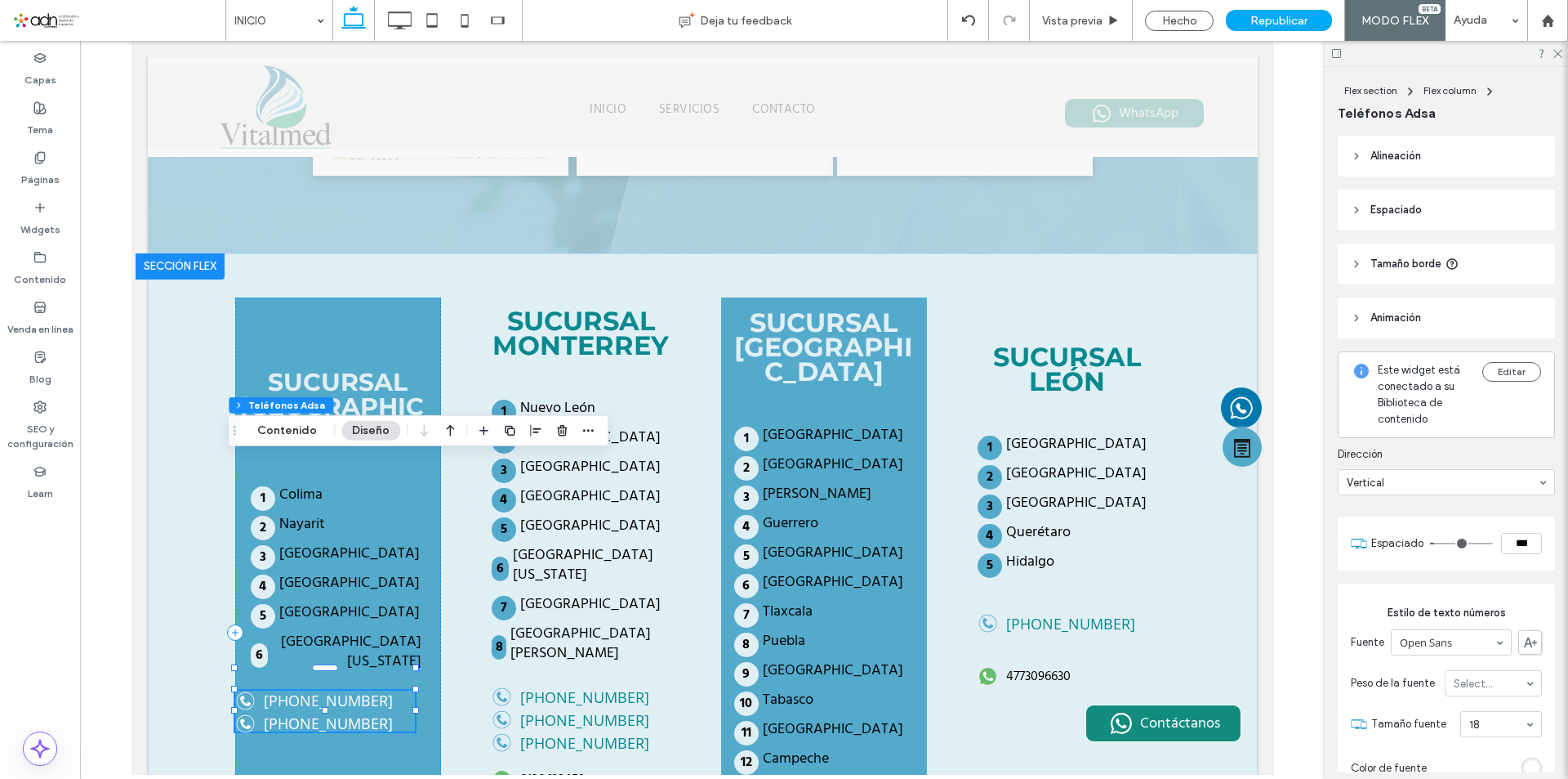
click at [297, 431] on button "Contenido" at bounding box center [288, 431] width 81 height 20
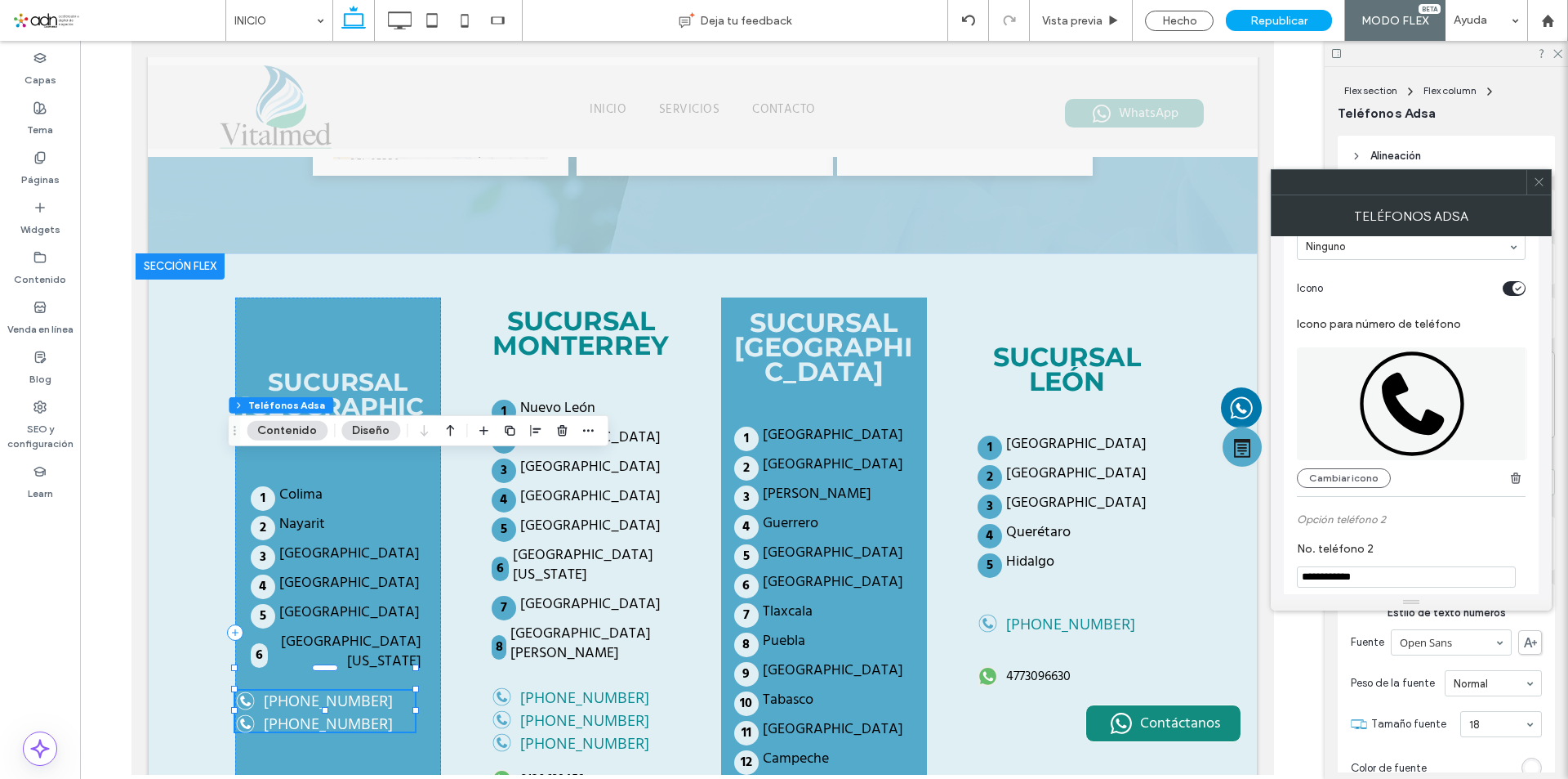
click at [1394, 569] on input "**********" at bounding box center [1407, 576] width 219 height 21
type input "*"
click at [1539, 175] on span at bounding box center [1539, 182] width 12 height 25
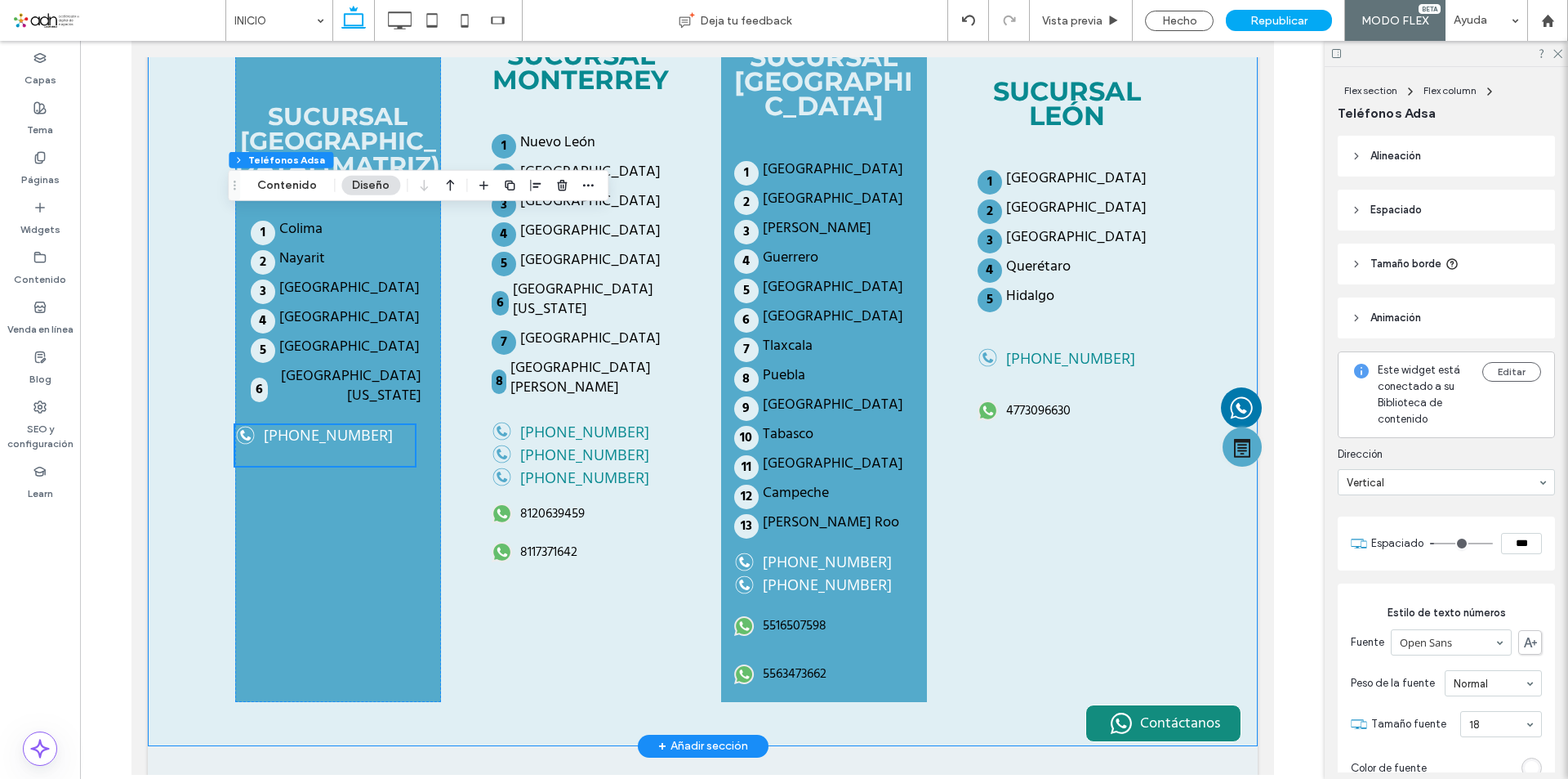
scroll to position [3823, 0]
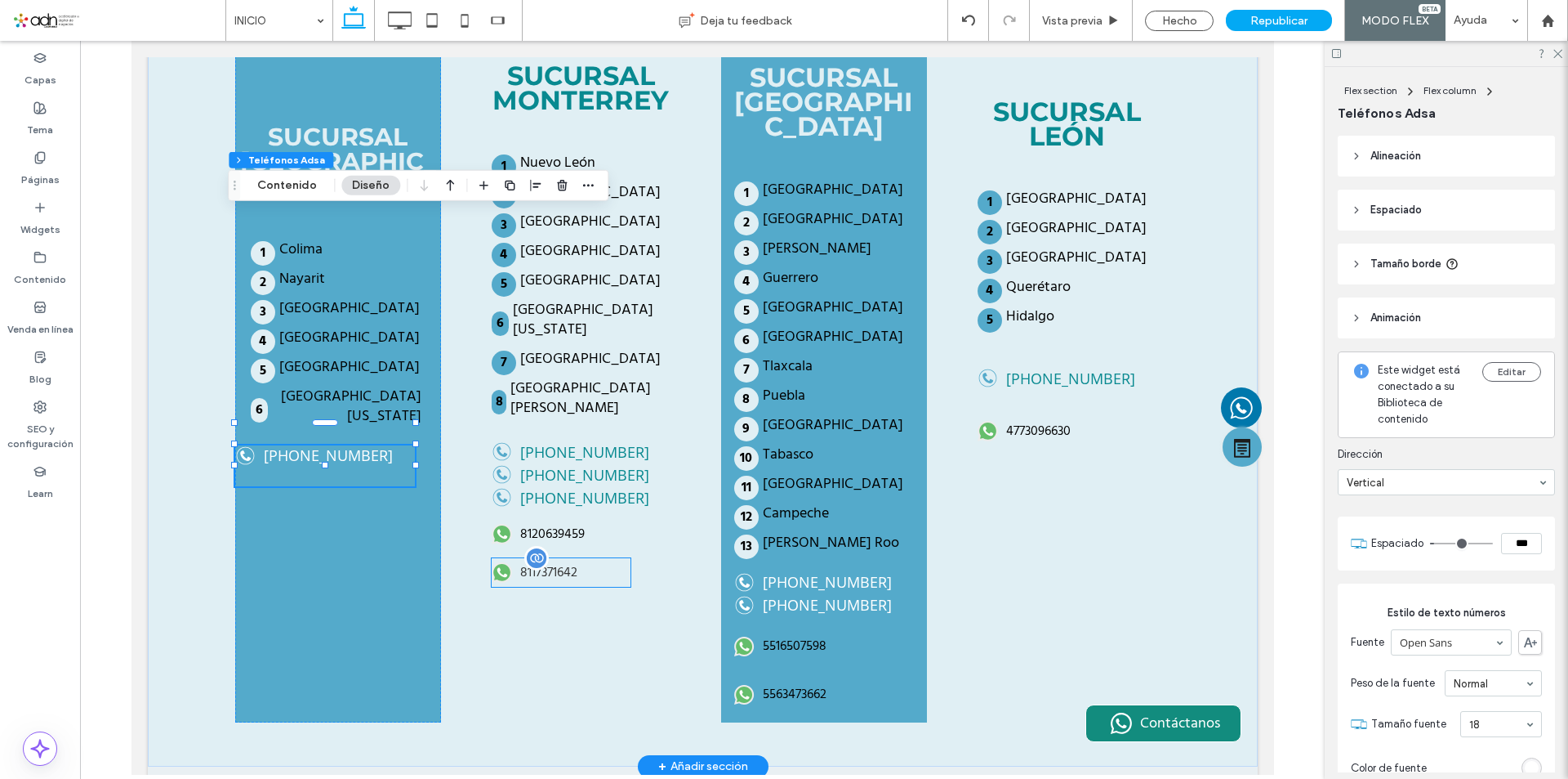
click at [553, 563] on span "8117371642" at bounding box center [548, 572] width 57 height 21
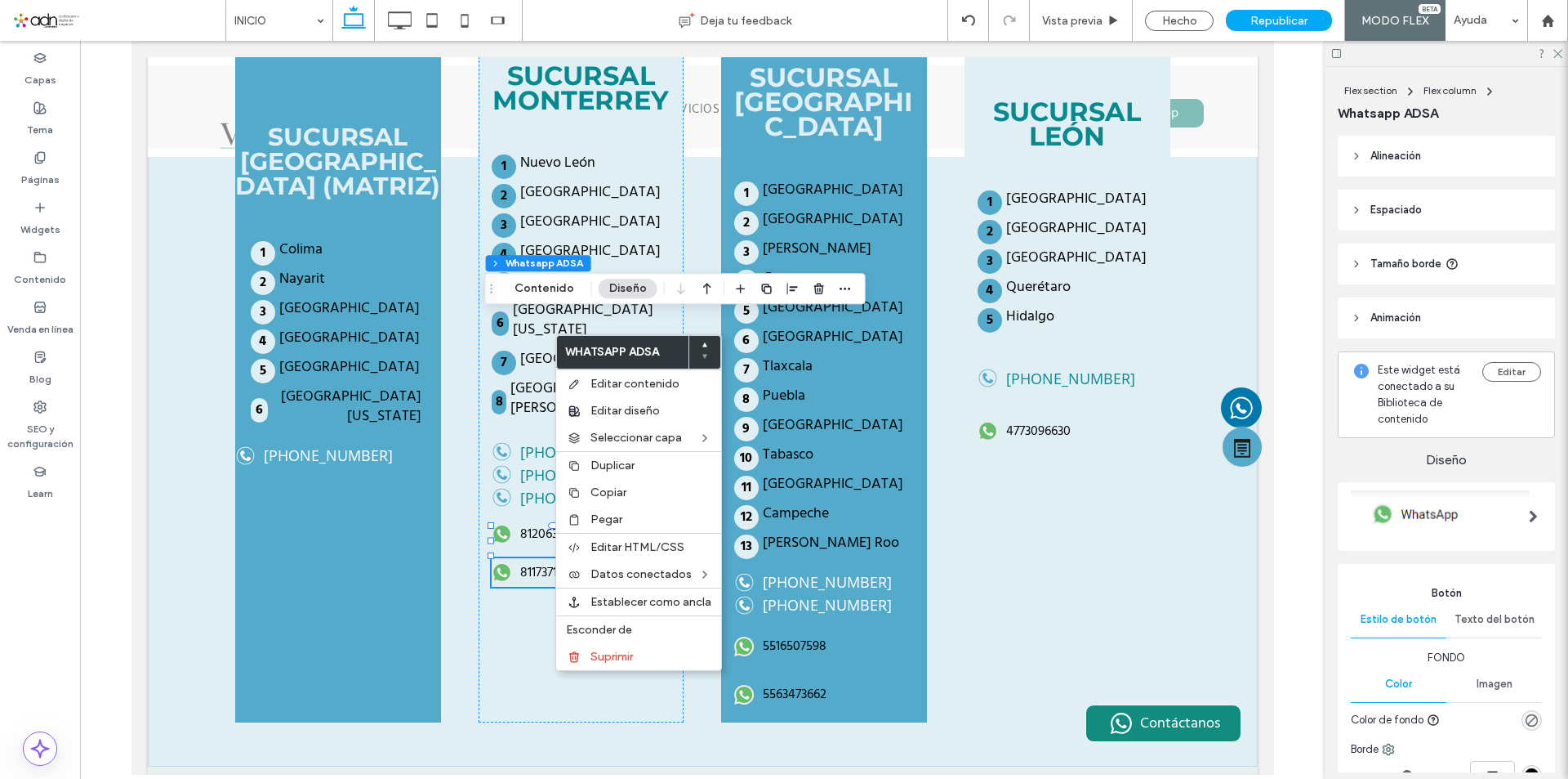
click at [599, 483] on div "Copiar" at bounding box center [638, 492] width 165 height 27
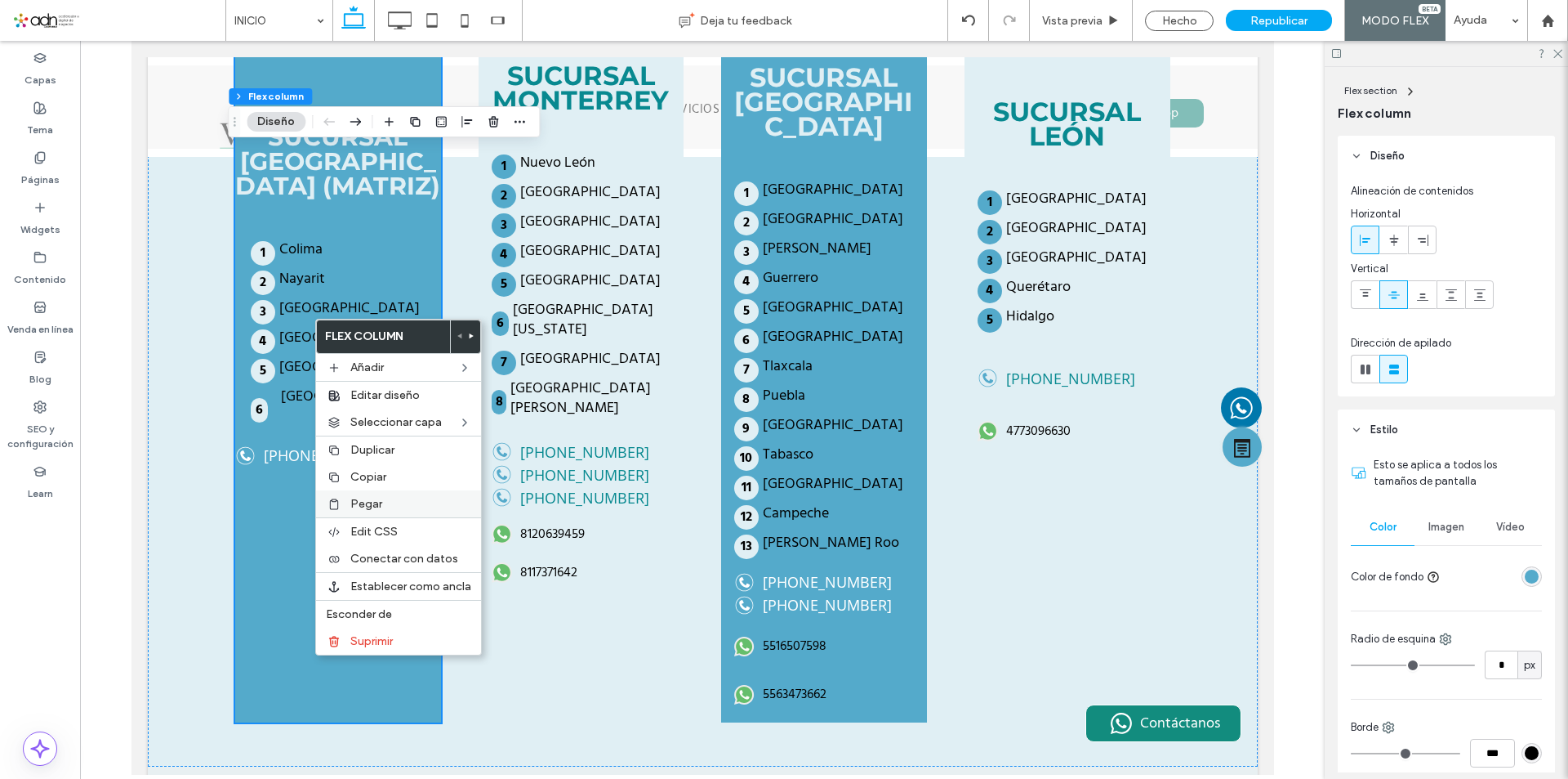
click at [373, 494] on div "Pegar" at bounding box center [398, 503] width 165 height 27
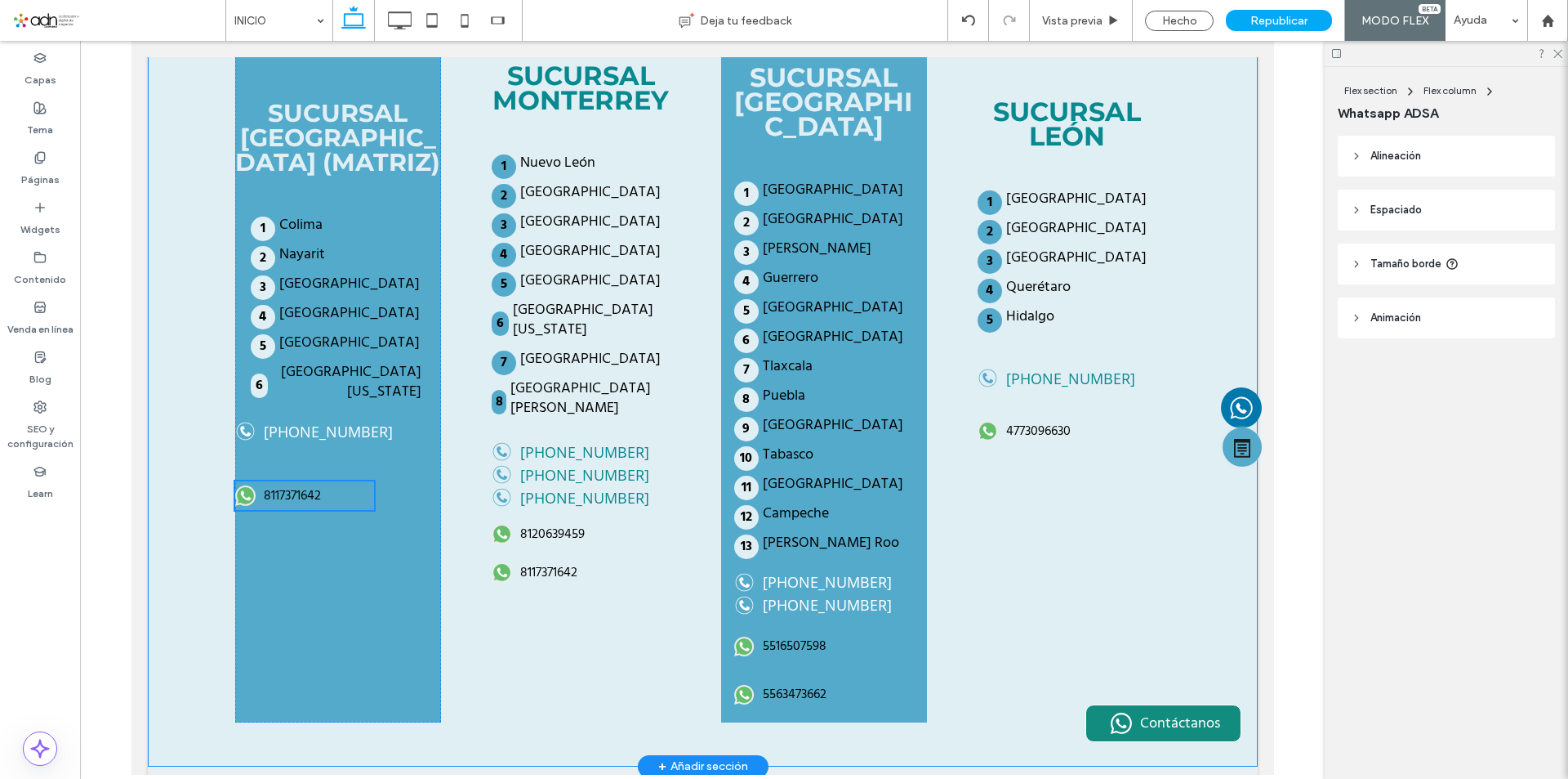
scroll to position [3798, 0]
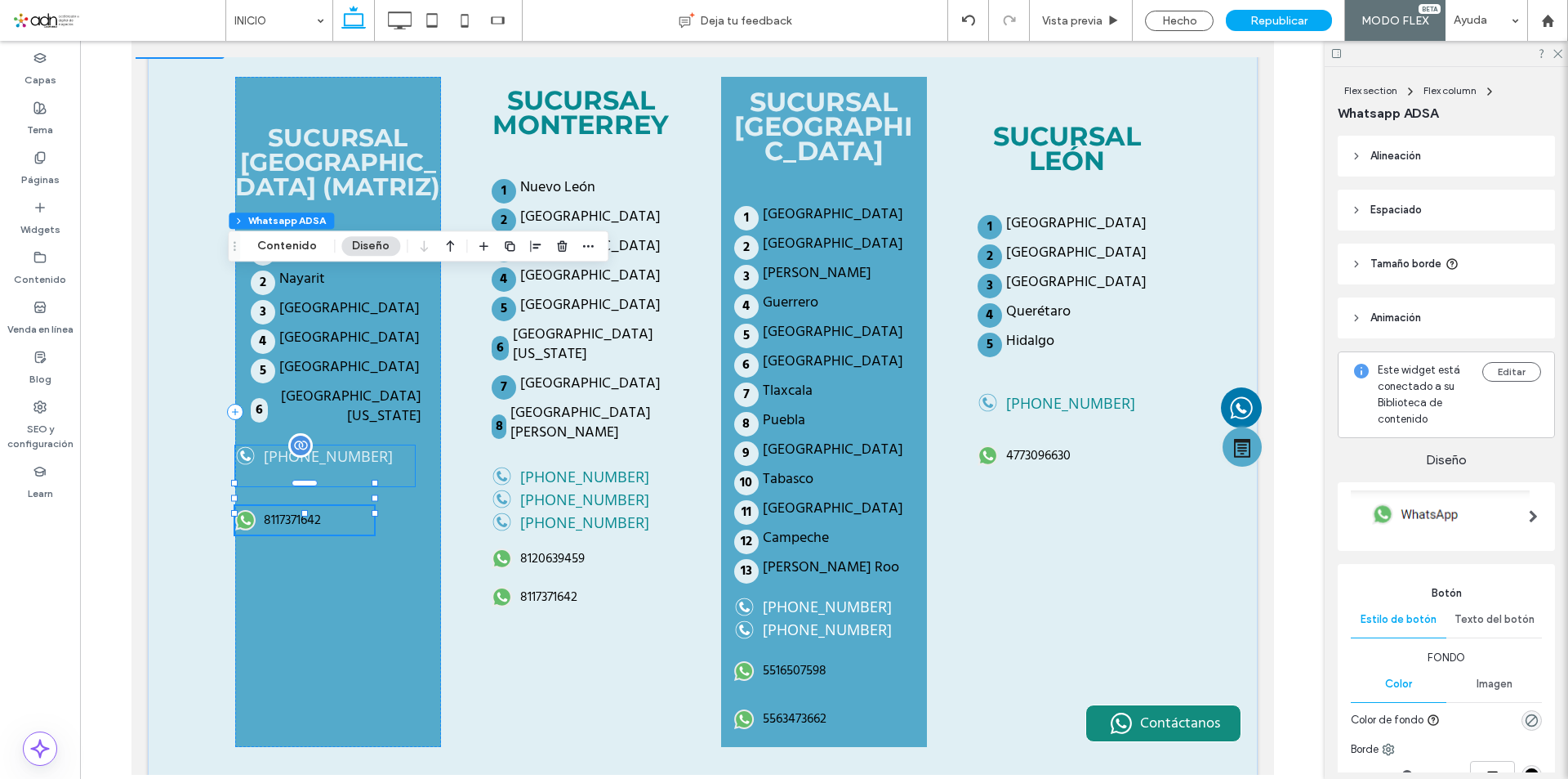
click at [346, 446] on label "[PHONE_NUMBER]" at bounding box center [327, 456] width 129 height 20
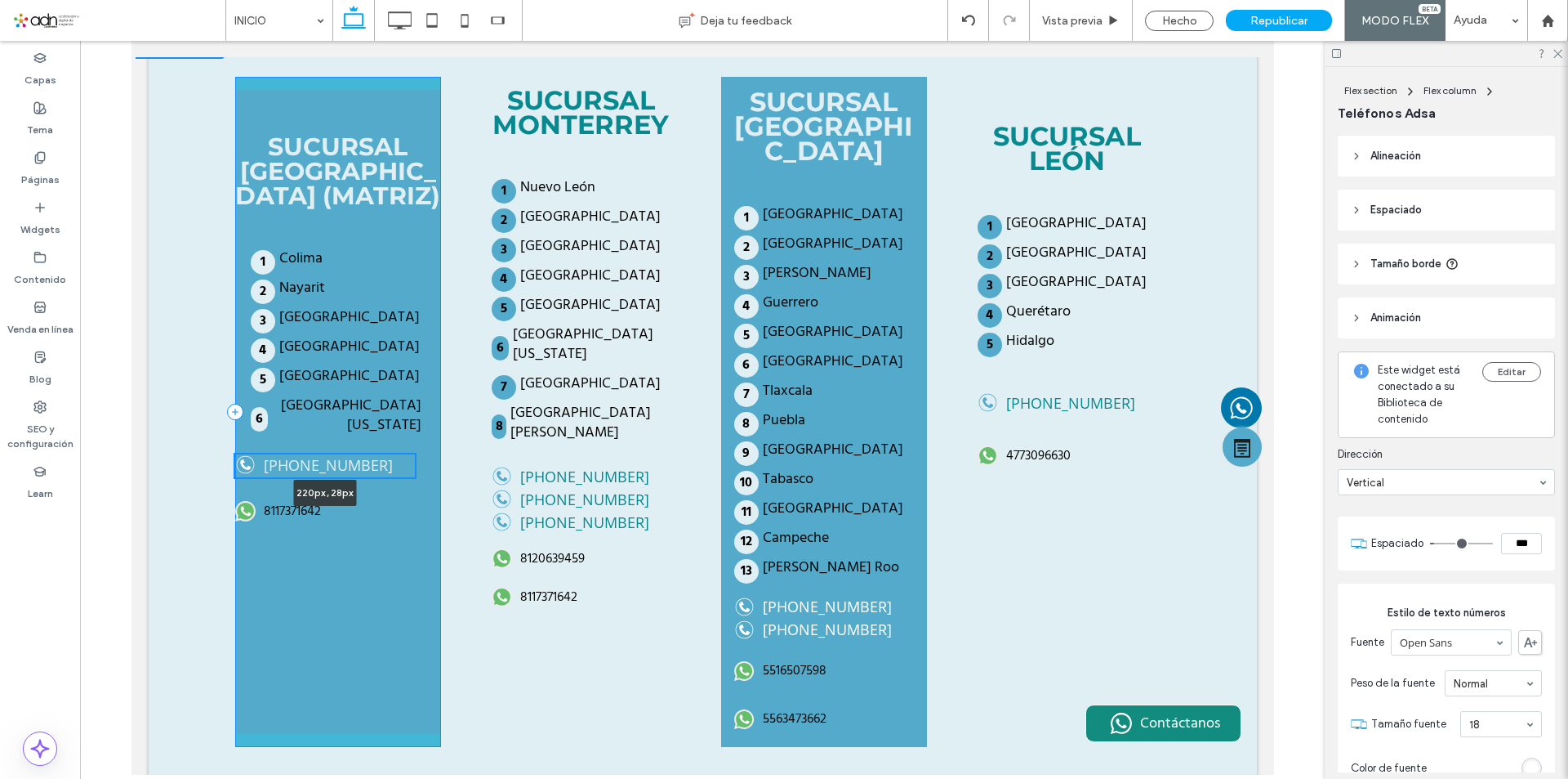
drag, startPoint x: 316, startPoint y: 255, endPoint x: 318, endPoint y: 232, distance: 23.1
click at [318, 232] on div "SUCURSAL GUADALAJARA (MATRIZ) Colima Nayarit Sinaloa Michoacán Jalisco Baja Cal…" at bounding box center [702, 411] width 980 height 758
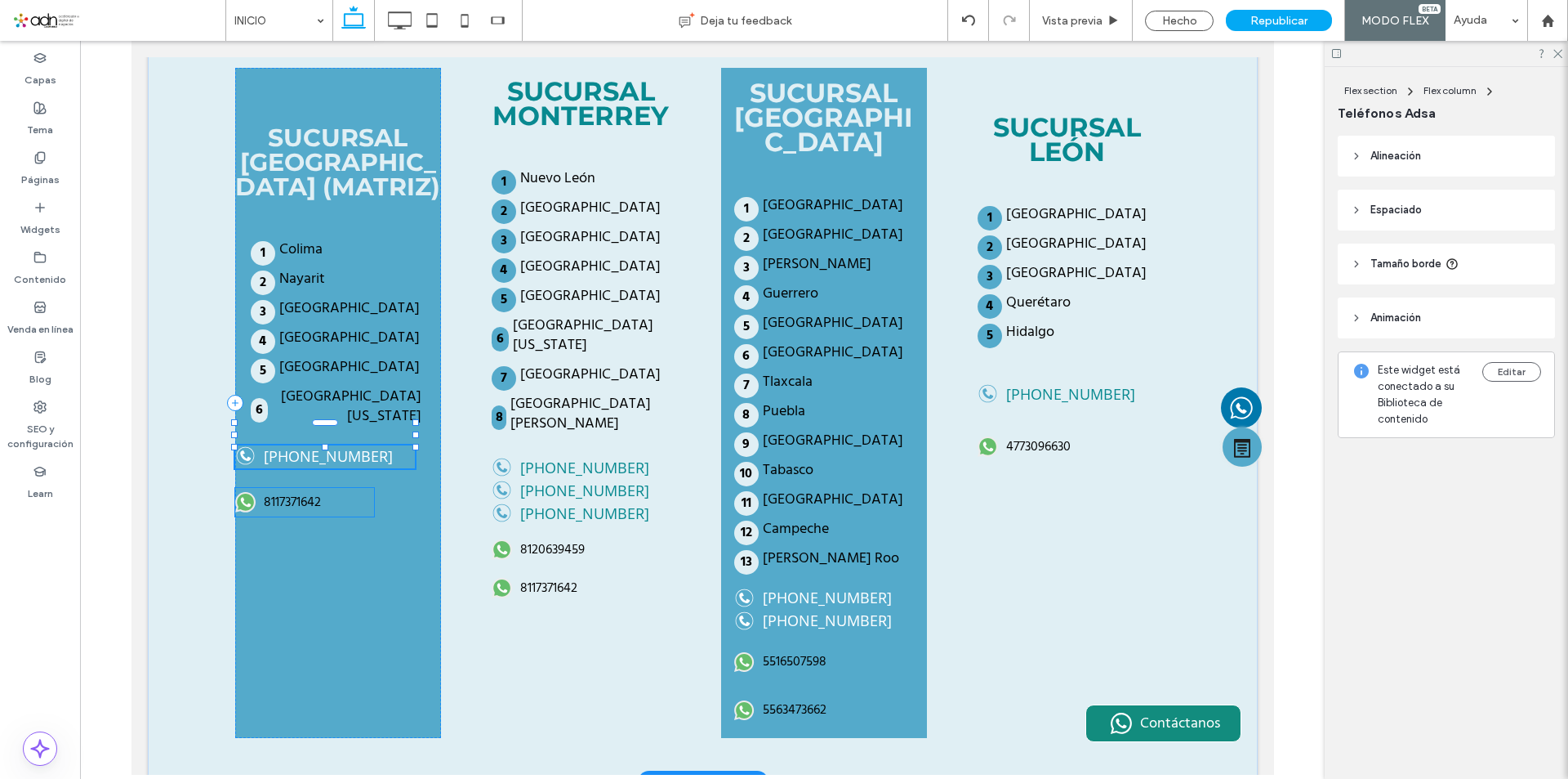
click at [296, 488] on div "8117371642" at bounding box center [303, 502] width 139 height 29
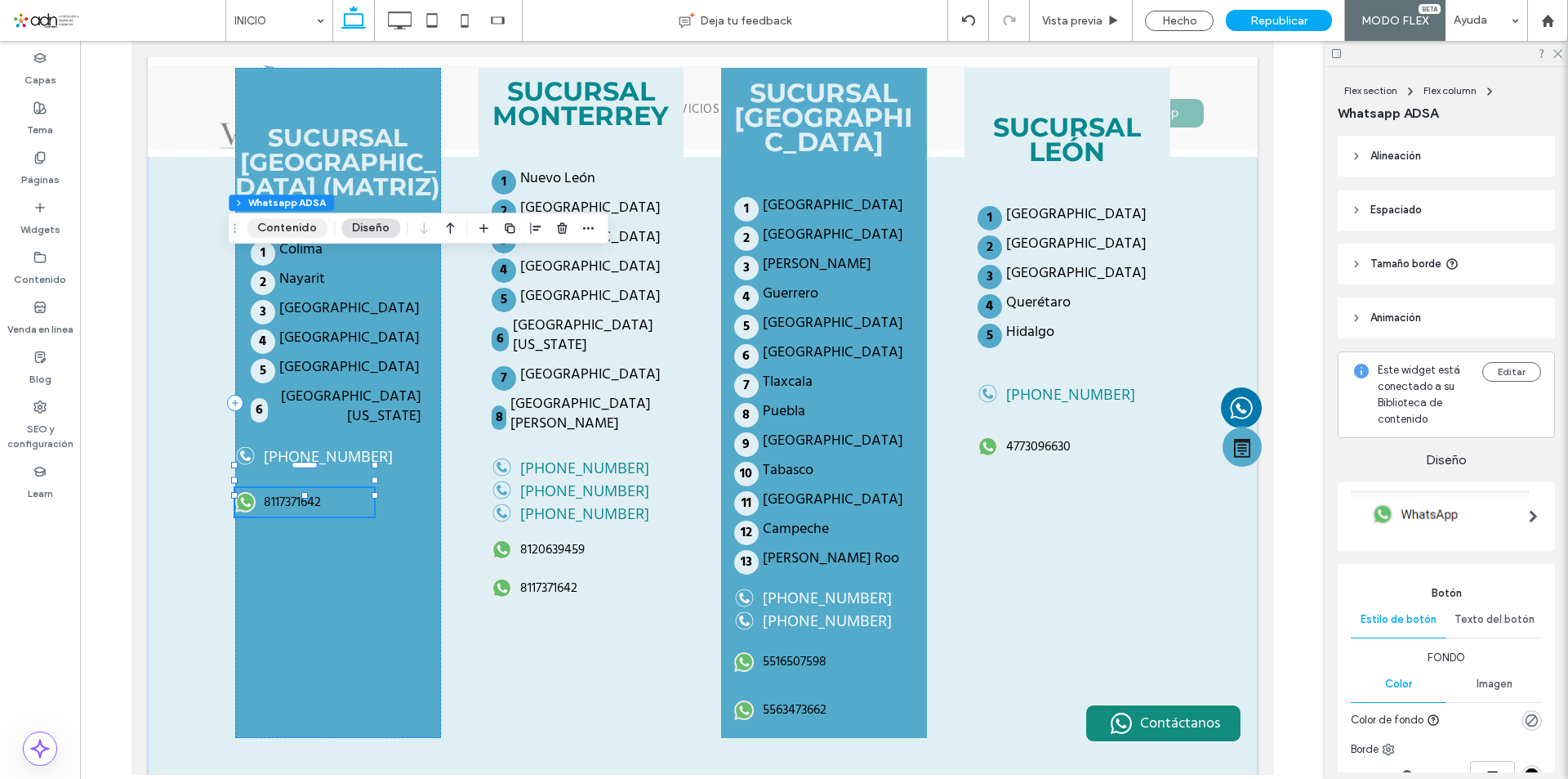
click at [313, 233] on button "Contenido" at bounding box center [288, 228] width 81 height 20
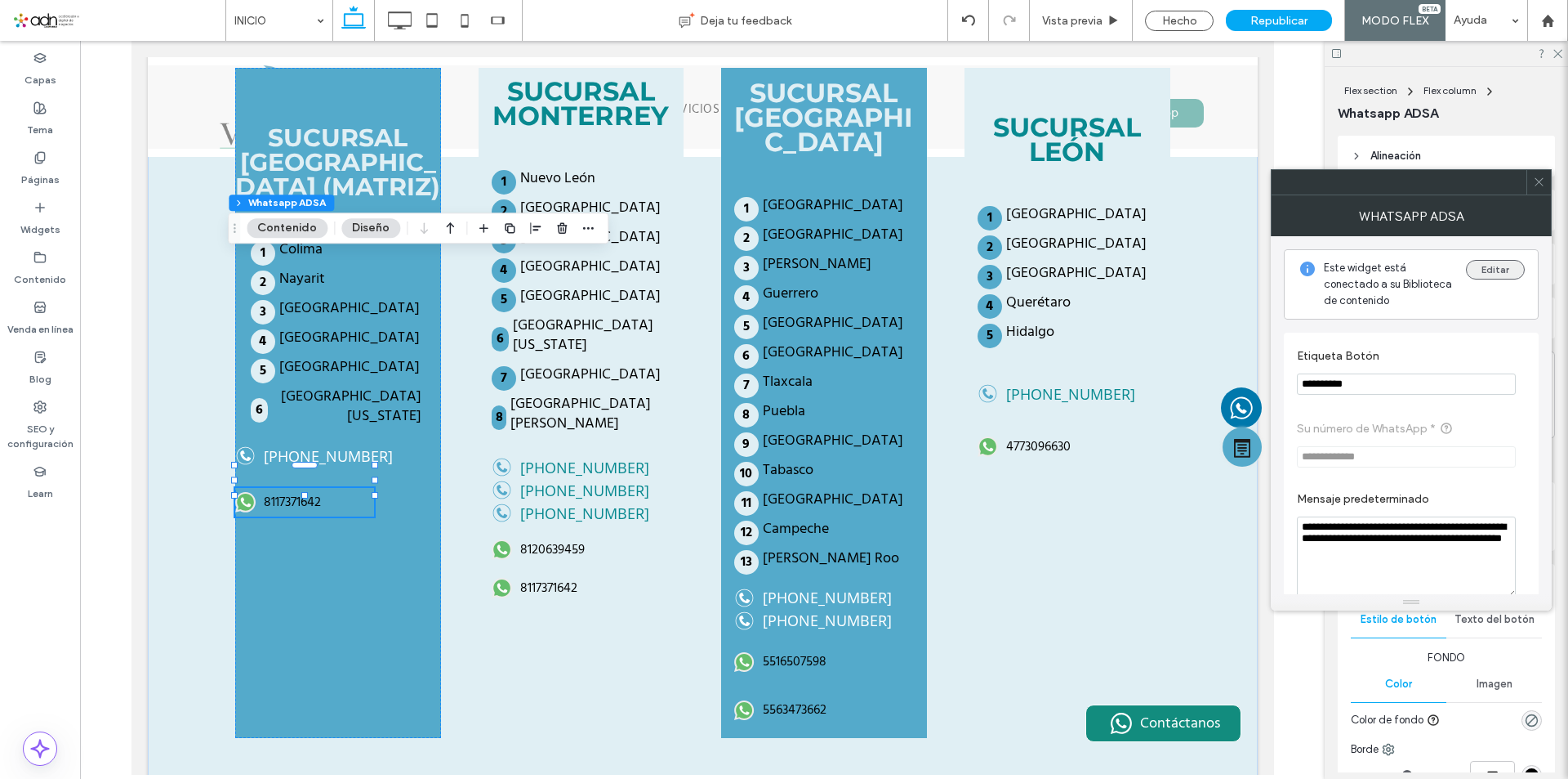
click at [1488, 276] on button "Editar" at bounding box center [1496, 270] width 59 height 20
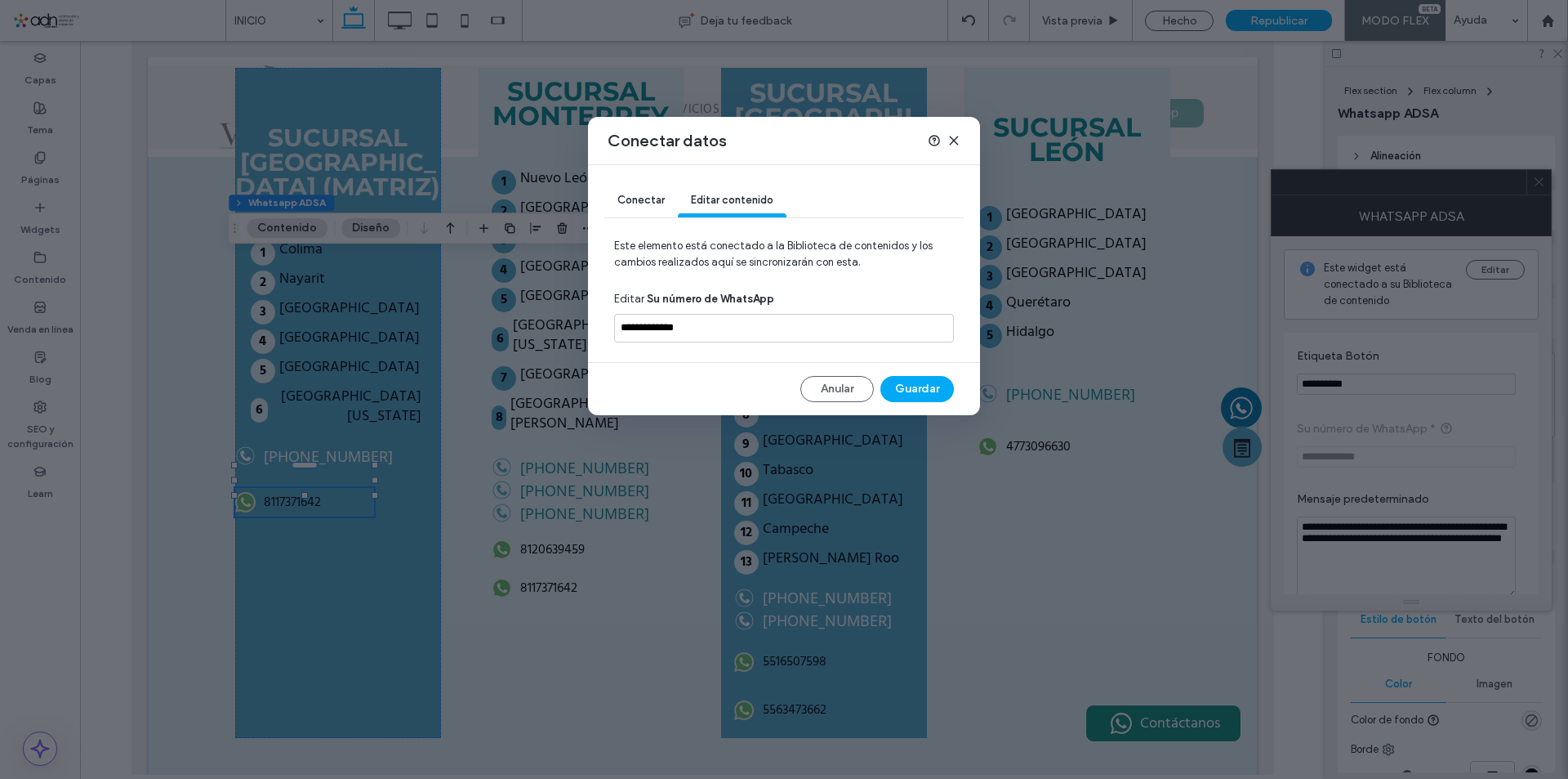
click at [645, 205] on span "Conectar" at bounding box center [641, 200] width 47 height 12
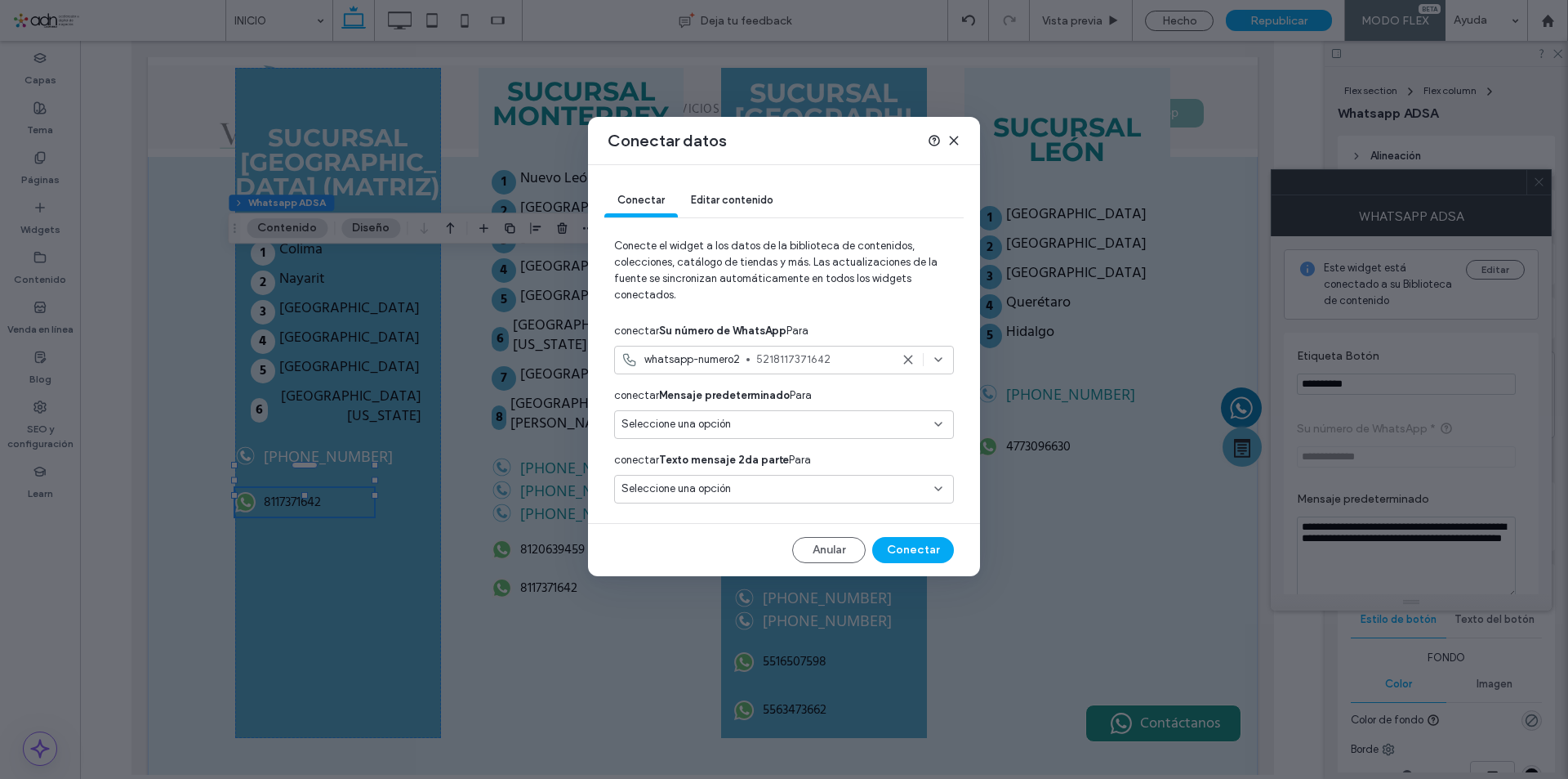
click at [907, 360] on icon at bounding box center [908, 359] width 13 height 13
click at [903, 351] on div "Seleccione una opción" at bounding box center [784, 360] width 340 height 29
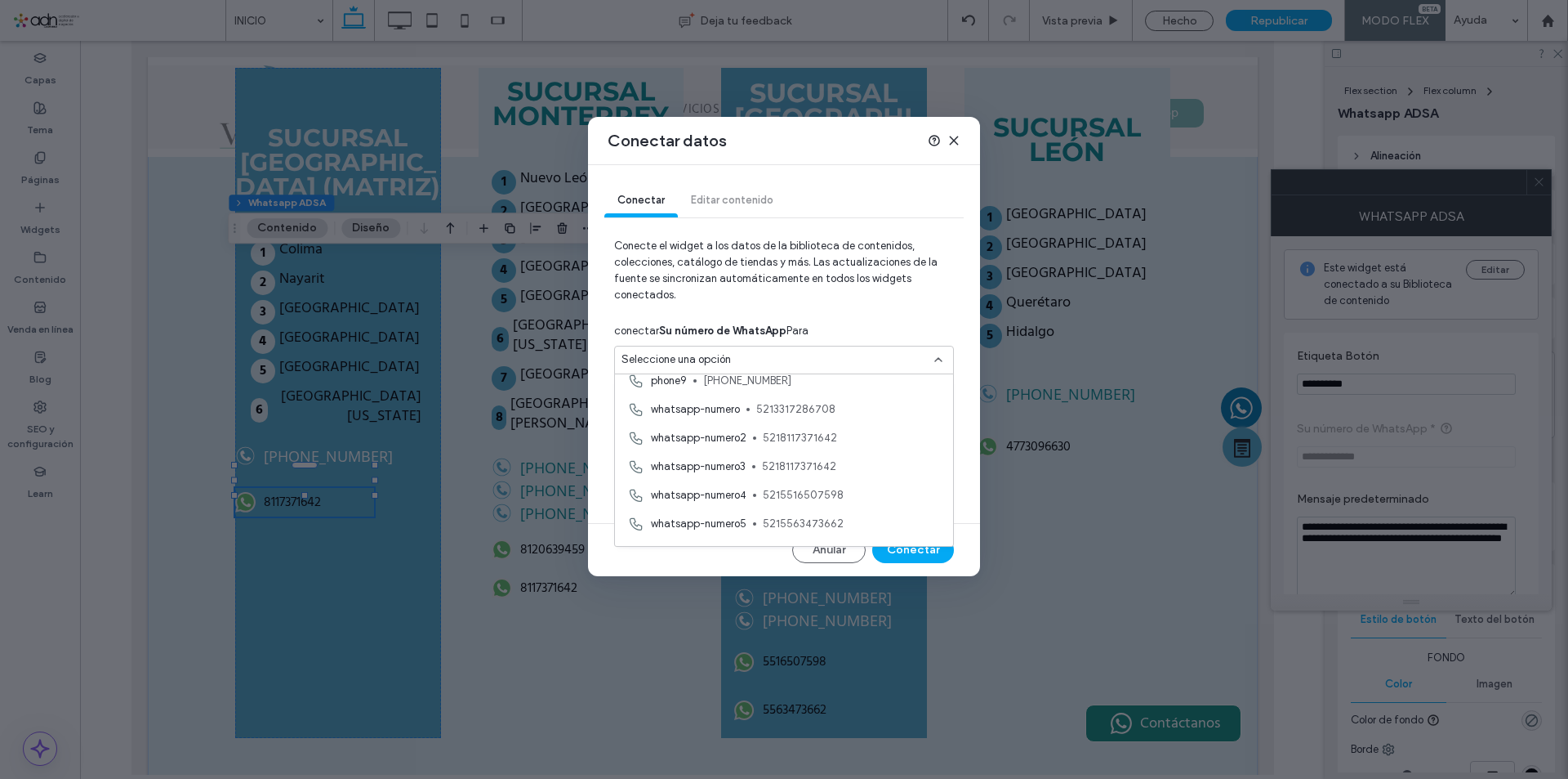
scroll to position [490, 0]
click at [813, 390] on span "5213317286708" at bounding box center [849, 385] width 184 height 17
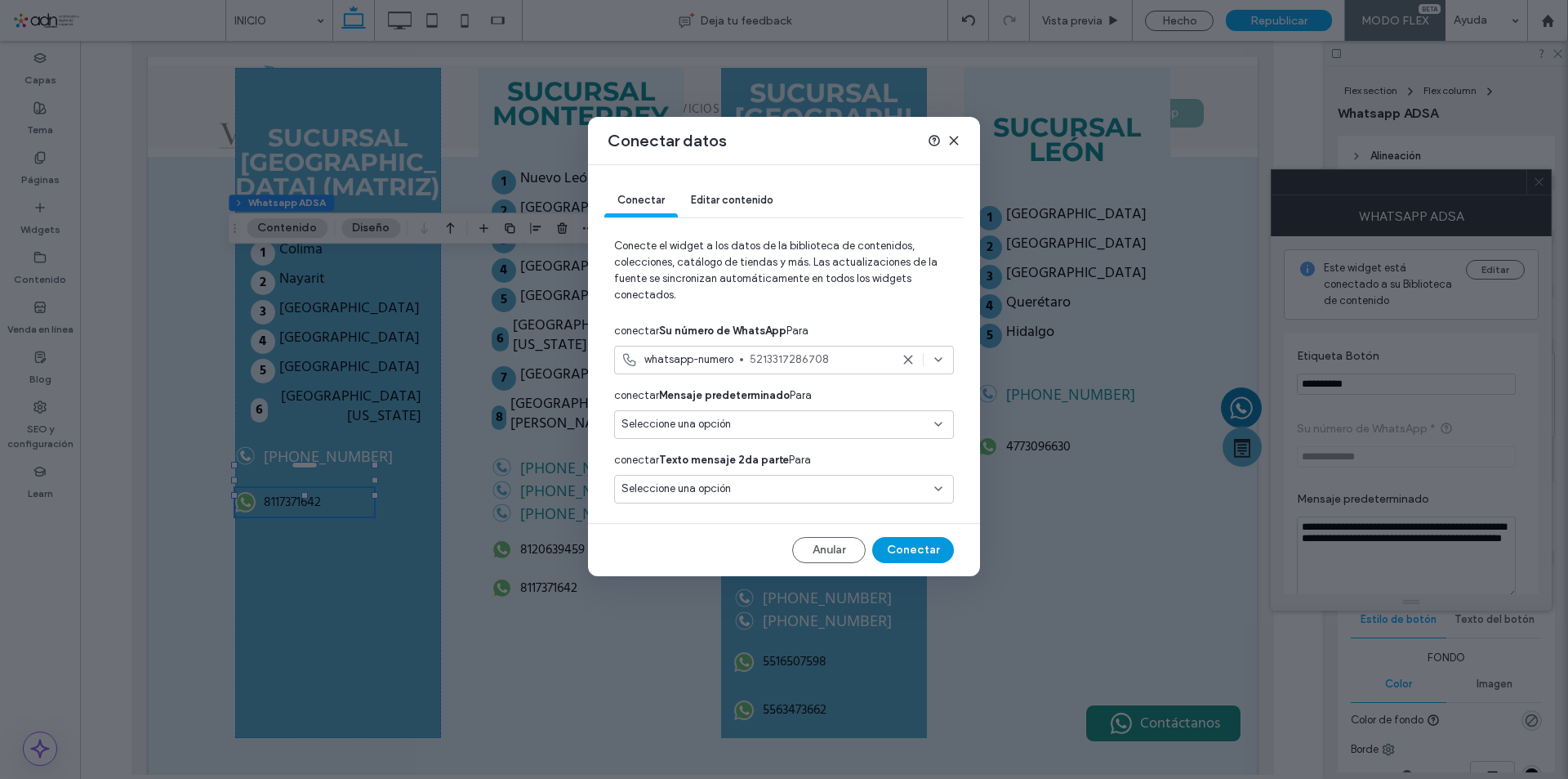
click at [887, 549] on button "Conectar" at bounding box center [913, 550] width 82 height 26
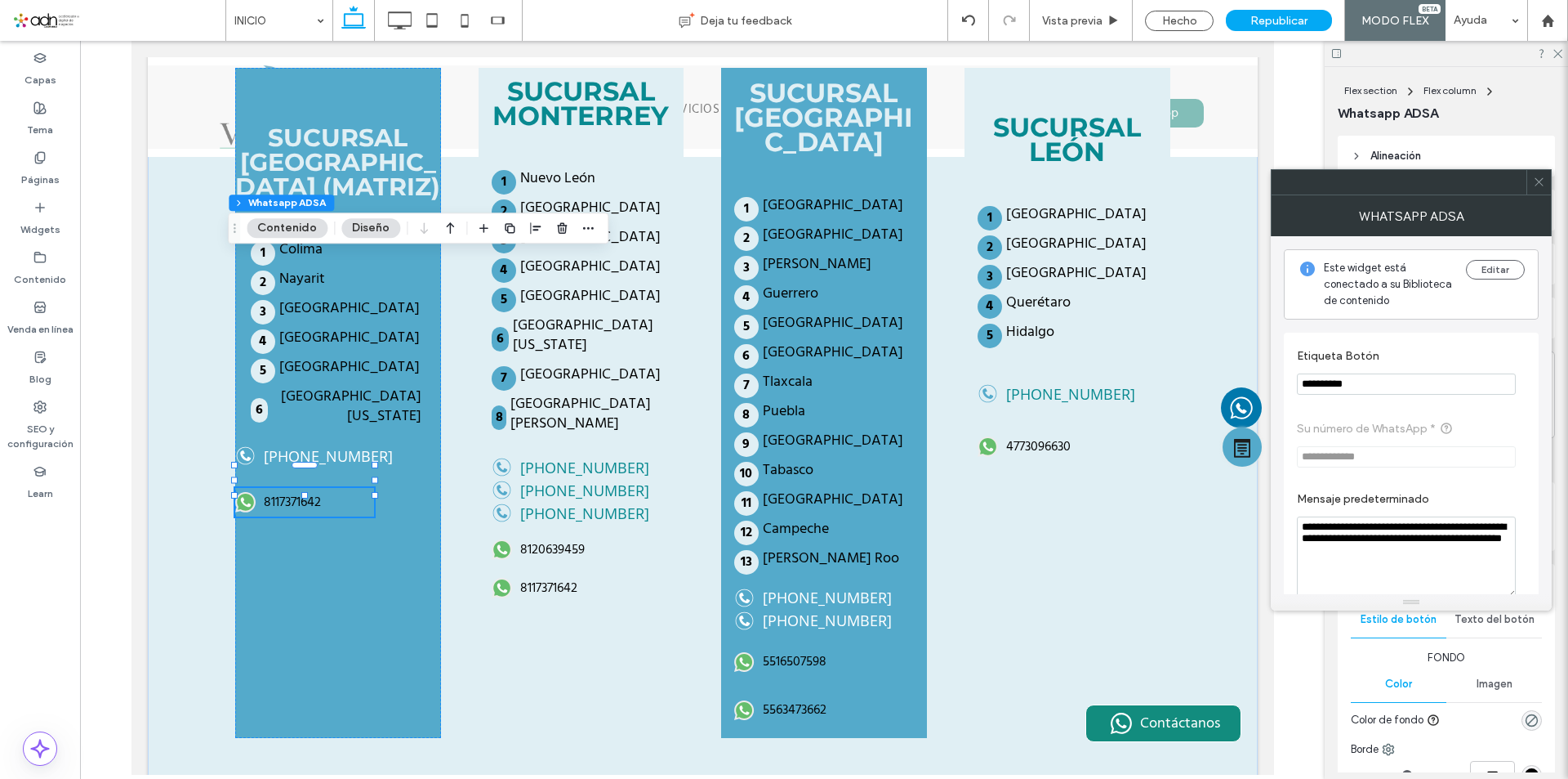
drag, startPoint x: 1361, startPoint y: 386, endPoint x: 1288, endPoint y: 390, distance: 73.1
click at [1288, 390] on div "**********" at bounding box center [1412, 507] width 255 height 348
paste input "**"
click at [1321, 385] on input "**********" at bounding box center [1407, 384] width 219 height 21
click at [1342, 384] on input "**********" at bounding box center [1407, 384] width 219 height 21
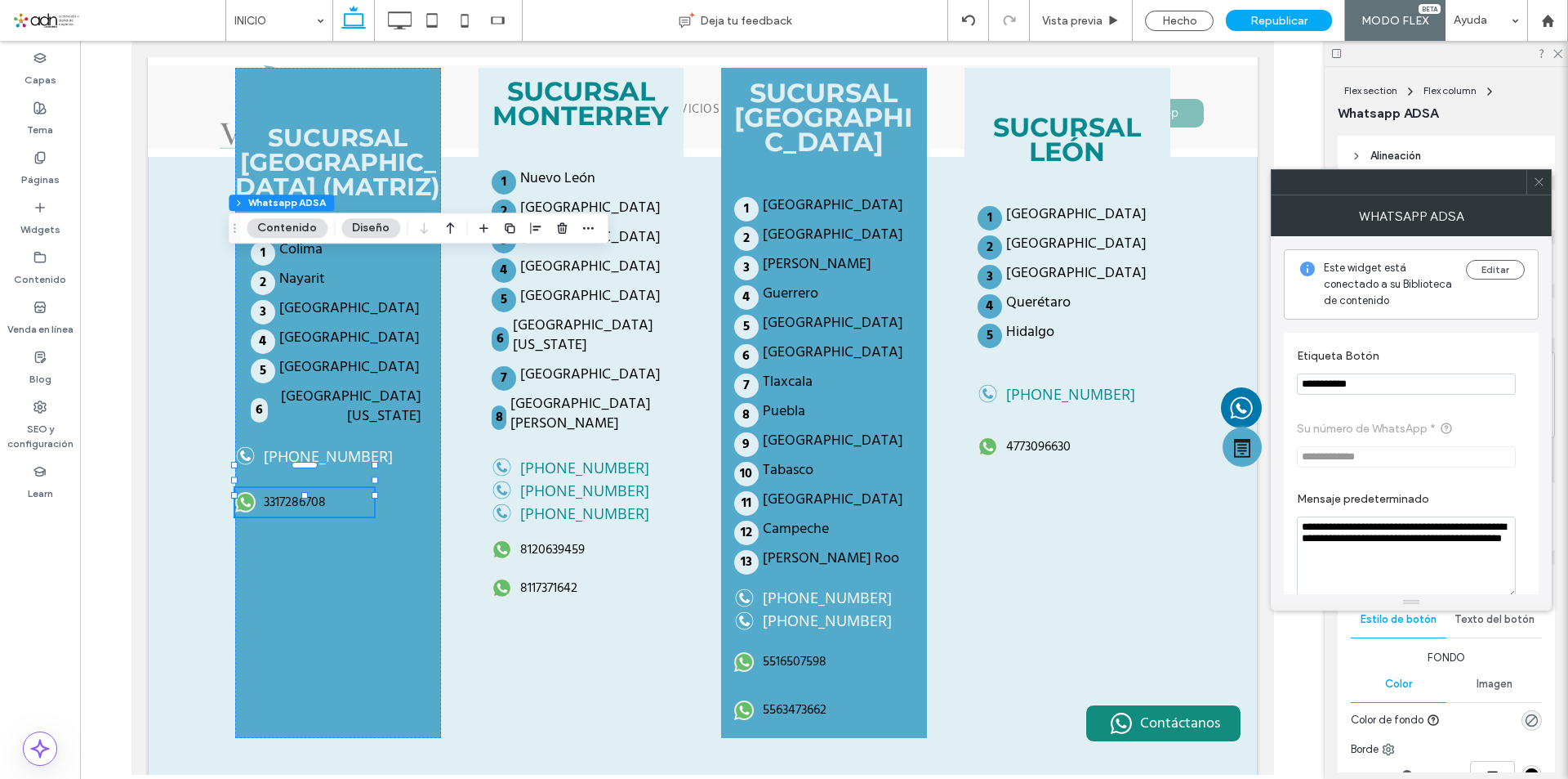
type input "**********"
click at [1533, 185] on icon at bounding box center [1539, 182] width 12 height 12
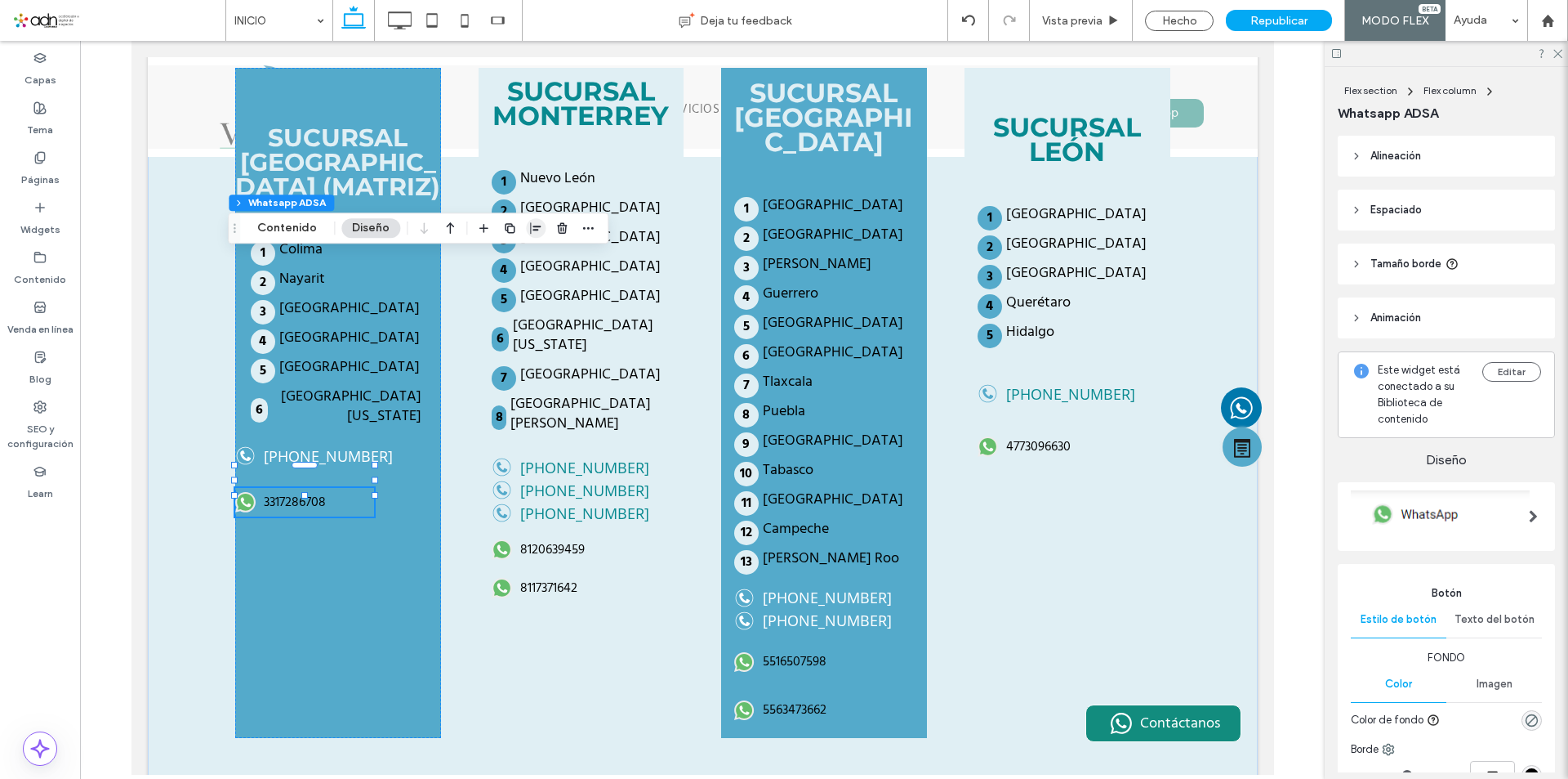
click at [531, 230] on use "button" at bounding box center [536, 228] width 11 height 12
click at [521, 264] on icon "center" at bounding box center [519, 259] width 13 height 13
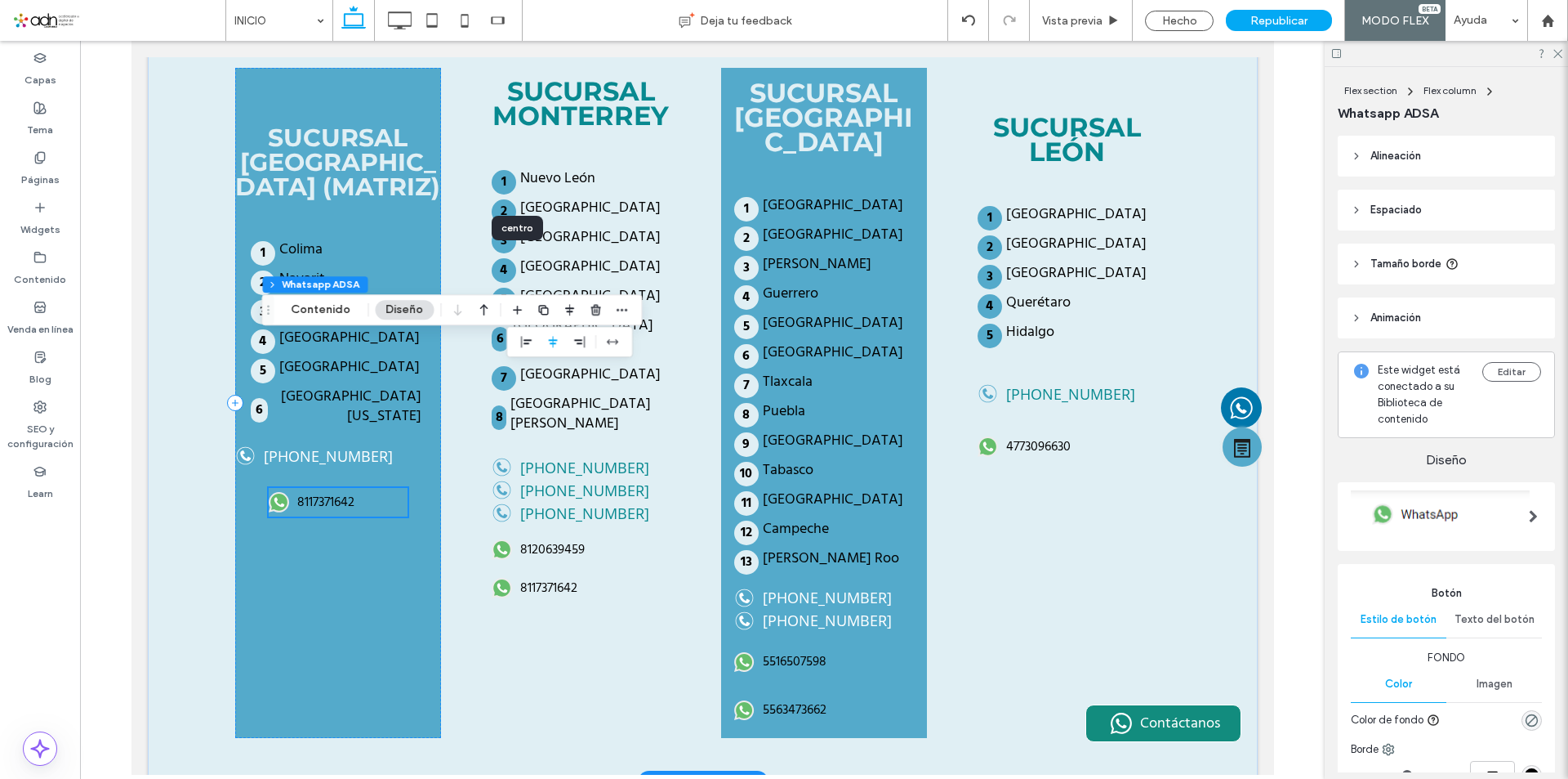
scroll to position [3726, 0]
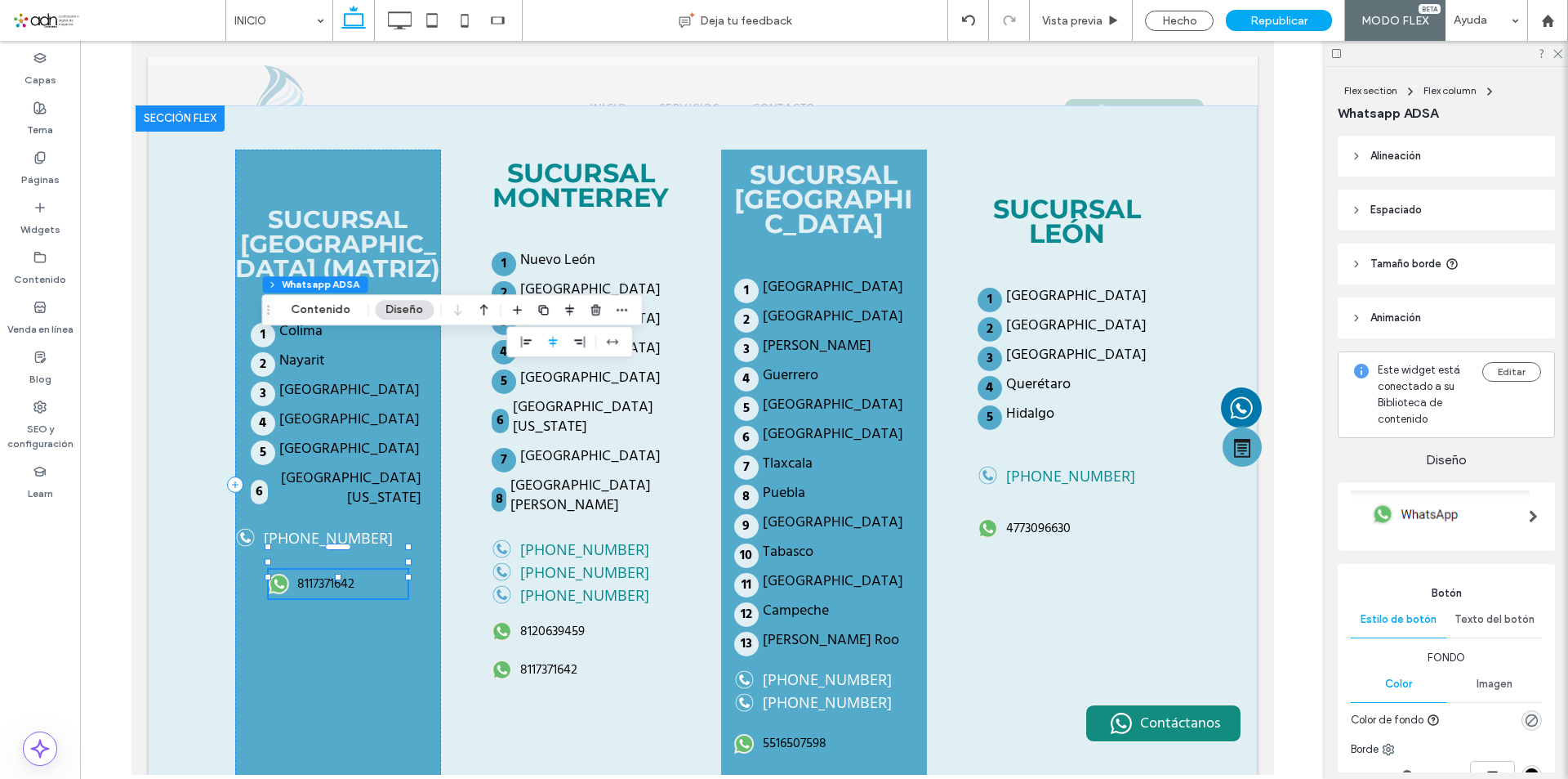
click at [355, 569] on div "8117371642" at bounding box center [337, 583] width 139 height 29
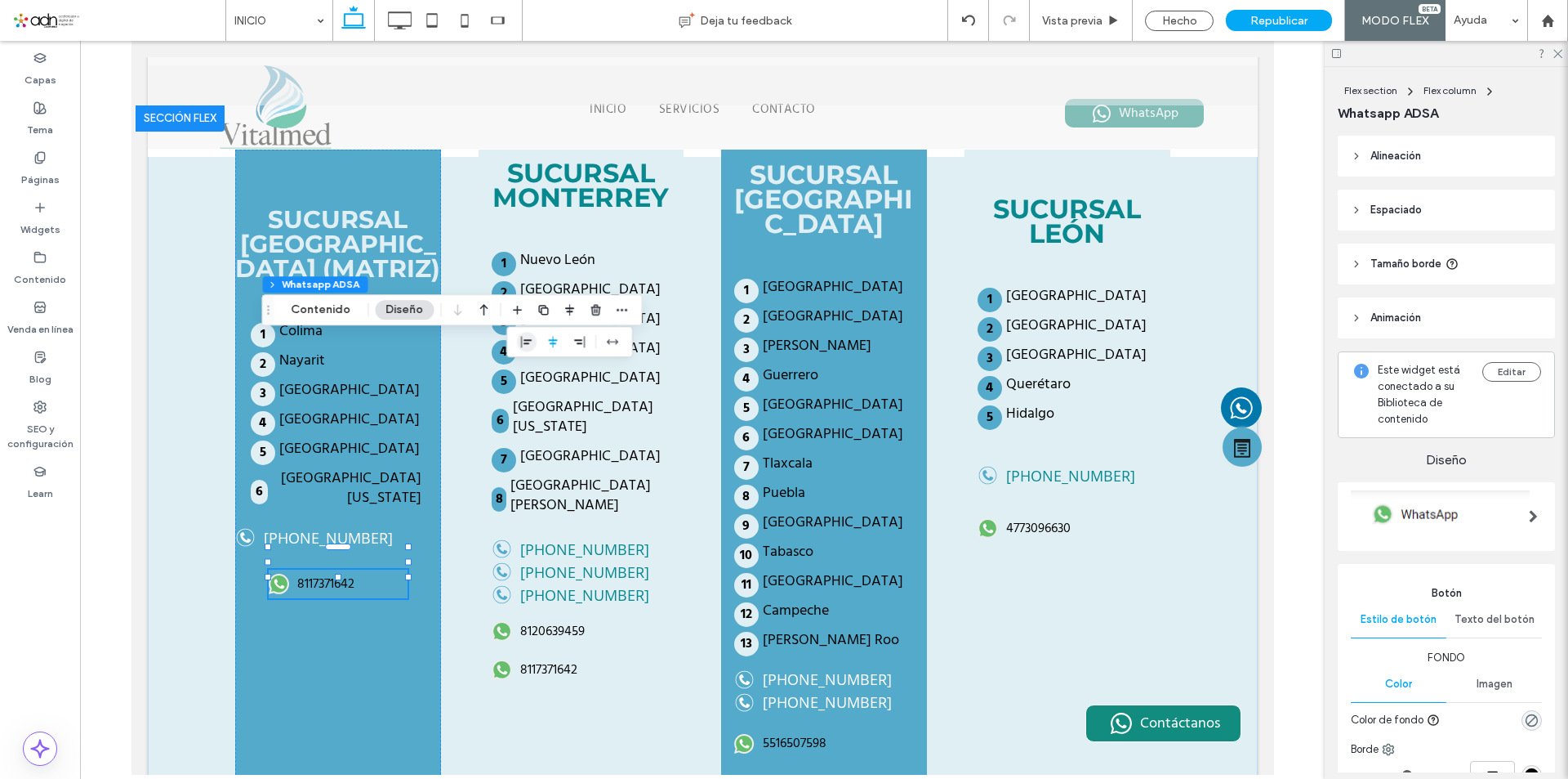
click at [525, 343] on use "flex-start" at bounding box center [527, 342] width 11 height 12
click at [326, 308] on button "Contenido" at bounding box center [321, 309] width 81 height 20
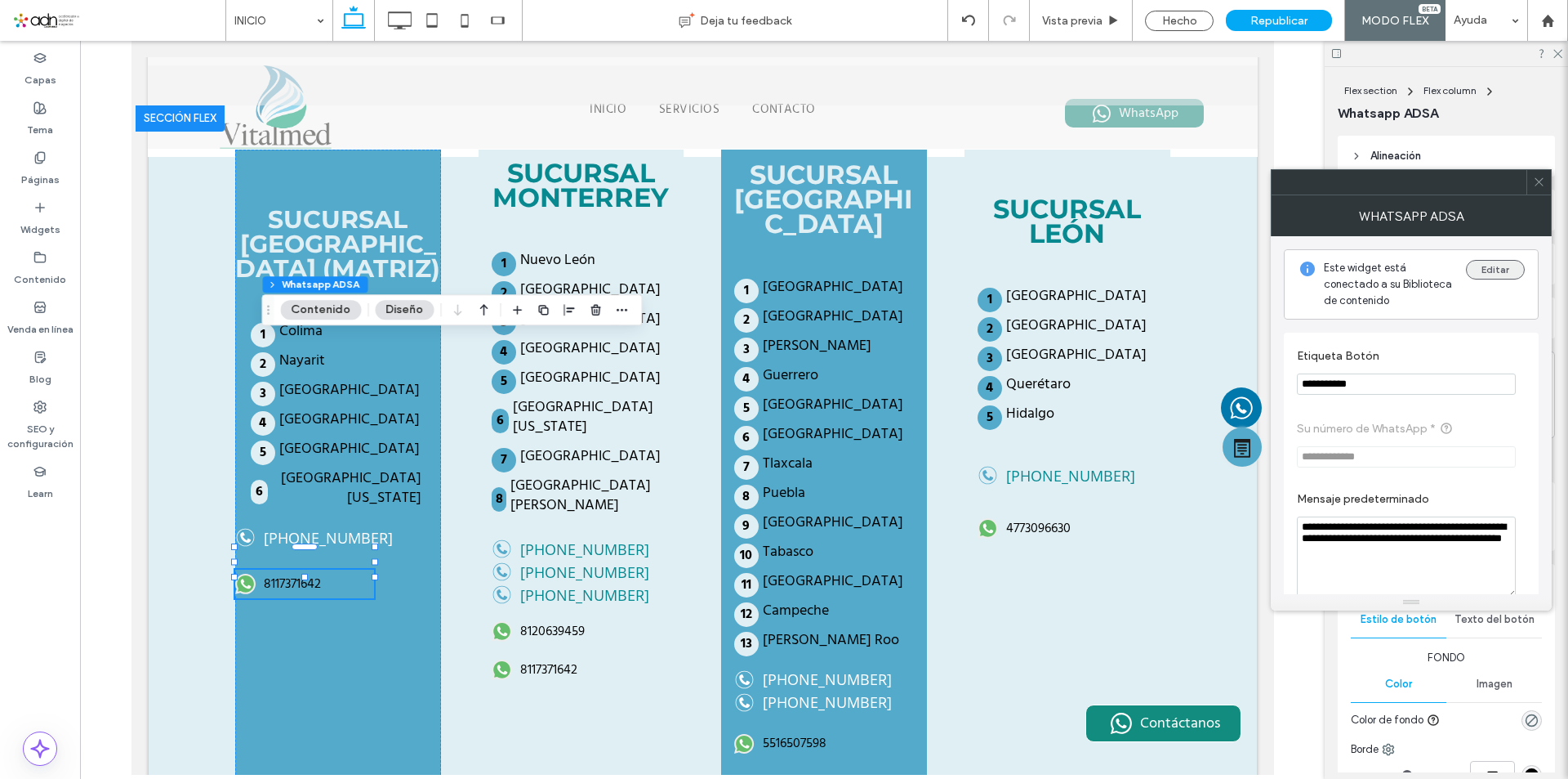
click at [1485, 266] on button "Editar" at bounding box center [1496, 270] width 59 height 20
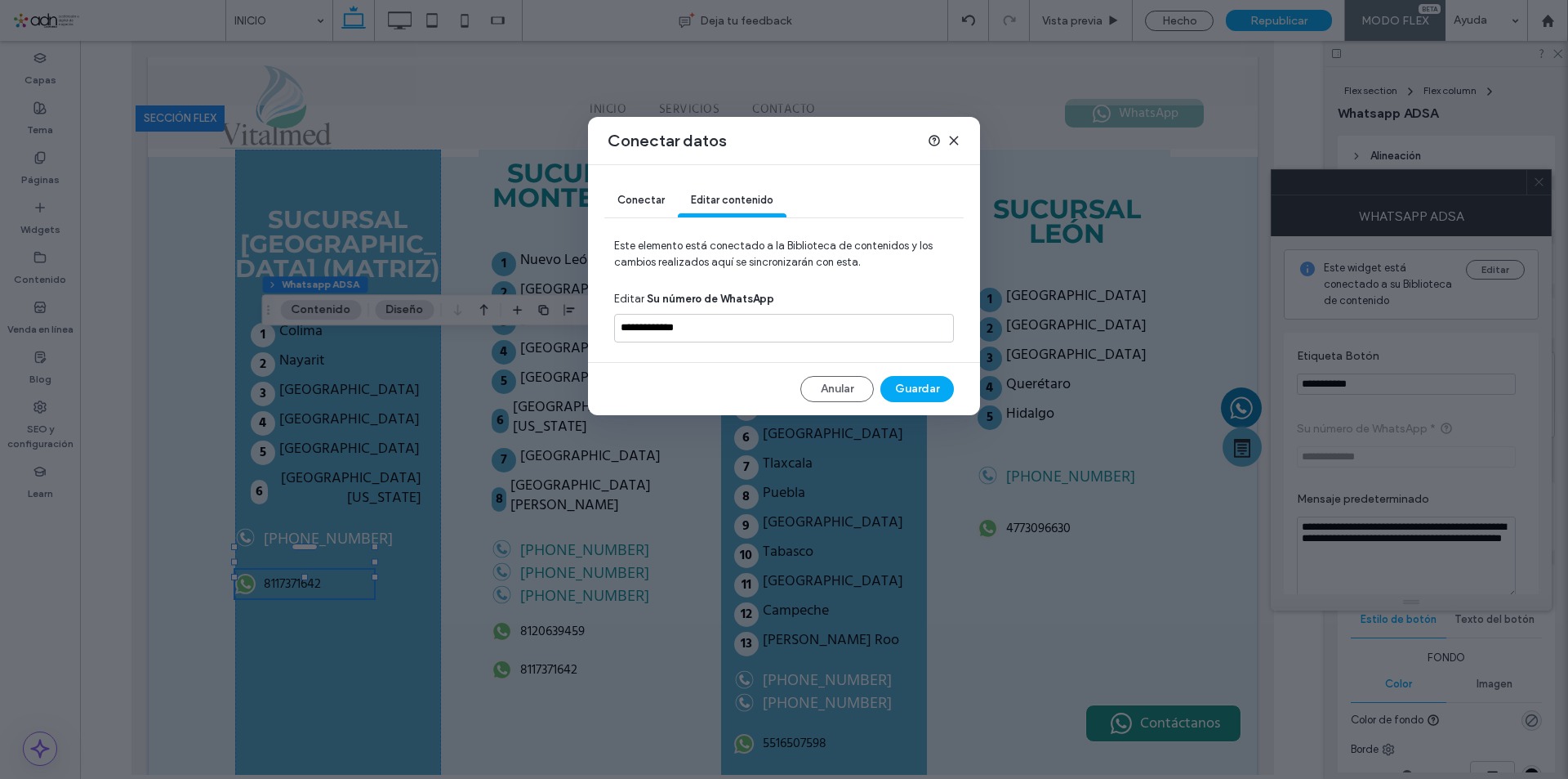
click at [627, 203] on span "Conectar" at bounding box center [641, 200] width 47 height 12
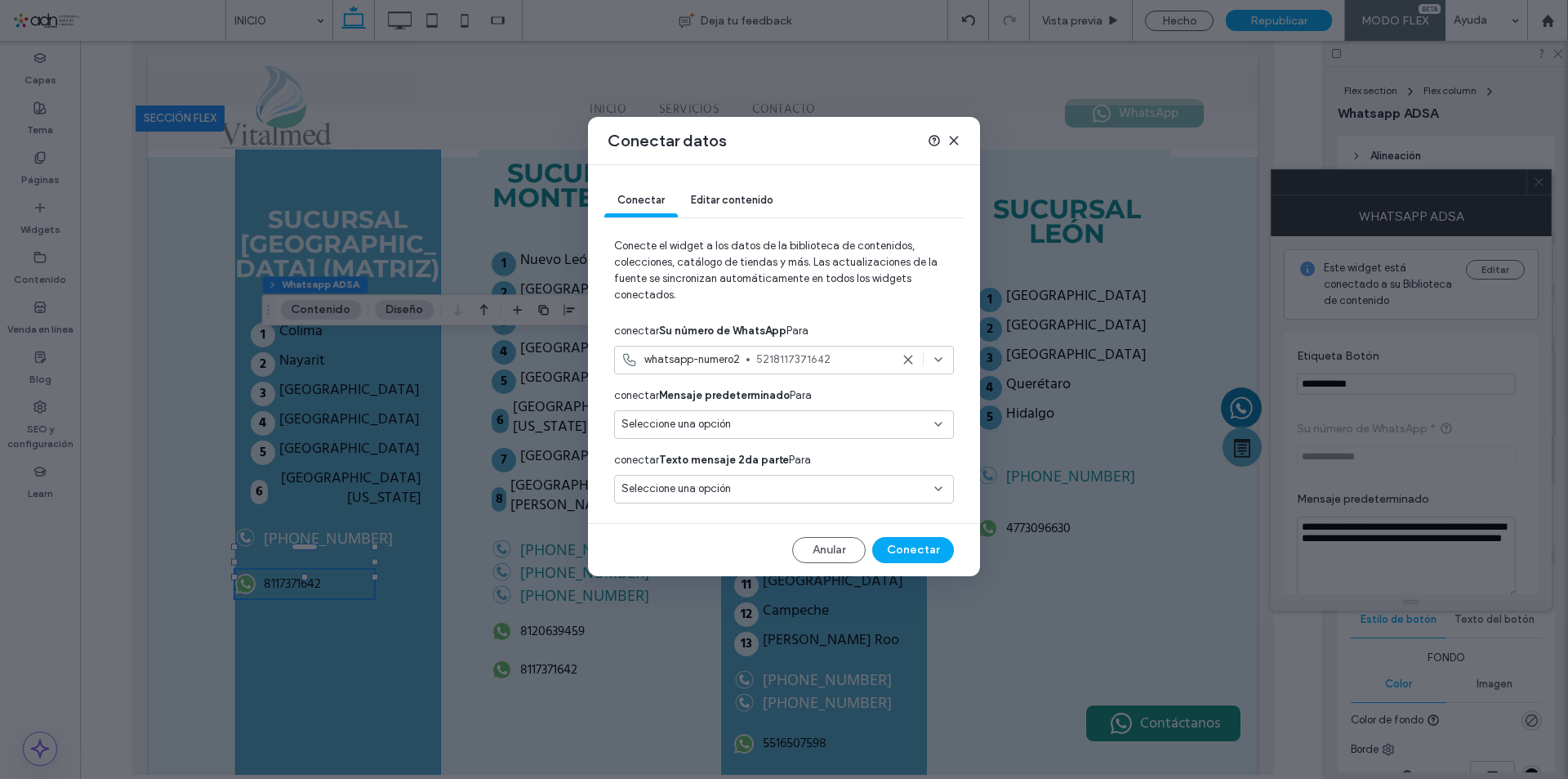
click at [908, 361] on use at bounding box center [907, 359] width 7 height 7
click at [735, 365] on div "Seleccione una opción" at bounding box center [774, 360] width 305 height 17
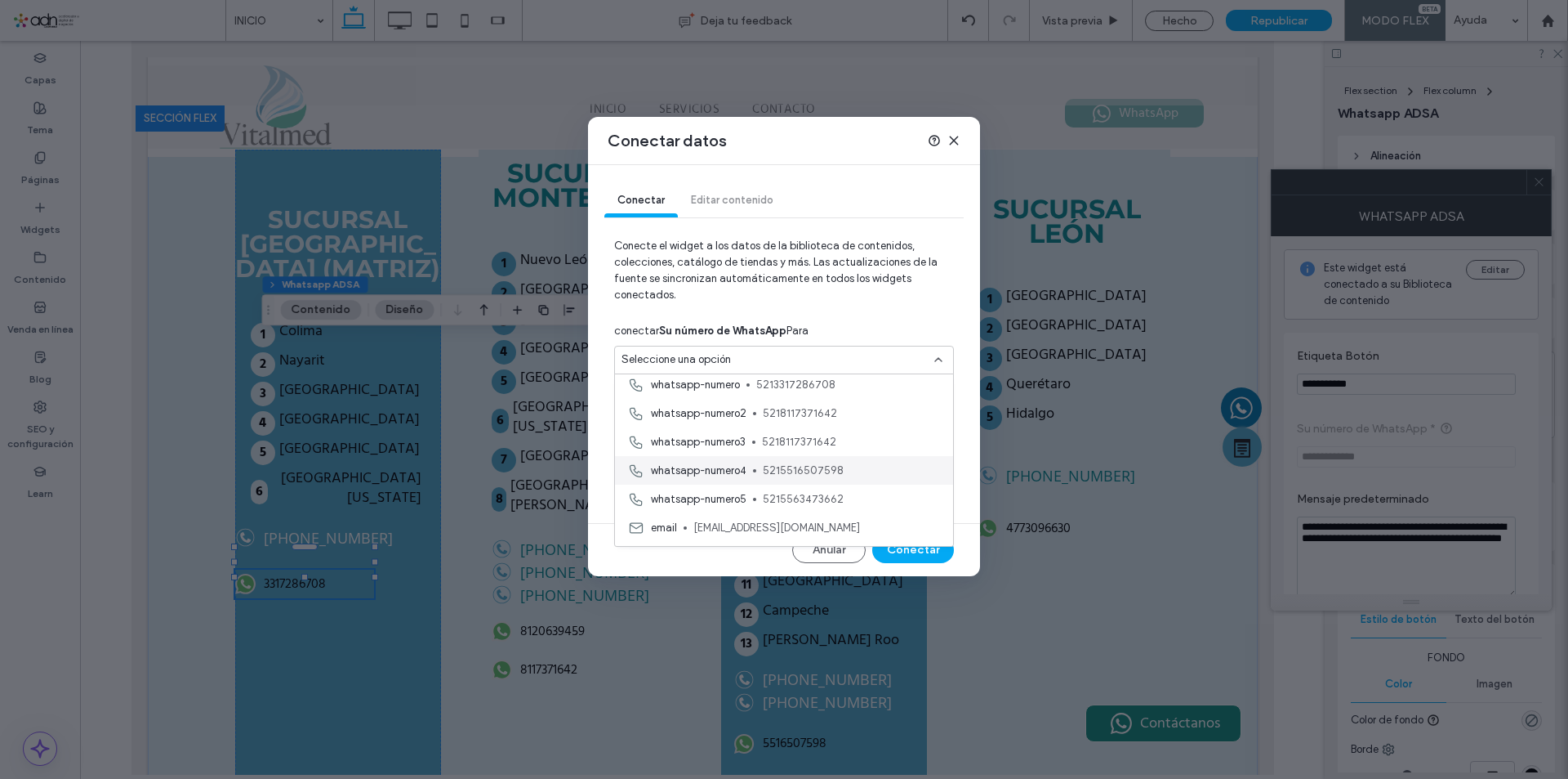
scroll to position [408, 0]
click at [791, 469] on span "5213317286708" at bounding box center [849, 467] width 184 height 17
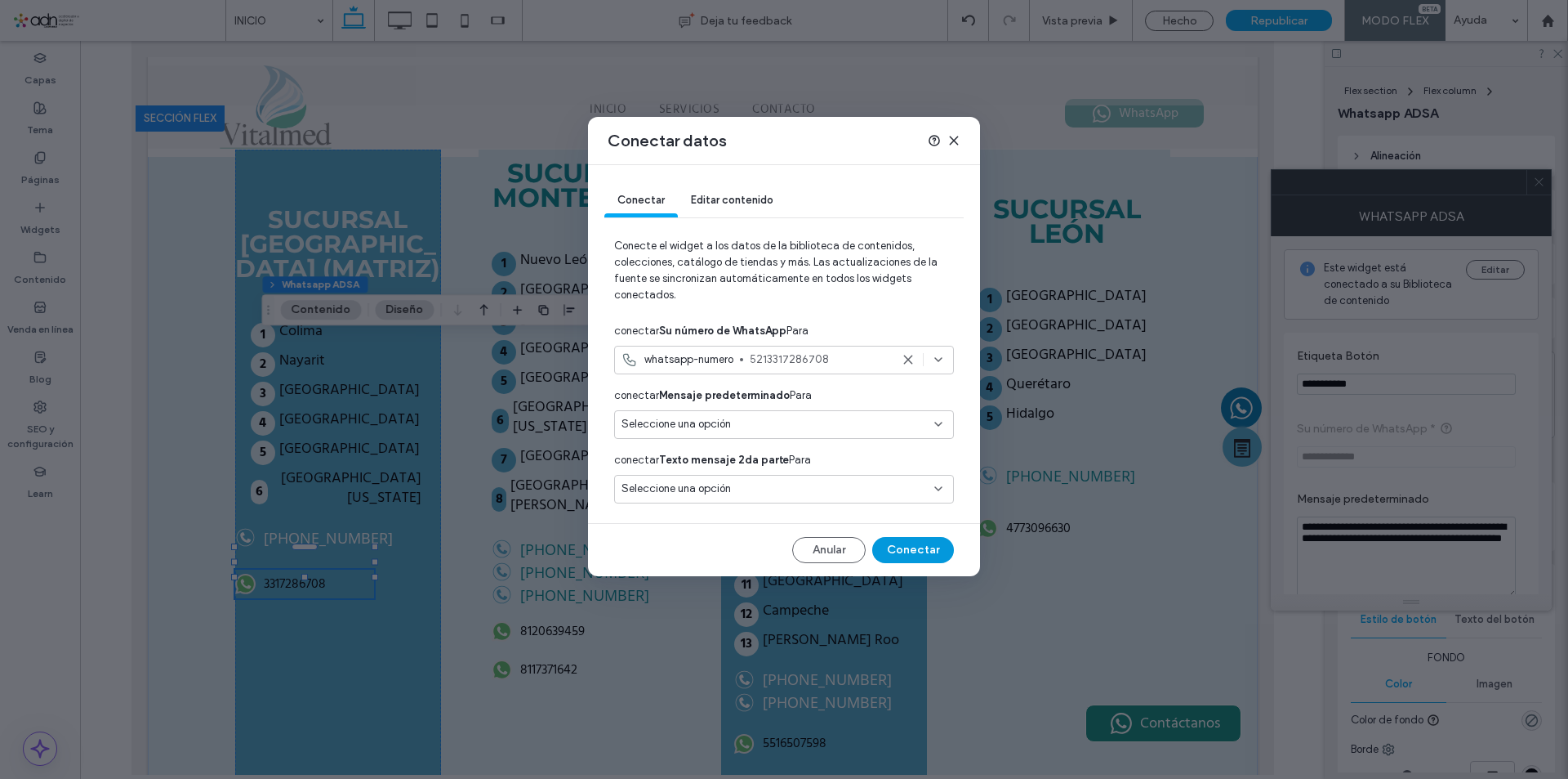
click at [921, 546] on button "Conectar" at bounding box center [913, 550] width 82 height 26
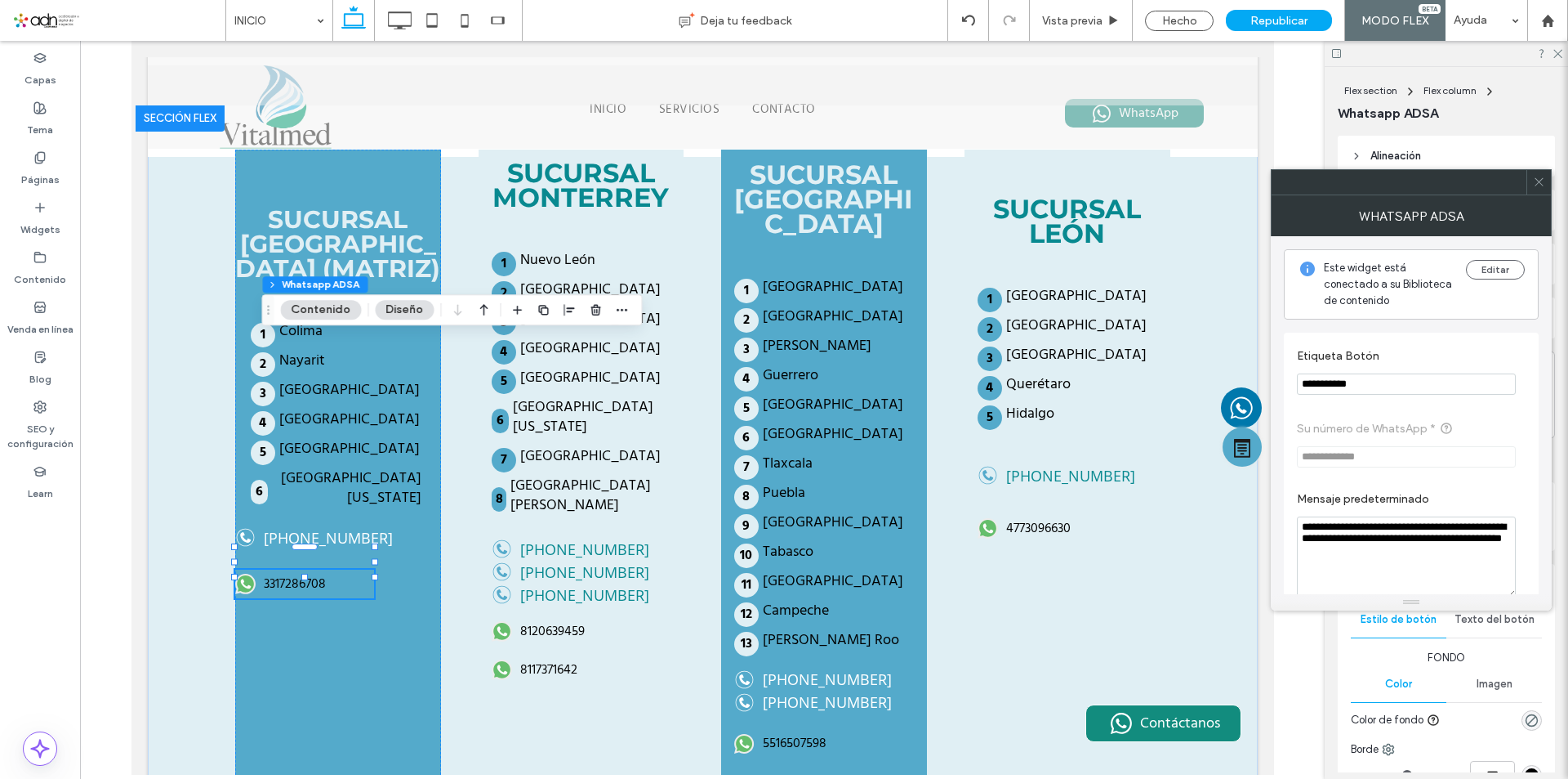
click at [1540, 183] on icon at bounding box center [1539, 182] width 12 height 12
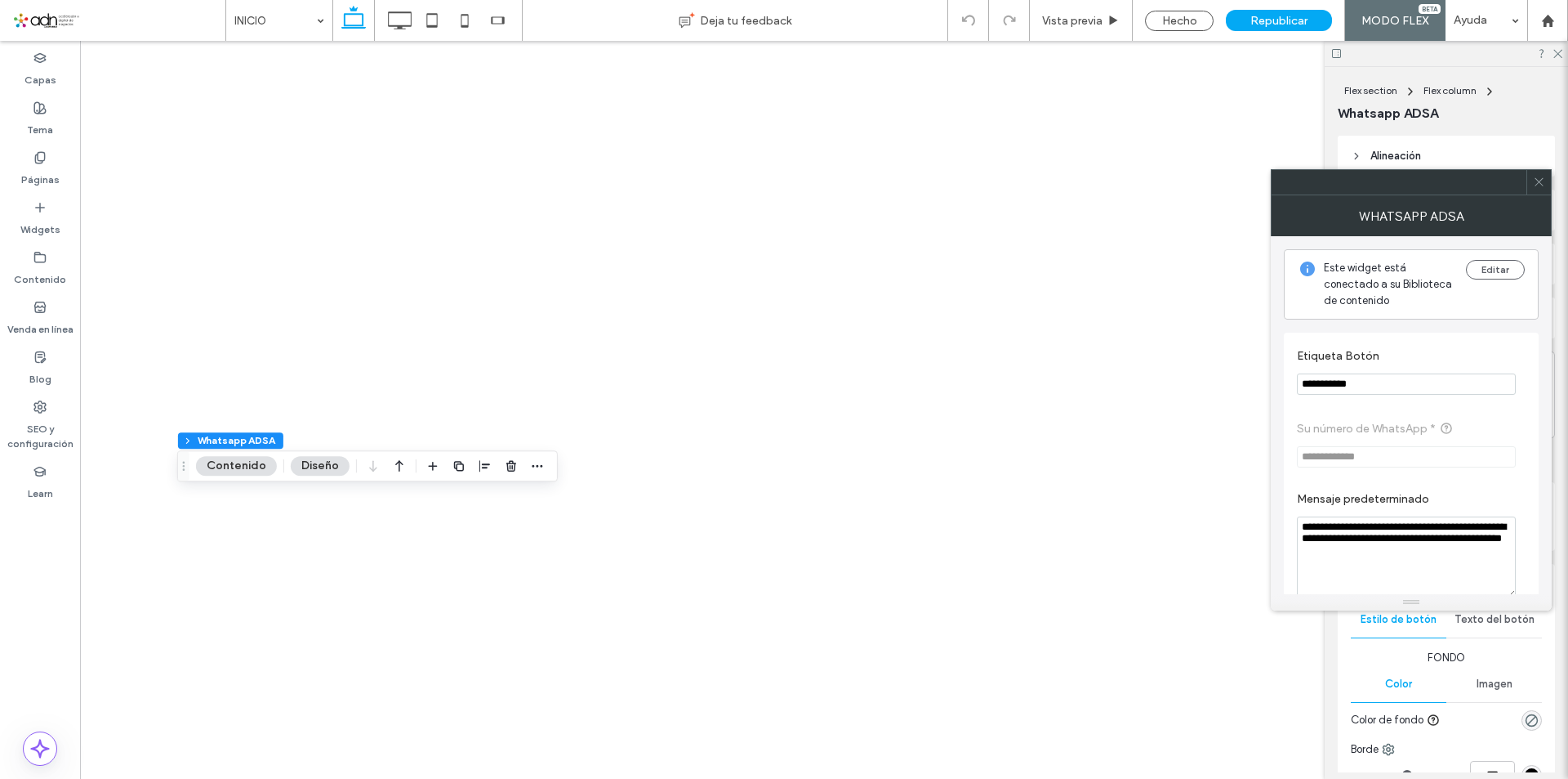
click at [1540, 185] on icon at bounding box center [1539, 182] width 12 height 12
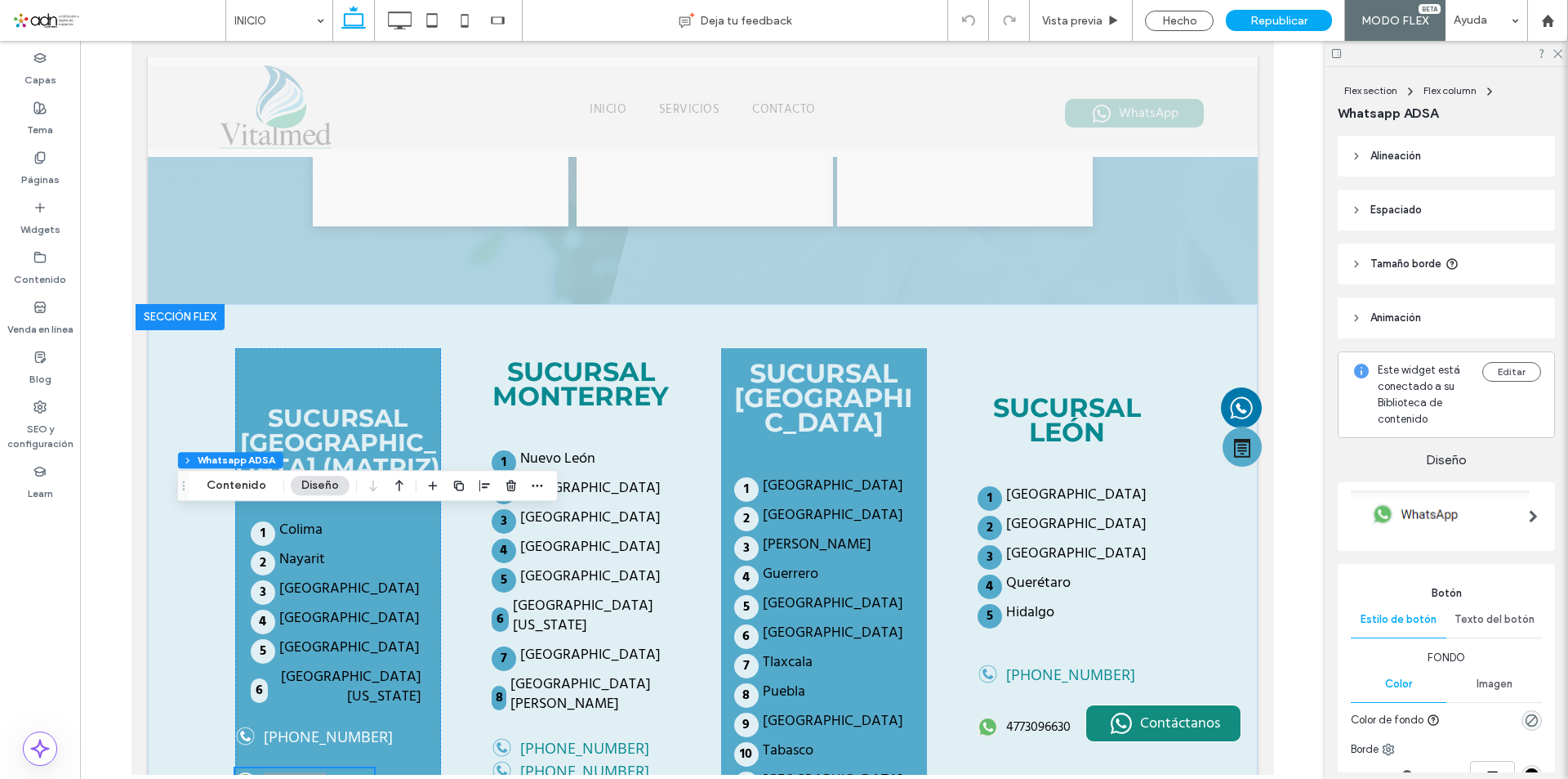
scroll to position [3488, 0]
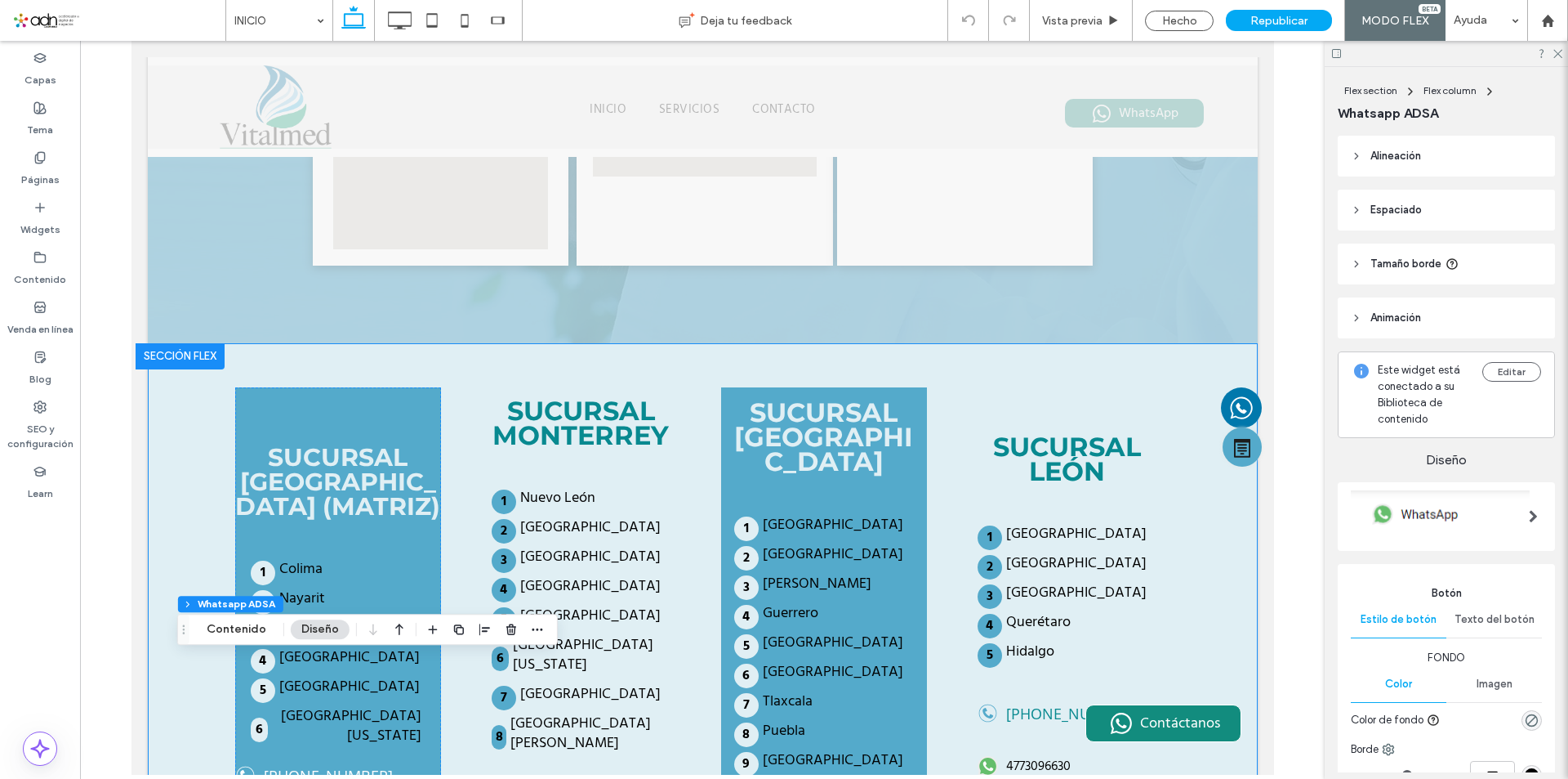
click at [345, 442] on strong "SUCURSAL [GEOGRAPHIC_DATA] (MATRIZ)" at bounding box center [337, 481] width 206 height 79
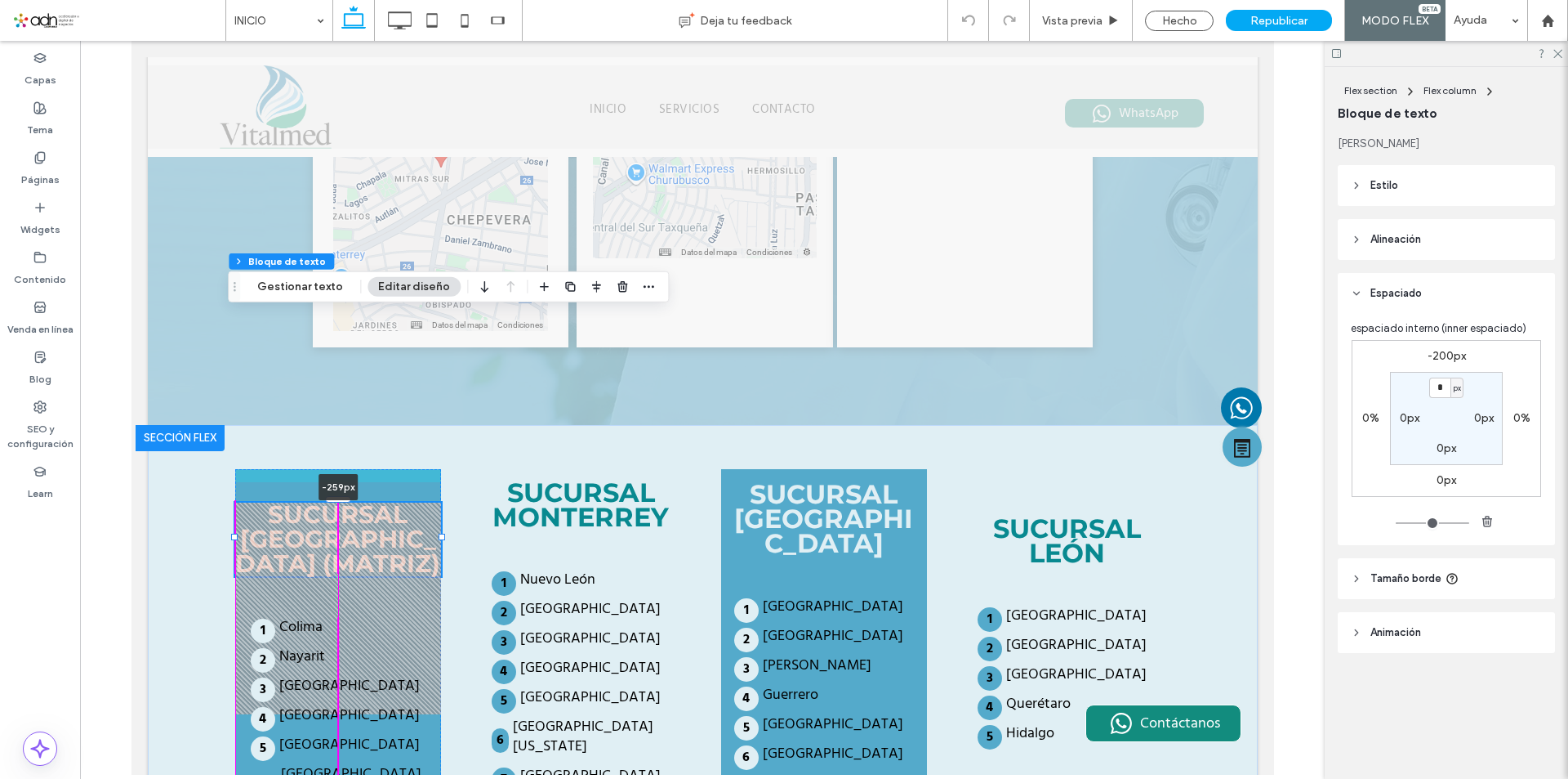
drag, startPoint x: 328, startPoint y: 316, endPoint x: 329, endPoint y: 268, distance: 48.0
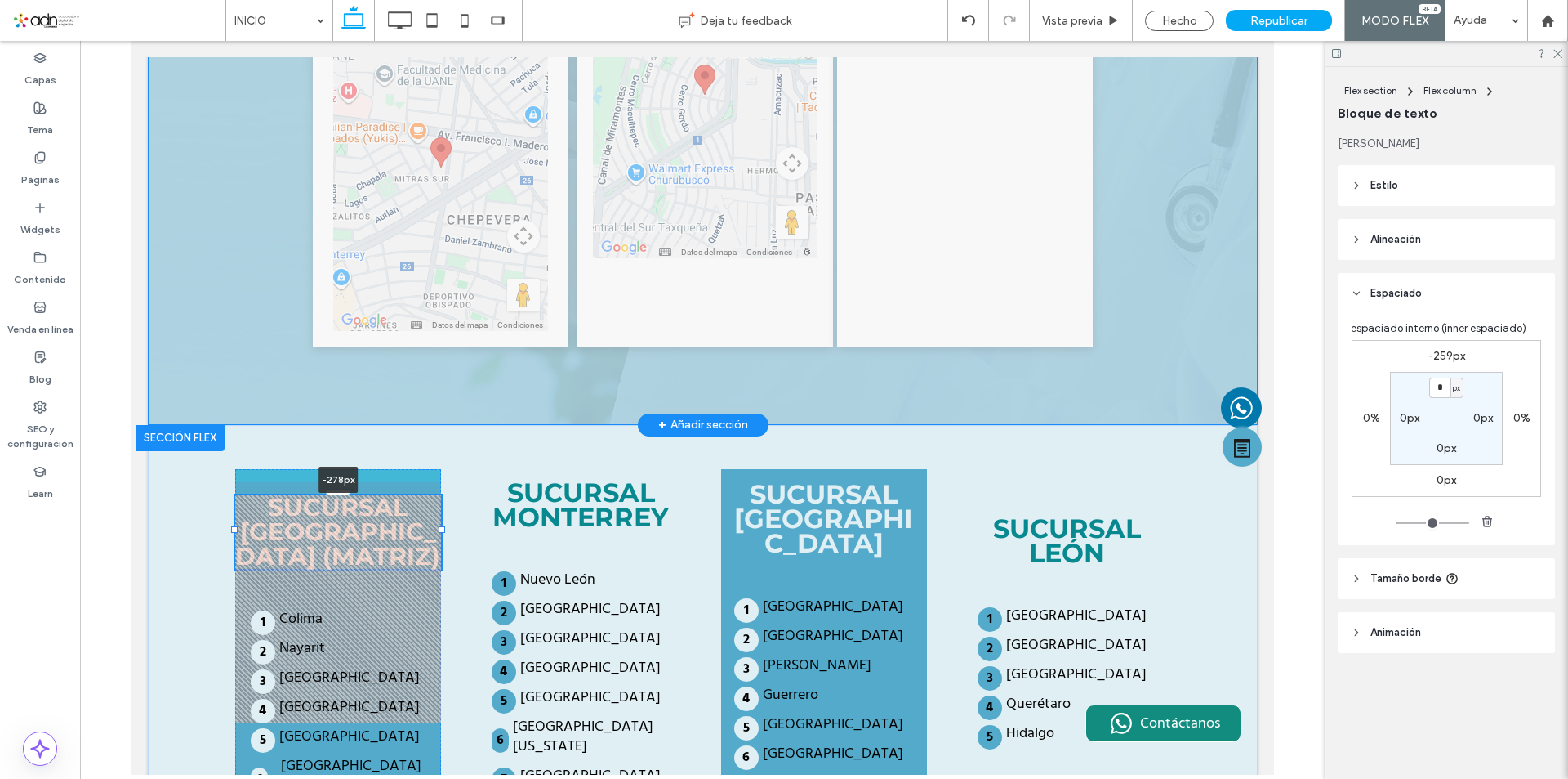
drag, startPoint x: 330, startPoint y: 289, endPoint x: 353, endPoint y: 141, distance: 149.8
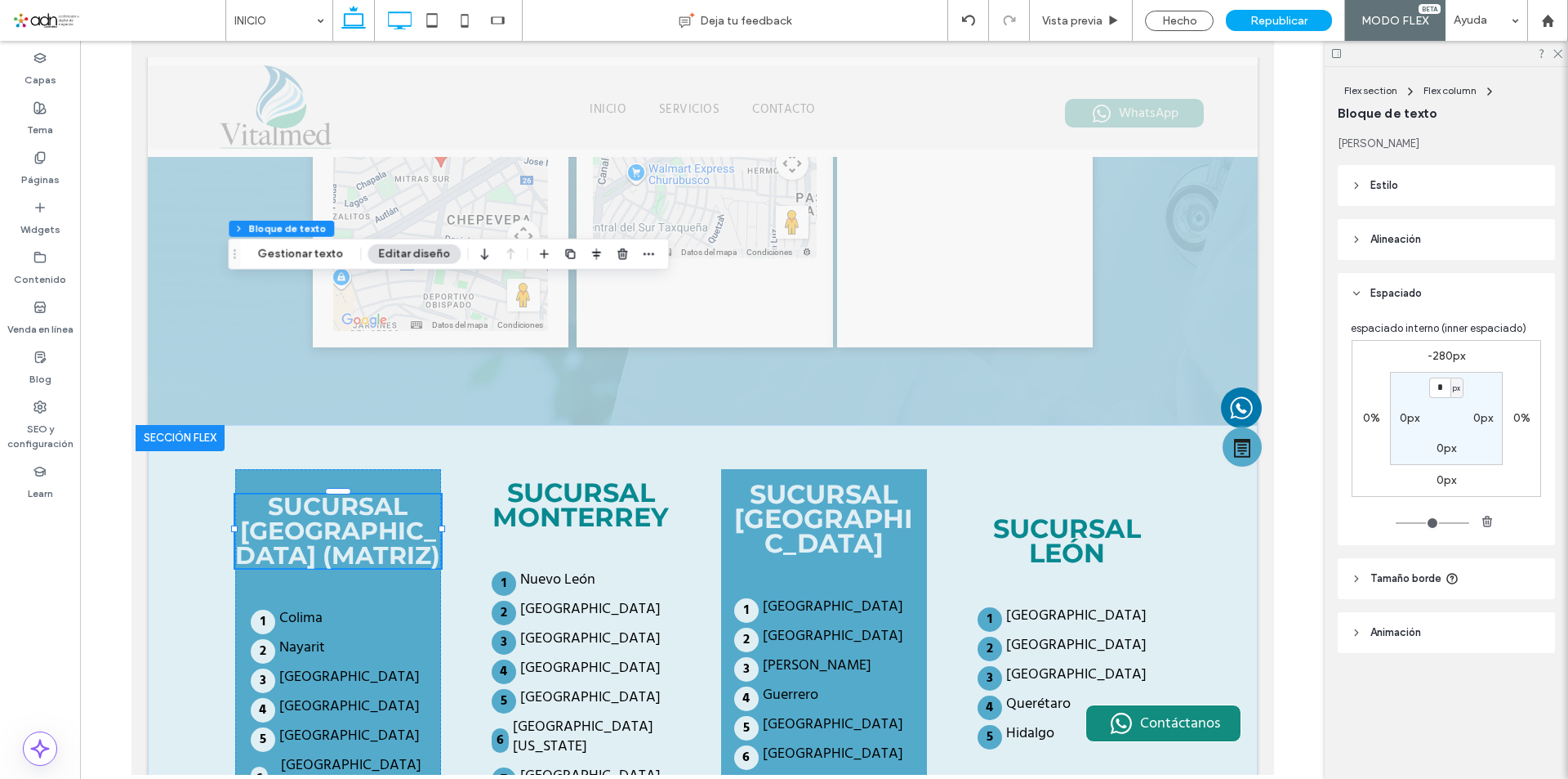
click at [386, 13] on icon at bounding box center [399, 20] width 33 height 33
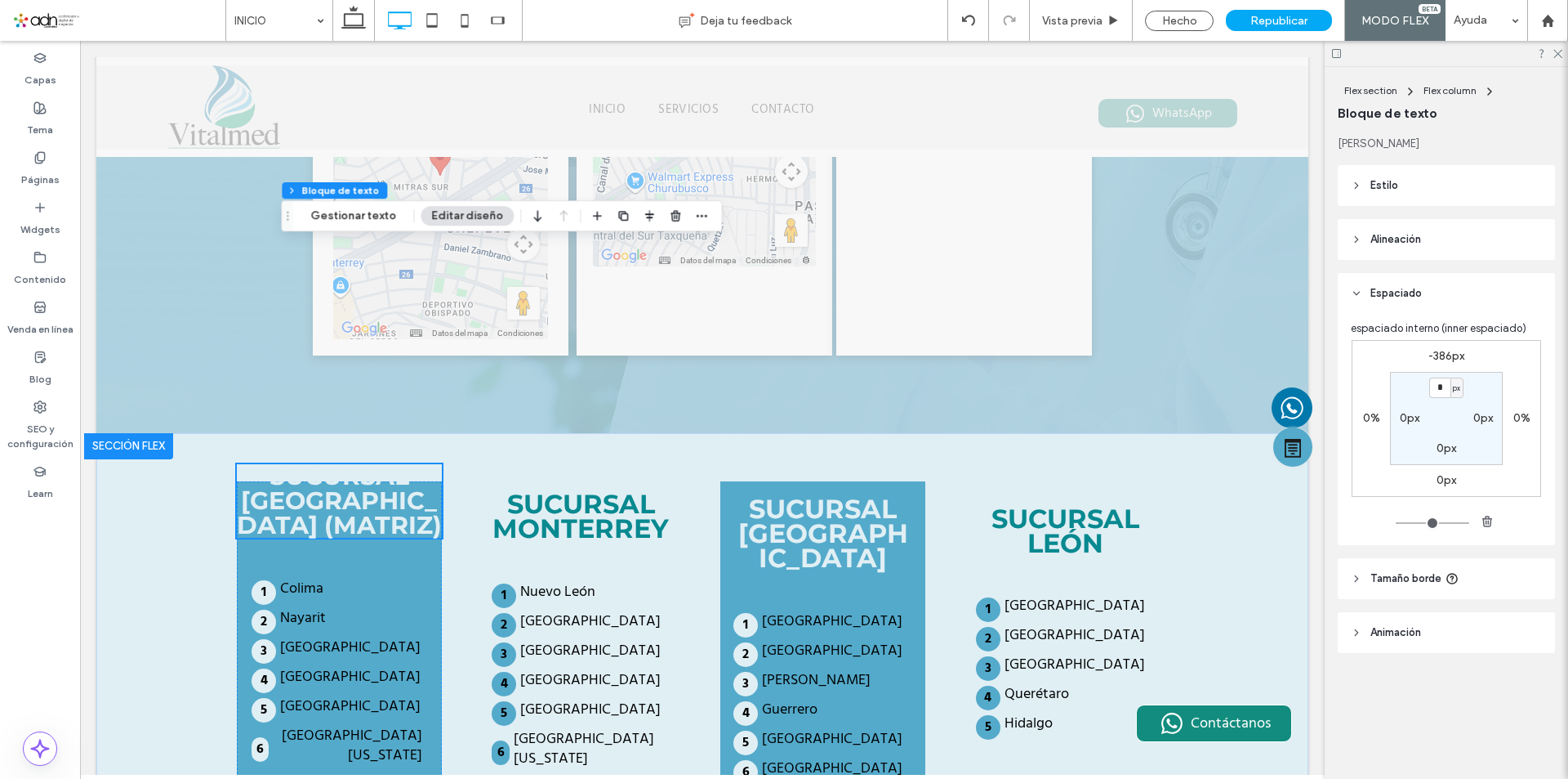
scroll to position [3415, 0]
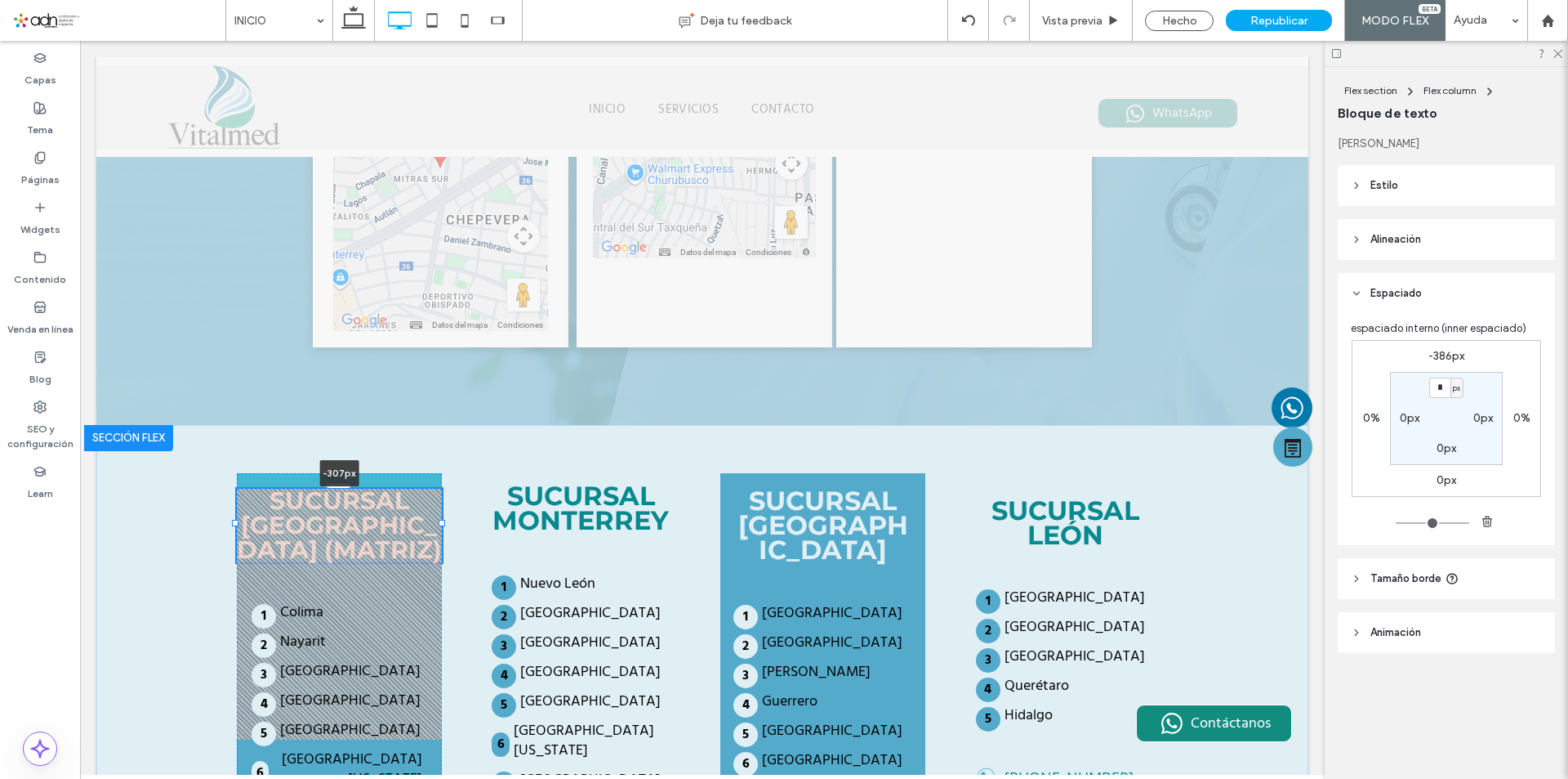
drag, startPoint x: 337, startPoint y: 244, endPoint x: 343, endPoint y: 309, distance: 65.3
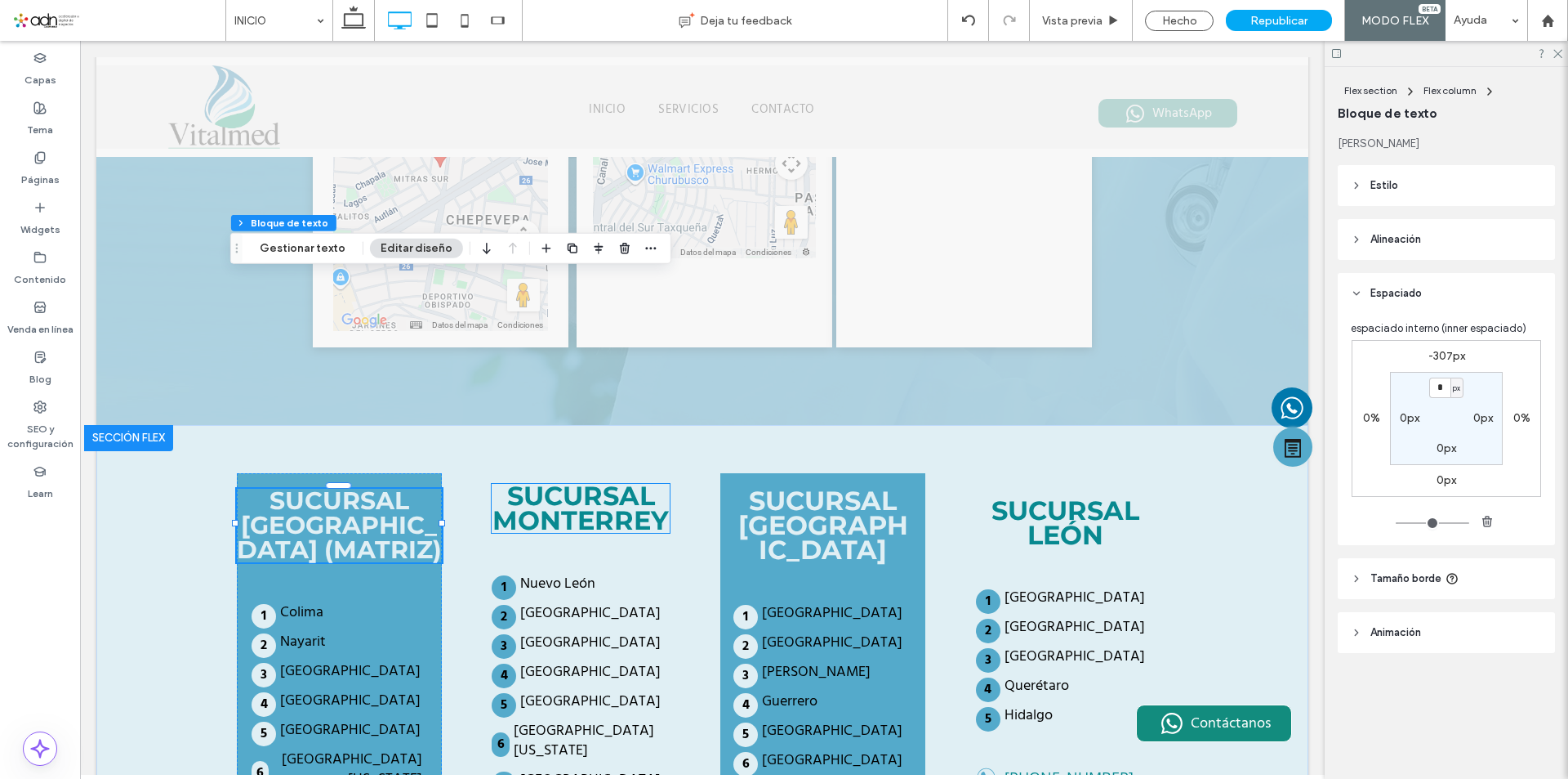
click at [602, 479] on strong "SUCURSAL MONTERREY" at bounding box center [581, 507] width 177 height 56
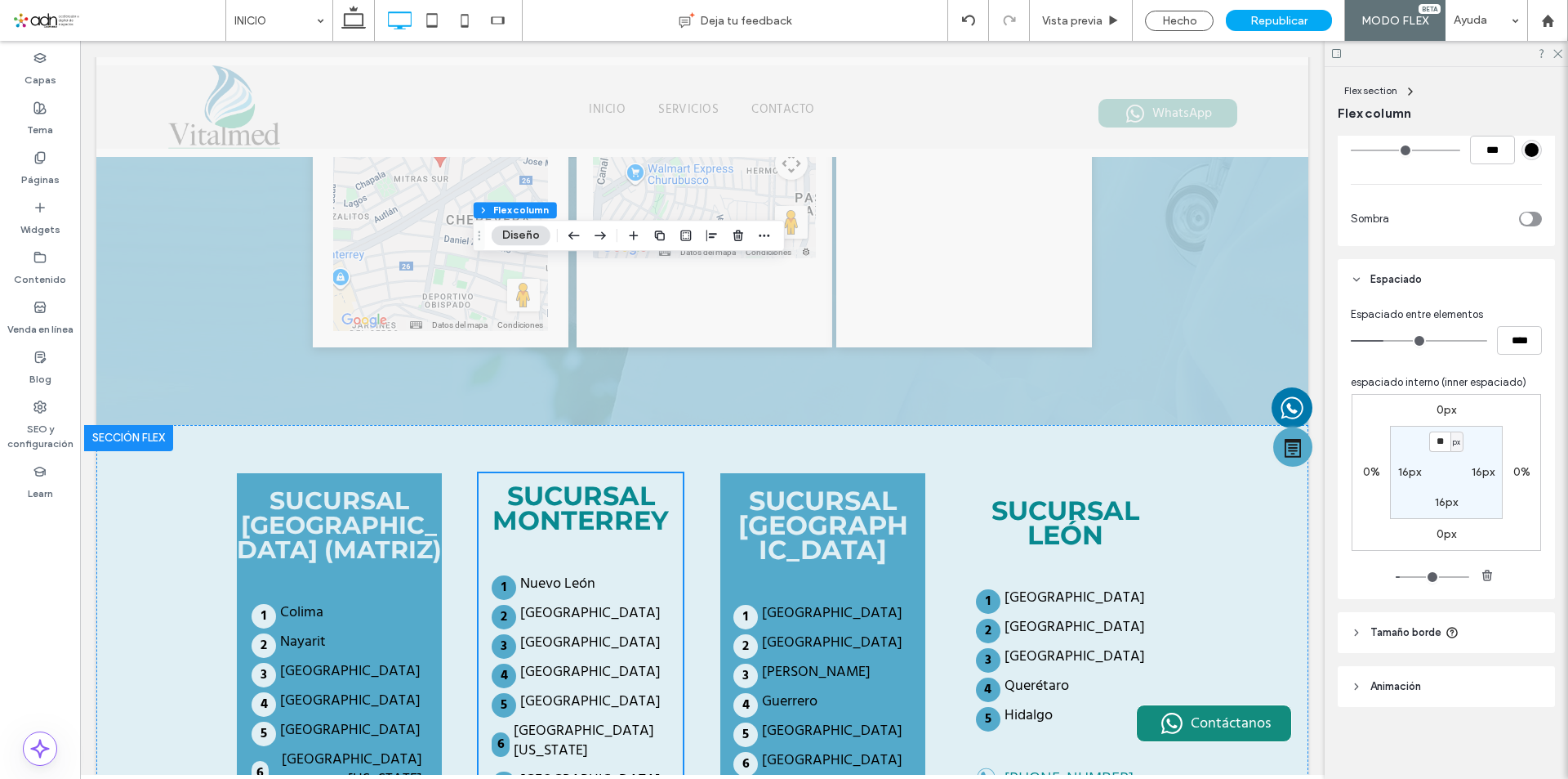
scroll to position [522, 0]
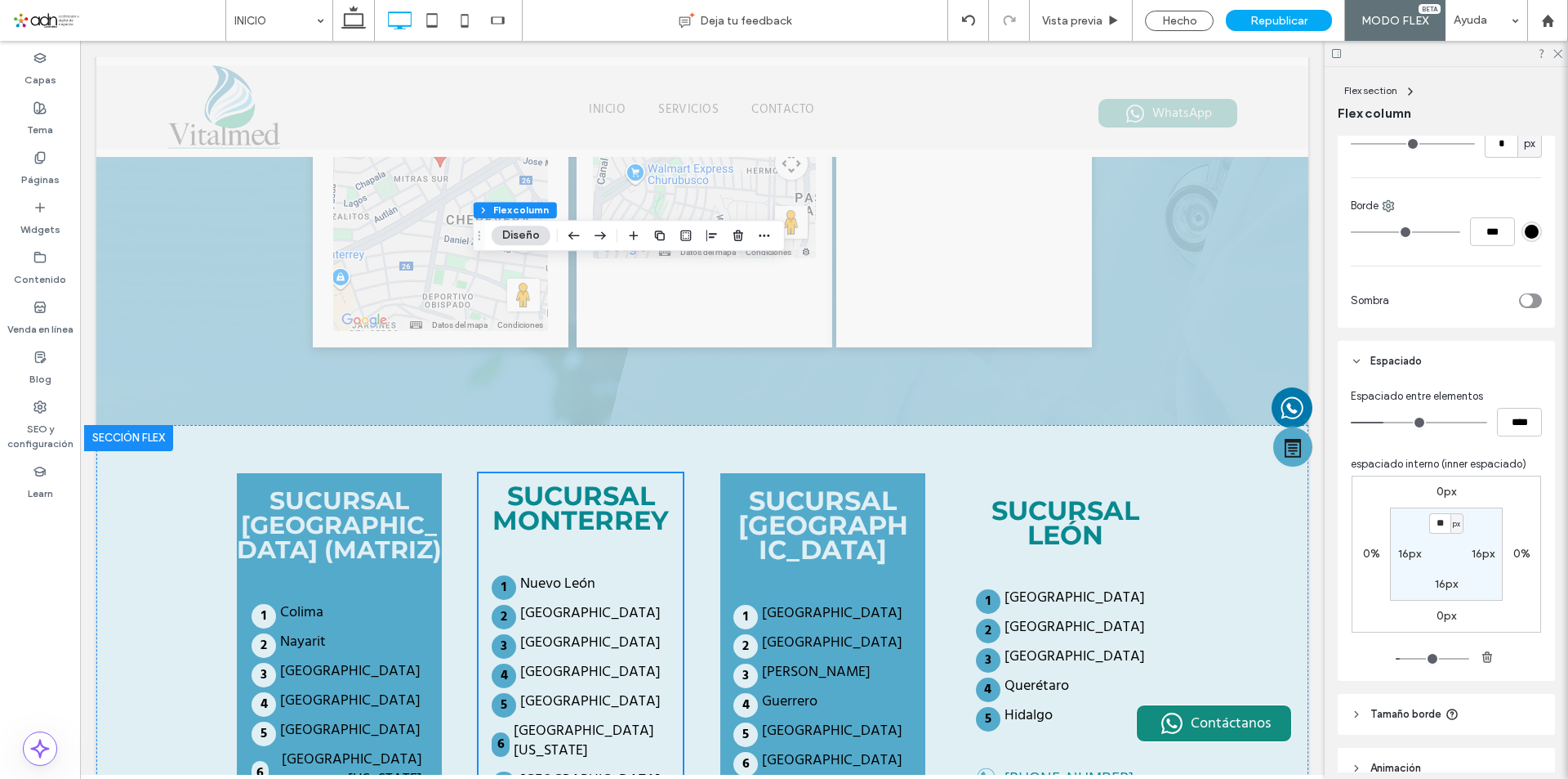
click at [1474, 548] on label "16px" at bounding box center [1483, 554] width 23 height 14
type input "*"
click at [1400, 550] on label "16px" at bounding box center [1409, 554] width 23 height 14
type input "*"
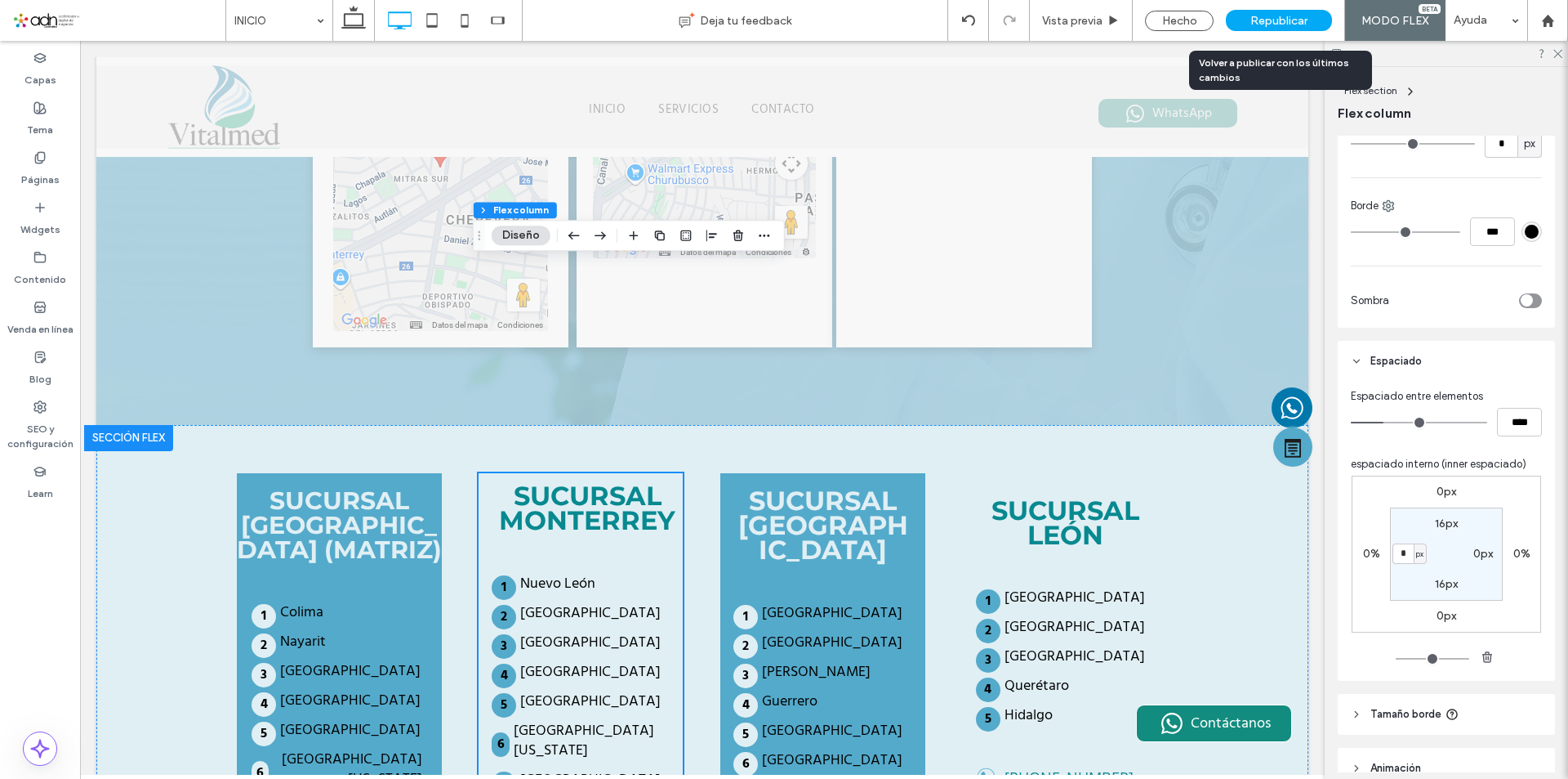
click at [1256, 22] on span "Republicar" at bounding box center [1279, 21] width 57 height 14
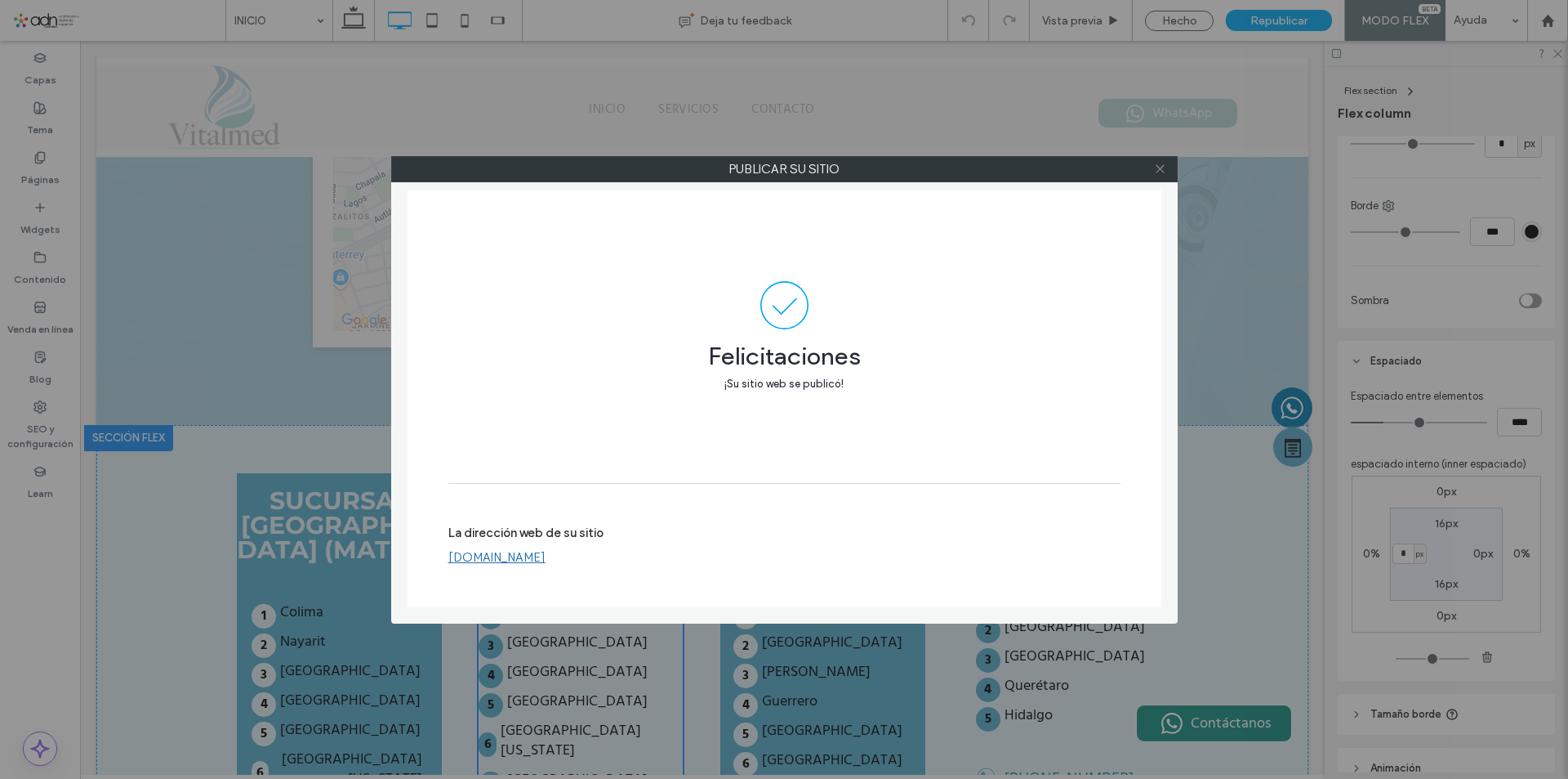
click at [1160, 171] on icon at bounding box center [1160, 169] width 12 height 12
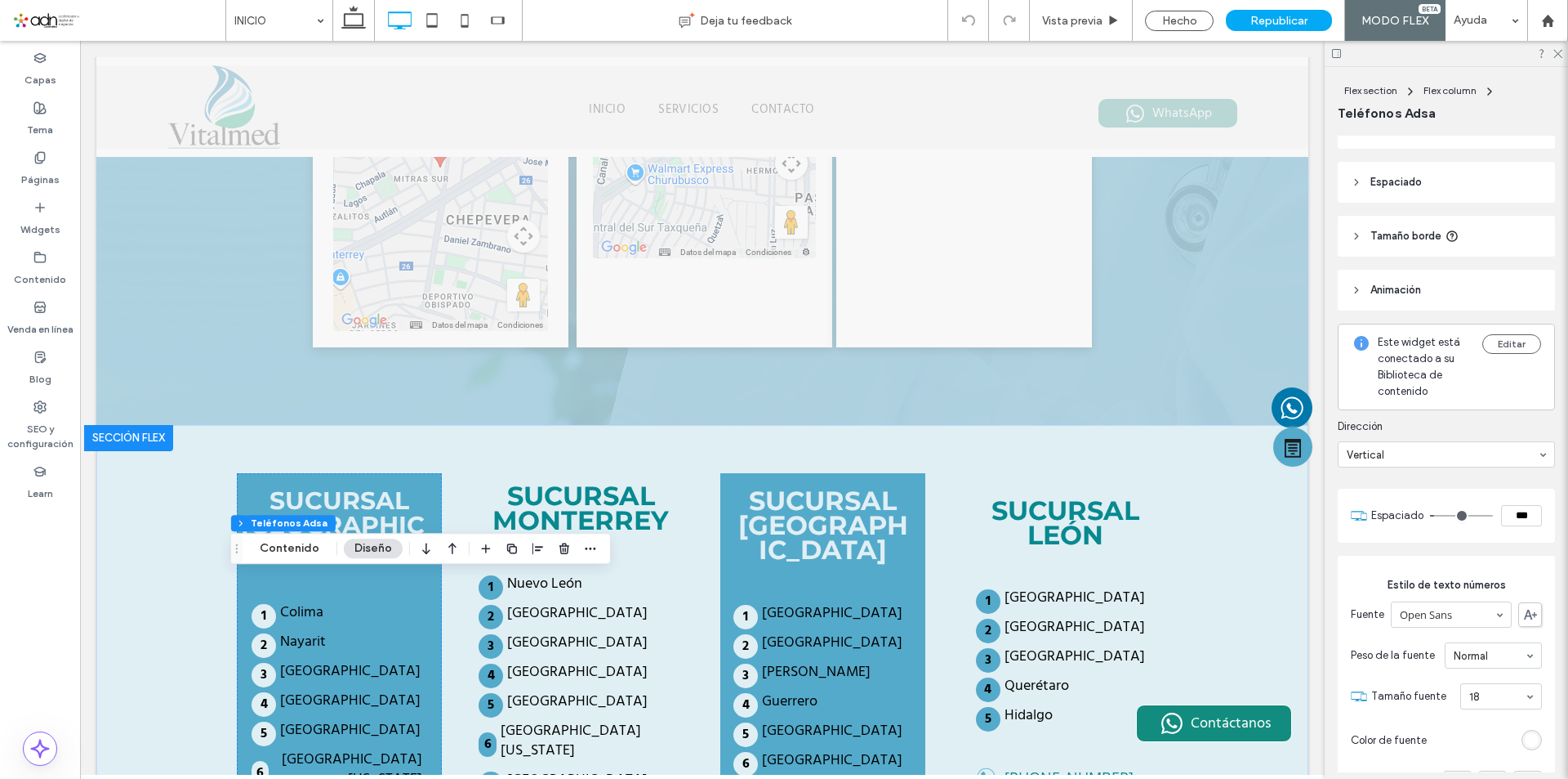
scroll to position [0, 0]
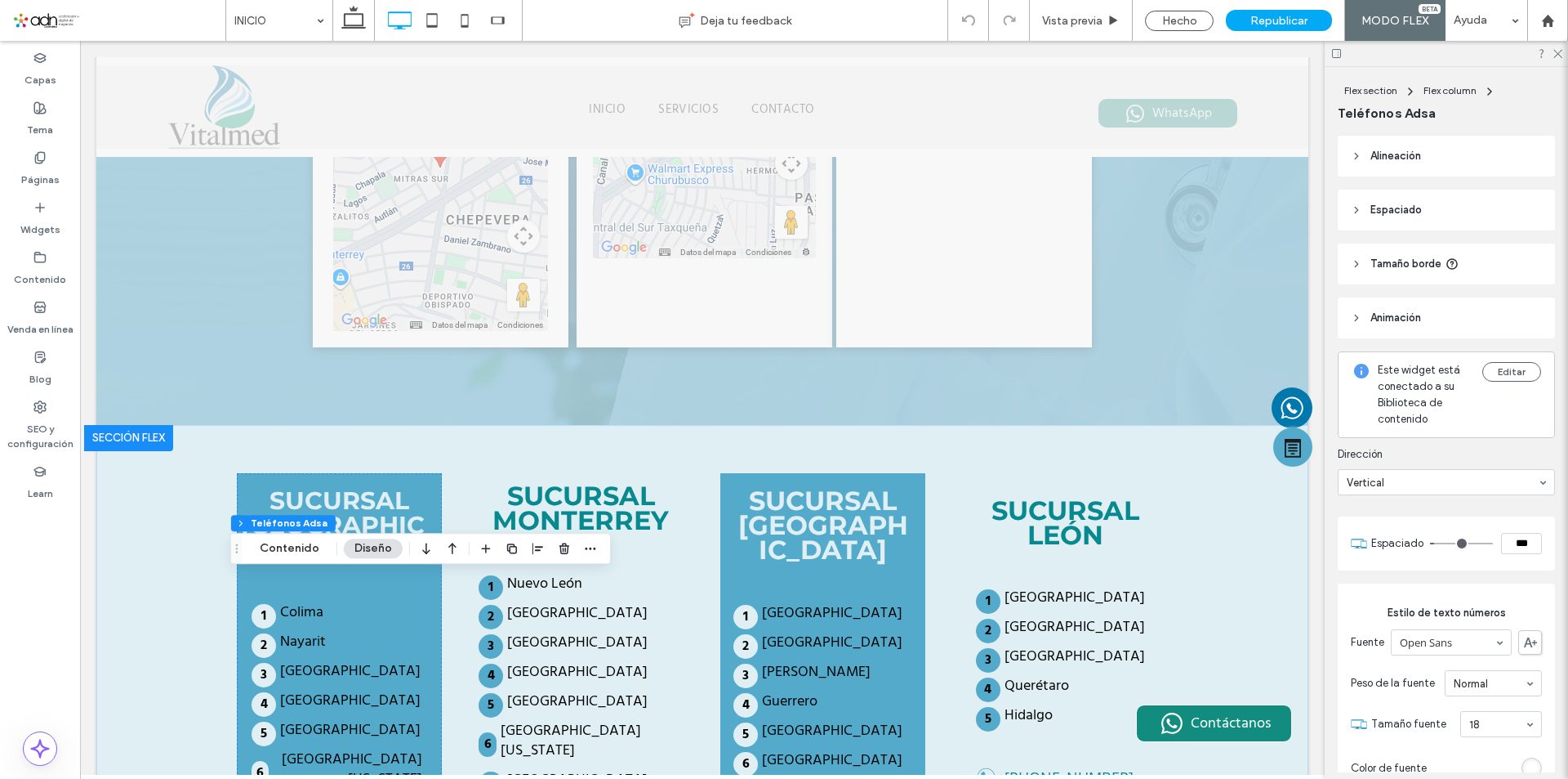
click at [1389, 217] on span "Espaciado" at bounding box center [1396, 210] width 51 height 17
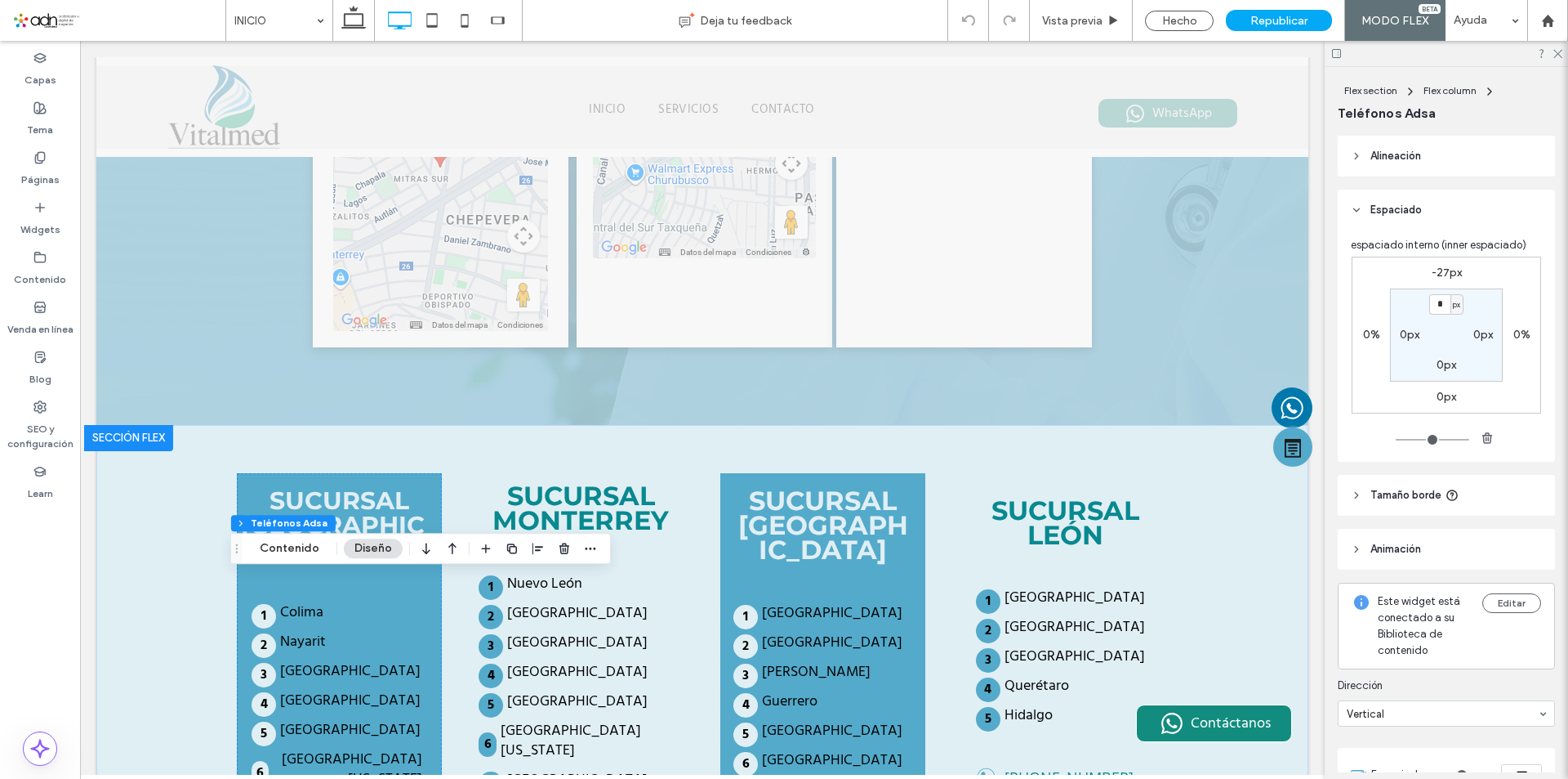
click at [1363, 336] on label "0%" at bounding box center [1371, 335] width 17 height 14
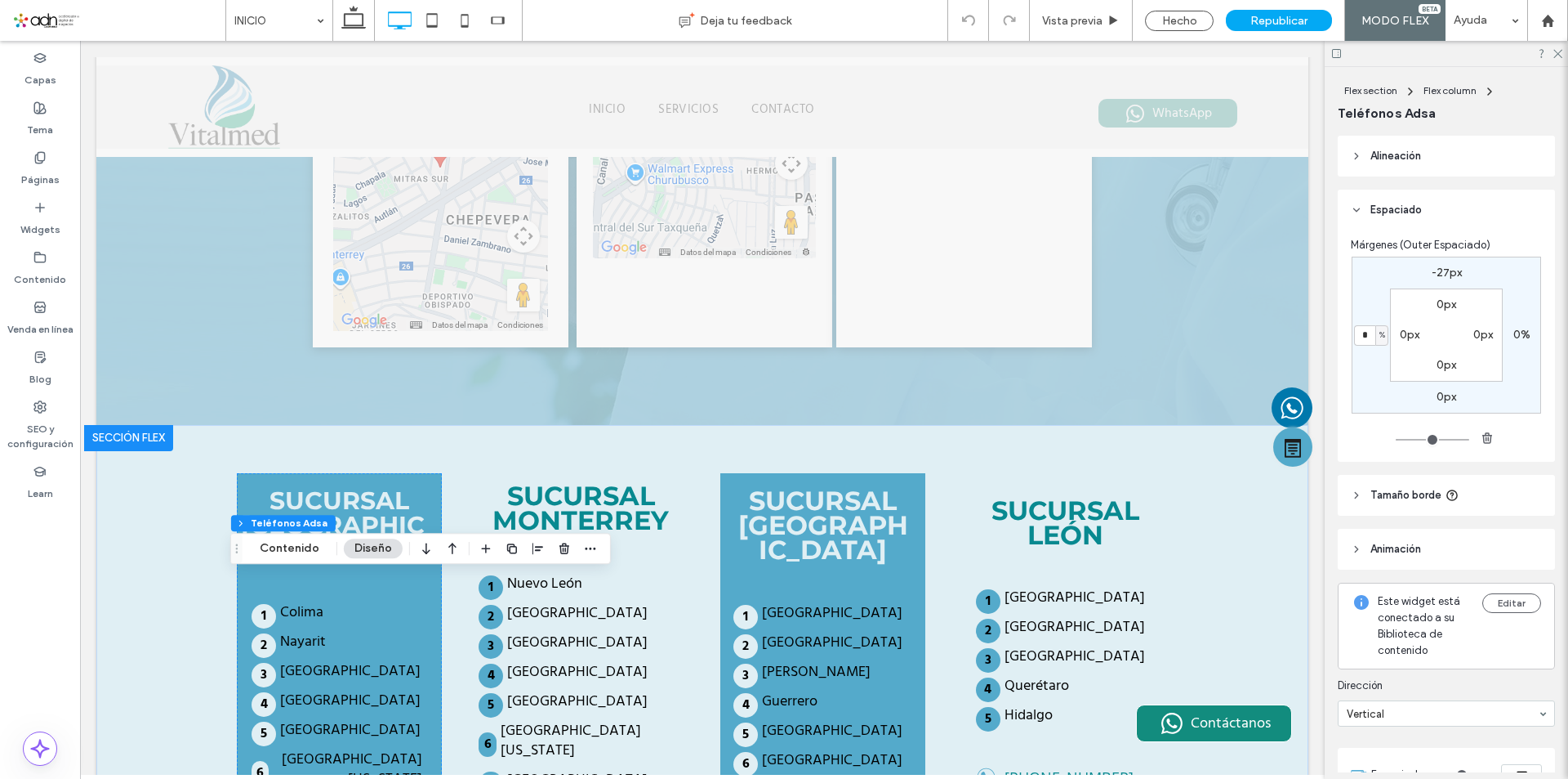
type input "*"
click at [1362, 335] on input "*" at bounding box center [1364, 335] width 21 height 21
type input "*"
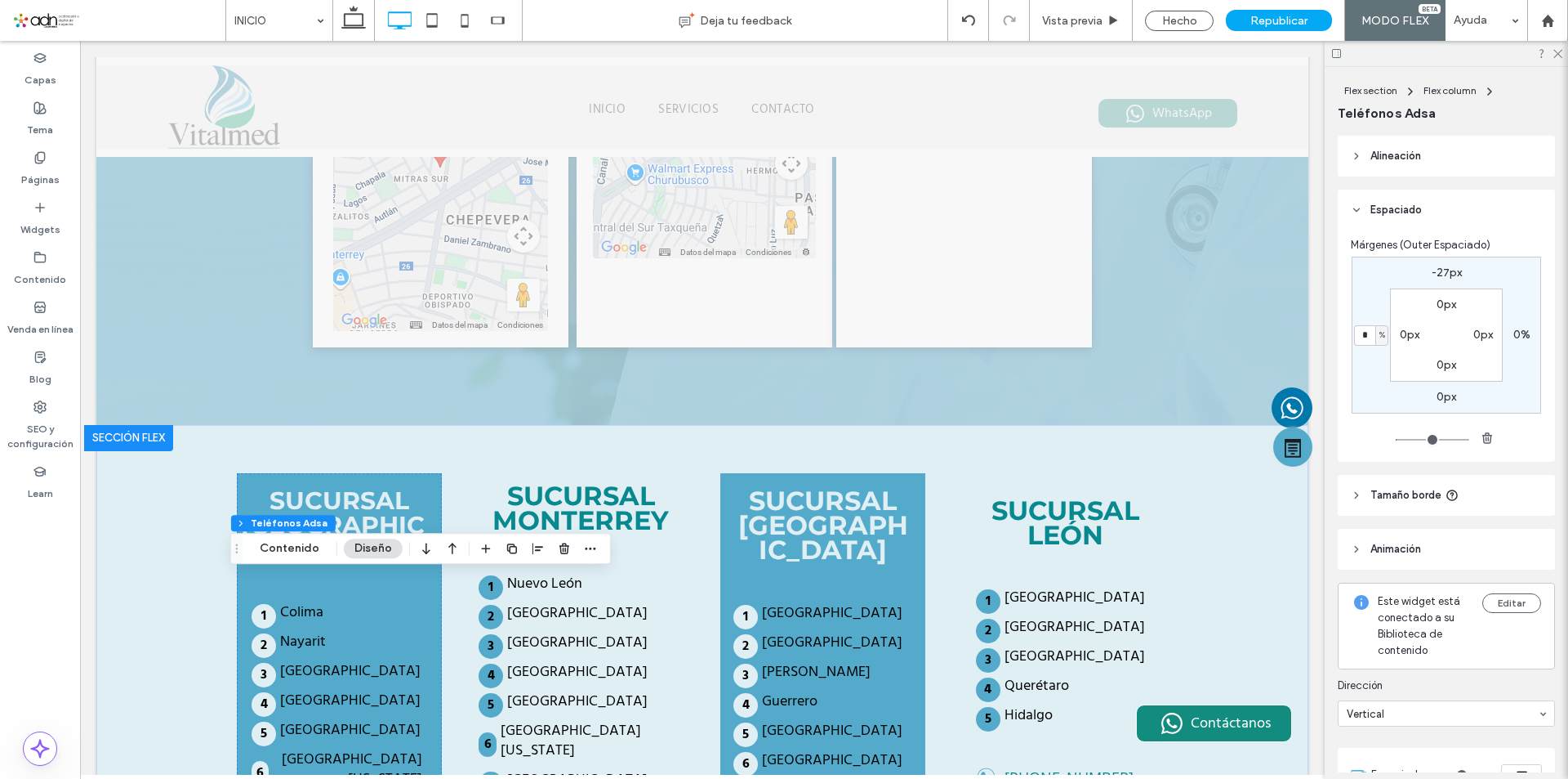
type input "*"
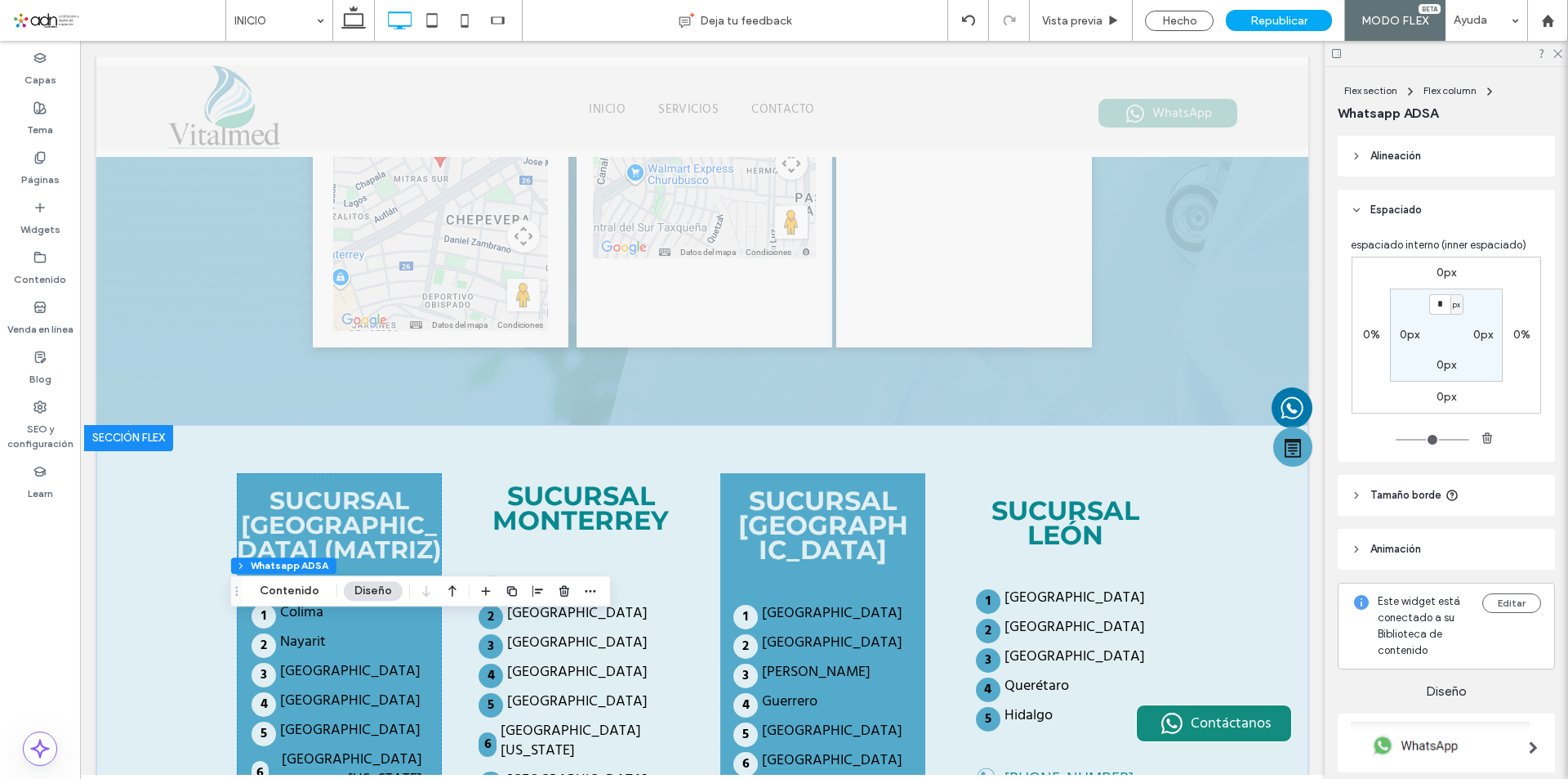
click at [1363, 336] on label "0%" at bounding box center [1371, 335] width 17 height 14
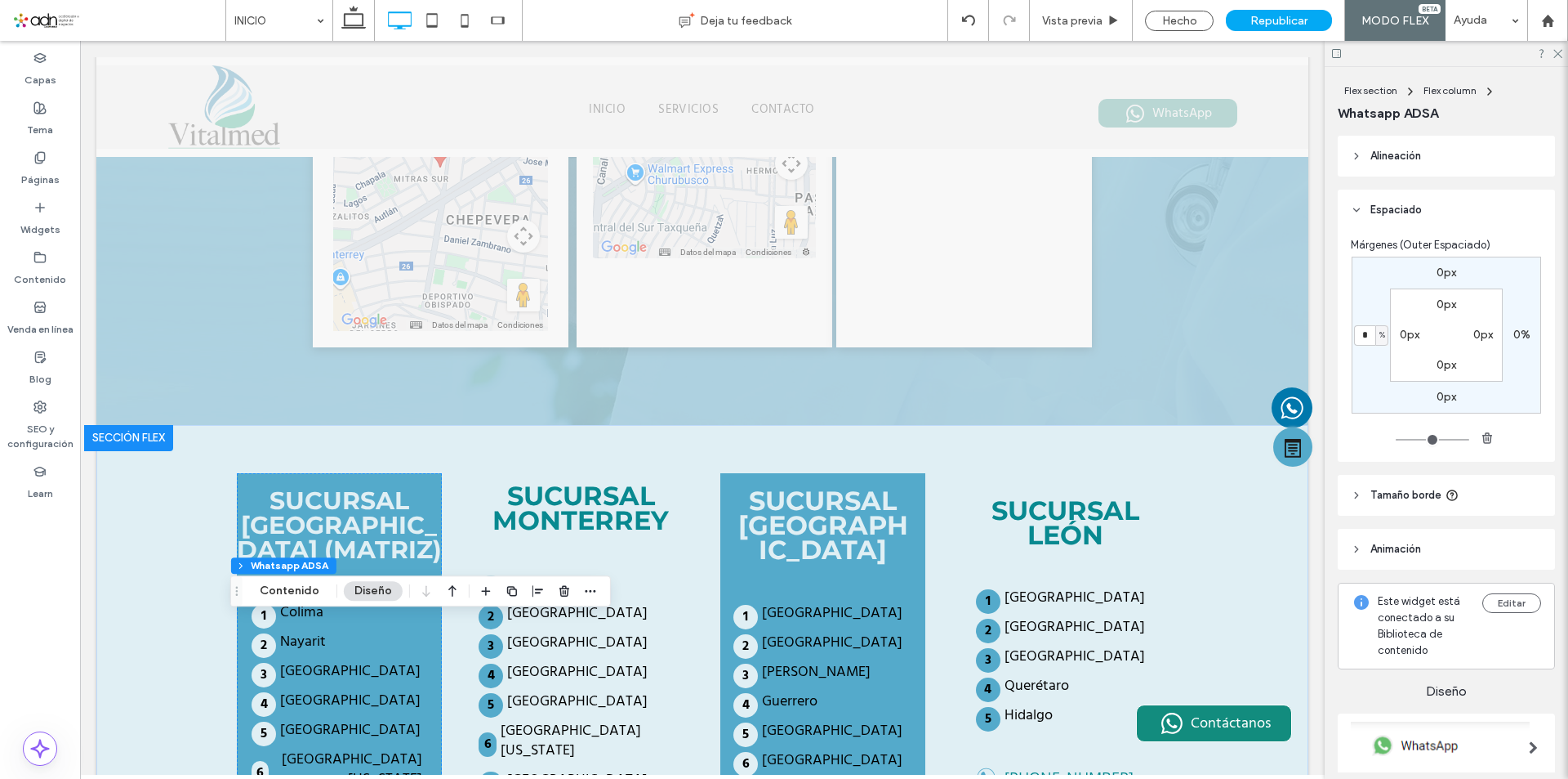
type input "*"
click at [1559, 54] on use at bounding box center [1558, 53] width 9 height 9
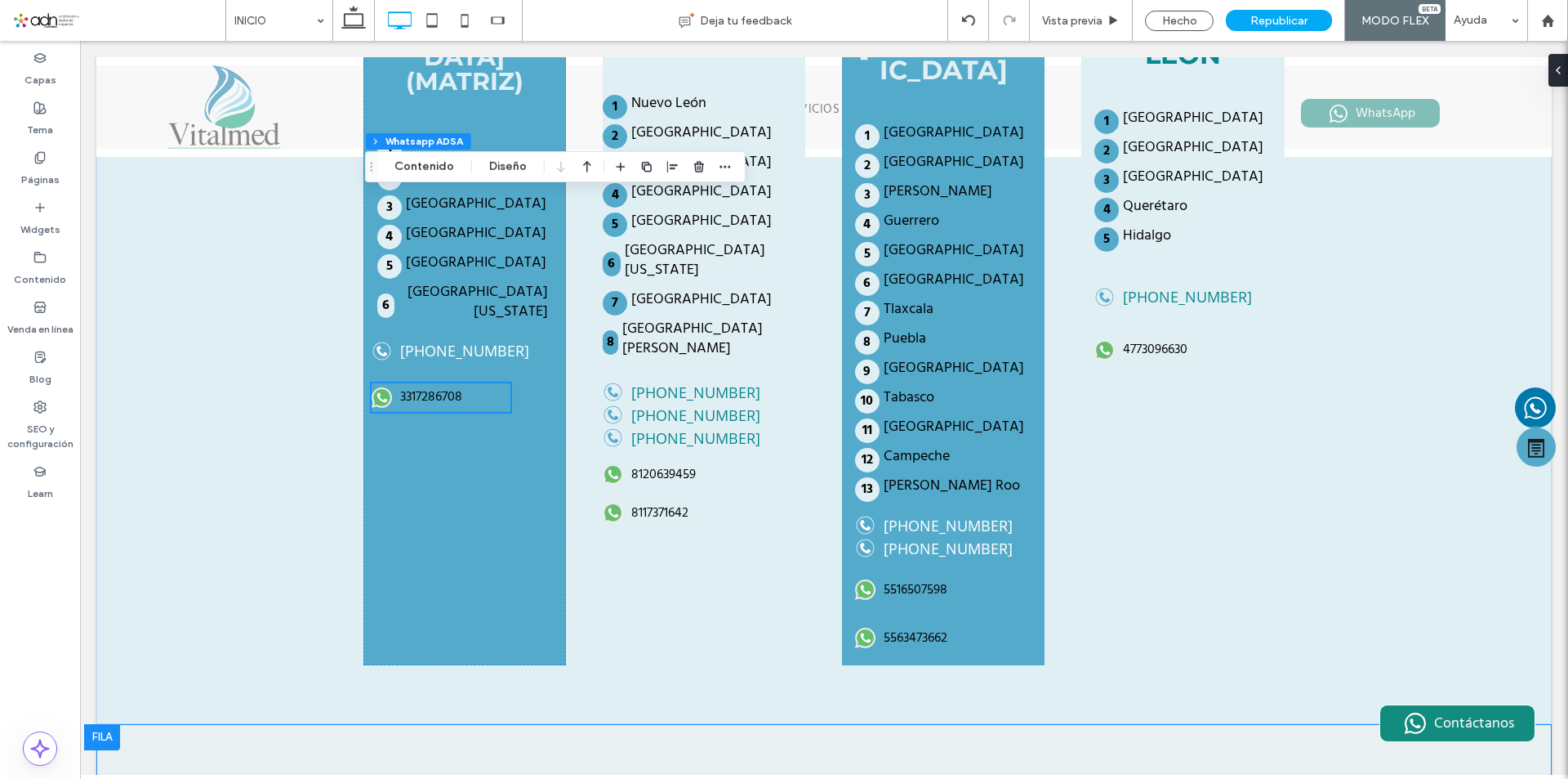
scroll to position [3760, 0]
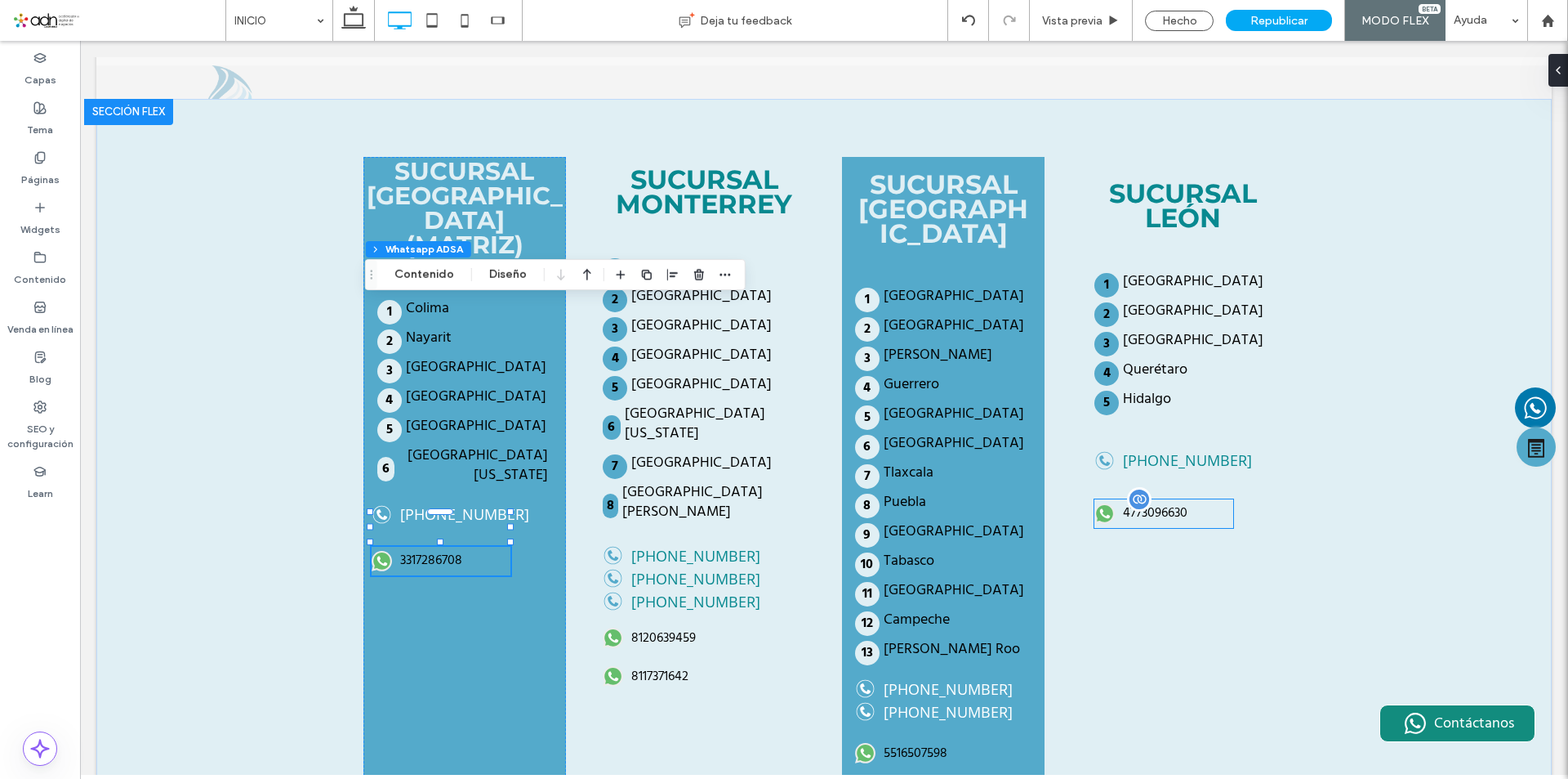
click at [1165, 499] on div "4773096630" at bounding box center [1164, 513] width 139 height 29
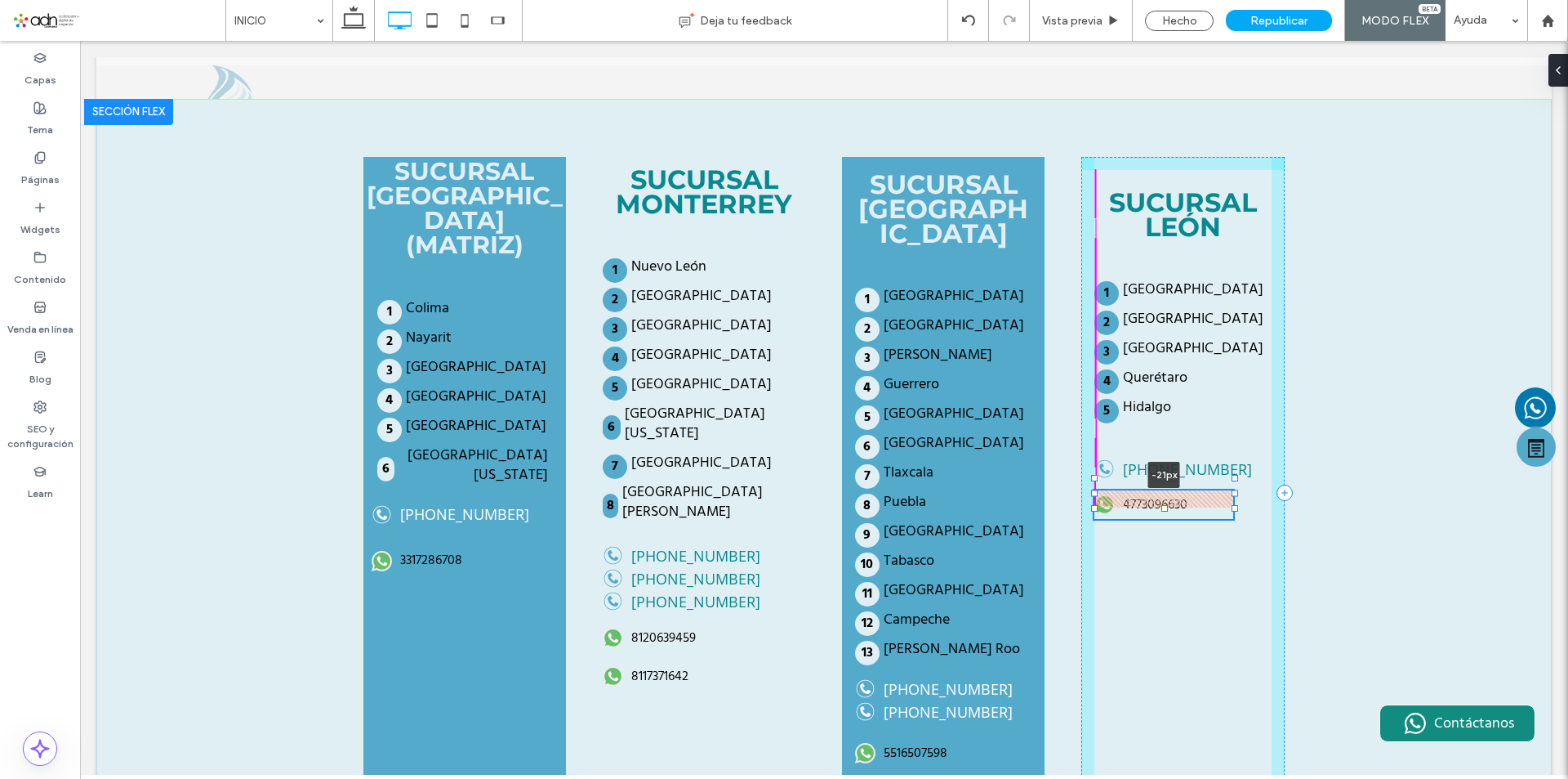
drag, startPoint x: 1160, startPoint y: 278, endPoint x: 1164, endPoint y: 261, distance: 17.5
click at [1164, 261] on div "SUCURSAL [GEOGRAPHIC_DATA] (MATRIZ) [GEOGRAPHIC_DATA] [GEOGRAPHIC_DATA] [GEOGRA…" at bounding box center [824, 493] width 980 height 789
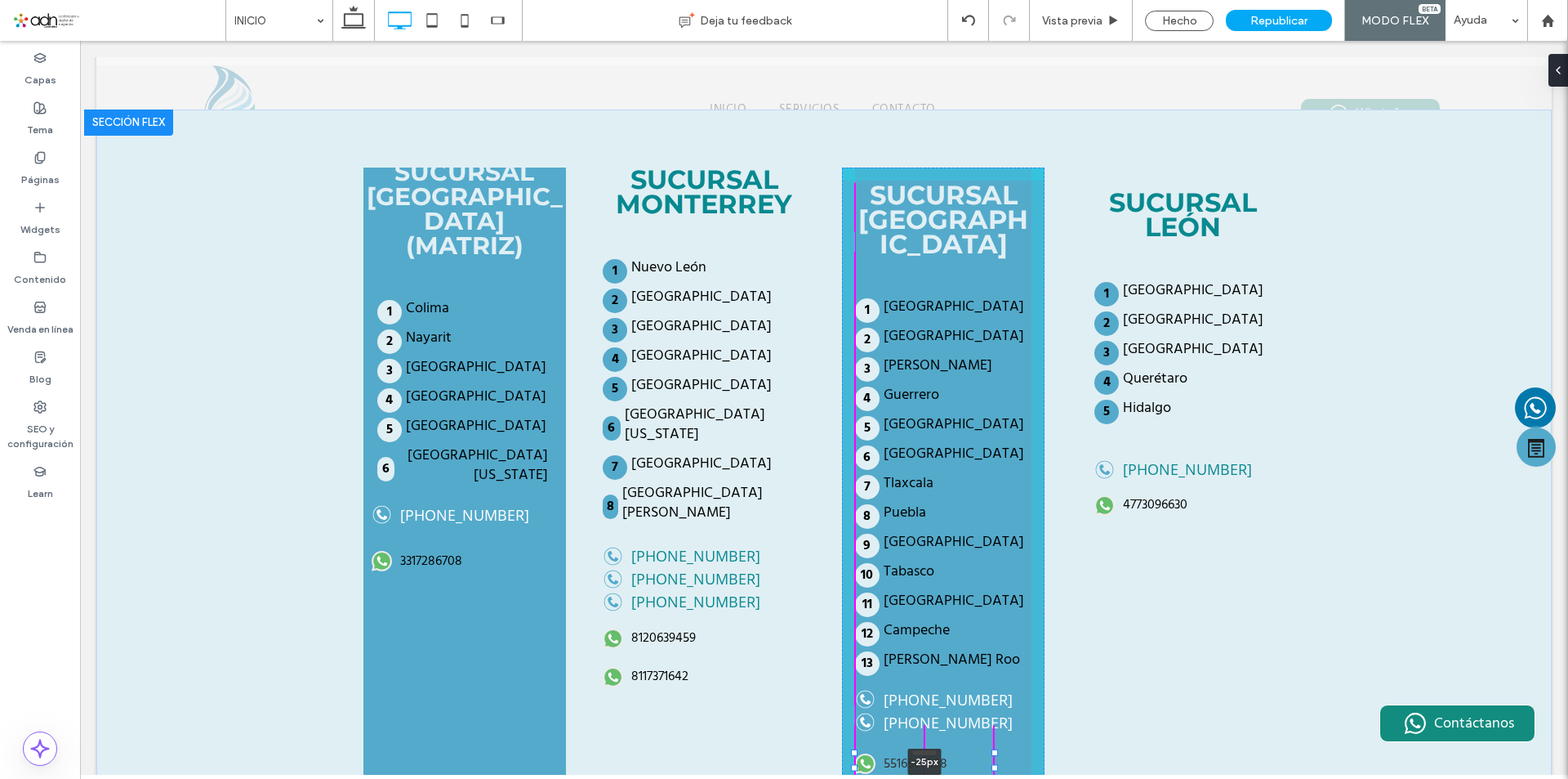
scroll to position [3751, 0]
click at [917, 533] on div "SUCURSAL [GEOGRAPHIC_DATA] (MATRIZ) [GEOGRAPHIC_DATA] [GEOGRAPHIC_DATA] [GEOGRA…" at bounding box center [824, 493] width 980 height 771
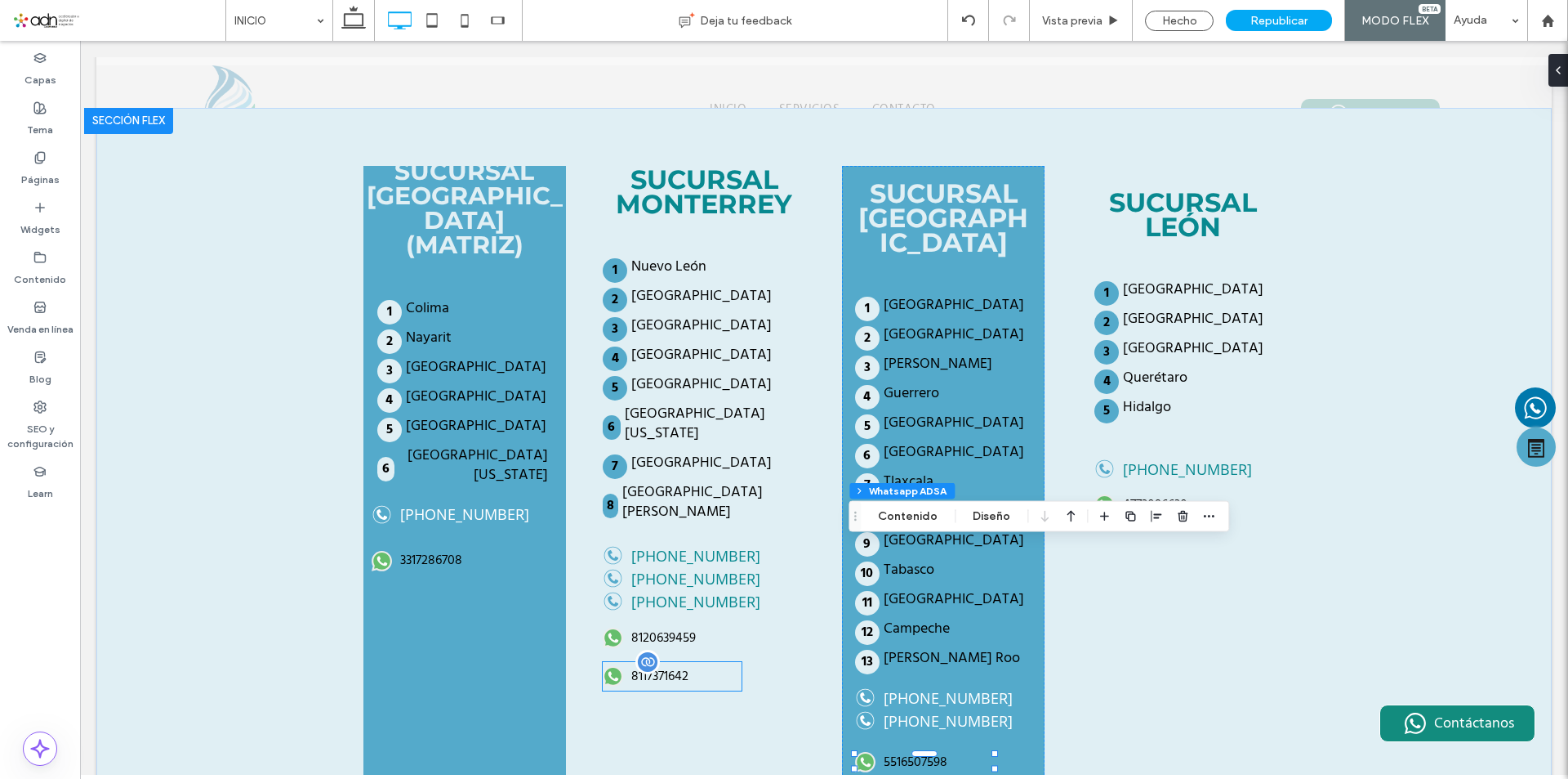
click at [667, 662] on div "8117371642" at bounding box center [672, 676] width 139 height 29
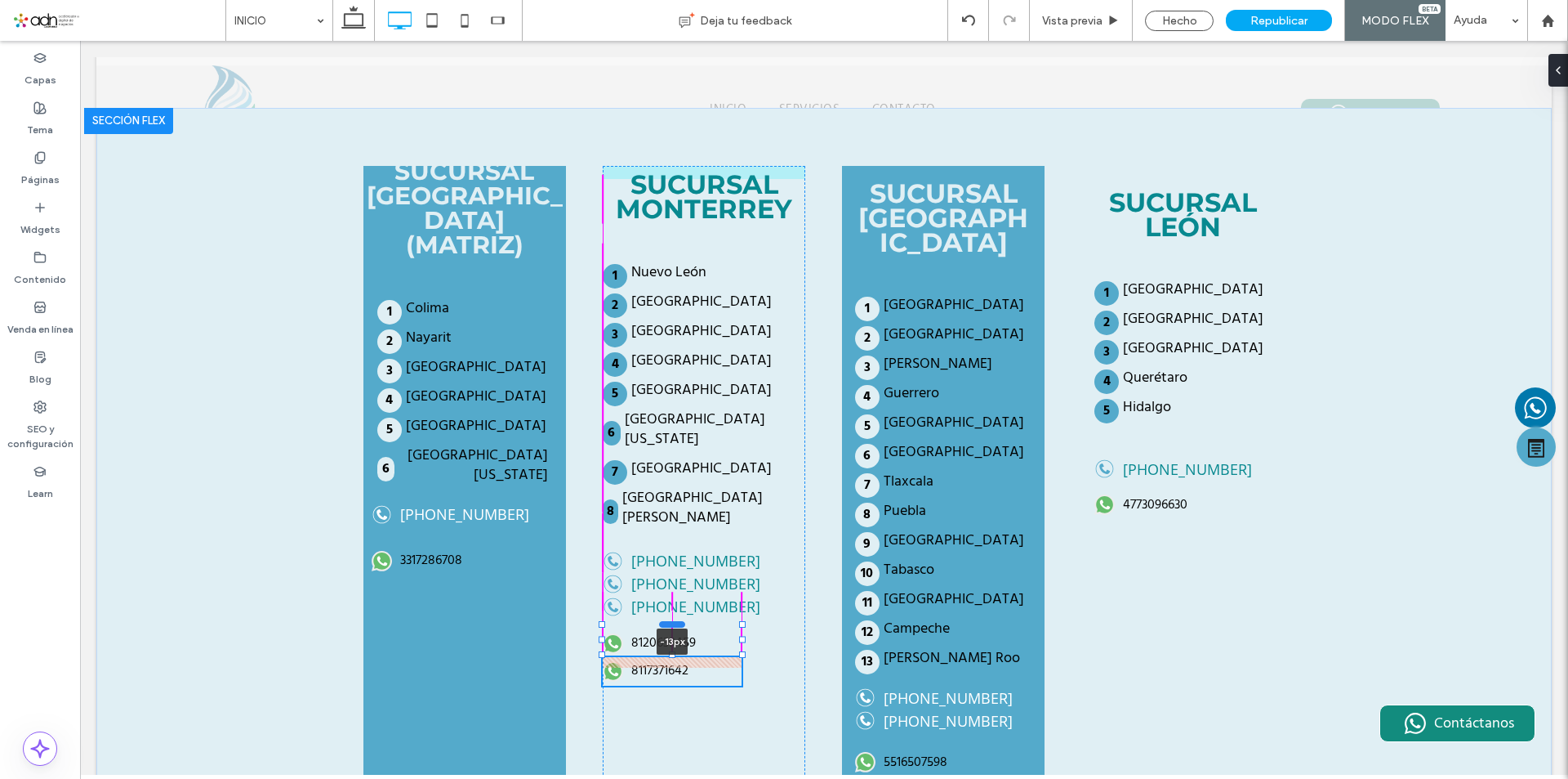
drag, startPoint x: 668, startPoint y: 422, endPoint x: 668, endPoint y: 411, distance: 11.0
click at [668, 621] on div at bounding box center [672, 624] width 26 height 7
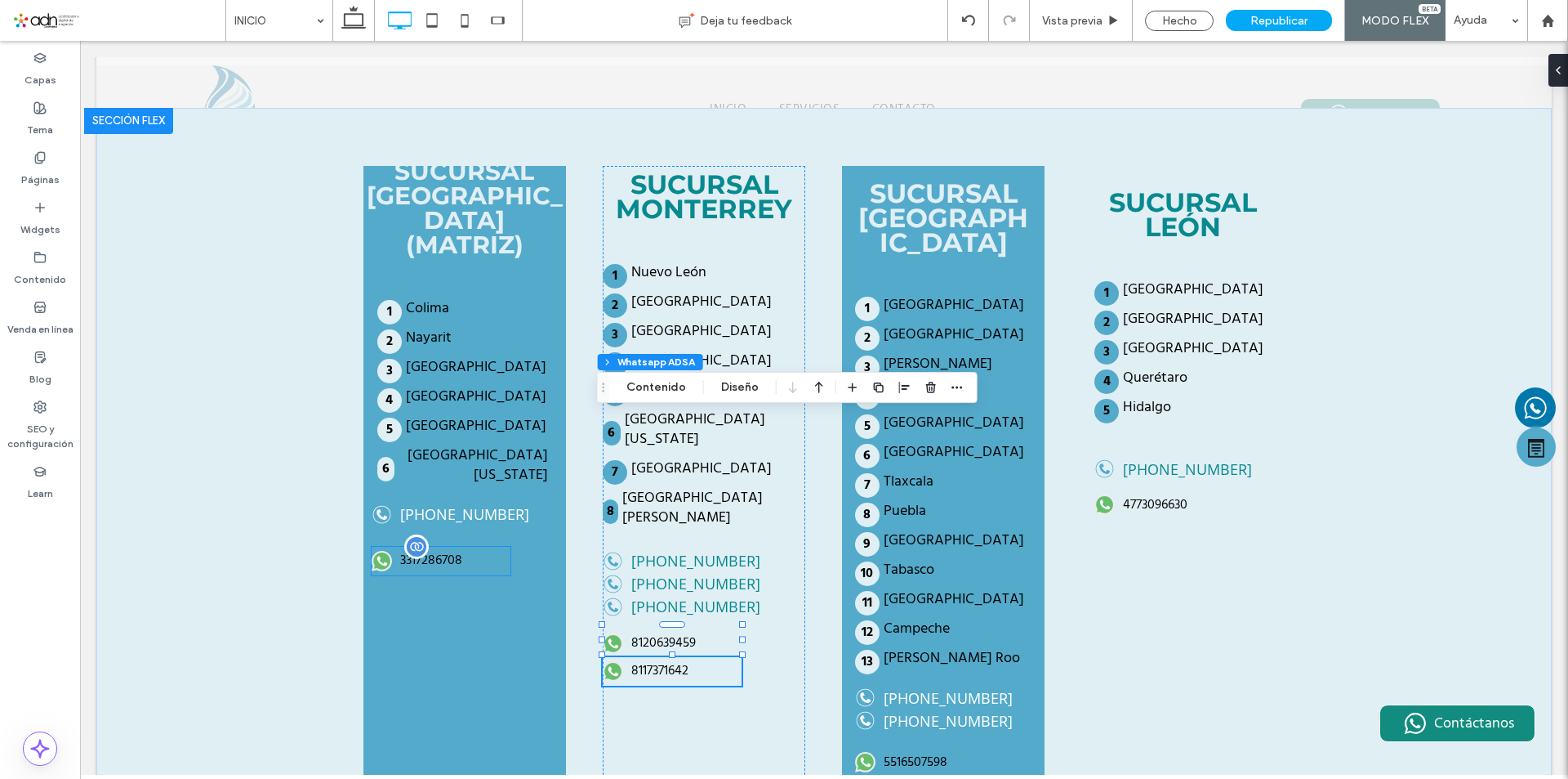
click at [441, 547] on div "3317286708" at bounding box center [441, 561] width 139 height 29
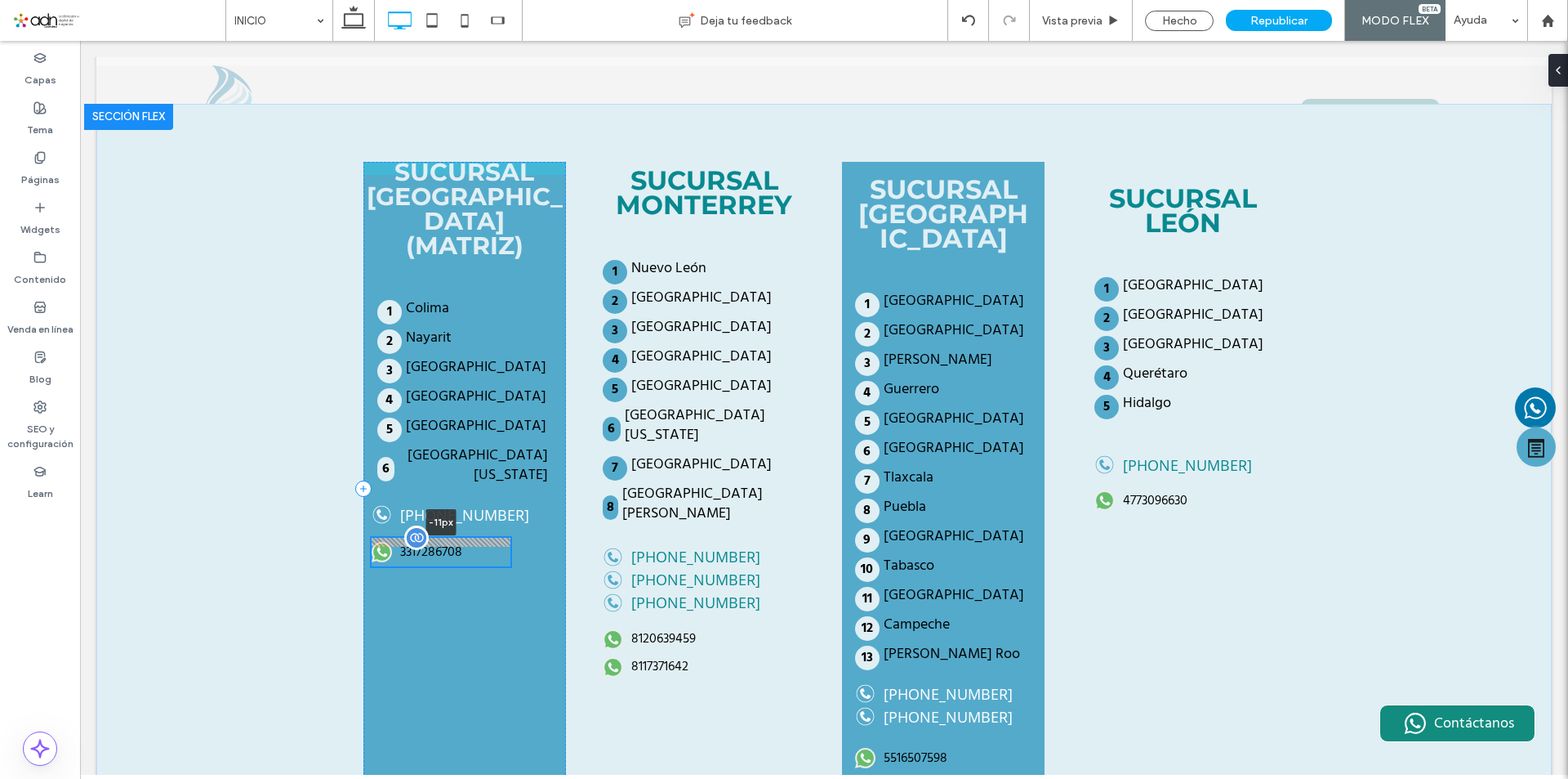
scroll to position [3756, 0]
drag, startPoint x: 441, startPoint y: 300, endPoint x: 440, endPoint y: 291, distance: 9.1
click at [80, 41] on div at bounding box center [80, 41] width 0 height 0
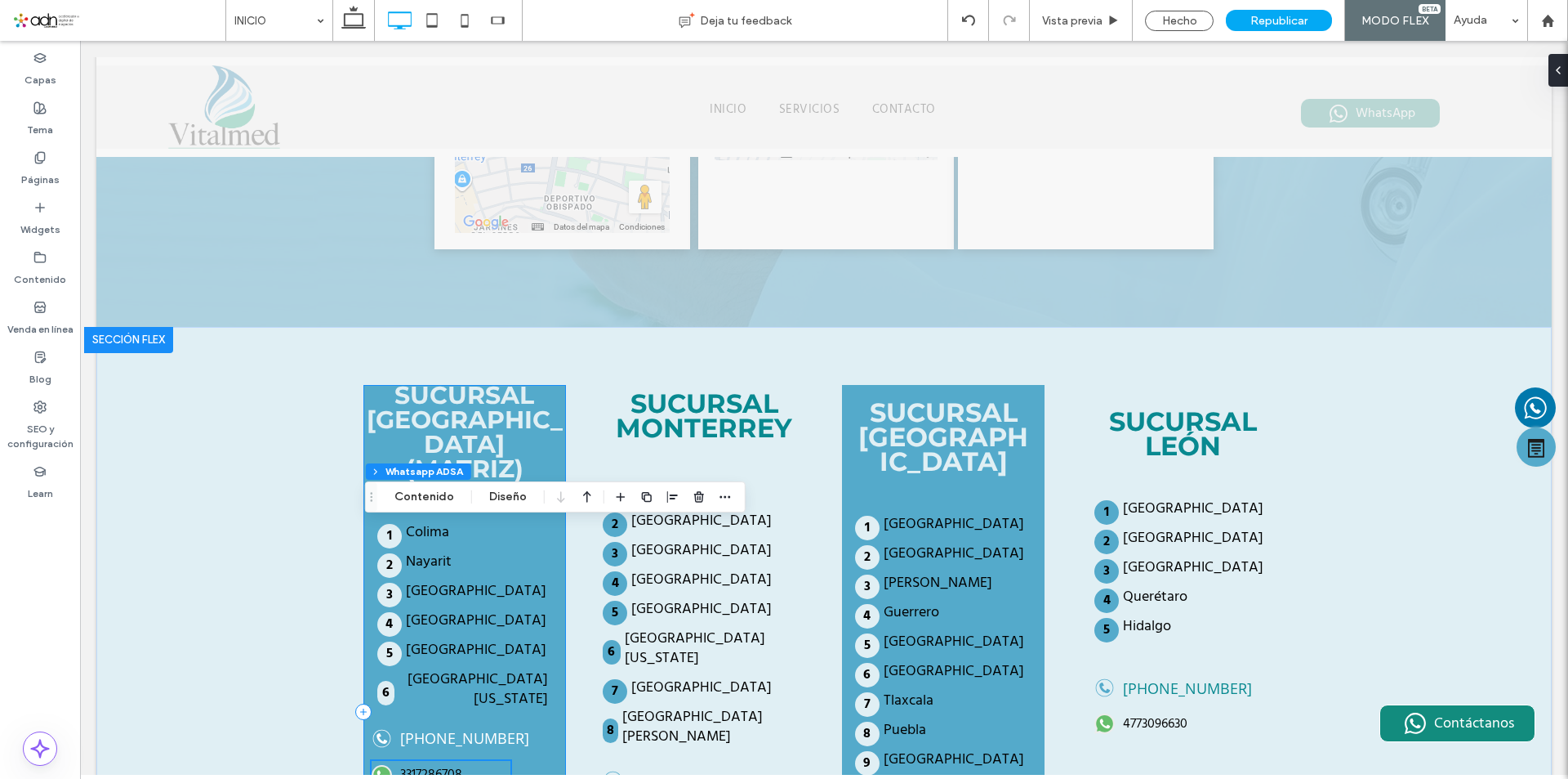
scroll to position [3510, 0]
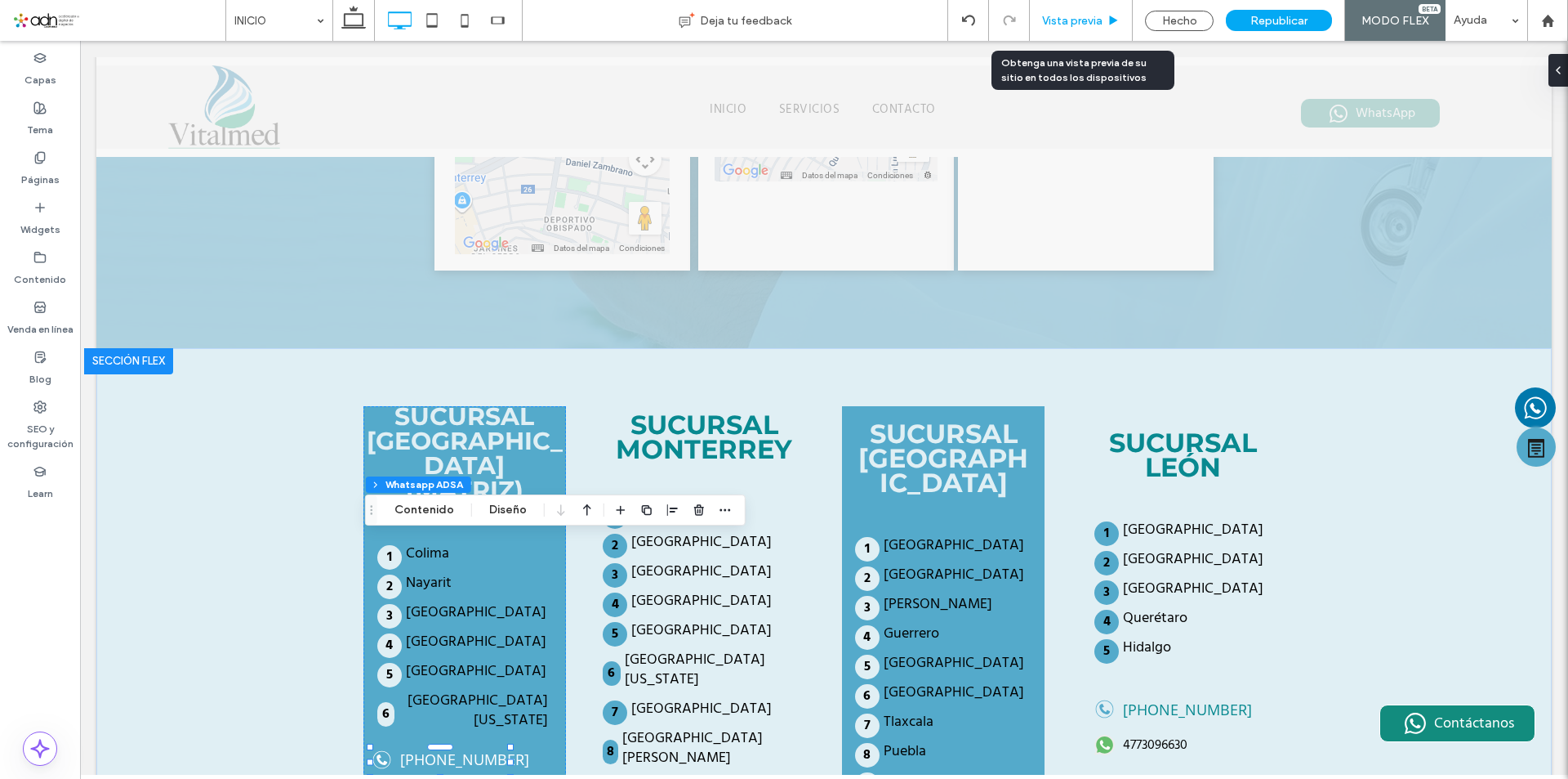
click at [1078, 21] on span "Vista previa" at bounding box center [1072, 21] width 60 height 14
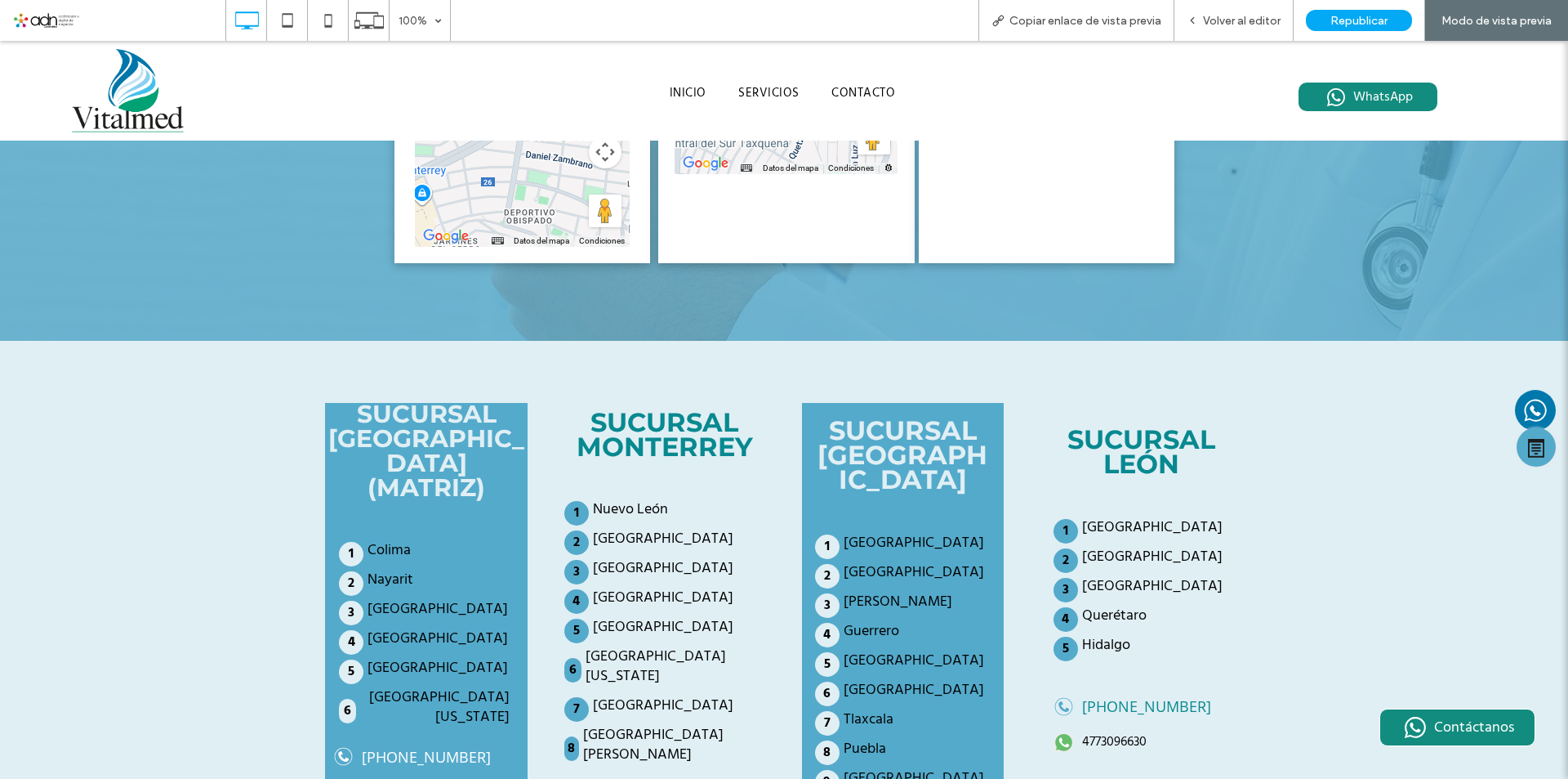
scroll to position [3516, 0]
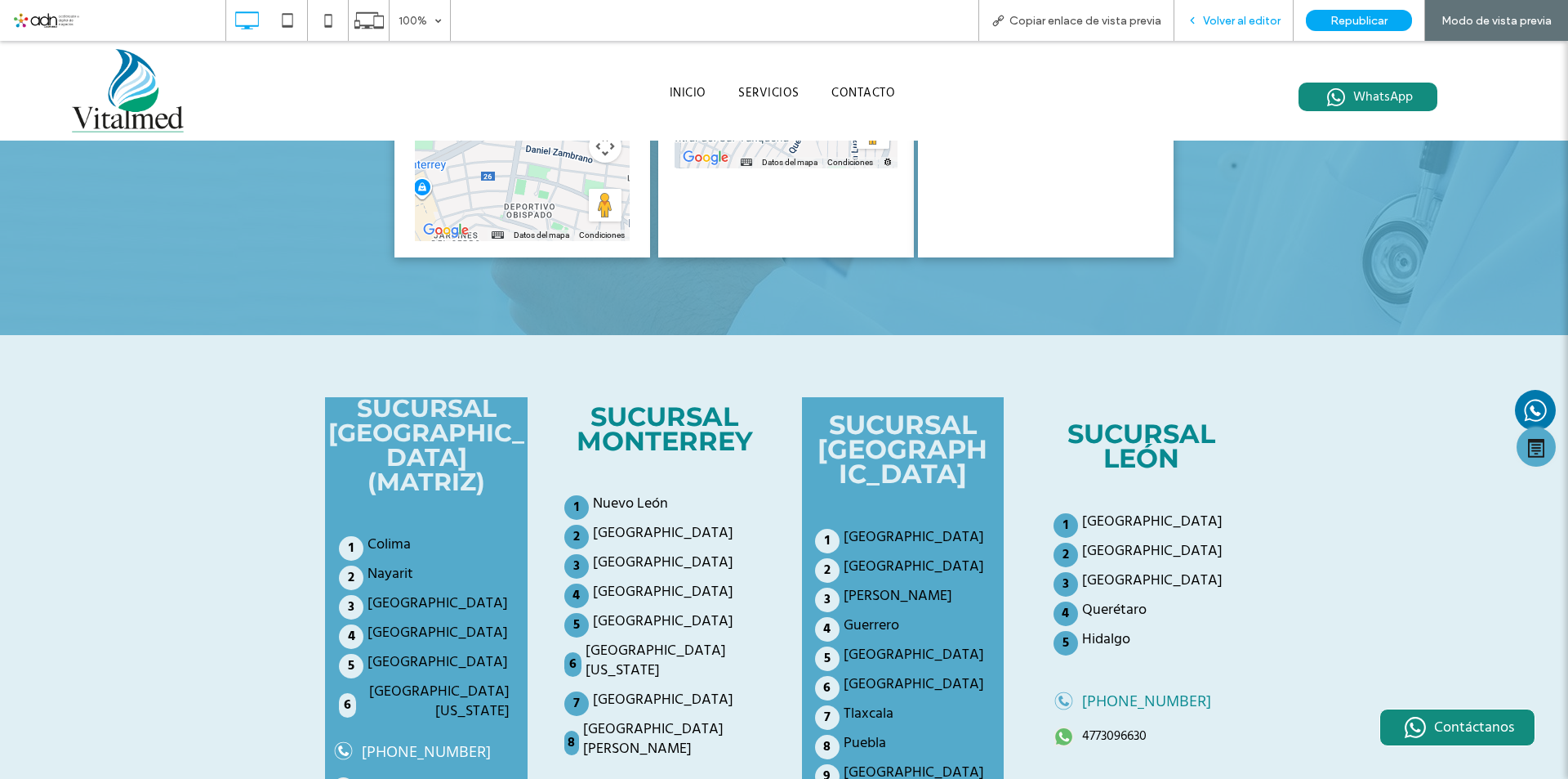
click at [1214, 14] on span "Volver al editor" at bounding box center [1242, 21] width 78 height 14
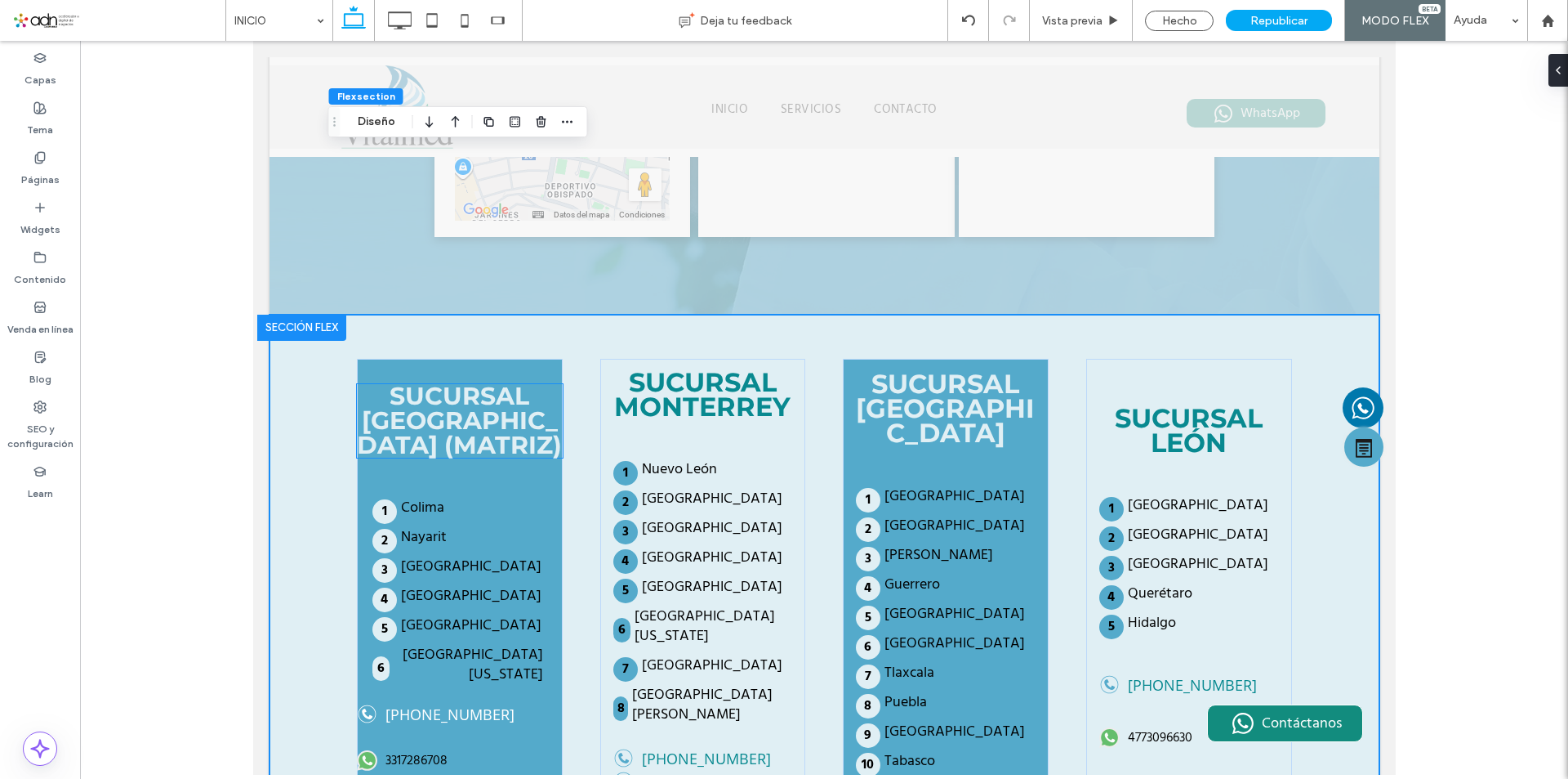
click at [455, 381] on strong "SUCURSAL [GEOGRAPHIC_DATA] (MATRIZ)" at bounding box center [458, 420] width 206 height 79
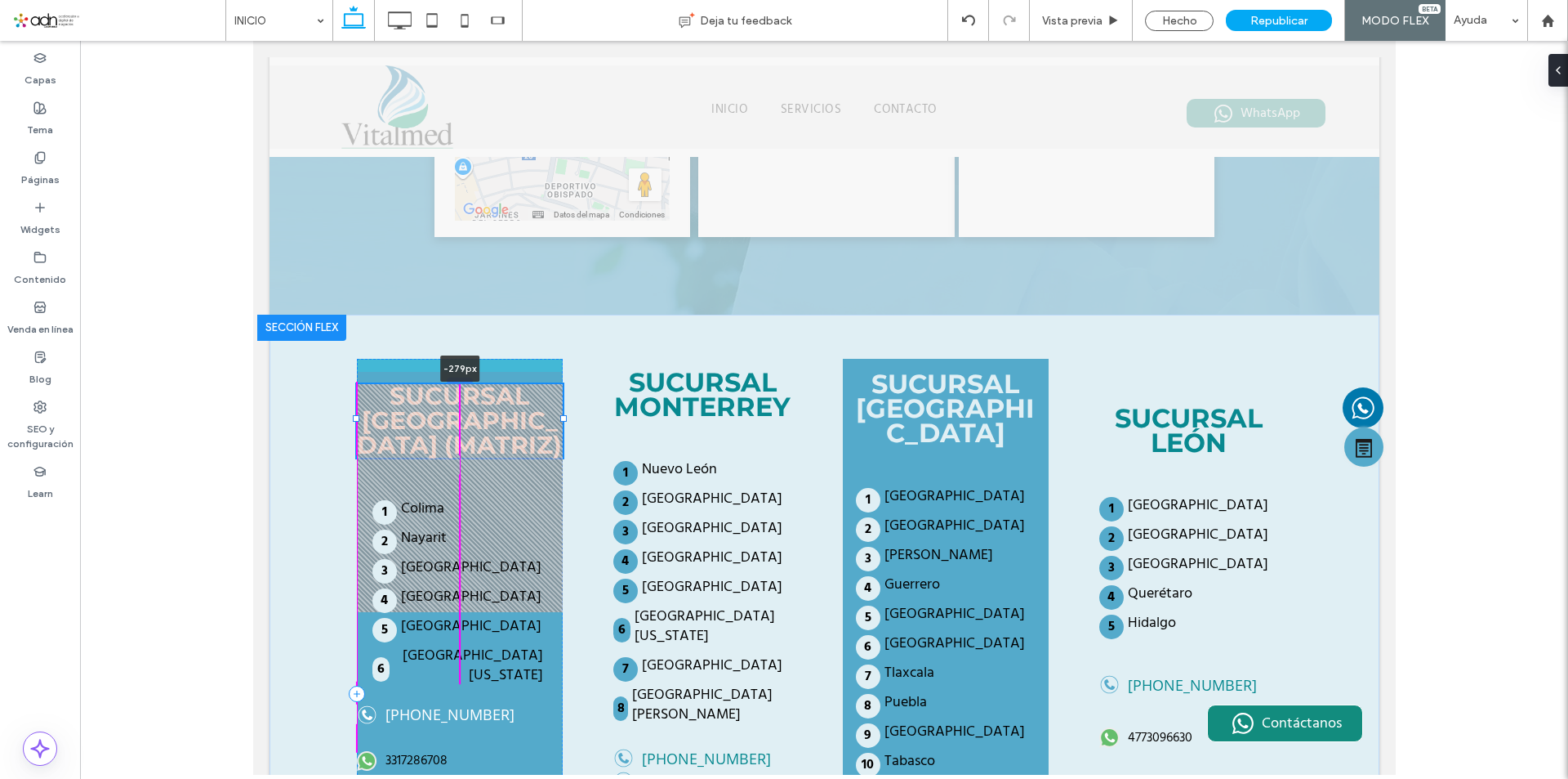
click at [453, 377] on div at bounding box center [458, 380] width 26 height 7
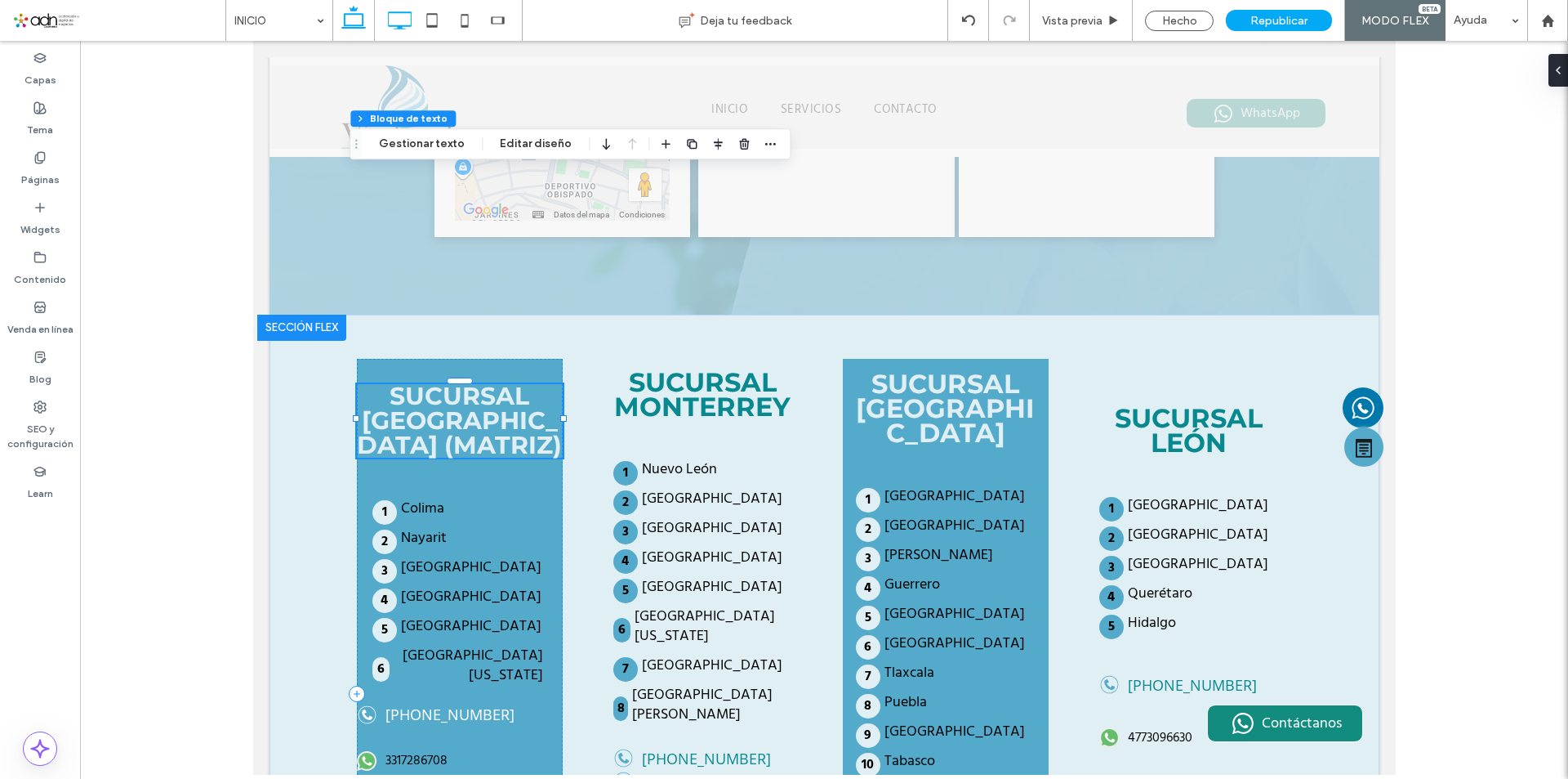
drag, startPoint x: 389, startPoint y: 12, endPoint x: 382, endPoint y: 201, distance: 189.1
click at [389, 12] on use at bounding box center [401, 21] width 24 height 18
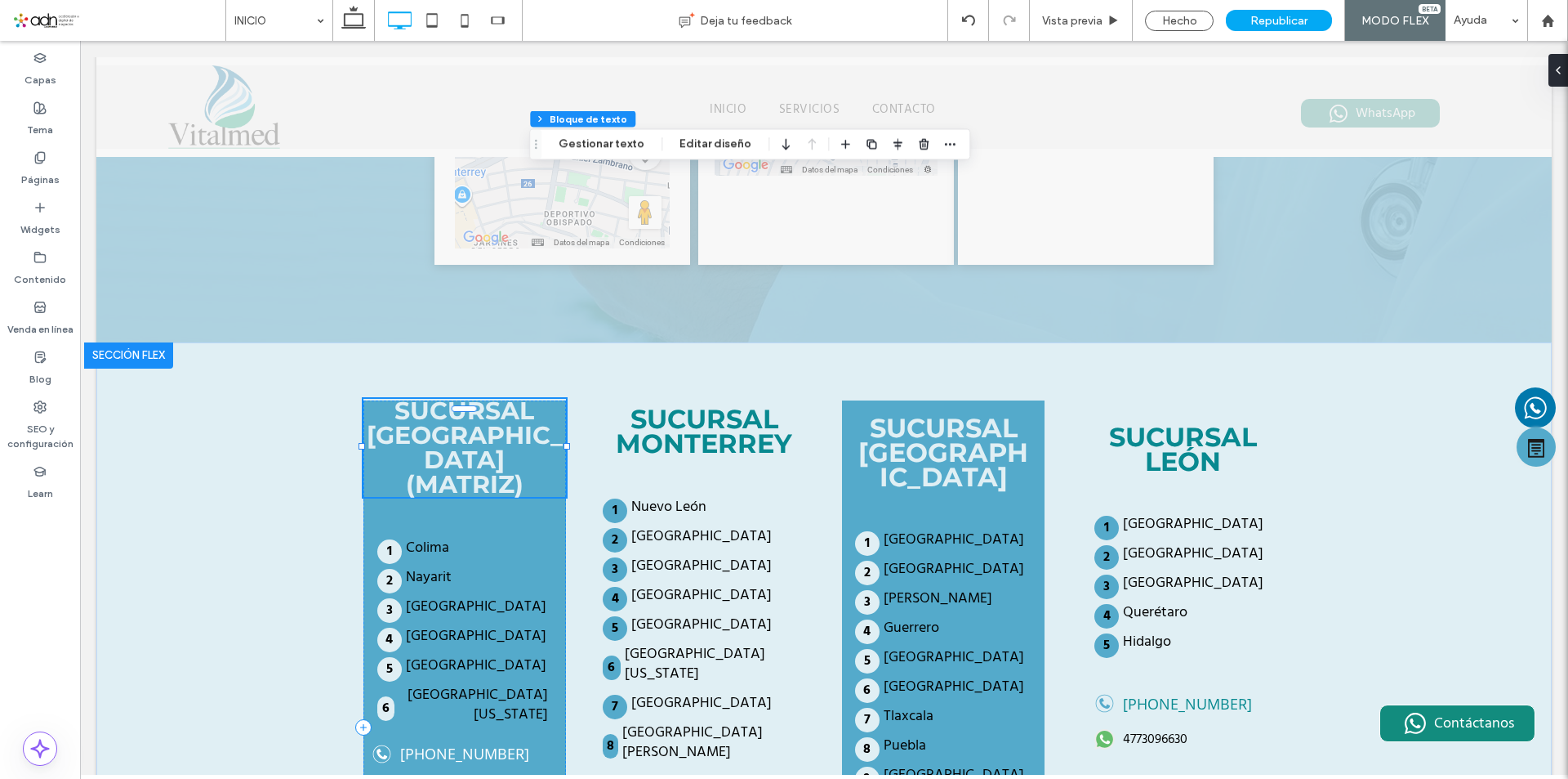
scroll to position [3543, 0]
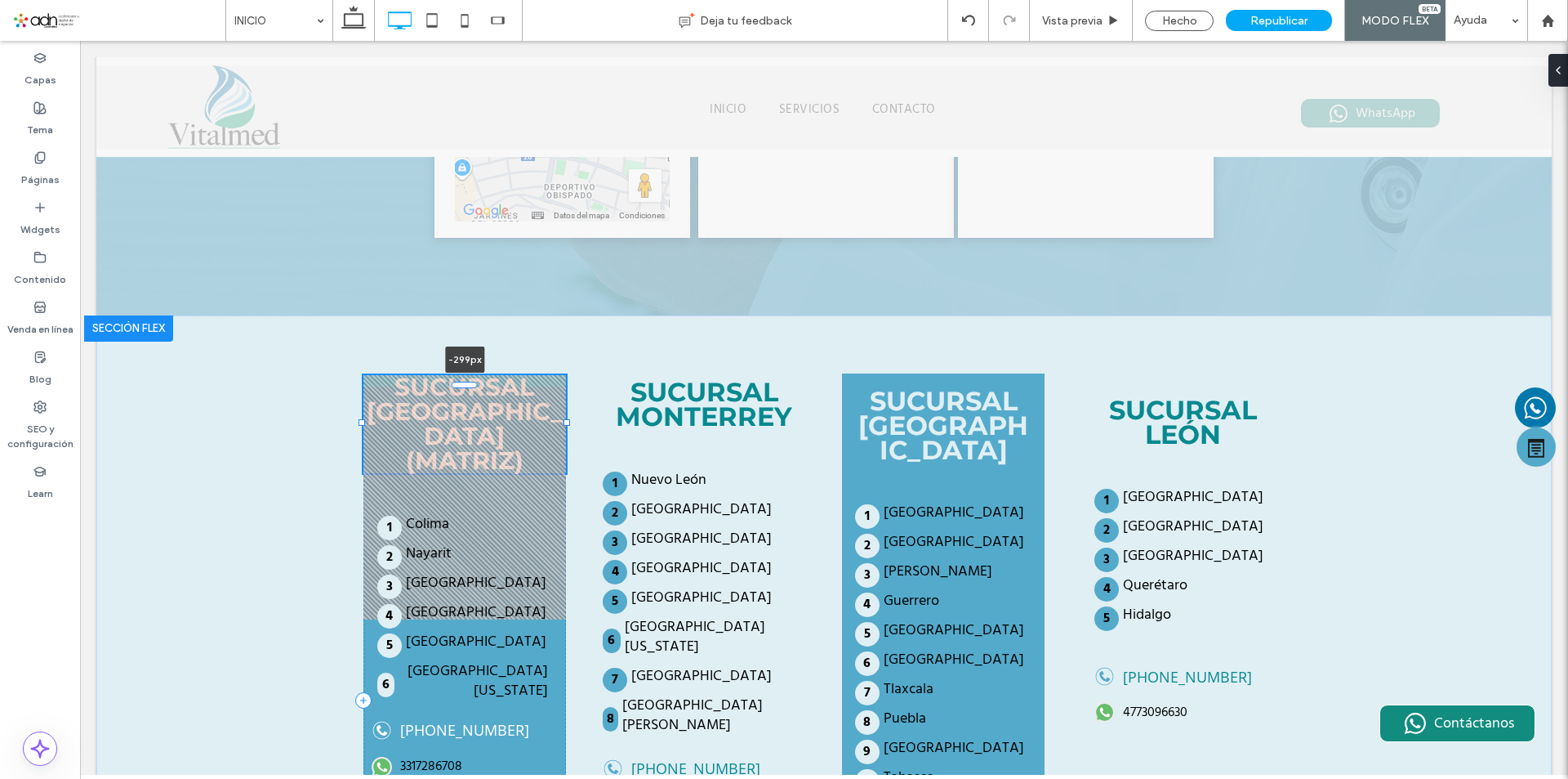
click at [455, 315] on div "SUCURSAL [GEOGRAPHIC_DATA] (MATRIZ) -299px [GEOGRAPHIC_DATA] [GEOGRAPHIC_DATA] …" at bounding box center [824, 701] width 980 height 771
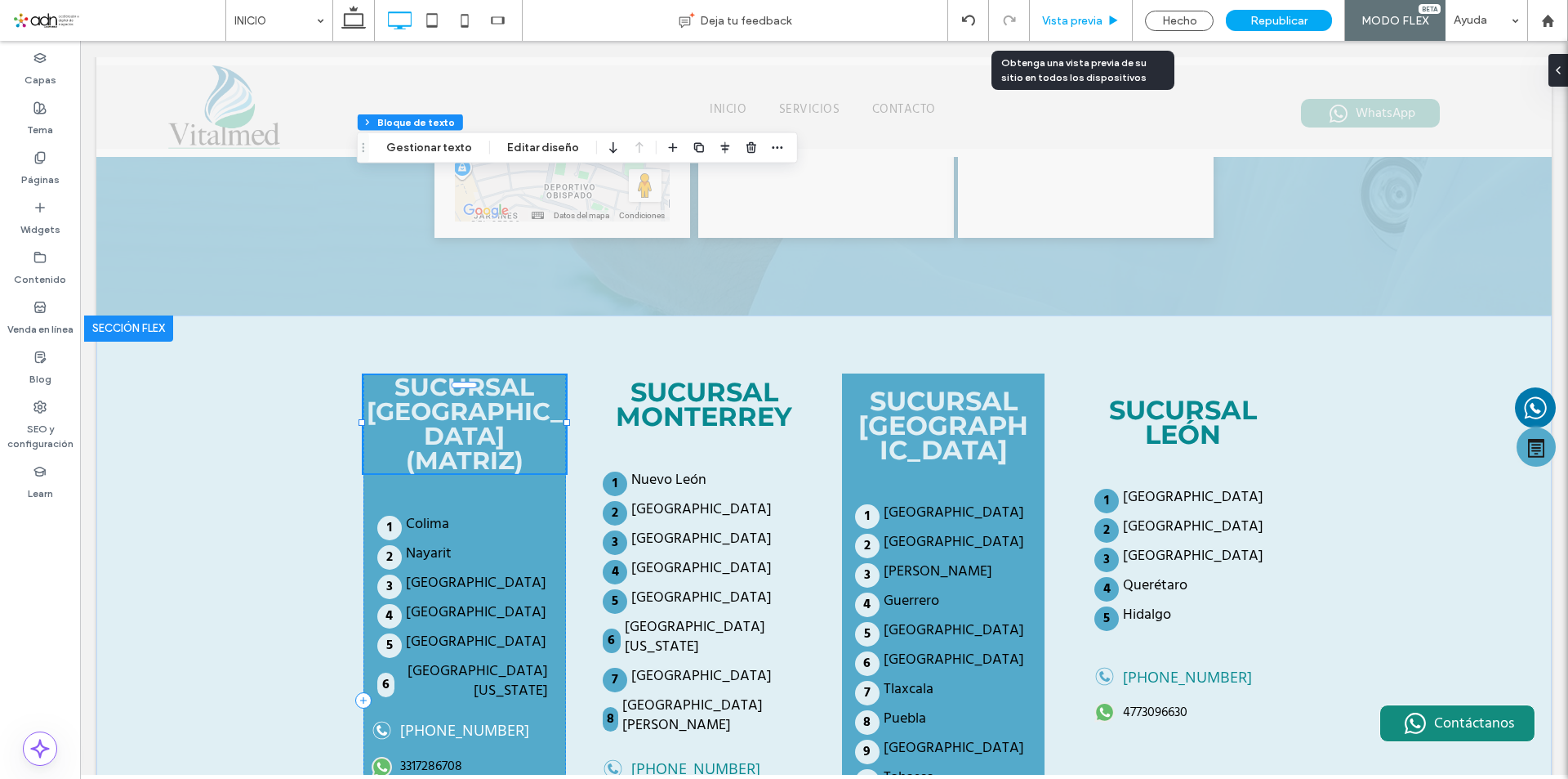
drag, startPoint x: 1078, startPoint y: 20, endPoint x: 1006, endPoint y: 51, distance: 78.4
click at [1078, 20] on span "Vista previa" at bounding box center [1072, 21] width 60 height 14
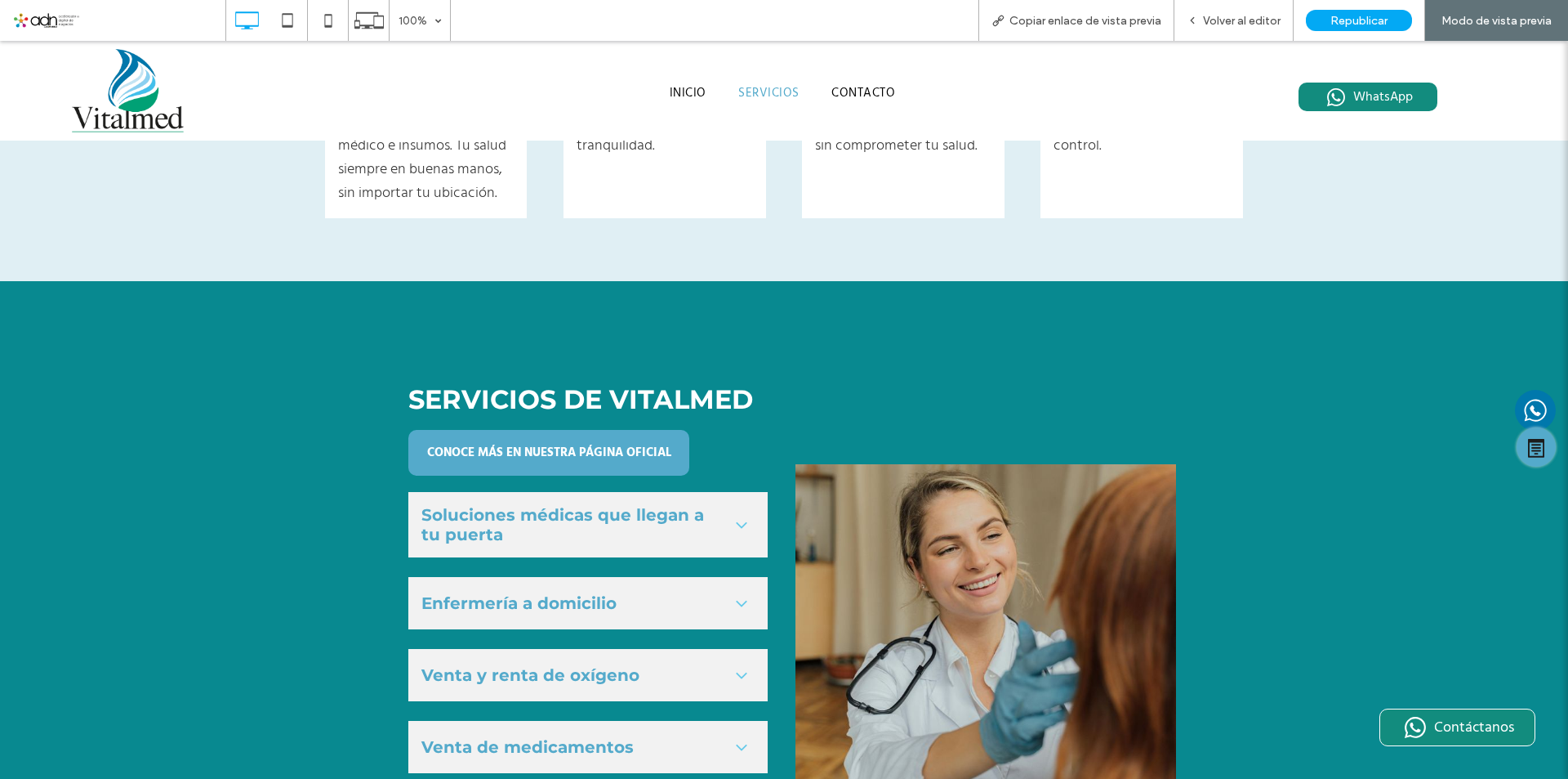
scroll to position [1713, 0]
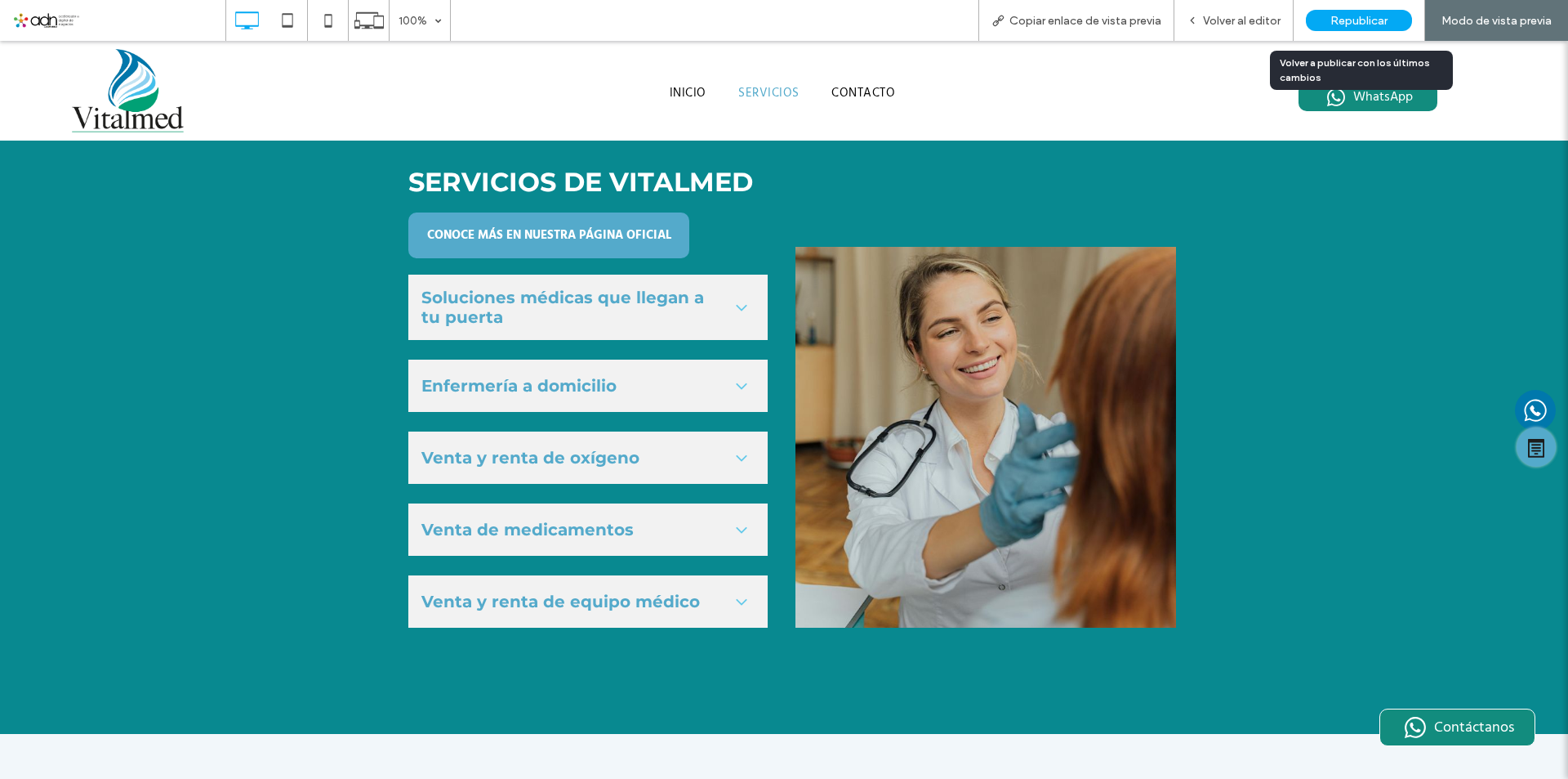
click at [1329, 15] on div "Republicar" at bounding box center [1359, 20] width 106 height 21
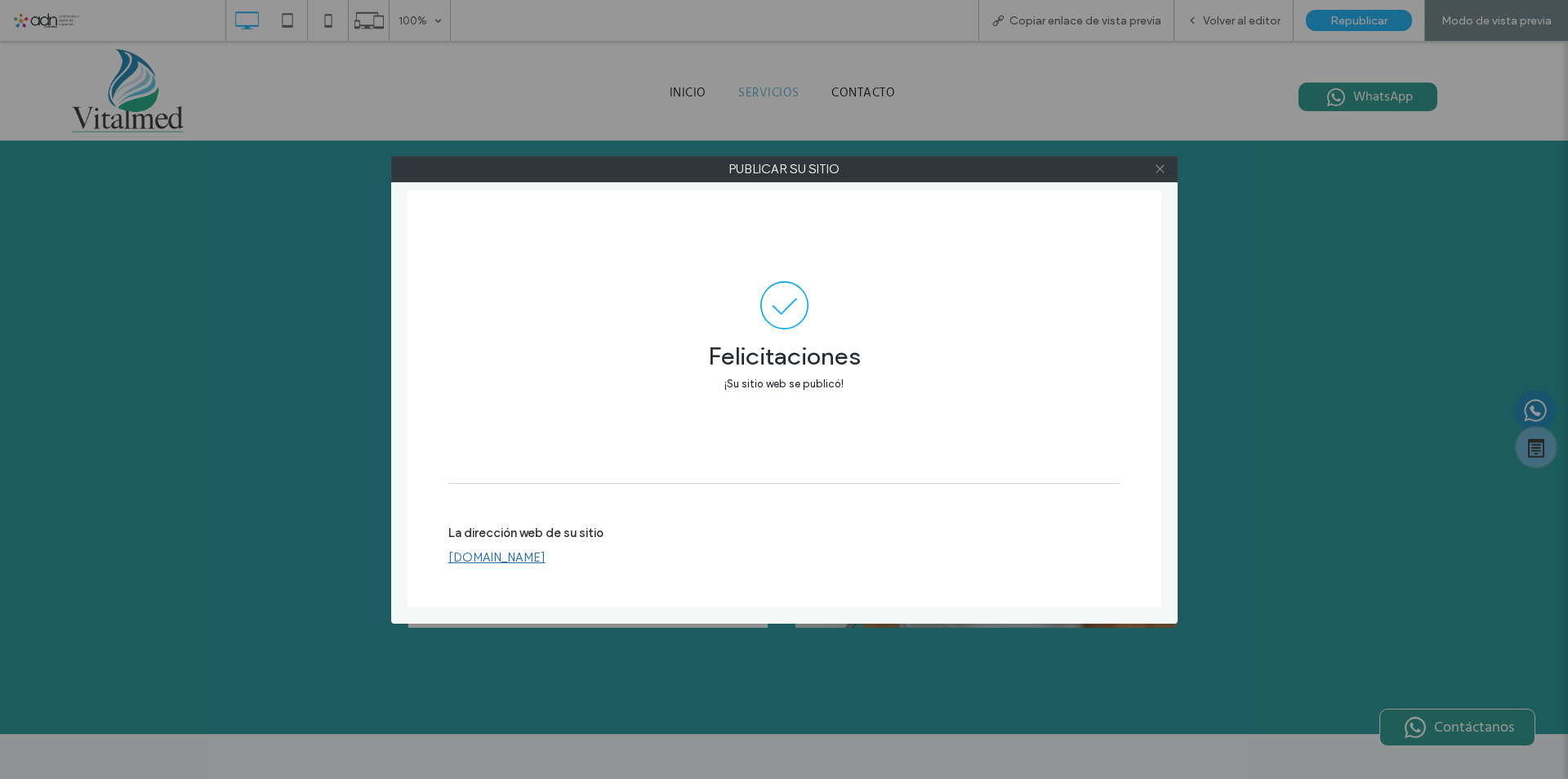
click at [1158, 171] on use at bounding box center [1160, 169] width 8 height 8
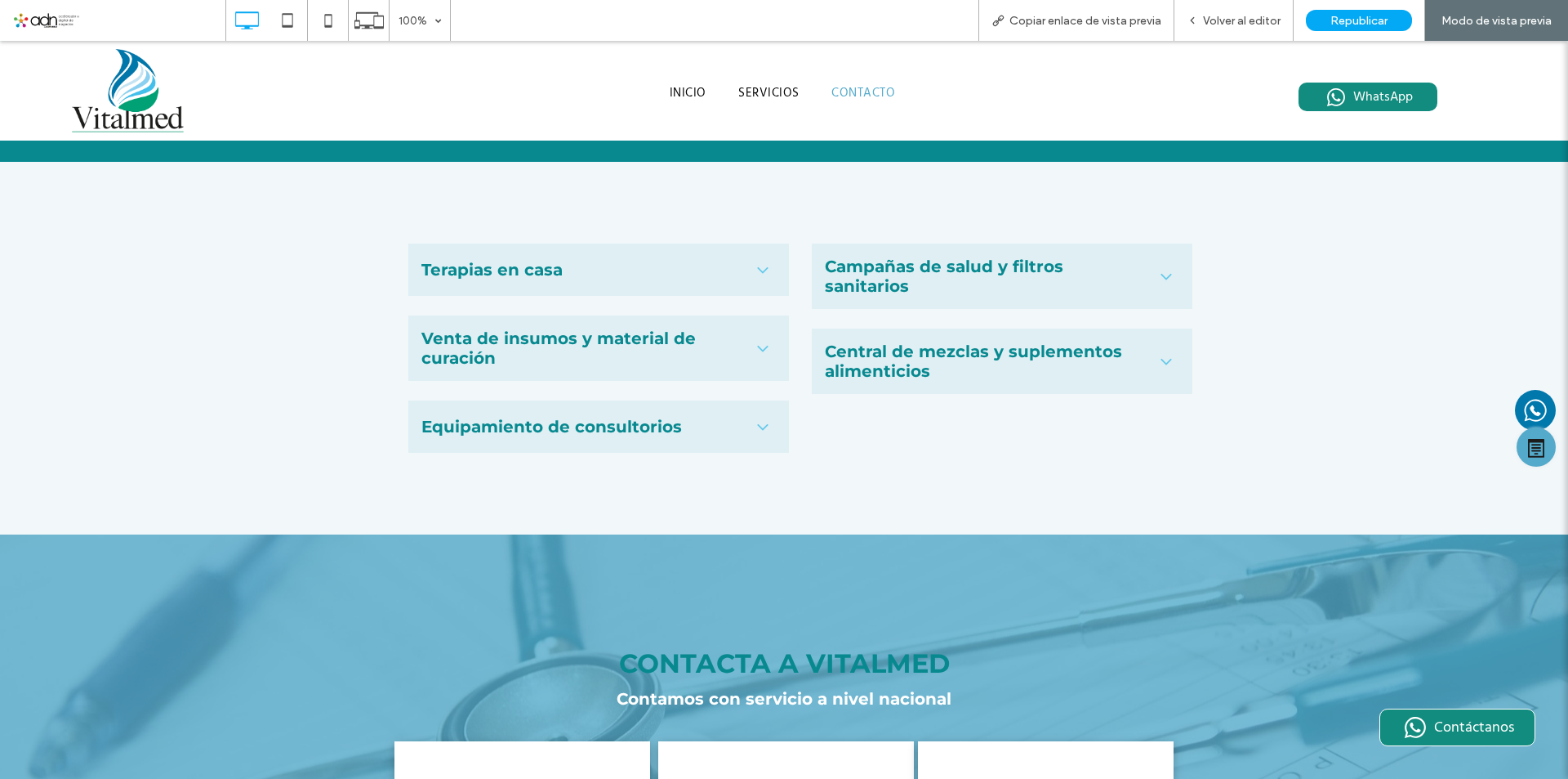
scroll to position [2776, 0]
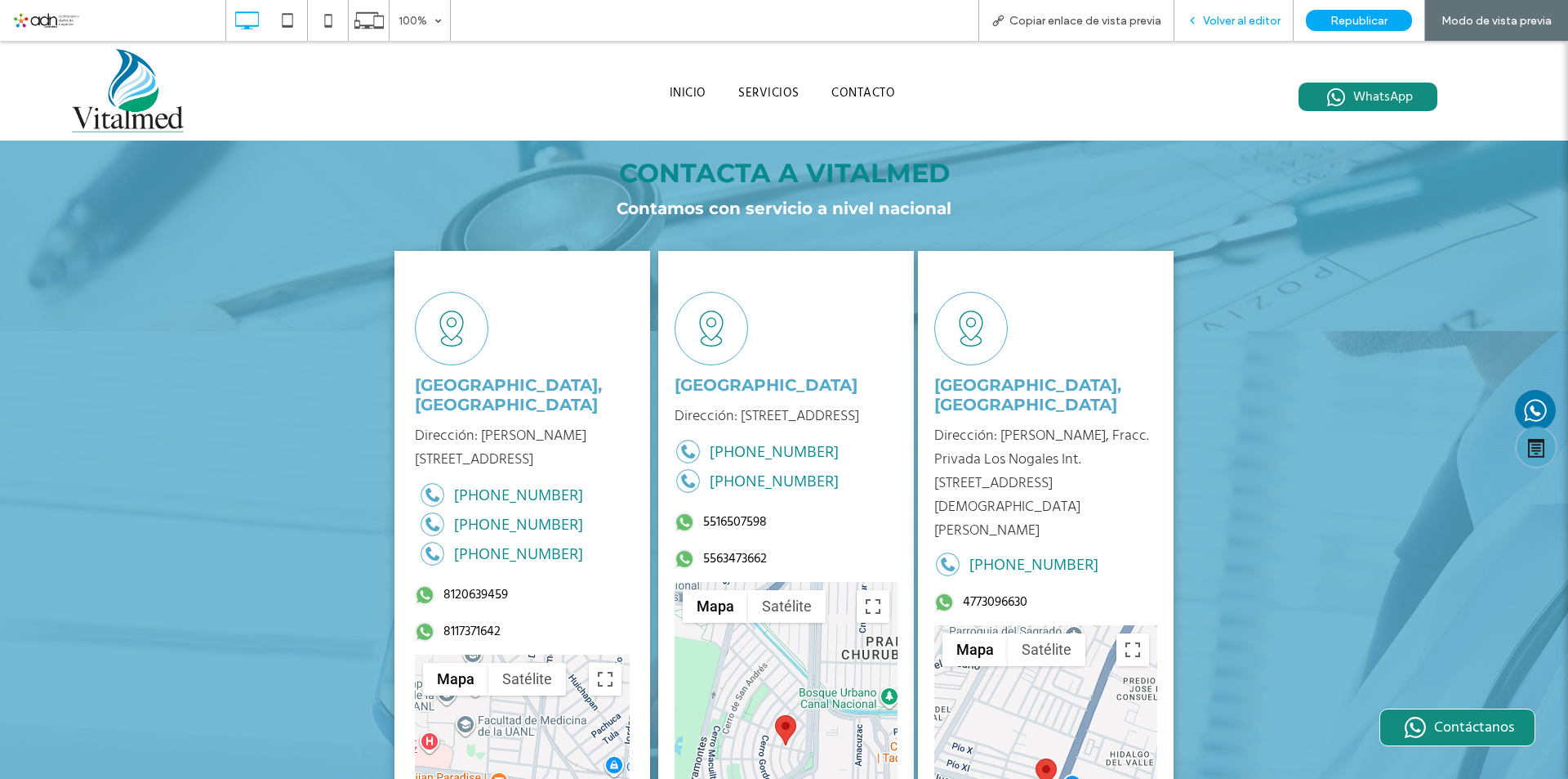
click at [1194, 16] on icon at bounding box center [1193, 21] width 12 height 12
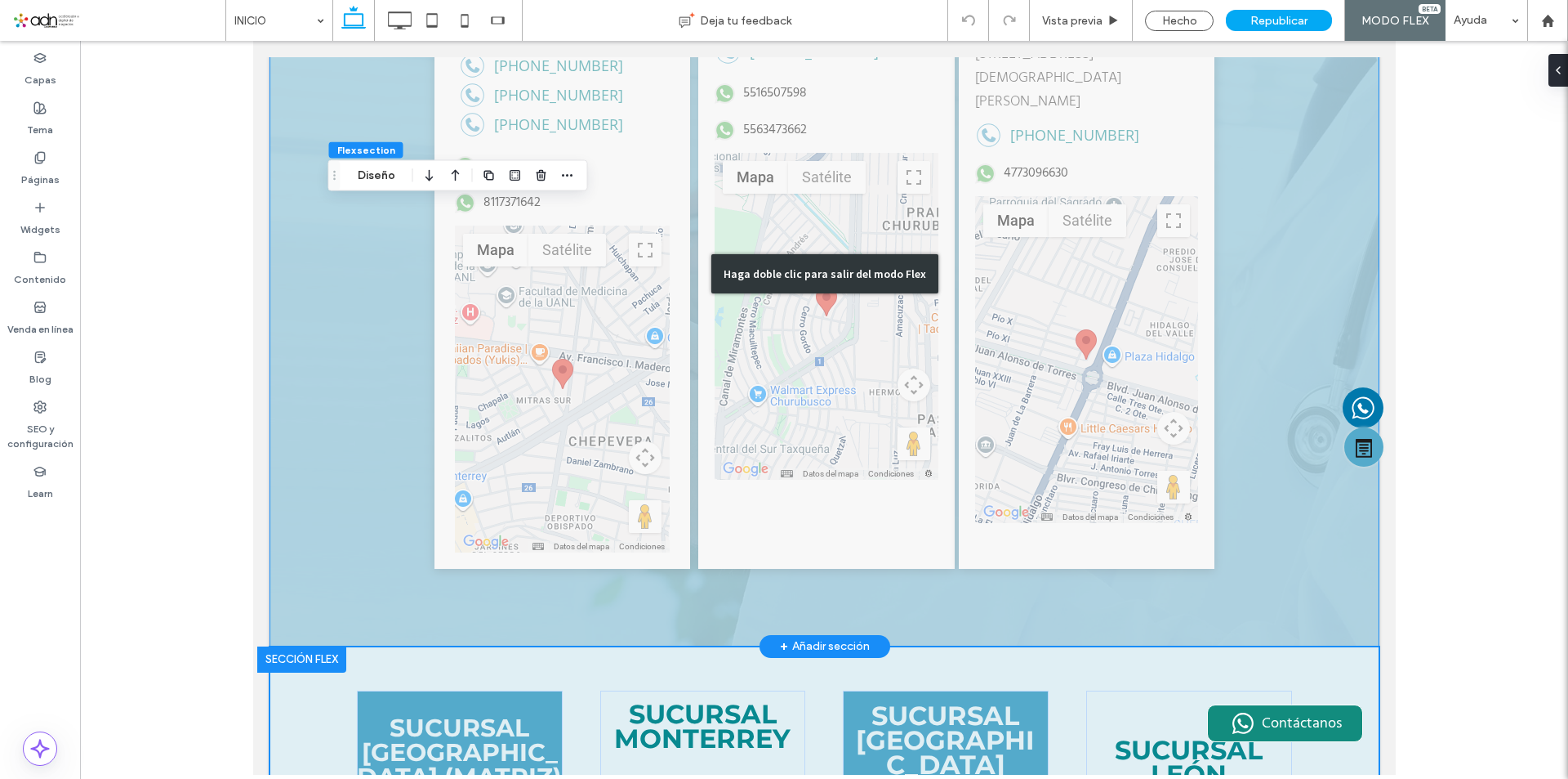
scroll to position [3511, 0]
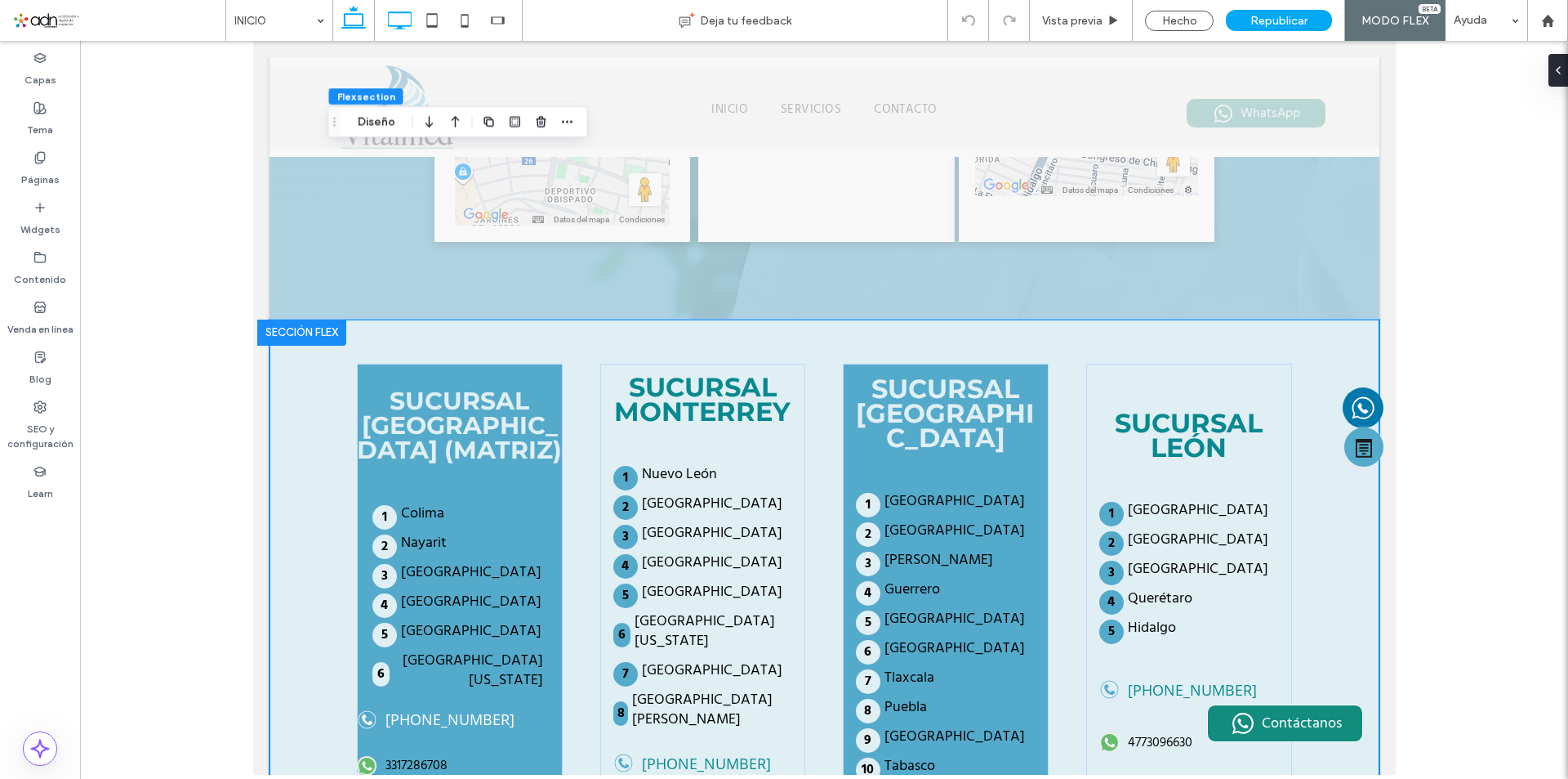
click at [391, 14] on icon at bounding box center [399, 20] width 33 height 33
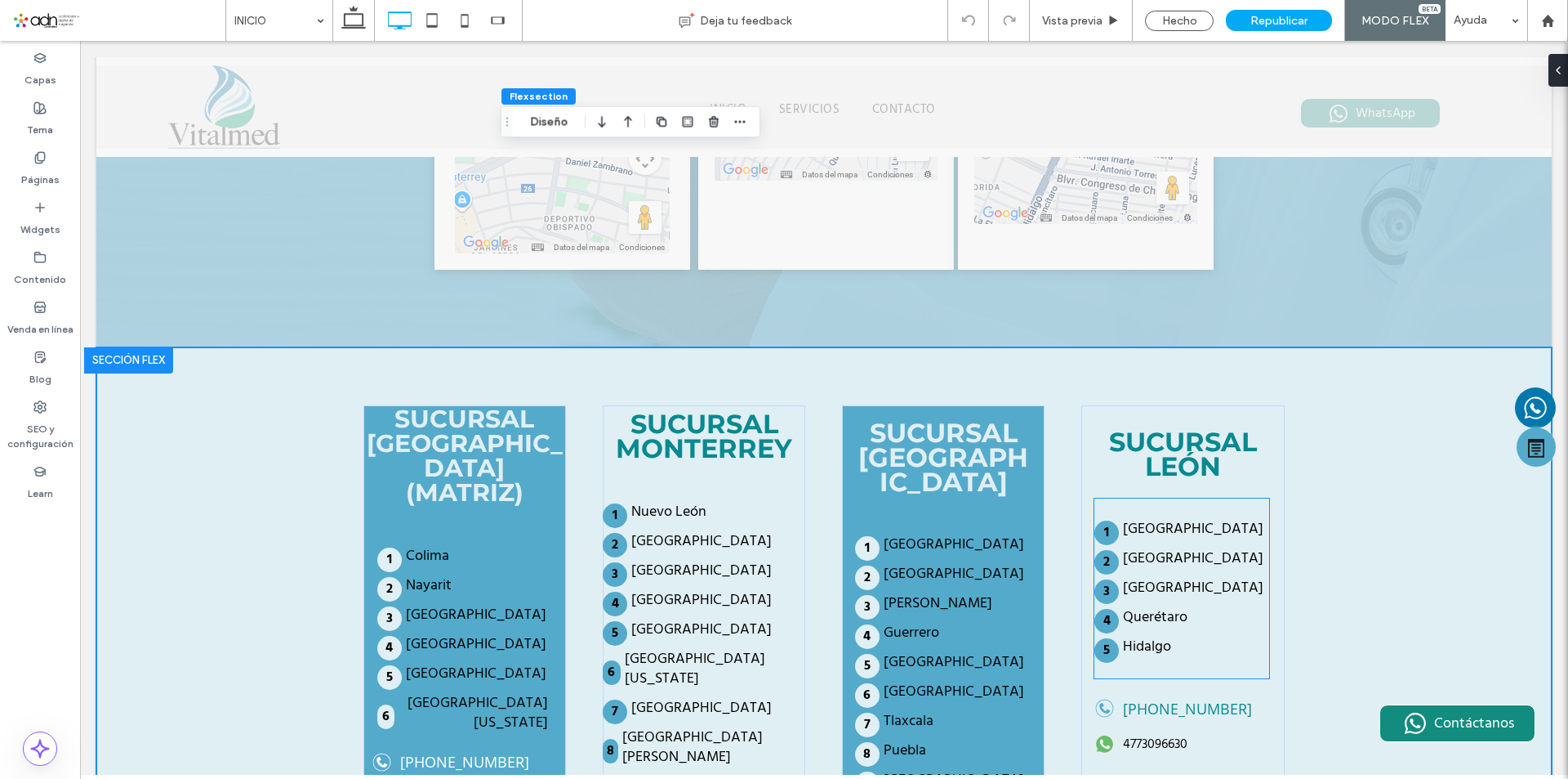
scroll to position [3538, 0]
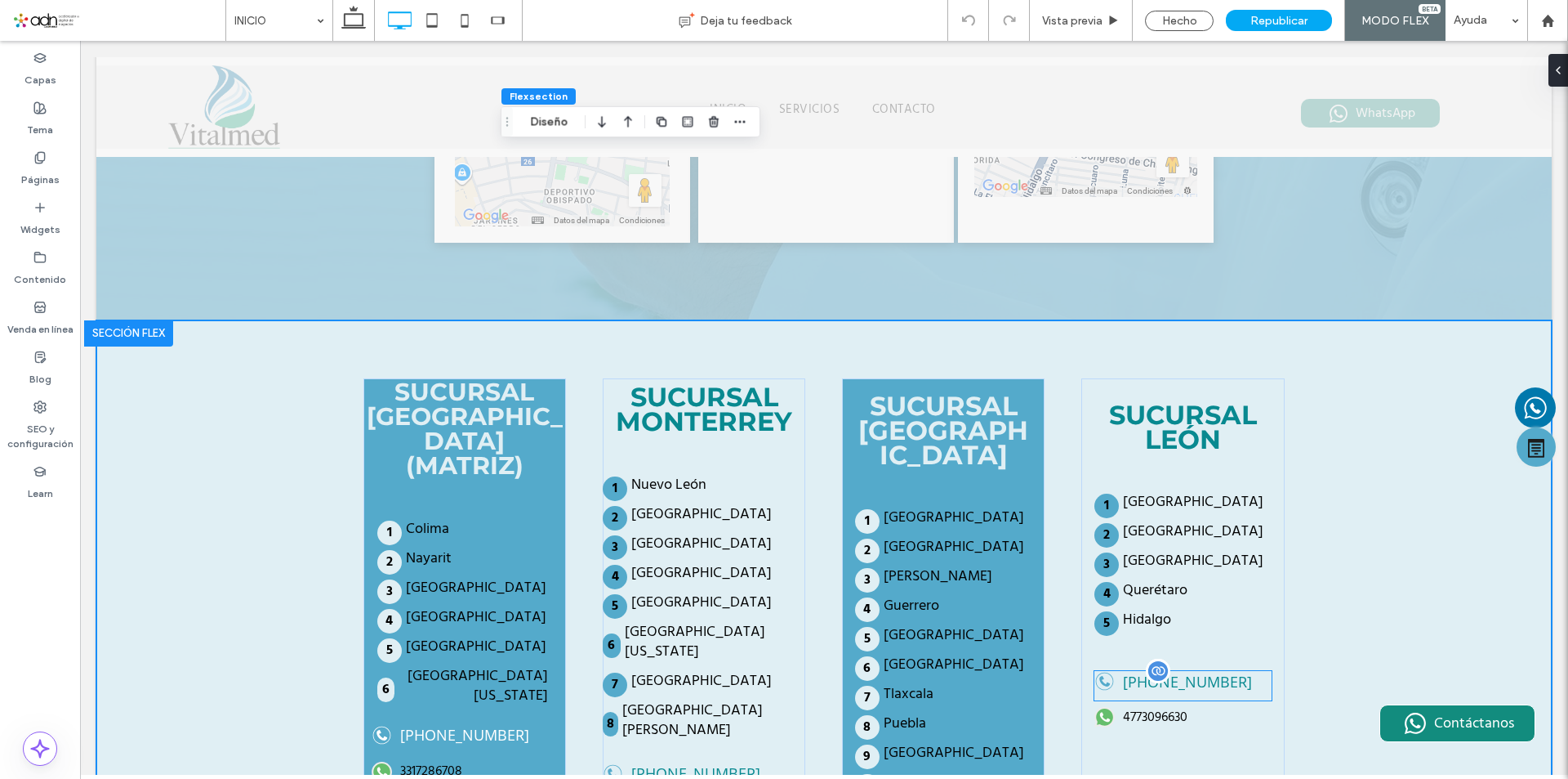
click at [1176, 671] on div "[PHONE_NUMBER]" at bounding box center [1183, 686] width 177 height 30
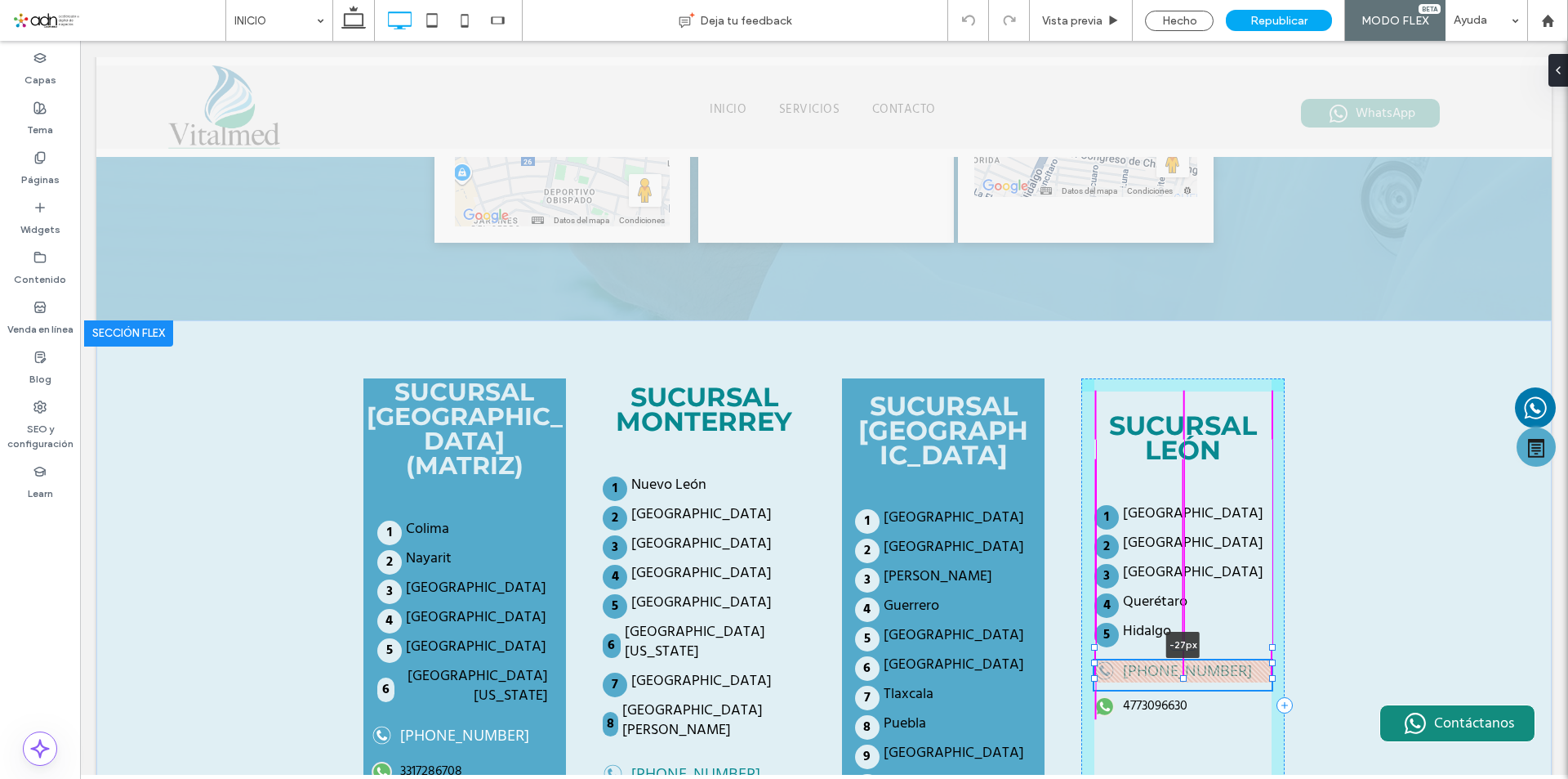
drag, startPoint x: 1179, startPoint y: 451, endPoint x: 1183, endPoint y: 428, distance: 23.3
click at [1183, 428] on div "SUCURSAL GUADALAJARA (MATRIZ) Colima Nayarit Sinaloa Michoacán Jalisco Baja Cal…" at bounding box center [824, 706] width 980 height 771
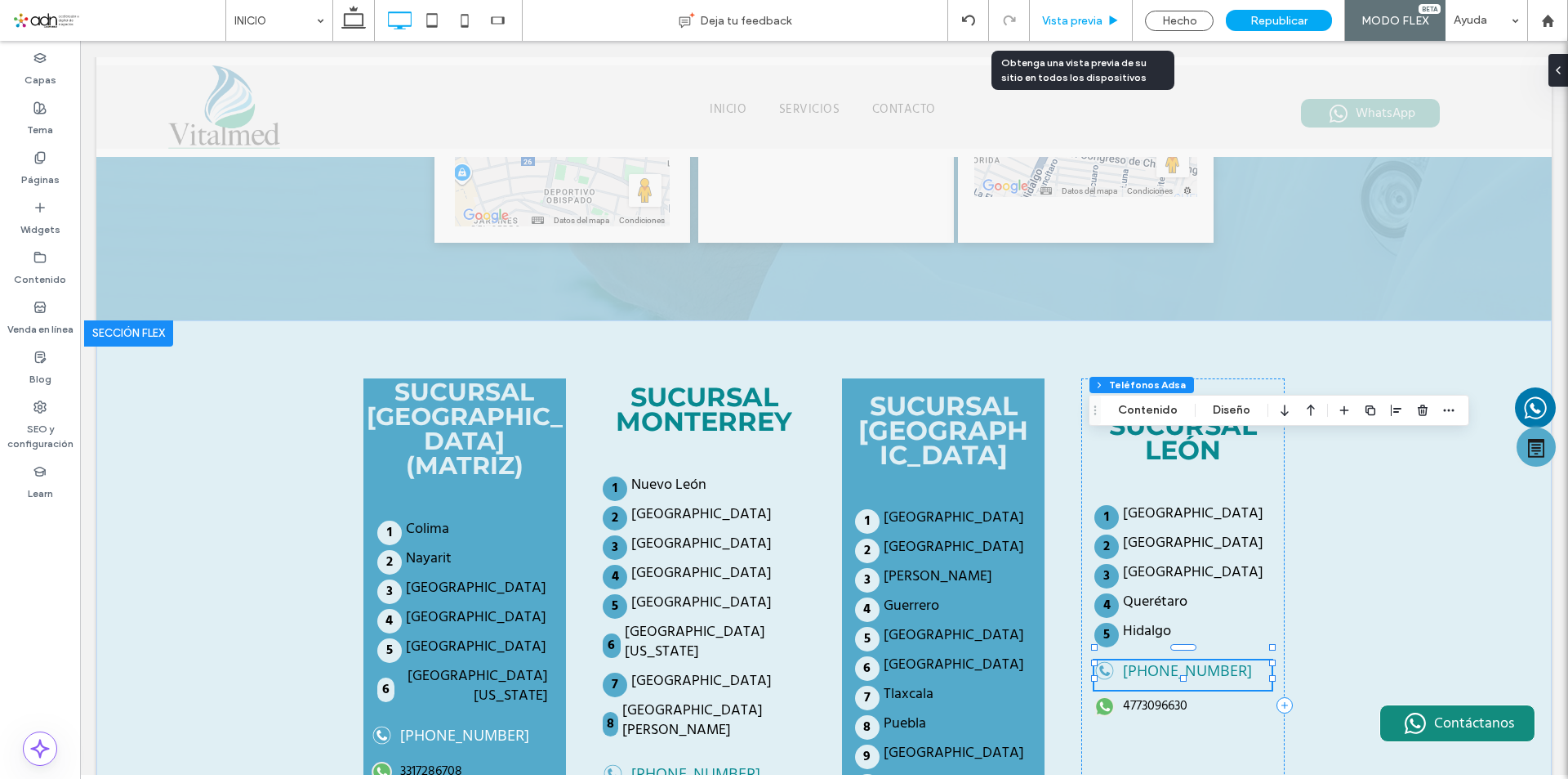
click at [1083, 28] on div "Vista previa" at bounding box center [1082, 20] width 103 height 41
drag, startPoint x: 1107, startPoint y: 27, endPoint x: 981, endPoint y: 282, distance: 284.4
click at [1107, 27] on div "Vista previa" at bounding box center [1081, 21] width 102 height 14
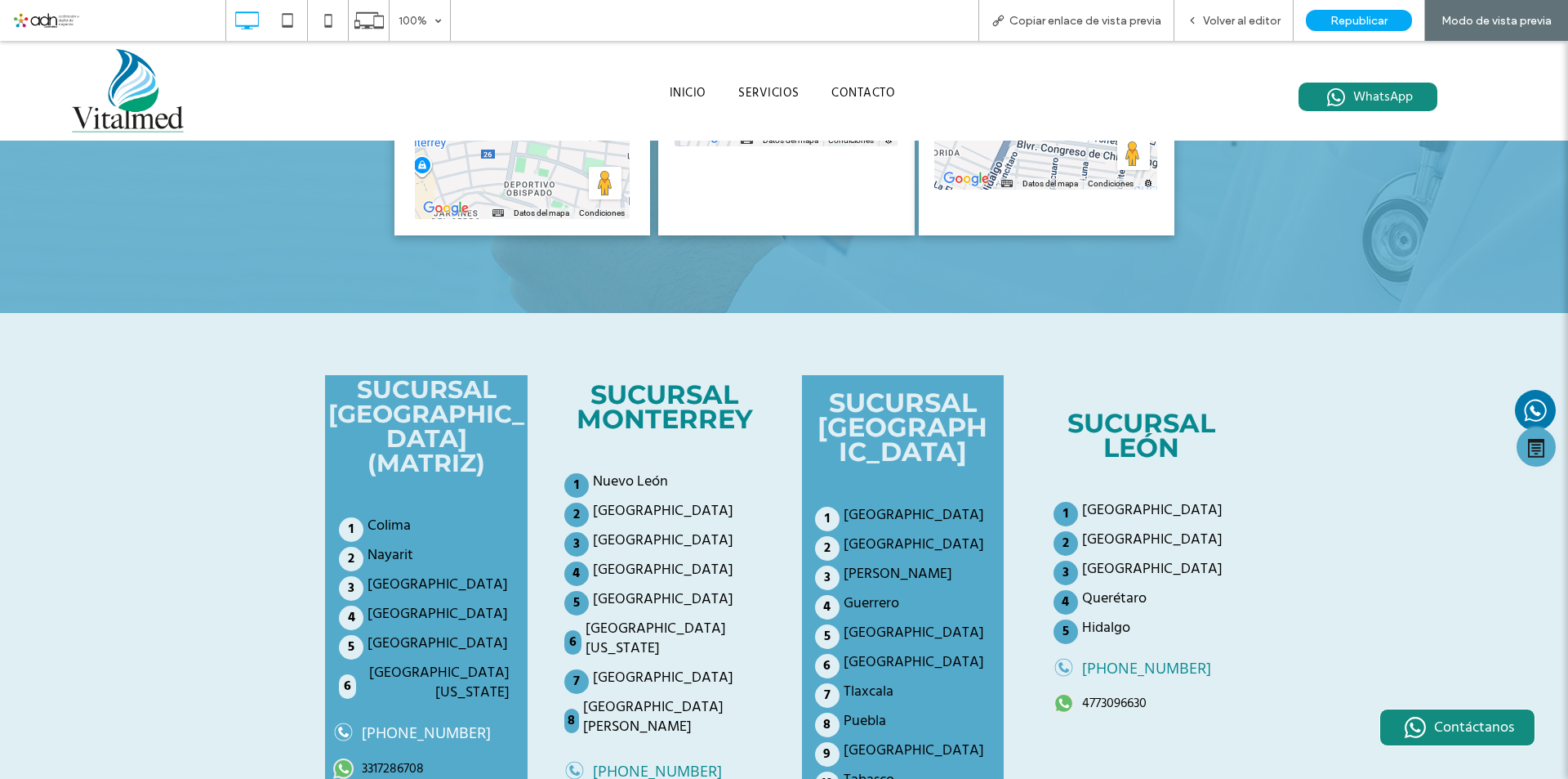
scroll to position [3544, 0]
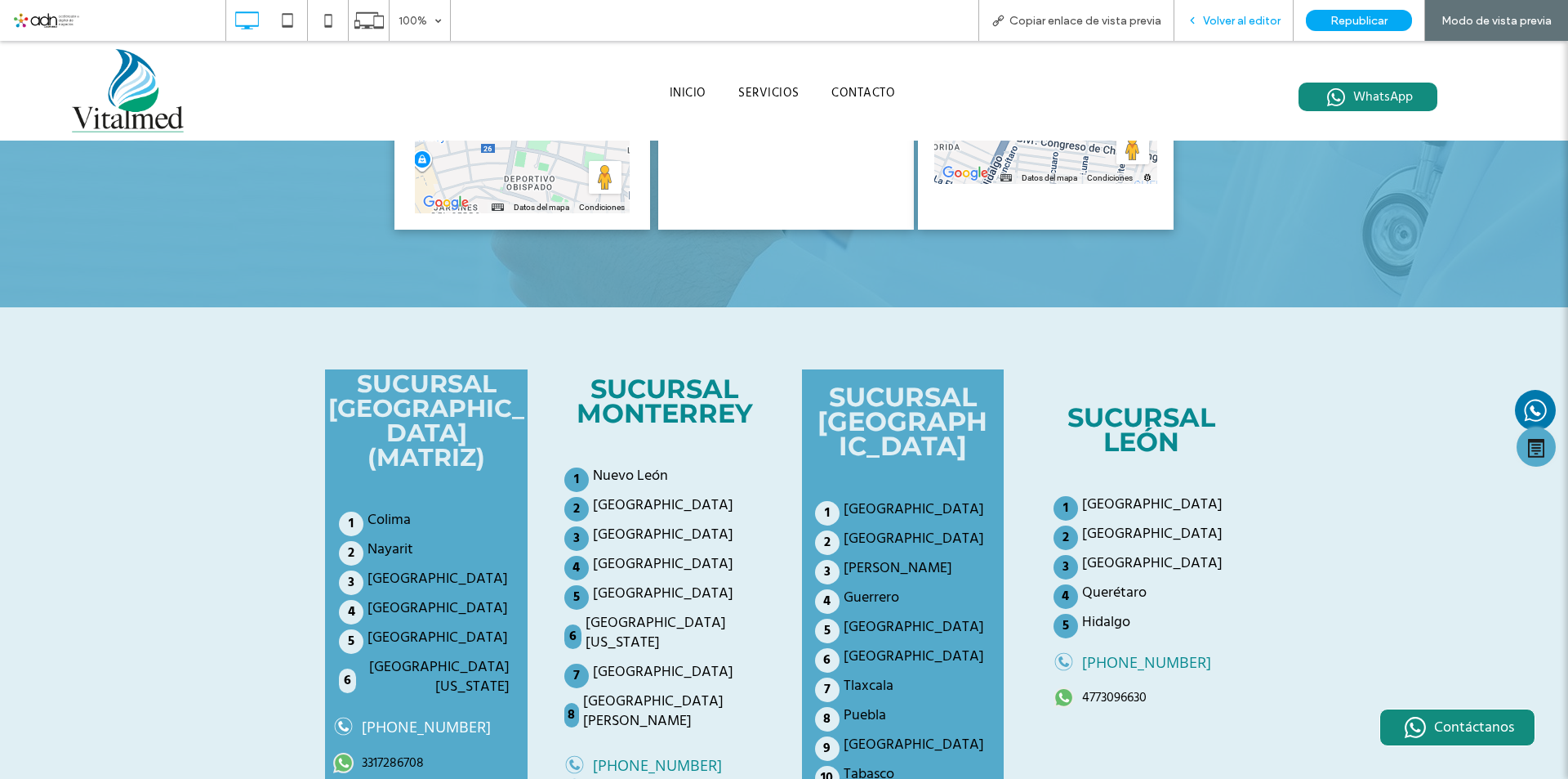
drag, startPoint x: 1220, startPoint y: 17, endPoint x: 913, endPoint y: 299, distance: 416.9
click at [1220, 17] on span "Volver al editor" at bounding box center [1242, 21] width 78 height 14
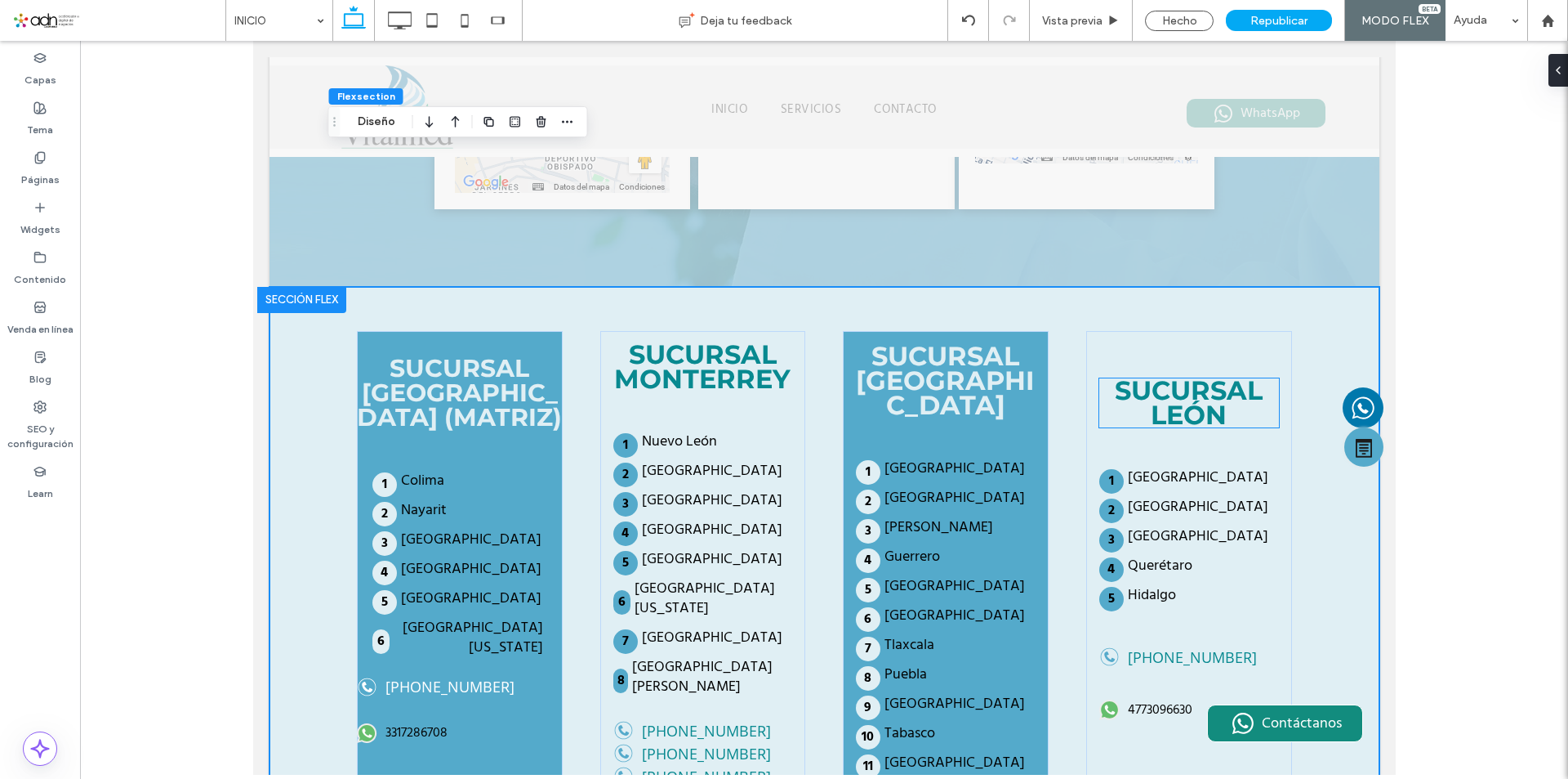
click at [1175, 375] on strong "SUCURSAL LEÓN" at bounding box center [1189, 402] width 148 height 56
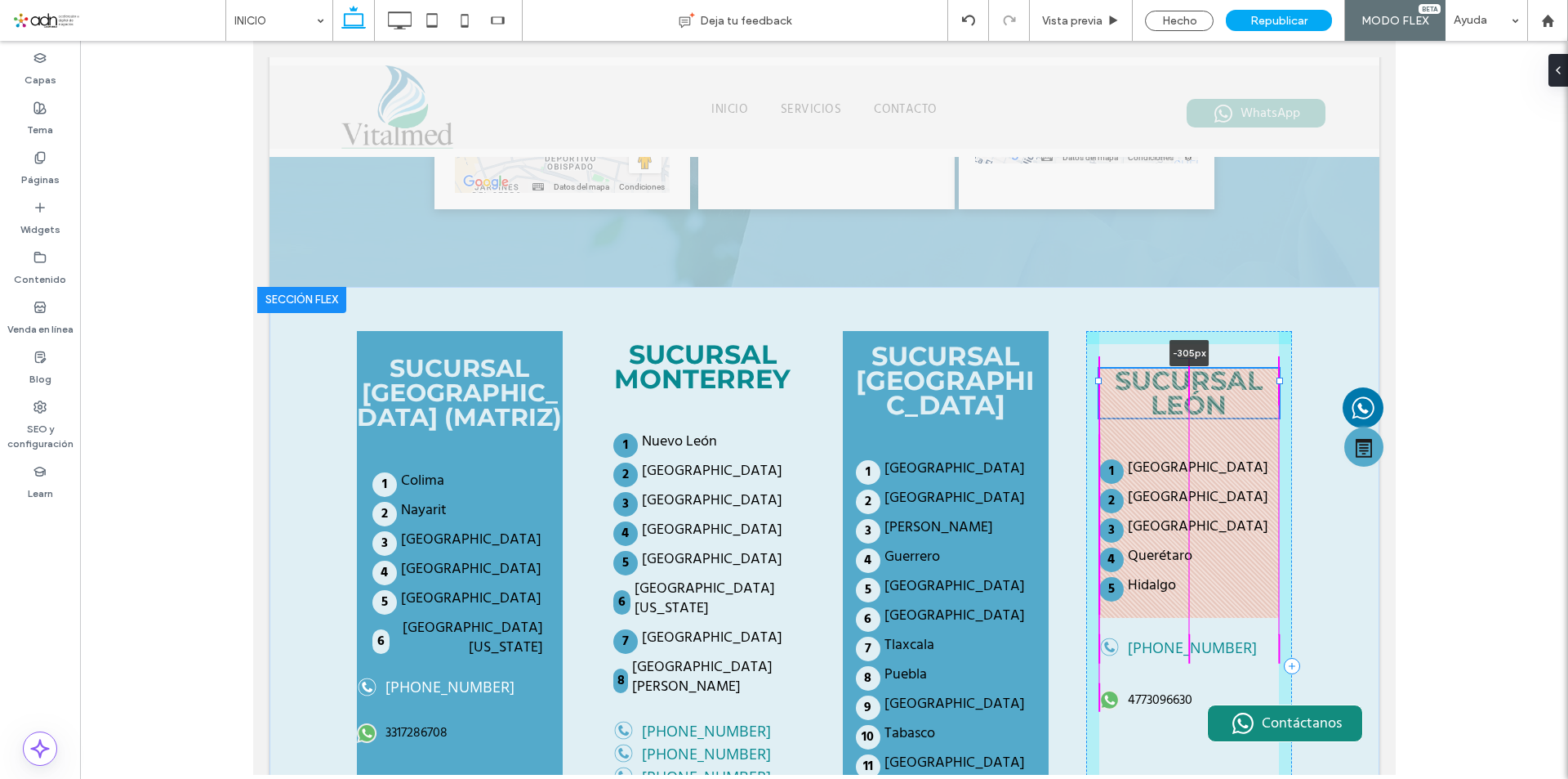
drag, startPoint x: 1177, startPoint y: 155, endPoint x: 1177, endPoint y: 134, distance: 21.0
click at [1177, 287] on div "SUCURSAL GUADALAJARA (MATRIZ) Colima Nayarit Sinaloa Michoacán Jalisco Baja Cal…" at bounding box center [824, 665] width 980 height 758
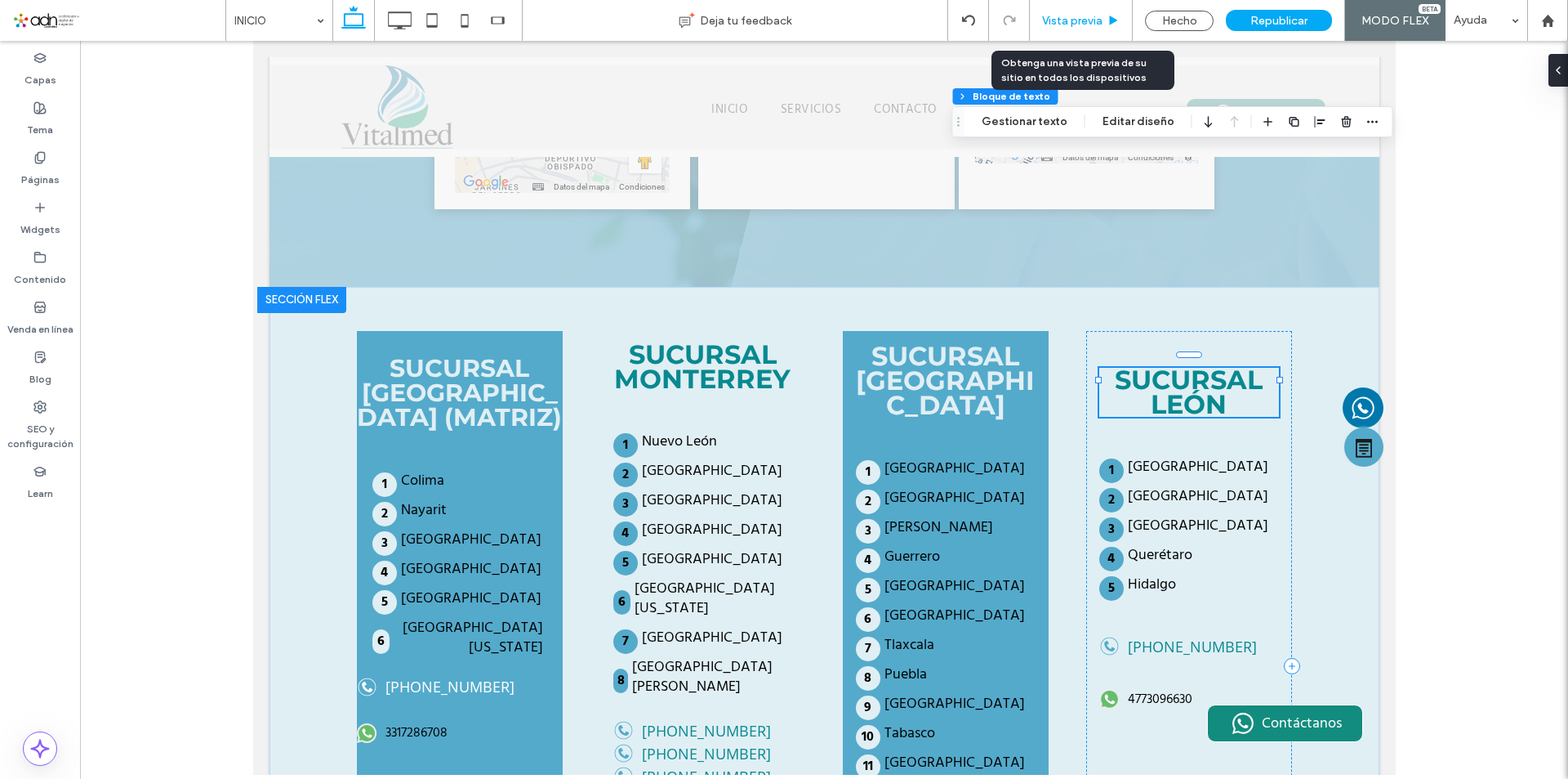
click at [1110, 18] on icon at bounding box center [1114, 21] width 12 height 12
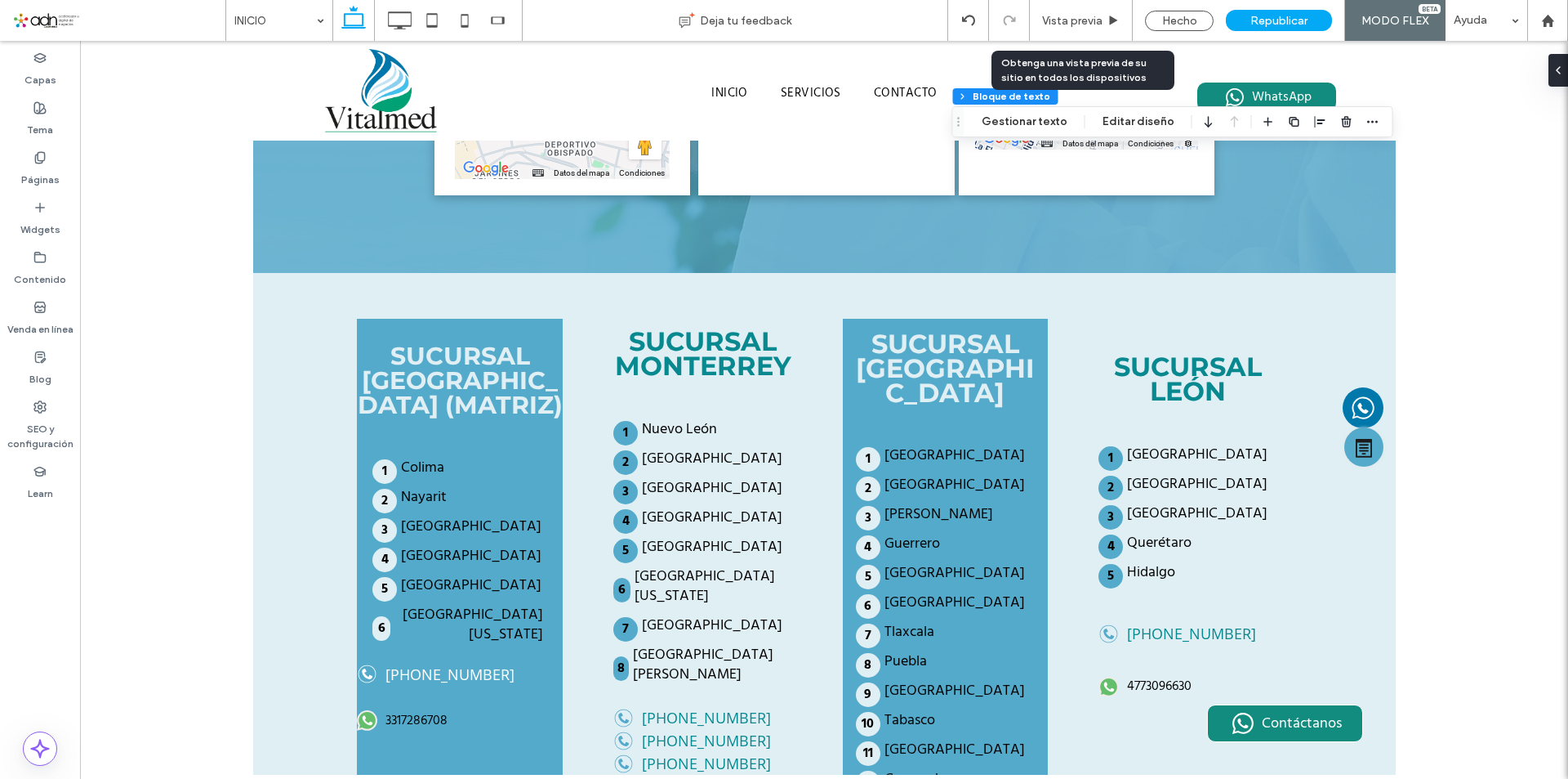
scroll to position [3578, 0]
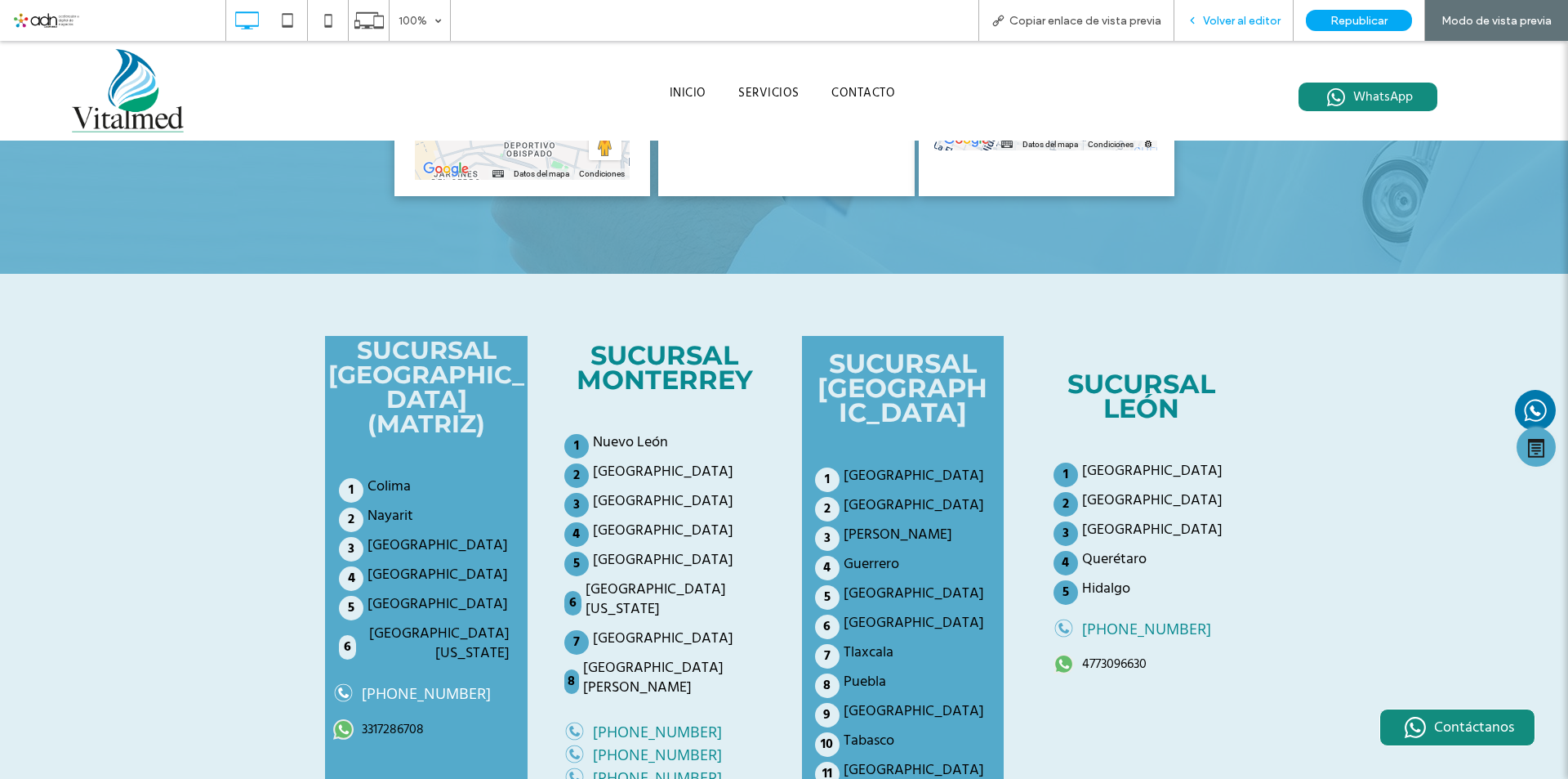
click at [1238, 29] on div "Volver al editor" at bounding box center [1234, 20] width 120 height 41
click at [1327, 23] on div "Republicar" at bounding box center [1359, 20] width 106 height 21
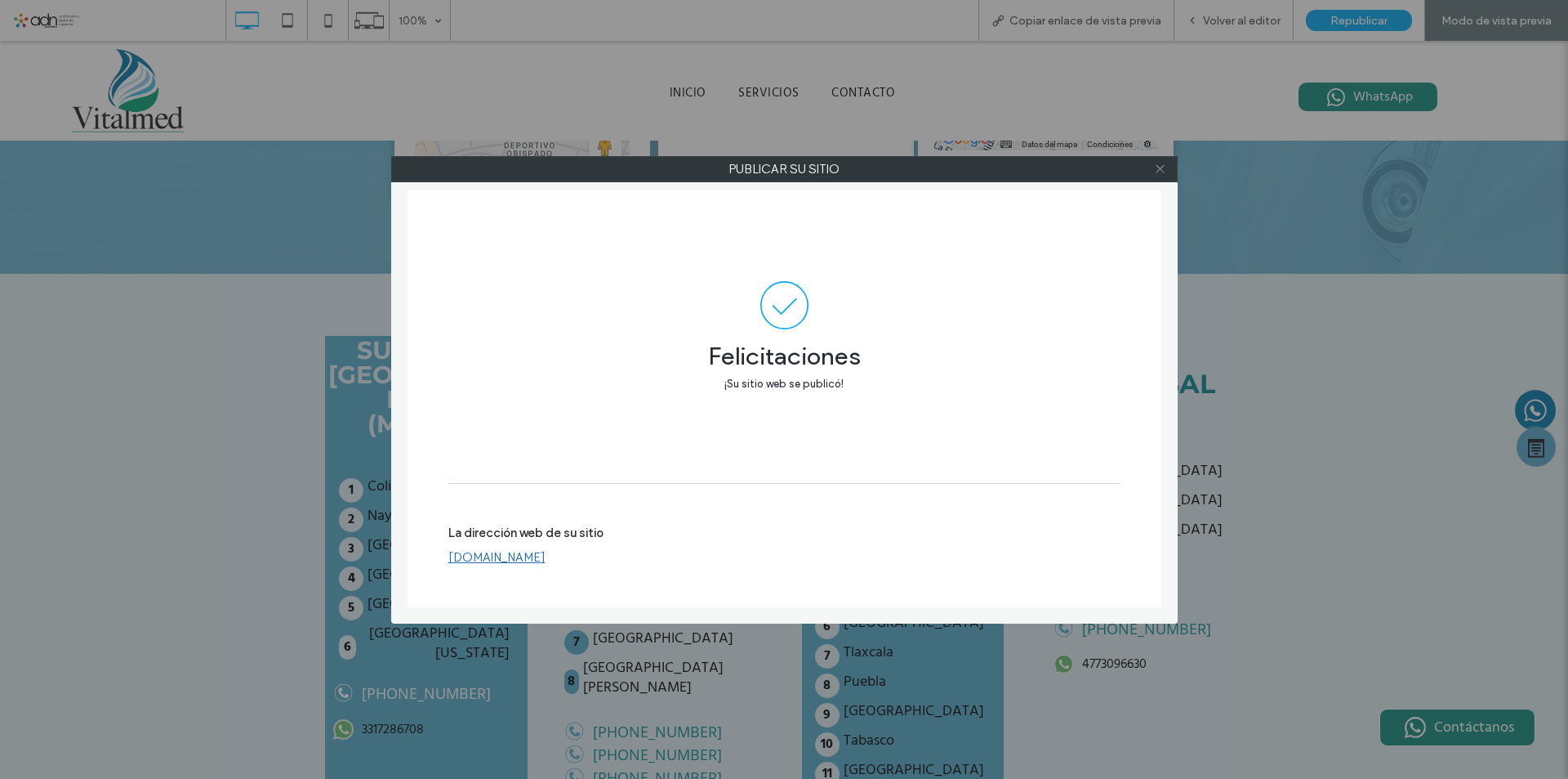
click at [1158, 167] on icon at bounding box center [1160, 169] width 12 height 12
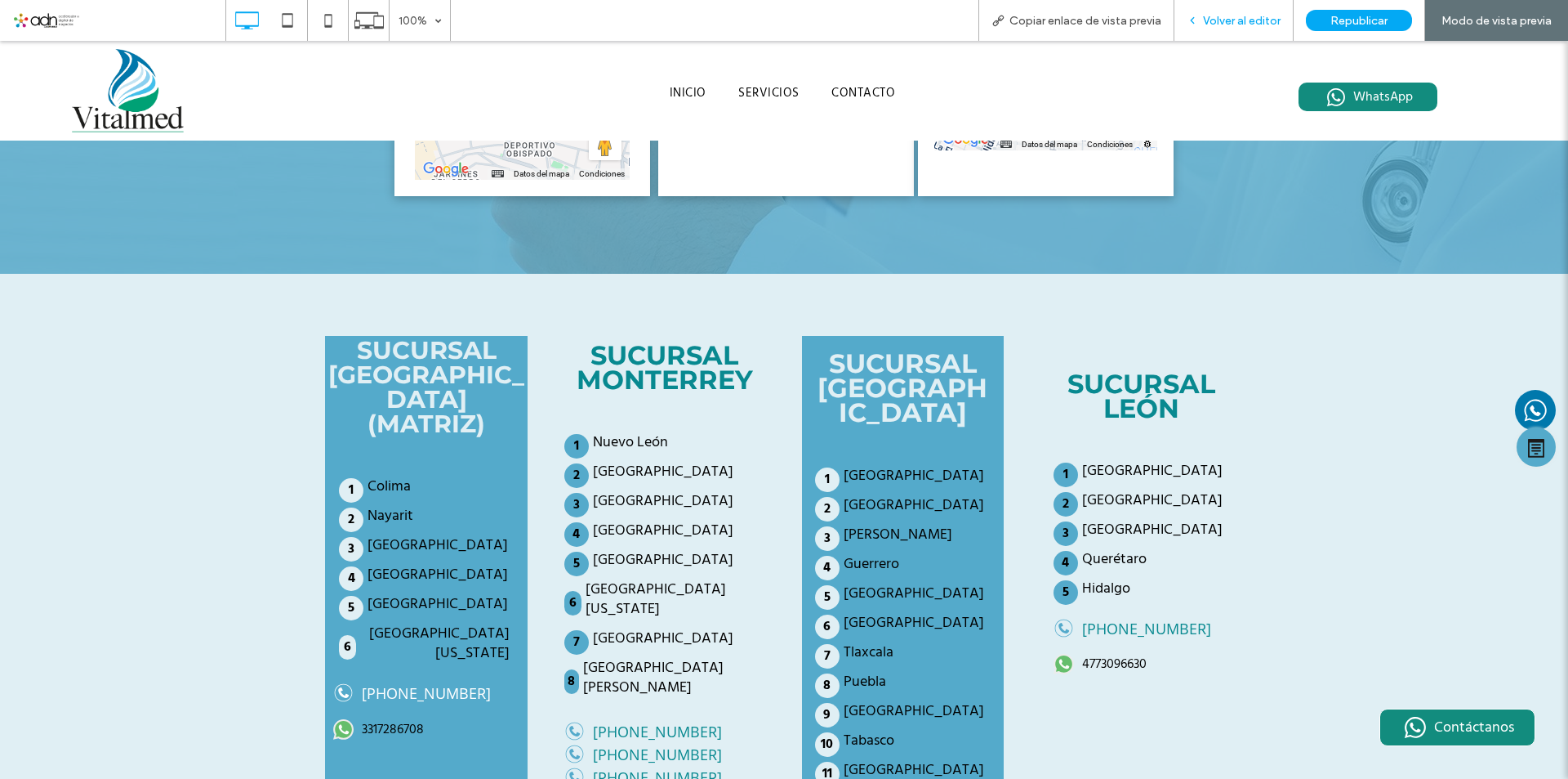
drag, startPoint x: 1219, startPoint y: 21, endPoint x: 125, endPoint y: 49, distance: 1094.4
click at [1219, 21] on span "Volver al editor" at bounding box center [1242, 21] width 78 height 14
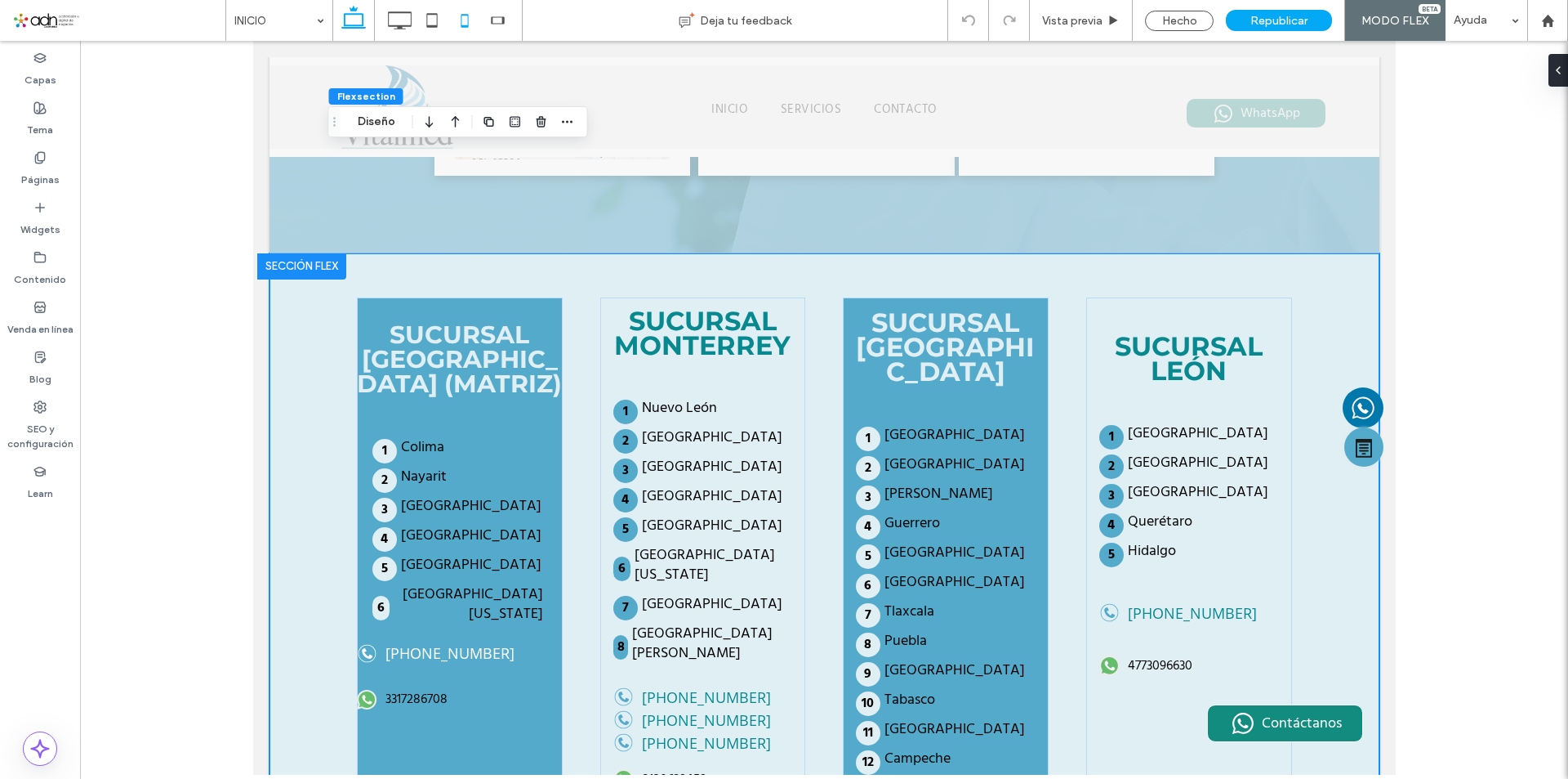
click at [473, 24] on icon at bounding box center [464, 20] width 33 height 33
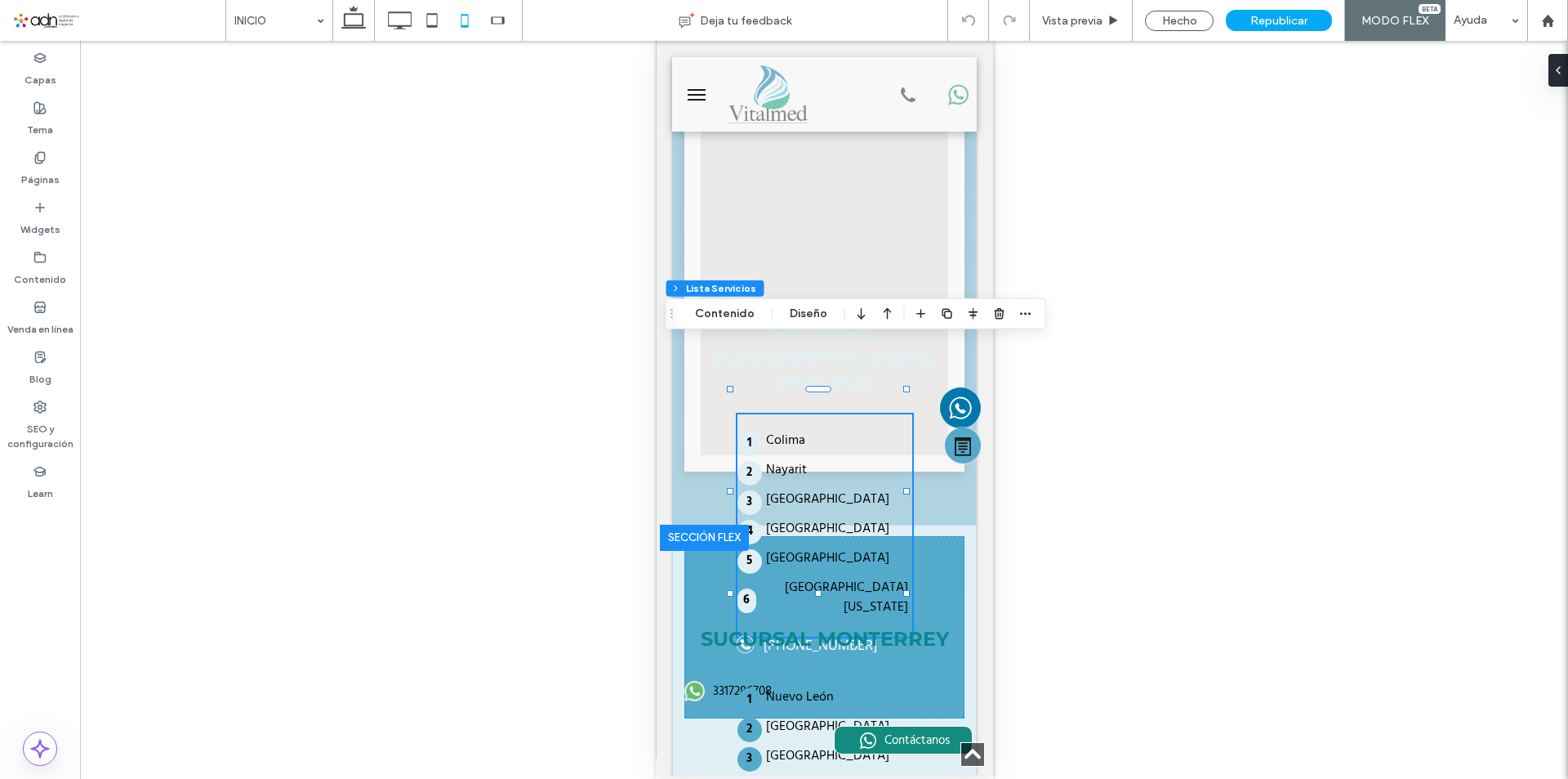
type input "**"
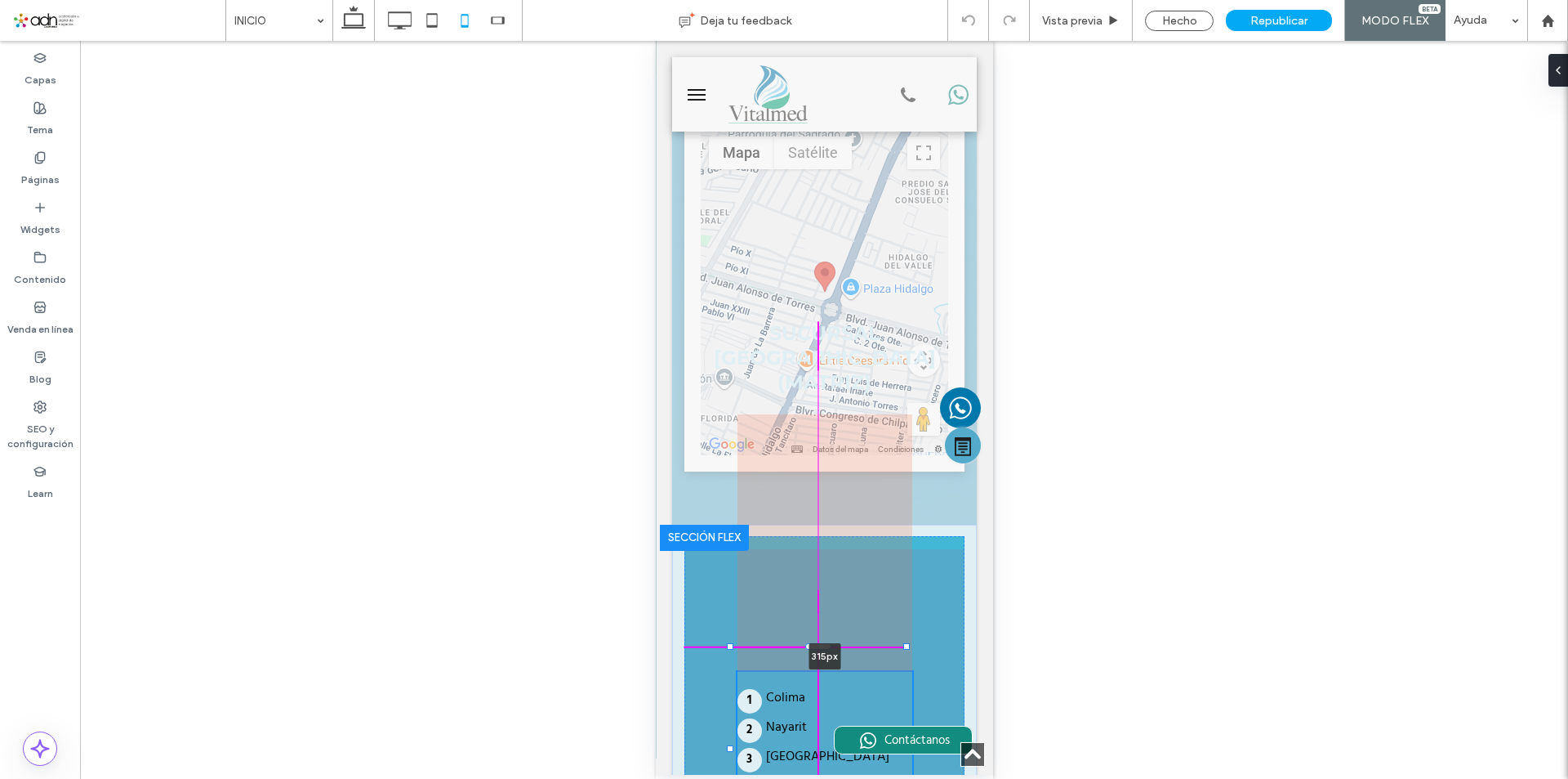
drag, startPoint x: 820, startPoint y: 392, endPoint x: 812, endPoint y: 598, distance: 206.2
click at [812, 643] on div at bounding box center [817, 646] width 26 height 7
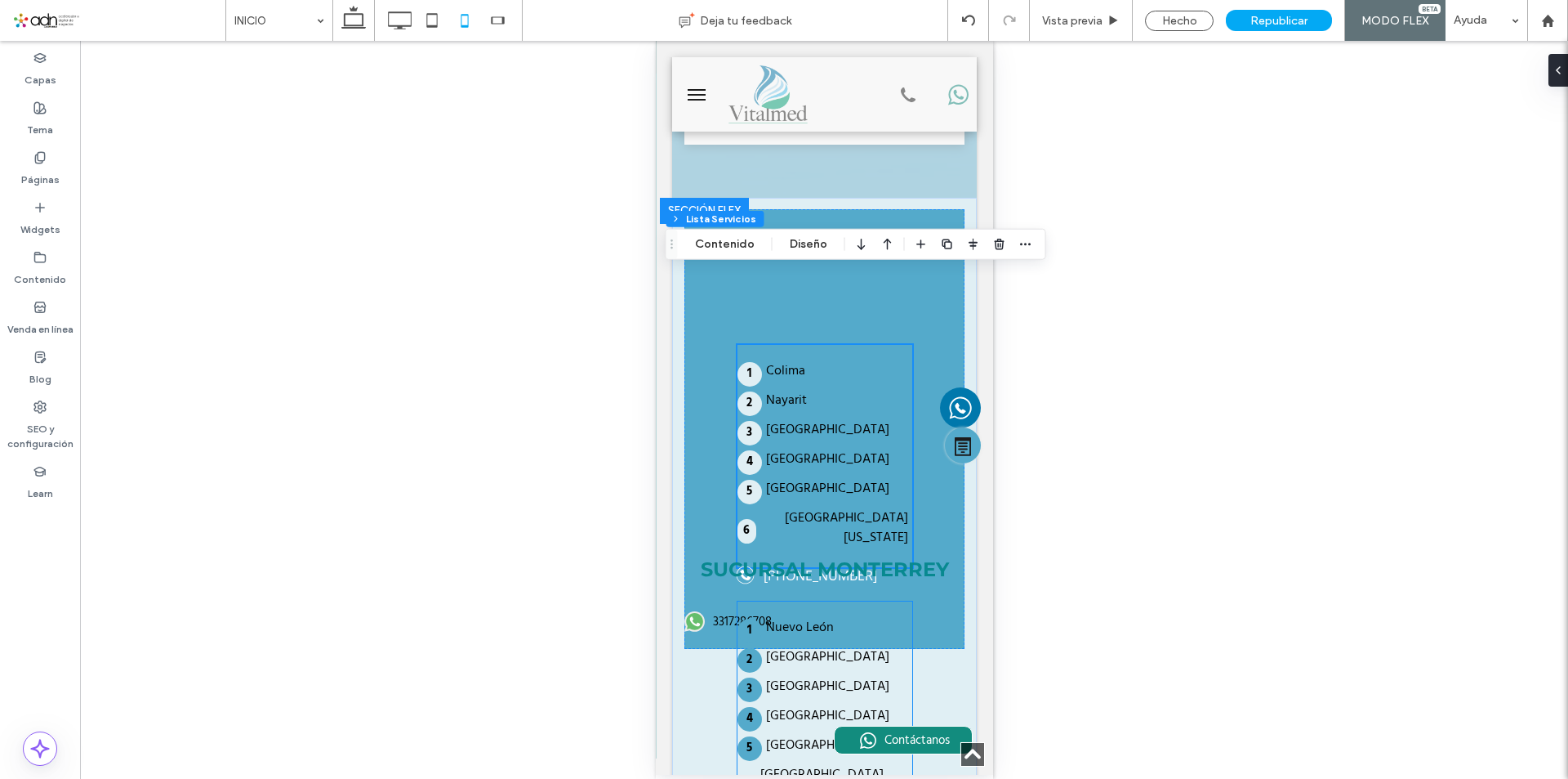
scroll to position [5567, 0]
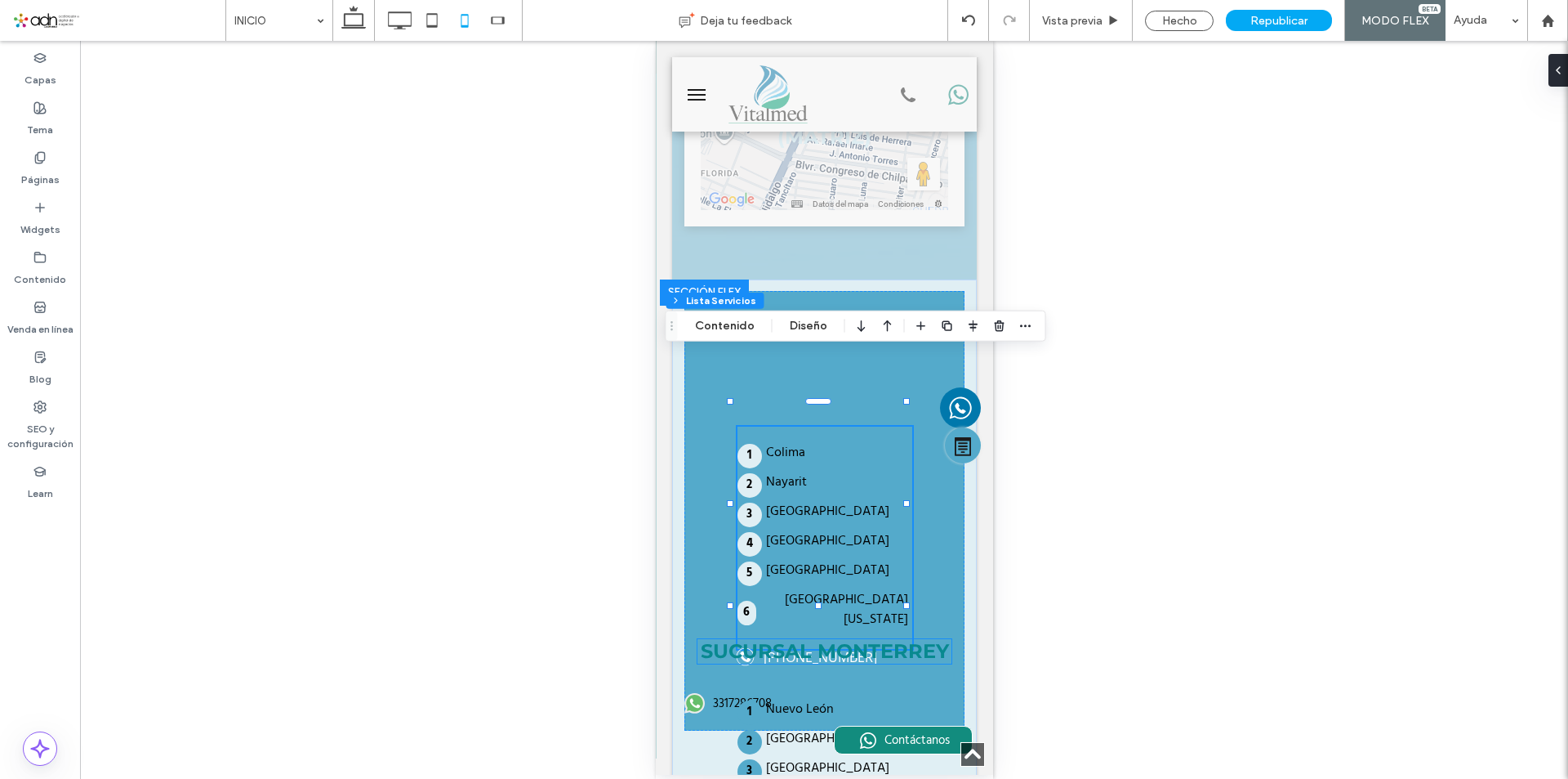
click at [816, 640] on strong "SUCURSAL MONTERREY" at bounding box center [824, 651] width 248 height 24
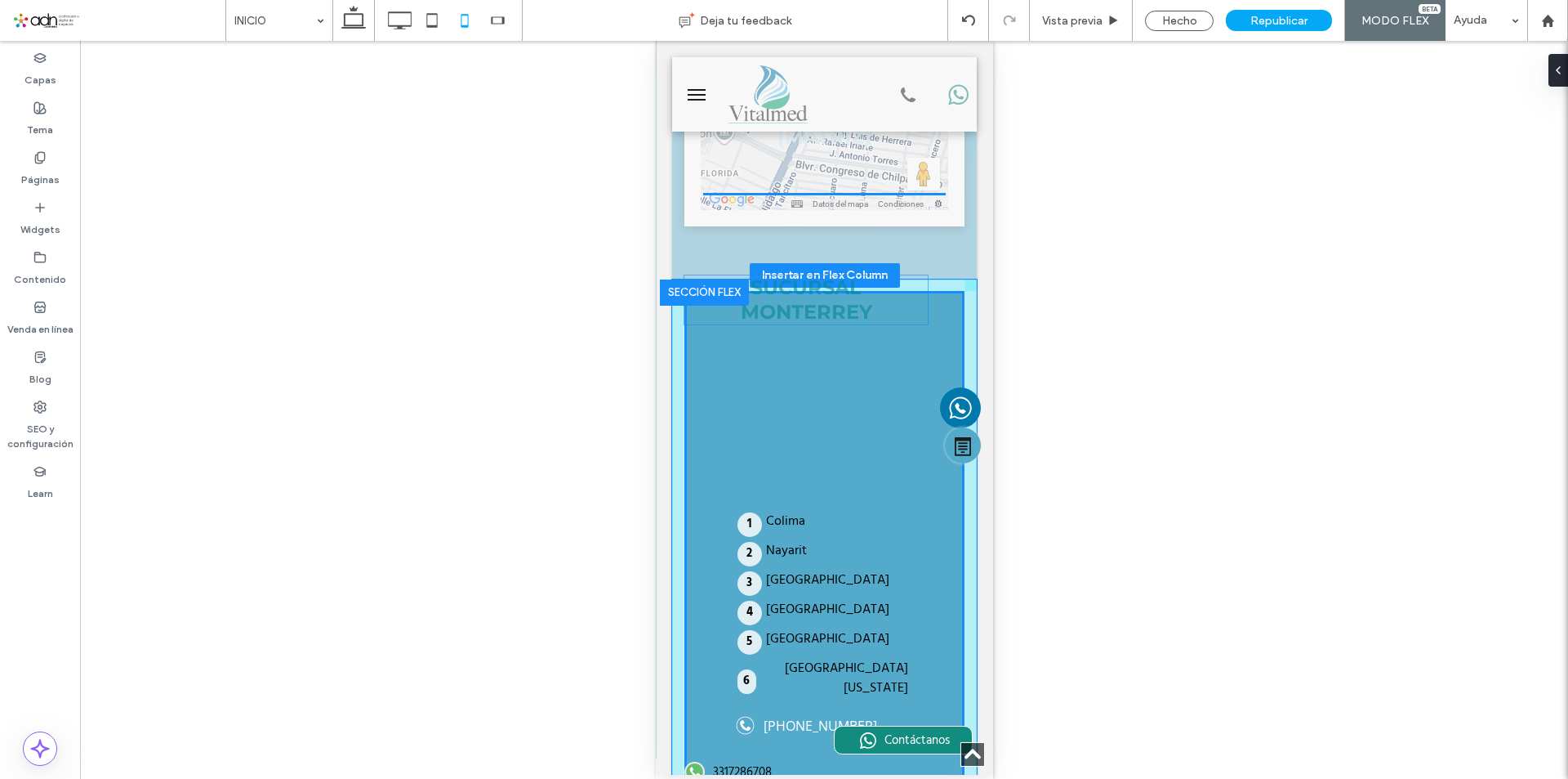
drag, startPoint x: 817, startPoint y: 578, endPoint x: 804, endPoint y: 305, distance: 273.3
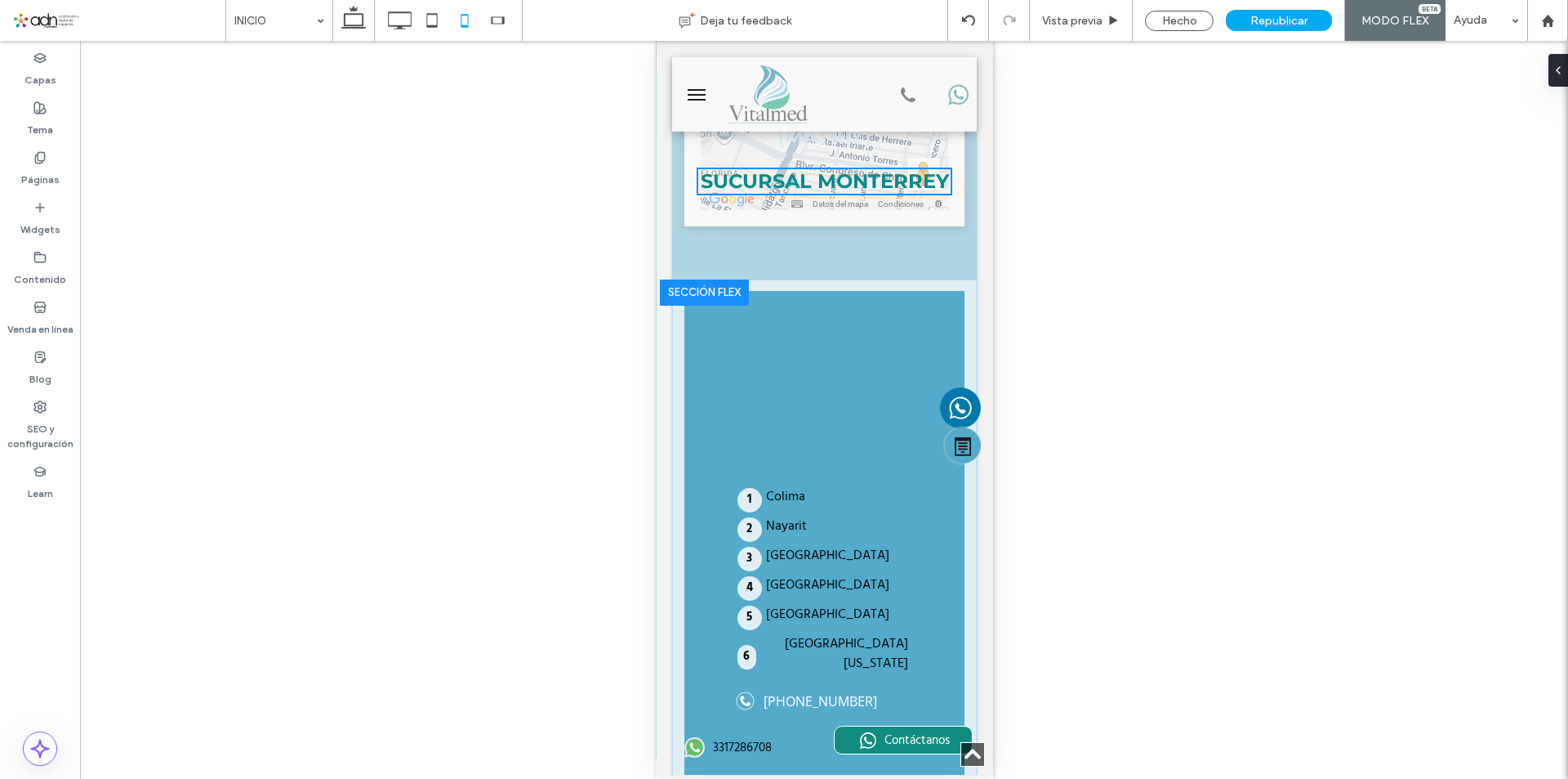
type input "**"
type input "****"
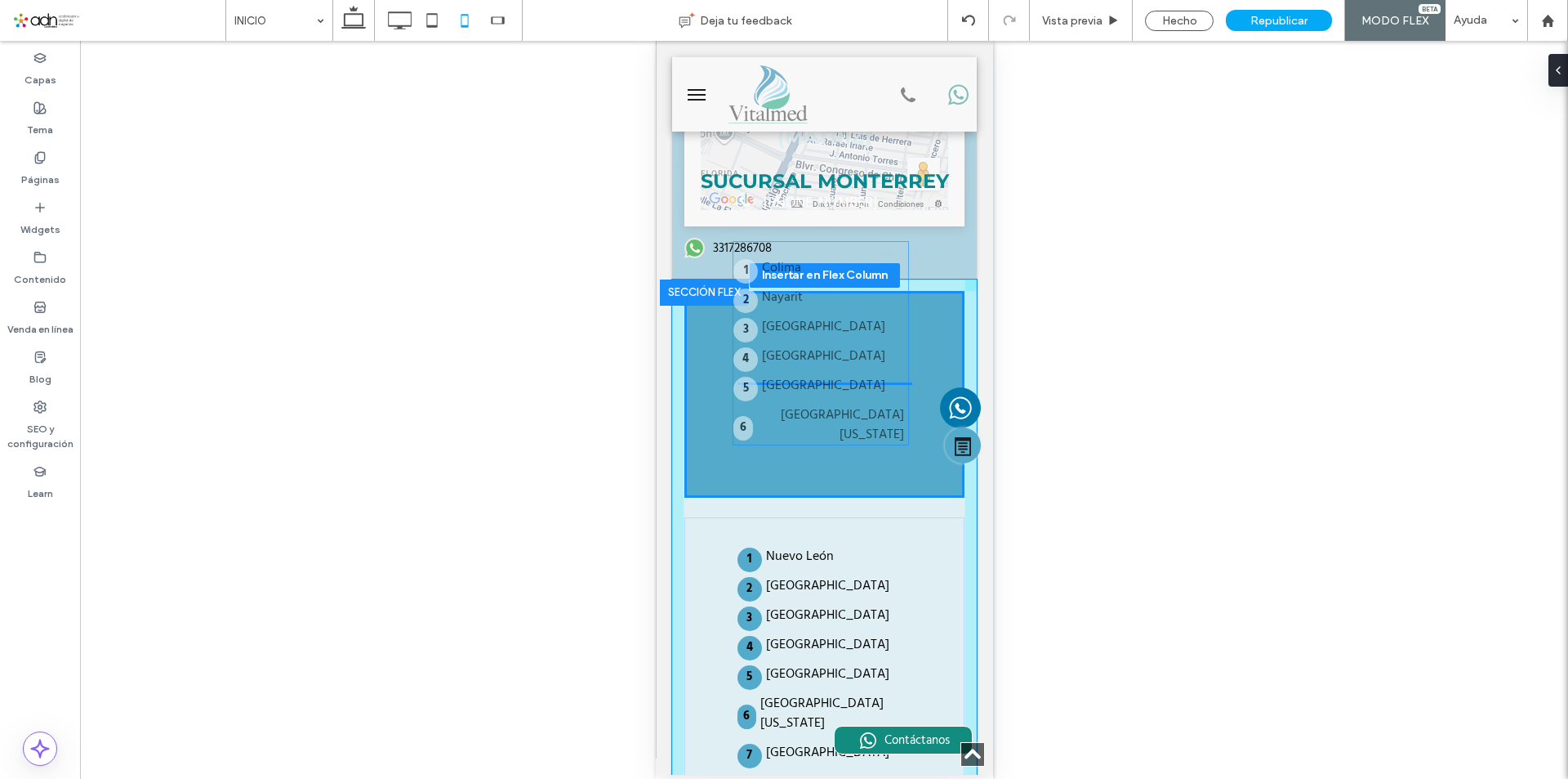
drag, startPoint x: 787, startPoint y: 499, endPoint x: 788, endPoint y: 329, distance: 170.0
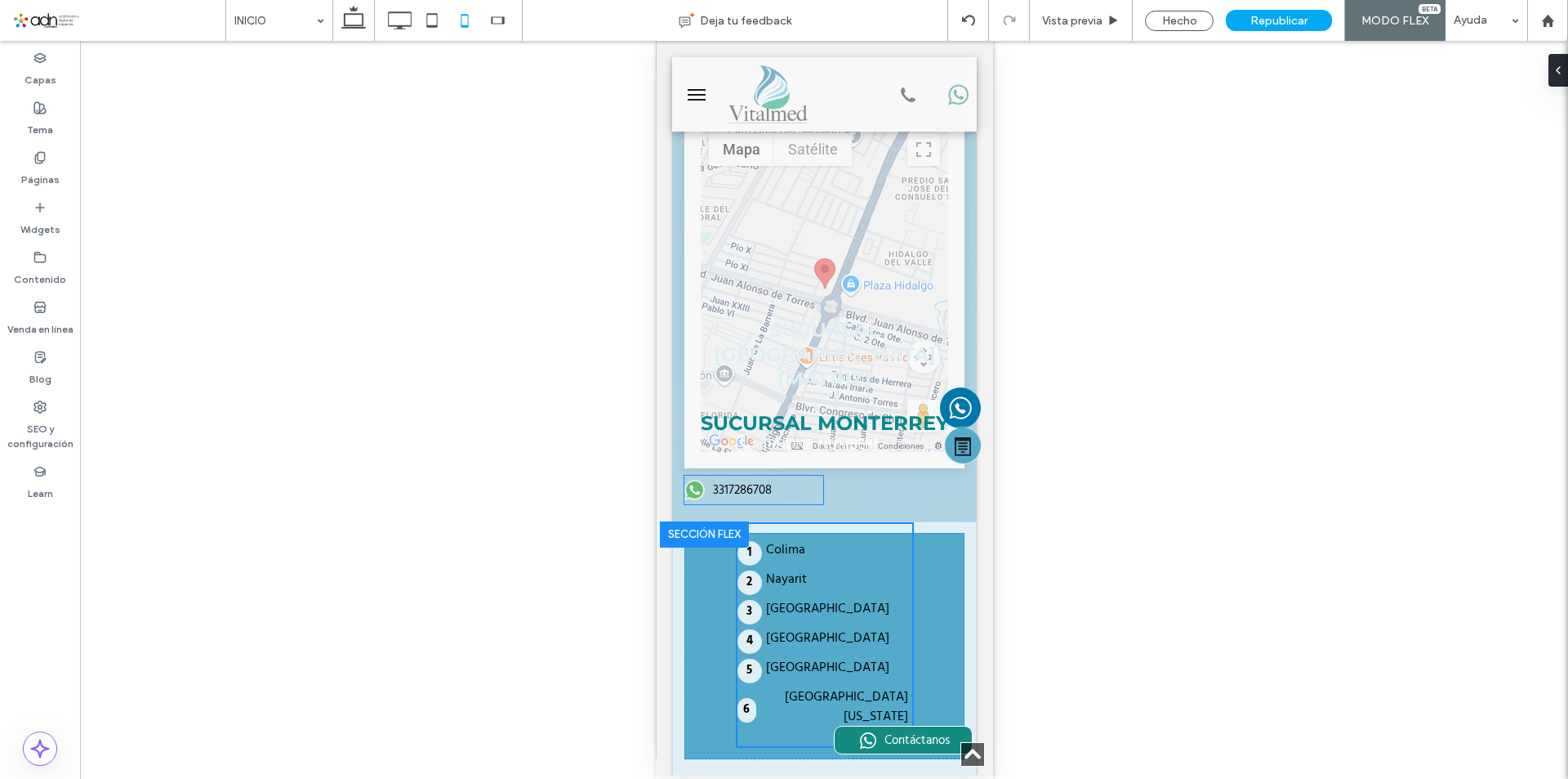
scroll to position [5321, 0]
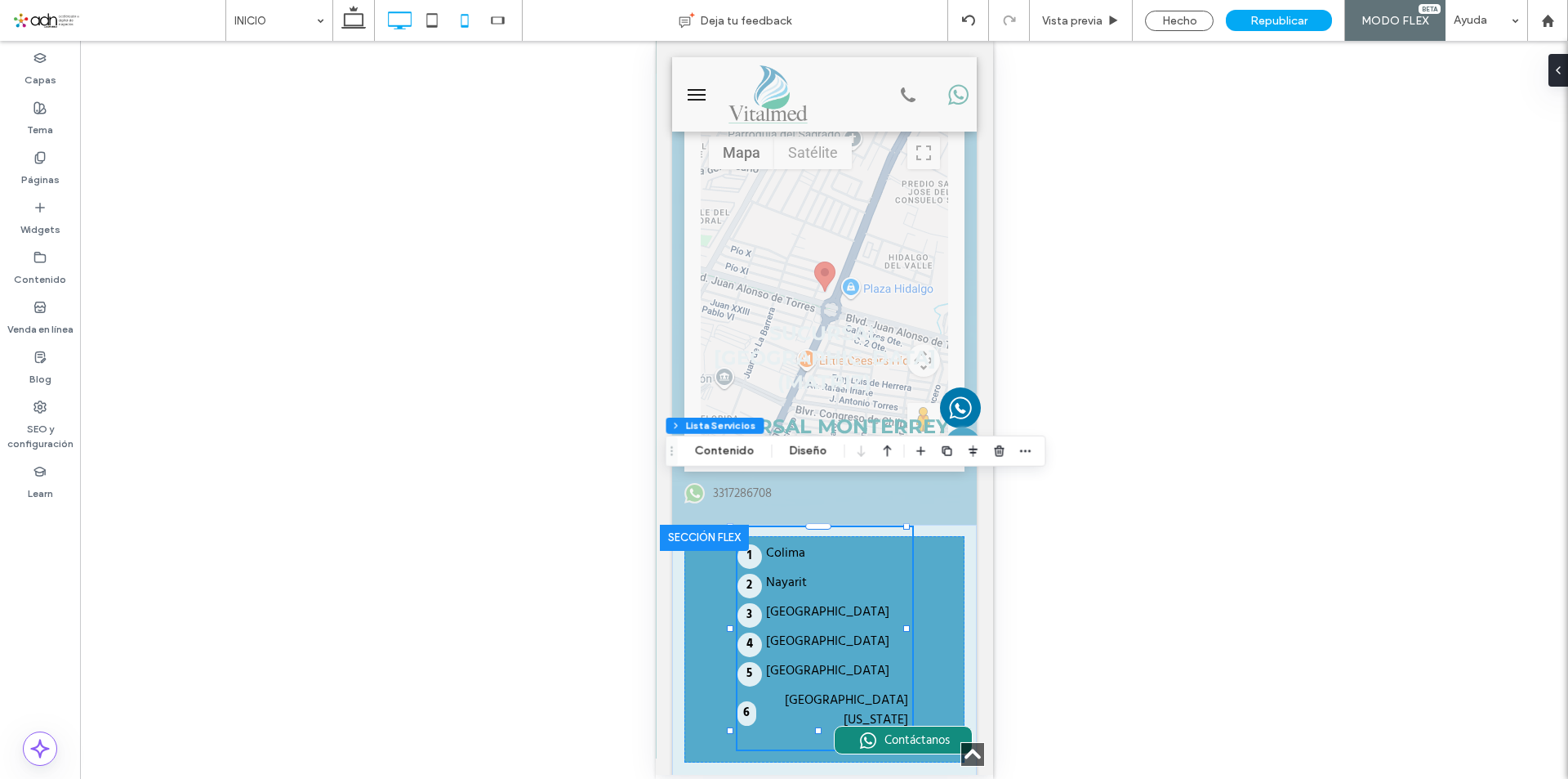
click at [400, 8] on icon at bounding box center [399, 20] width 33 height 33
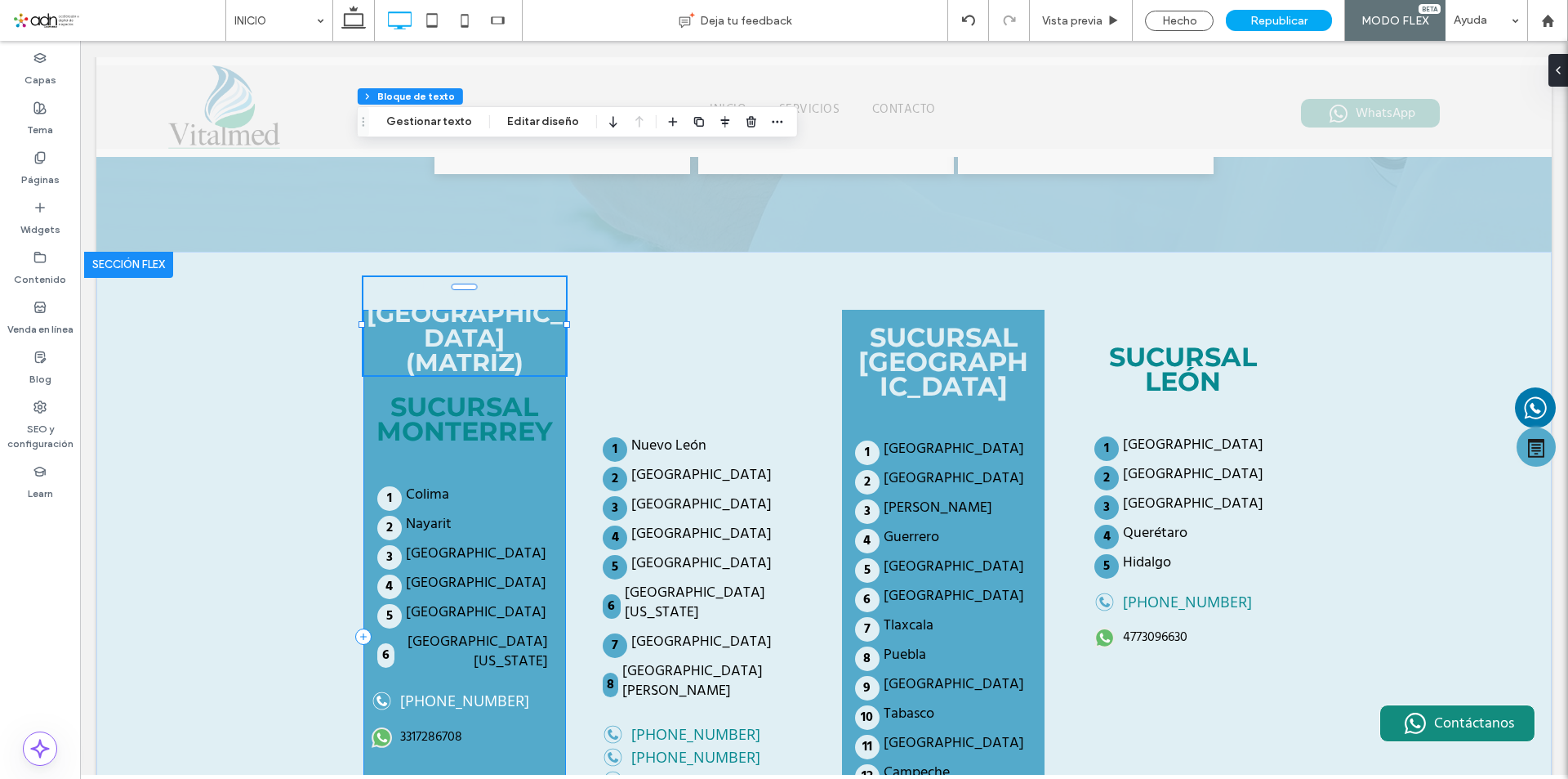
scroll to position [0, 0]
click at [461, 252] on div "SUCURSAL GUADALAJARA (MATRIZ) SUCURSAL MONTERREY Colima Nayarit Sinaloa Michoac…" at bounding box center [824, 638] width 980 height 771
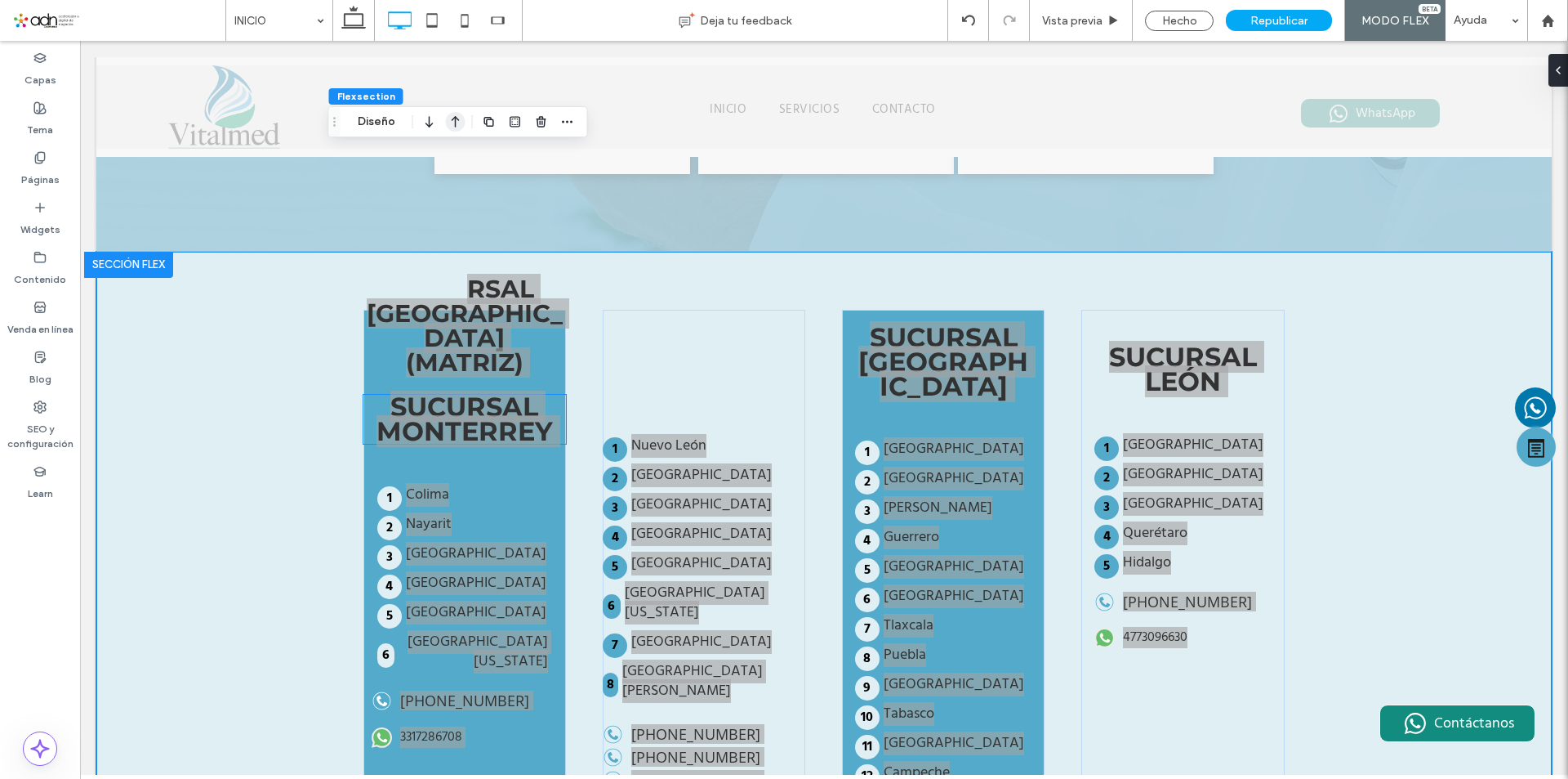
click at [441, 390] on strong "SUCURSAL MONTERREY" at bounding box center [464, 418] width 177 height 56
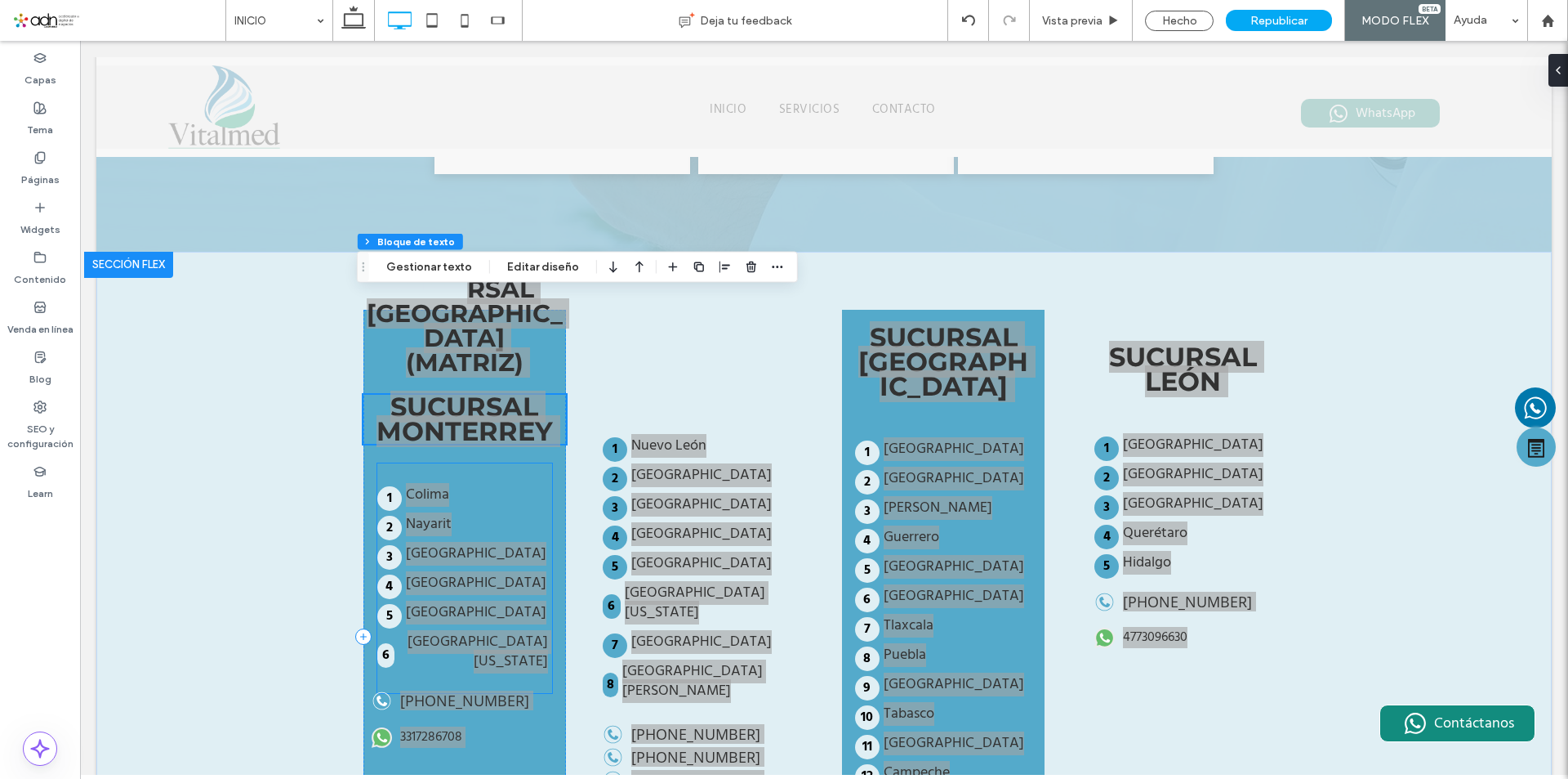
scroll to position [3483, 0]
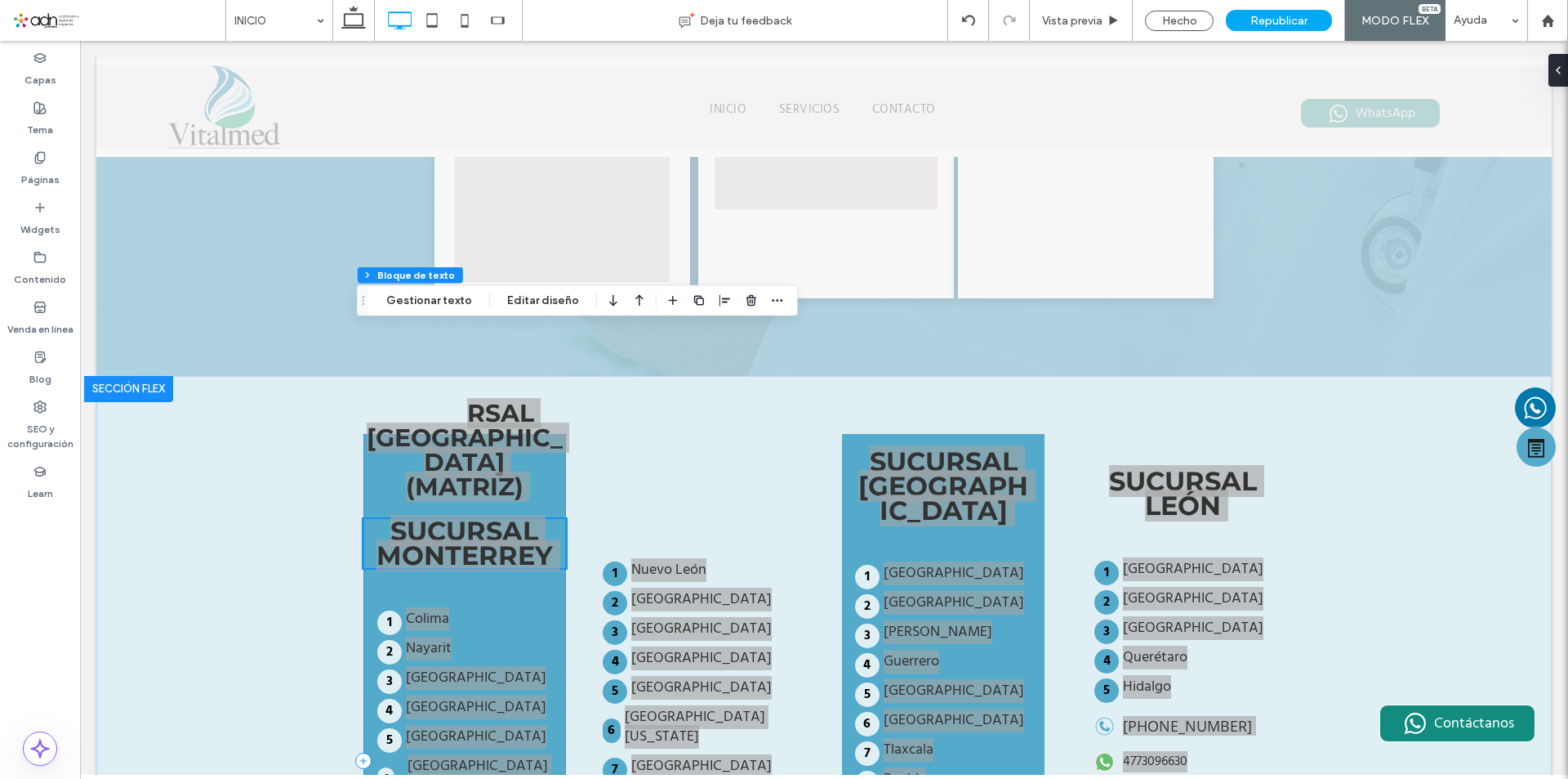
click at [486, 610] on li "Colima" at bounding box center [464, 623] width 175 height 26
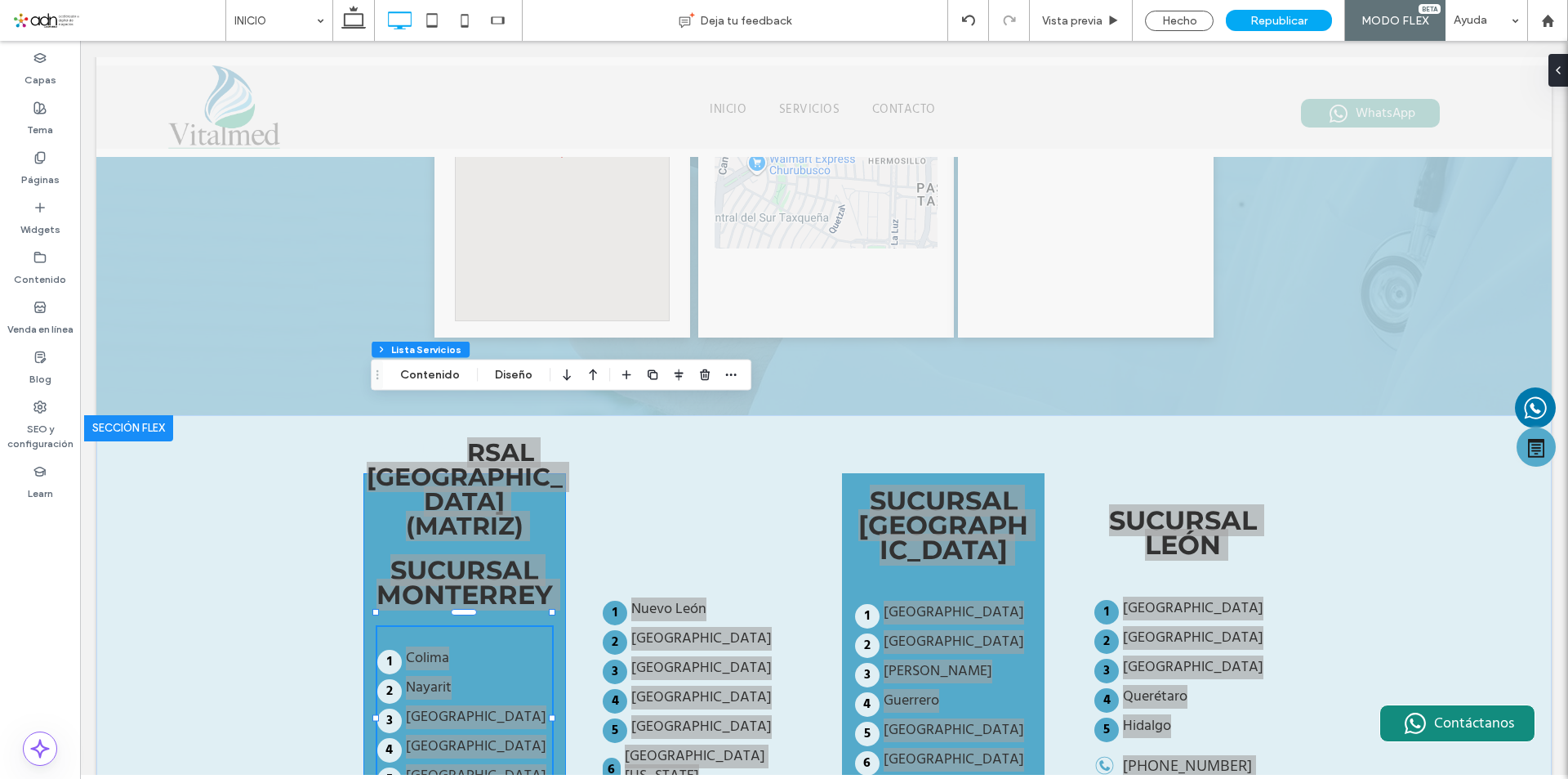
type input "**"
click at [495, 555] on strong "SUCURSAL MONTERREY" at bounding box center [464, 582] width 177 height 56
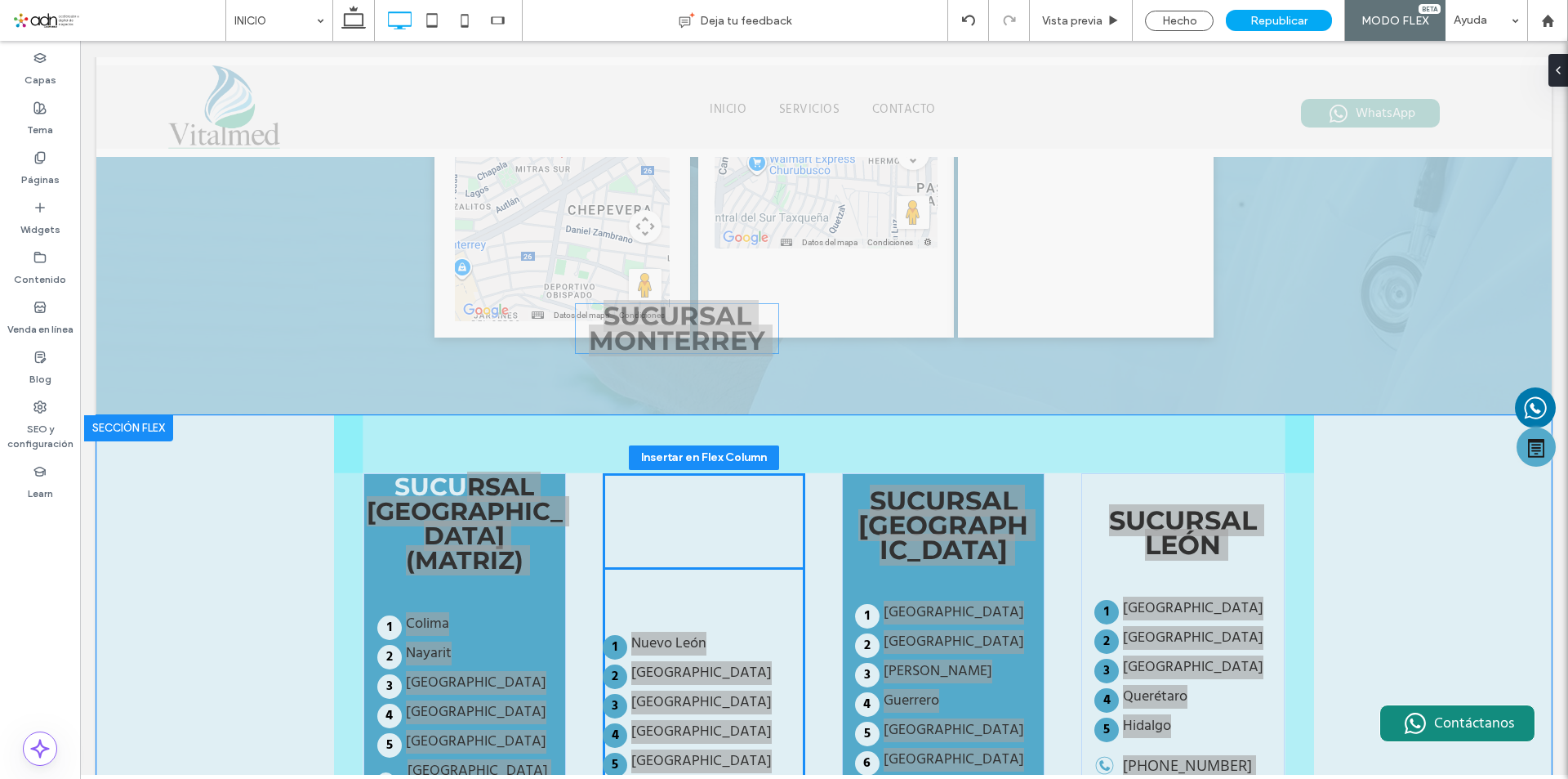
drag, startPoint x: 495, startPoint y: 350, endPoint x: 714, endPoint y: 320, distance: 221.0
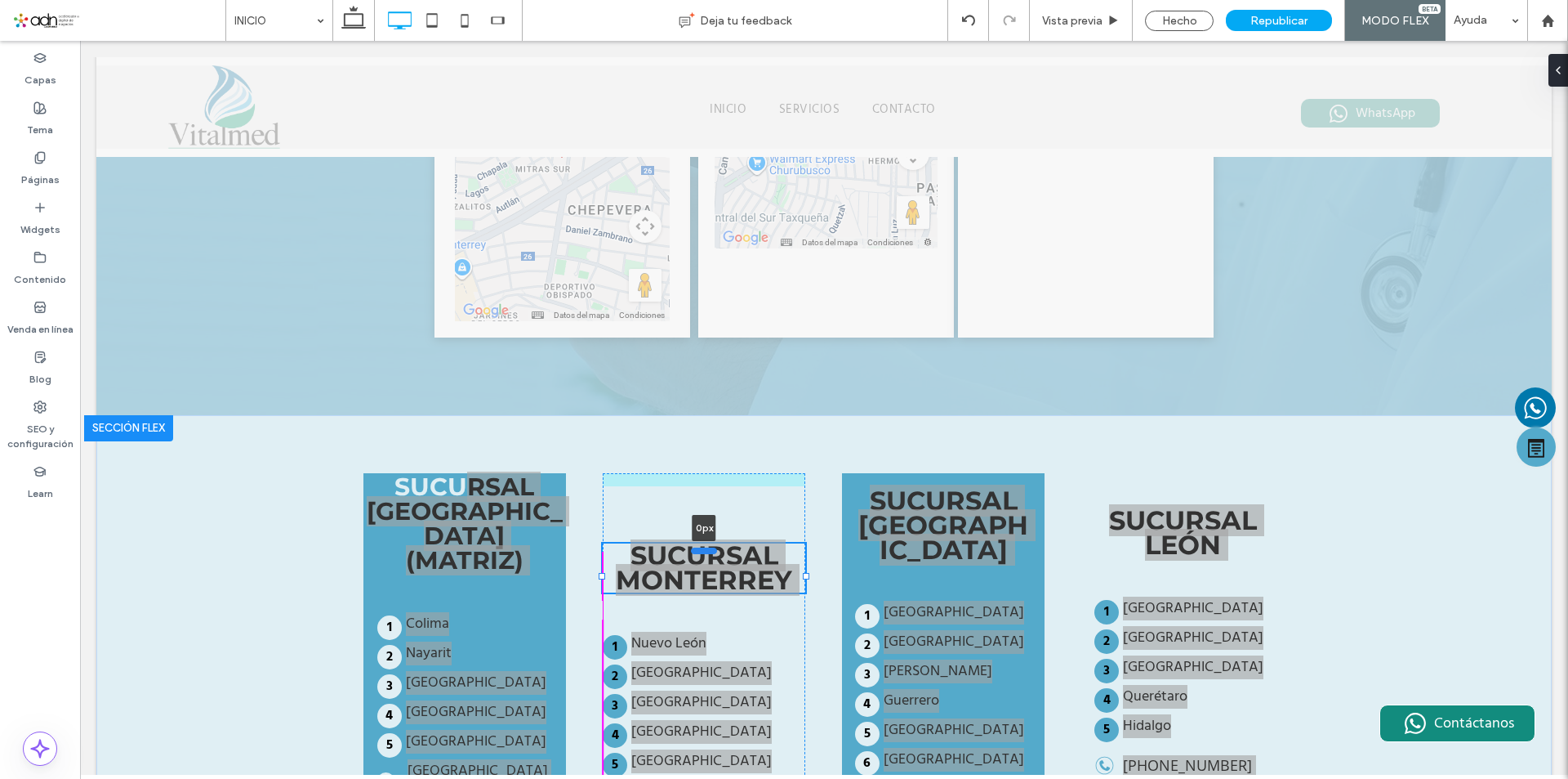
click at [699, 547] on div at bounding box center [703, 550] width 26 height 7
click at [462, 472] on strong "SUCURSAL [GEOGRAPHIC_DATA] (MATRIZ)" at bounding box center [464, 523] width 196 height 104
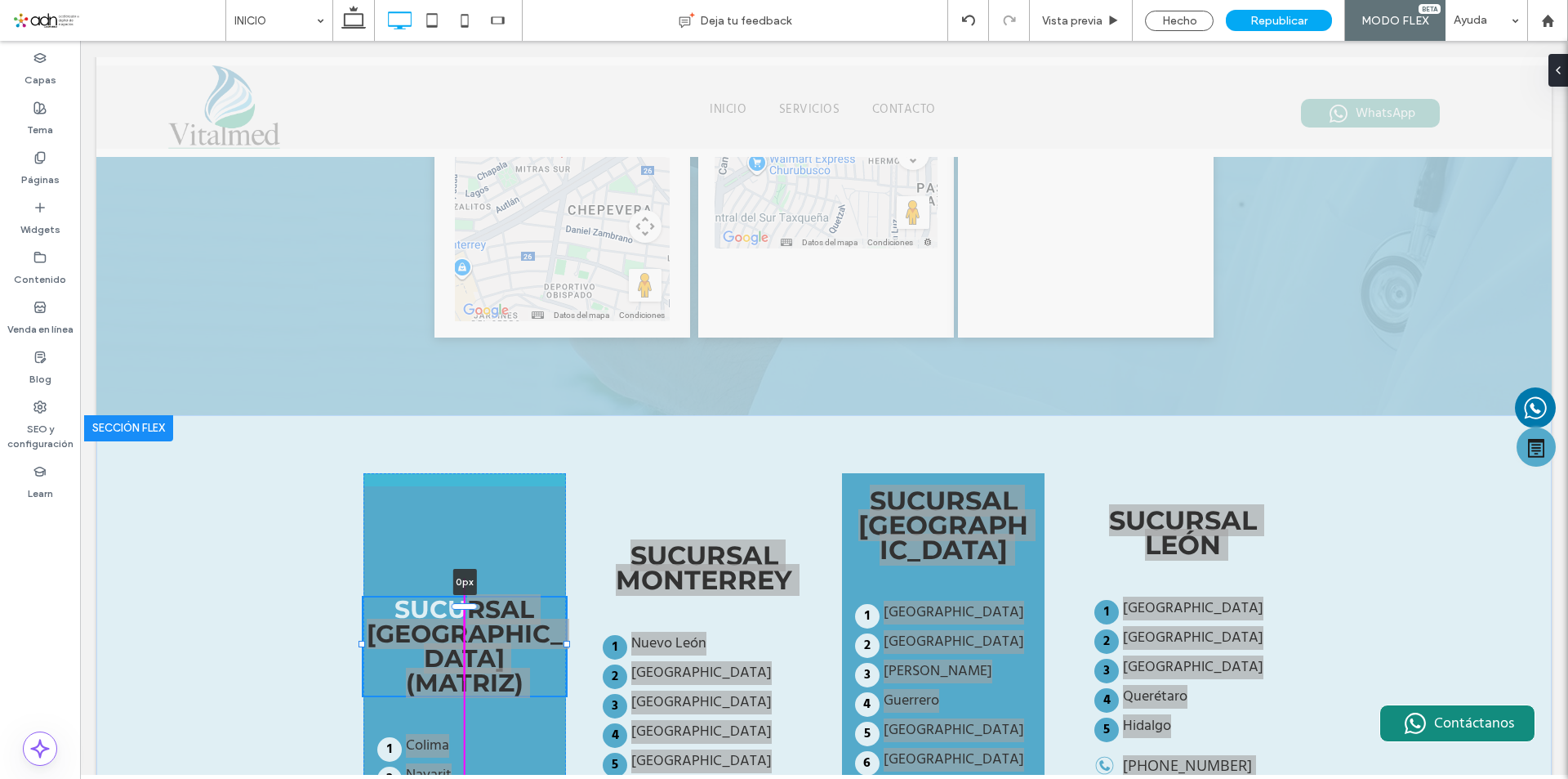
drag, startPoint x: 453, startPoint y: 276, endPoint x: 449, endPoint y: 520, distance: 244.0
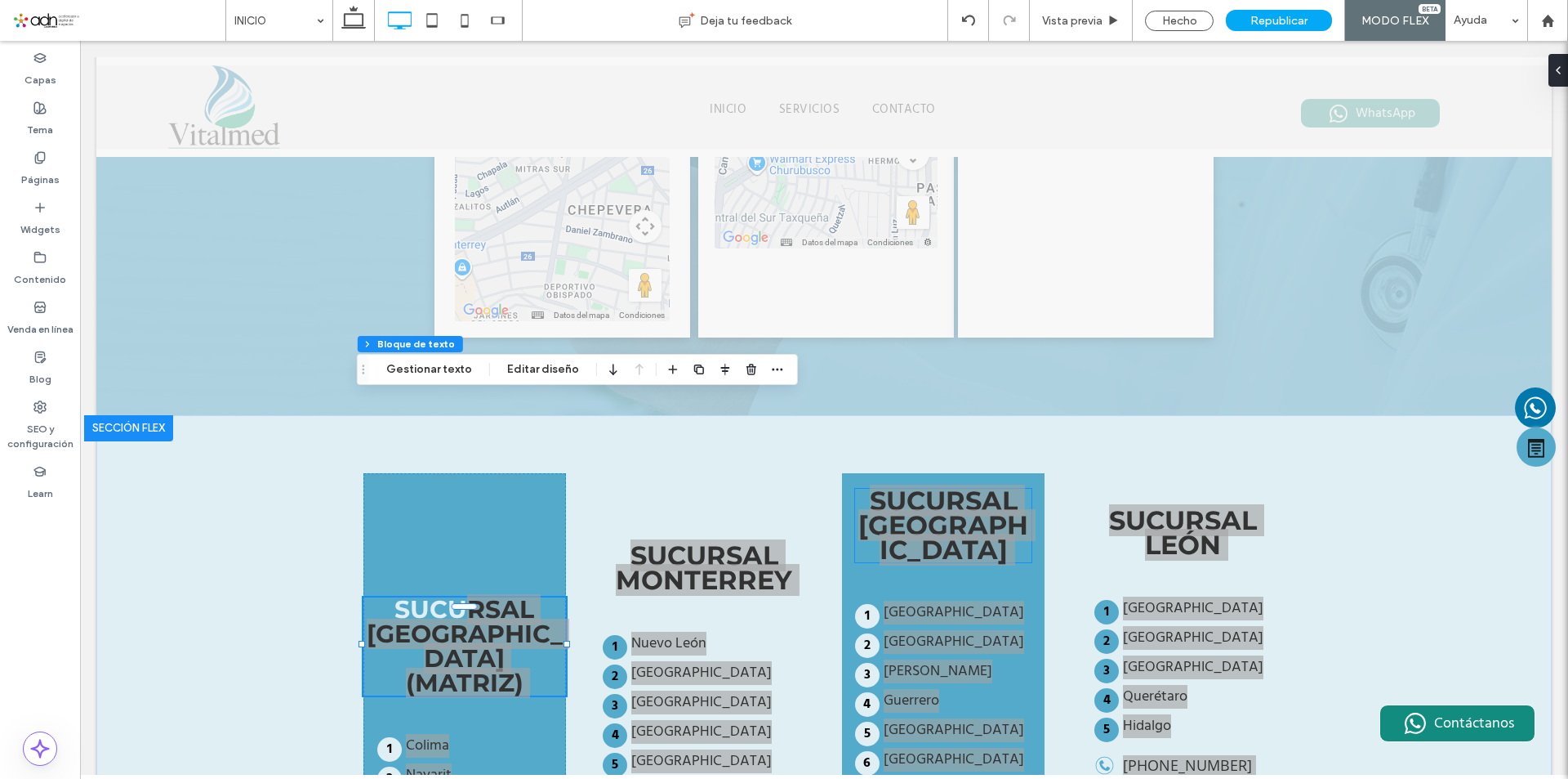
click at [925, 484] on strong "SUCURSAL [GEOGRAPHIC_DATA]" at bounding box center [944, 525] width 170 height 81
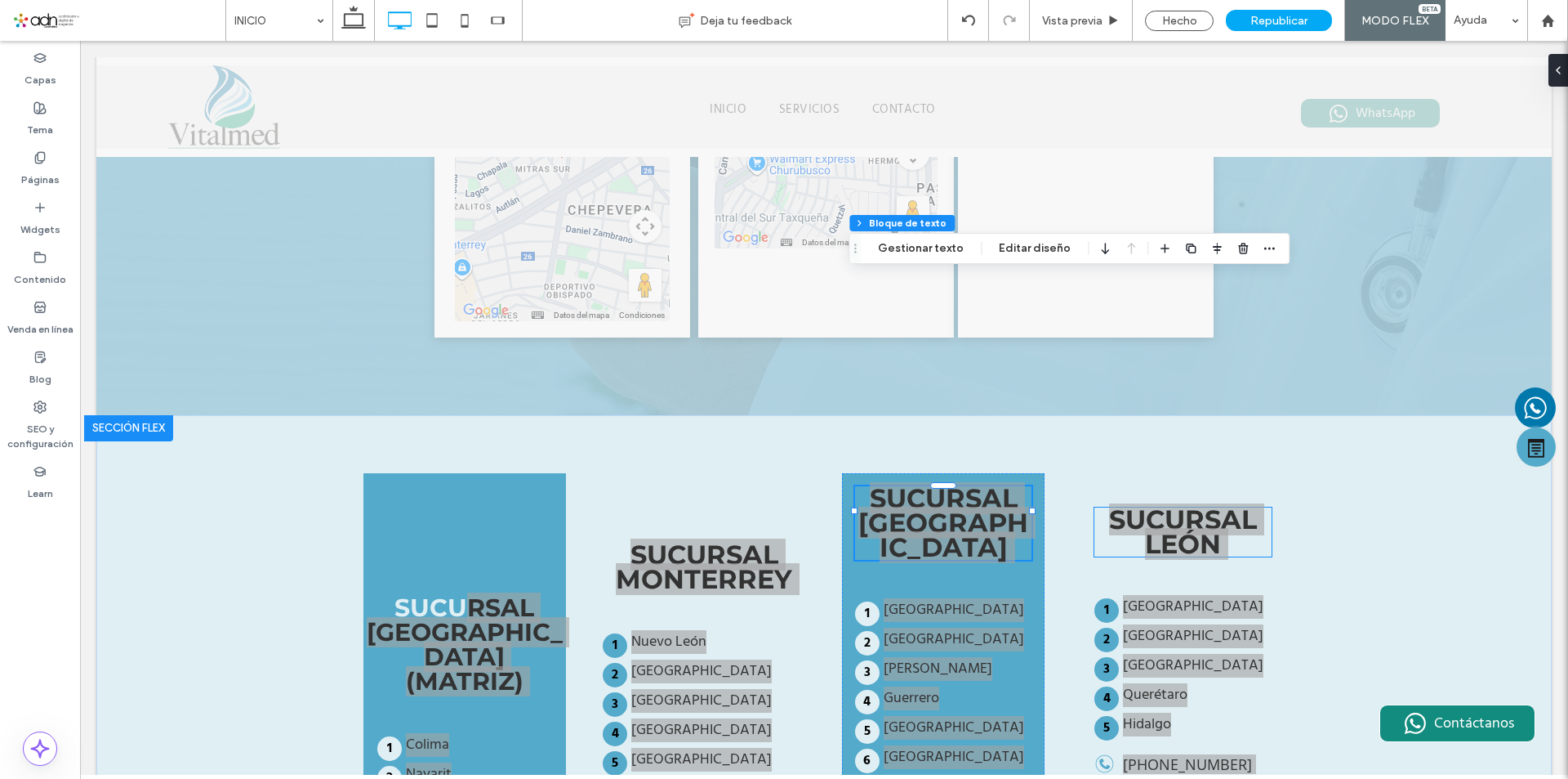
click at [1168, 503] on strong "SUCURSAL LEÓN" at bounding box center [1184, 531] width 148 height 56
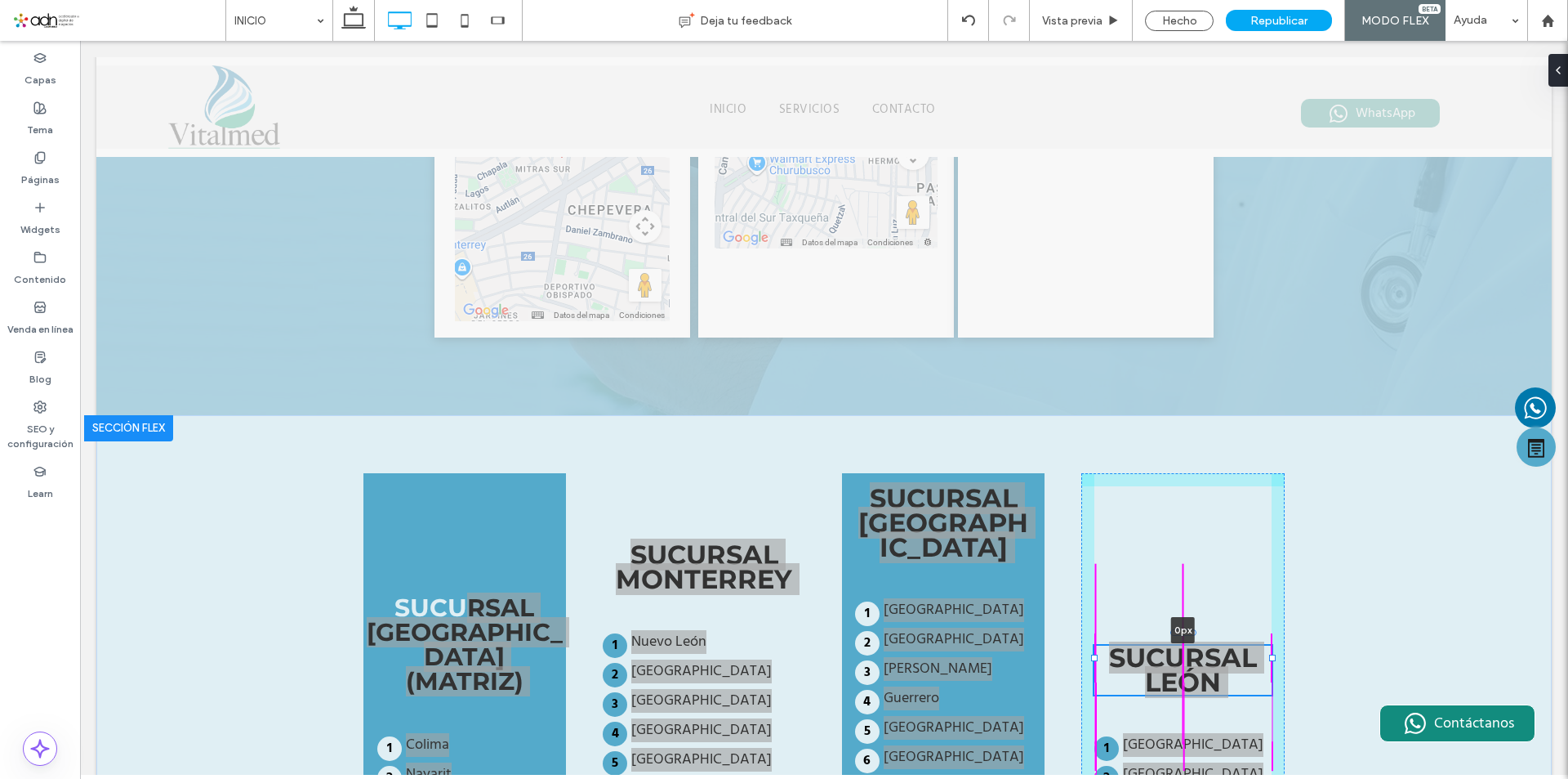
drag, startPoint x: 1177, startPoint y: 284, endPoint x: 1193, endPoint y: 560, distance: 276.5
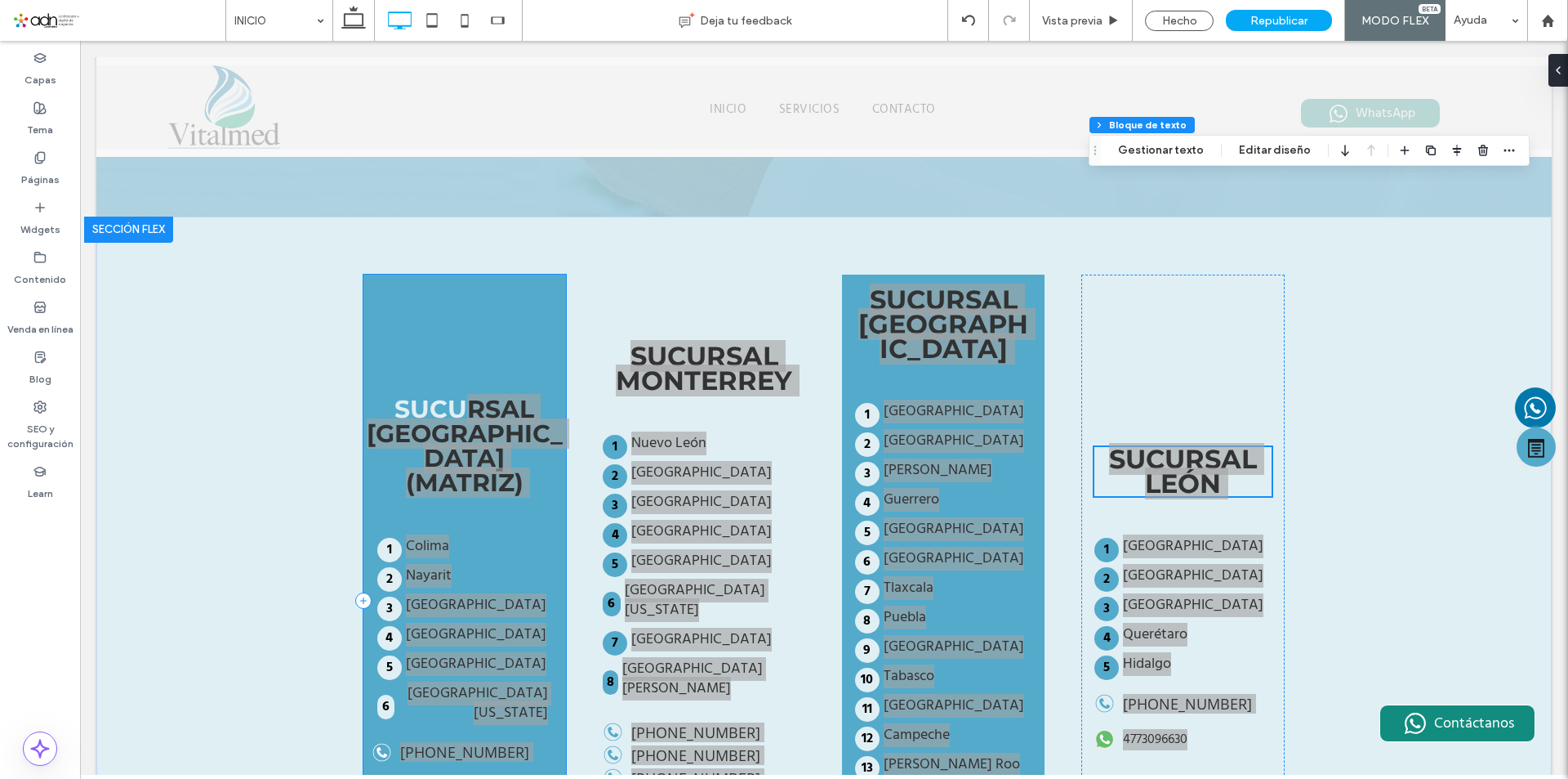
scroll to position [3688, 0]
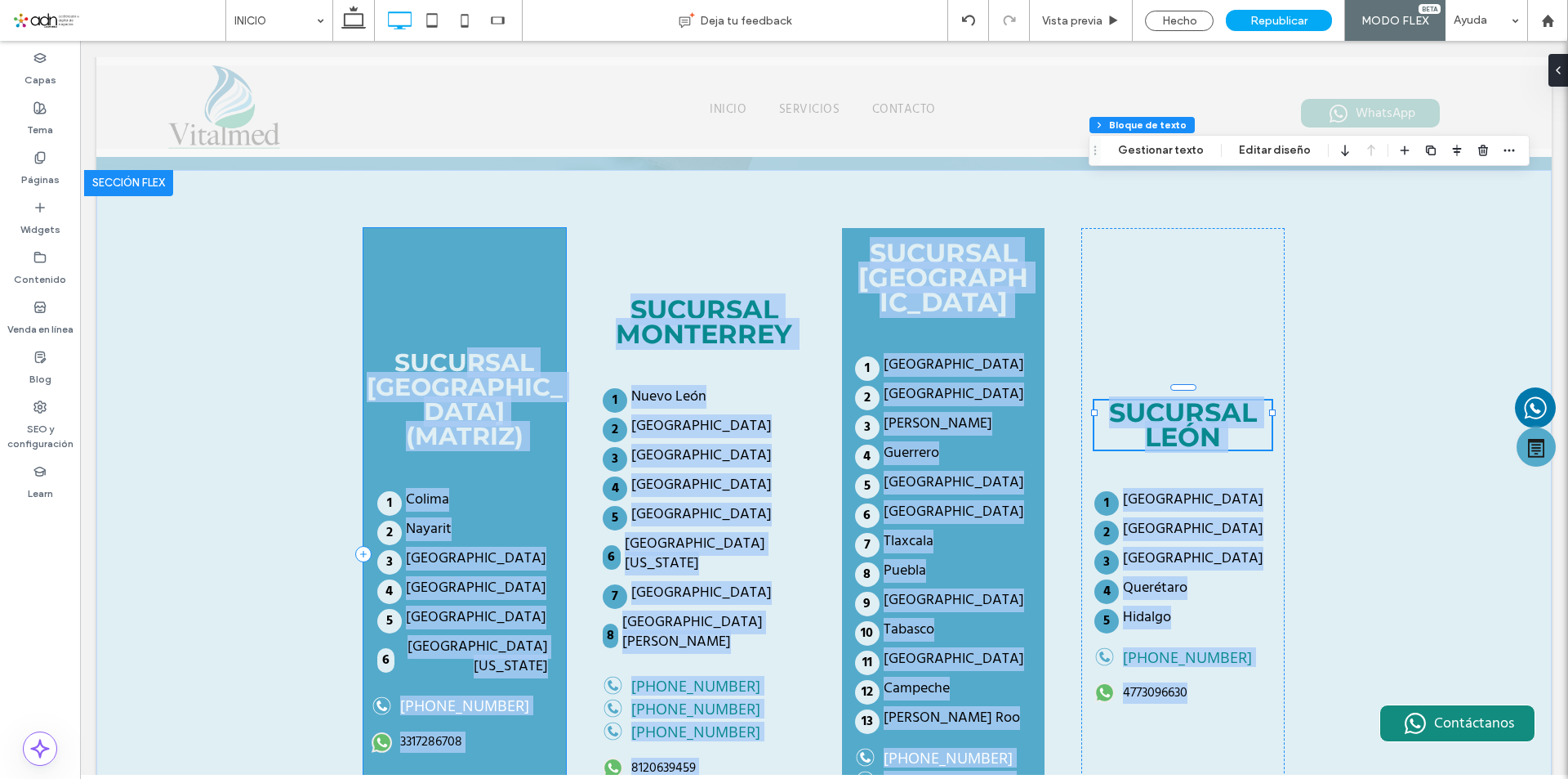
click at [412, 606] on div "SUCURSAL [GEOGRAPHIC_DATA] (MATRIZ) [GEOGRAPHIC_DATA] [GEOGRAPHIC_DATA] [GEOGRA…" at bounding box center [465, 555] width 204 height 652
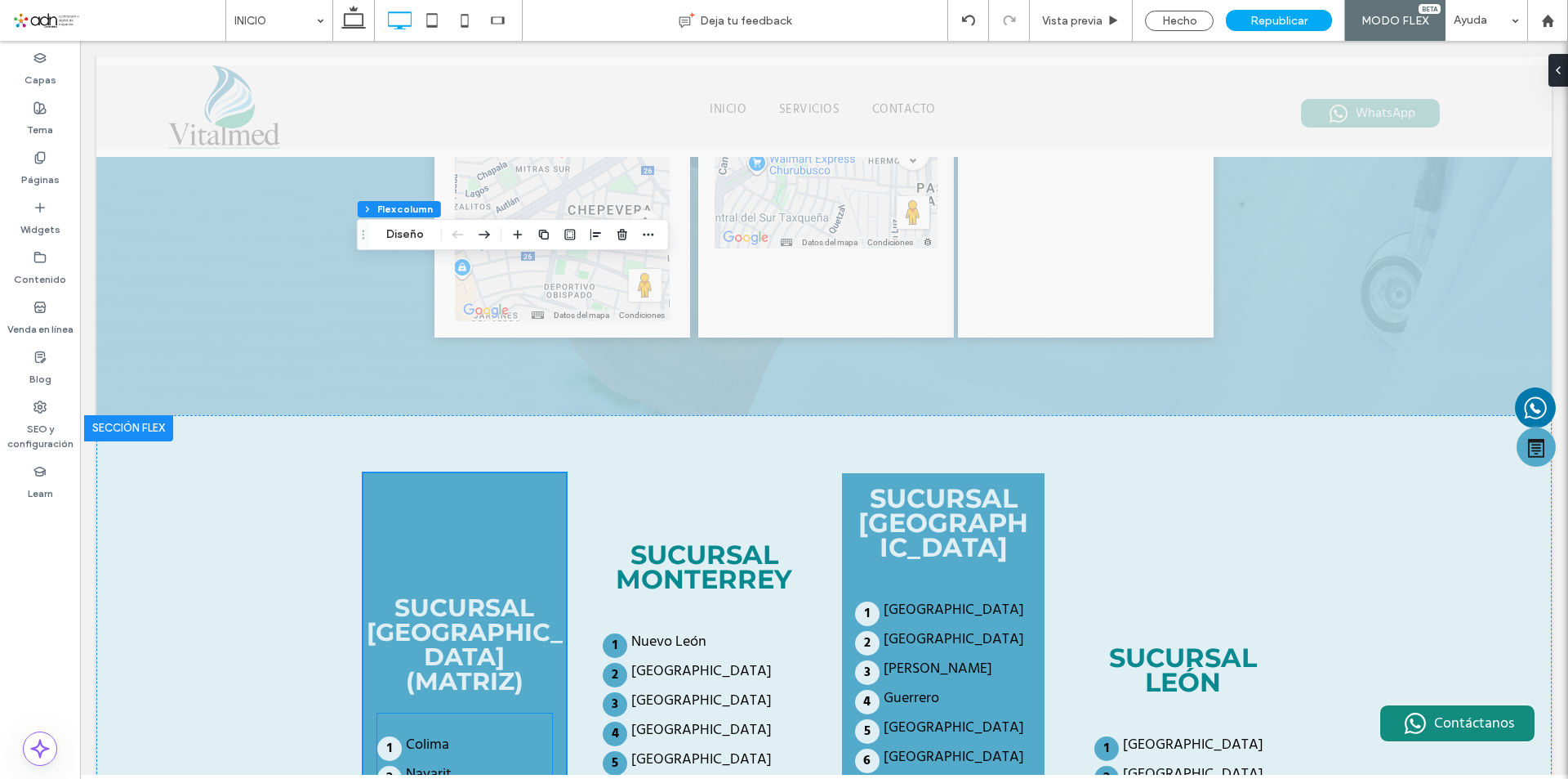
scroll to position [3525, 0]
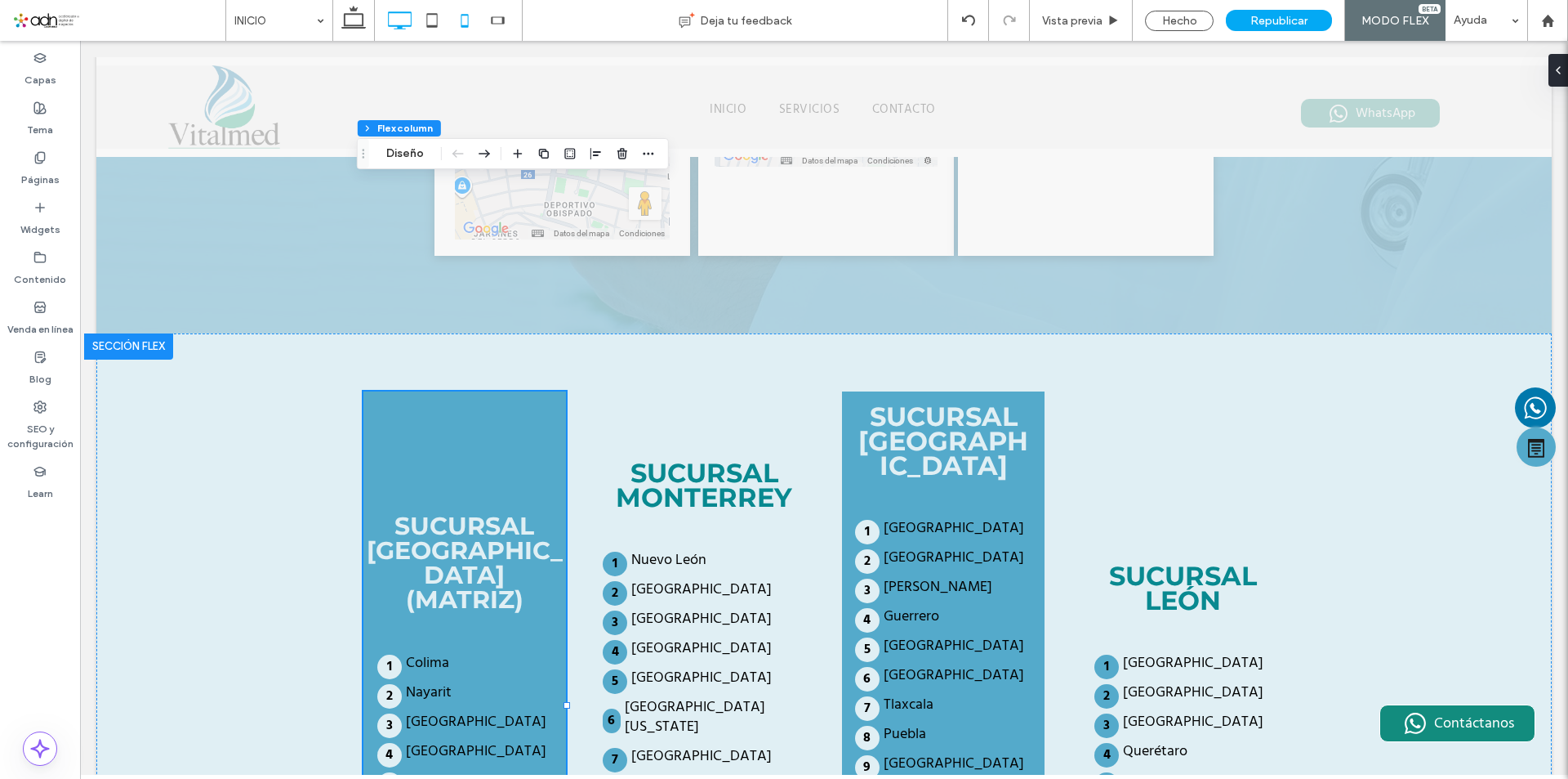
click at [463, 24] on icon at bounding box center [464, 20] width 33 height 33
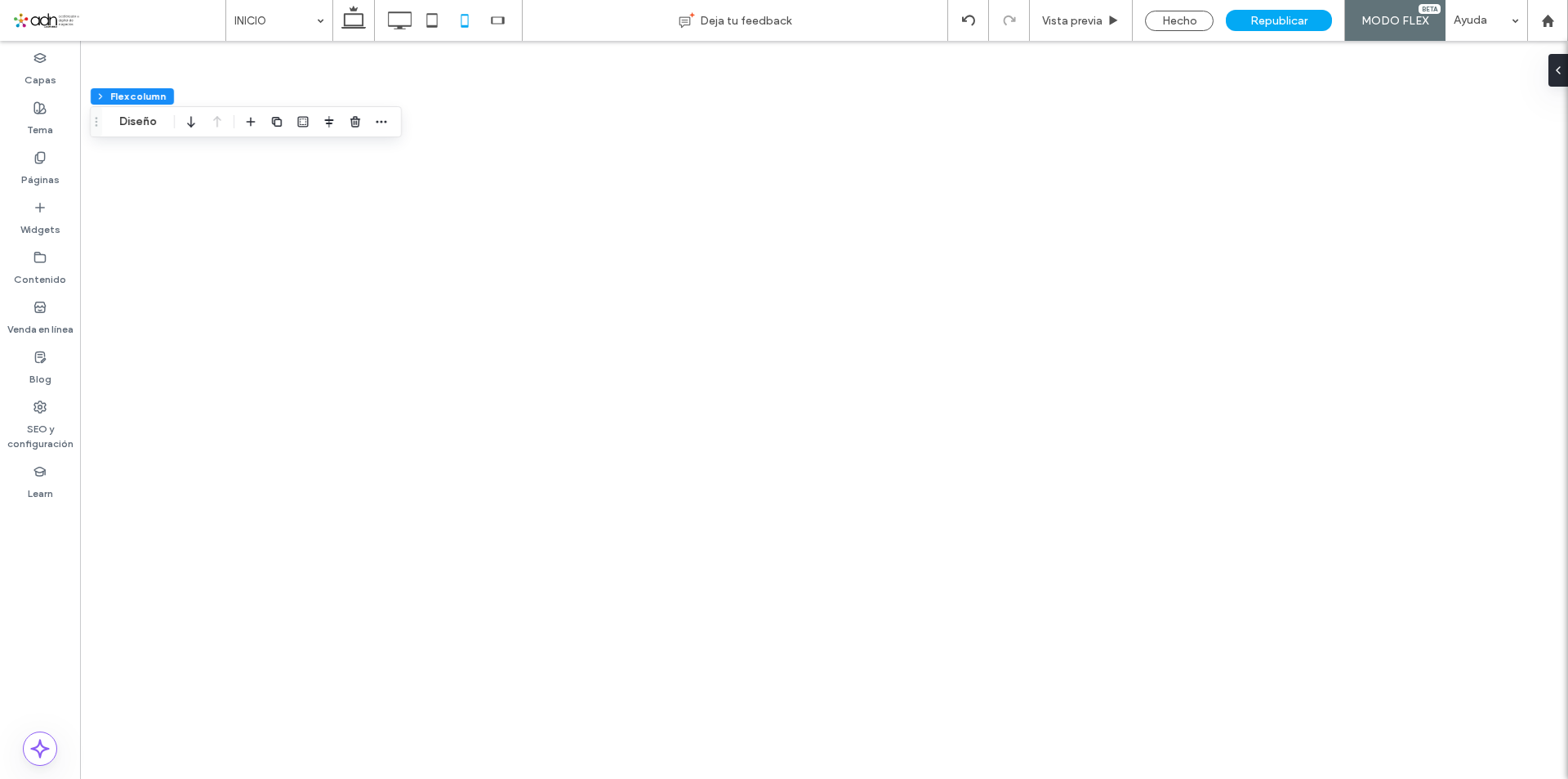
type input "**"
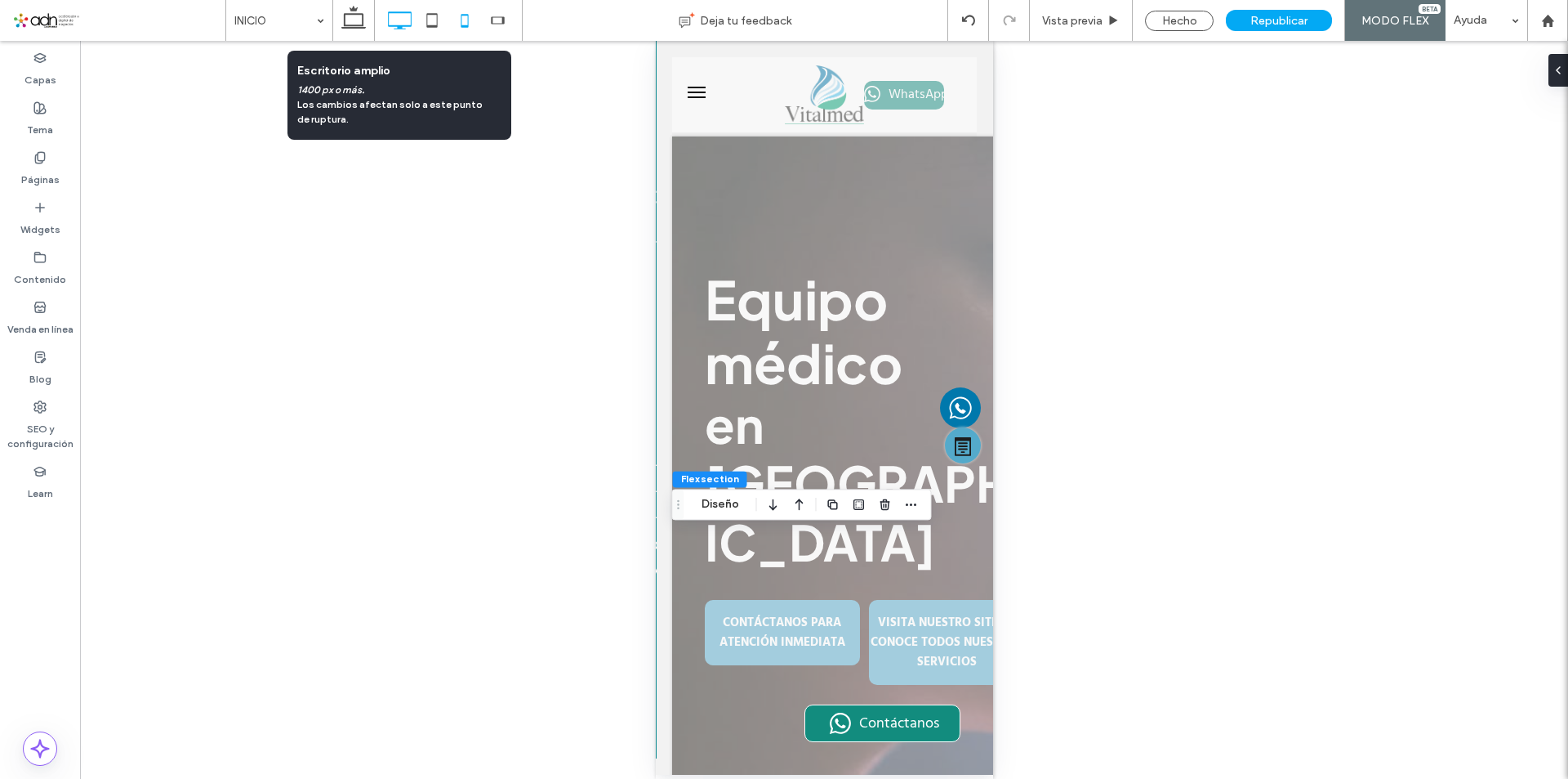
click at [396, 21] on icon at bounding box center [399, 20] width 33 height 33
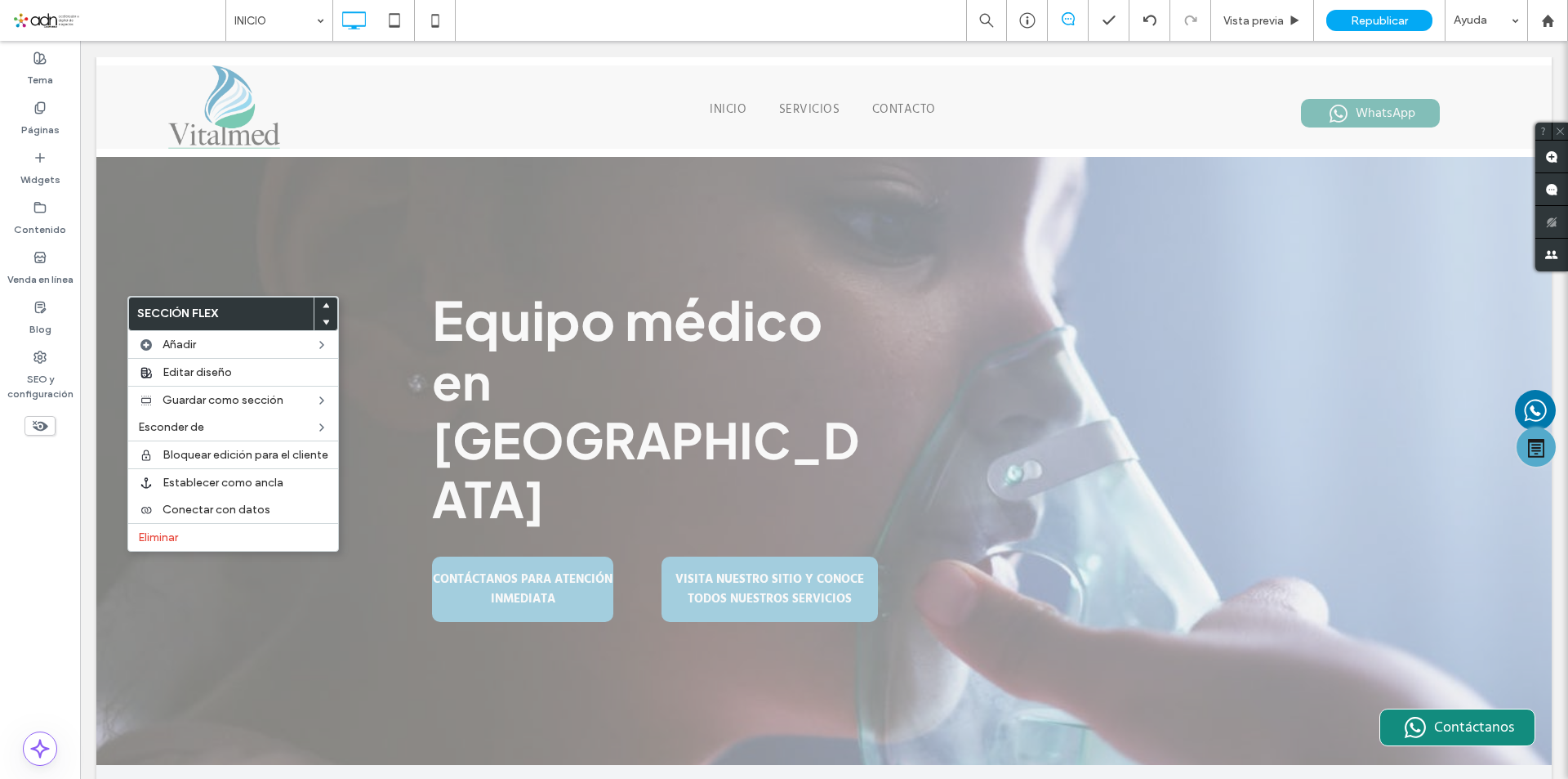
click at [324, 322] on use at bounding box center [326, 321] width 7 height 5
click at [425, 23] on icon at bounding box center [435, 20] width 33 height 33
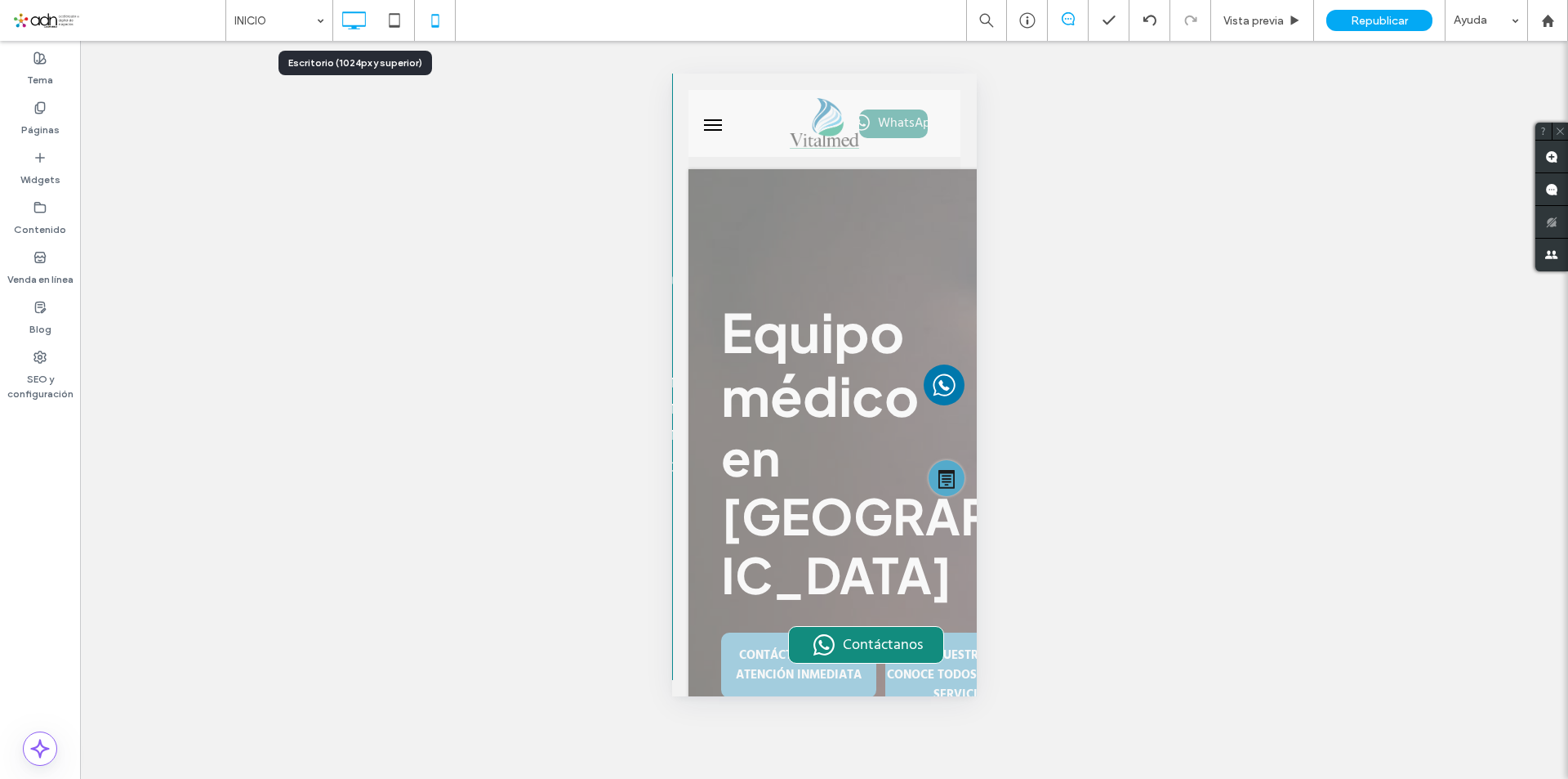
click at [352, 24] on icon at bounding box center [353, 20] width 33 height 33
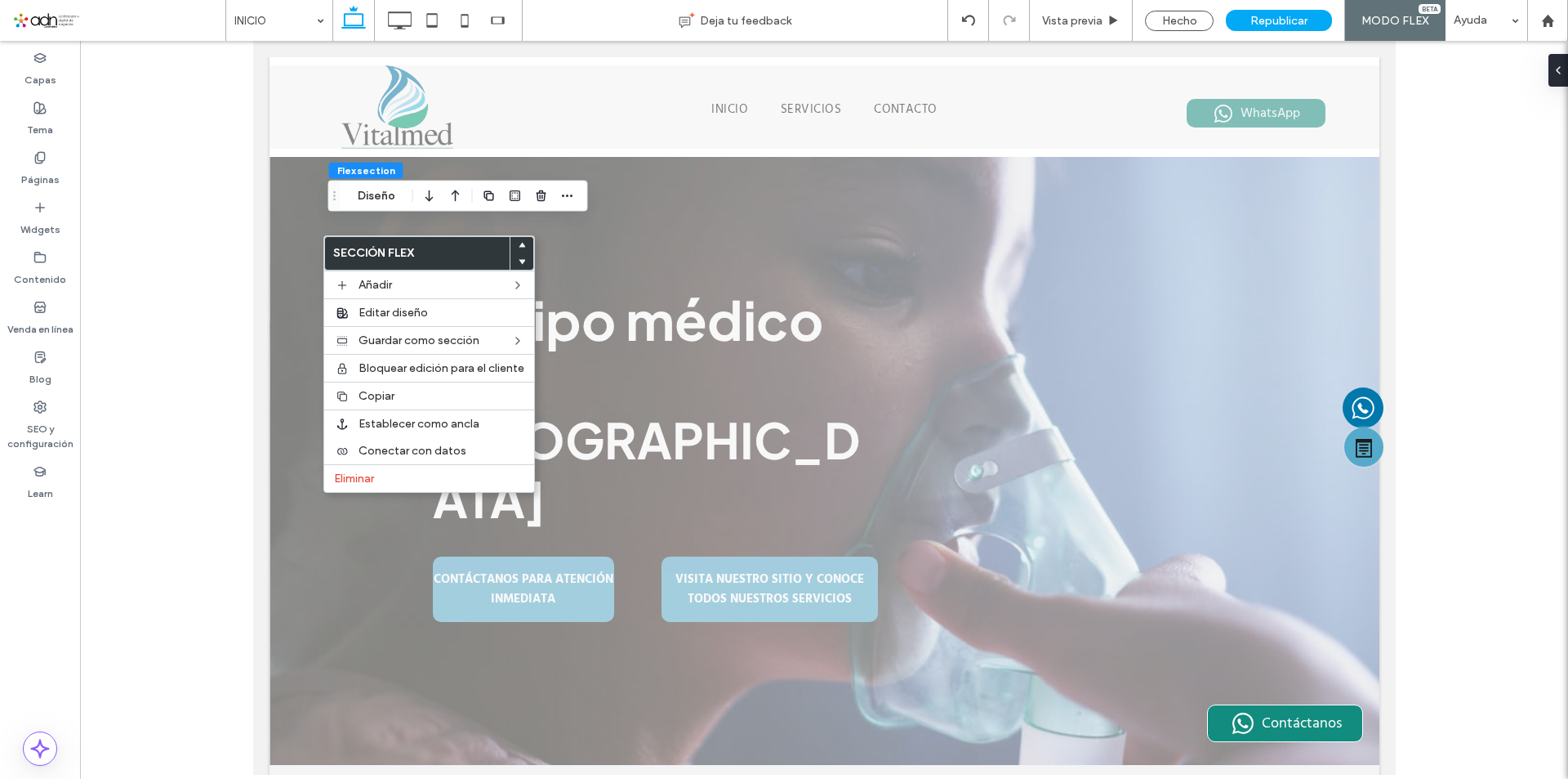
click at [523, 245] on icon at bounding box center [522, 245] width 7 height 7
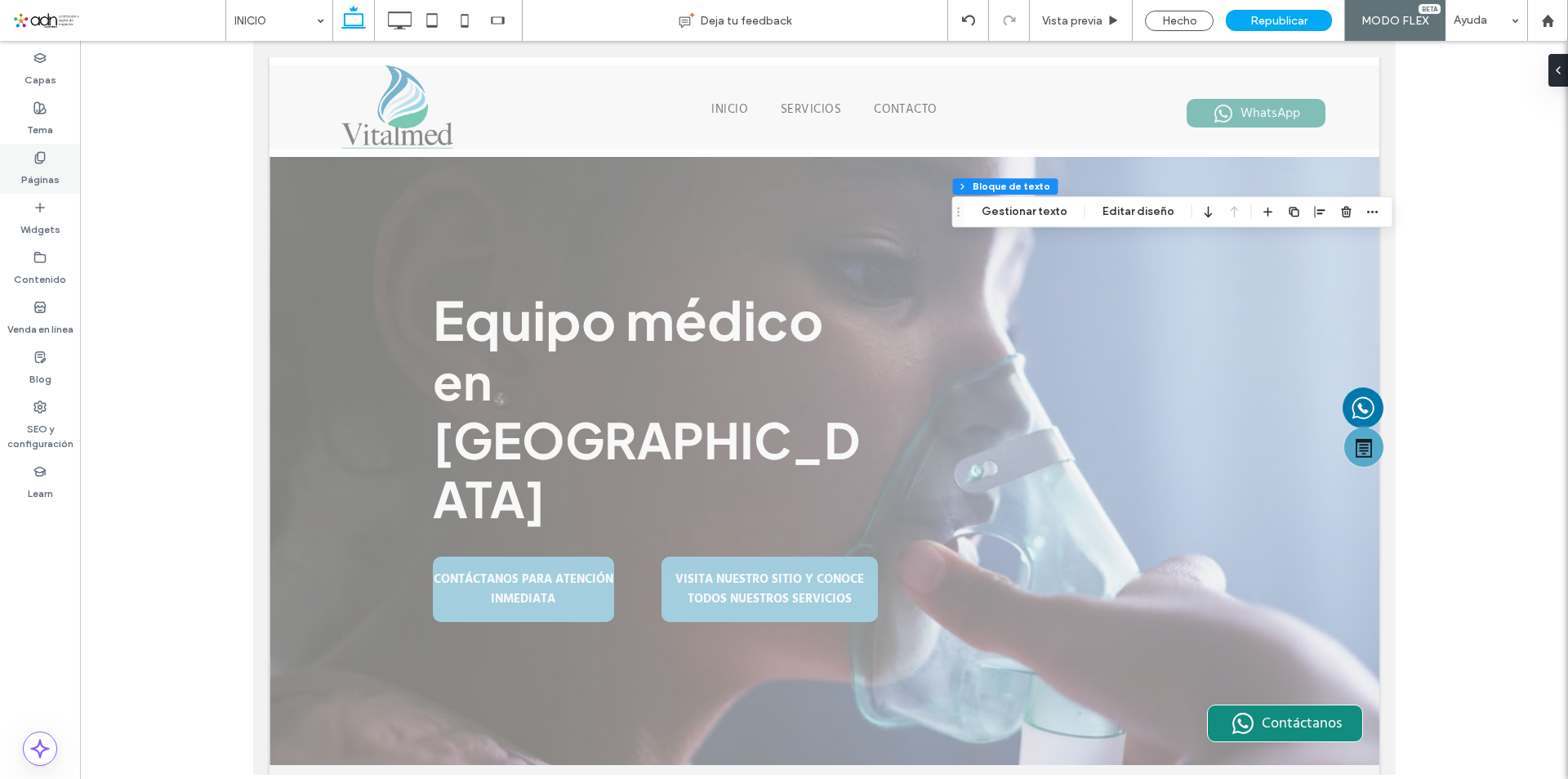
click at [41, 168] on label "Páginas" at bounding box center [40, 175] width 39 height 23
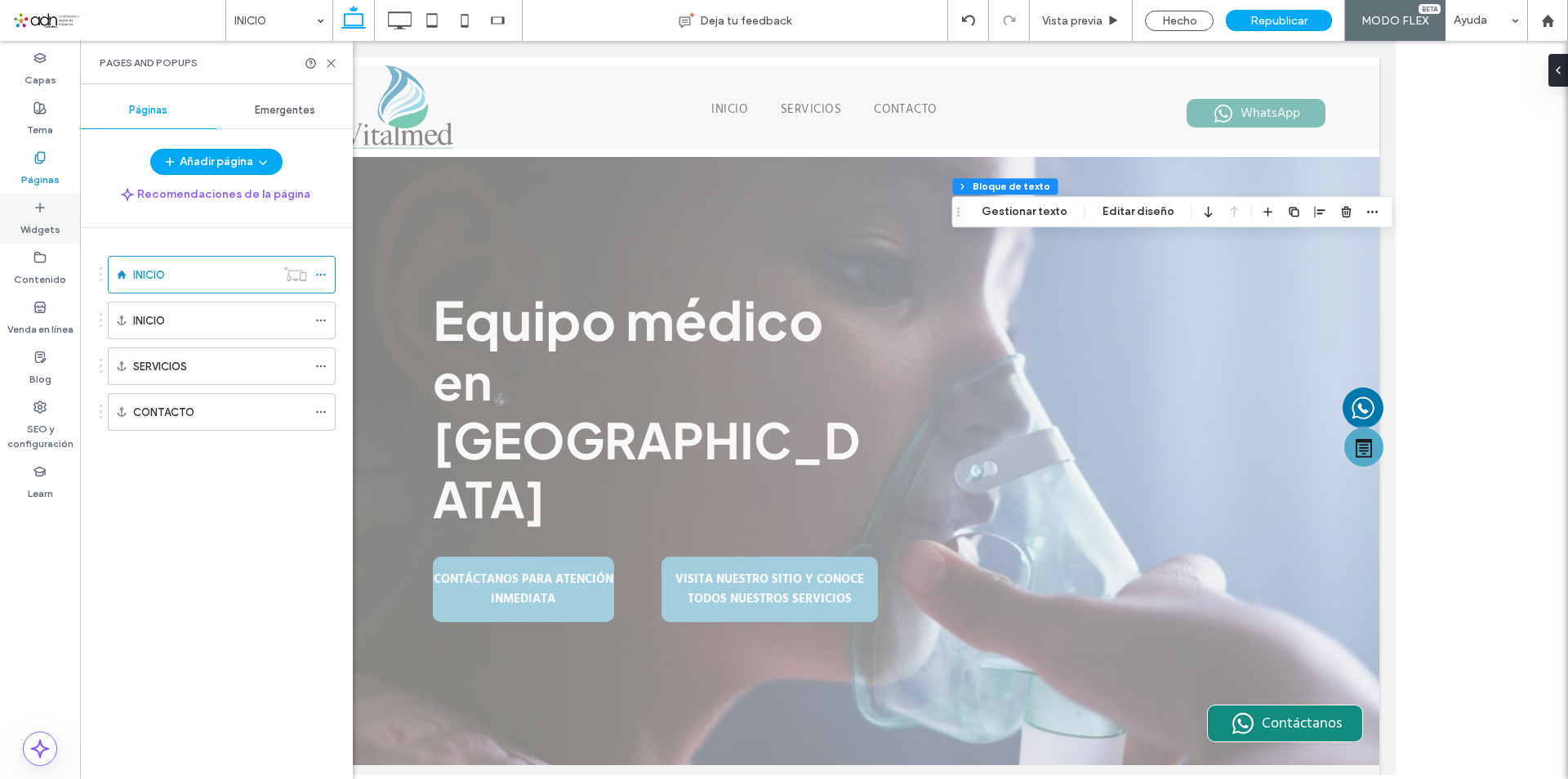
click at [49, 218] on label "Widgets" at bounding box center [41, 225] width 41 height 23
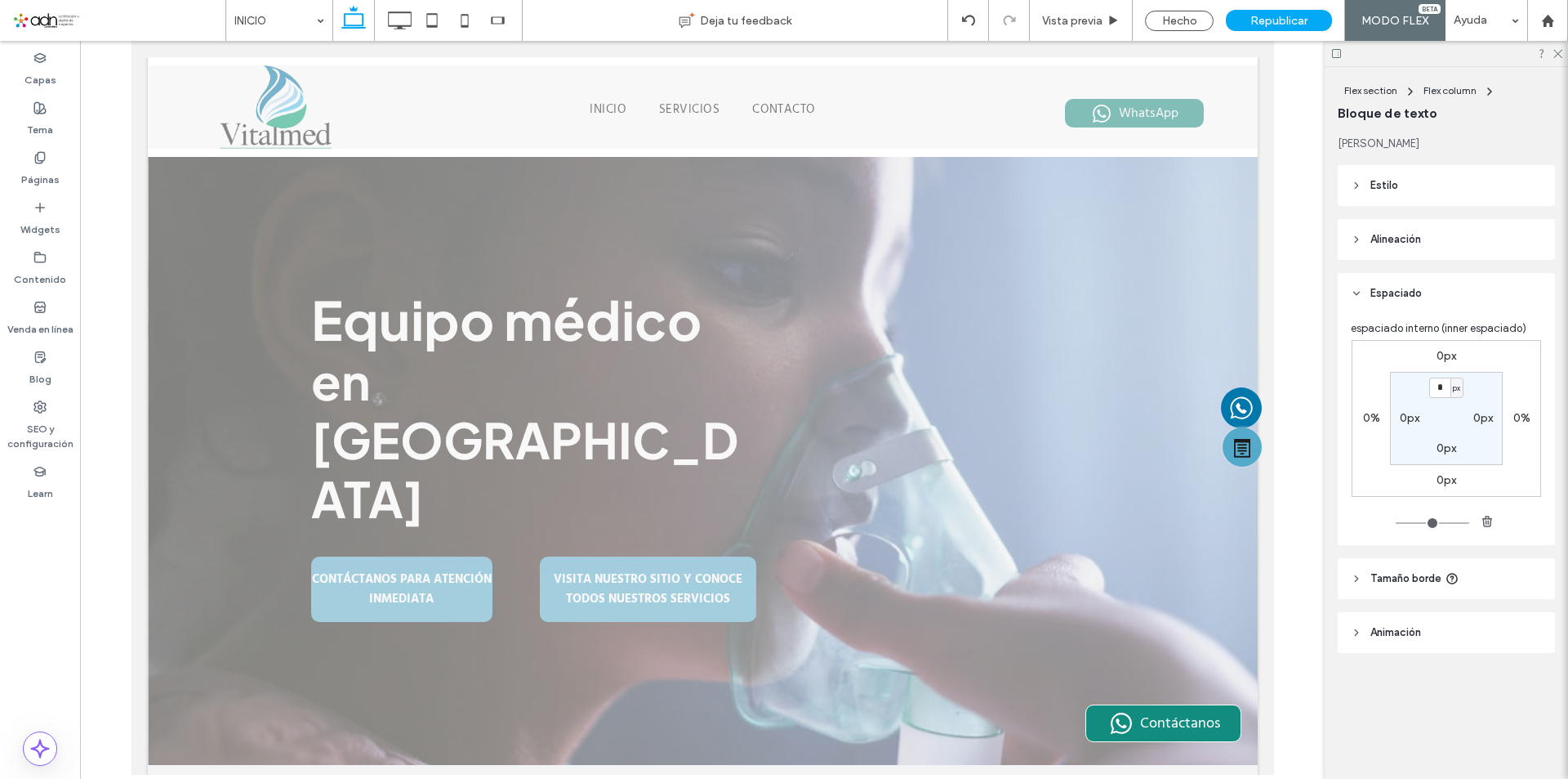
type input "****"
type input "**"
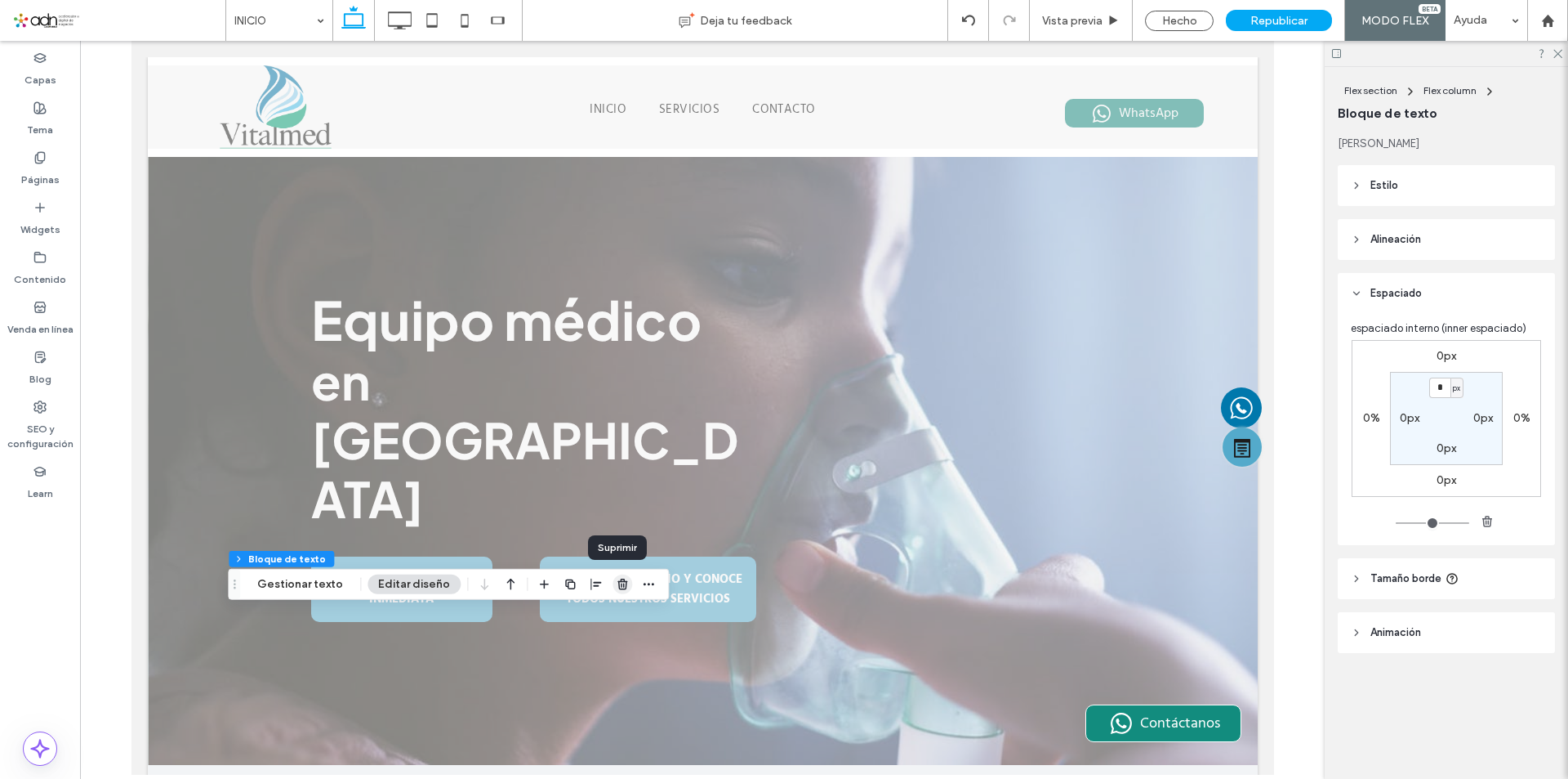
click at [618, 587] on use "button" at bounding box center [622, 583] width 10 height 11
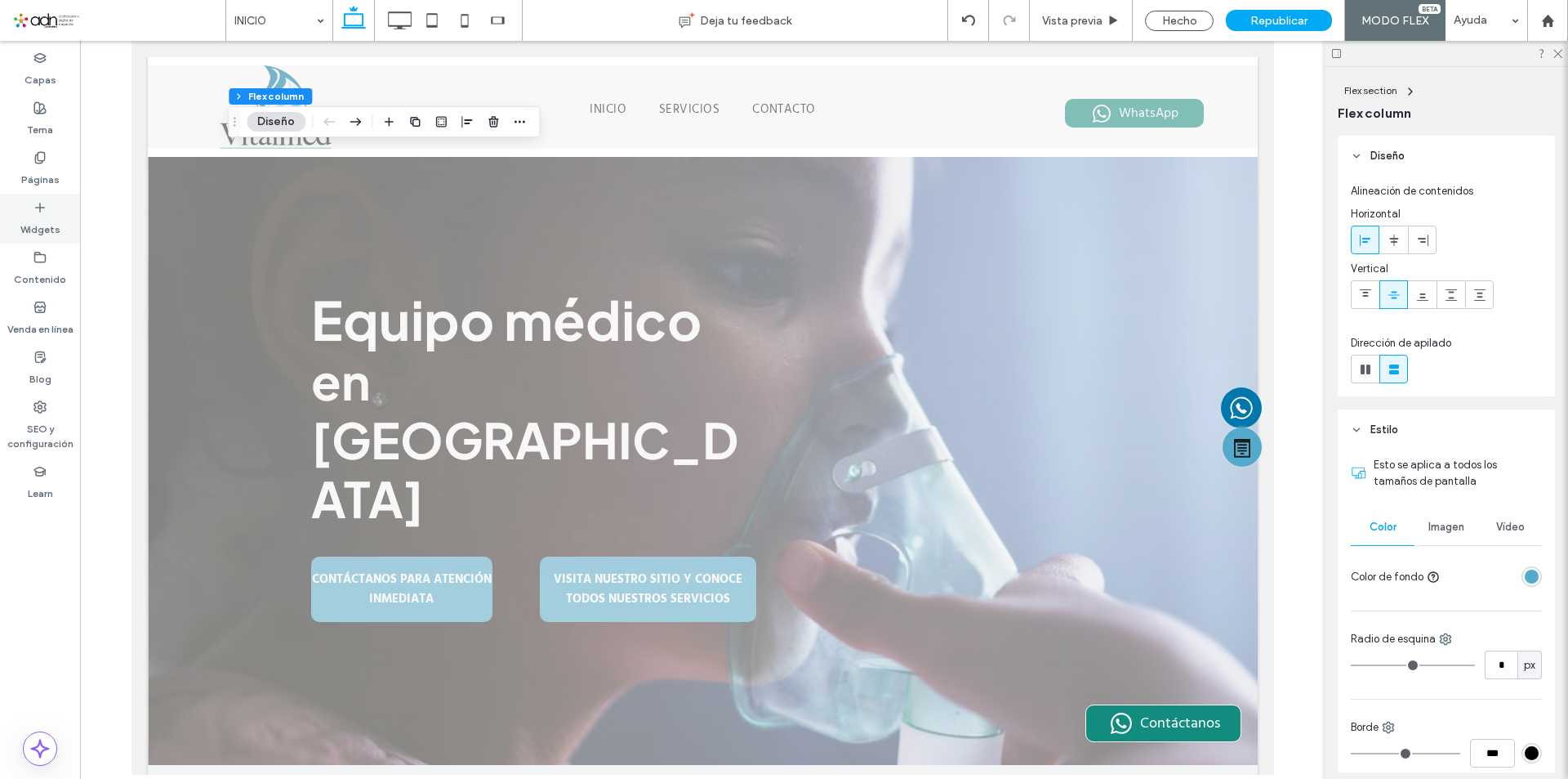
click at [44, 210] on icon at bounding box center [40, 207] width 13 height 13
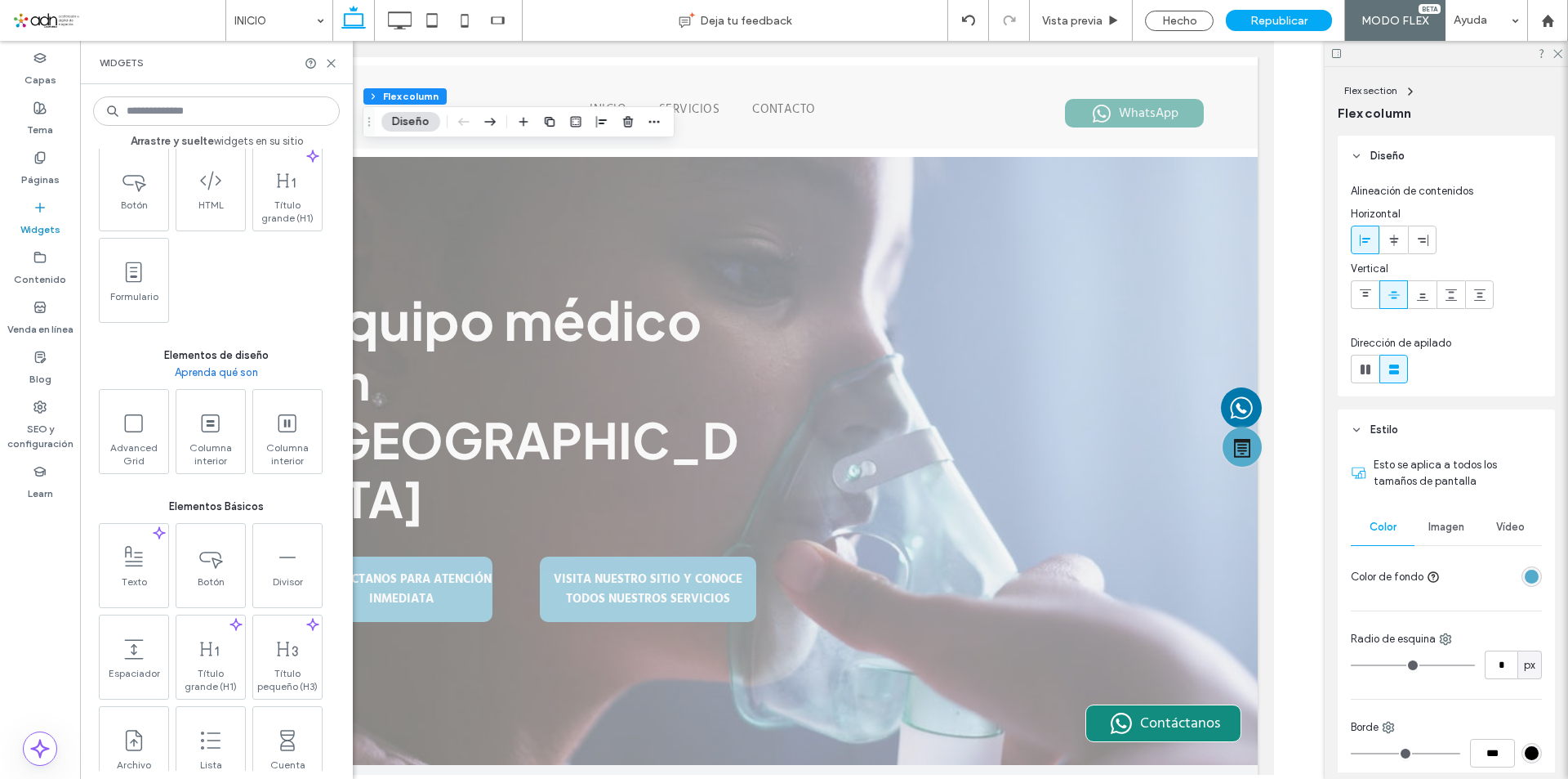
scroll to position [572, 0]
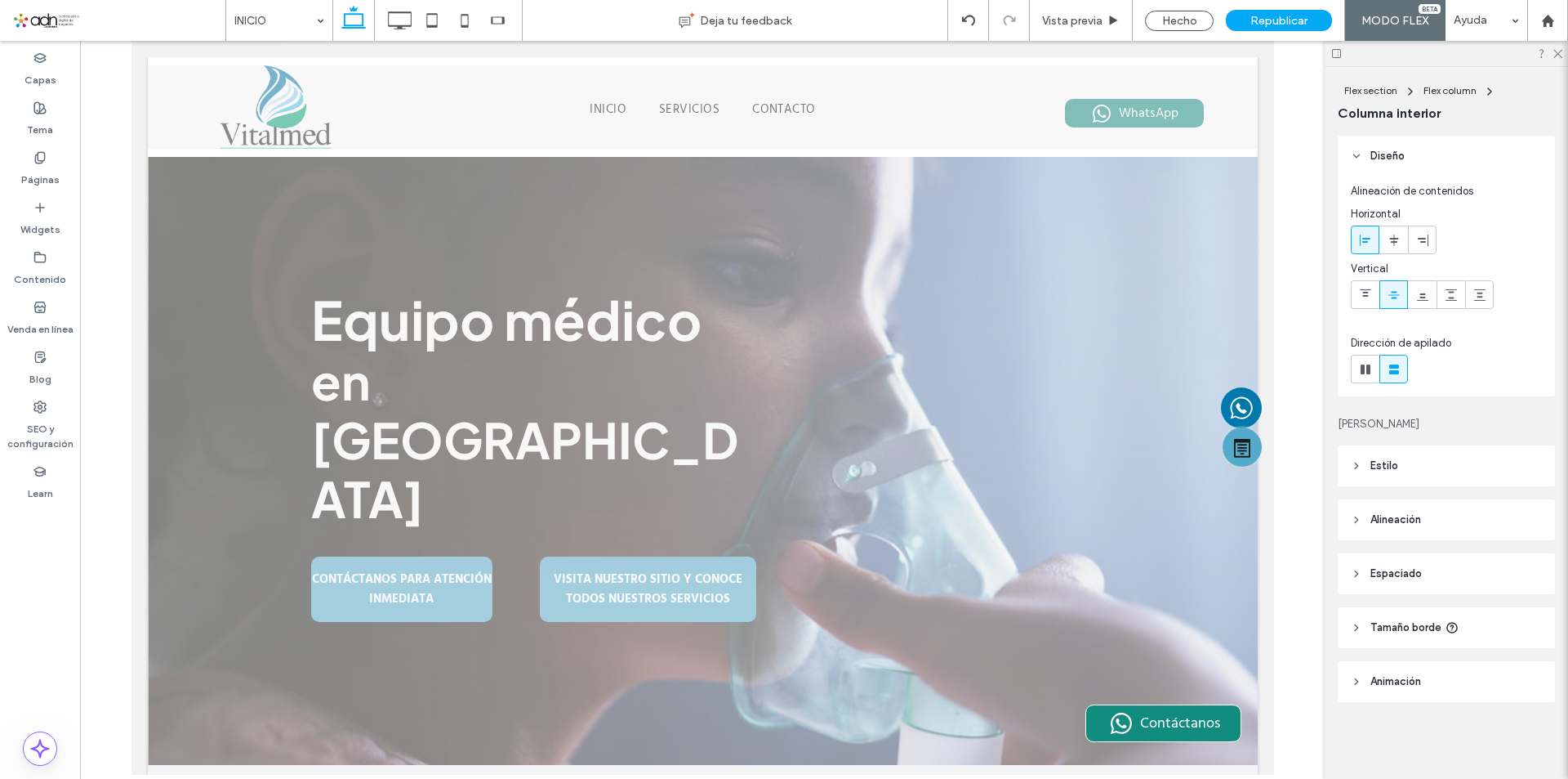
type input "***"
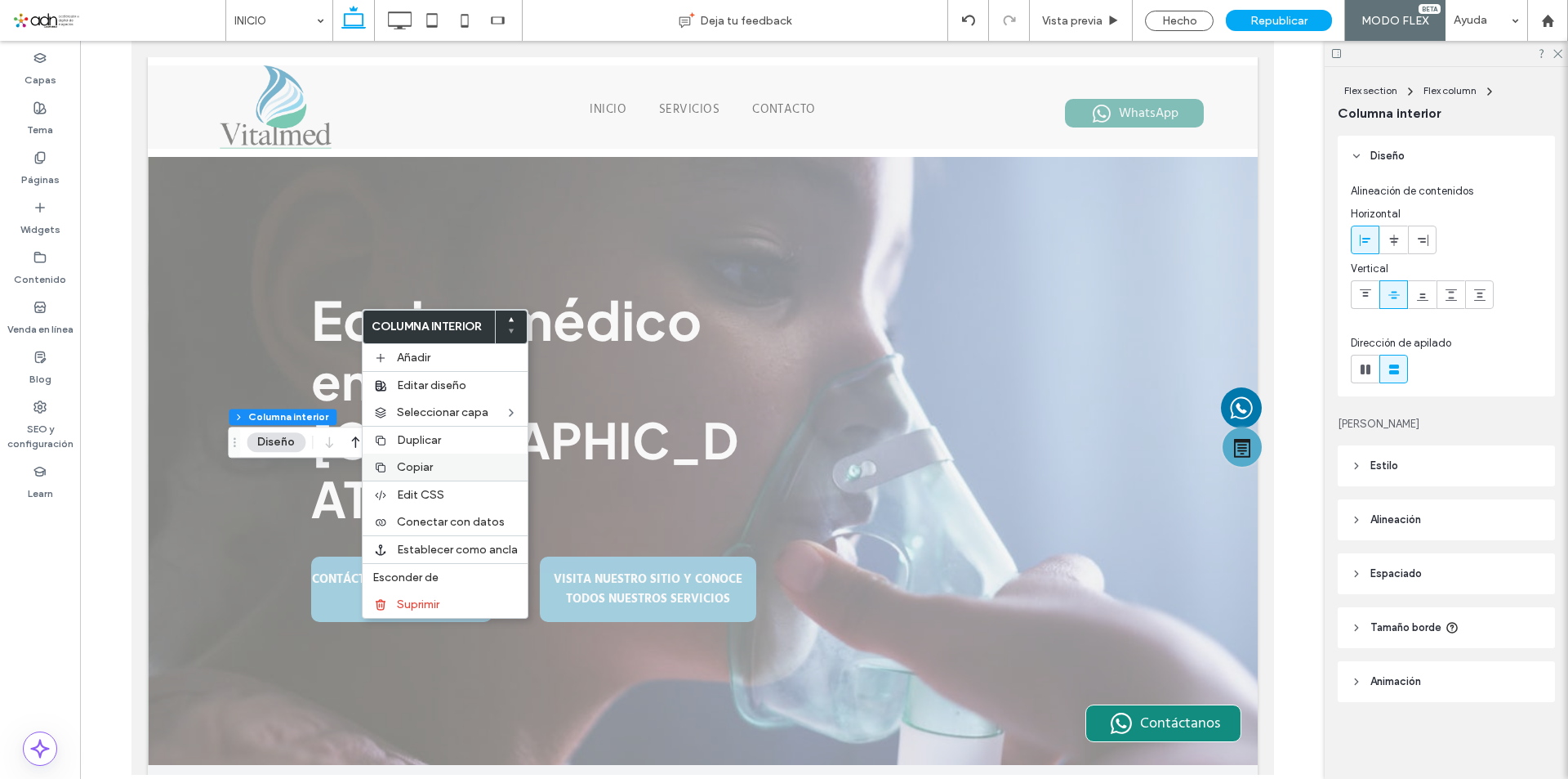
click at [394, 476] on div "Copiar" at bounding box center [445, 467] width 165 height 27
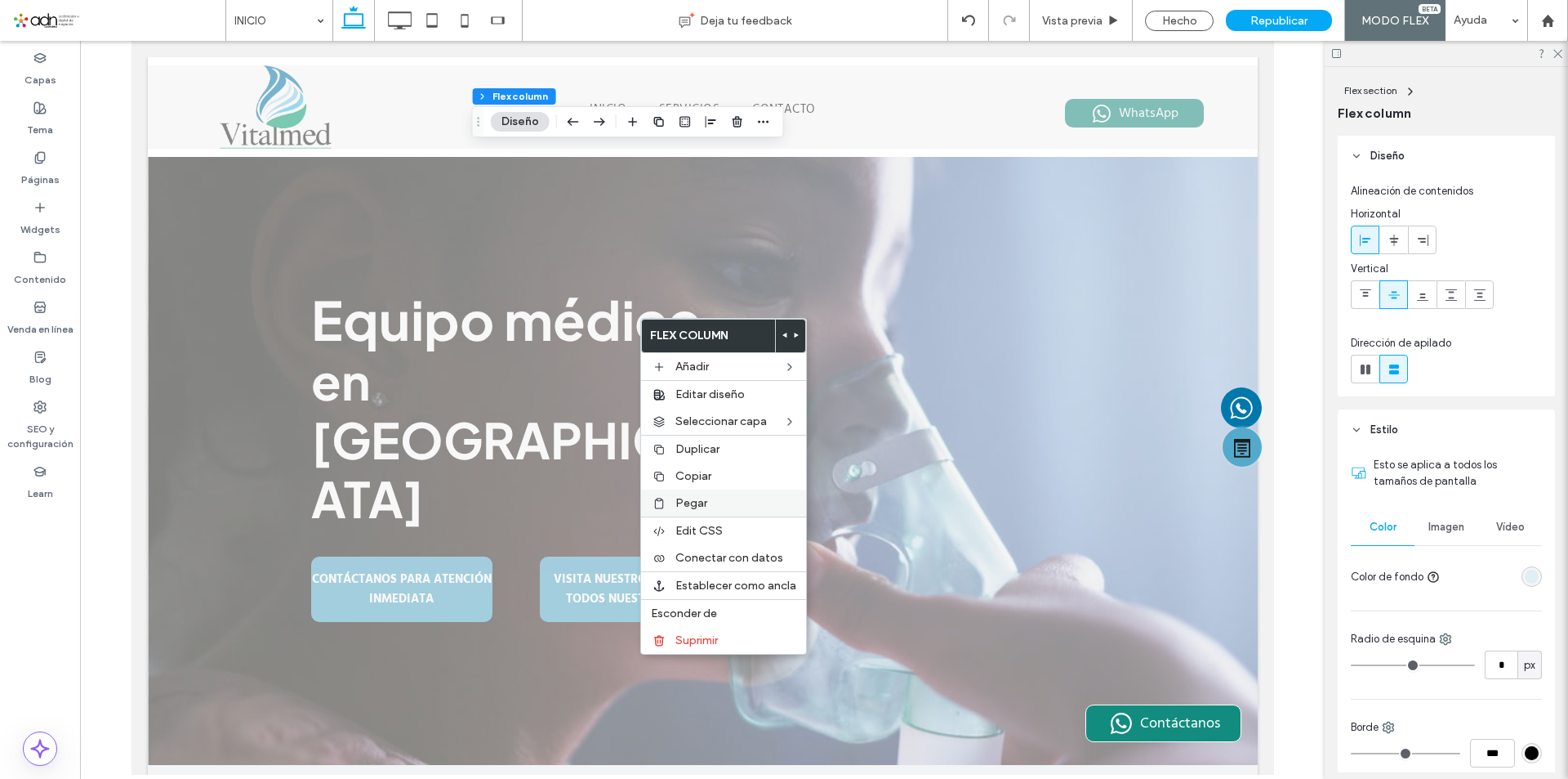
click at [666, 506] on div at bounding box center [659, 503] width 17 height 13
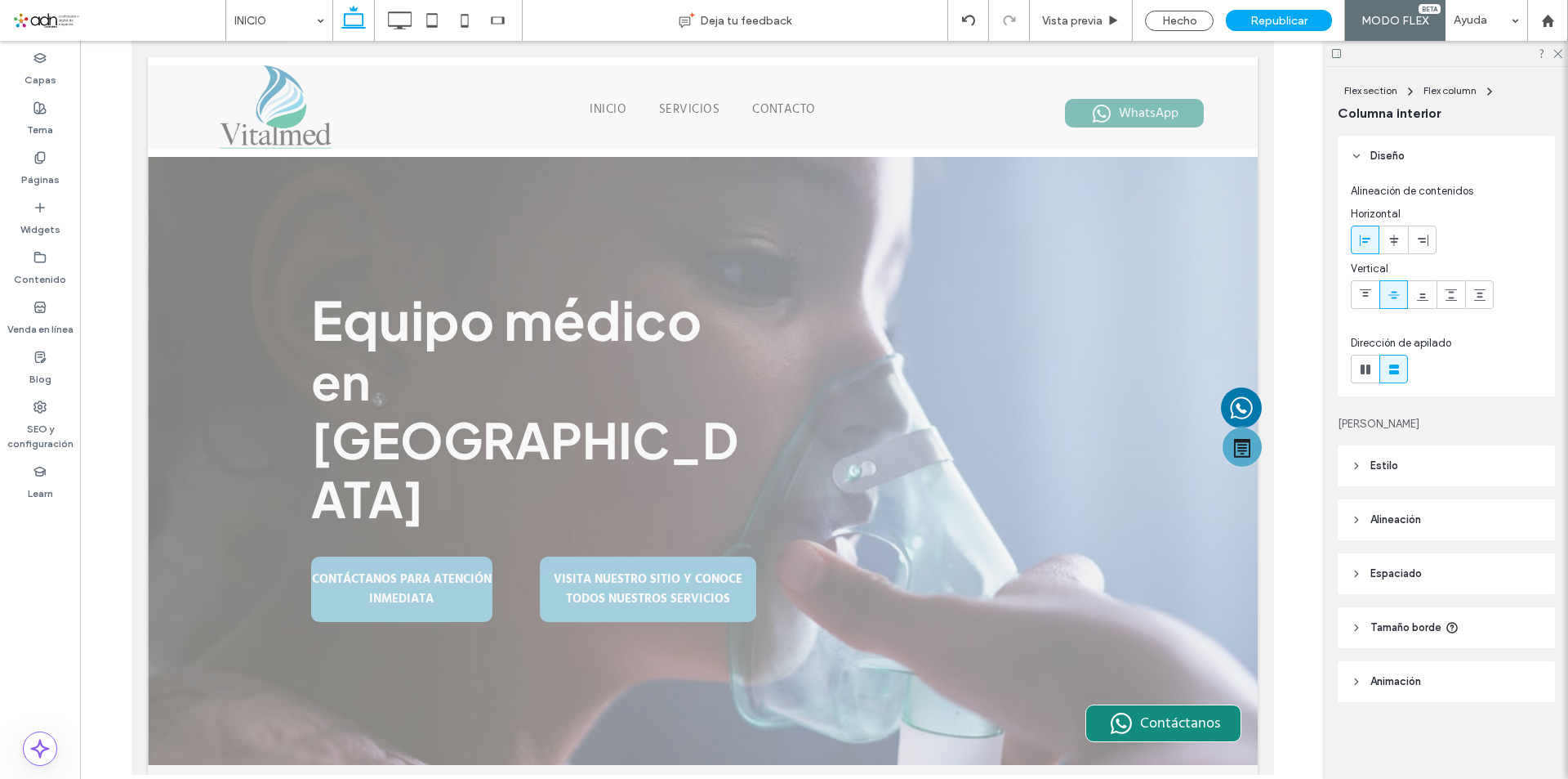
type input "***"
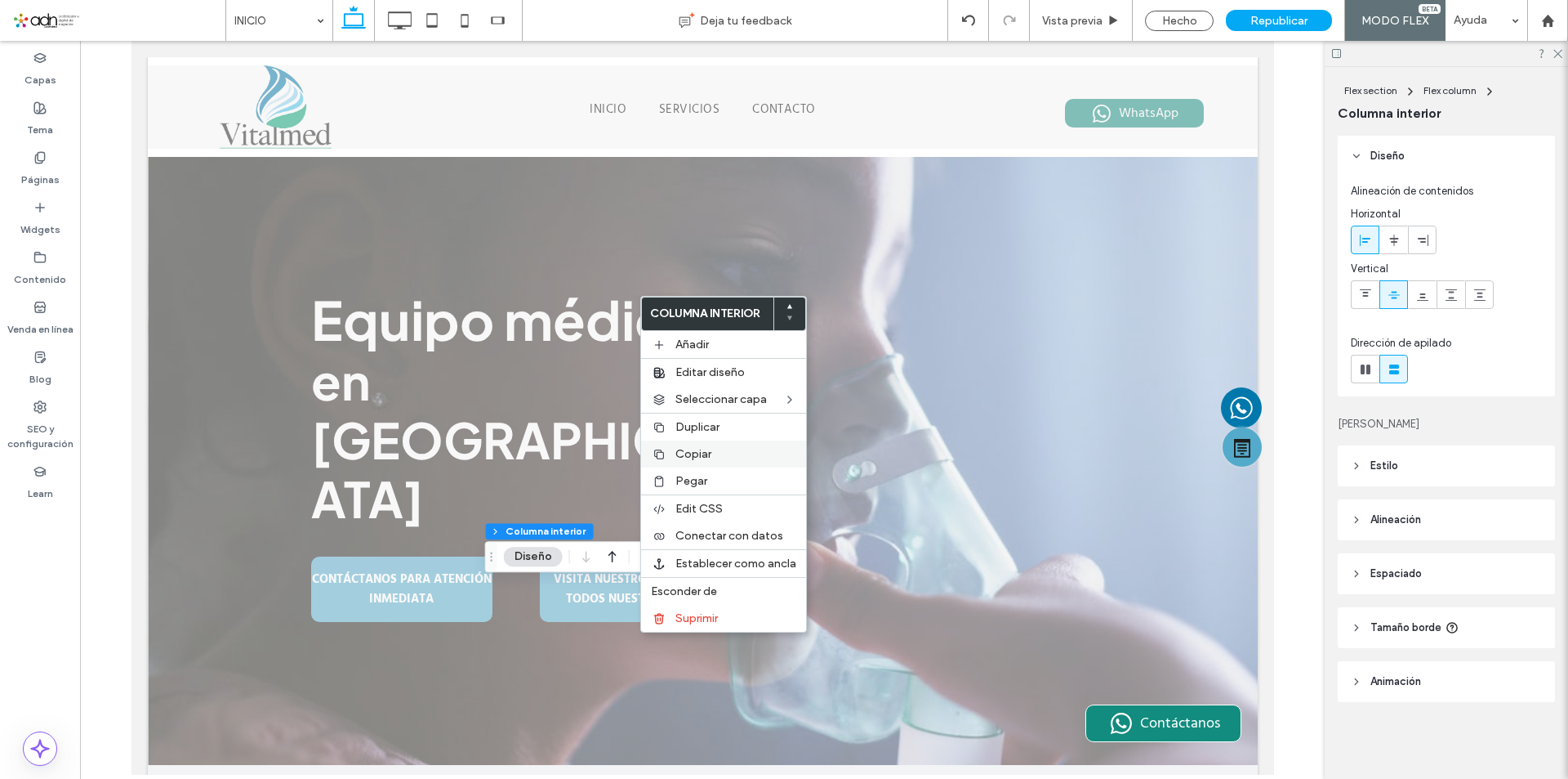
click at [696, 460] on span "Copiar" at bounding box center [694, 454] width 36 height 14
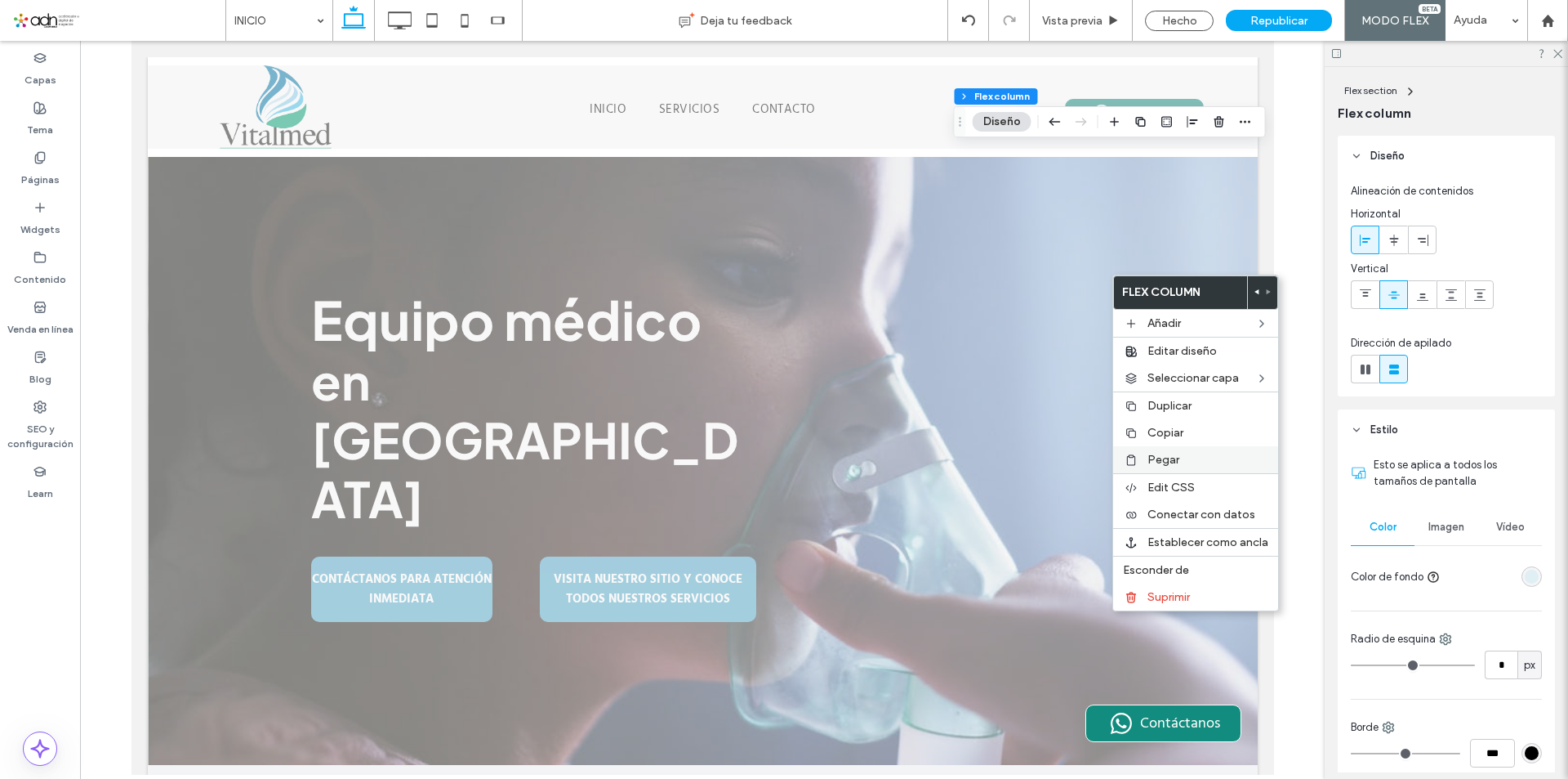
click at [1157, 460] on span "Pegar" at bounding box center [1164, 460] width 32 height 14
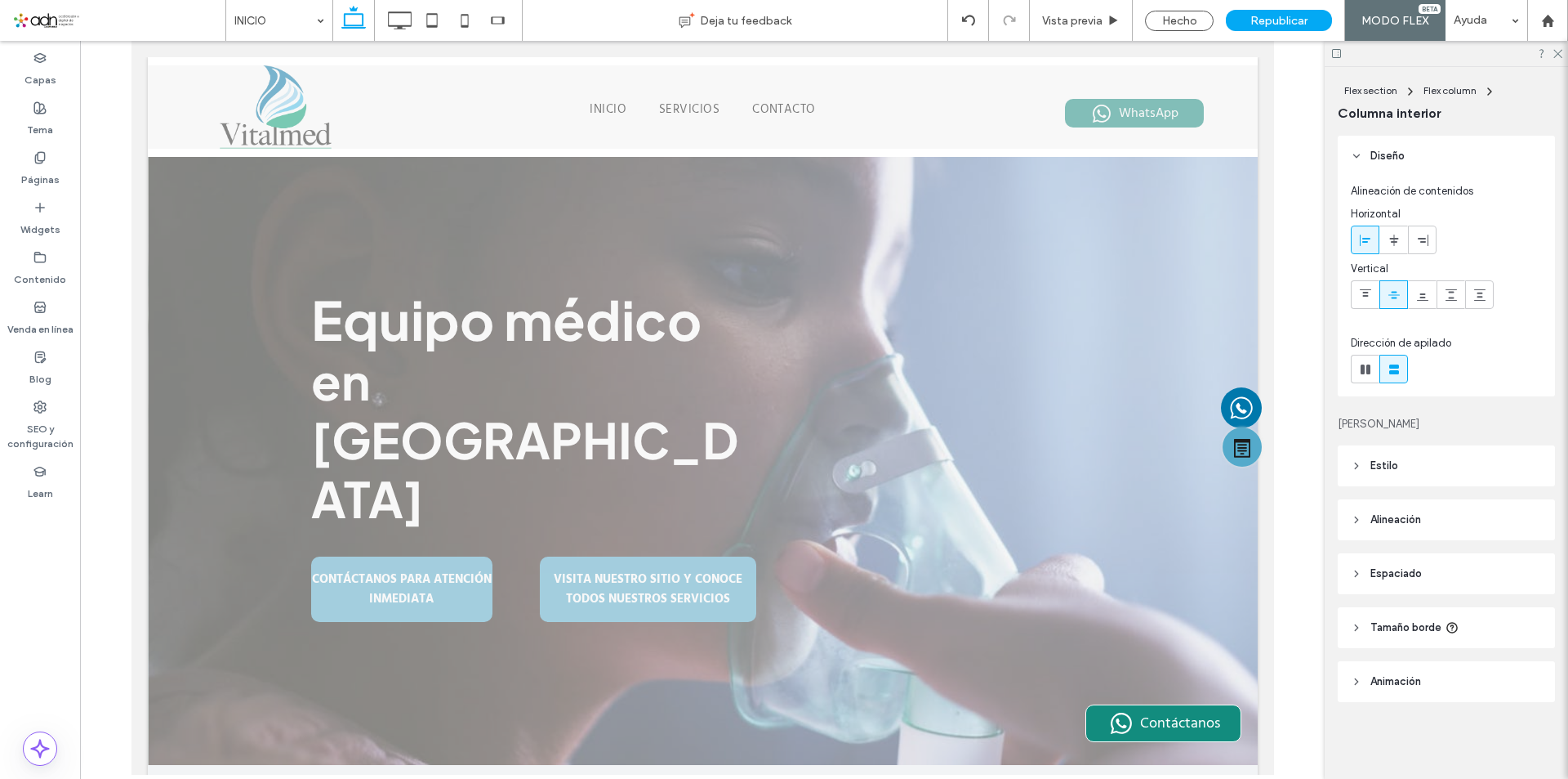
type input "***"
click at [458, 25] on icon at bounding box center [464, 20] width 33 height 33
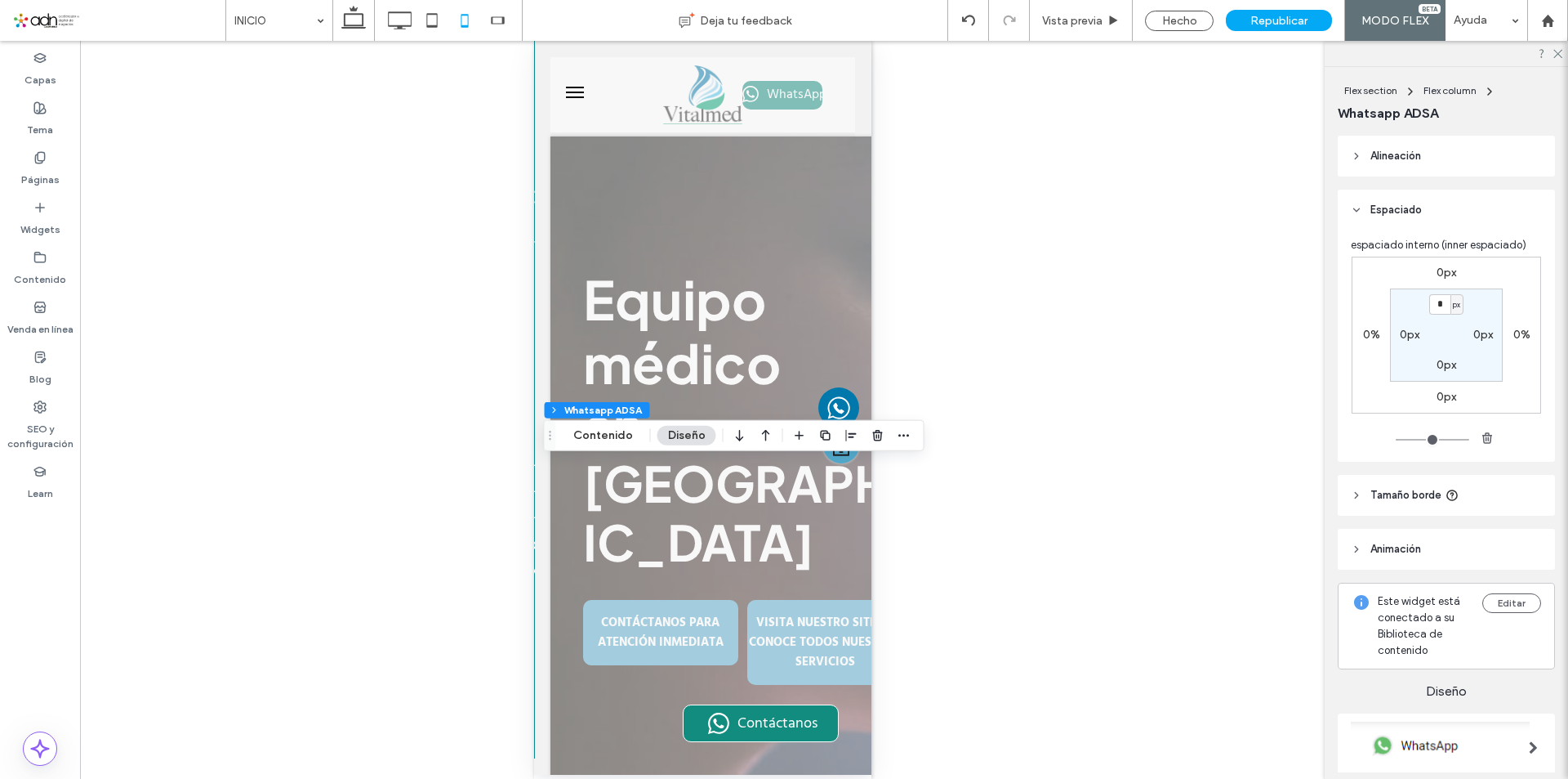
click at [1363, 336] on label "0%" at bounding box center [1371, 335] width 17 height 14
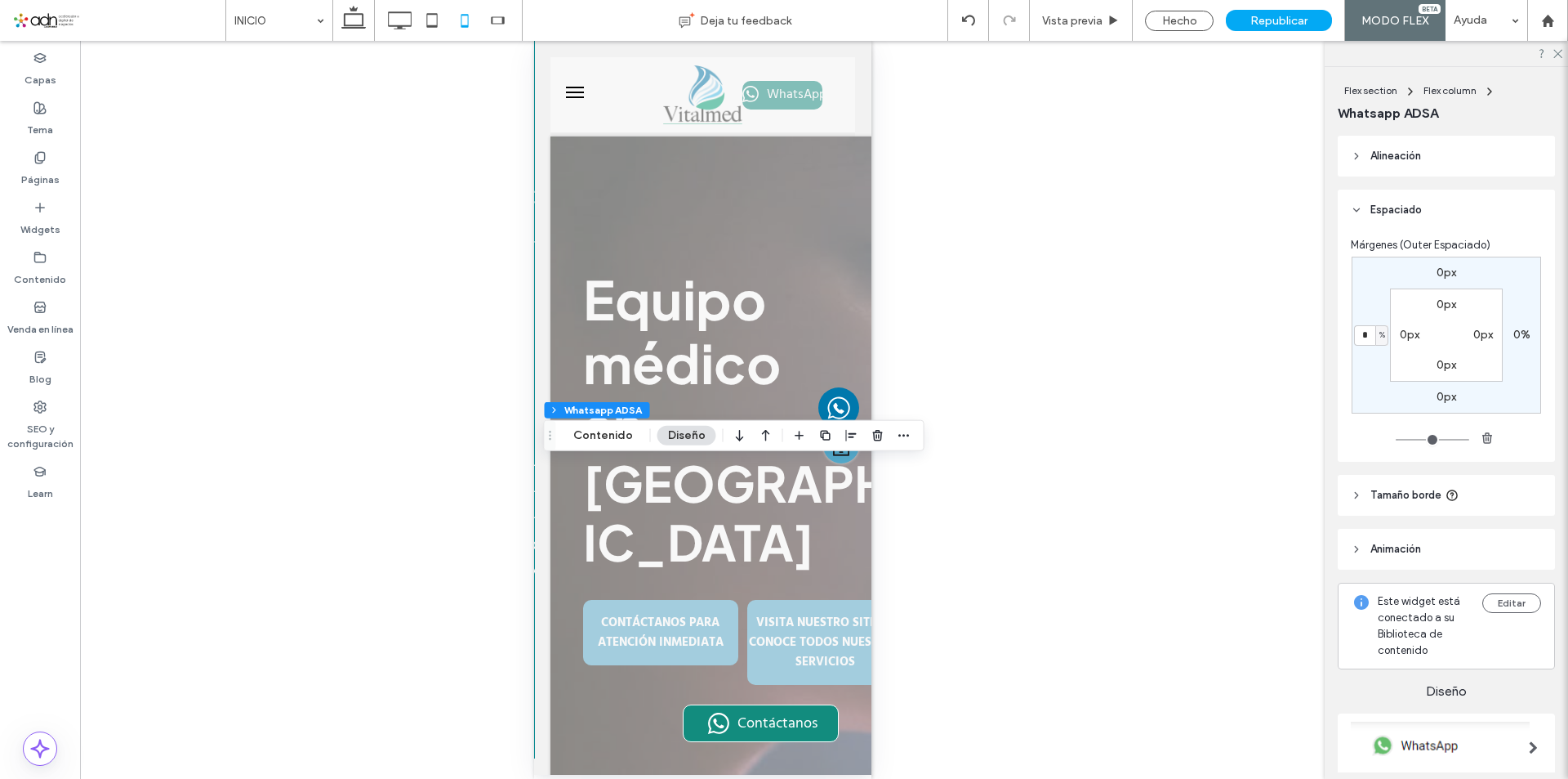
type input "*"
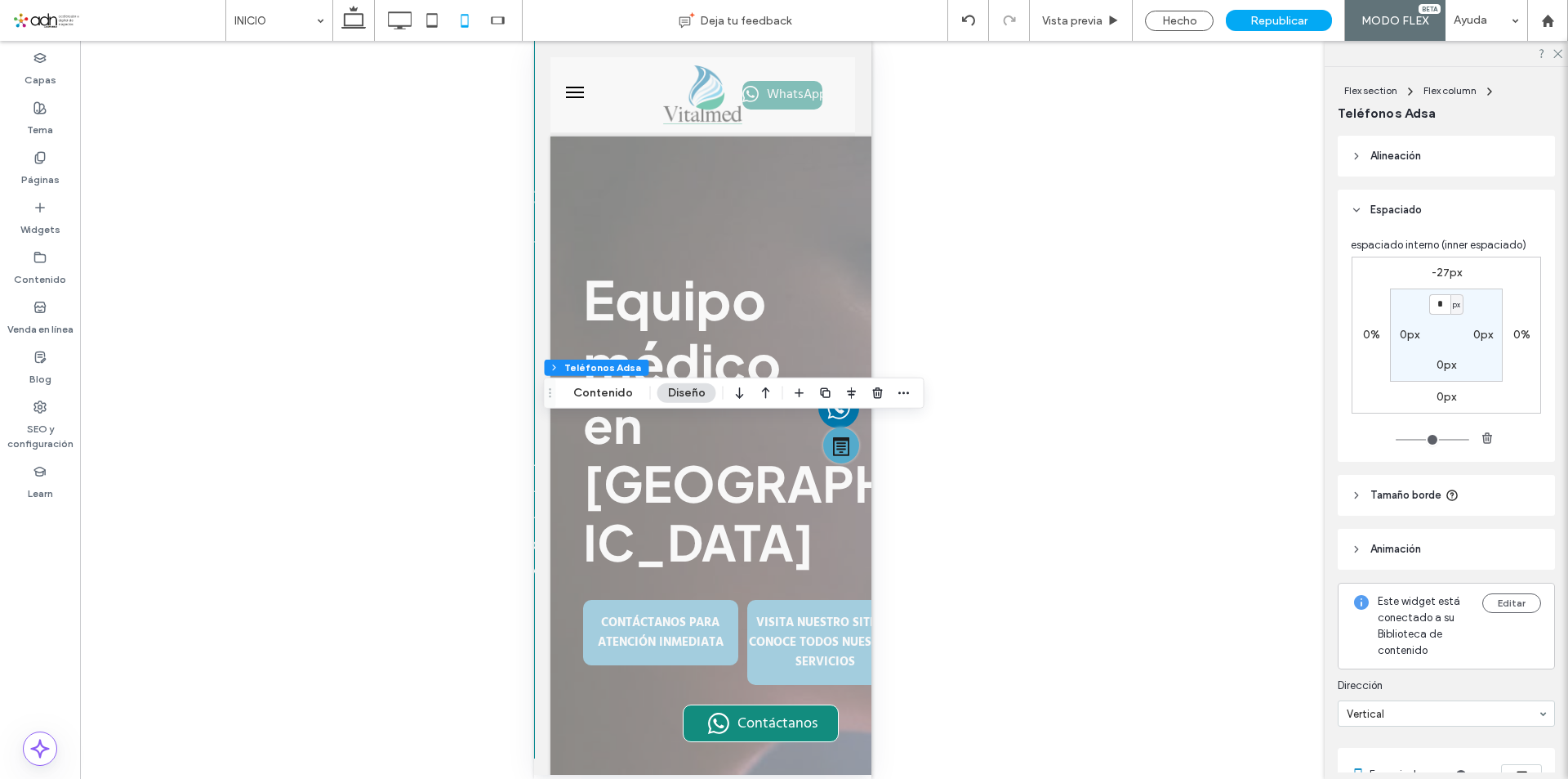
click at [1363, 337] on label "0%" at bounding box center [1371, 335] width 17 height 14
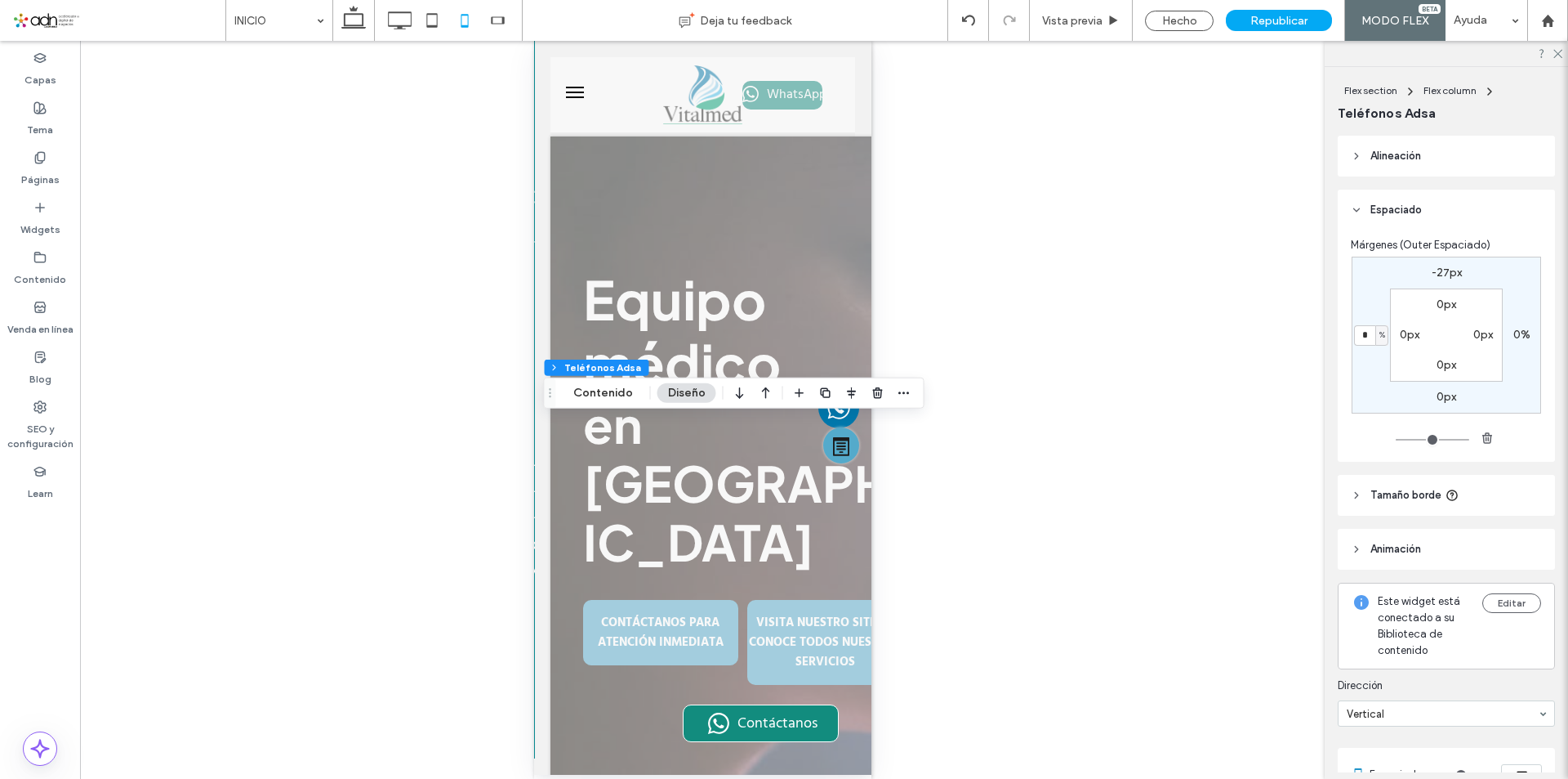
type input "*"
click at [849, 397] on use "button" at bounding box center [851, 393] width 9 height 12
click at [804, 432] on span "flex-start" at bounding box center [809, 425] width 20 height 20
type input "*"
click at [1358, 337] on input "*" at bounding box center [1364, 335] width 21 height 21
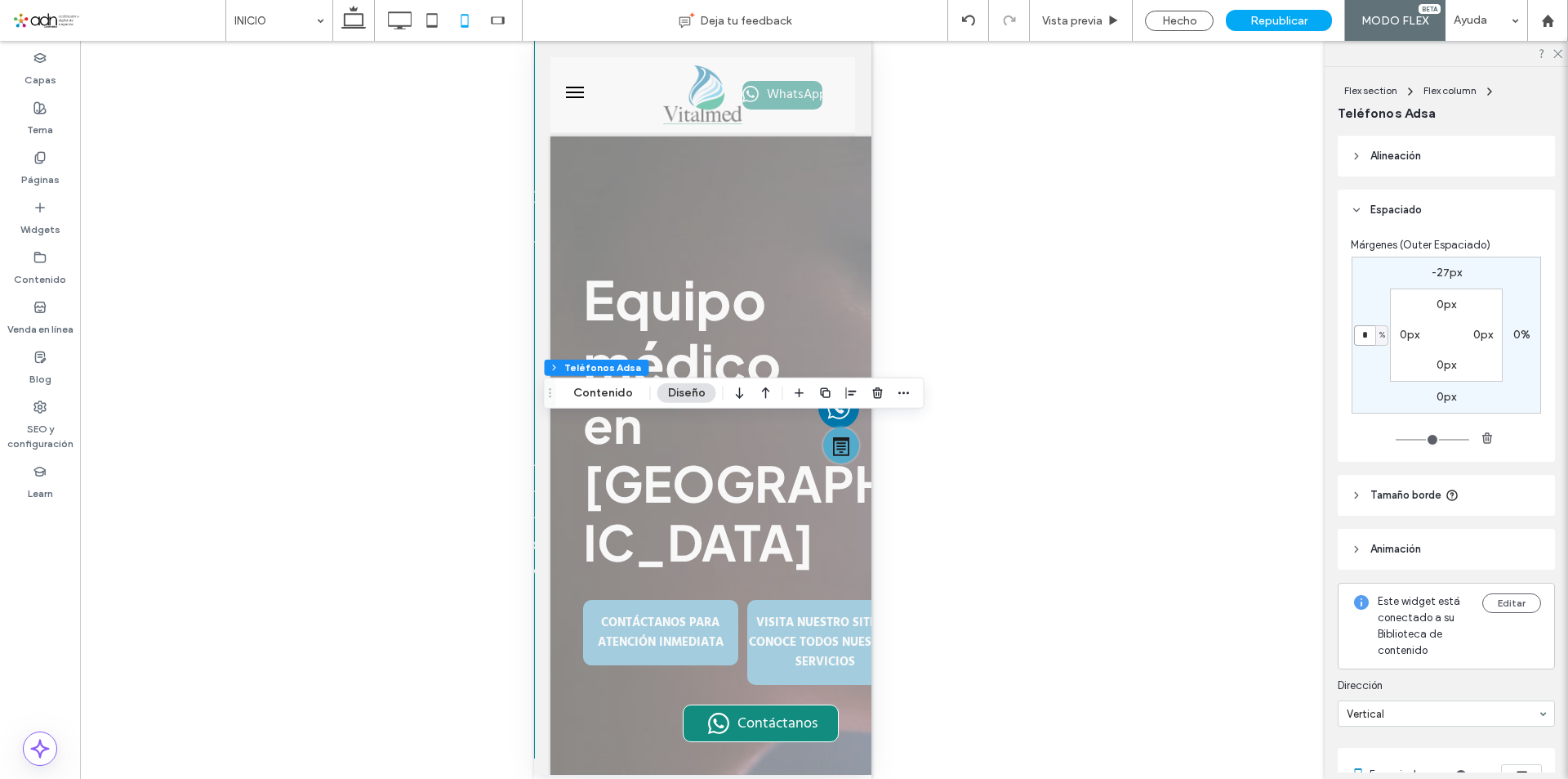
type input "*"
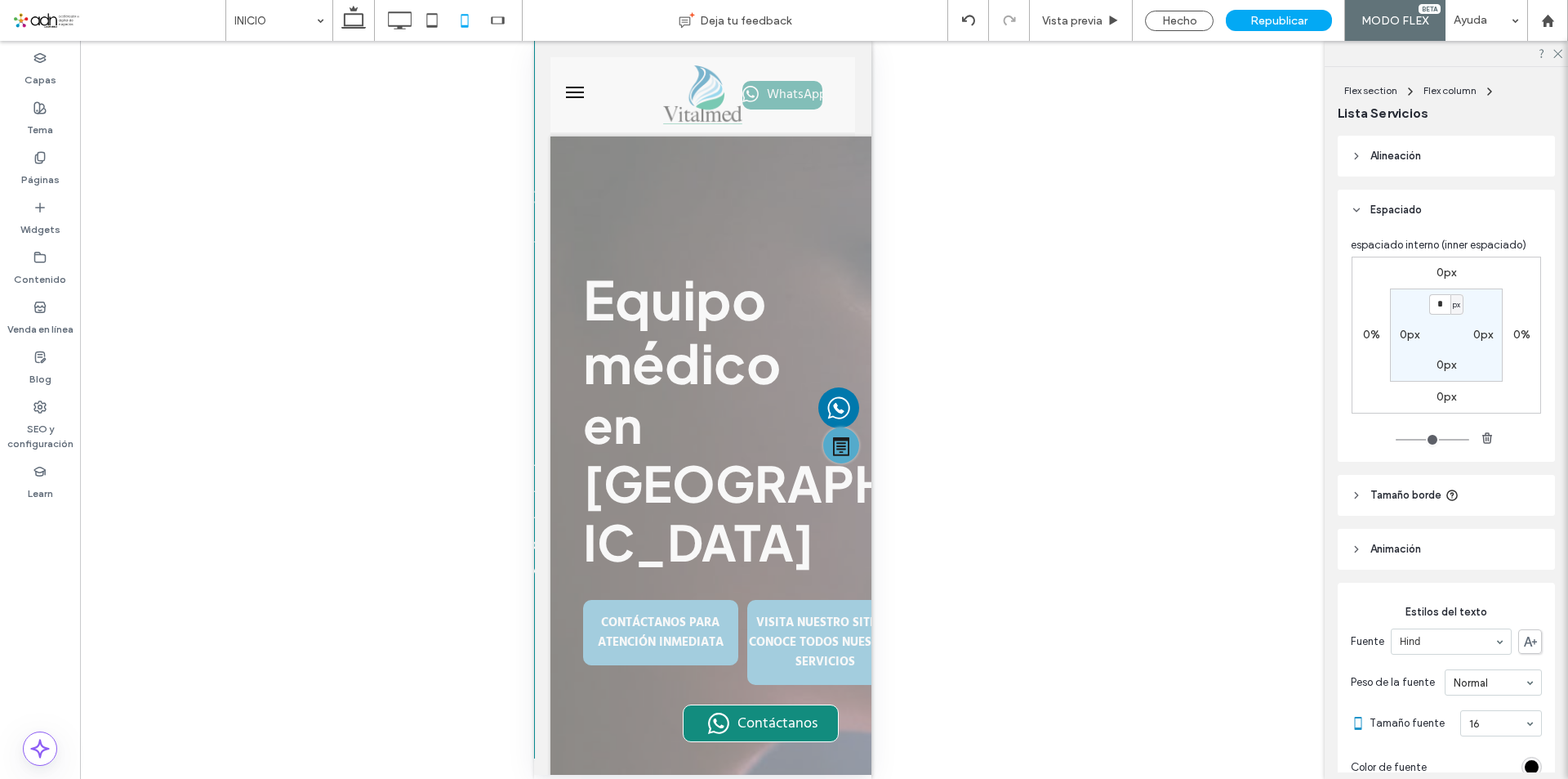
type input "**"
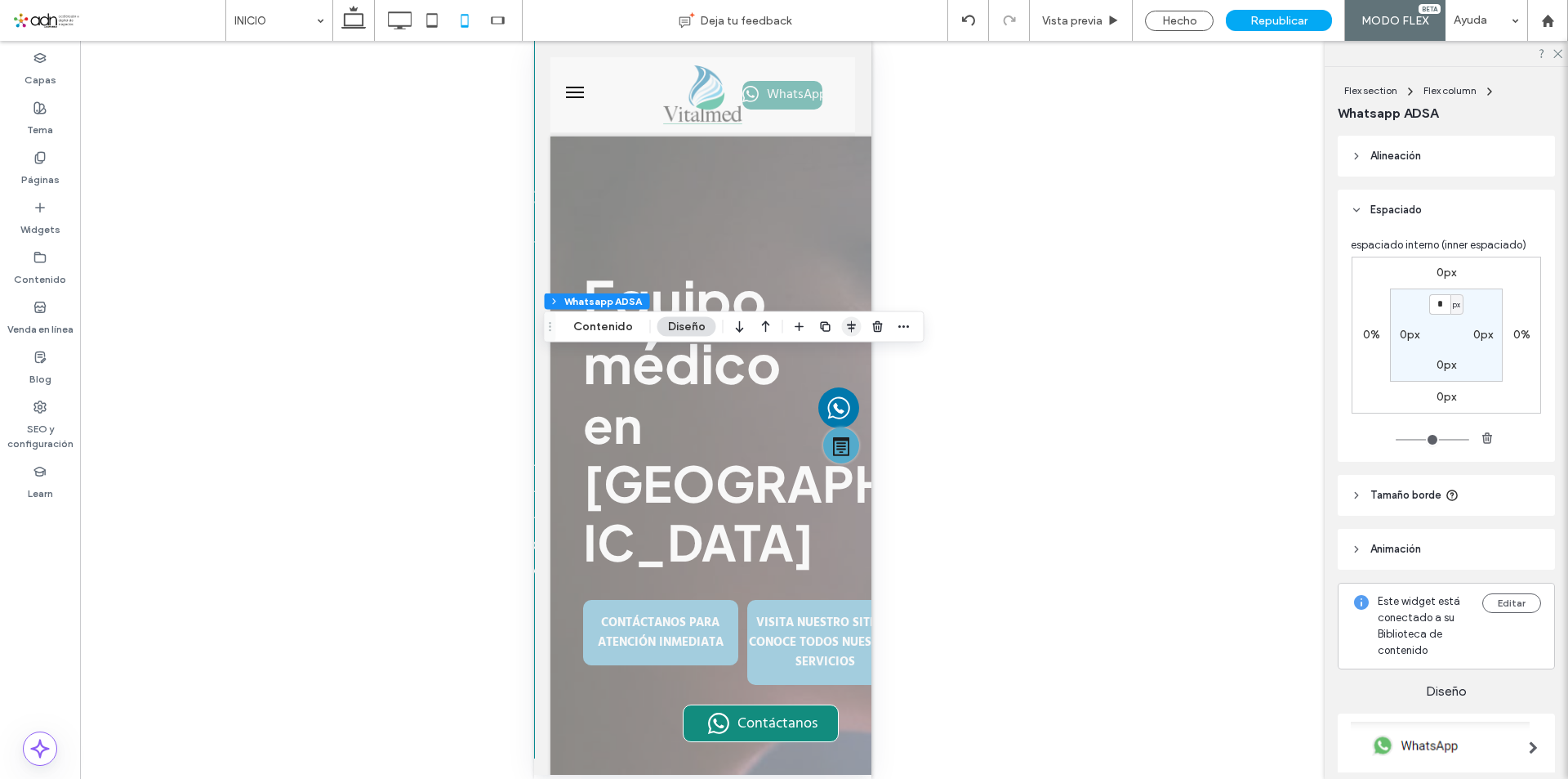
click at [848, 327] on icon "button" at bounding box center [852, 326] width 13 height 13
click at [804, 353] on icon "flex-start" at bounding box center [808, 358] width 13 height 13
click at [1363, 336] on label "0%" at bounding box center [1371, 335] width 17 height 14
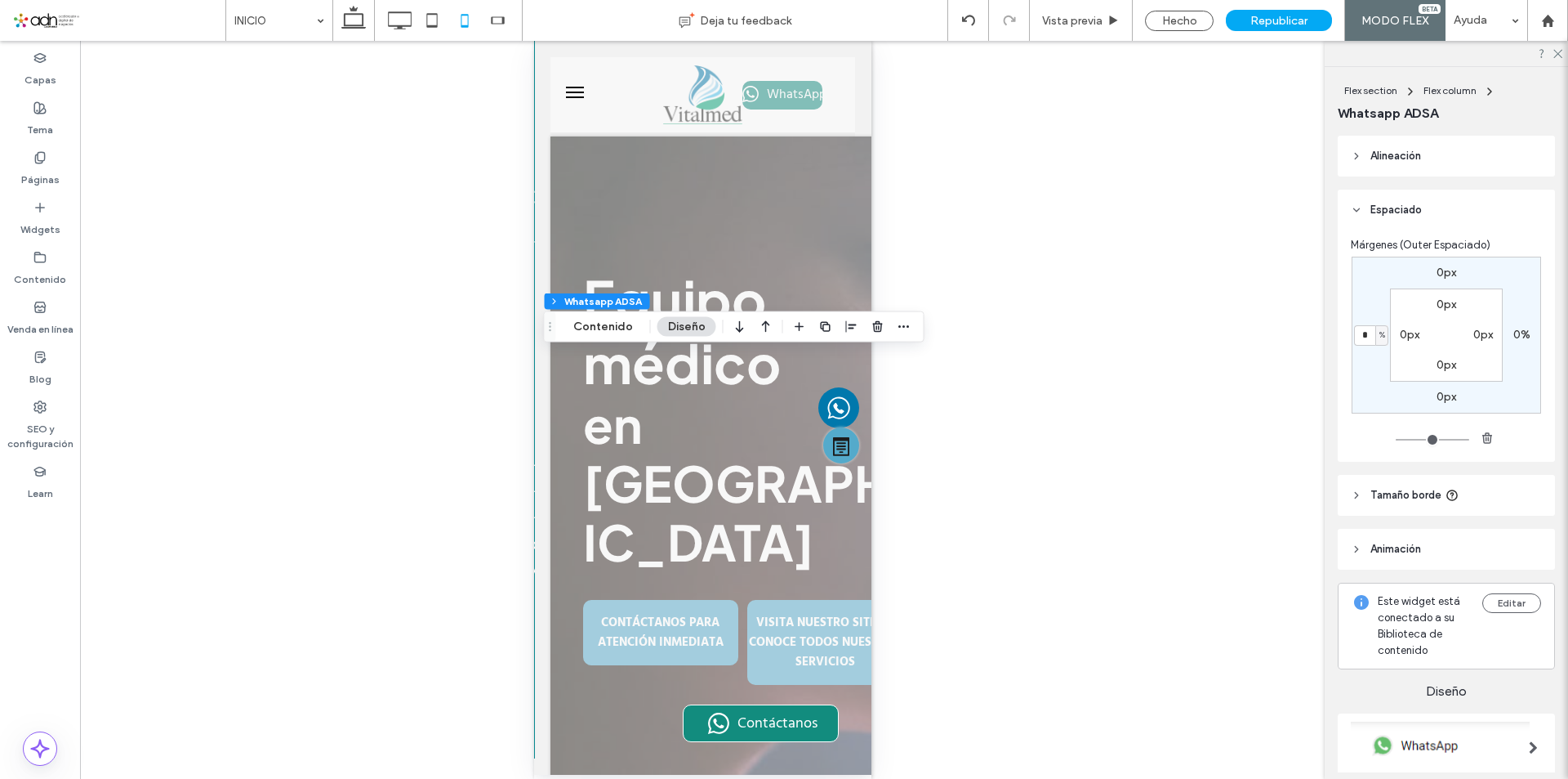
type input "*"
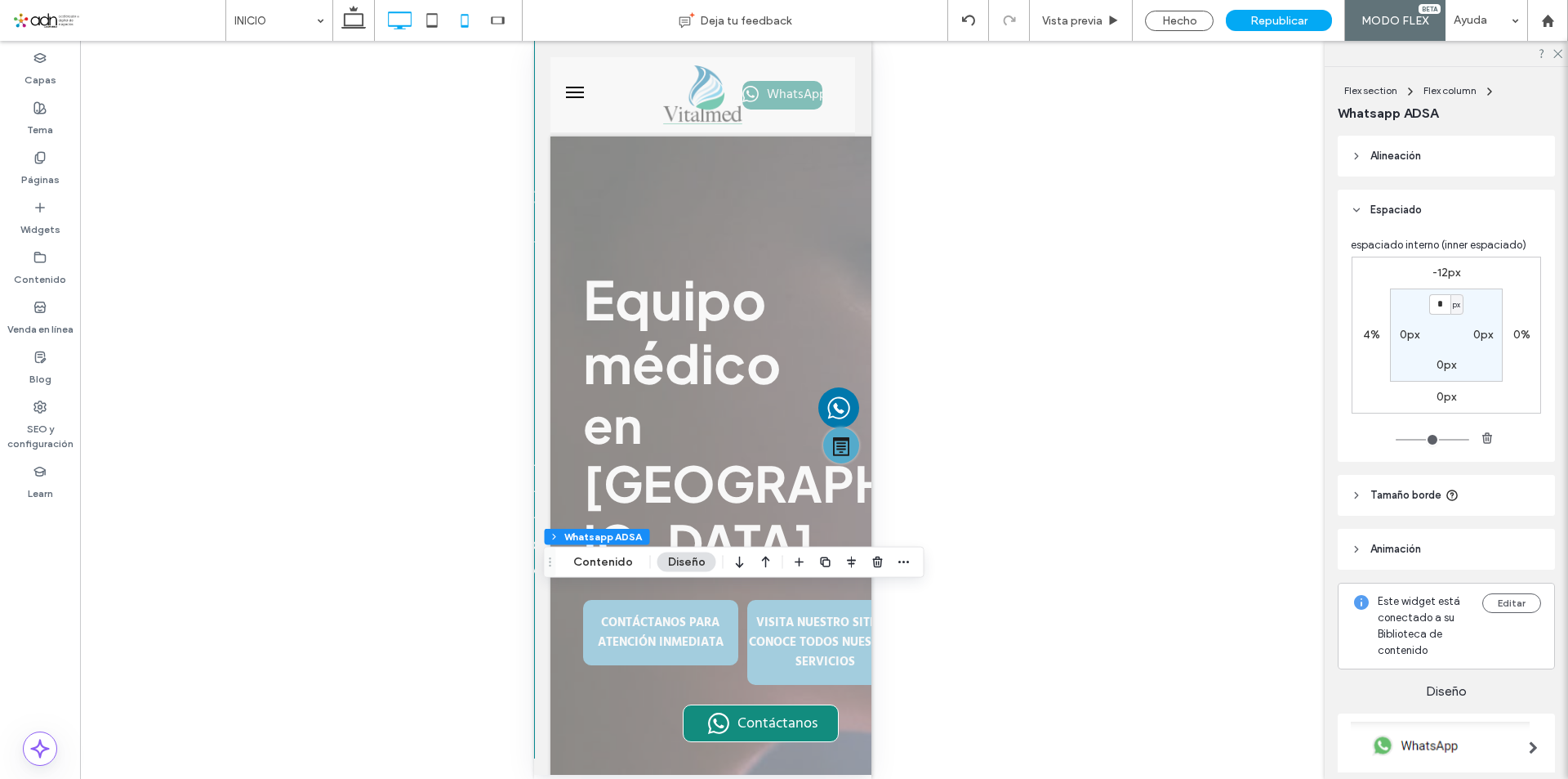
click at [402, 23] on icon at bounding box center [399, 20] width 33 height 33
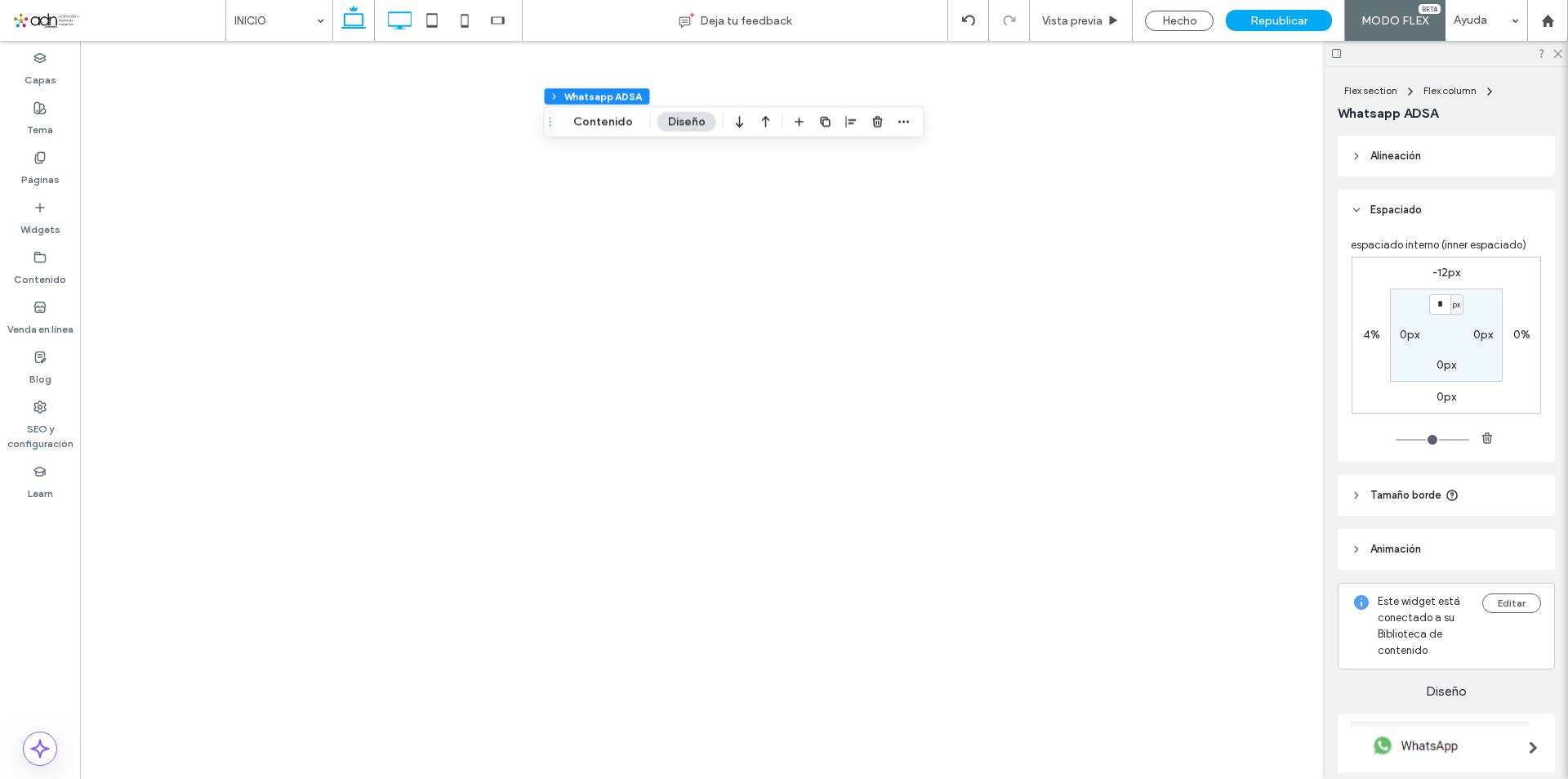
click at [356, 22] on div at bounding box center [784, 390] width 1568 height 779
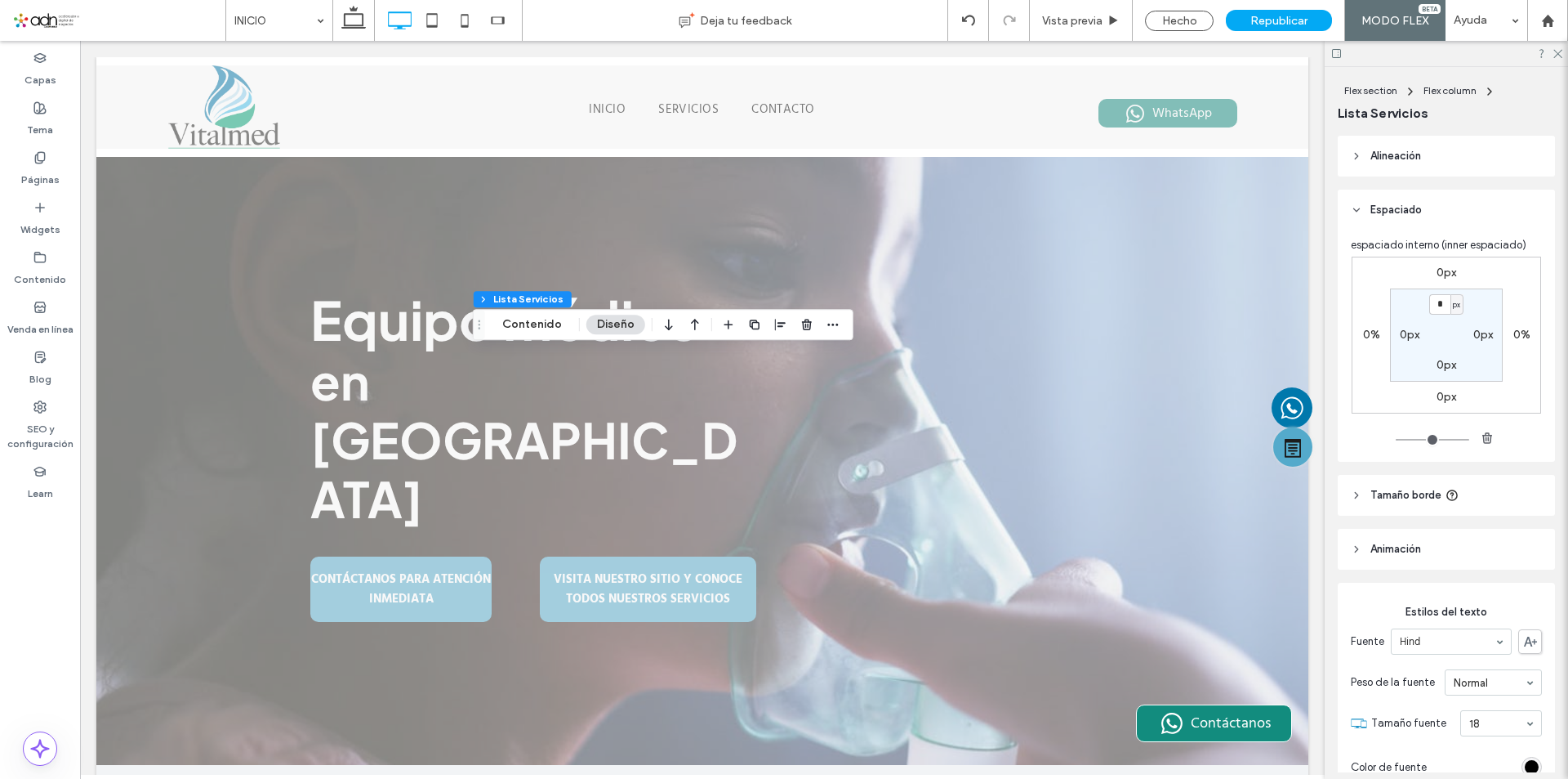
type input "**"
click at [1365, 335] on label "0%" at bounding box center [1371, 335] width 17 height 14
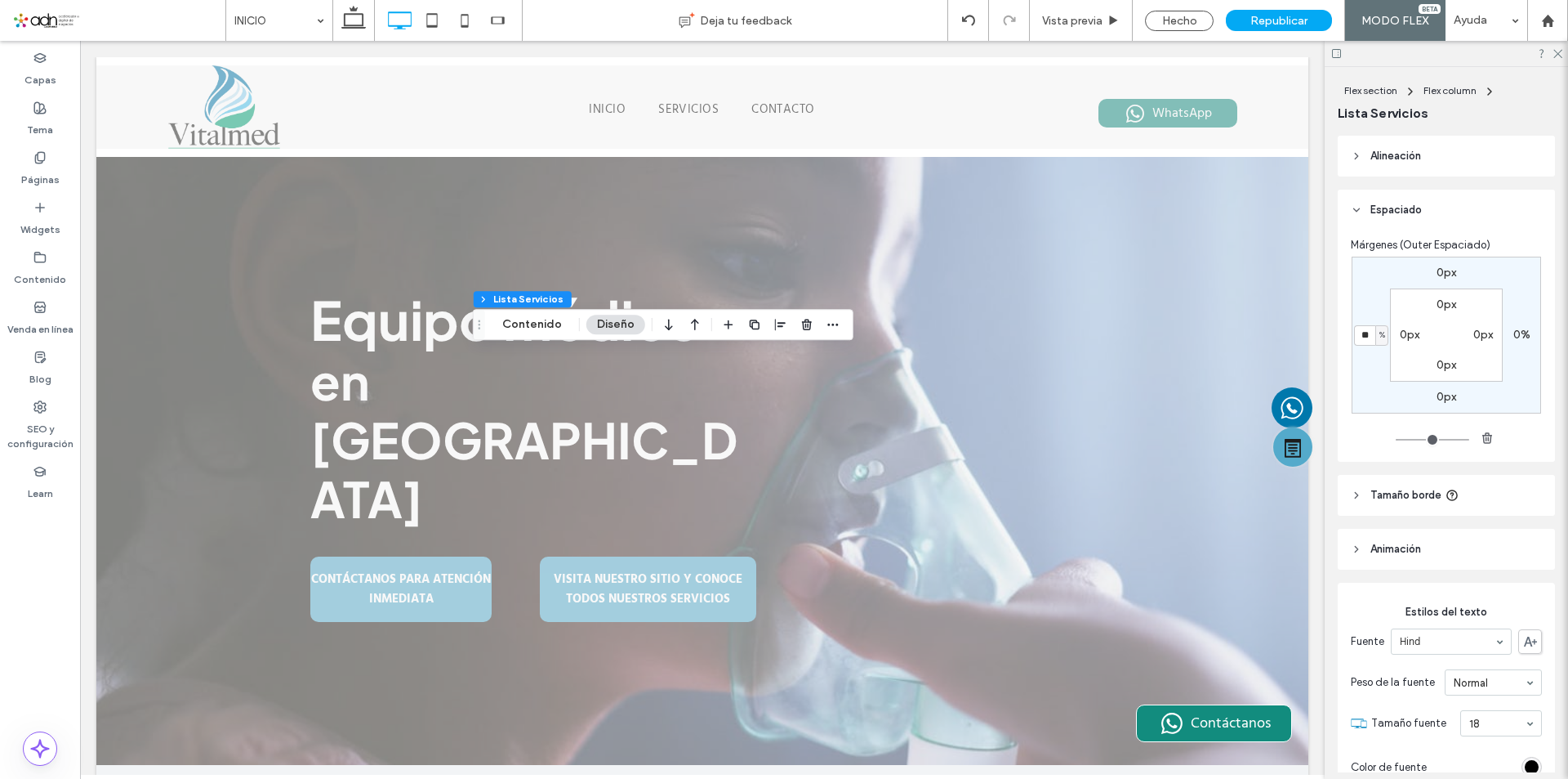
type input "**"
click at [1365, 335] on input "**" at bounding box center [1364, 335] width 21 height 21
type input "*"
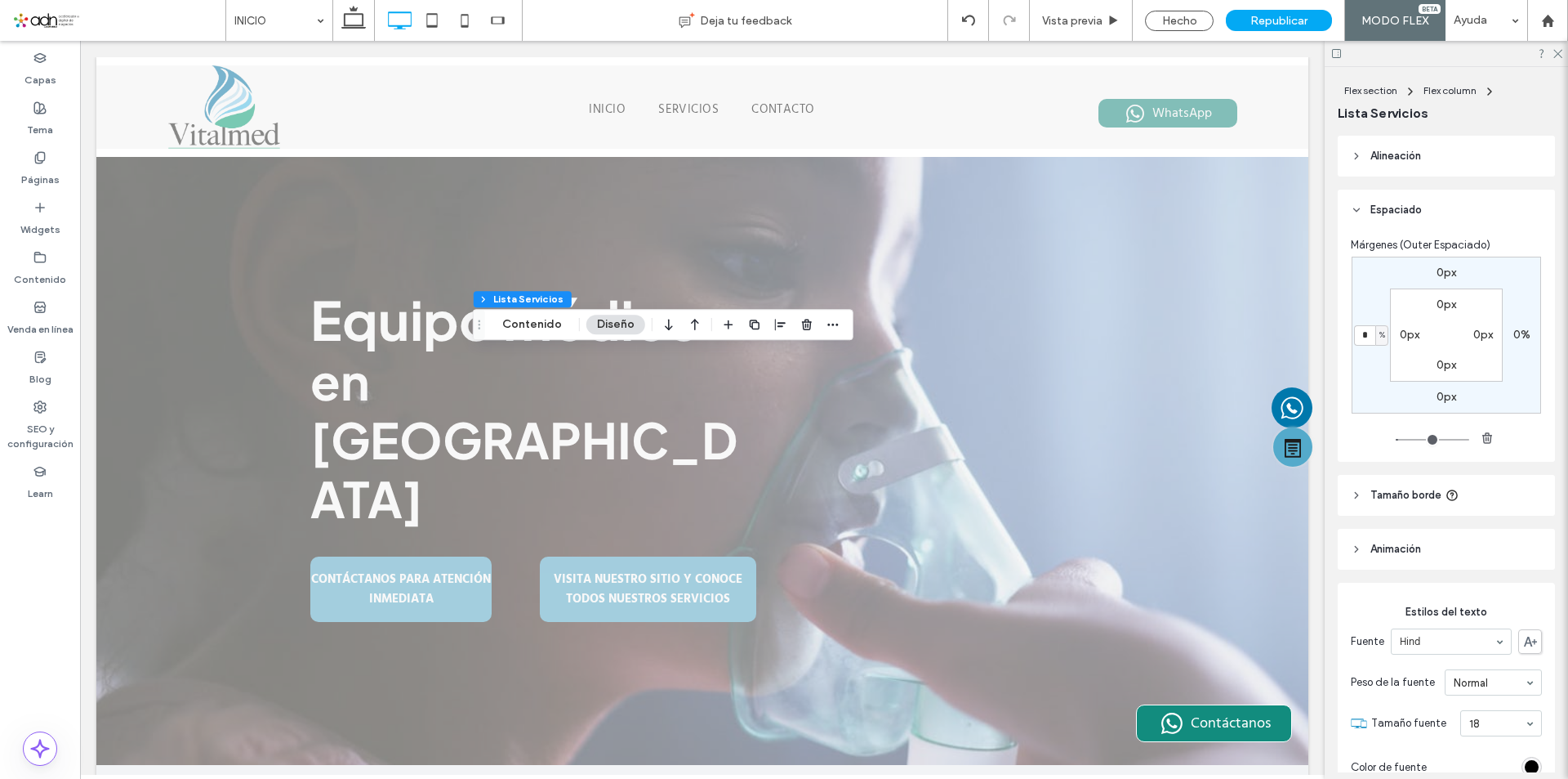
type input "*"
click at [1365, 335] on input "*" at bounding box center [1364, 335] width 21 height 21
type input "*"
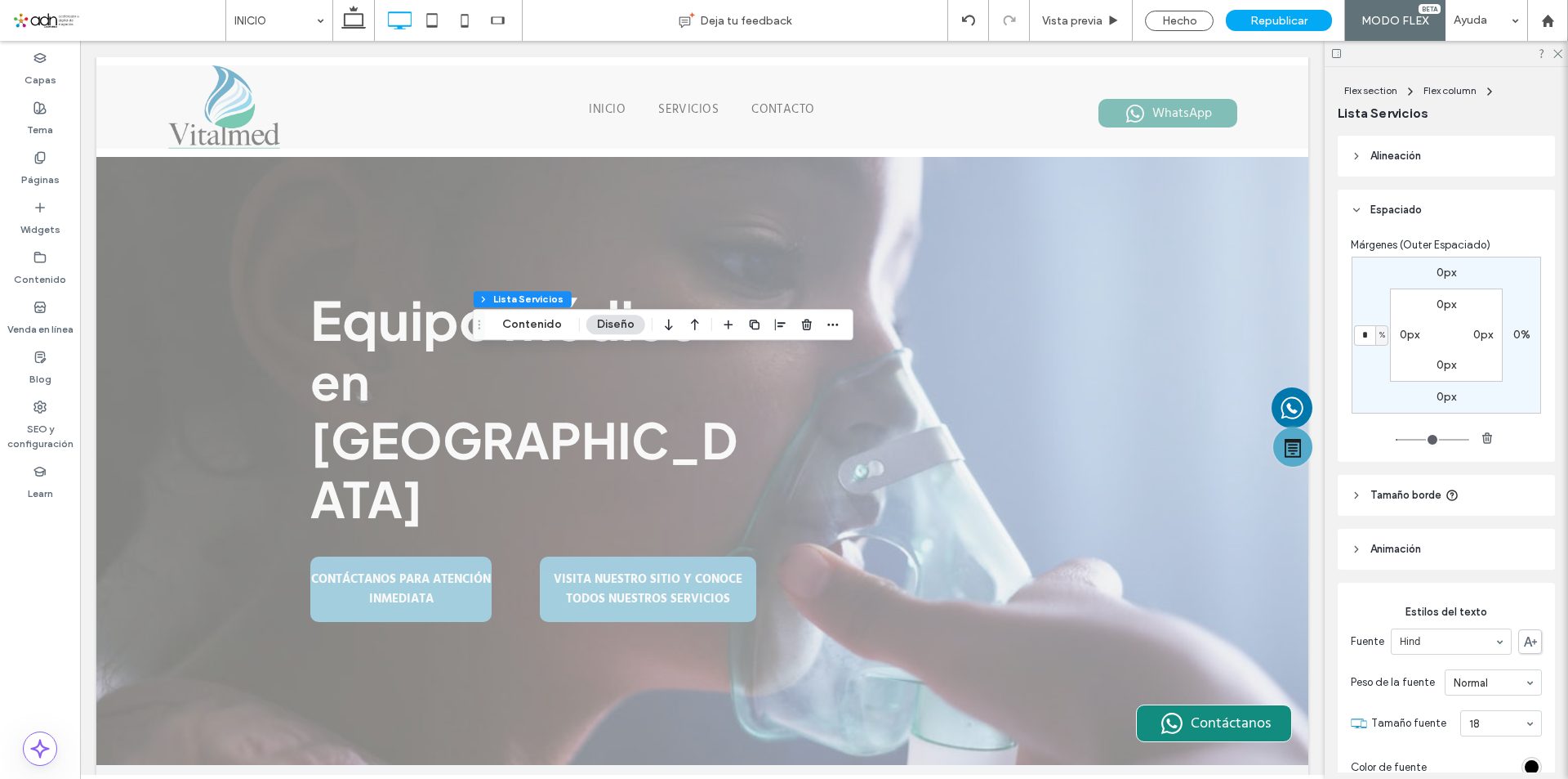
click at [1365, 335] on input "*" at bounding box center [1364, 335] width 21 height 21
type input "*"
click at [1365, 335] on input "*" at bounding box center [1364, 335] width 21 height 21
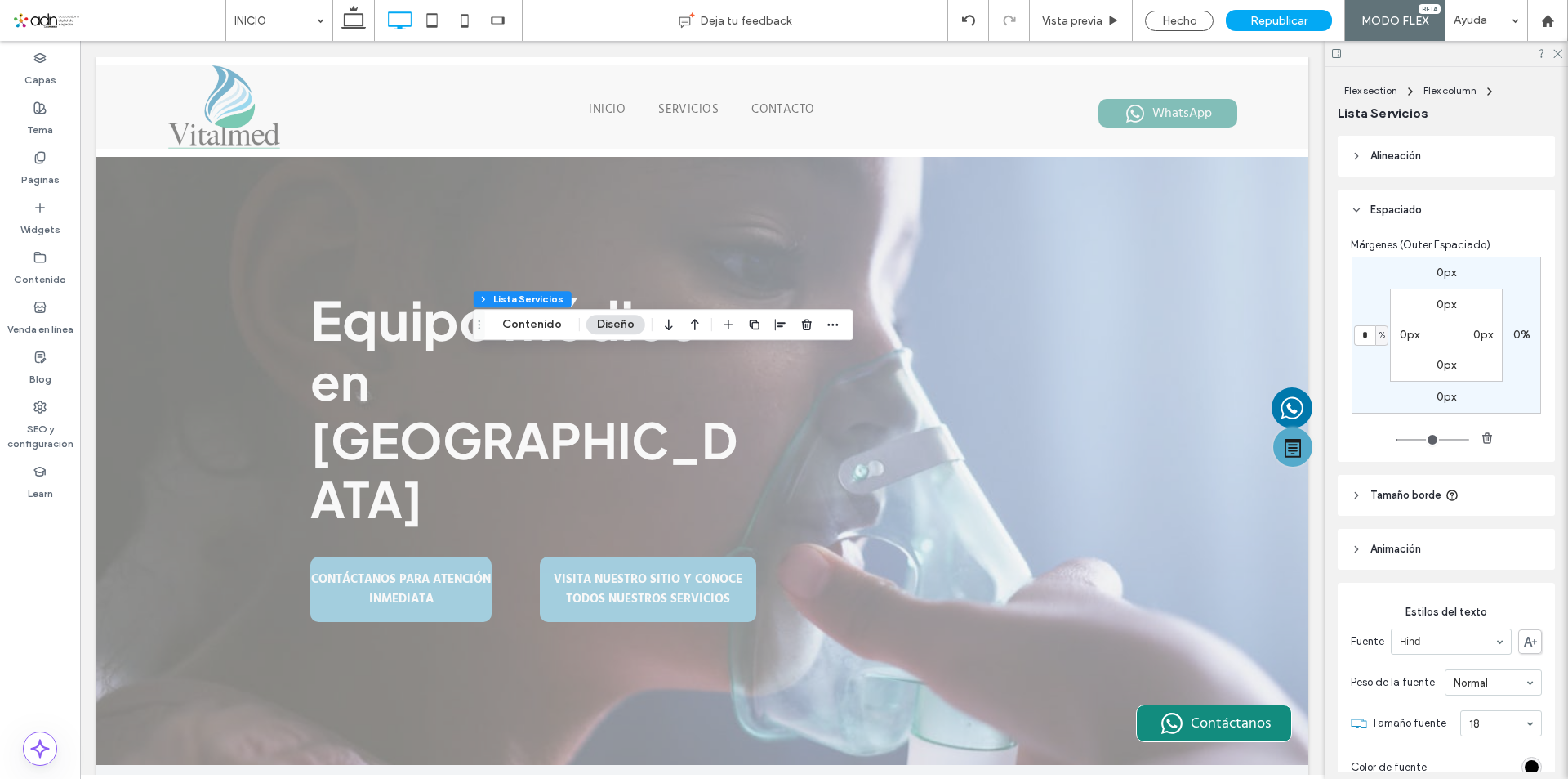
click at [1365, 335] on input "*" at bounding box center [1364, 335] width 21 height 21
type input "***"
type input "*"
click at [1365, 335] on input "***" at bounding box center [1364, 335] width 21 height 21
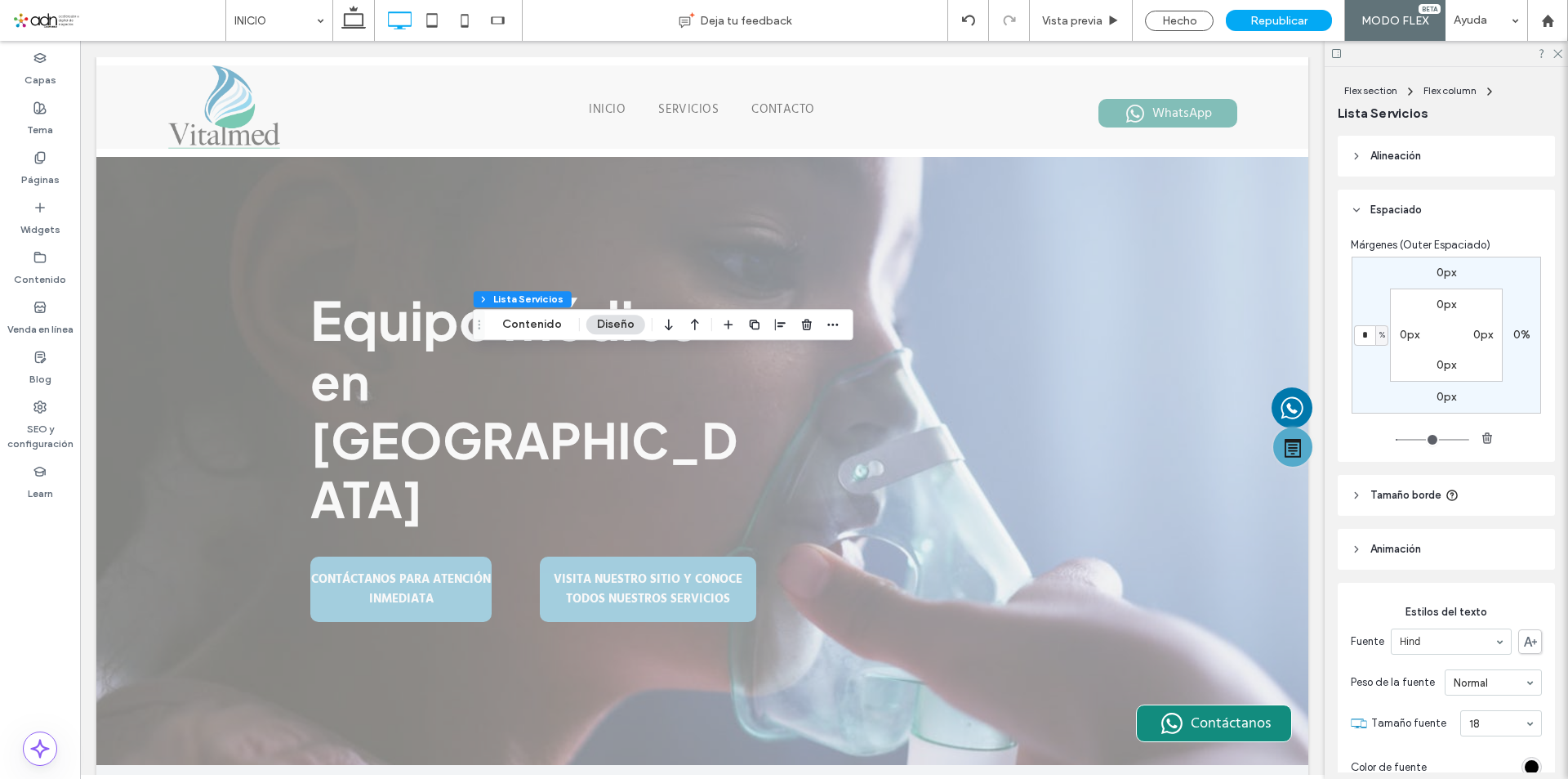
type input "*"
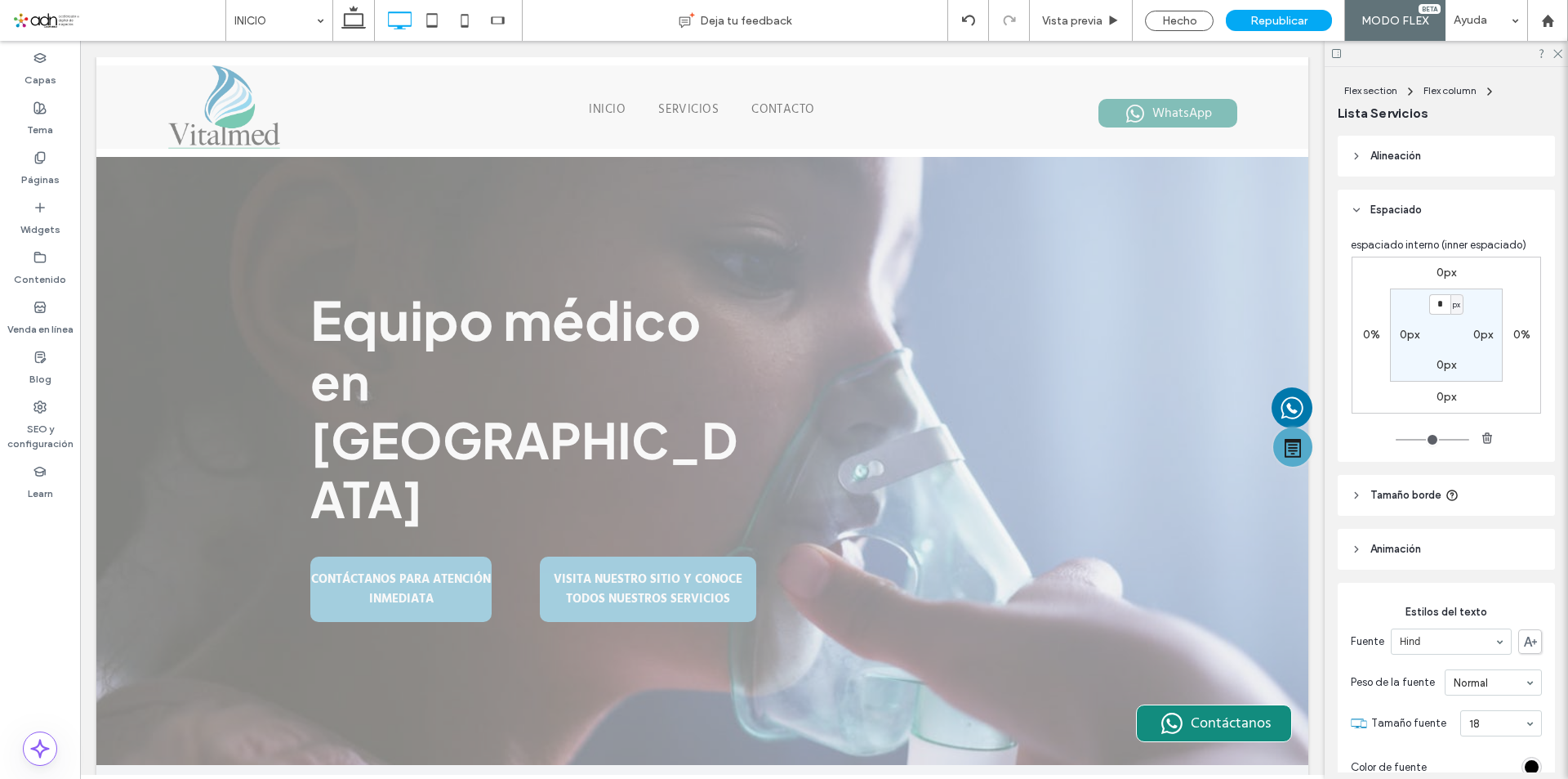
type input "**"
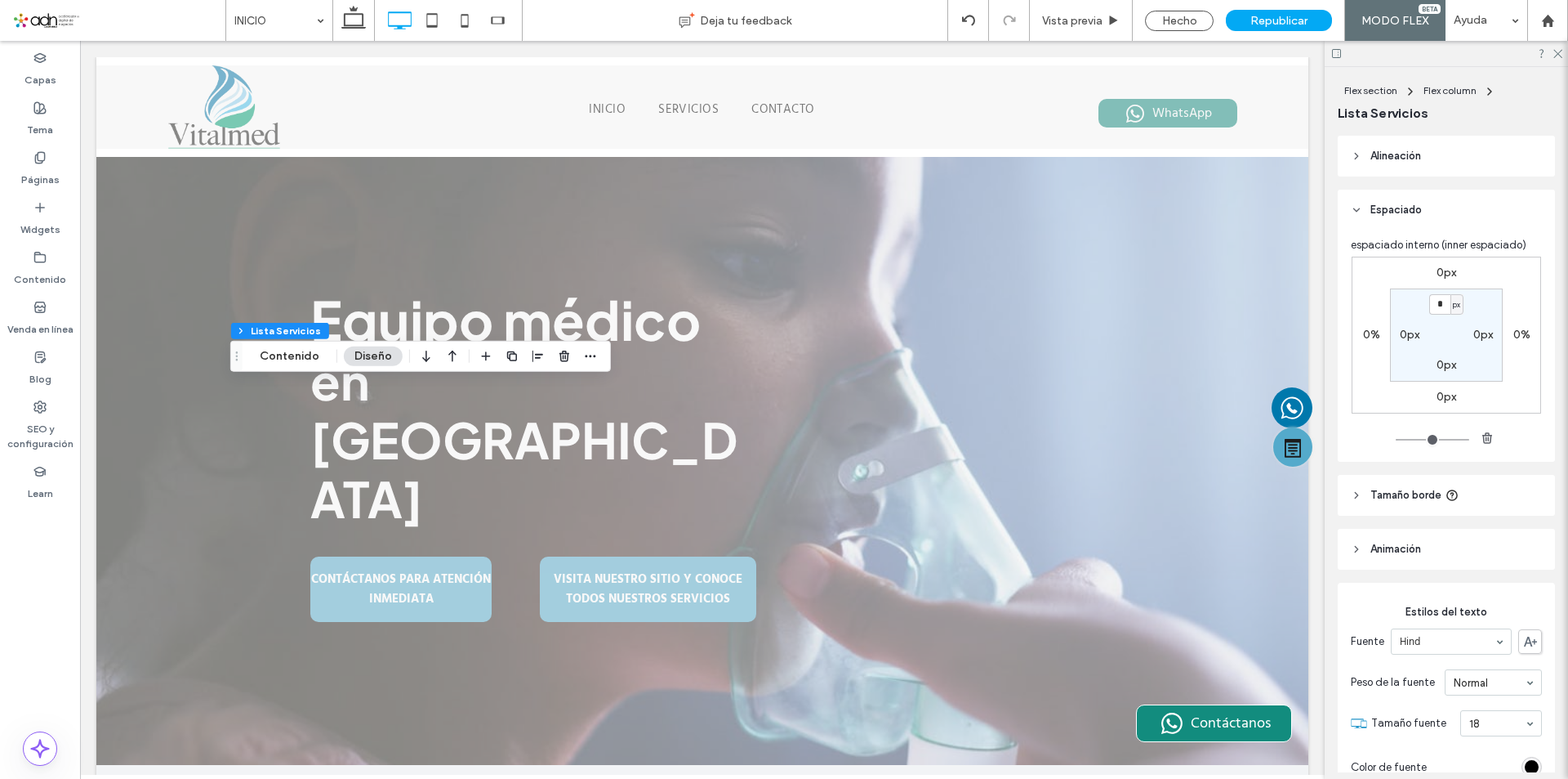
click at [1363, 333] on label "0%" at bounding box center [1371, 335] width 17 height 14
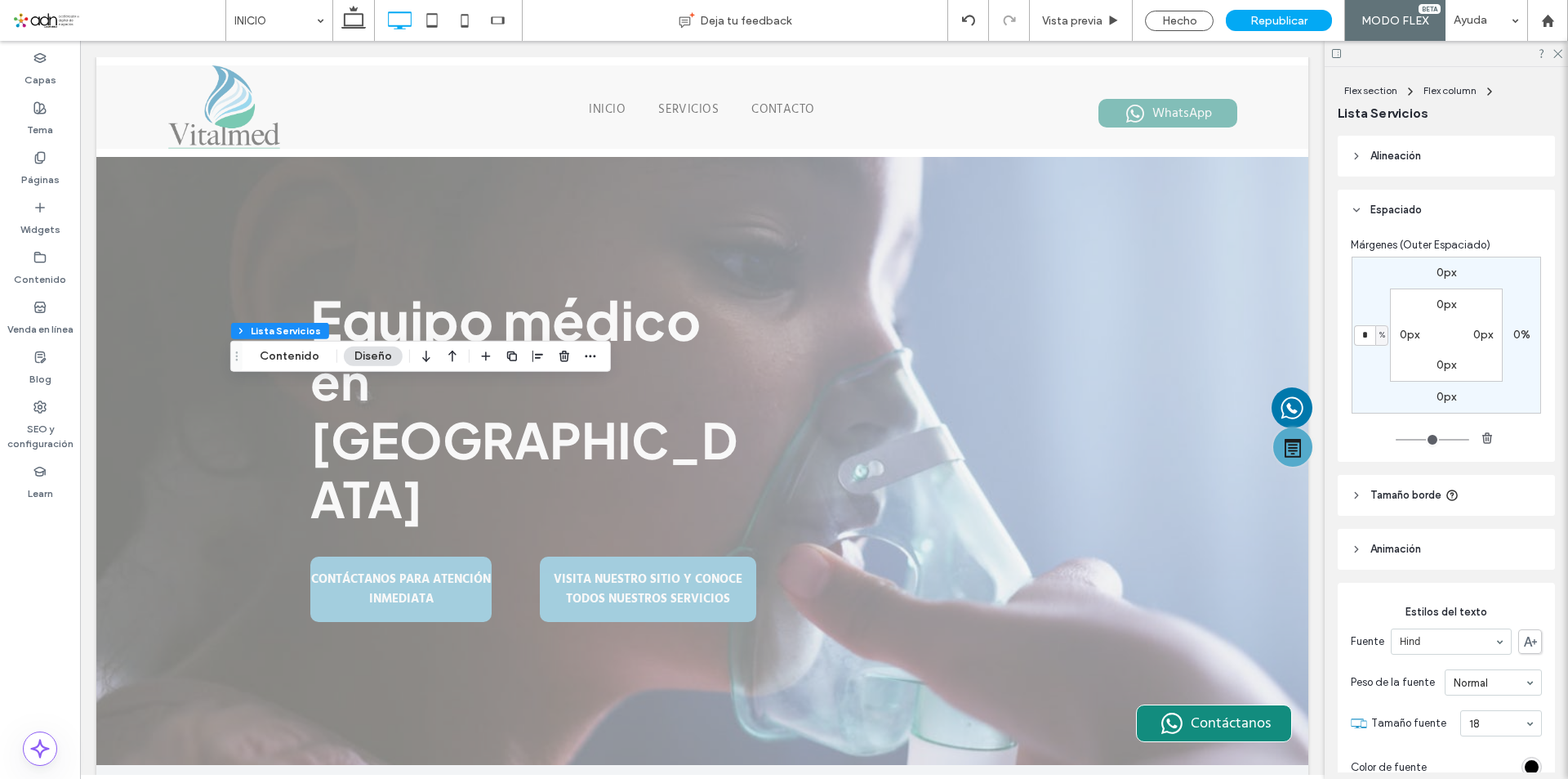
type input "*"
click at [1252, 23] on span "Republicar" at bounding box center [1279, 21] width 57 height 14
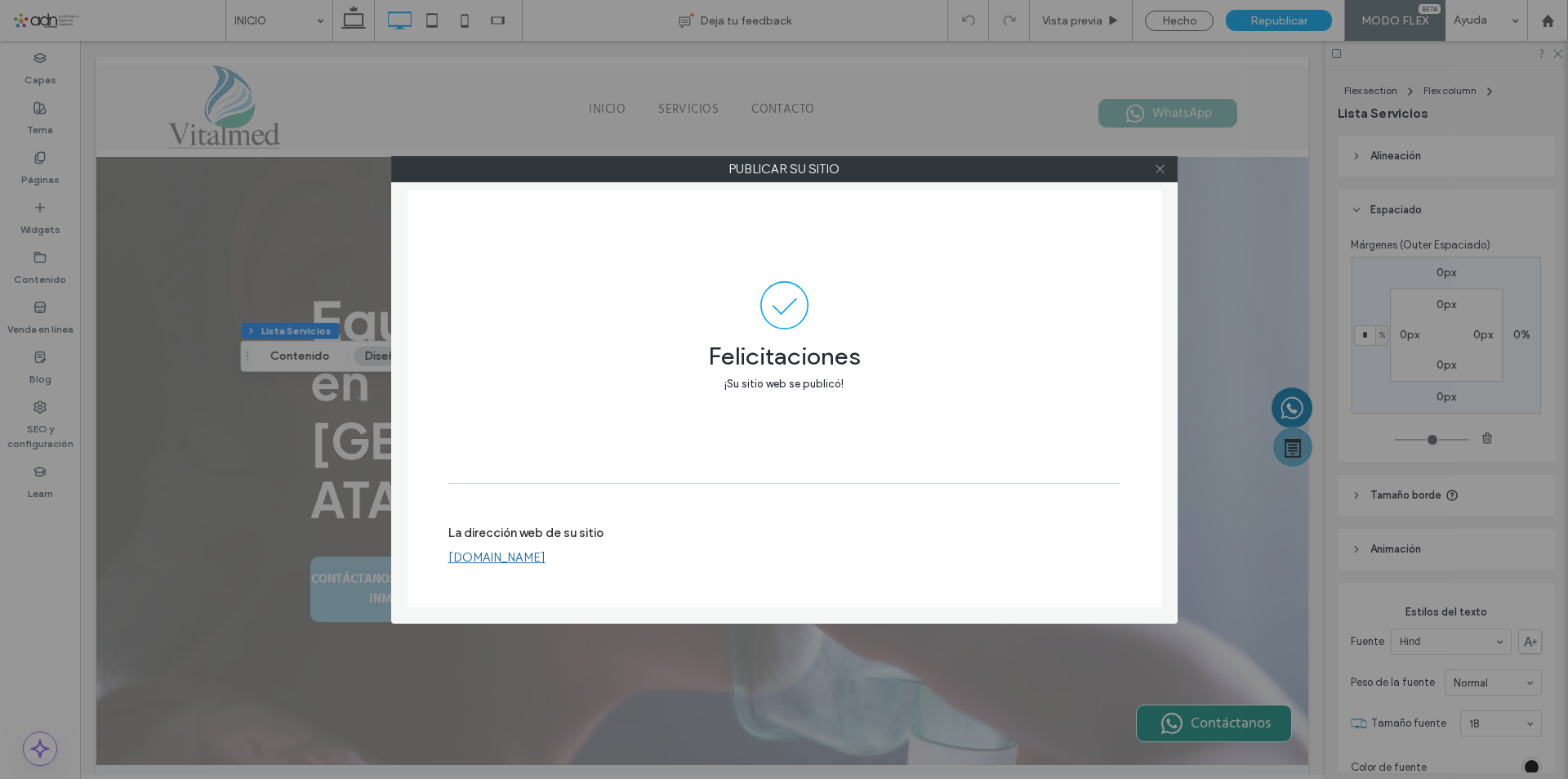
click at [1160, 172] on icon at bounding box center [1160, 169] width 12 height 12
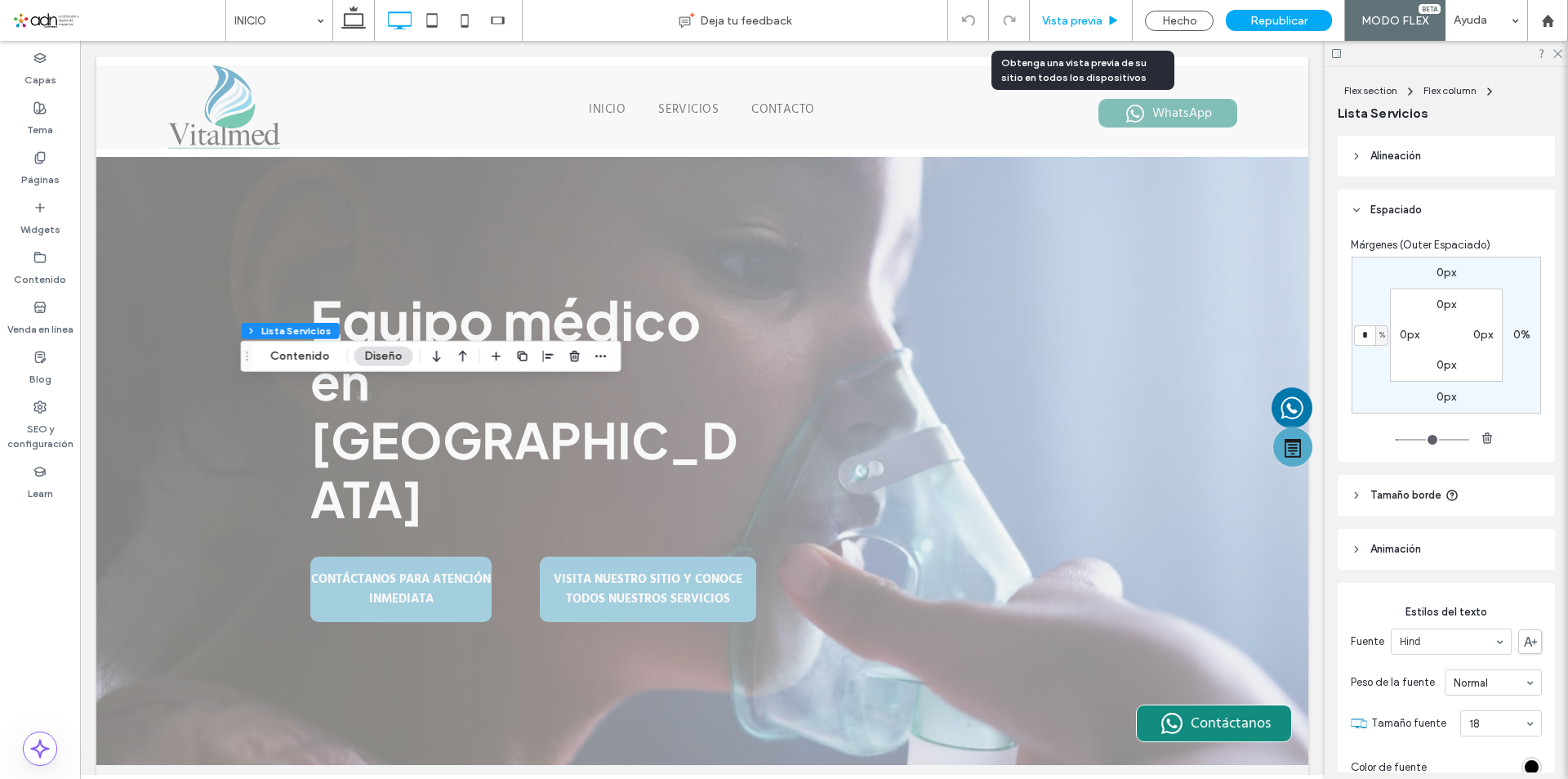
click at [1085, 26] on span "Vista previa" at bounding box center [1072, 21] width 60 height 14
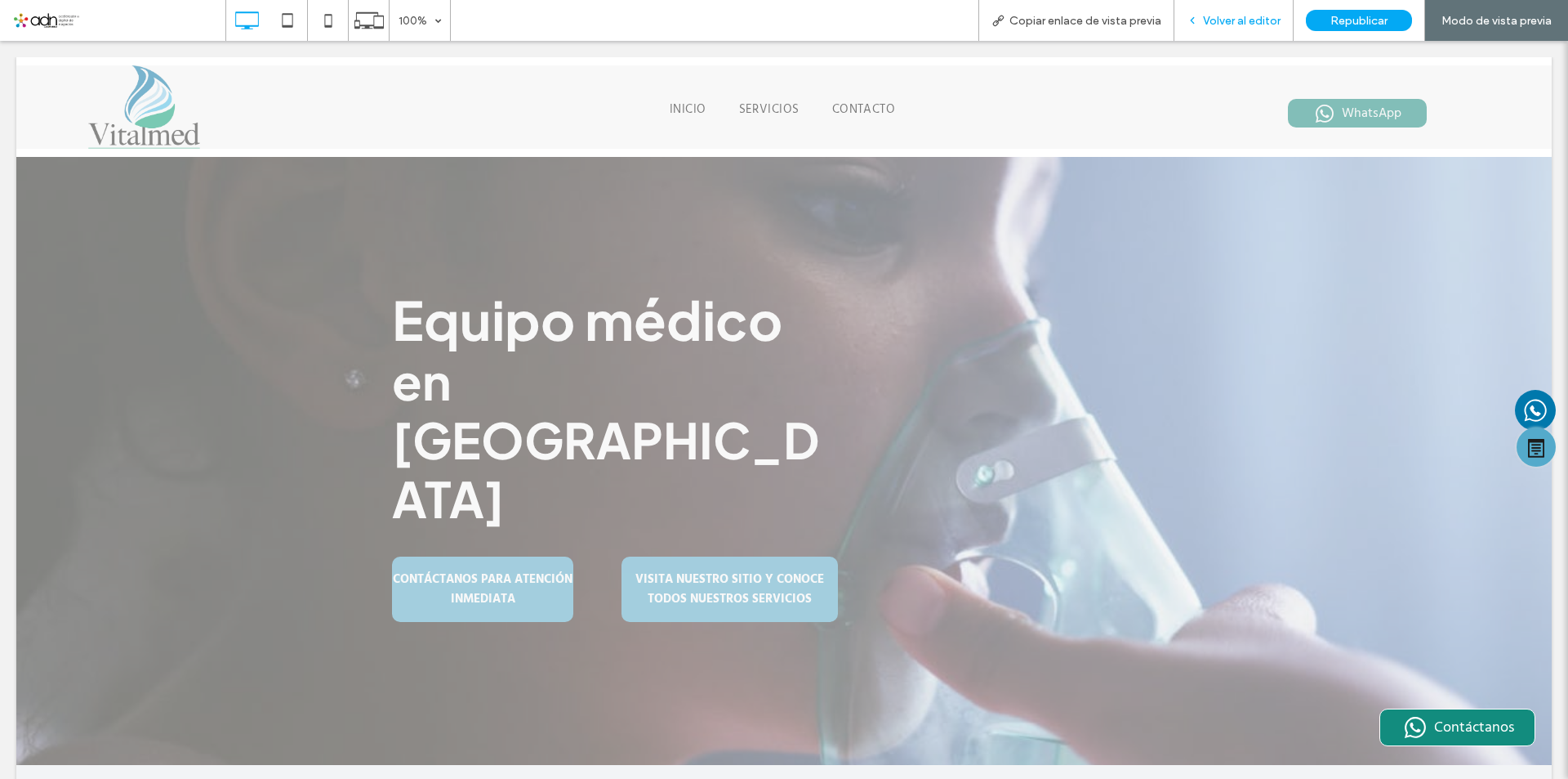
click at [1219, 22] on span "Volver al editor" at bounding box center [1242, 21] width 78 height 14
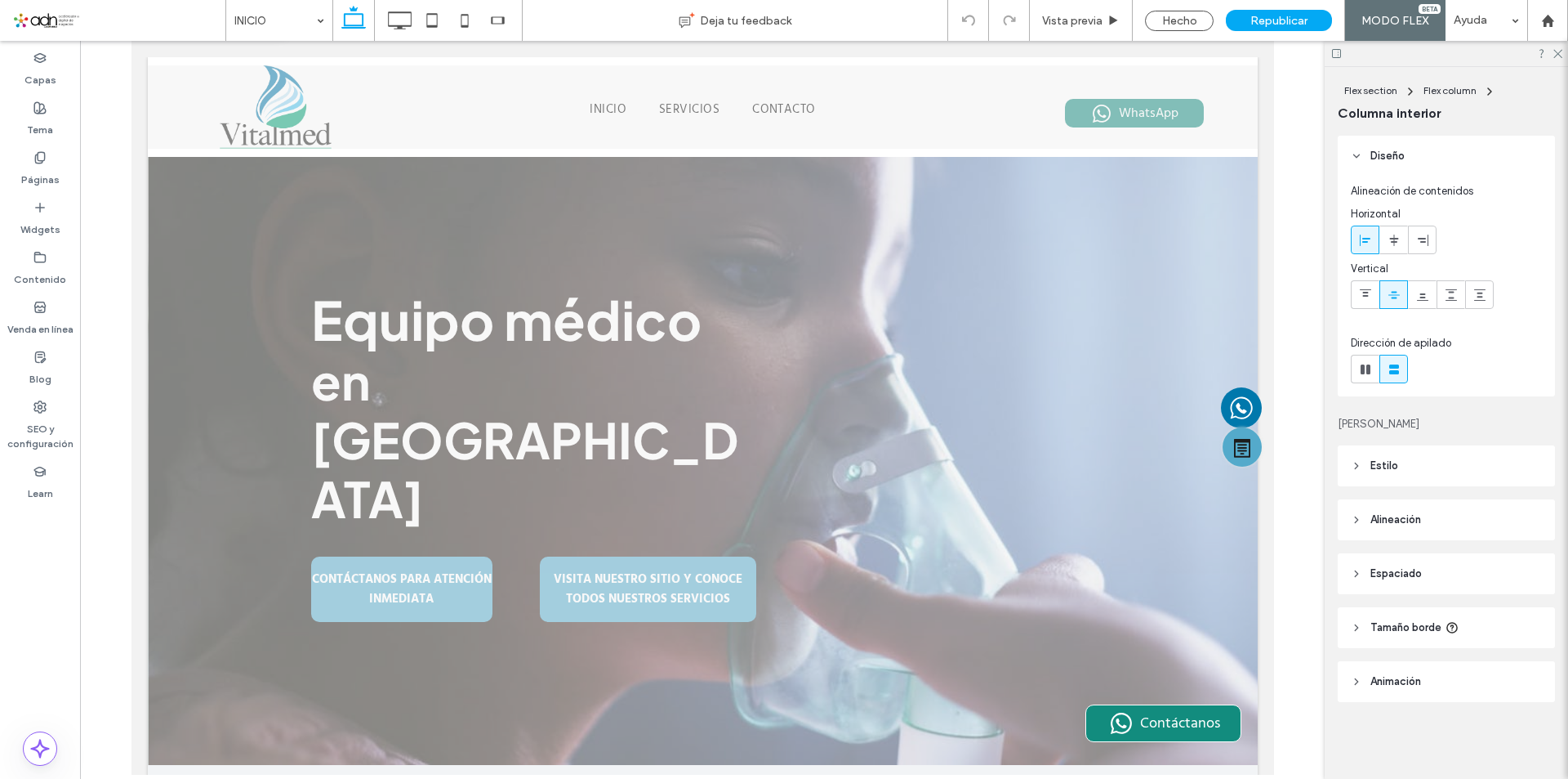
type input "***"
click at [1188, 21] on div "Hecho" at bounding box center [1179, 21] width 68 height 21
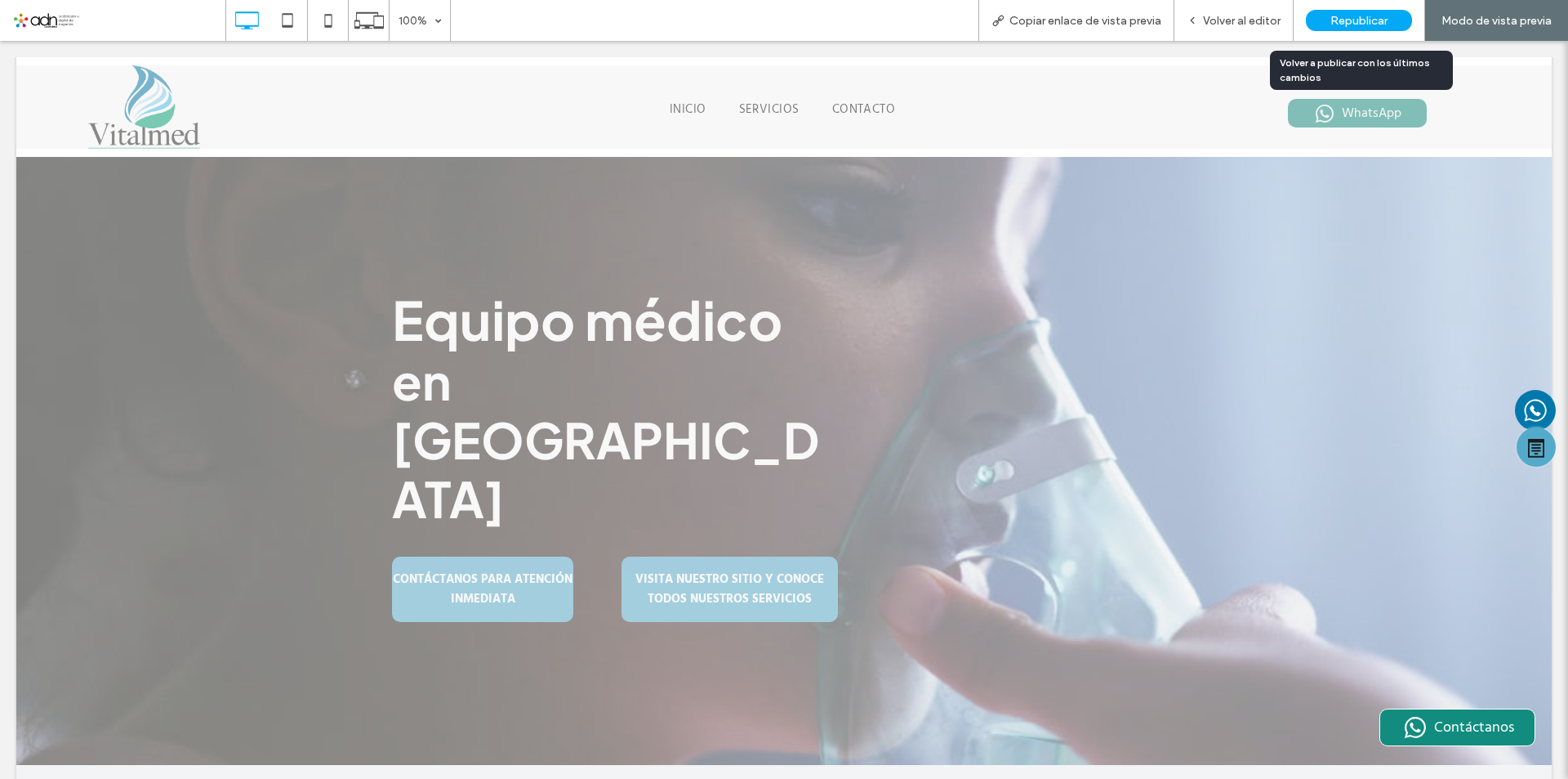
click at [1368, 19] on span "Republicar" at bounding box center [1360, 21] width 57 height 14
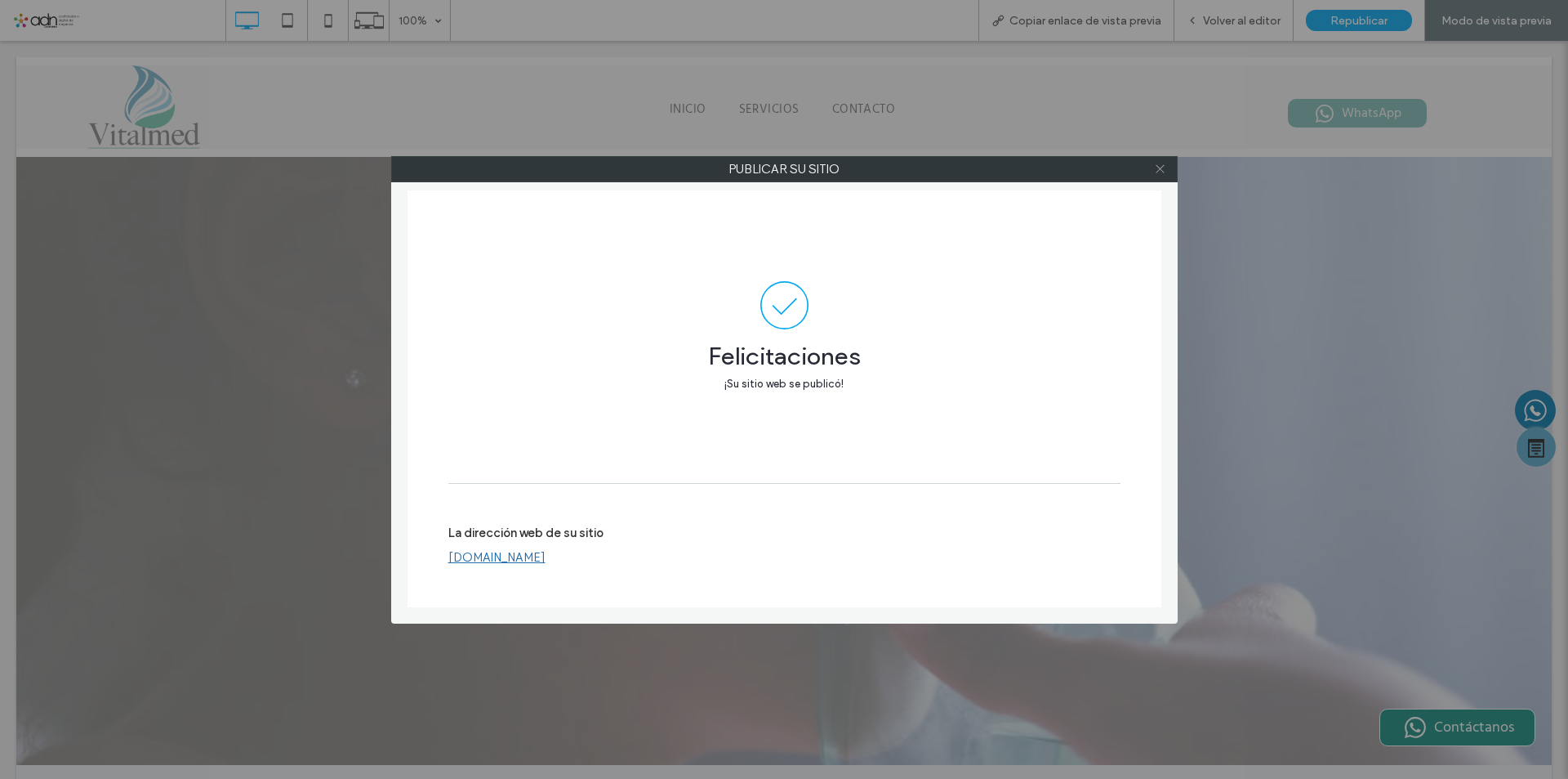
click at [1156, 166] on icon at bounding box center [1160, 169] width 12 height 12
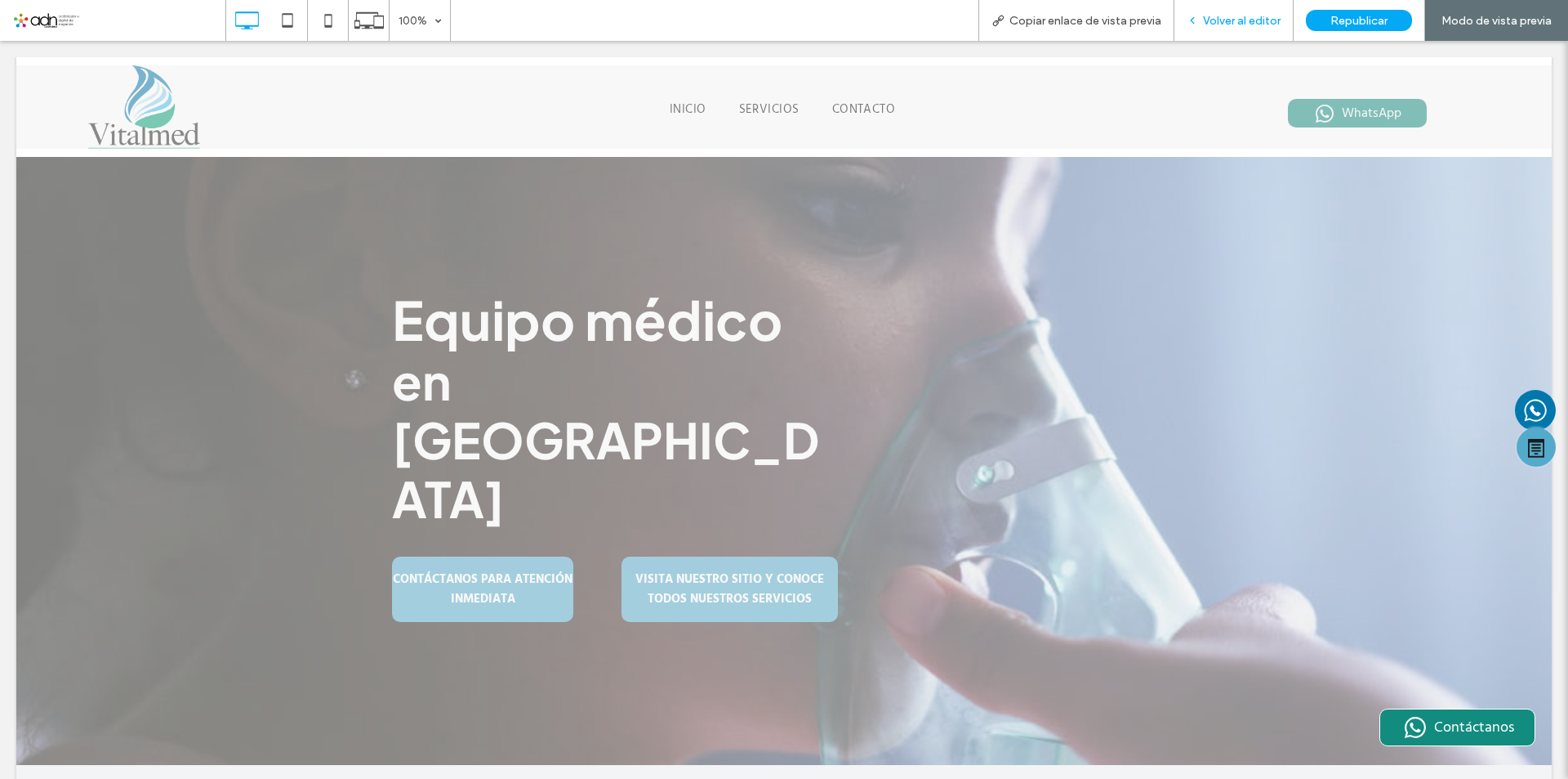
click at [1214, 14] on span "Volver al editor" at bounding box center [1242, 21] width 78 height 14
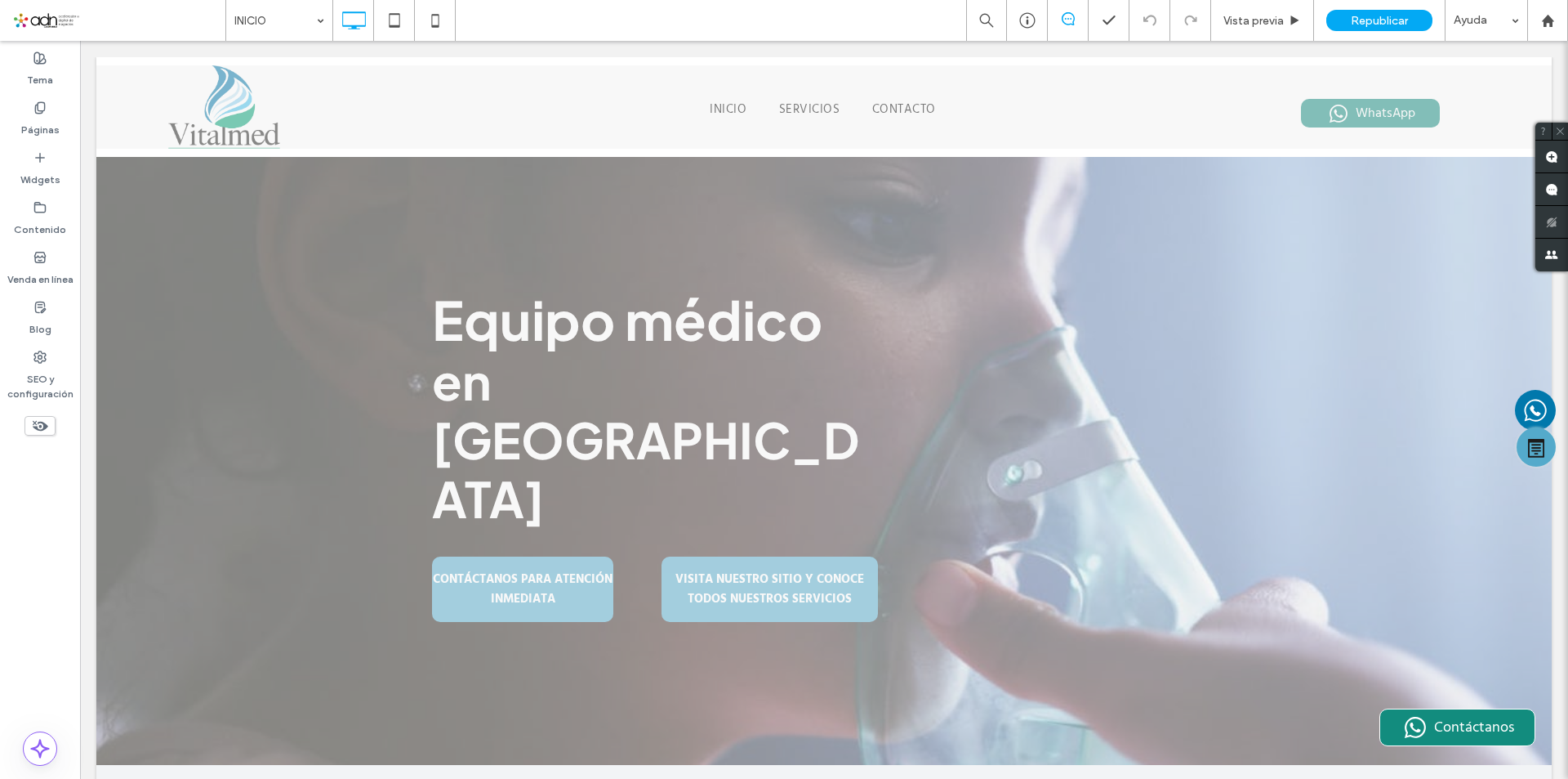
click at [440, 25] on icon at bounding box center [435, 20] width 33 height 33
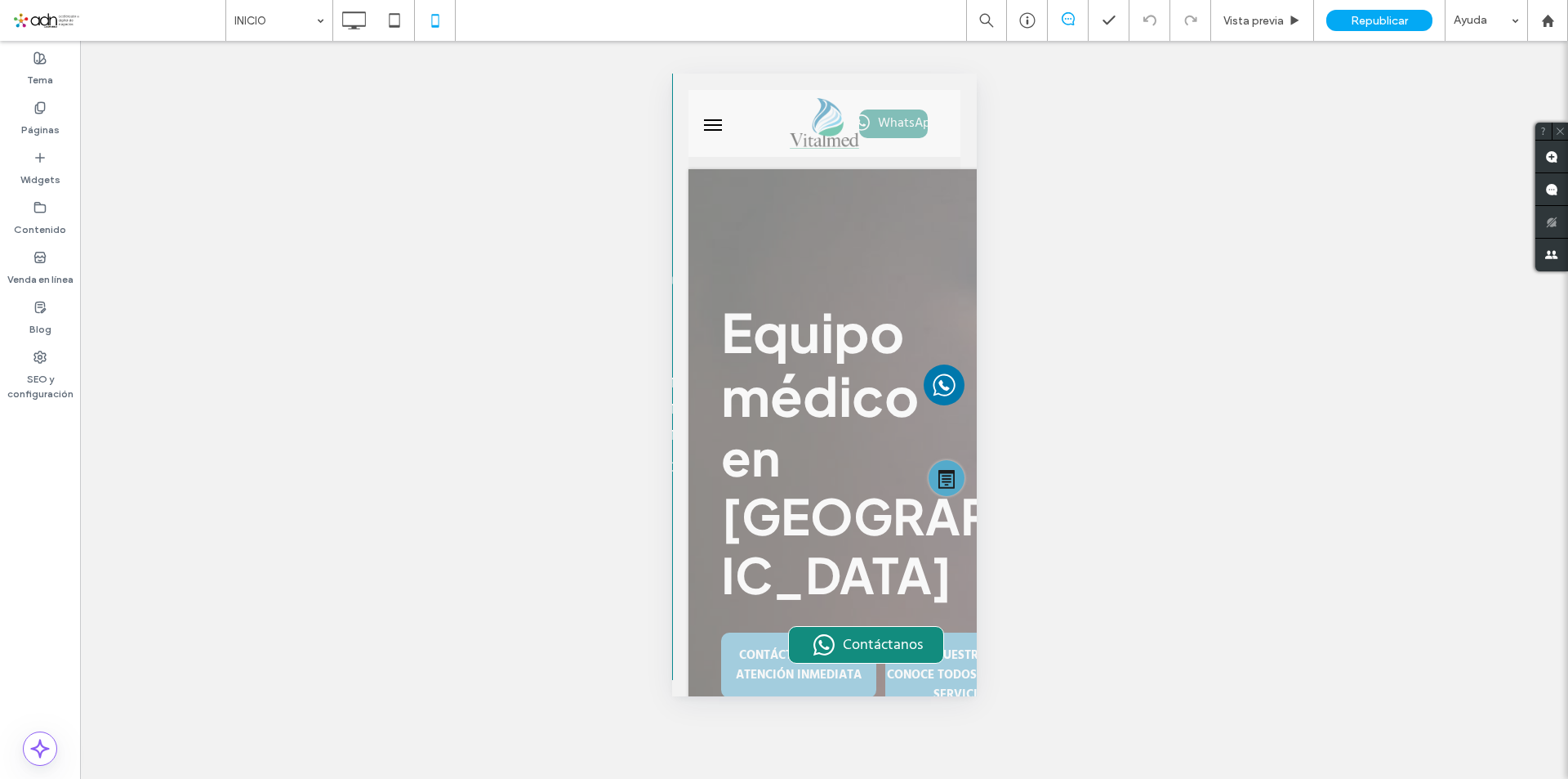
click at [749, 433] on div "Hacer visible? Sí Hacer visible? Sí Hacer visible? Sí Hacer visible? Sí Hacer v…" at bounding box center [824, 409] width 1488 height 738
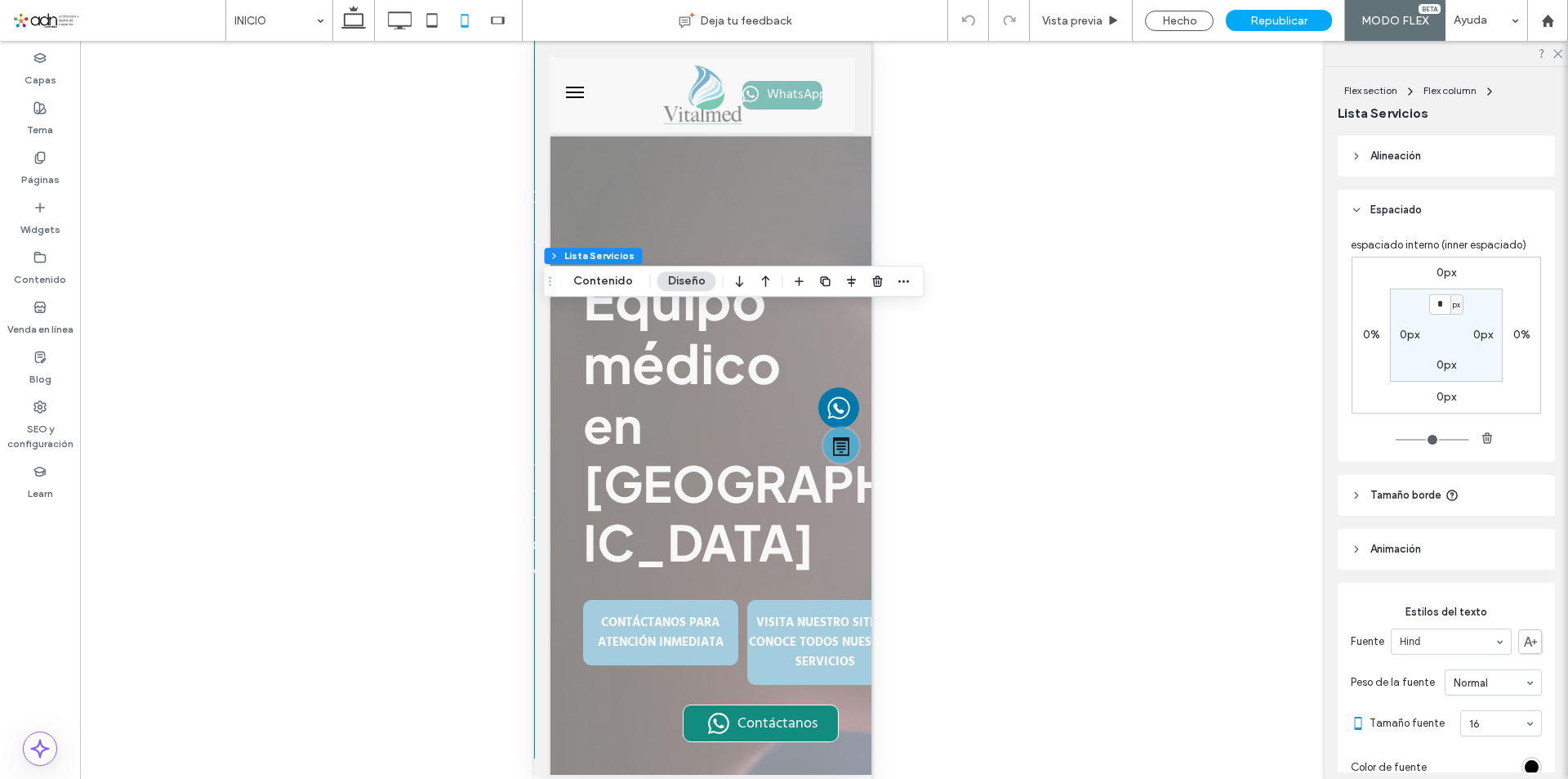
type input "**"
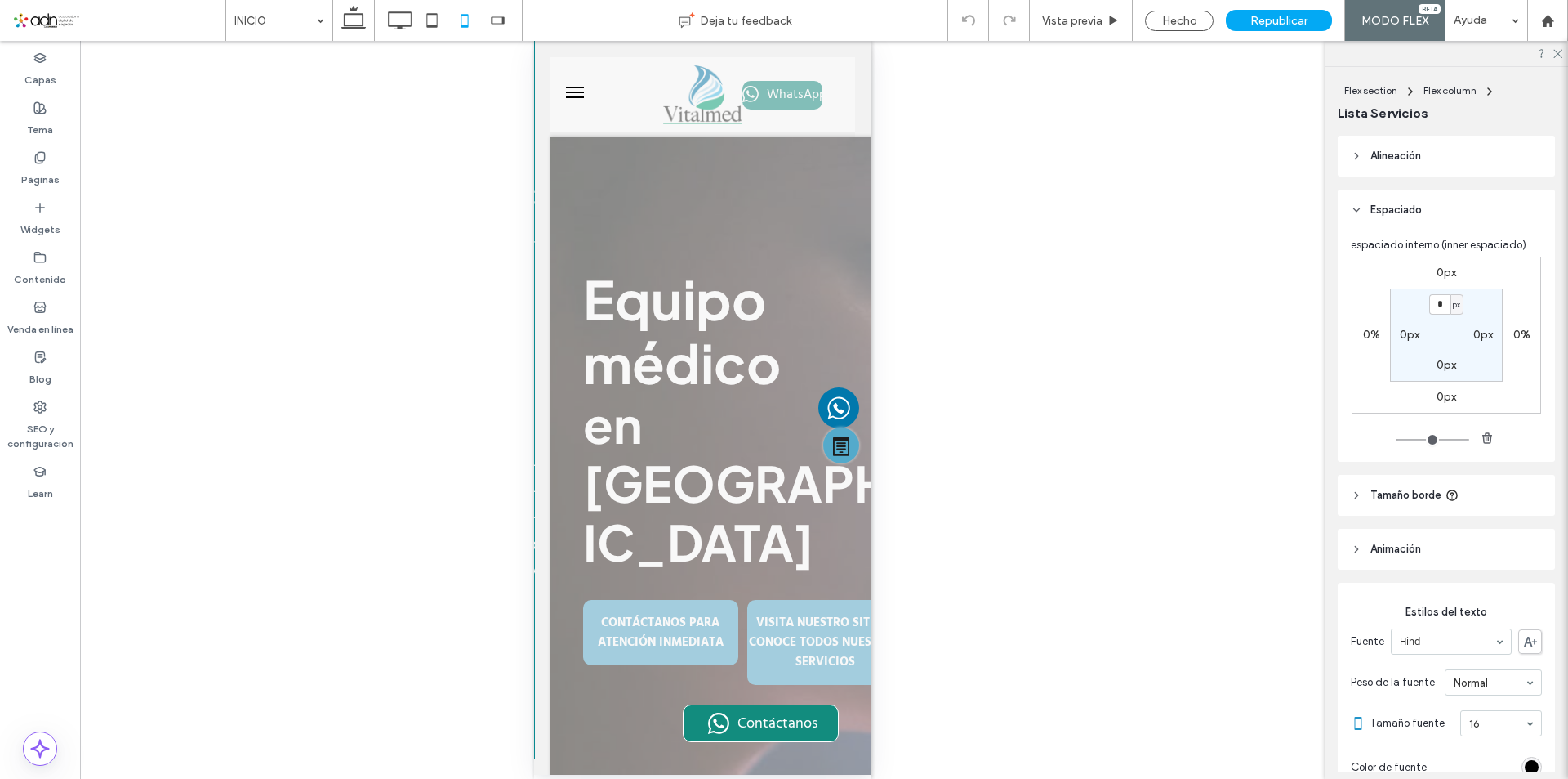
type input "***"
type input "**"
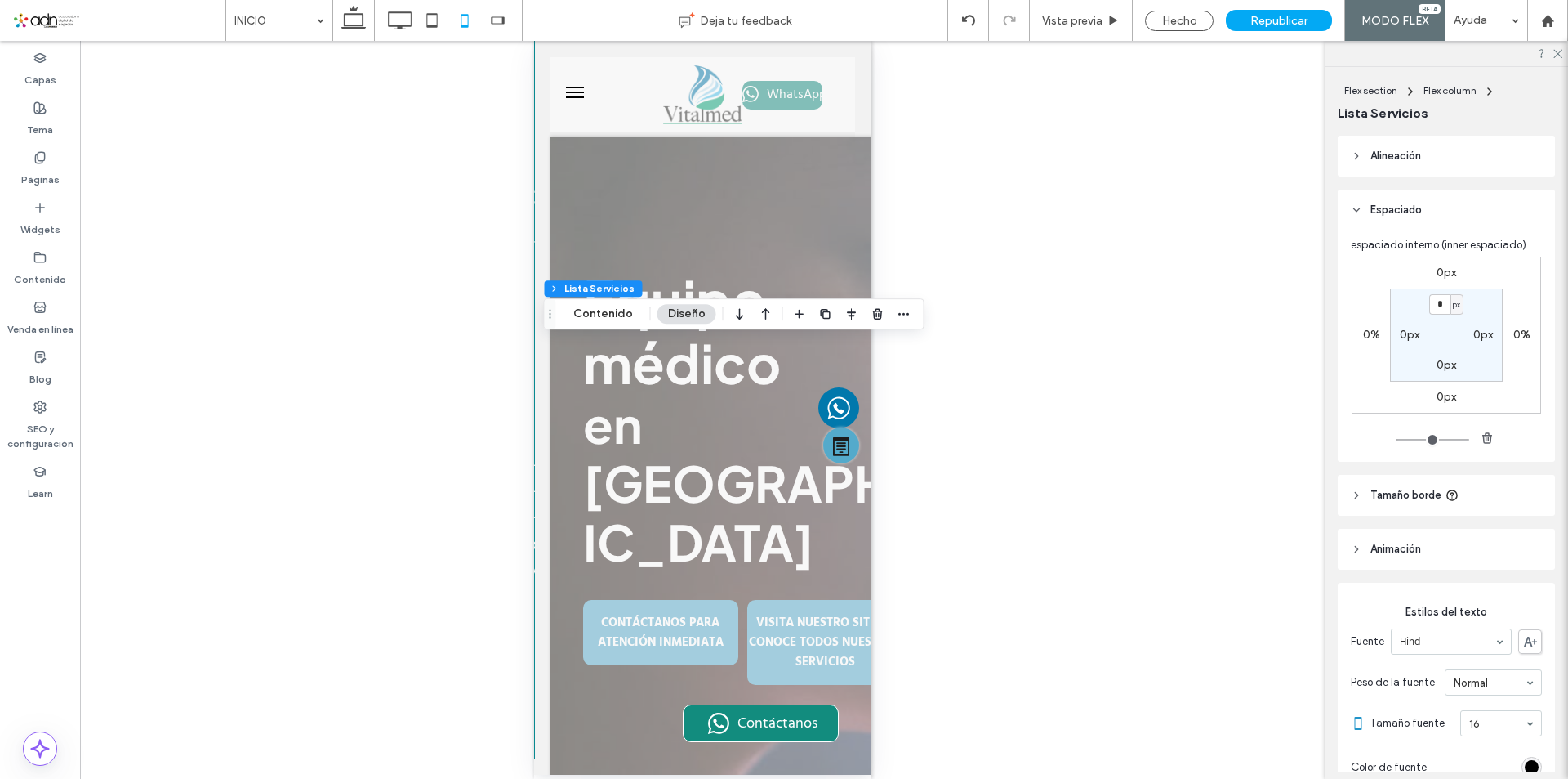
type input "**"
type input "***"
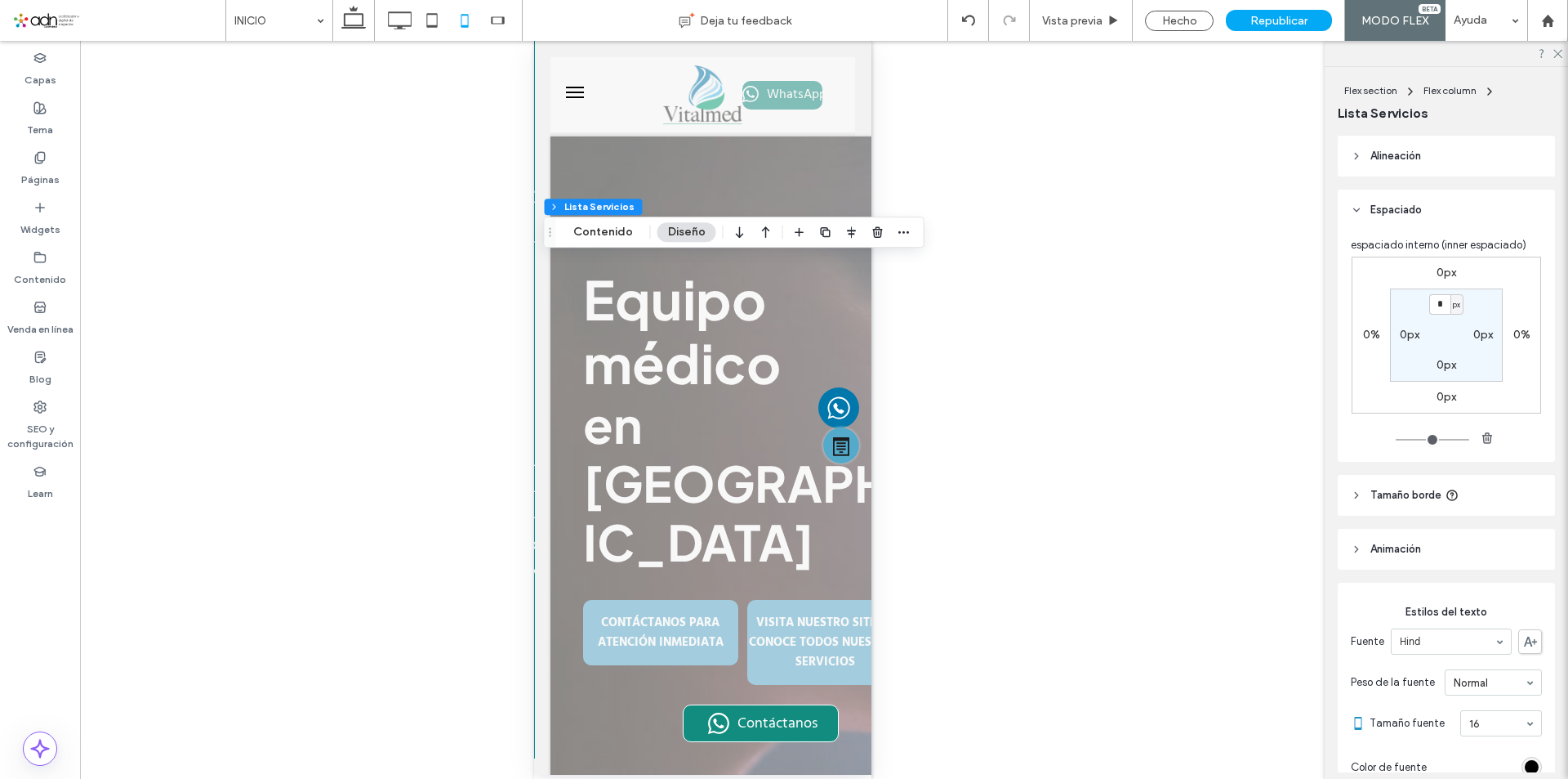
type input "**"
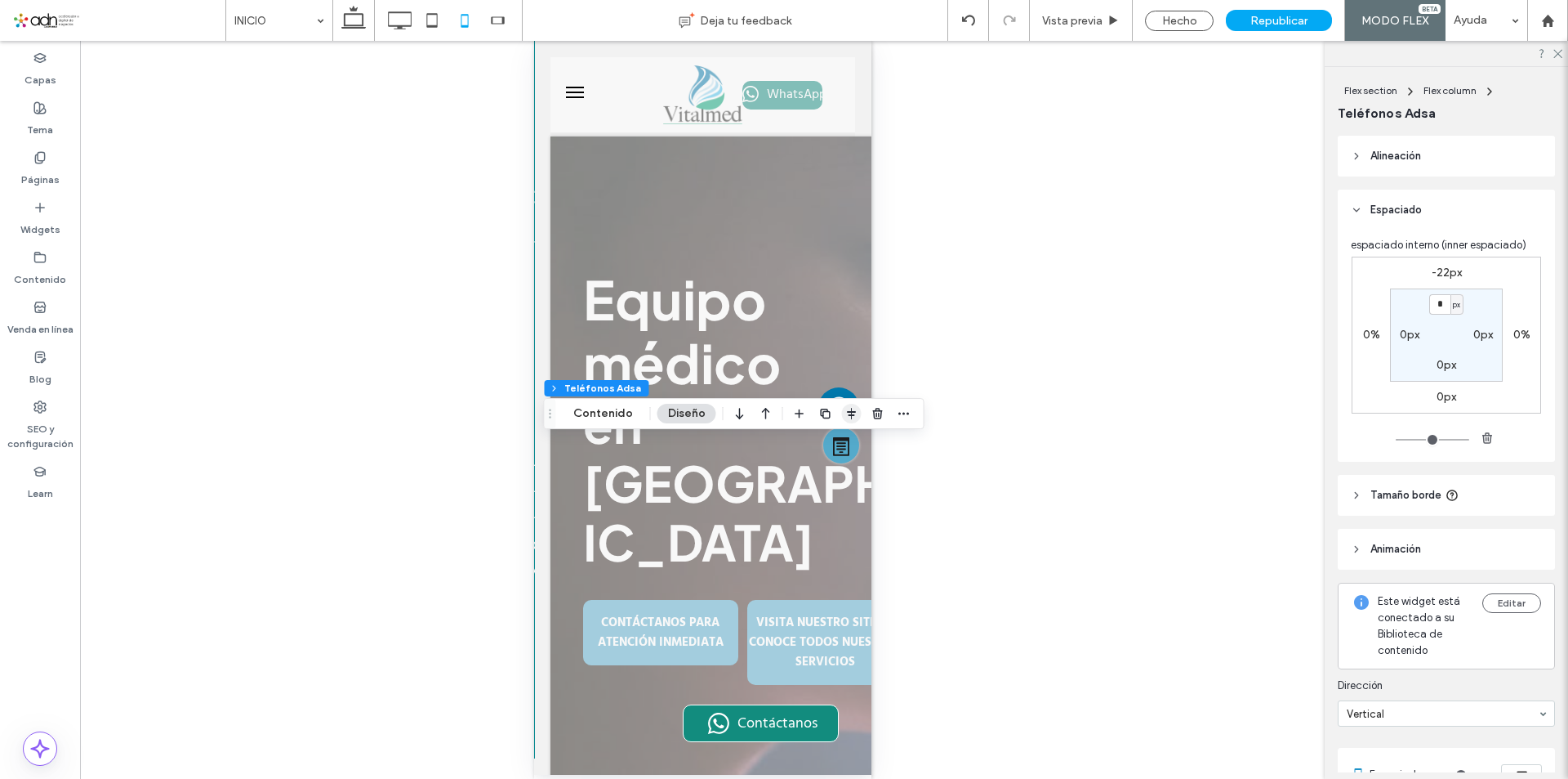
click at [847, 413] on icon "button" at bounding box center [852, 413] width 13 height 13
click at [811, 447] on icon "flex-start" at bounding box center [808, 445] width 13 height 13
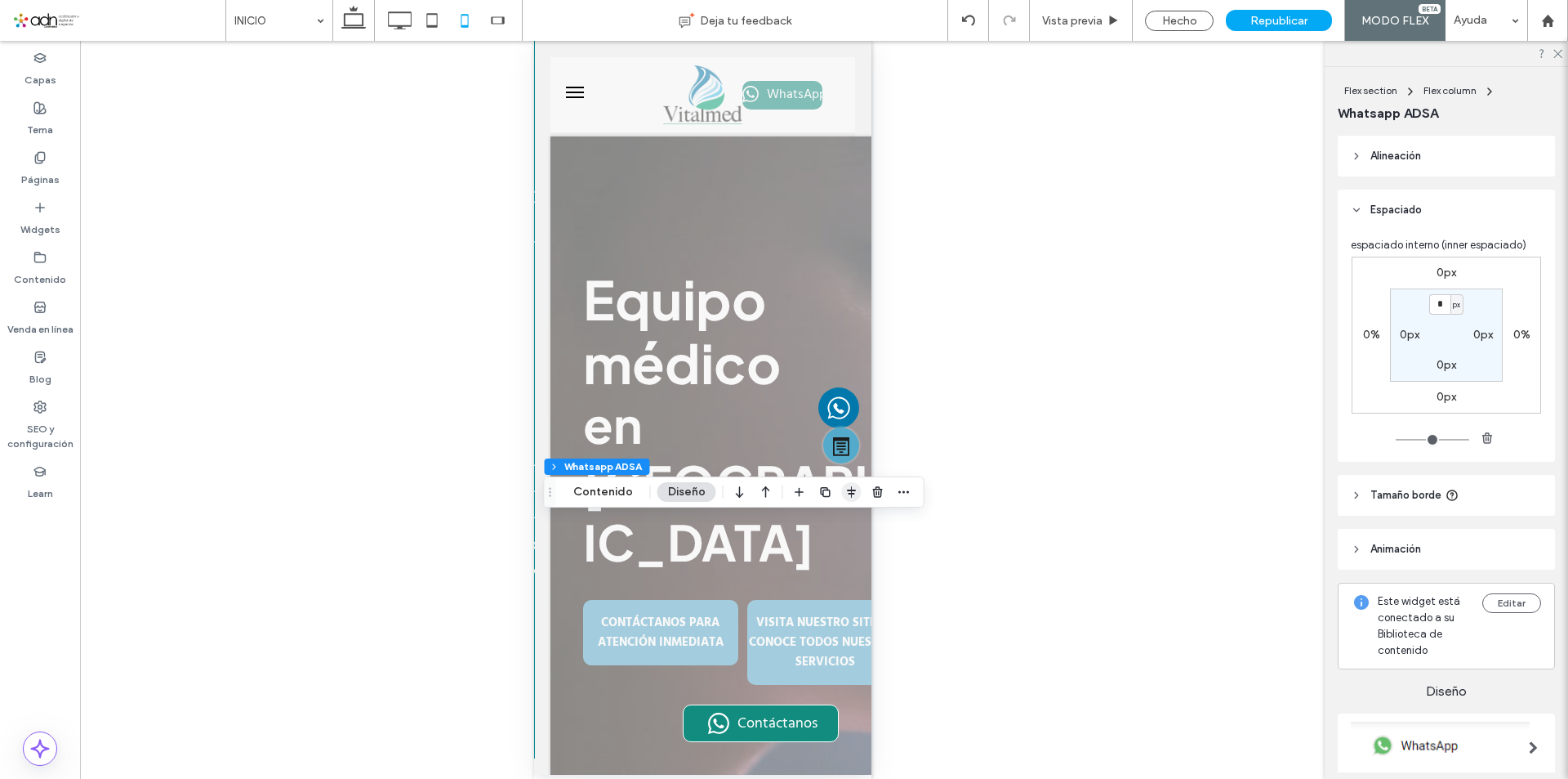
click at [849, 488] on use "button" at bounding box center [851, 492] width 9 height 12
click at [807, 525] on icon "flex-start" at bounding box center [808, 523] width 13 height 13
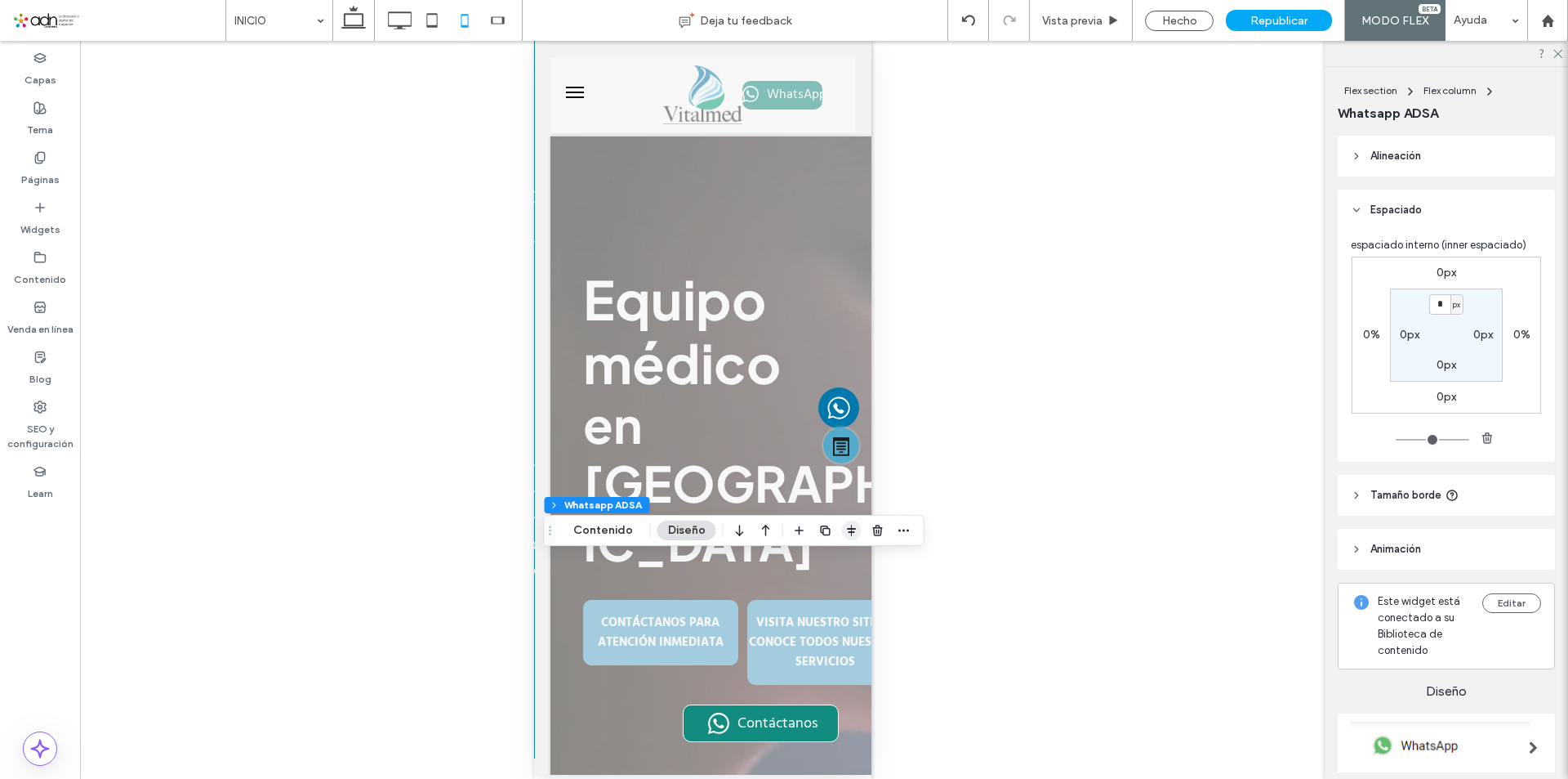
click at [847, 529] on use "button" at bounding box center [851, 531] width 9 height 12
click at [799, 565] on span "flex-start" at bounding box center [809, 563] width 20 height 20
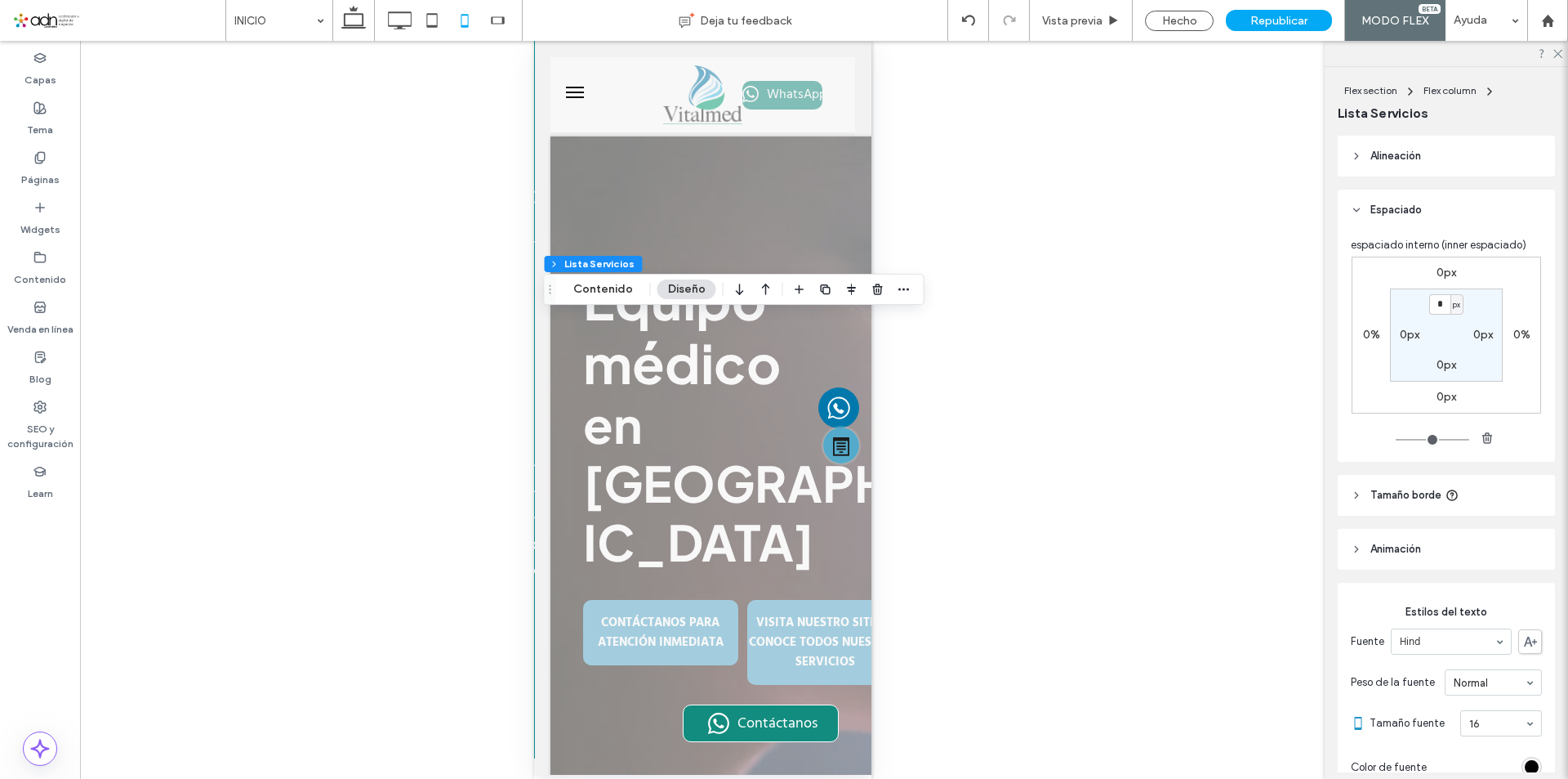
type input "**"
type input "***"
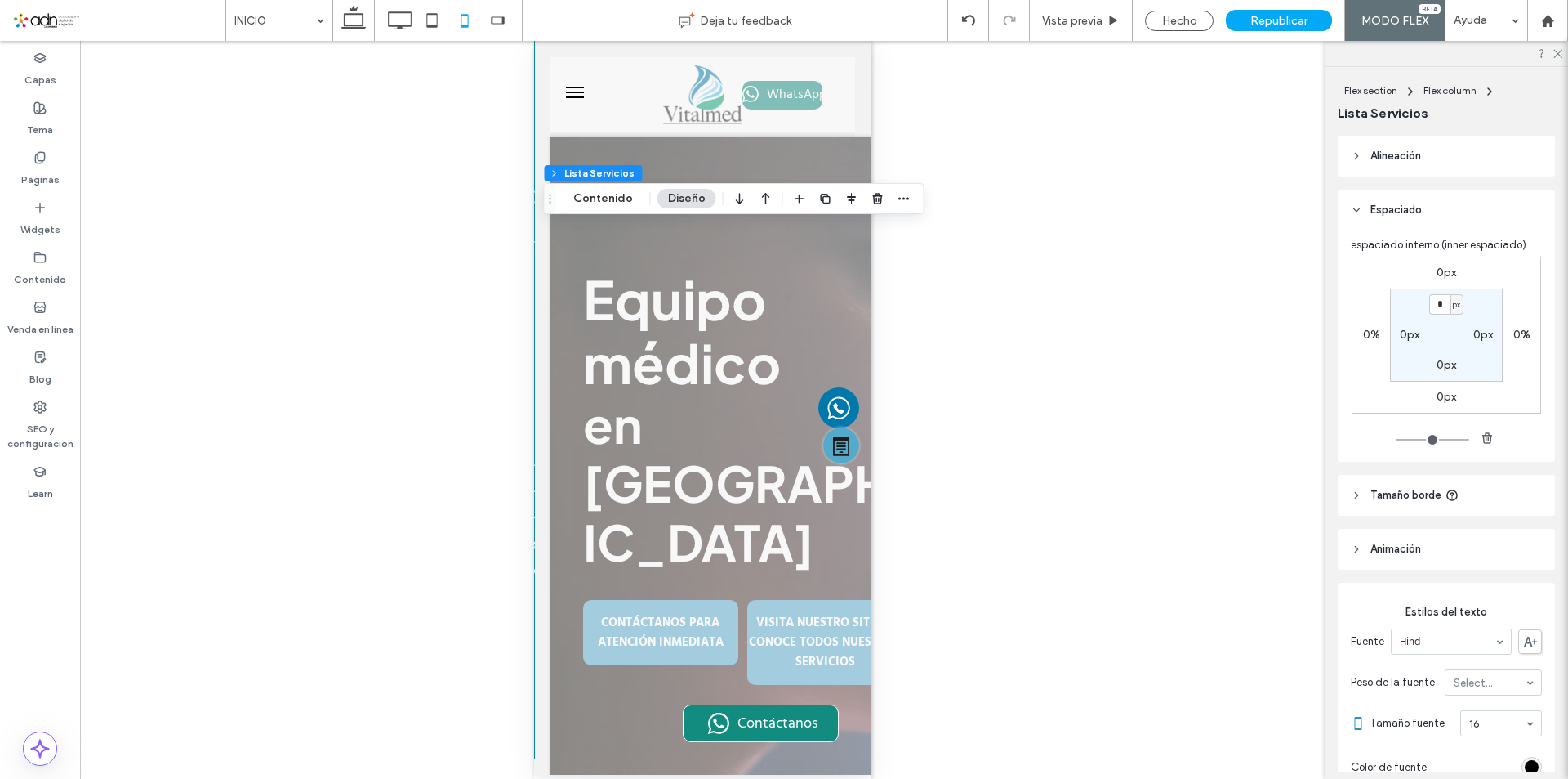
type input "***"
type input "**"
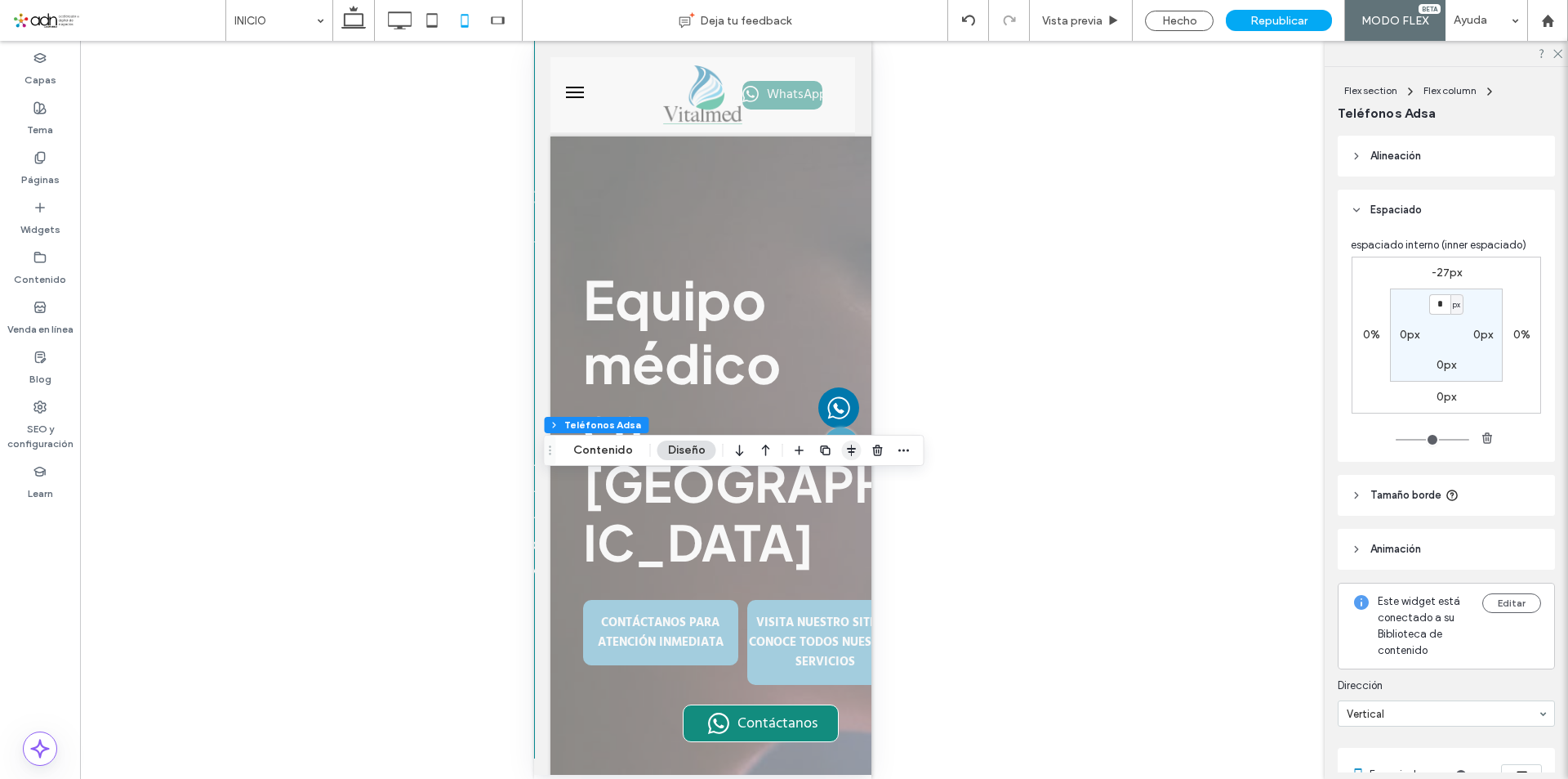
click at [847, 452] on use "button" at bounding box center [851, 451] width 9 height 12
click at [803, 486] on icon "flex-start" at bounding box center [808, 481] width 13 height 13
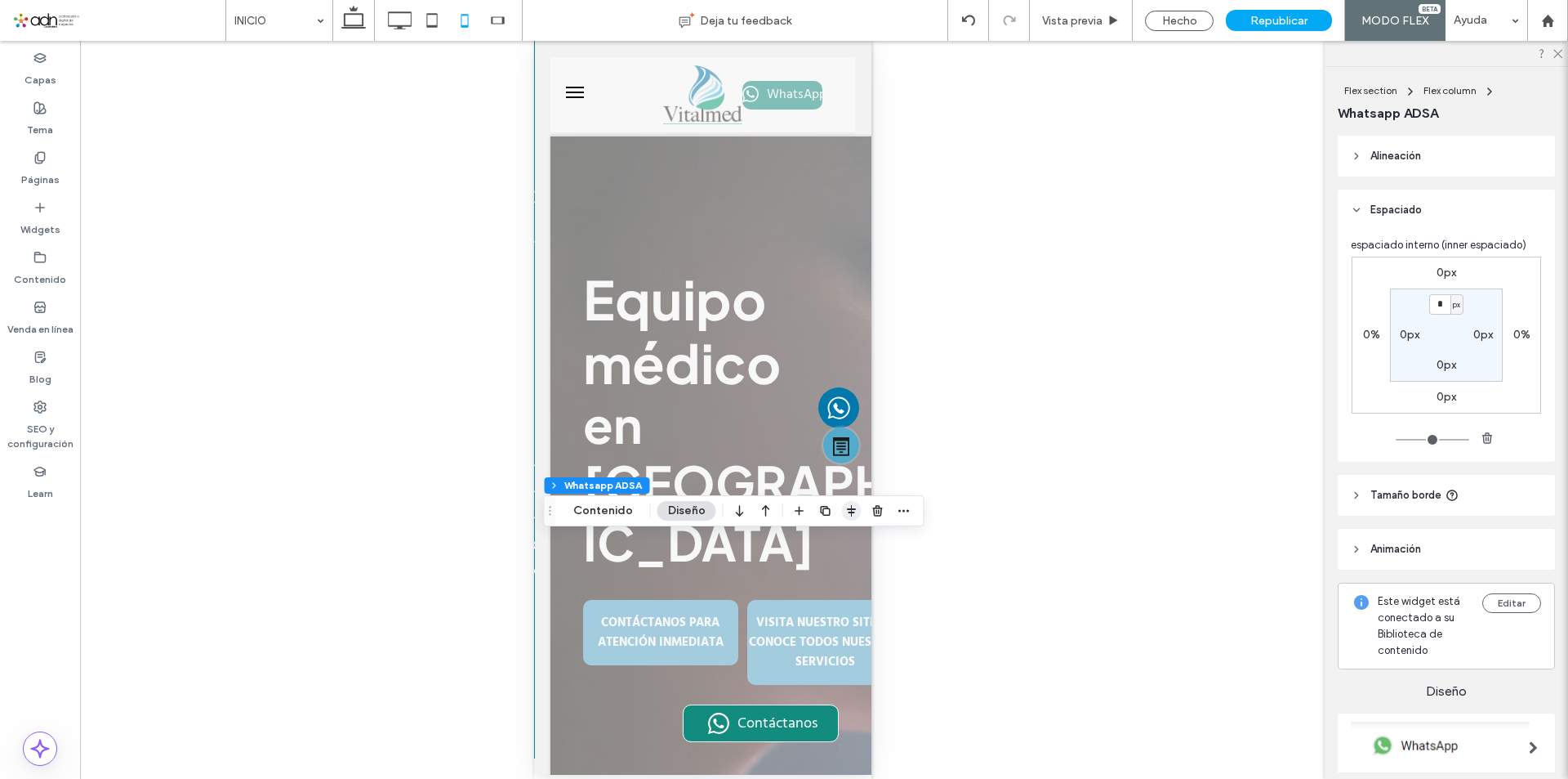
click at [852, 511] on icon "button" at bounding box center [852, 510] width 13 height 13
click at [804, 545] on icon "flex-start" at bounding box center [808, 542] width 13 height 13
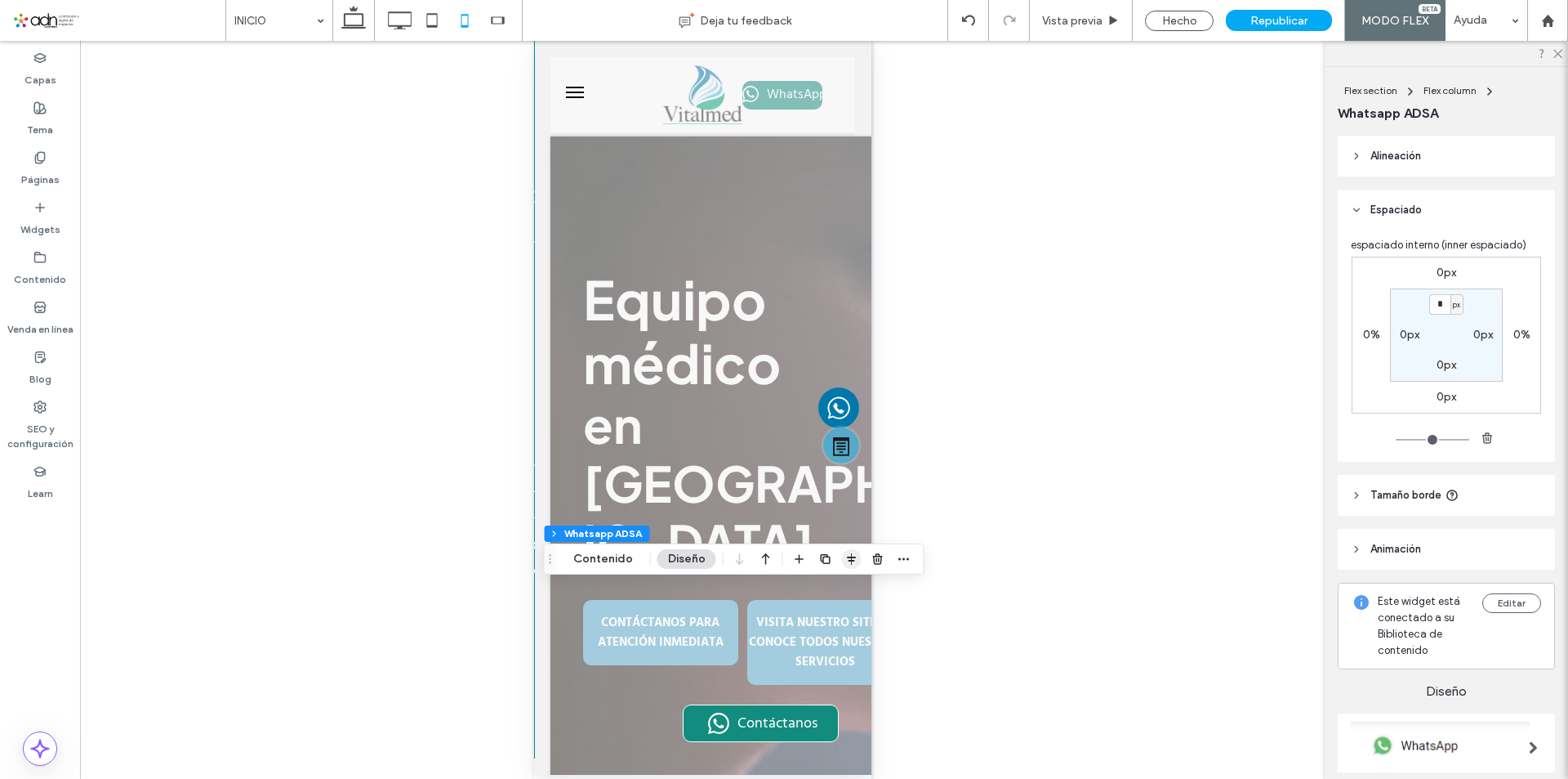
click at [846, 560] on icon "button" at bounding box center [852, 559] width 13 height 13
click at [808, 594] on icon "flex-start" at bounding box center [808, 590] width 13 height 13
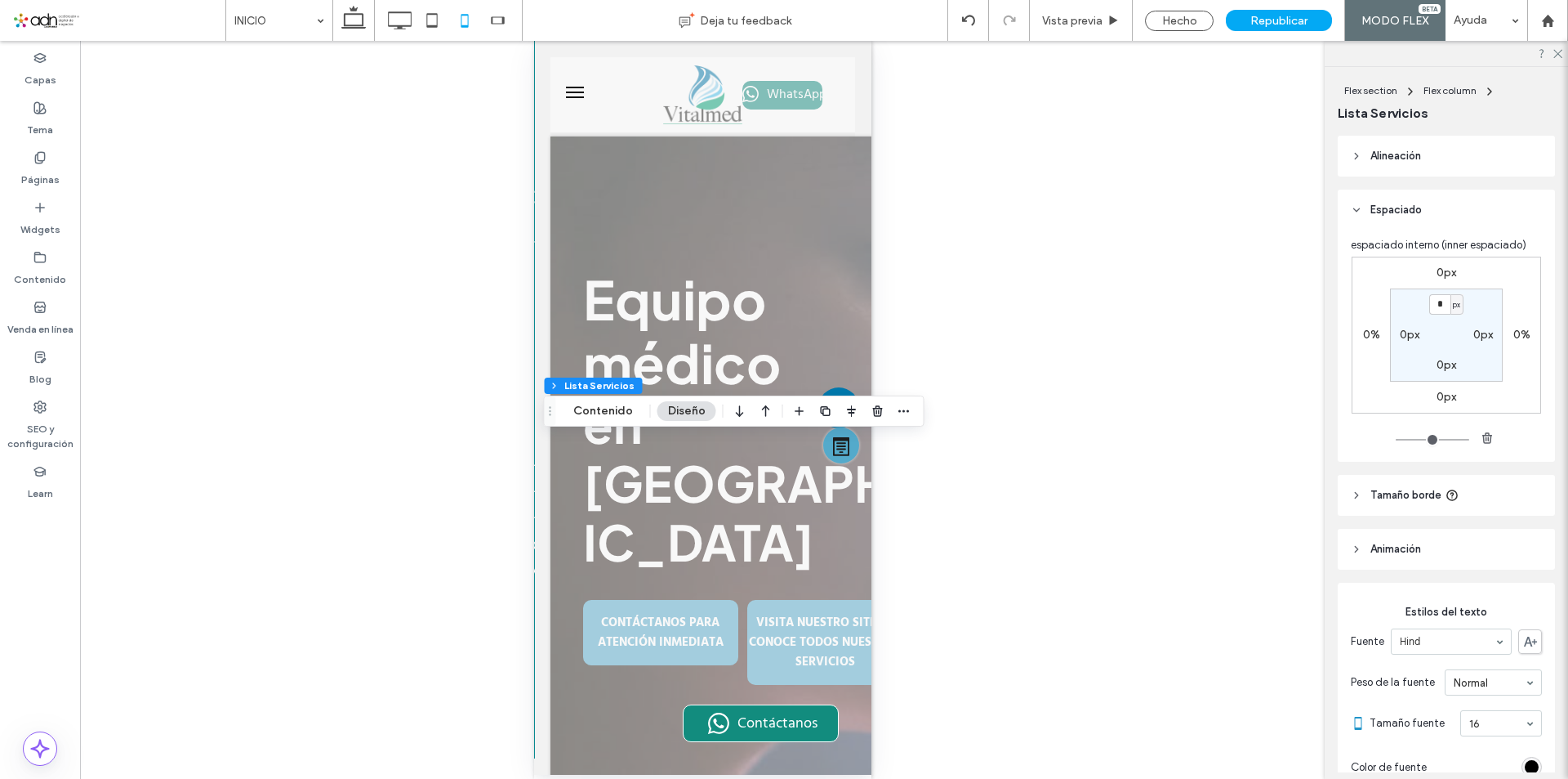
type input "**"
type input "***"
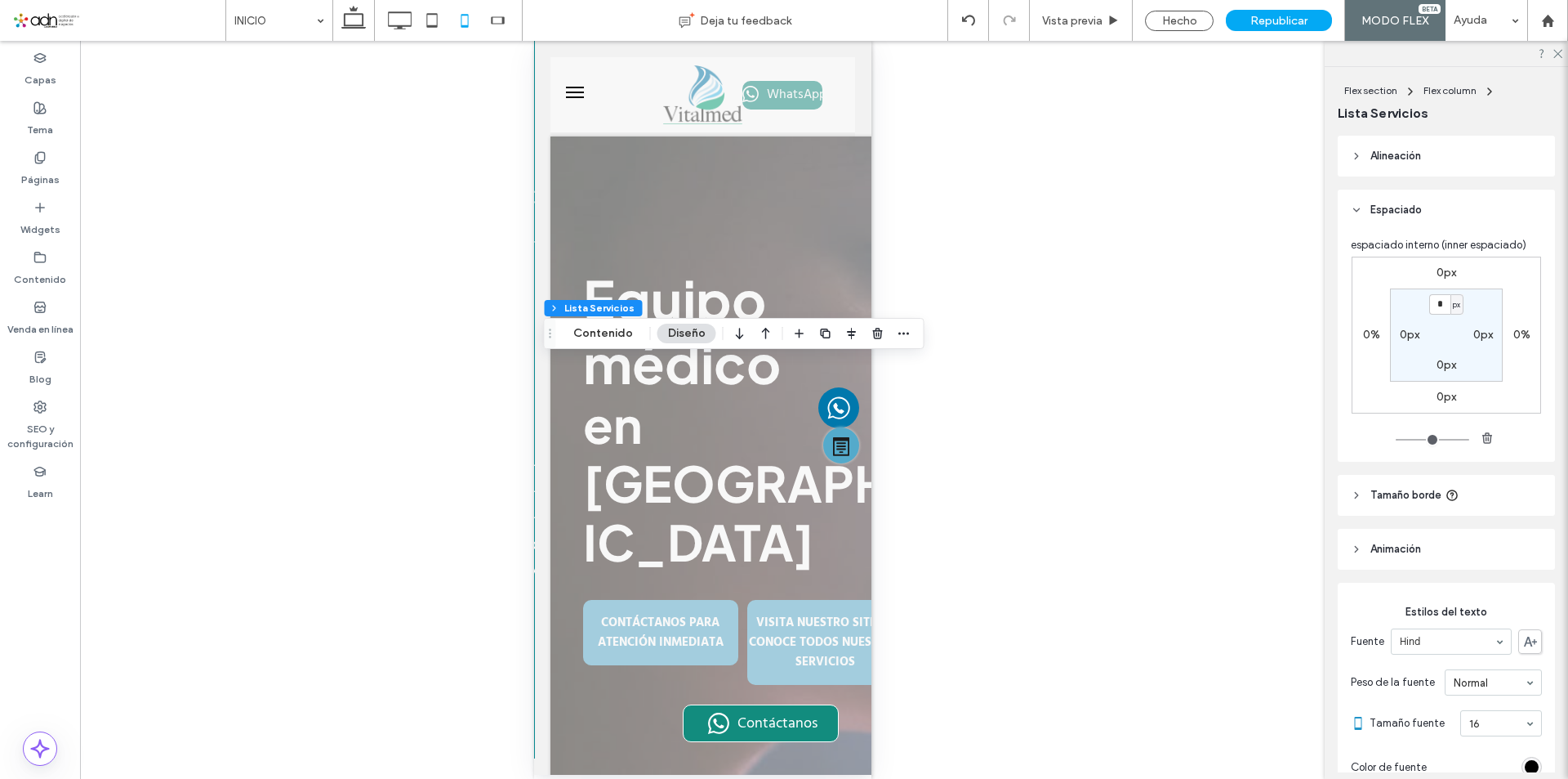
type input "**"
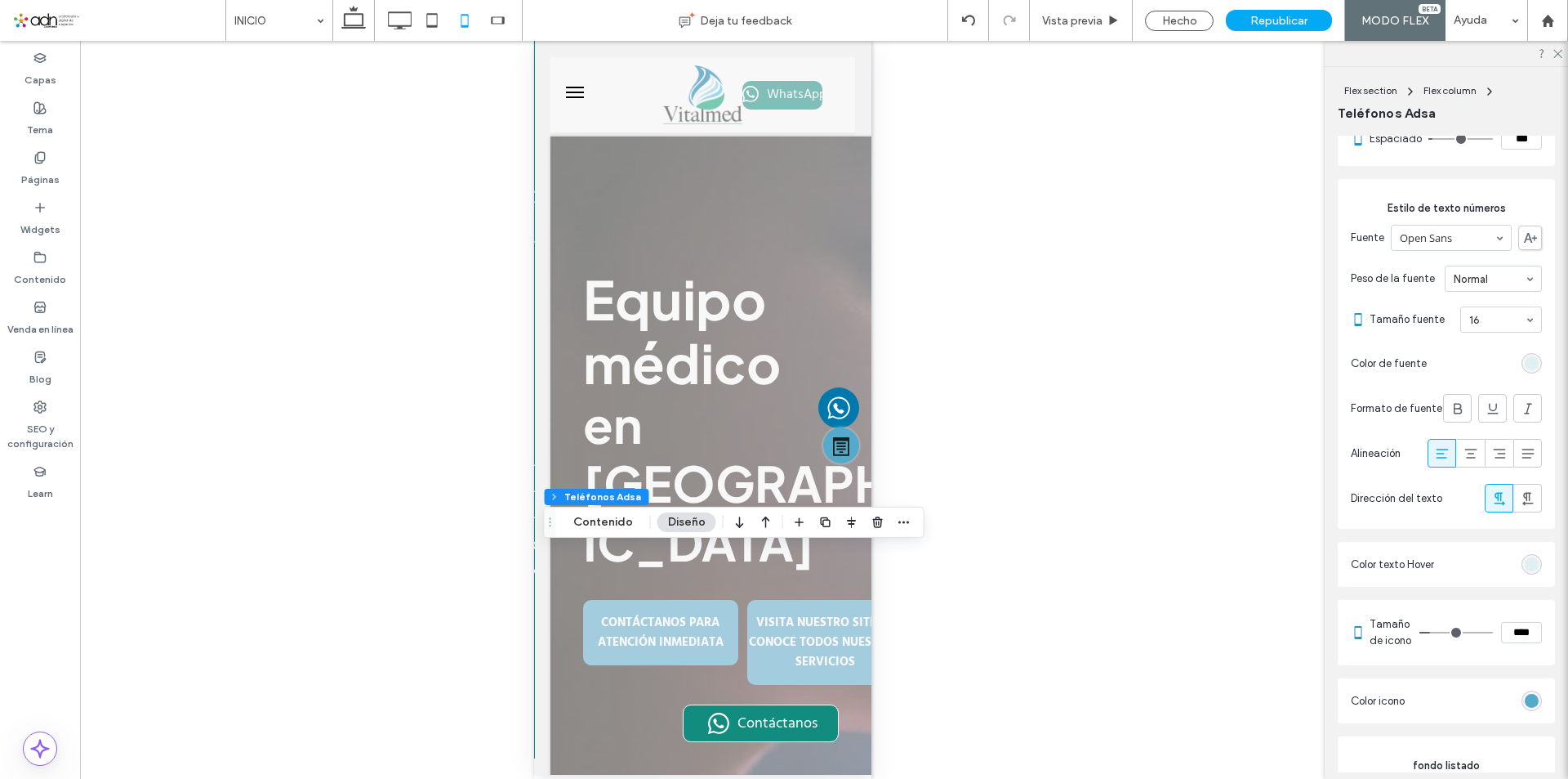
scroll to position [653, 0]
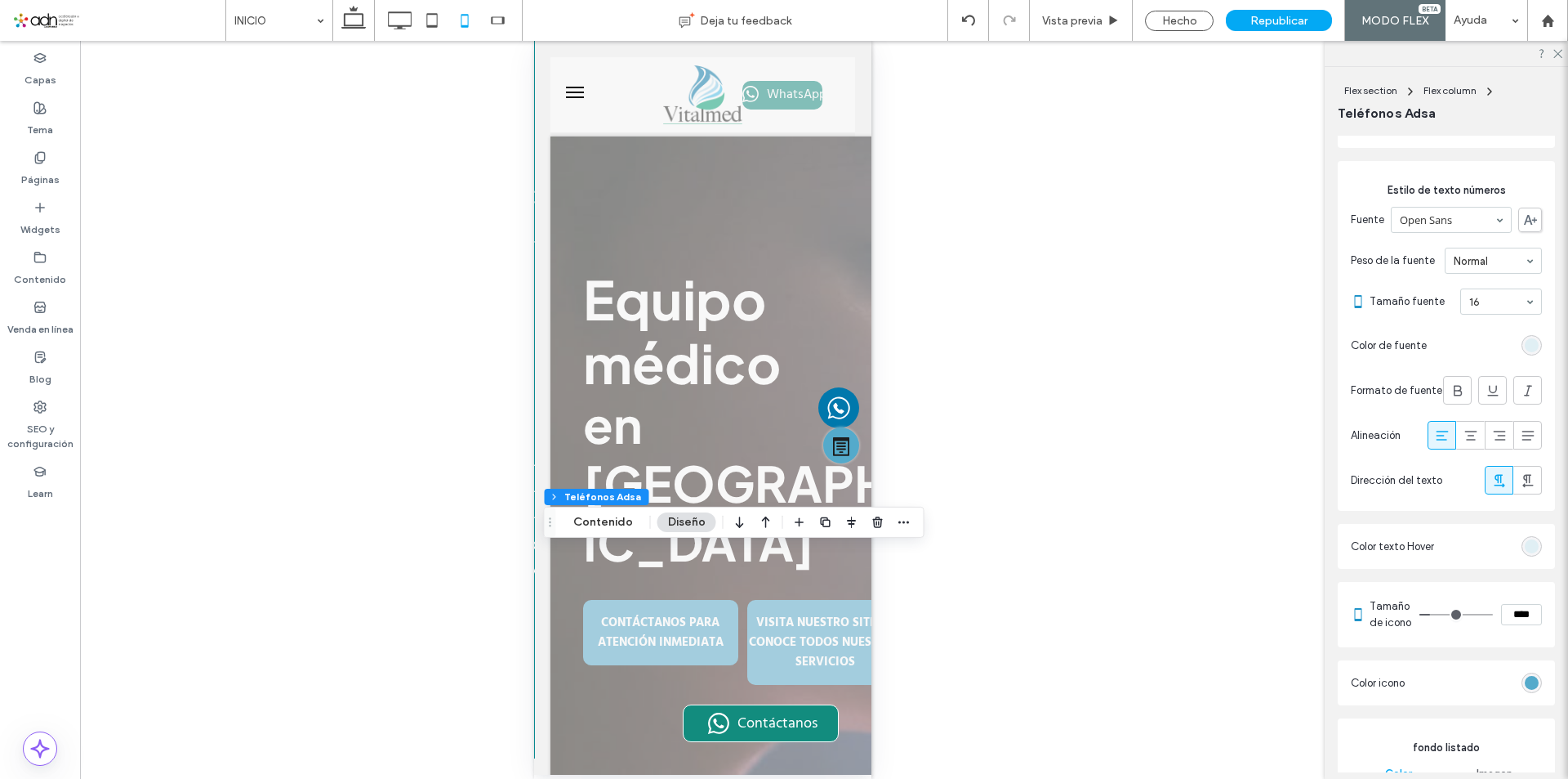
click at [1526, 546] on div "rgb(224, 239, 244)" at bounding box center [1532, 547] width 14 height 14
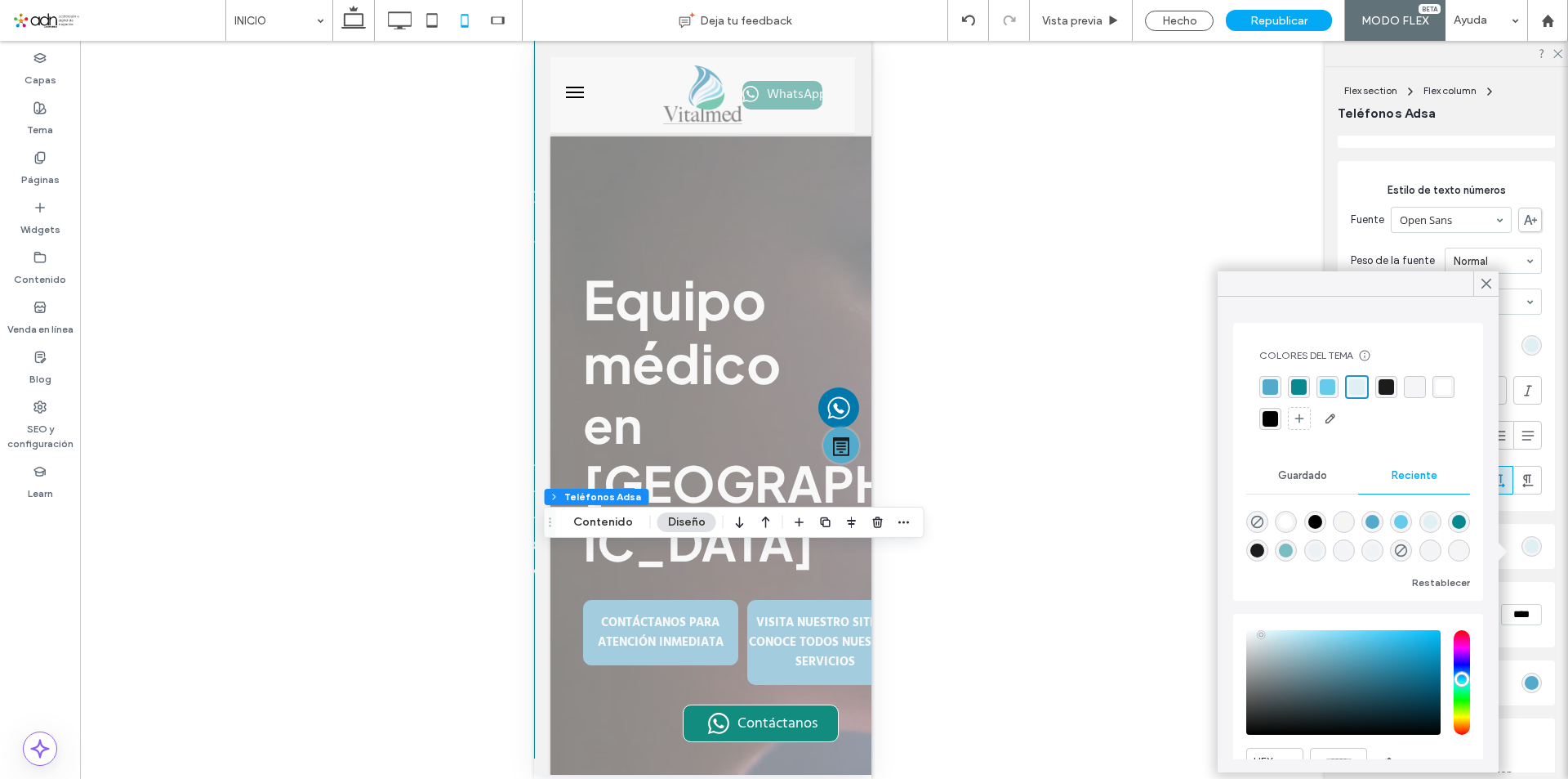
click at [1279, 421] on div "rgba(0, 0, 0, 1)" at bounding box center [1271, 419] width 16 height 16
click at [1274, 386] on div "rgba(84, 170, 203, 1)" at bounding box center [1271, 387] width 16 height 16
click at [1293, 551] on div "rgba(8, 137, 144, 0.52)" at bounding box center [1286, 551] width 14 height 14
type input "*******"
type input "**"
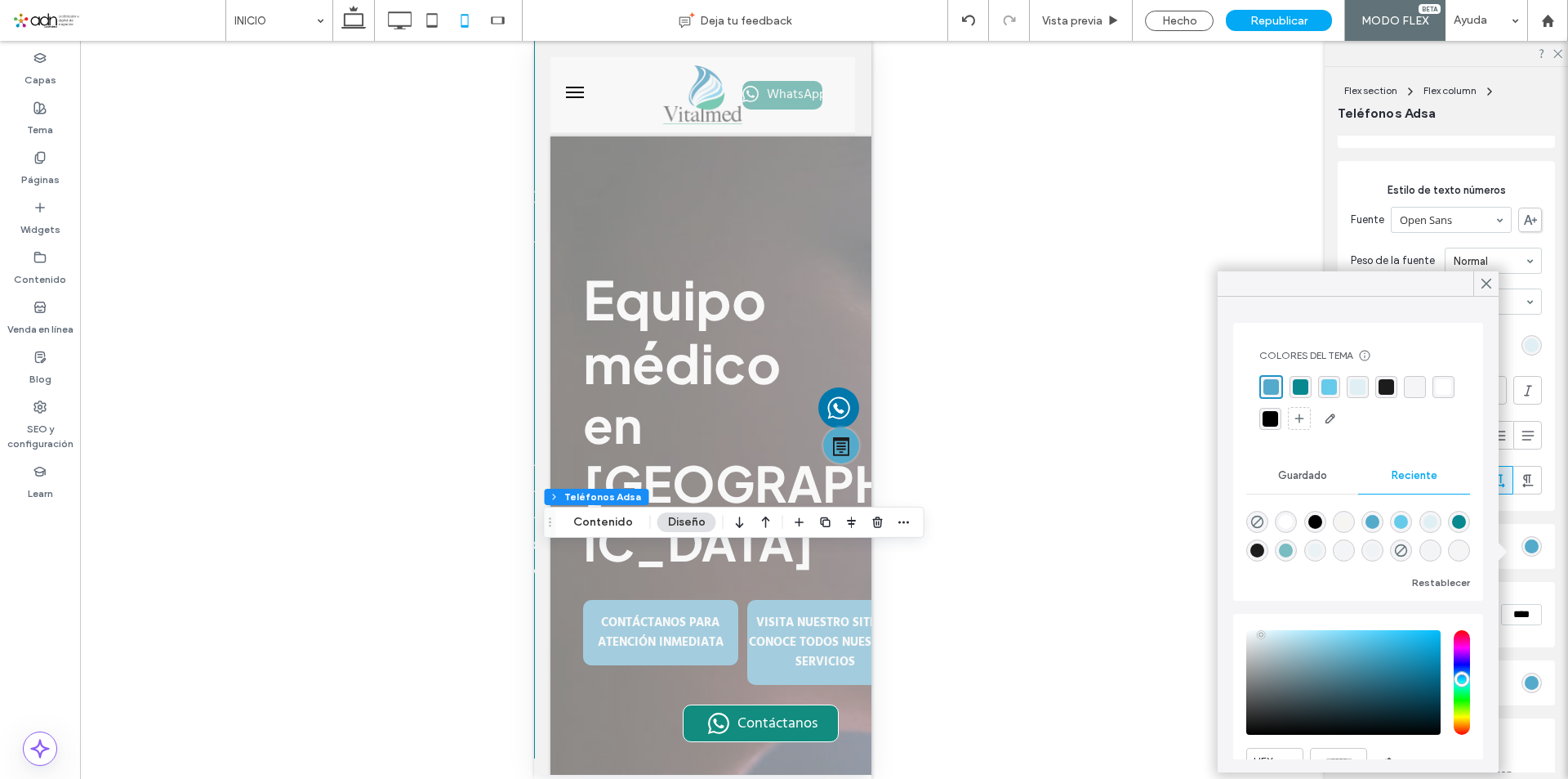
type input "***"
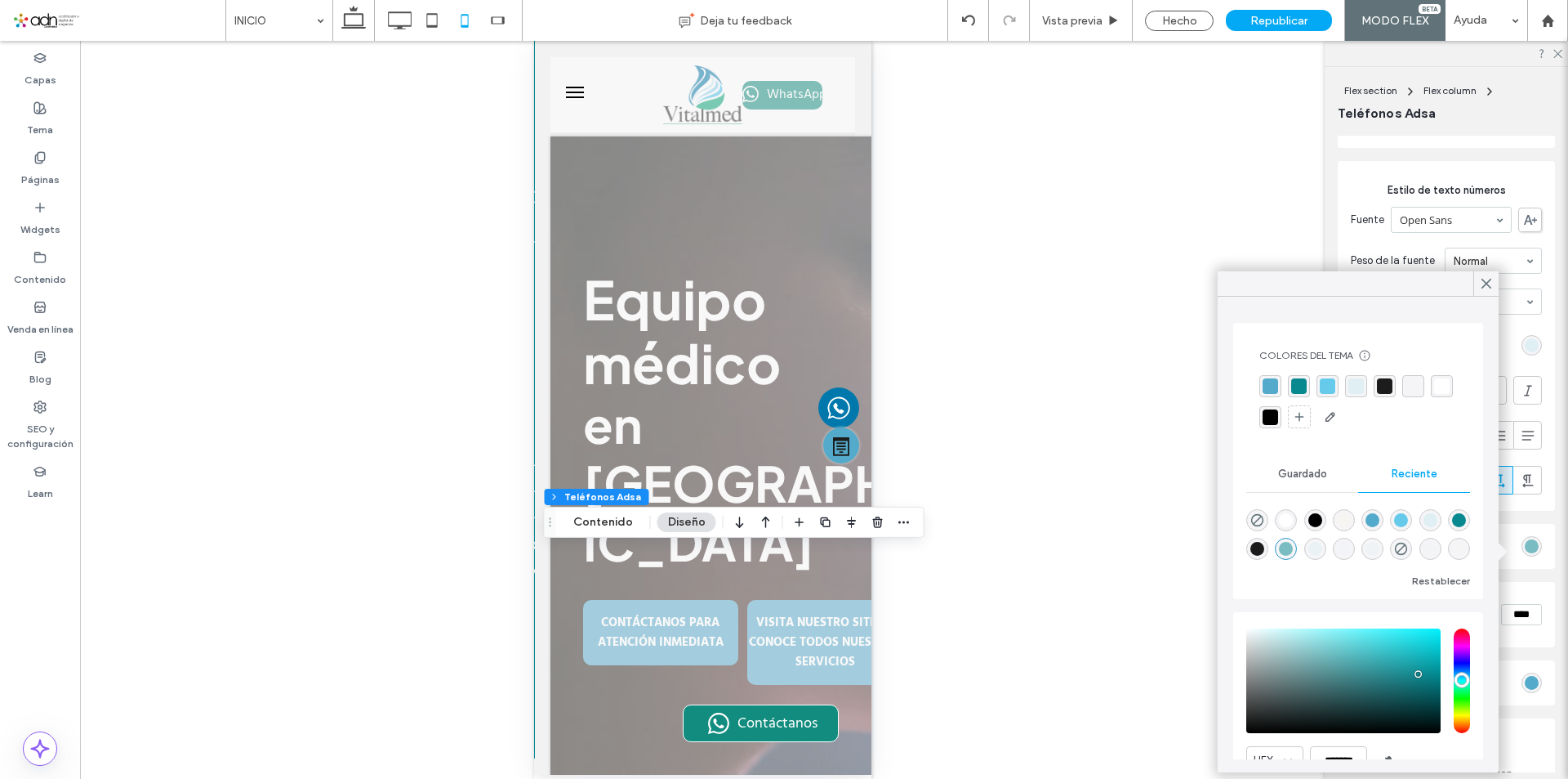
click at [1379, 524] on div "rgba(84, 170, 203, 1)" at bounding box center [1372, 520] width 14 height 14
type input "*******"
type input "***"
type input "****"
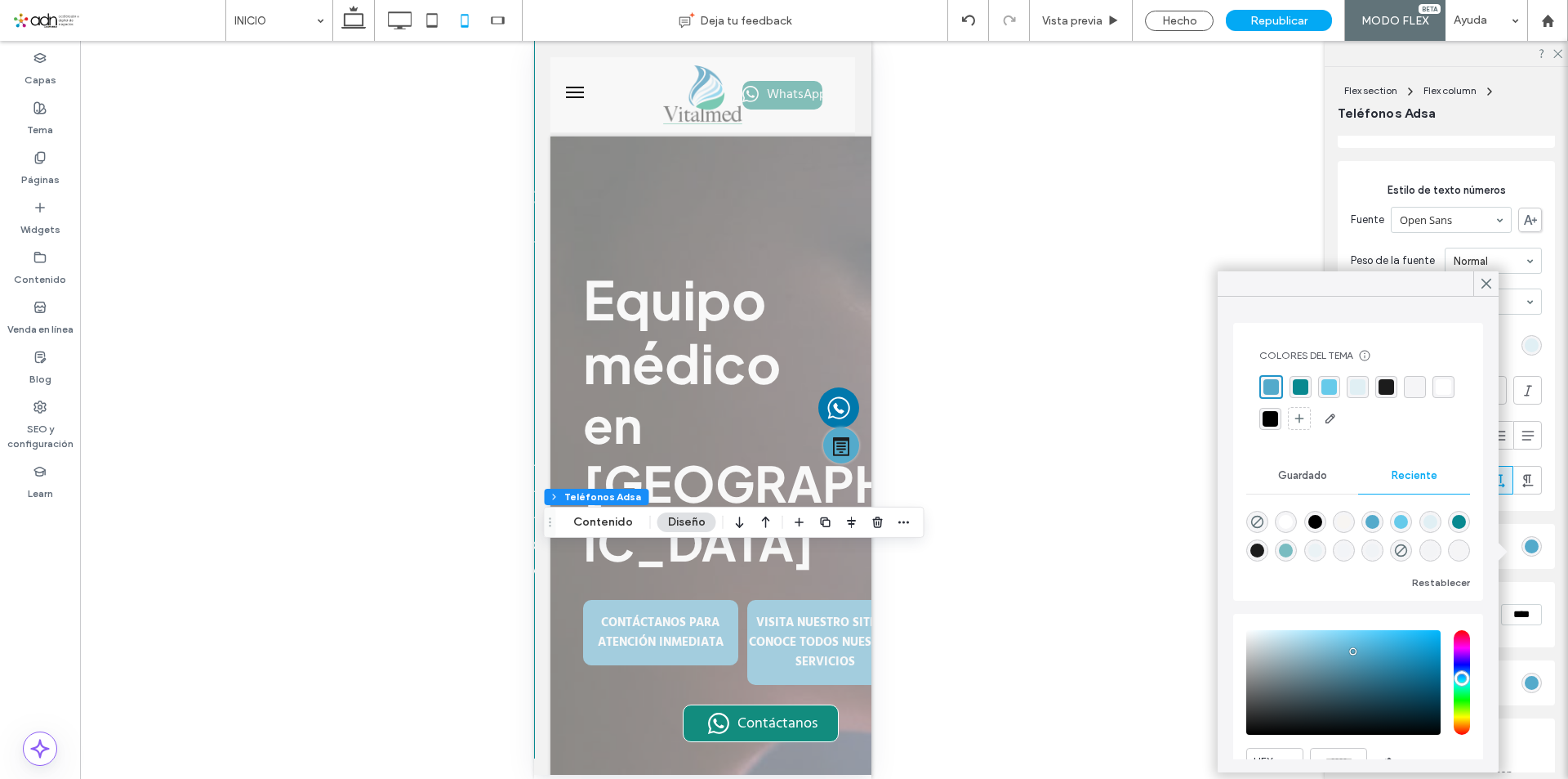
click at [1379, 525] on div "rgba(84, 170, 203, 1)" at bounding box center [1372, 522] width 14 height 14
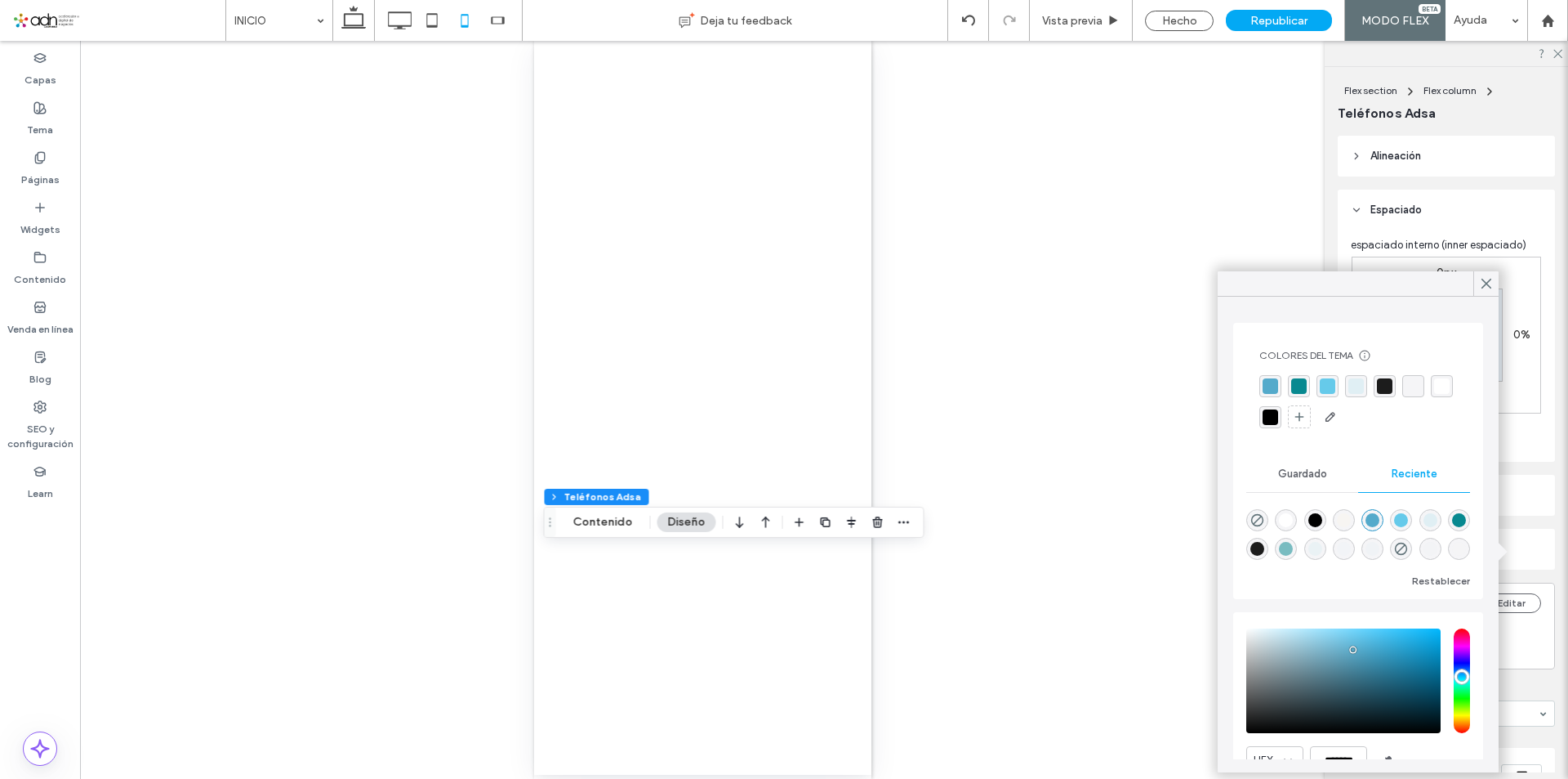
click at [1485, 278] on icon at bounding box center [1486, 283] width 15 height 15
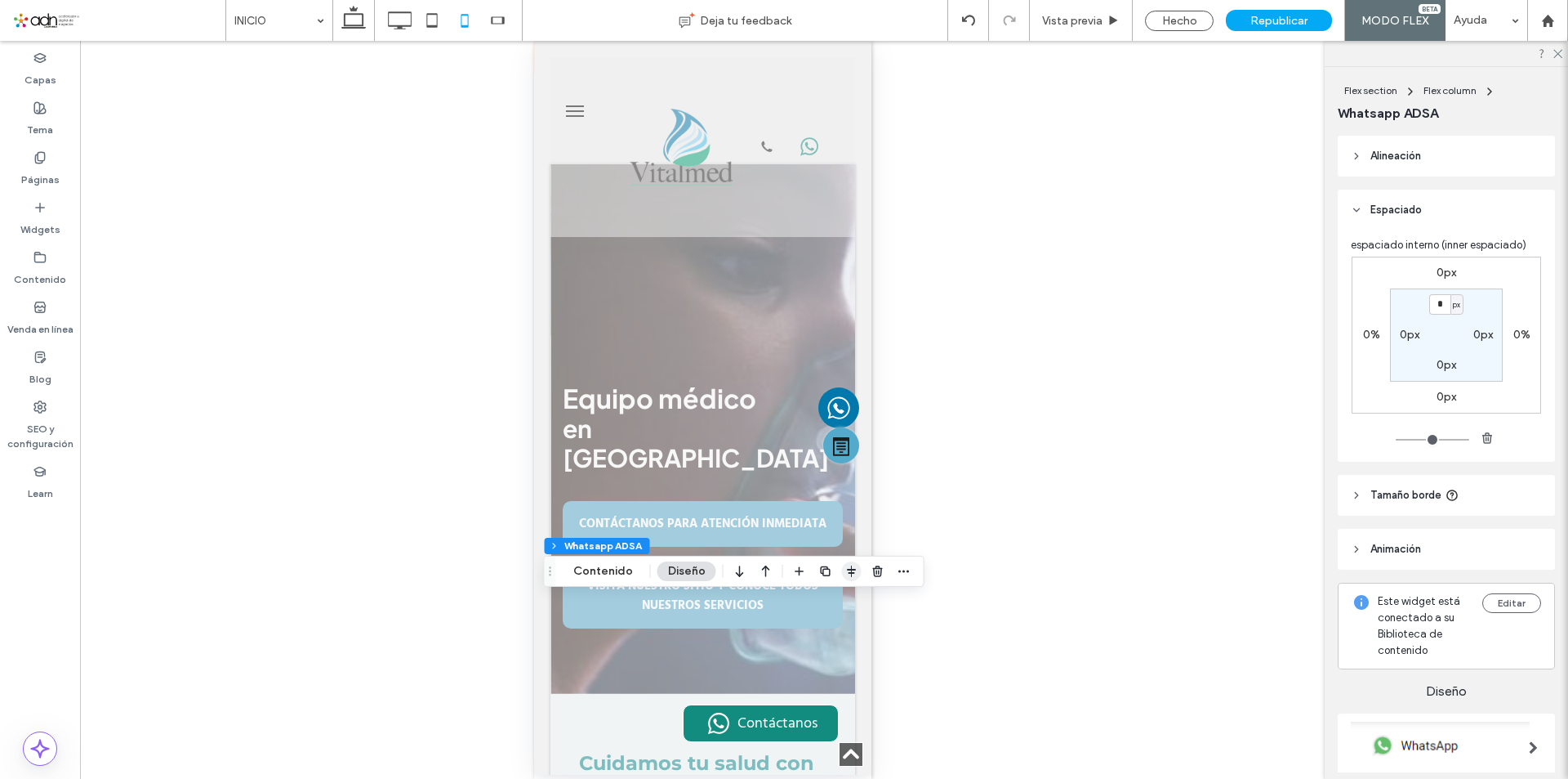
click at [852, 571] on icon "button" at bounding box center [852, 570] width 13 height 13
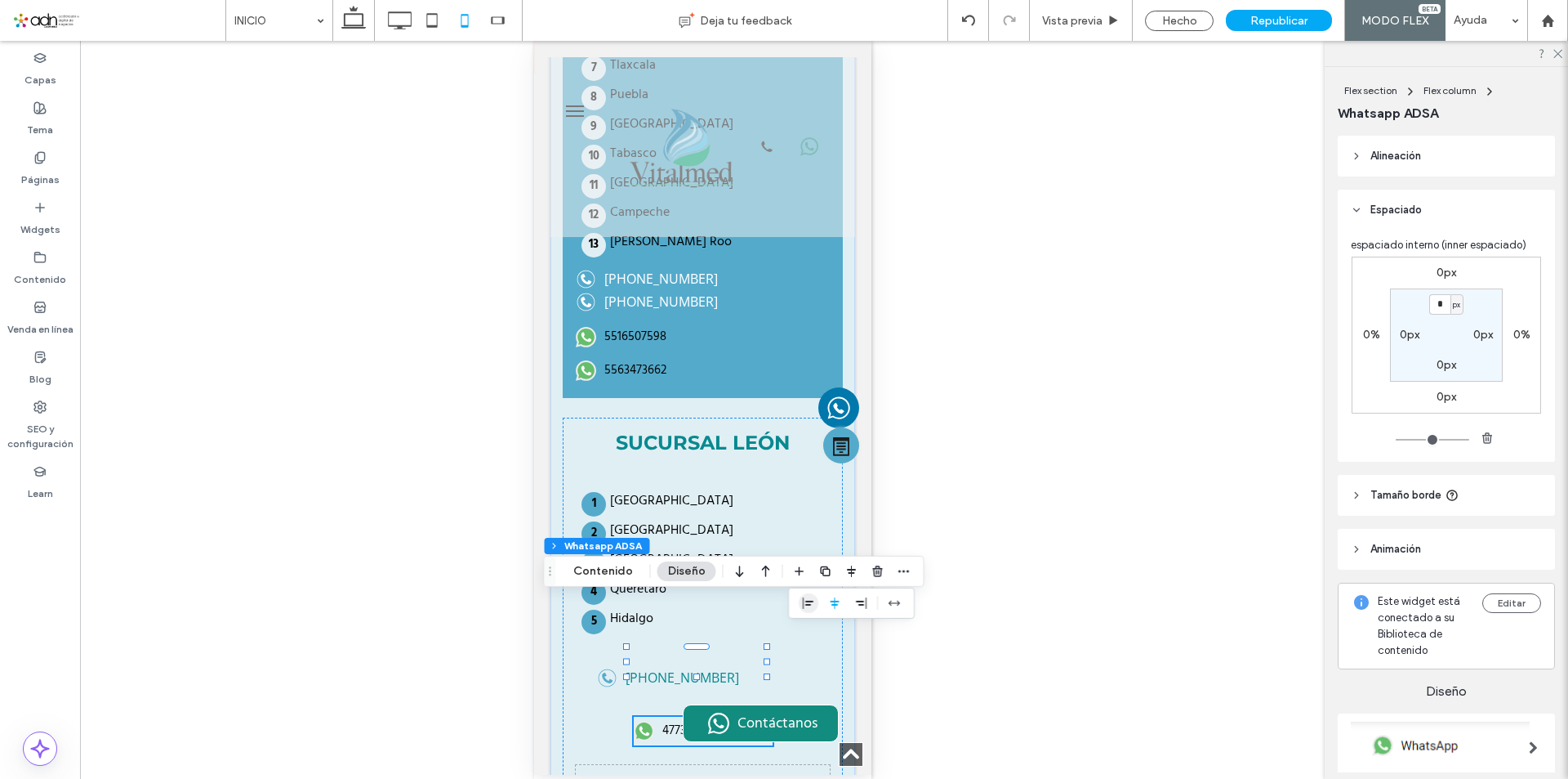
click at [813, 605] on span "flex-start" at bounding box center [809, 603] width 20 height 20
click at [709, 667] on link "[PHONE_NUMBER]" at bounding box center [702, 677] width 211 height 21
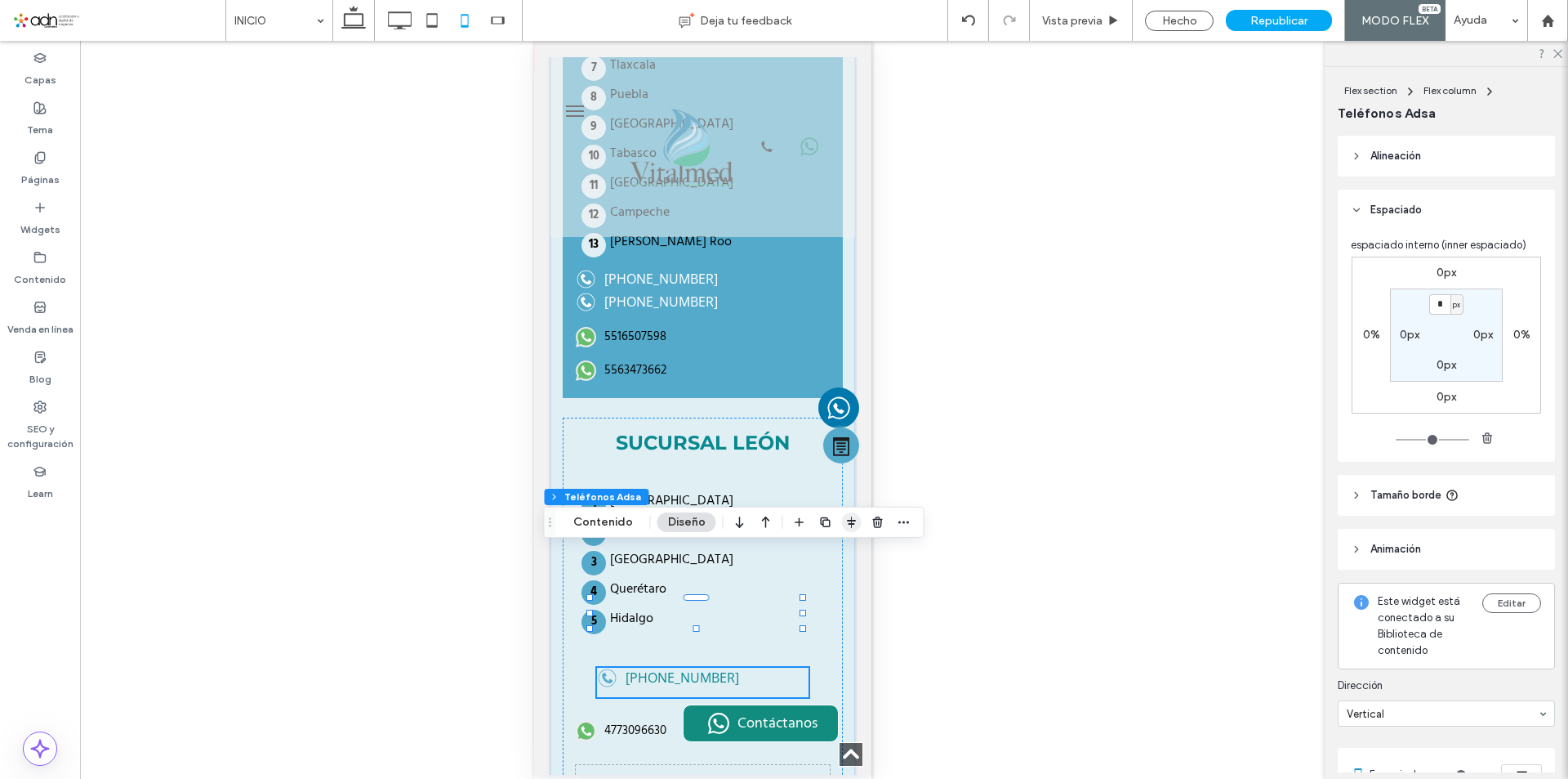
click at [846, 522] on icon "button" at bounding box center [852, 522] width 13 height 13
click at [810, 556] on icon "flex-start" at bounding box center [808, 554] width 13 height 13
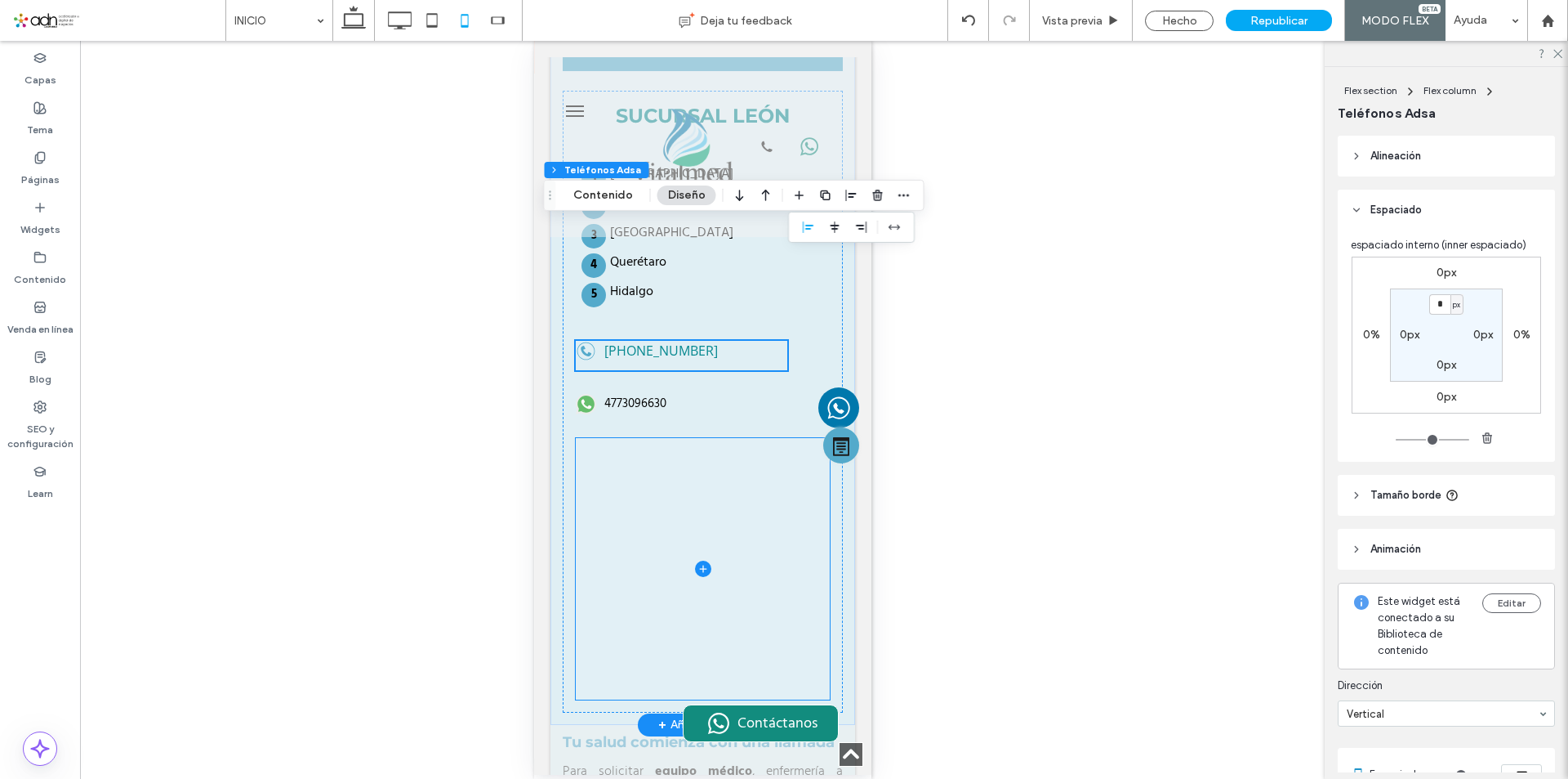
scroll to position [7657, 0]
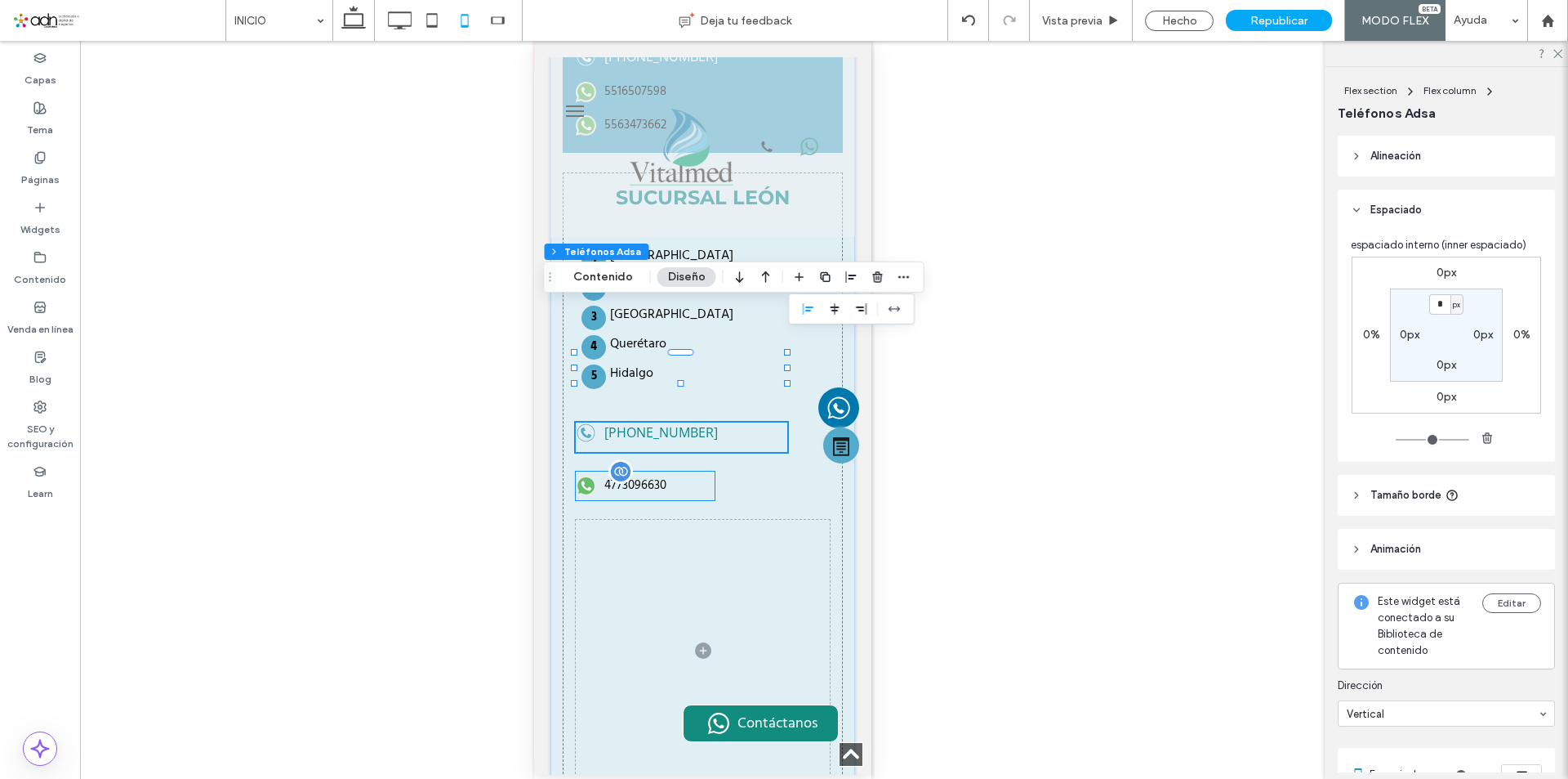
click at [648, 472] on div "4773096630" at bounding box center [644, 485] width 139 height 29
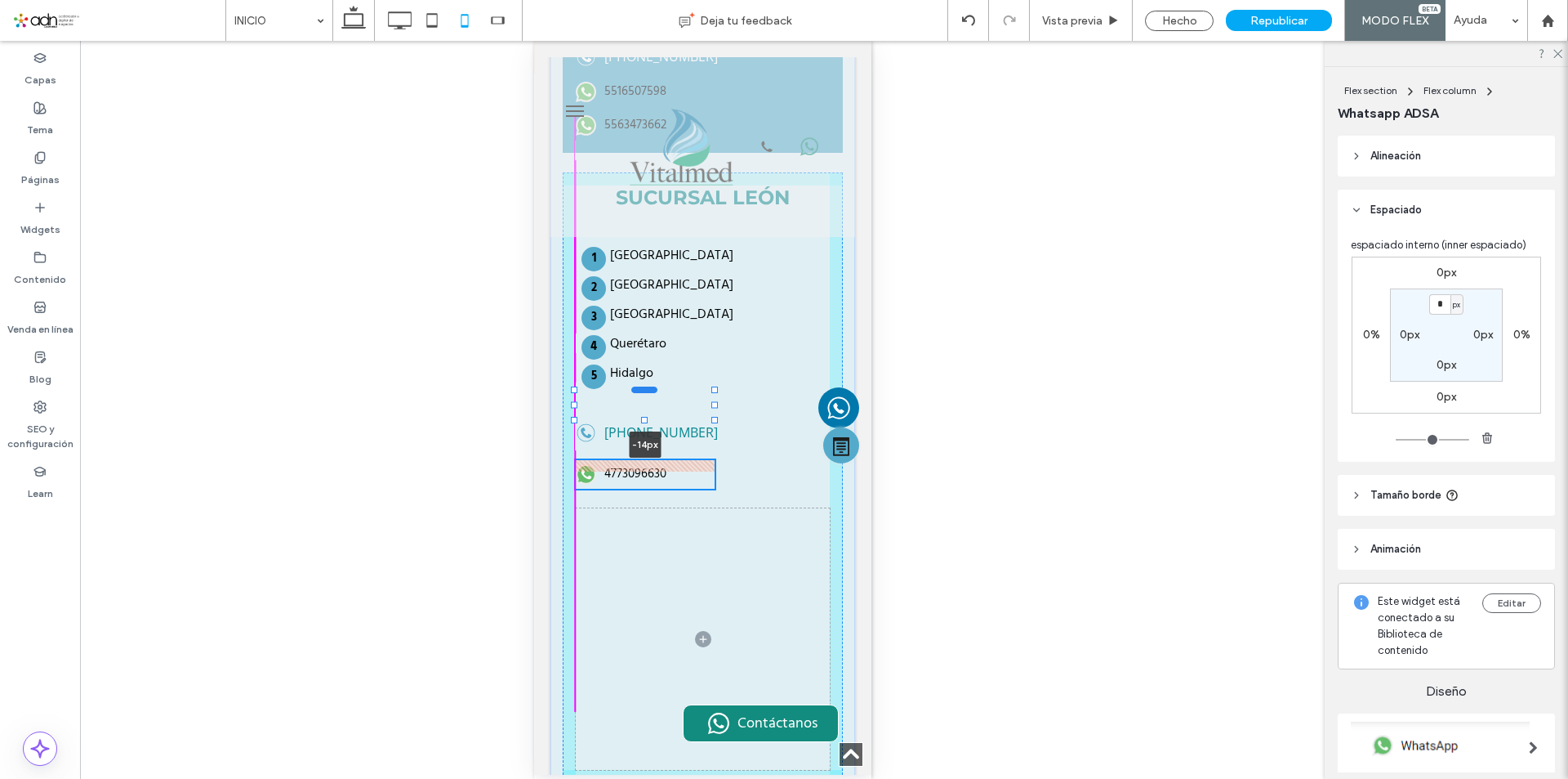
drag, startPoint x: 645, startPoint y: 354, endPoint x: 645, endPoint y: 342, distance: 12.0
click at [645, 387] on div at bounding box center [643, 390] width 26 height 7
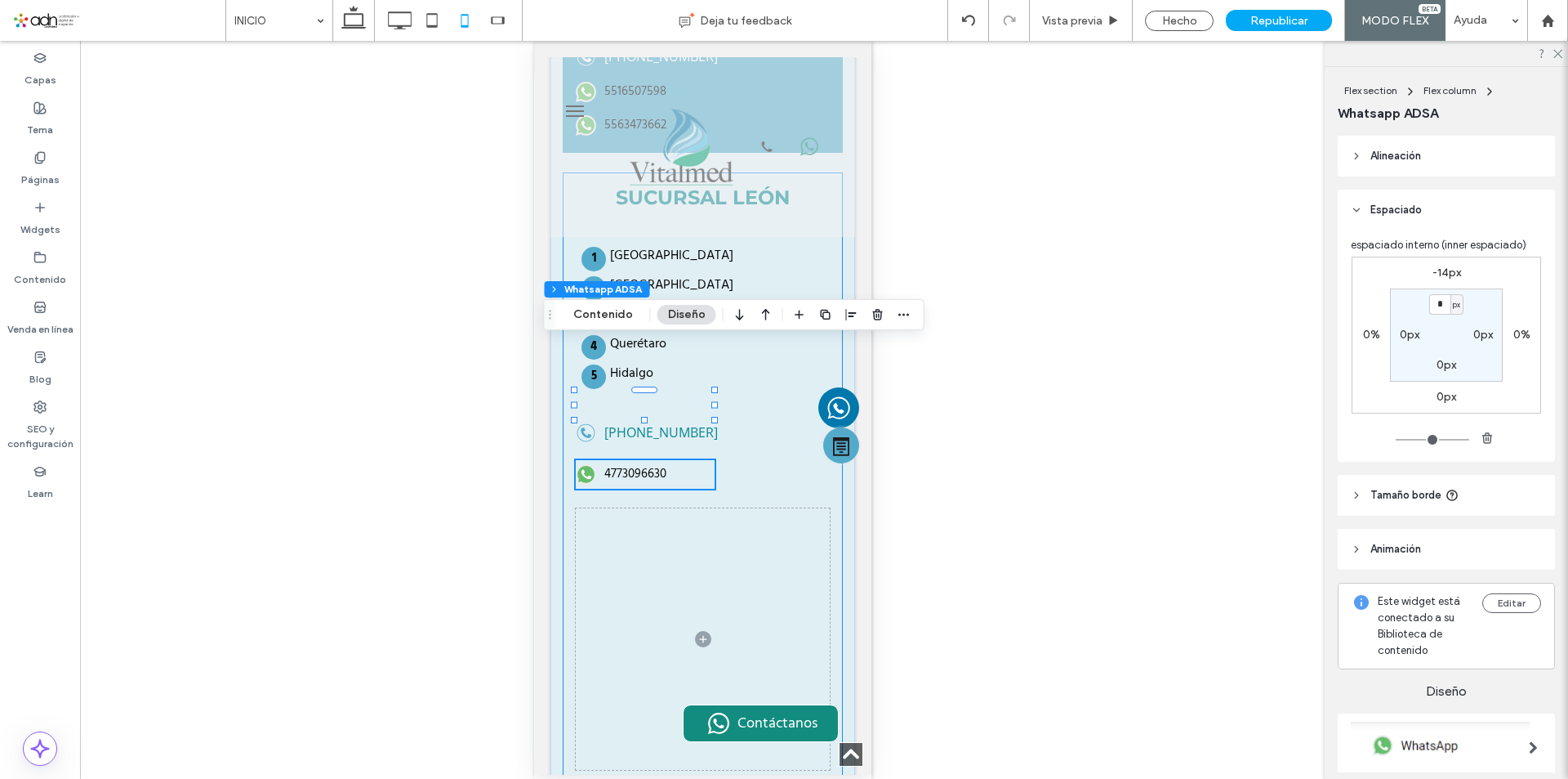
click at [654, 295] on div "SUCURSAL LEÓN [GEOGRAPHIC_DATA] [GEOGRAPHIC_DATA] [GEOGRAPHIC_DATA] [GEOGRAPHIC…" at bounding box center [702, 477] width 281 height 611
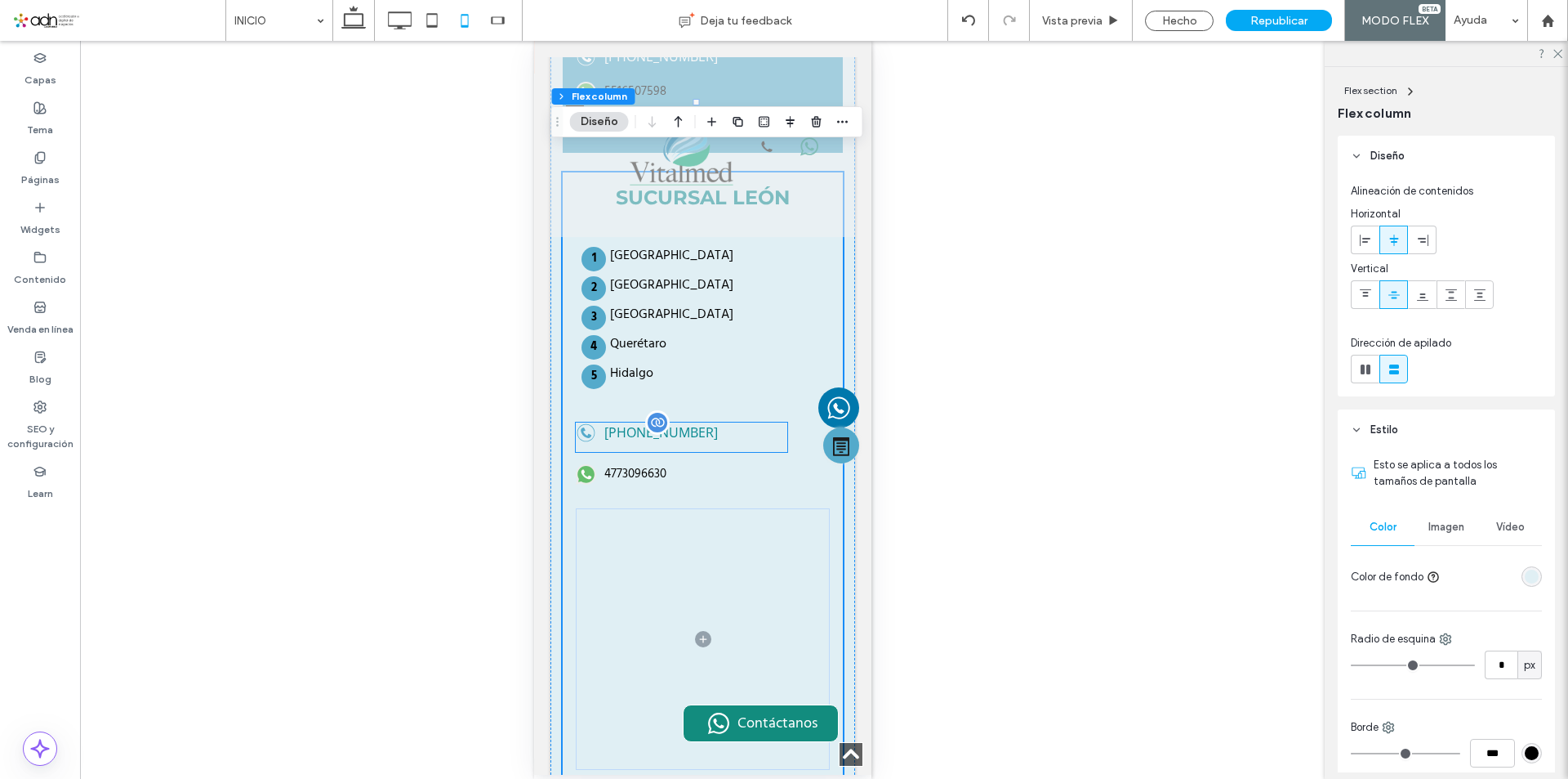
click at [662, 410] on div at bounding box center [656, 422] width 25 height 25
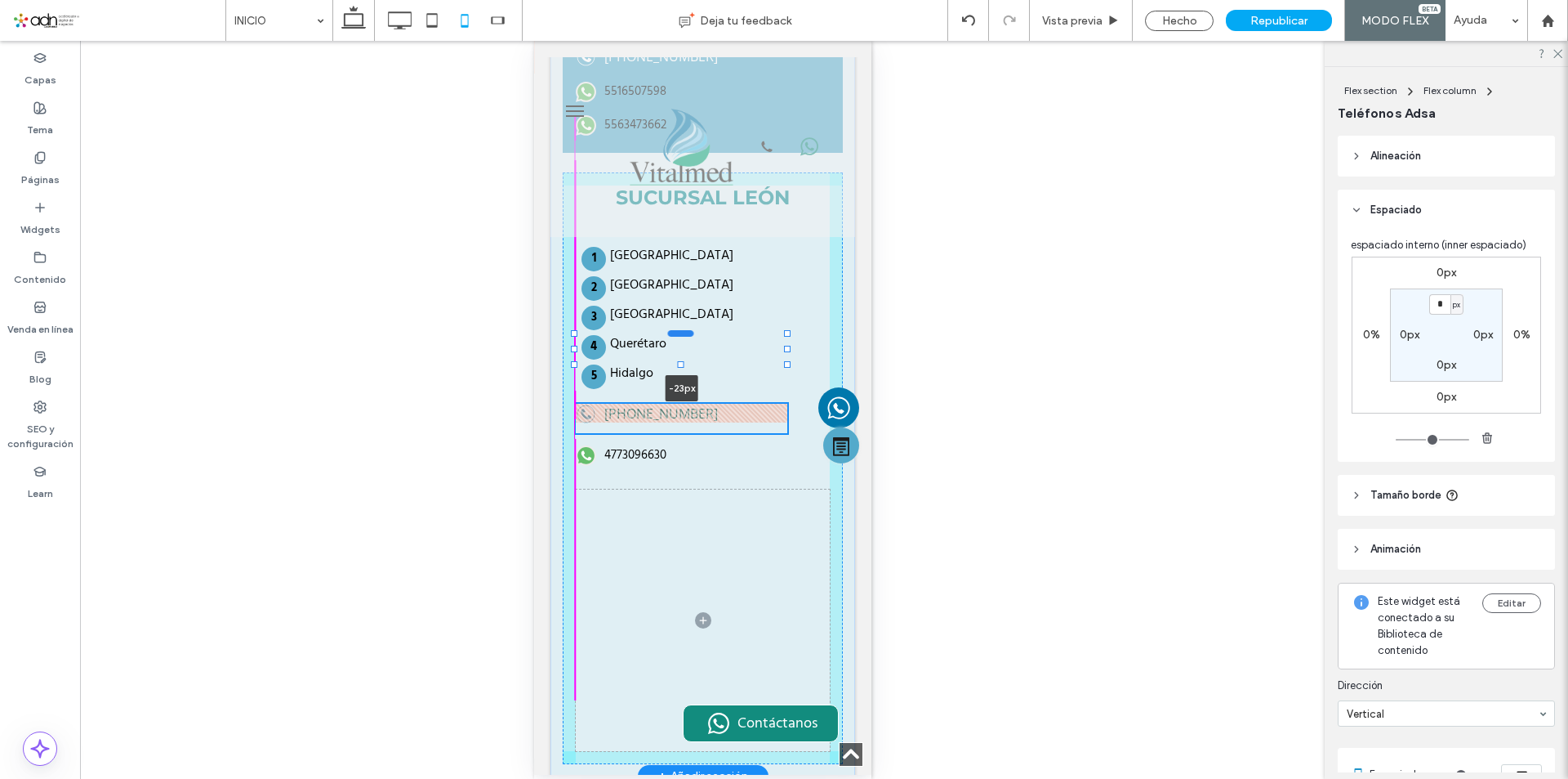
drag, startPoint x: 685, startPoint y: 304, endPoint x: 684, endPoint y: 286, distance: 18.0
click at [684, 330] on div at bounding box center [680, 333] width 26 height 7
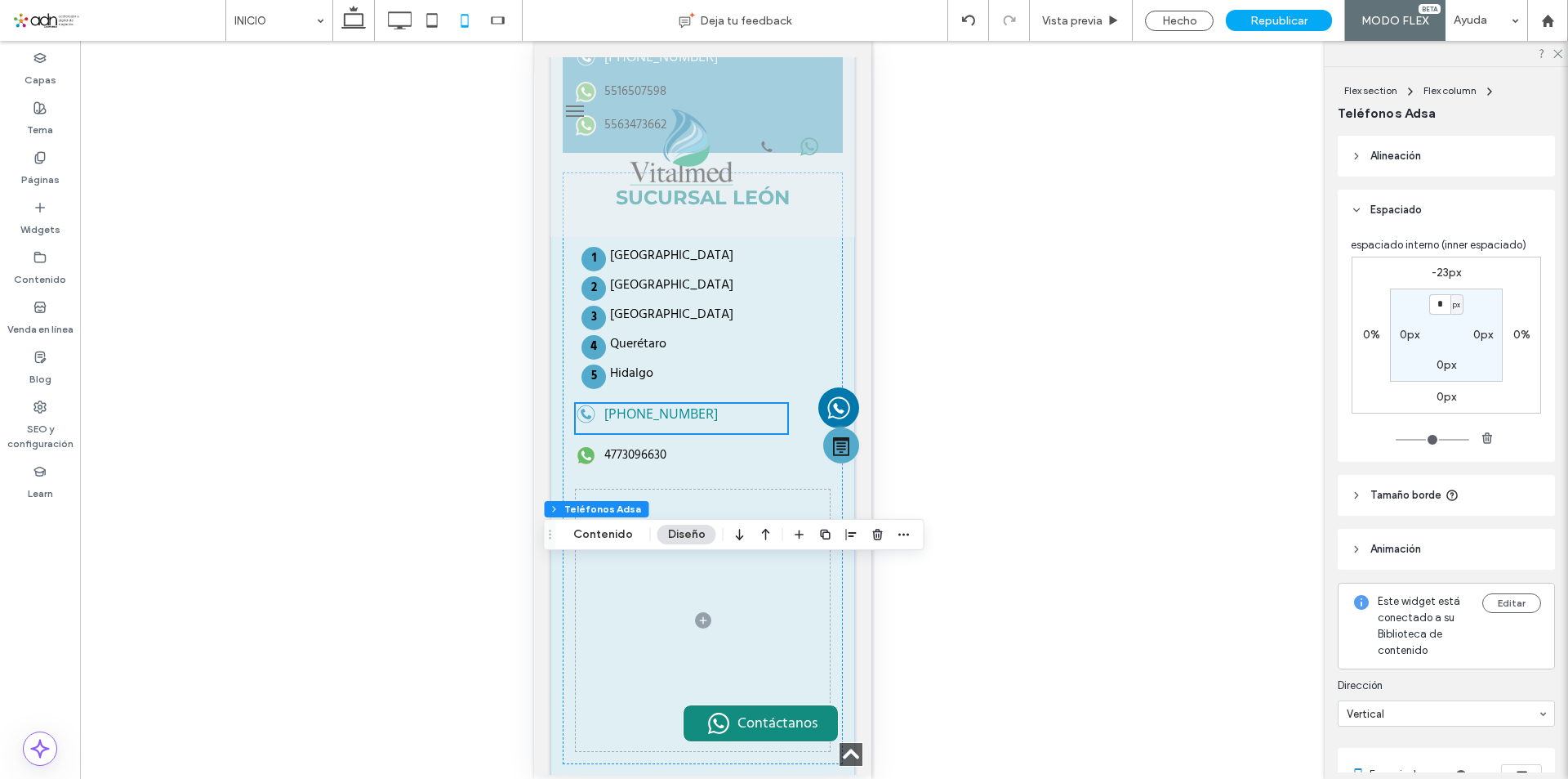
scroll to position [7330, 0]
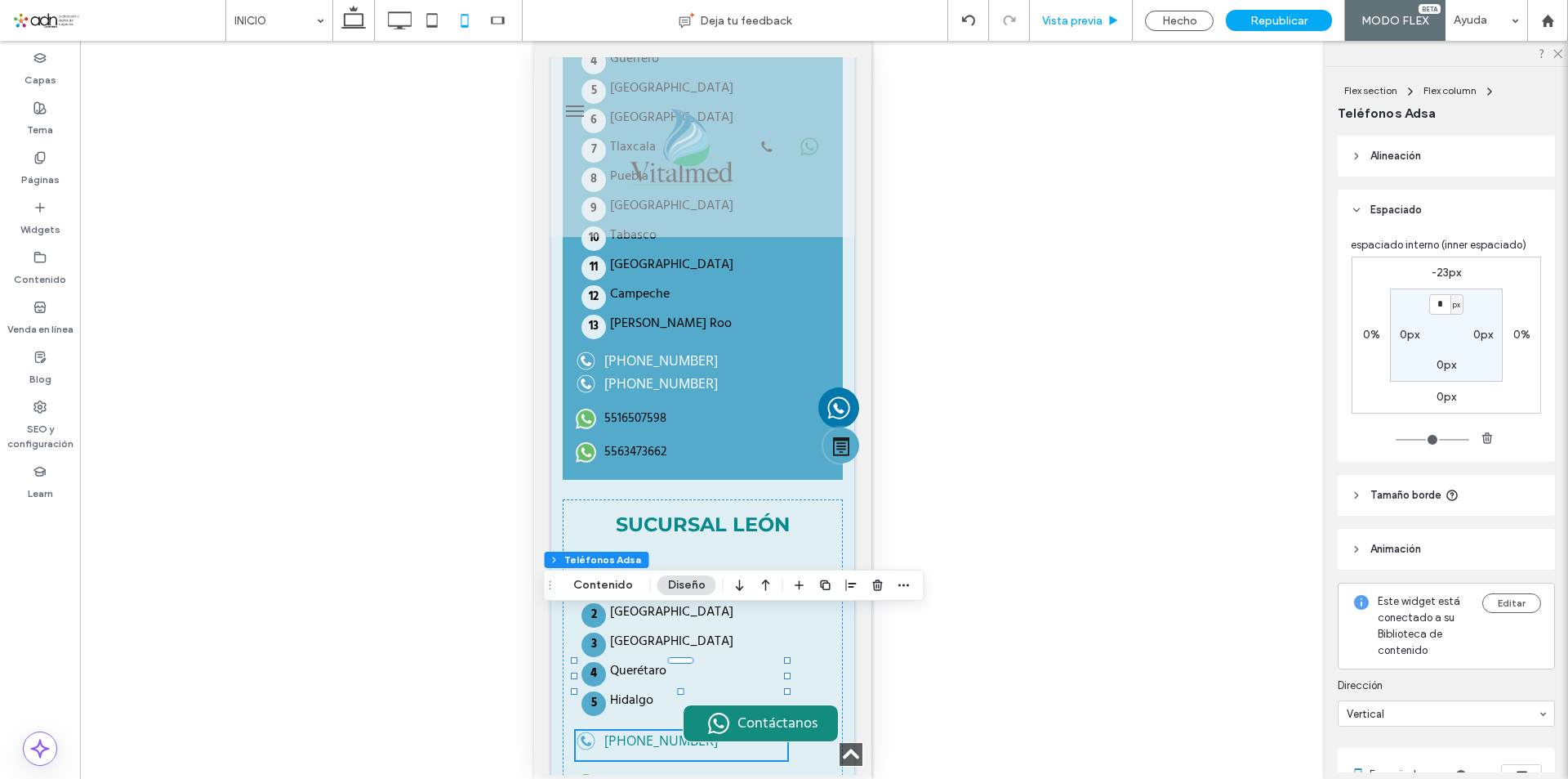
click at [1112, 32] on div "Vista previa" at bounding box center [1082, 20] width 103 height 41
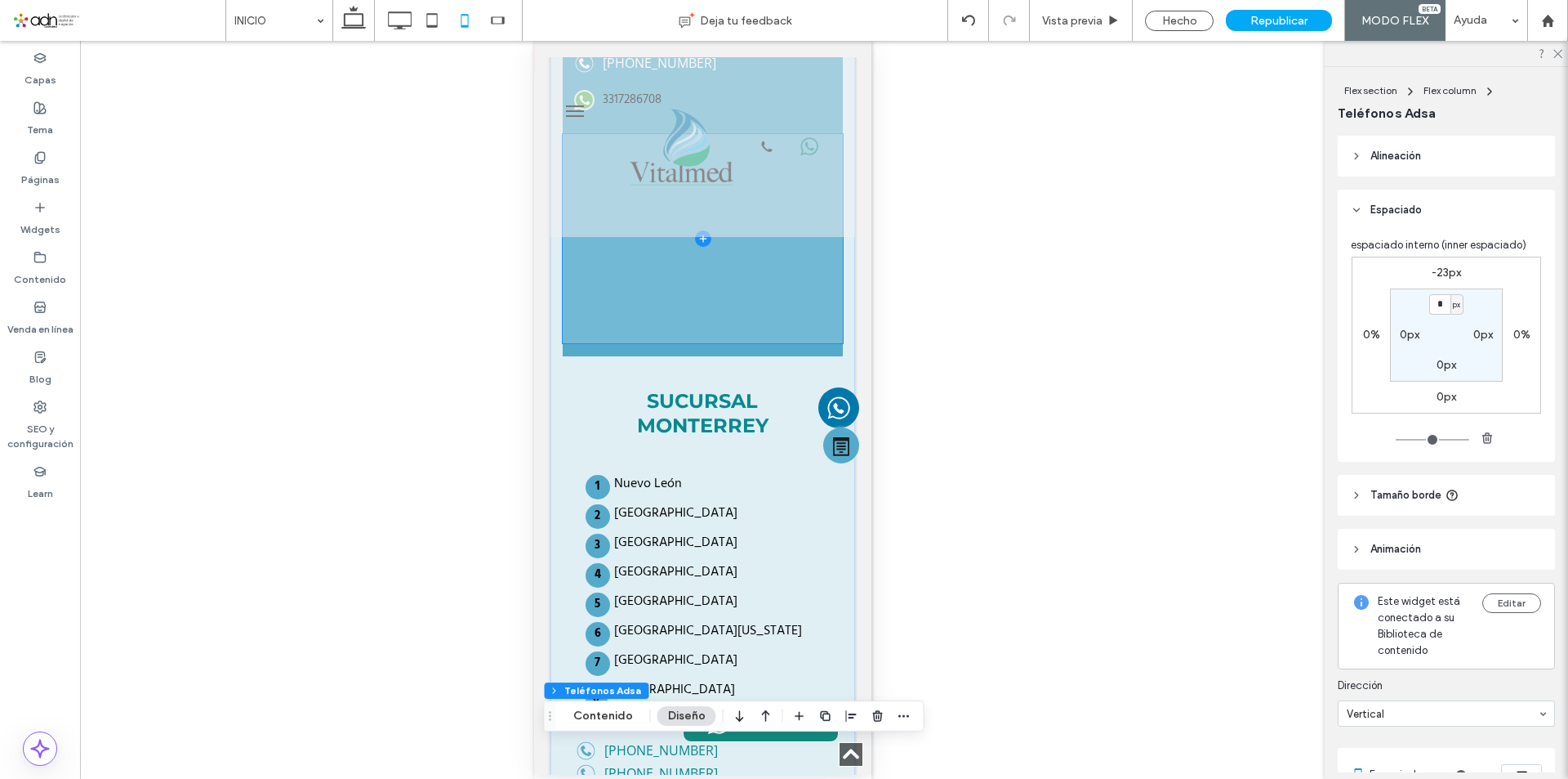
scroll to position [6186, 0]
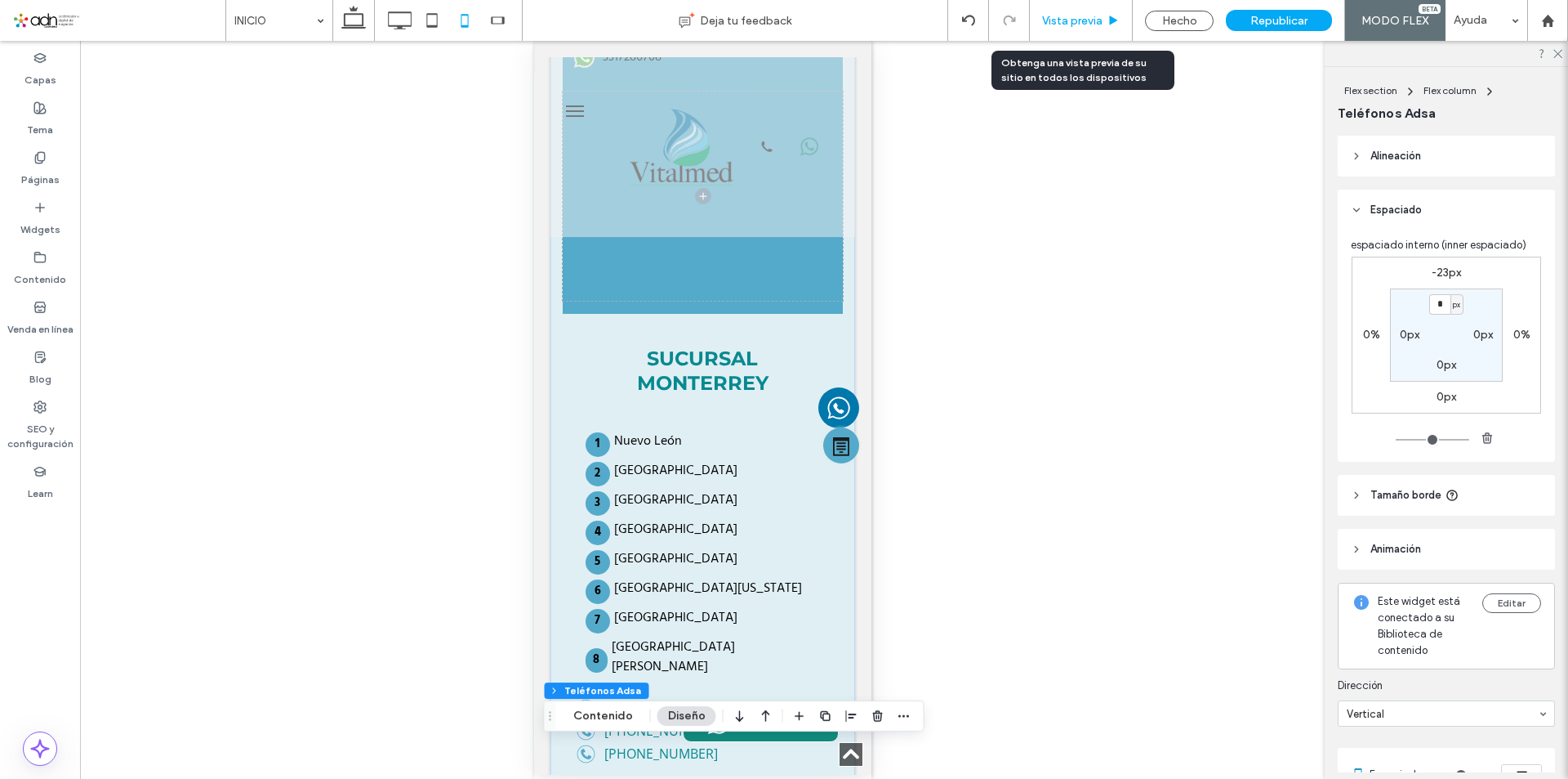
click at [1116, 31] on div "Vista previa" at bounding box center [1082, 20] width 103 height 41
click at [1114, 28] on div "Vista previa" at bounding box center [1082, 20] width 103 height 41
click at [1078, 17] on span "Vista previa" at bounding box center [1072, 21] width 60 height 14
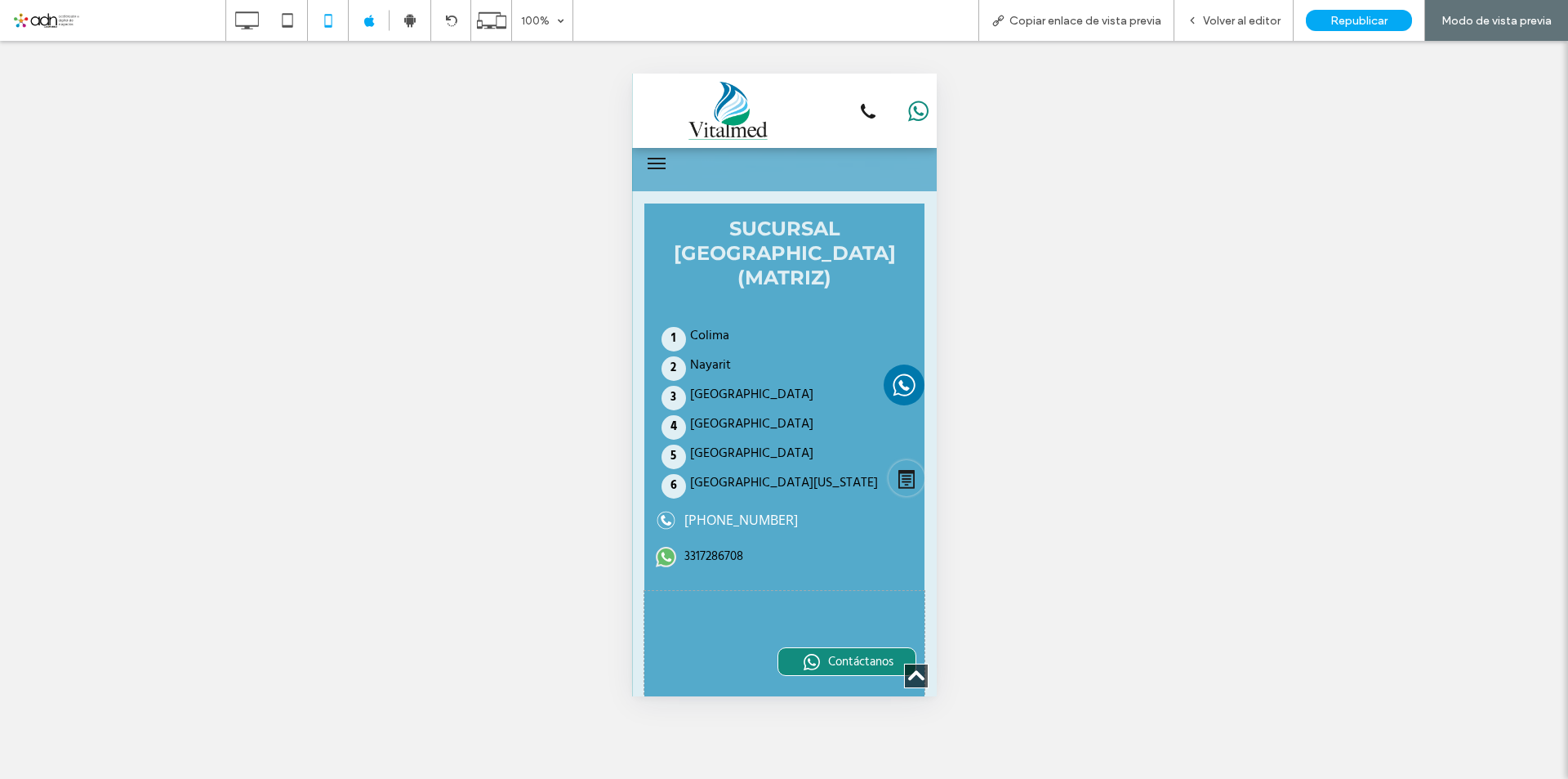
scroll to position [5603, 0]
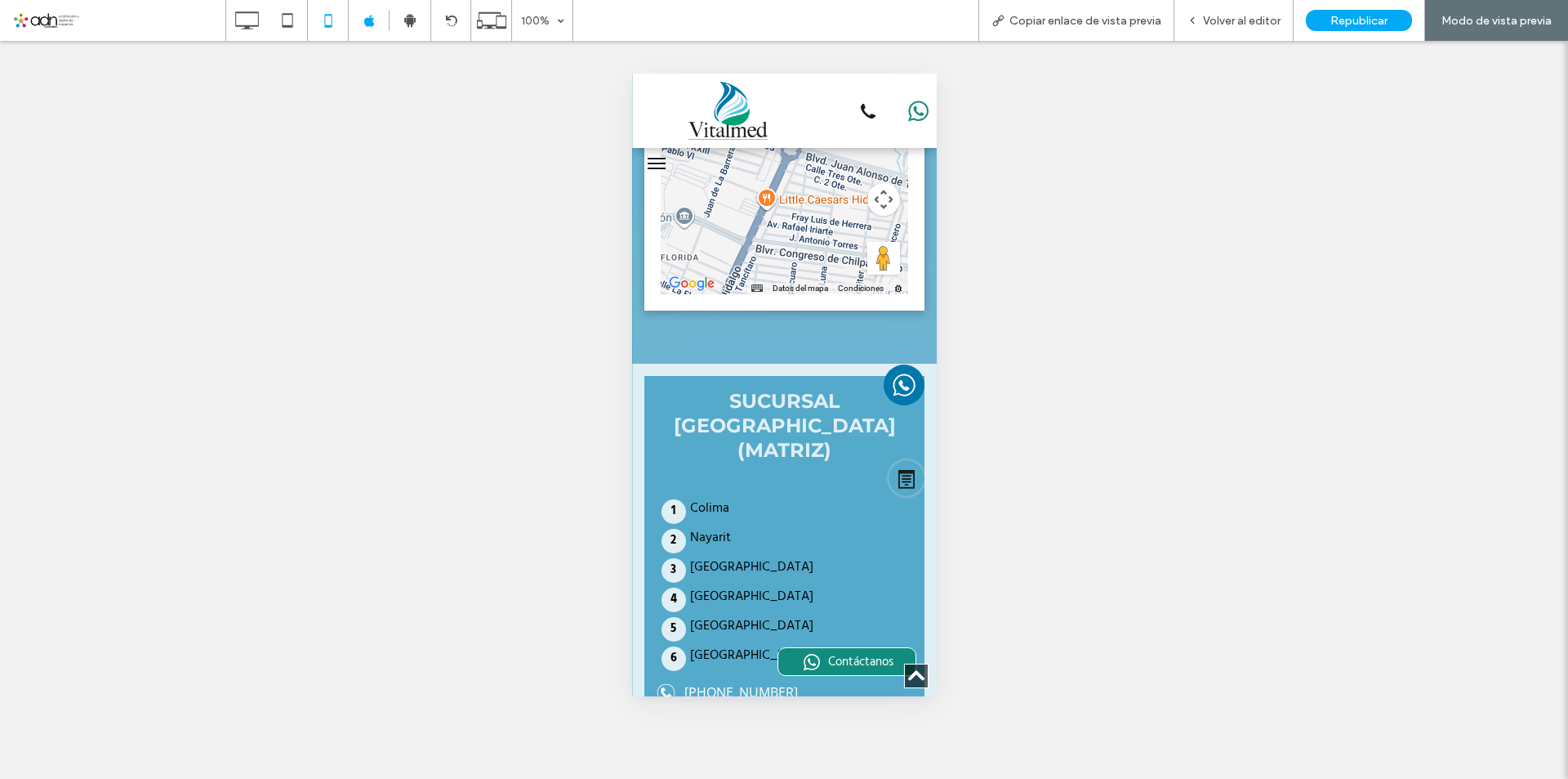
click at [1344, 22] on span "Republicar" at bounding box center [1360, 21] width 57 height 14
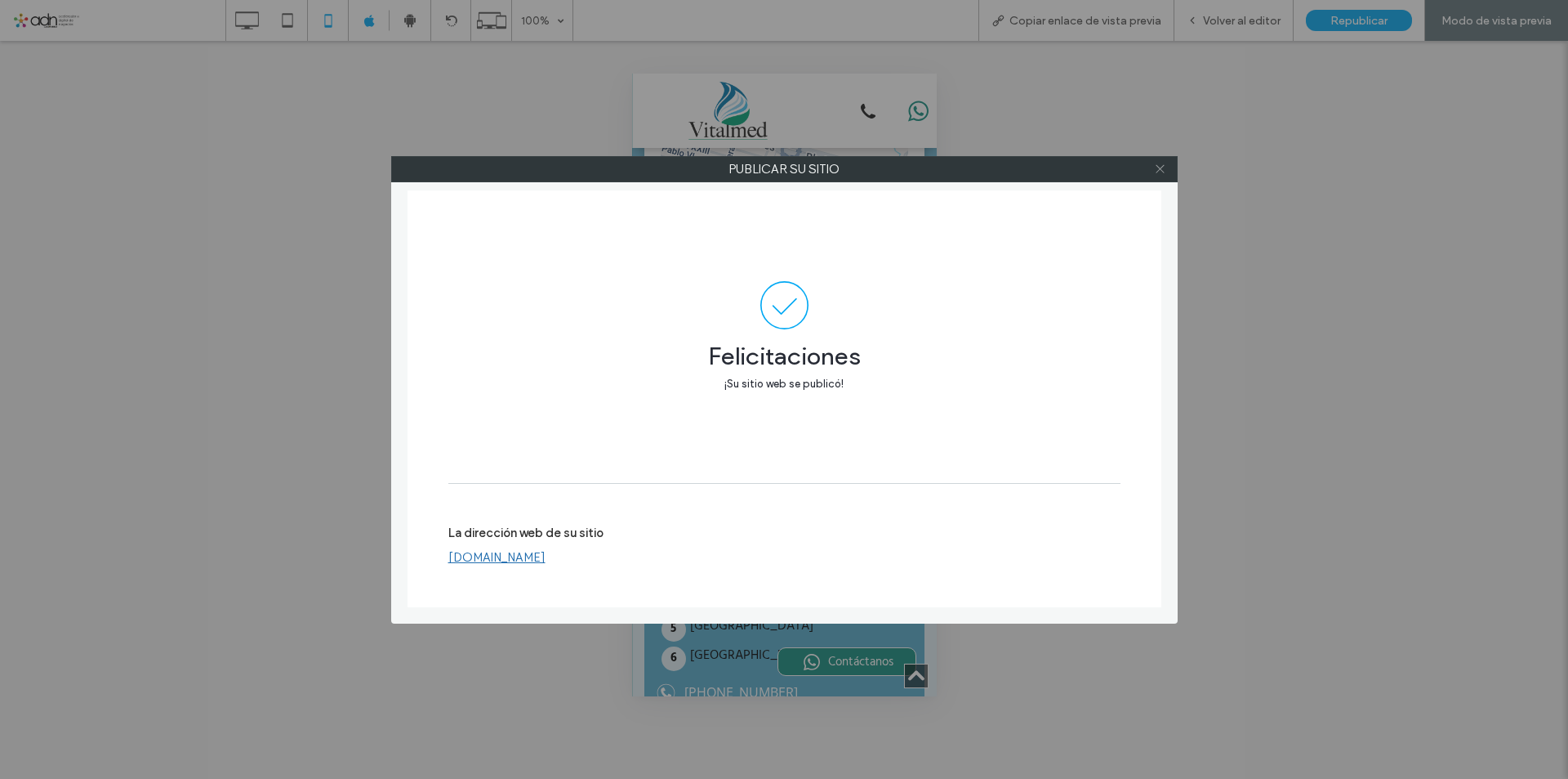
click at [1161, 173] on icon at bounding box center [1160, 169] width 12 height 12
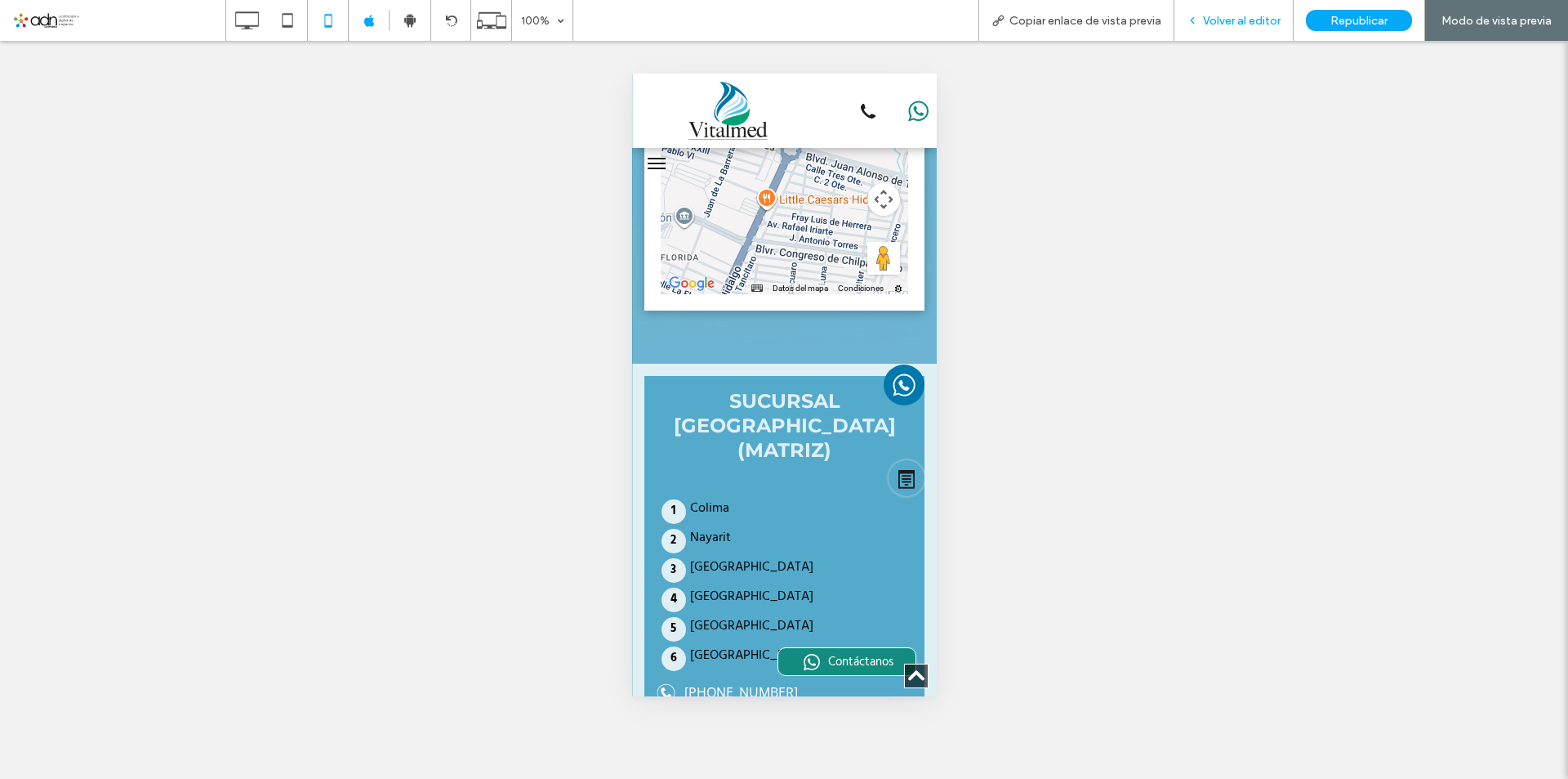
click at [1210, 20] on span "Volver al editor" at bounding box center [1242, 21] width 78 height 14
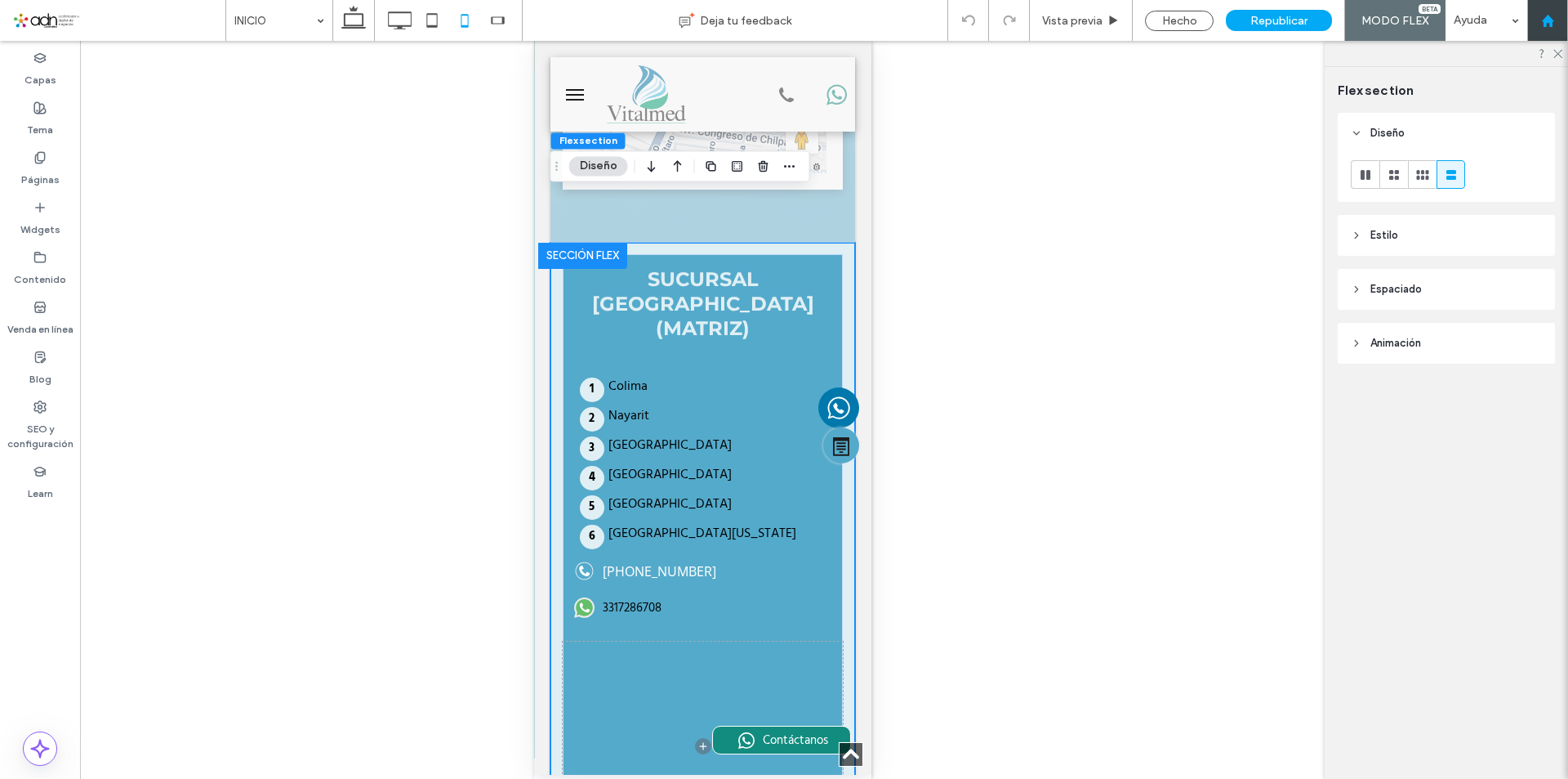
drag, startPoint x: 1553, startPoint y: 26, endPoint x: 233, endPoint y: 318, distance: 1351.9
click at [1553, 26] on icon at bounding box center [1548, 21] width 14 height 14
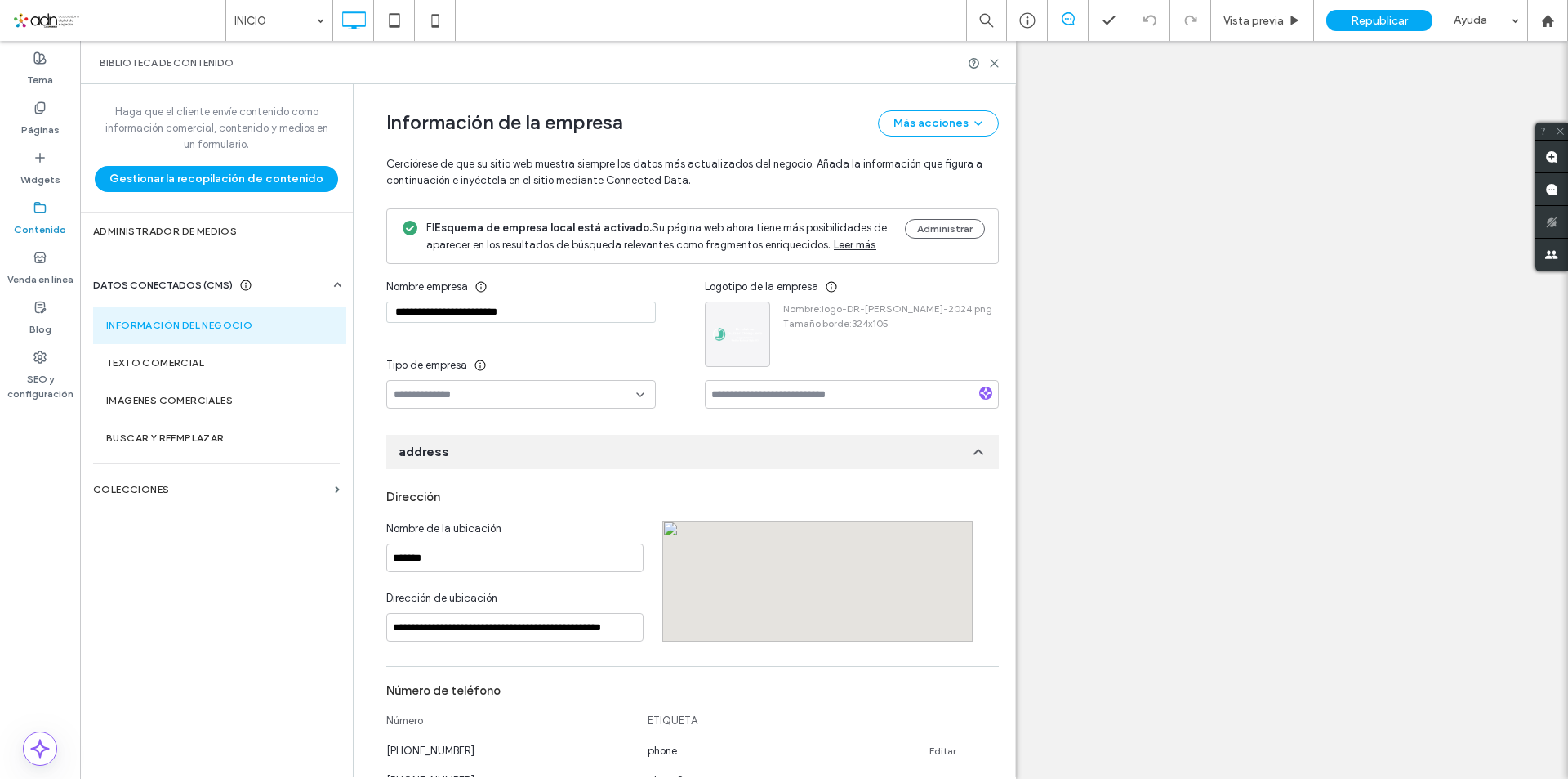
click at [993, 59] on icon at bounding box center [994, 63] width 12 height 12
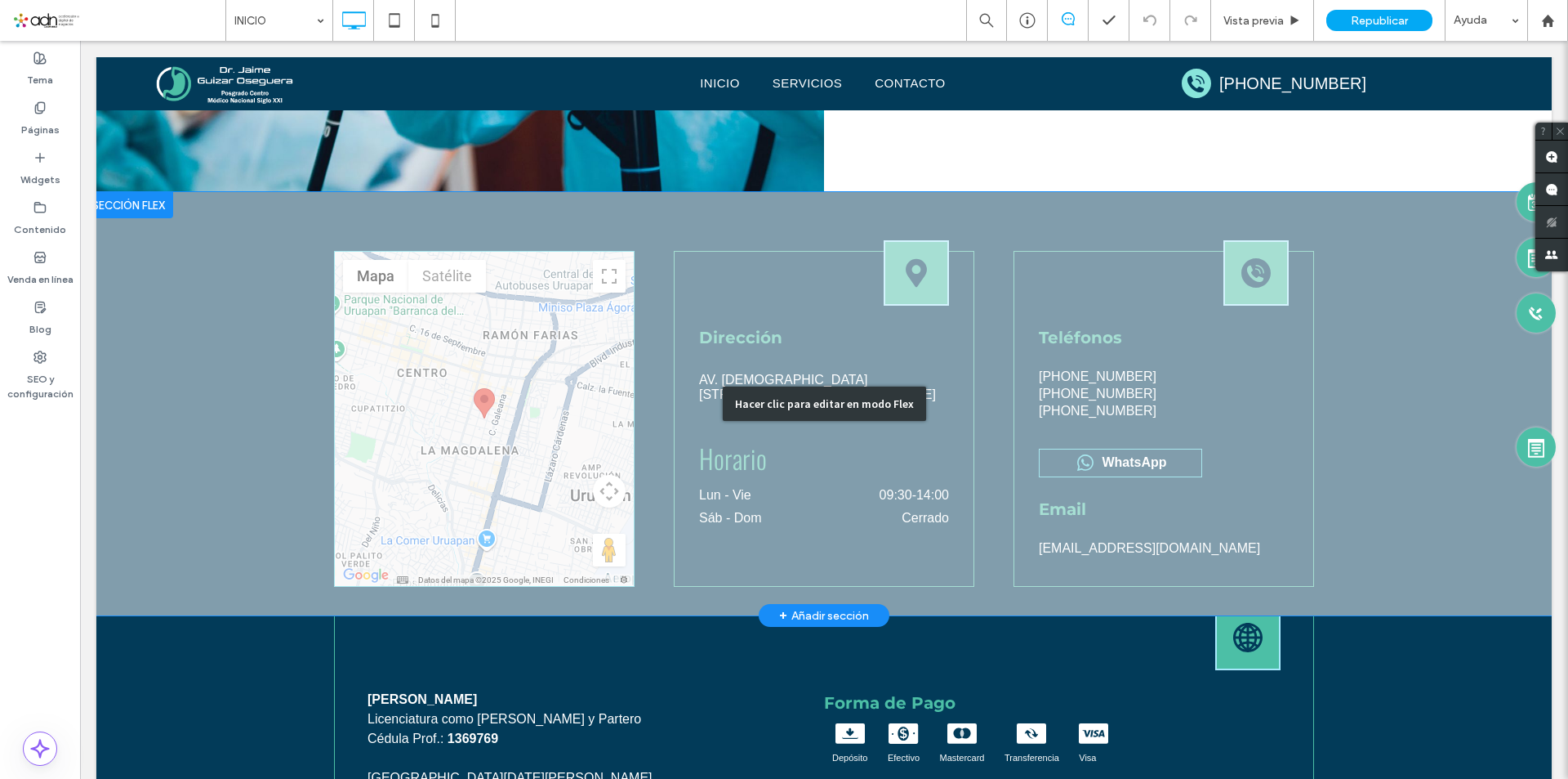
scroll to position [3583, 0]
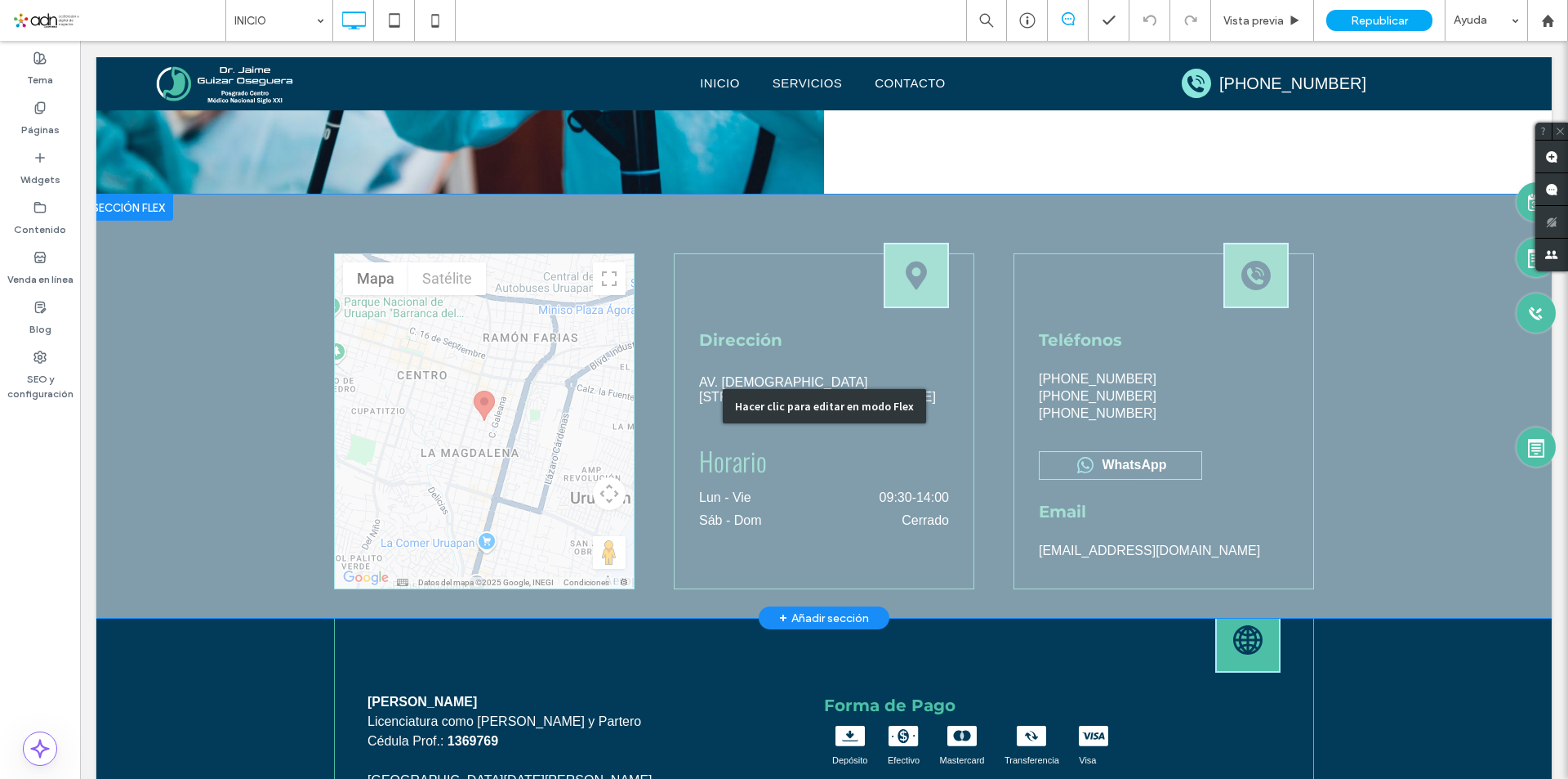
click at [1108, 395] on div "Hacer clic para editar en modo Flex" at bounding box center [824, 406] width 1455 height 423
click at [1108, 395] on label "[PHONE_NUMBER]" at bounding box center [1098, 396] width 118 height 15
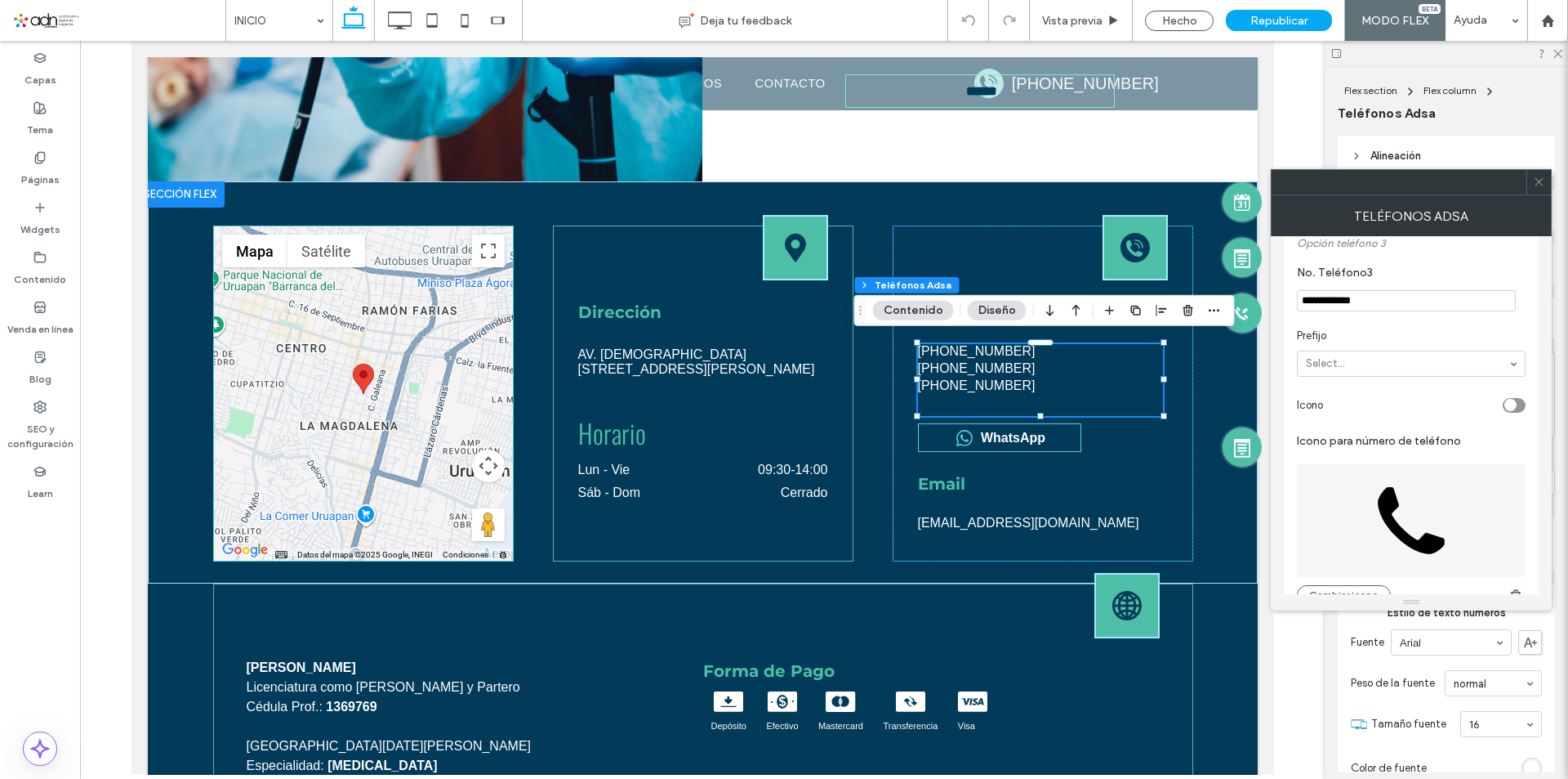
scroll to position [572, 0]
click at [1391, 306] on input "**********" at bounding box center [1407, 301] width 219 height 21
type input "*"
click at [1540, 183] on icon at bounding box center [1539, 182] width 12 height 12
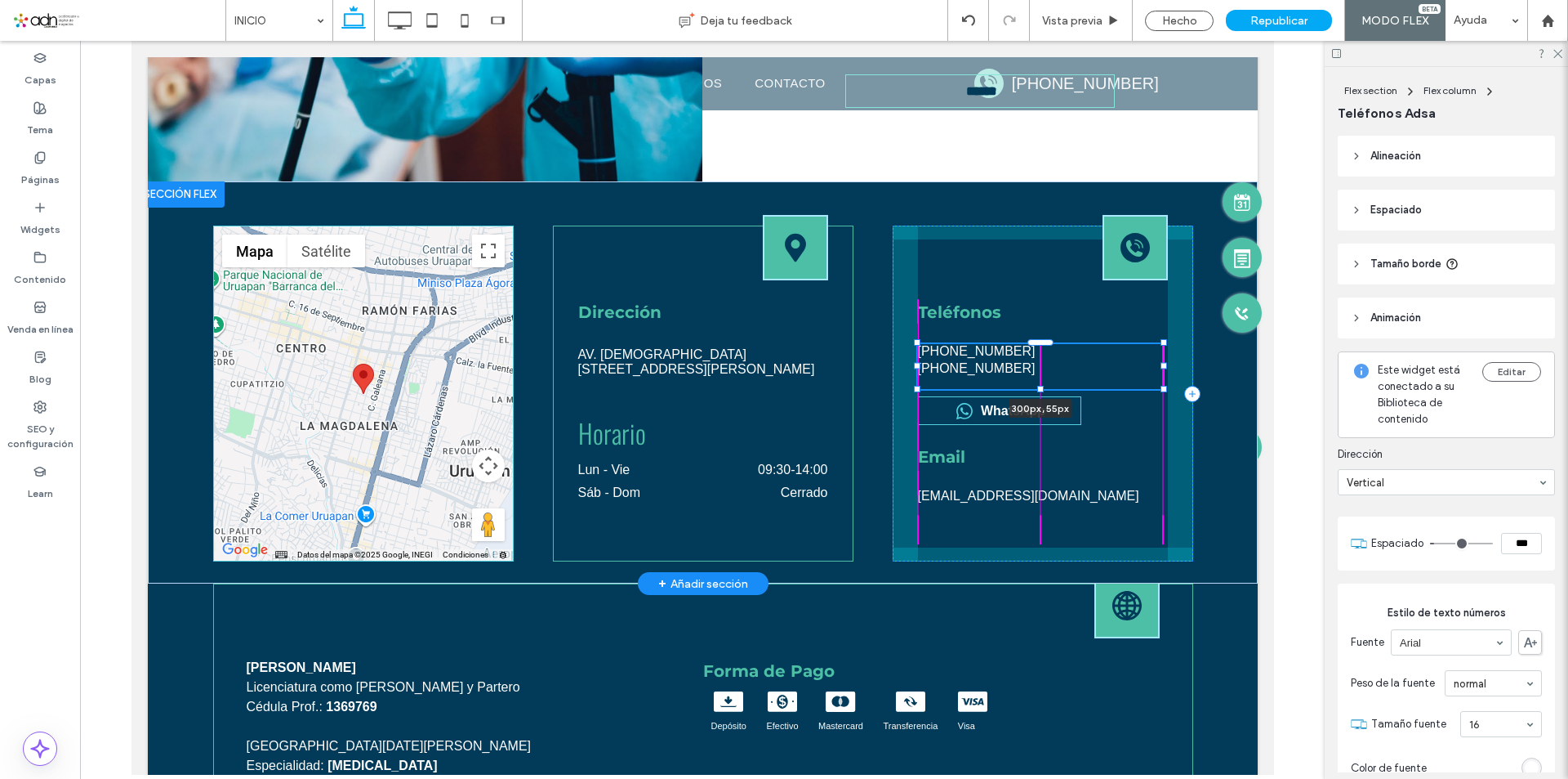
drag, startPoint x: 1030, startPoint y: 409, endPoint x: 1031, endPoint y: 380, distance: 29.0
click at [918, 344] on div at bounding box center [917, 343] width 1 height 1
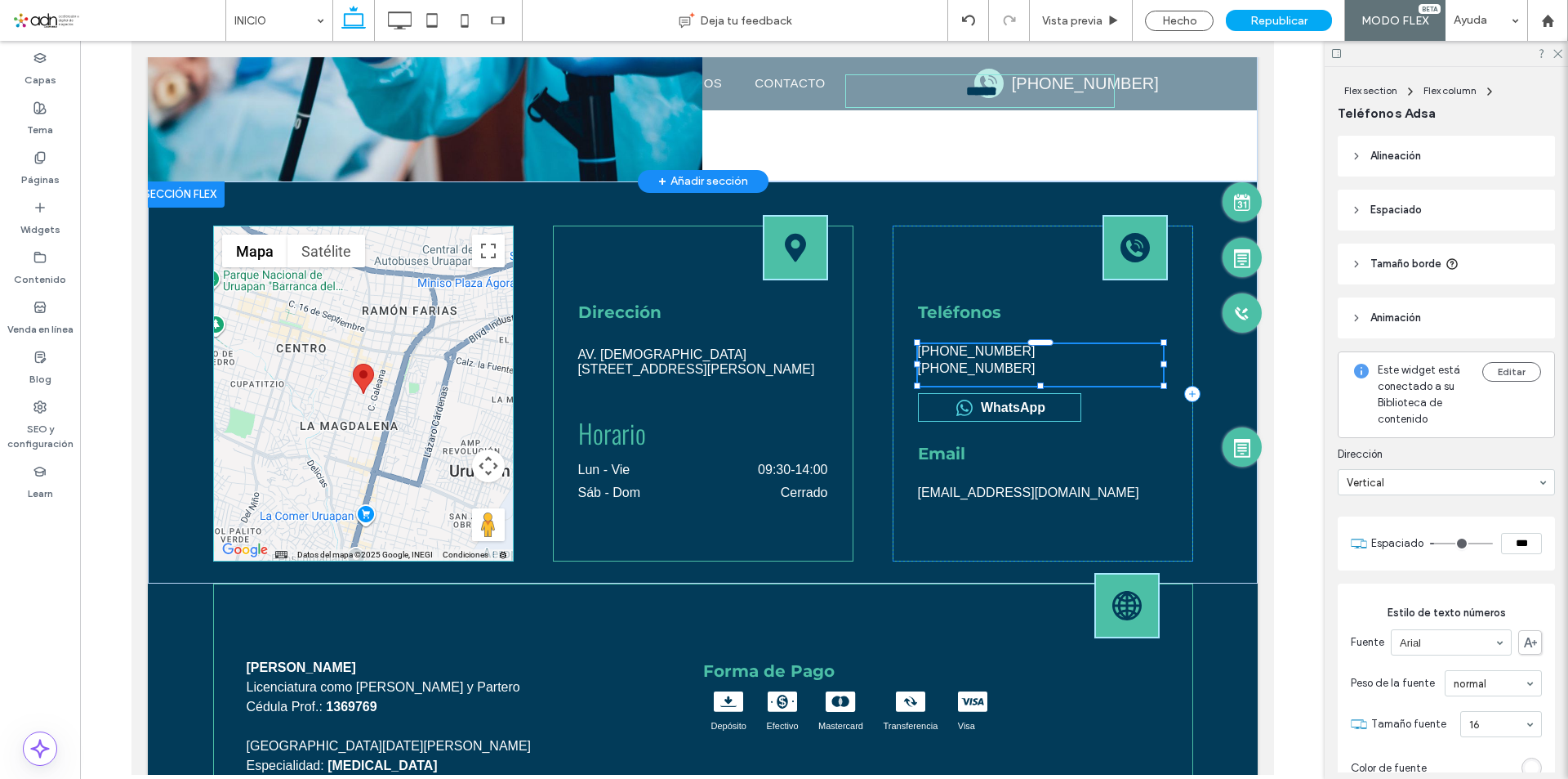
type input "**"
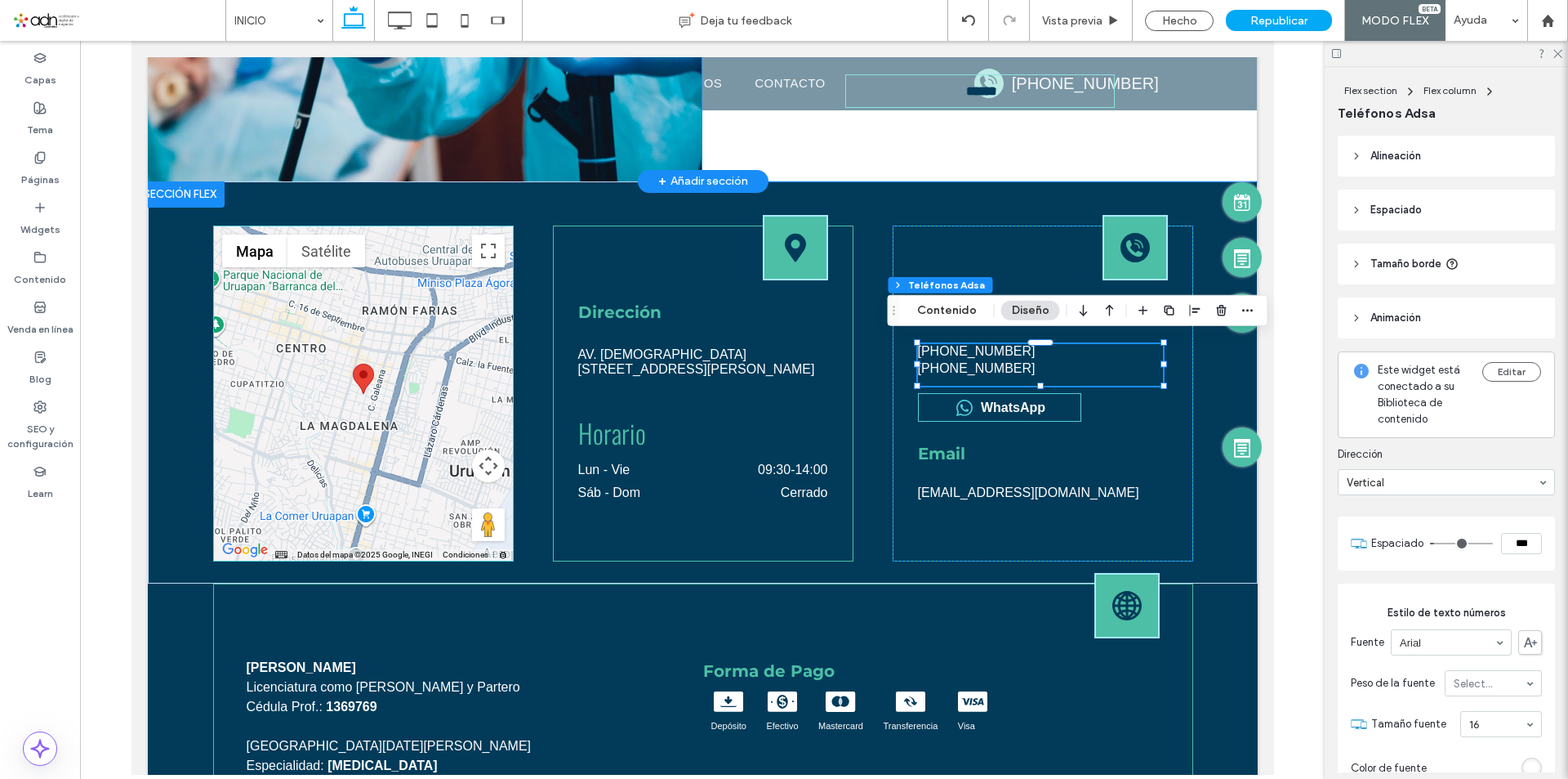
type input "**"
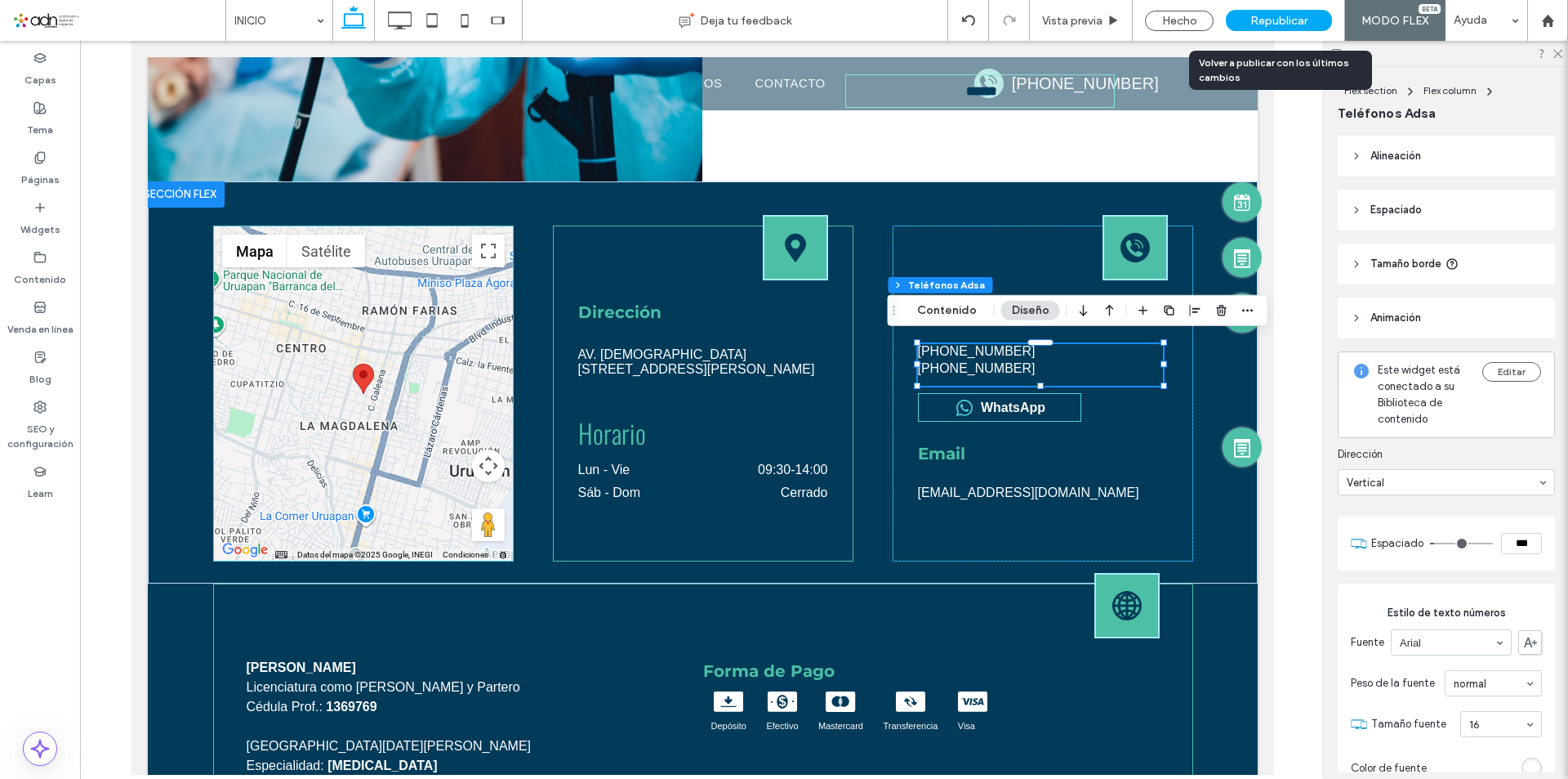
click at [1252, 23] on span "Republicar" at bounding box center [1279, 21] width 57 height 14
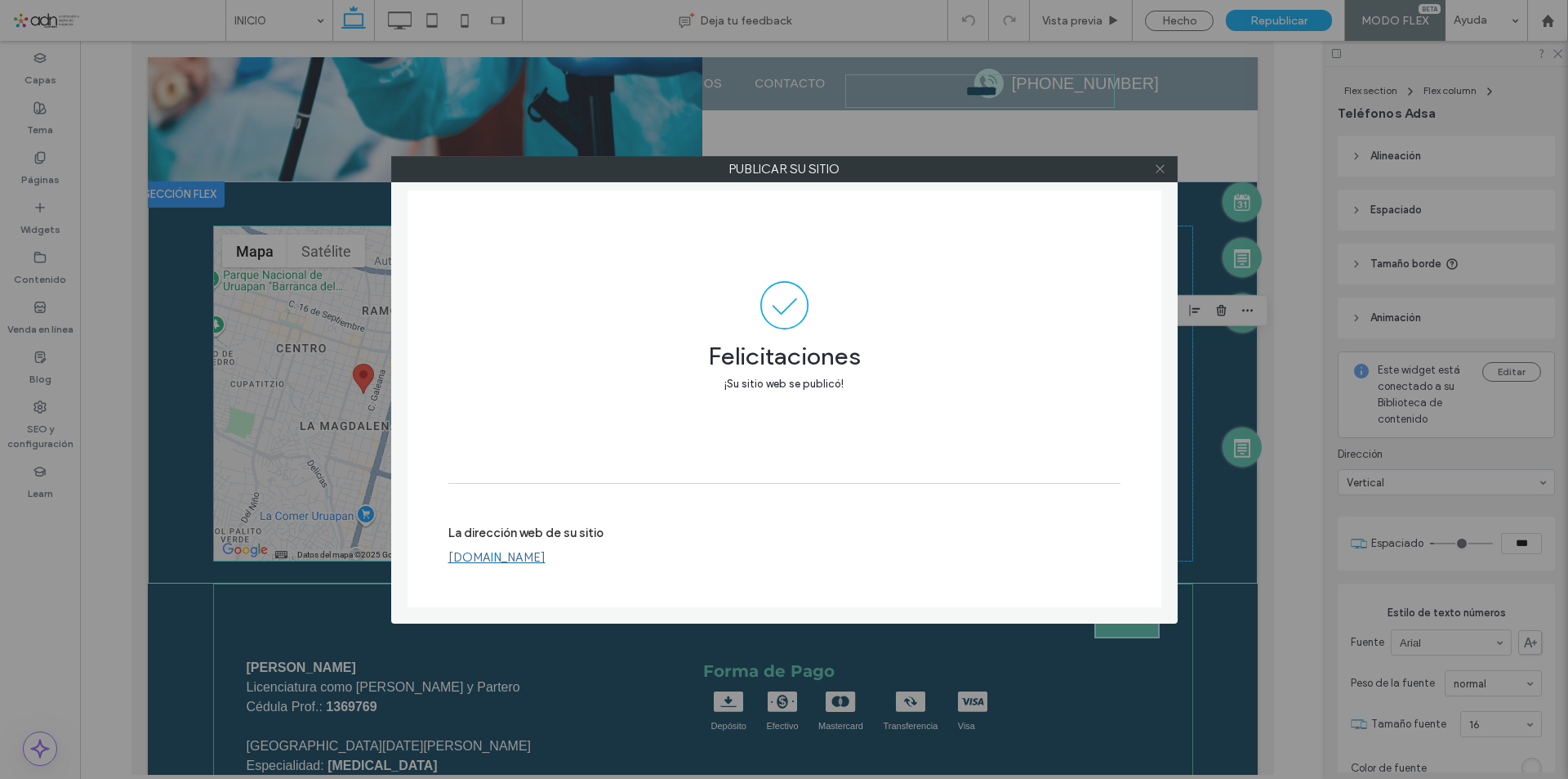
click at [1158, 167] on icon at bounding box center [1160, 169] width 12 height 12
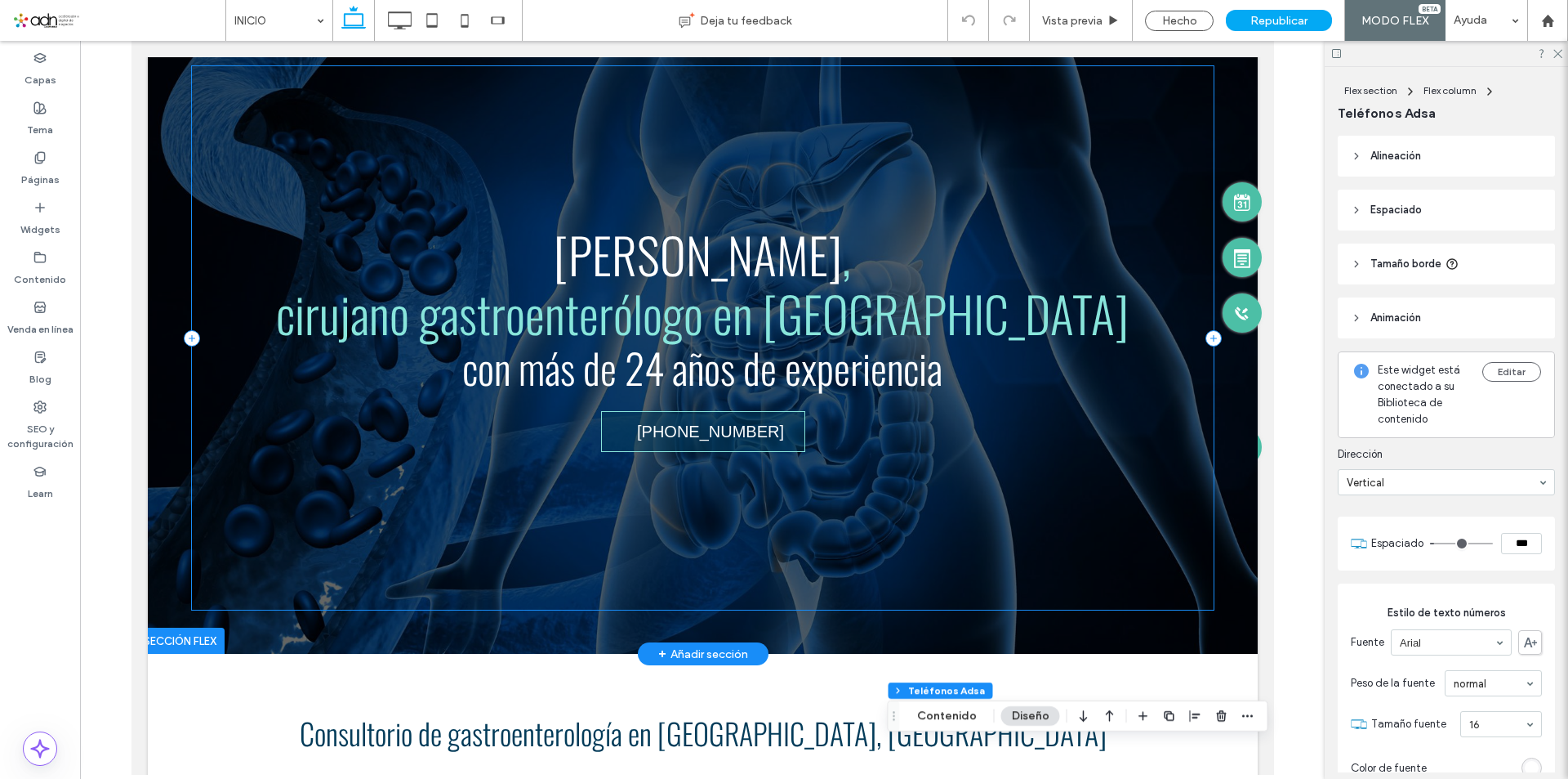
scroll to position [0, 0]
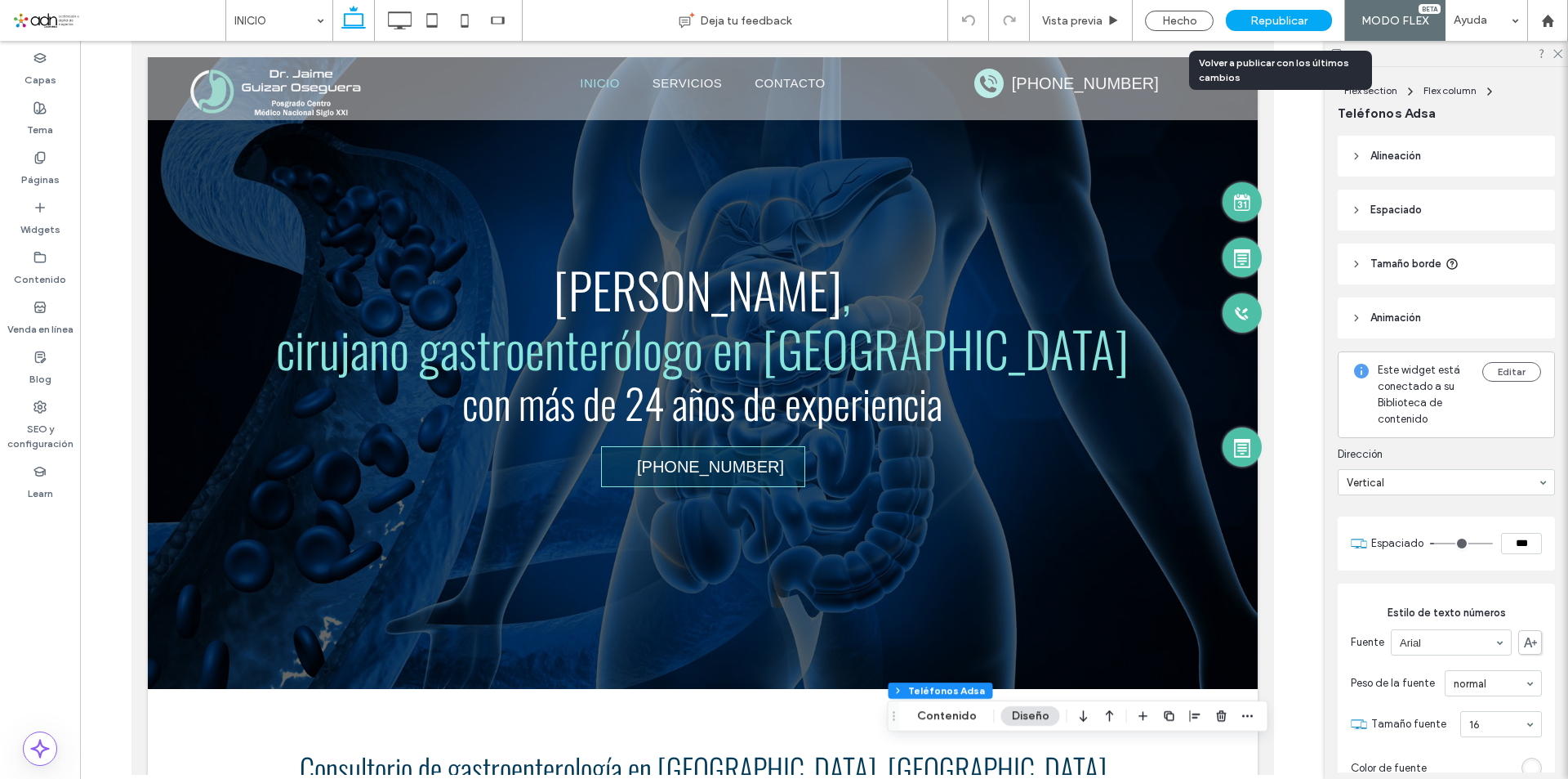
click at [1280, 19] on span "Republicar" at bounding box center [1279, 21] width 57 height 14
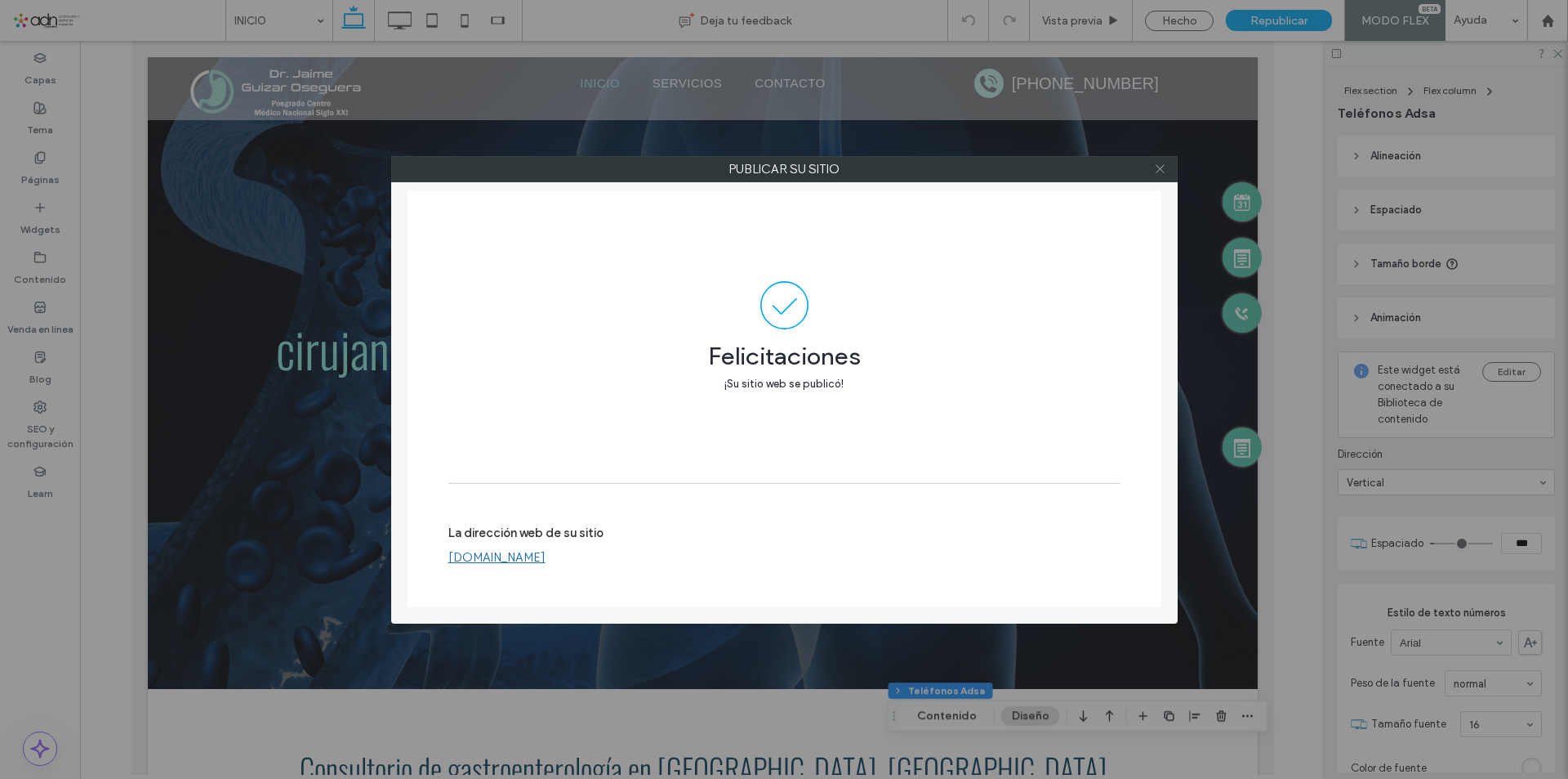
click at [1159, 170] on use at bounding box center [1160, 169] width 8 height 8
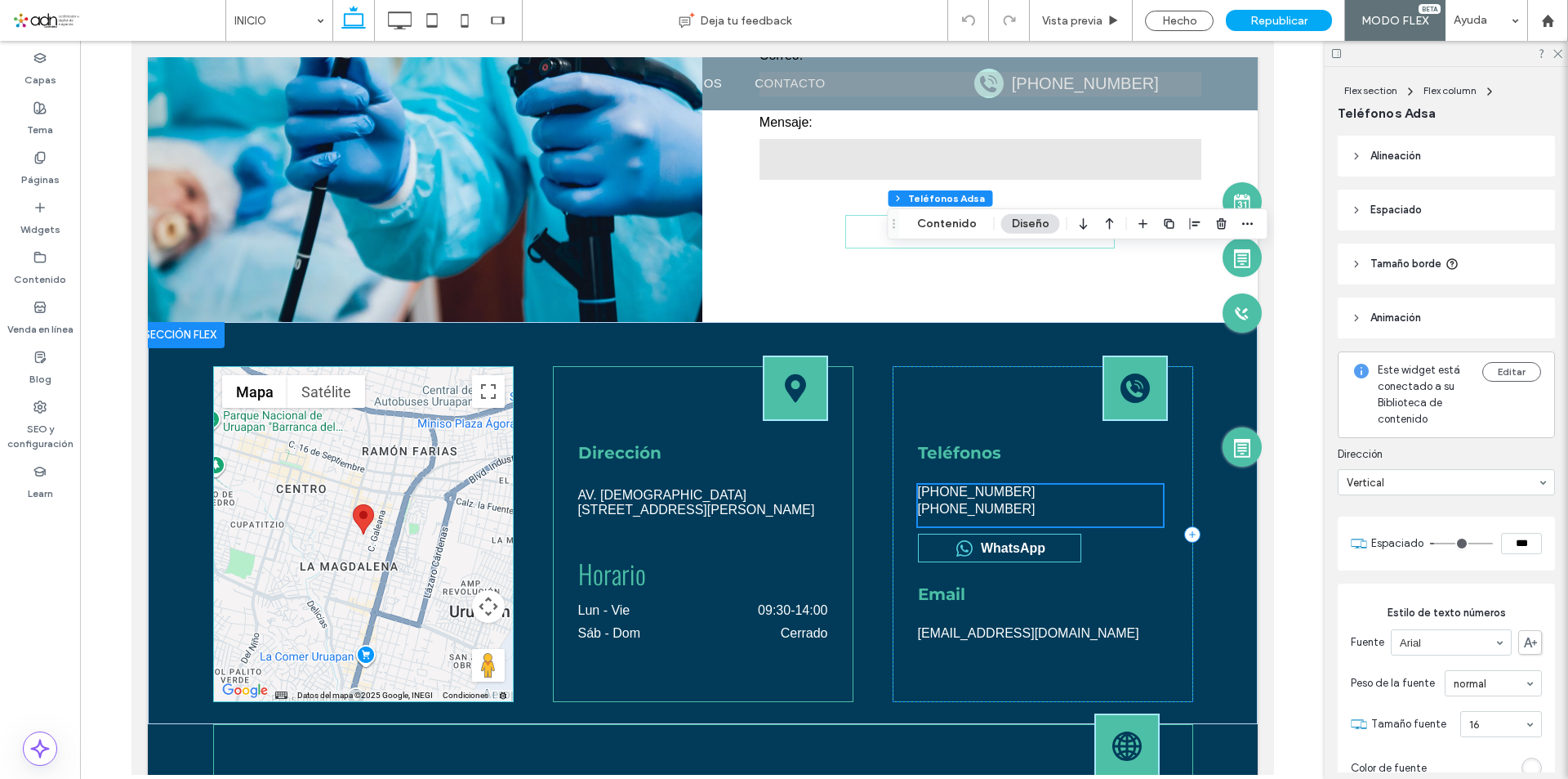
scroll to position [3596, 0]
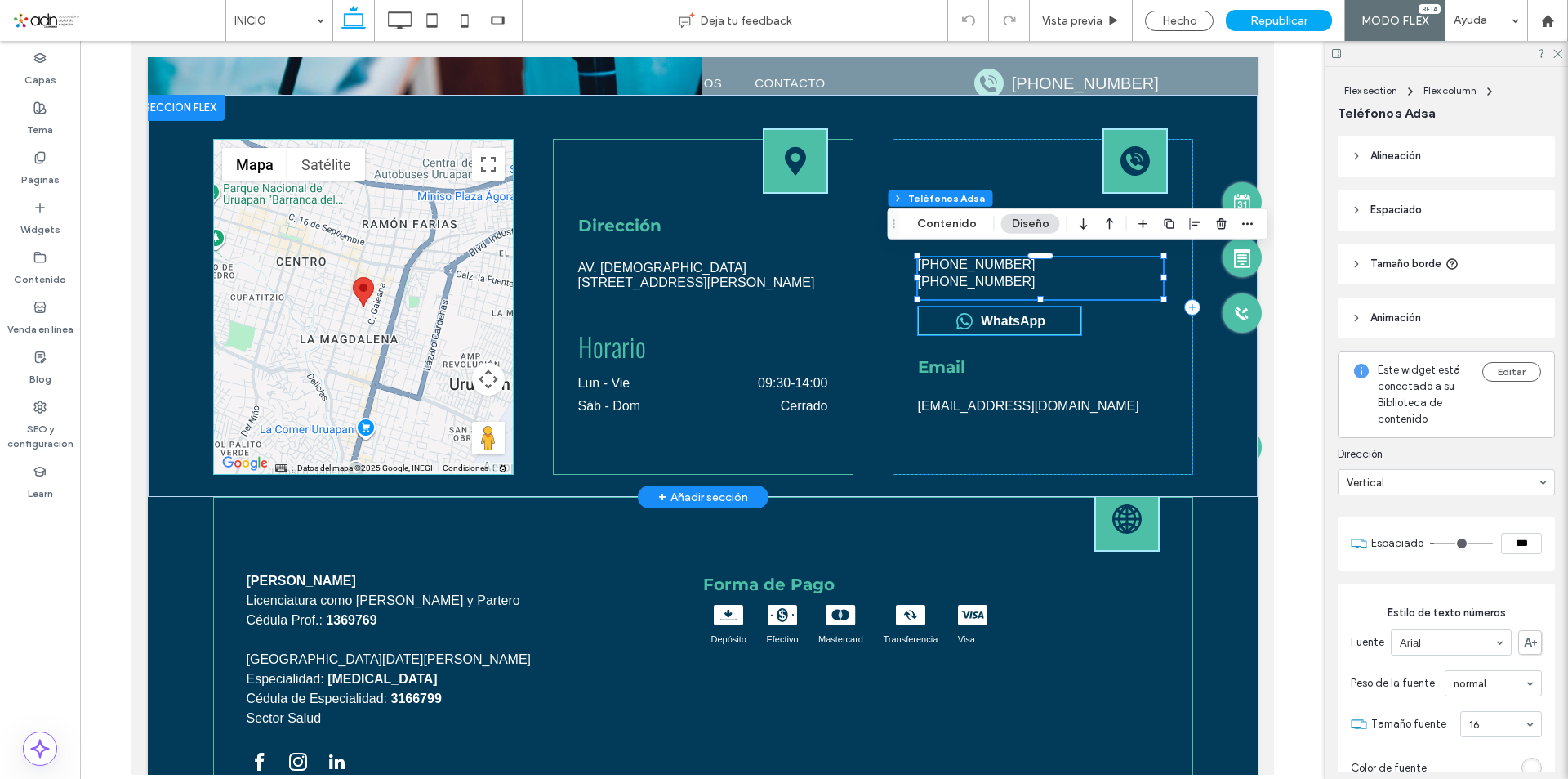
click at [1063, 308] on div "WhatsApp" at bounding box center [998, 320] width 163 height 29
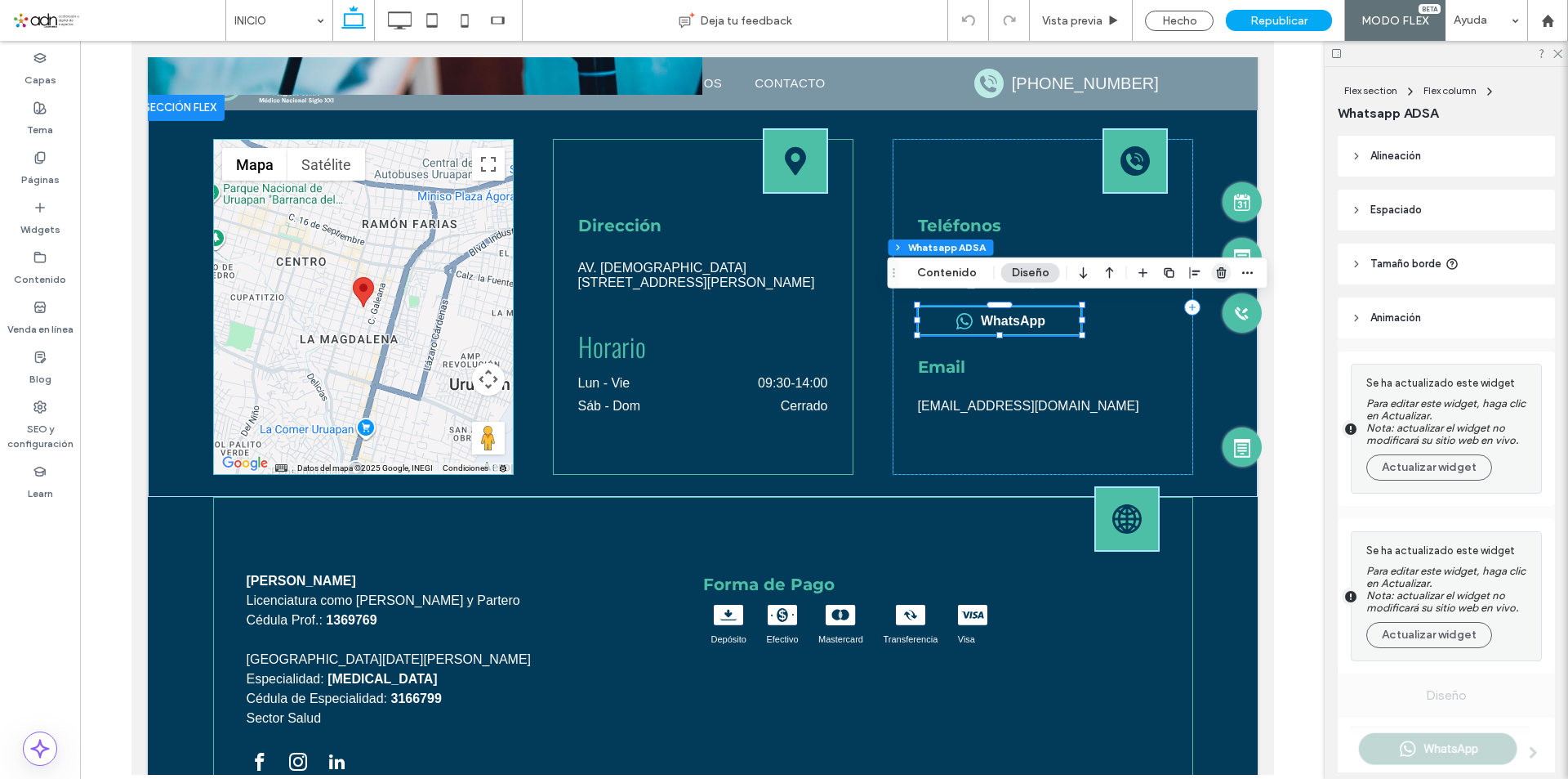
click at [1212, 272] on span "button" at bounding box center [1222, 273] width 20 height 20
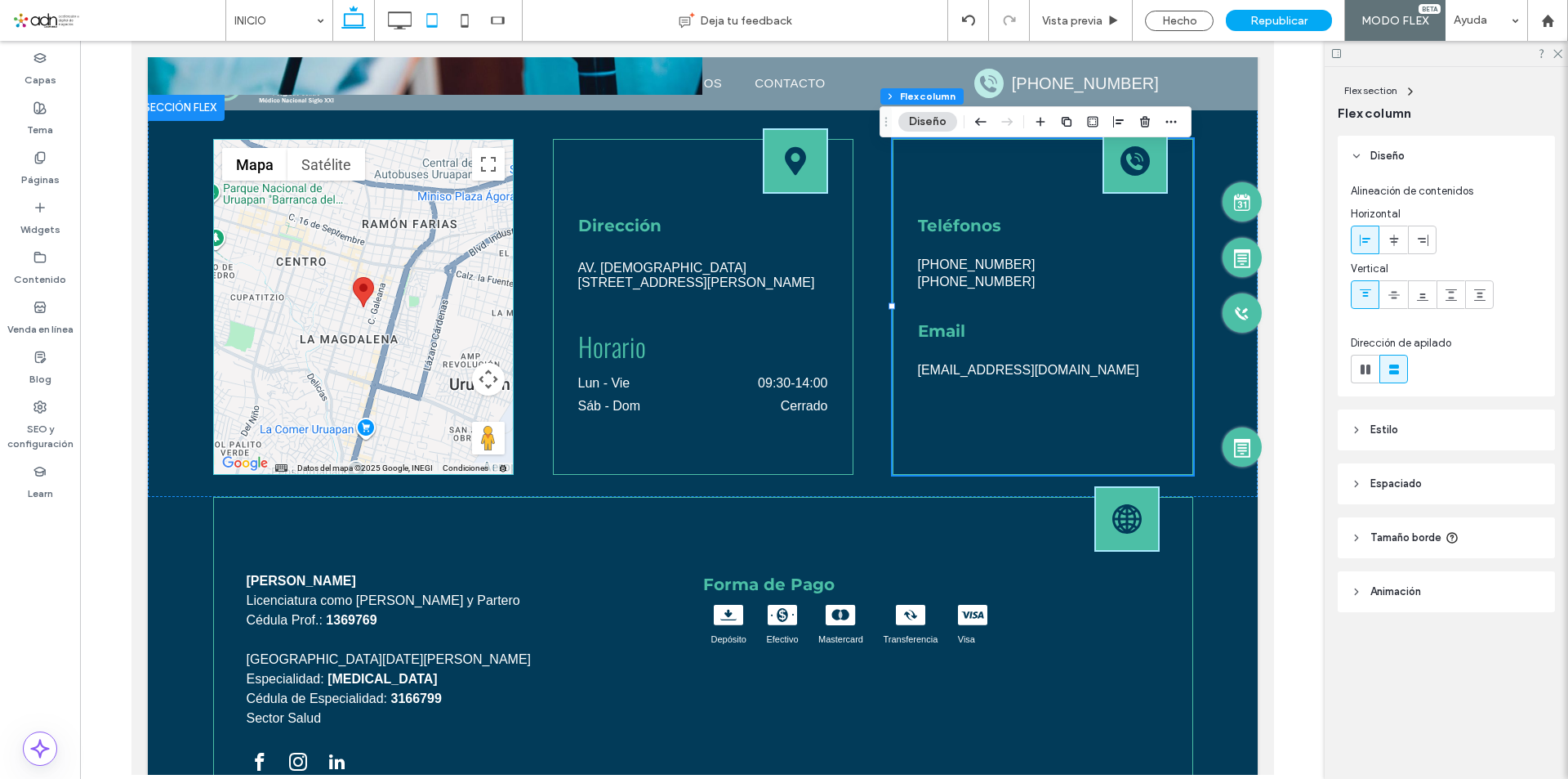
click at [394, 24] on icon at bounding box center [399, 20] width 33 height 33
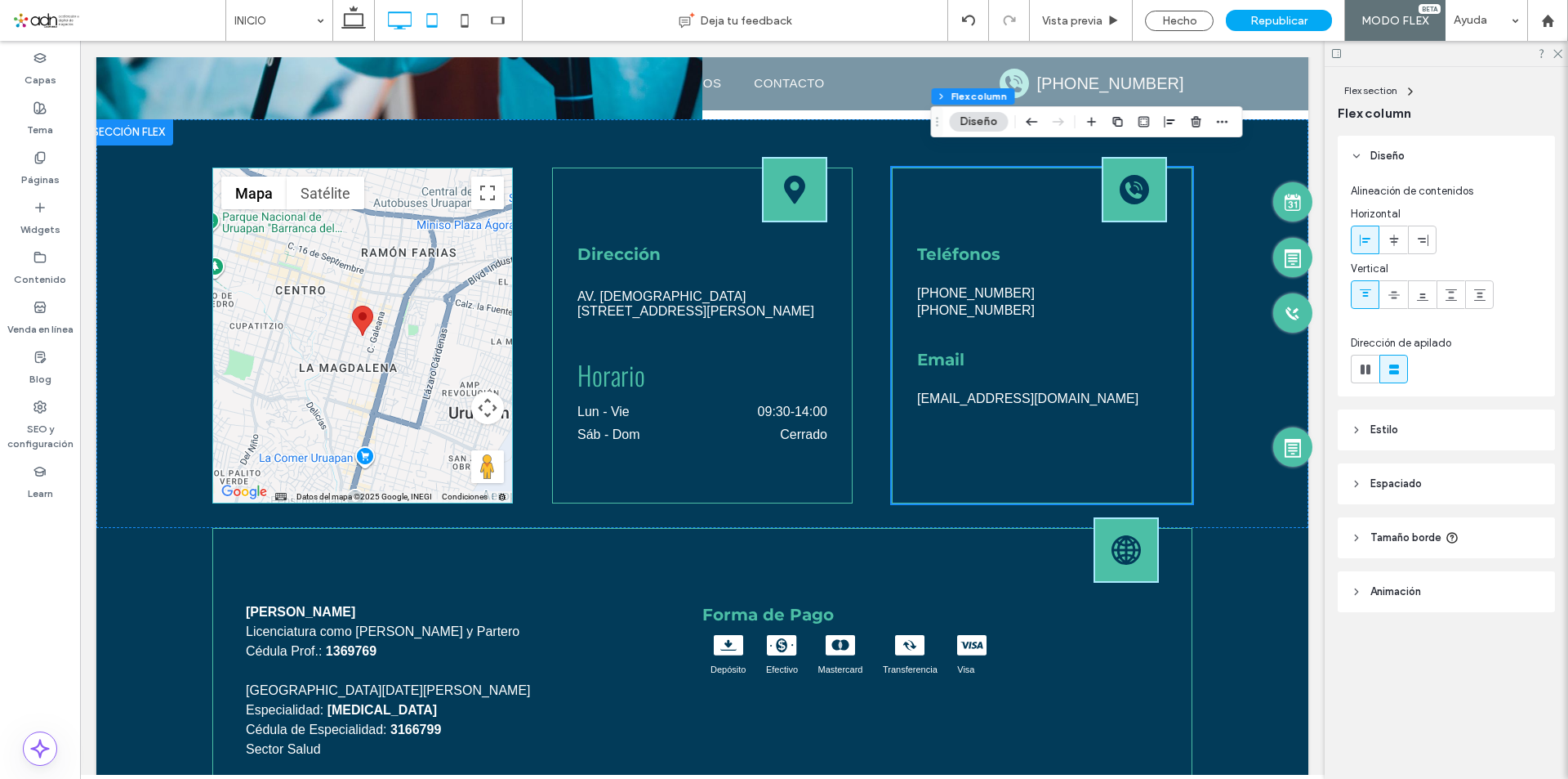
scroll to position [3617, 0]
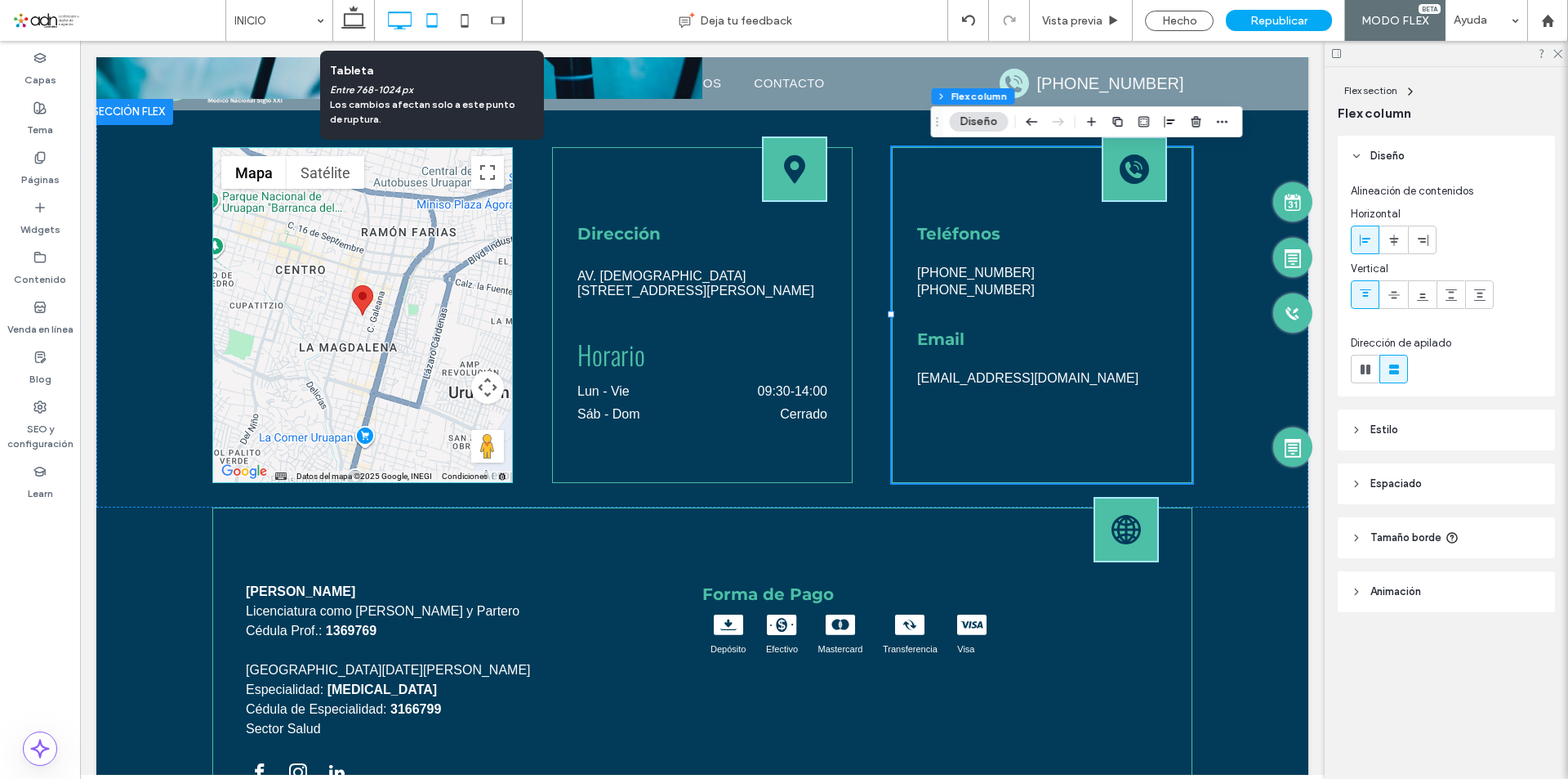
click at [435, 21] on icon at bounding box center [432, 20] width 33 height 33
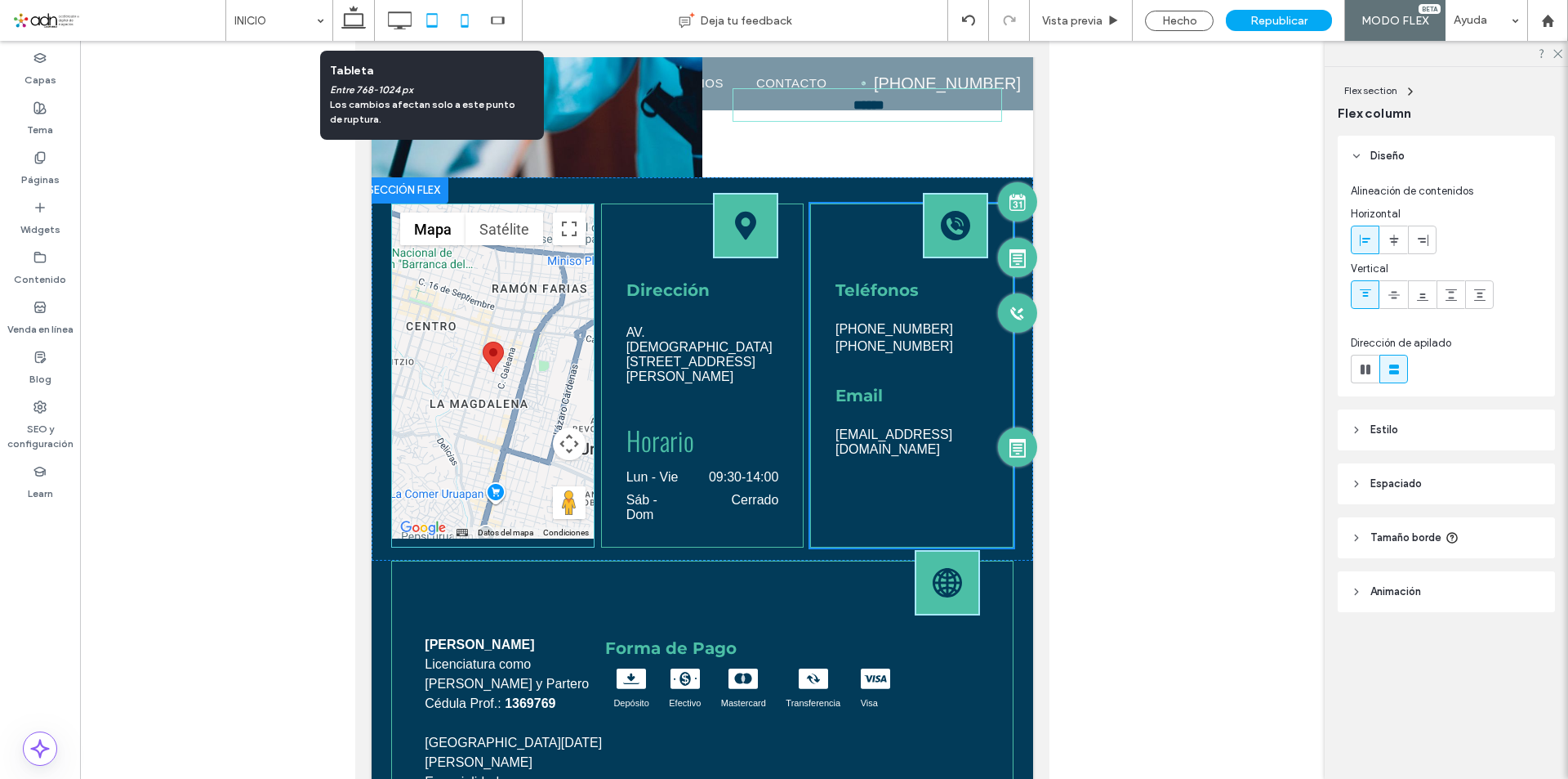
type input "**"
type input "*****"
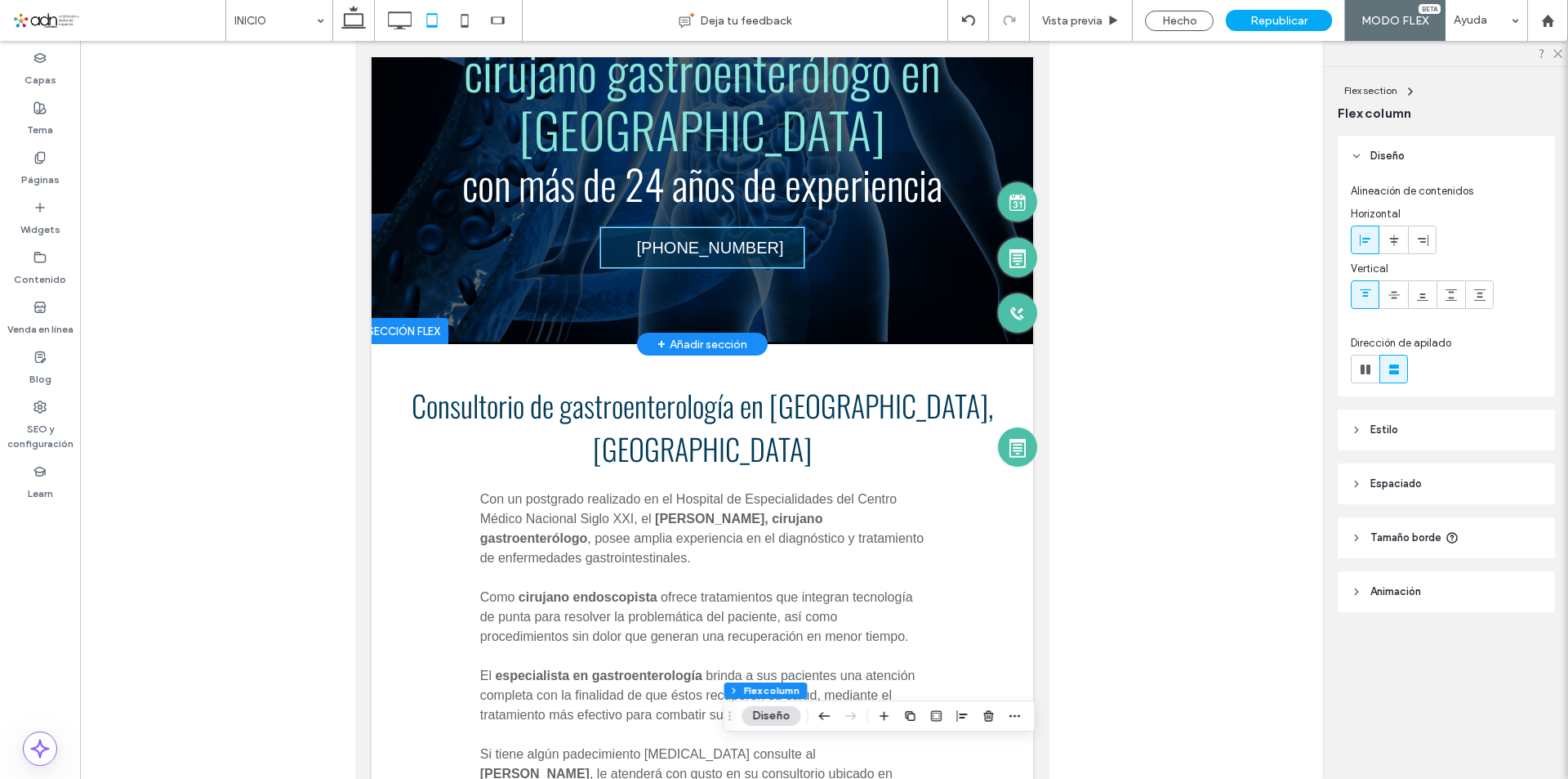
scroll to position [0, 0]
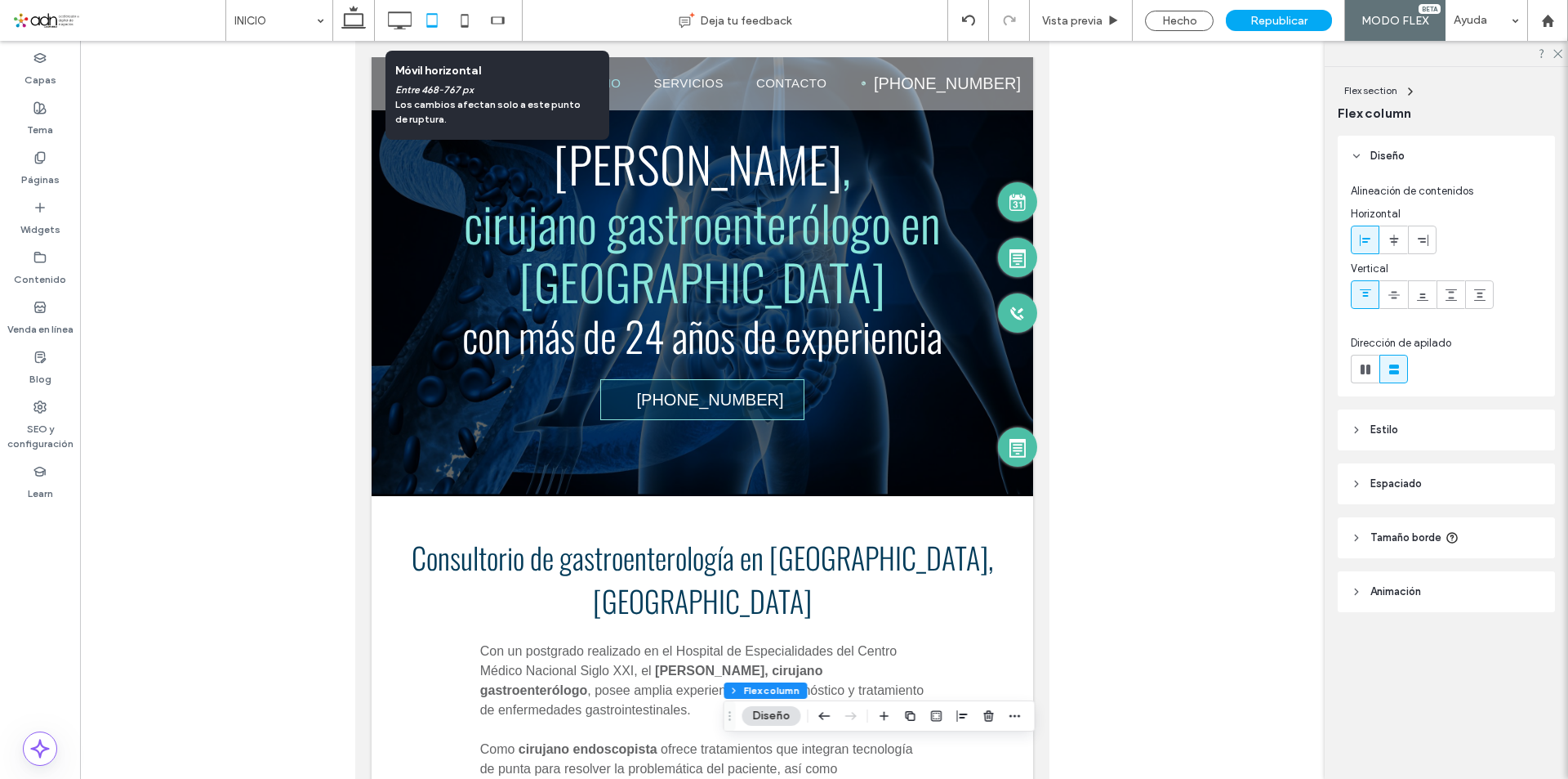
click at [471, 23] on icon at bounding box center [464, 20] width 33 height 33
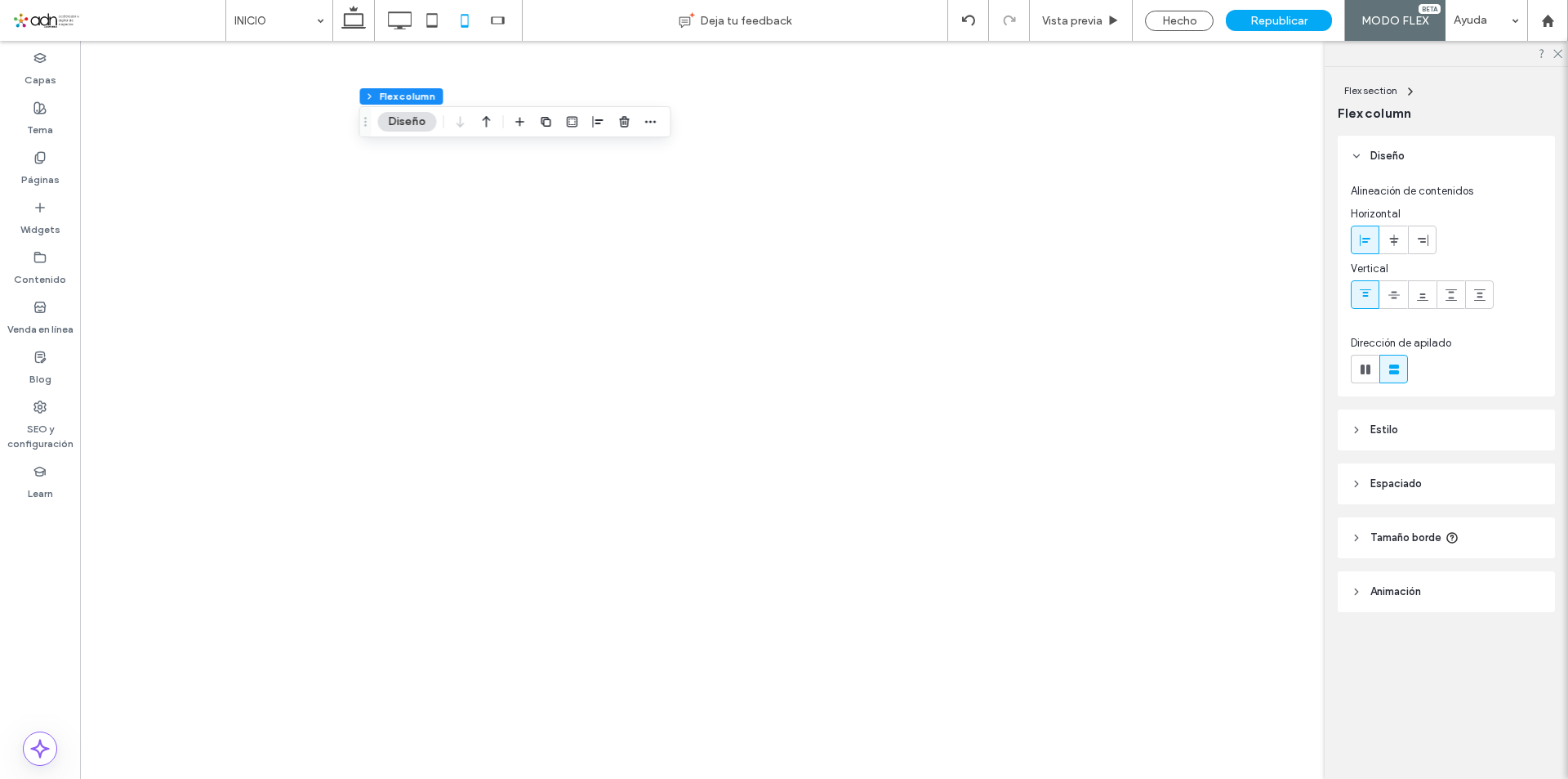
type input "***"
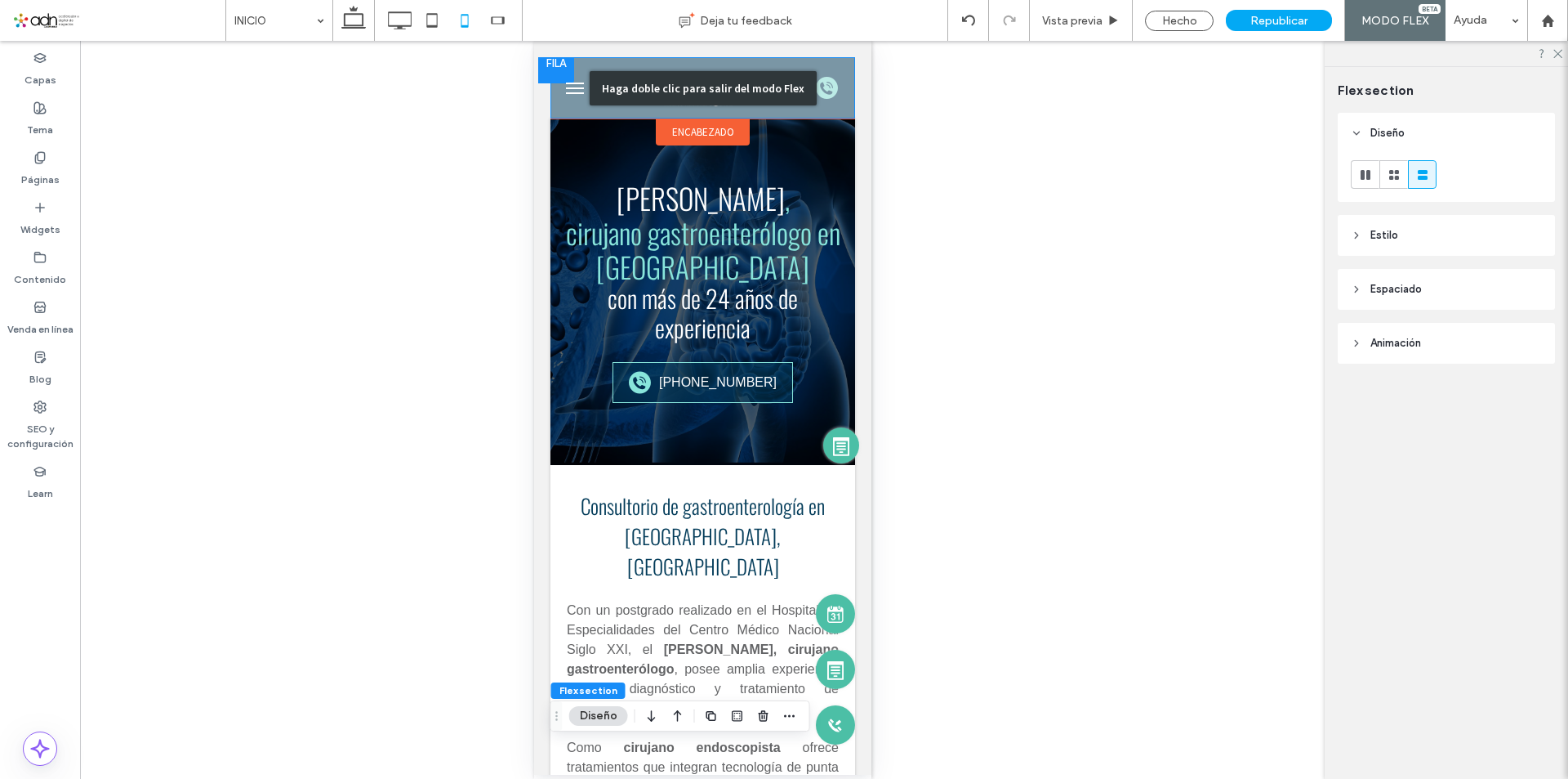
click at [783, 104] on div "Haga doble clic para salir del modo Flex" at bounding box center [702, 88] width 227 height 35
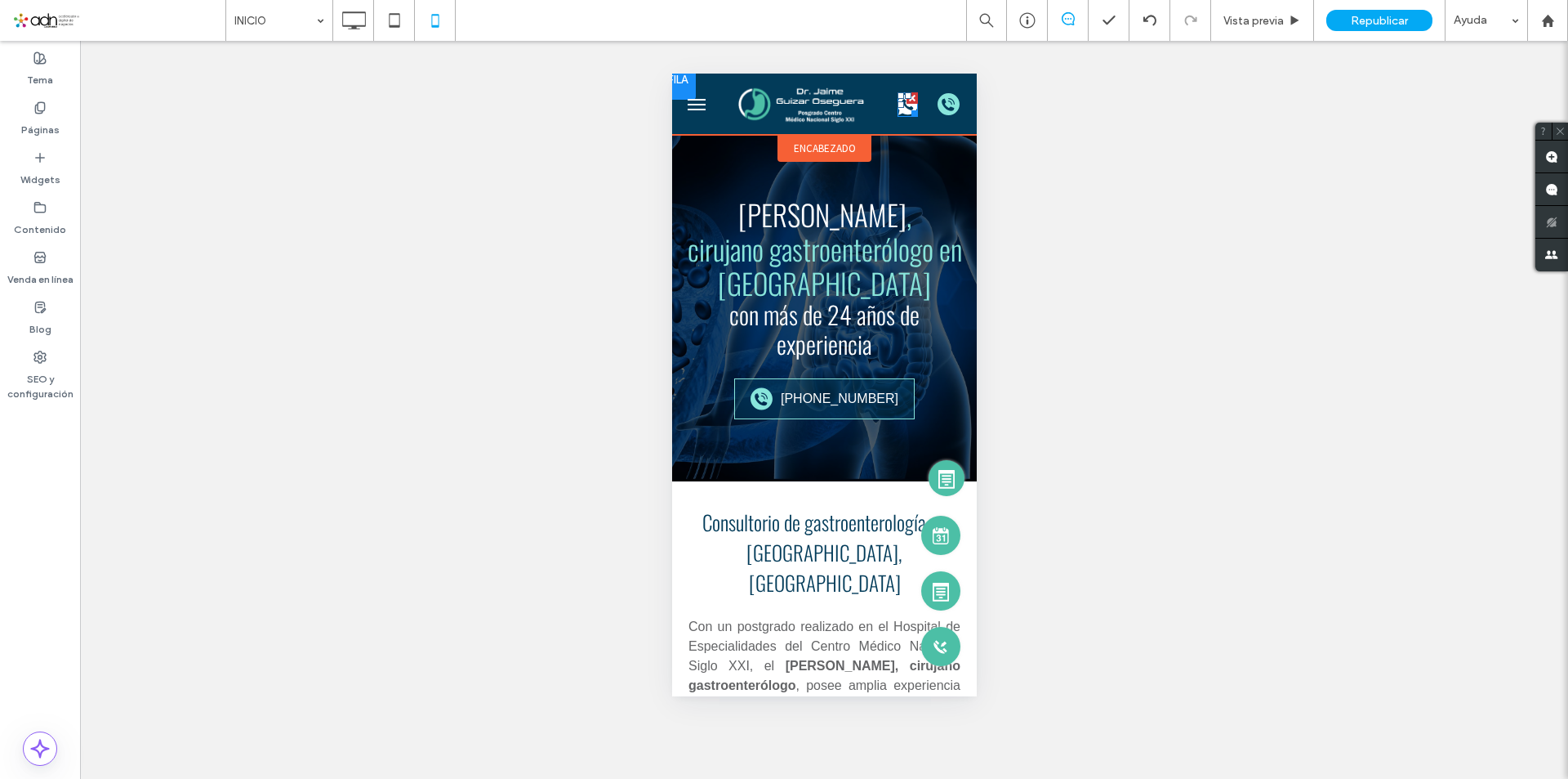
click at [897, 112] on icon at bounding box center [907, 104] width 21 height 21
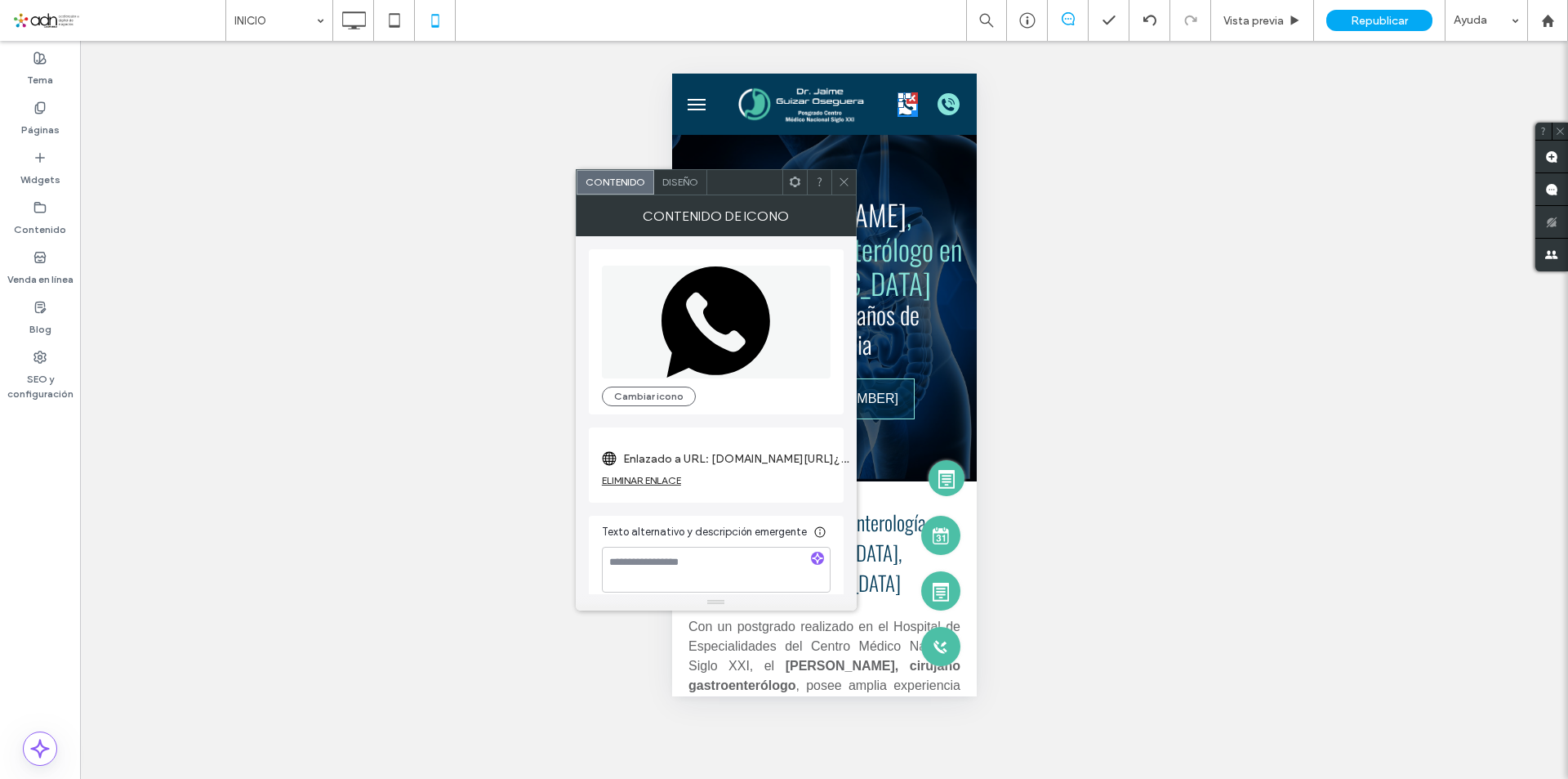
click at [906, 99] on div at bounding box center [912, 98] width 12 height 12
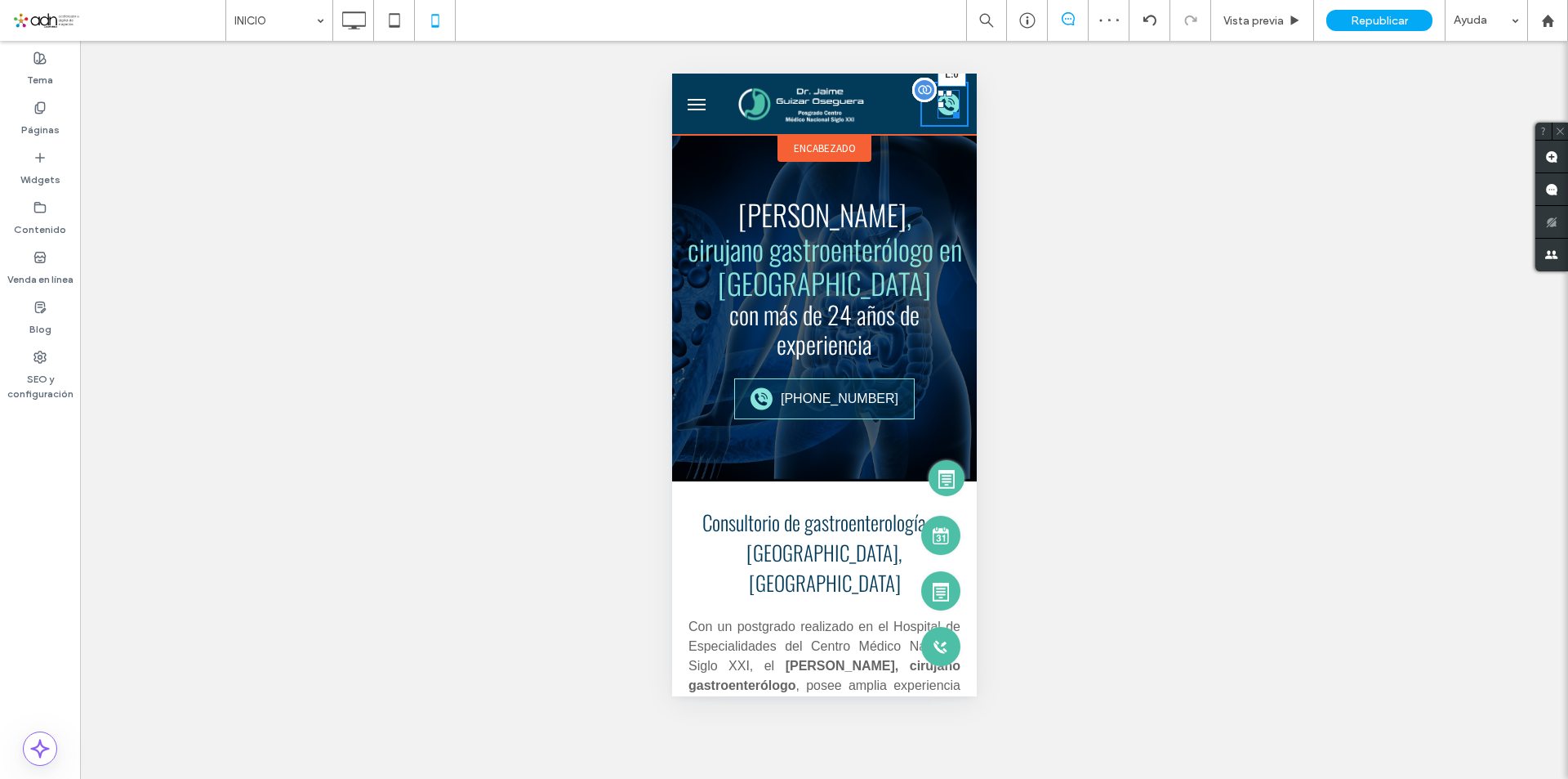
drag, startPoint x: 932, startPoint y: 103, endPoint x: 911, endPoint y: 106, distance: 21.2
click at [937, 106] on div at bounding box center [940, 105] width 7 height 7
click at [933, 116] on div at bounding box center [936, 112] width 12 height 12
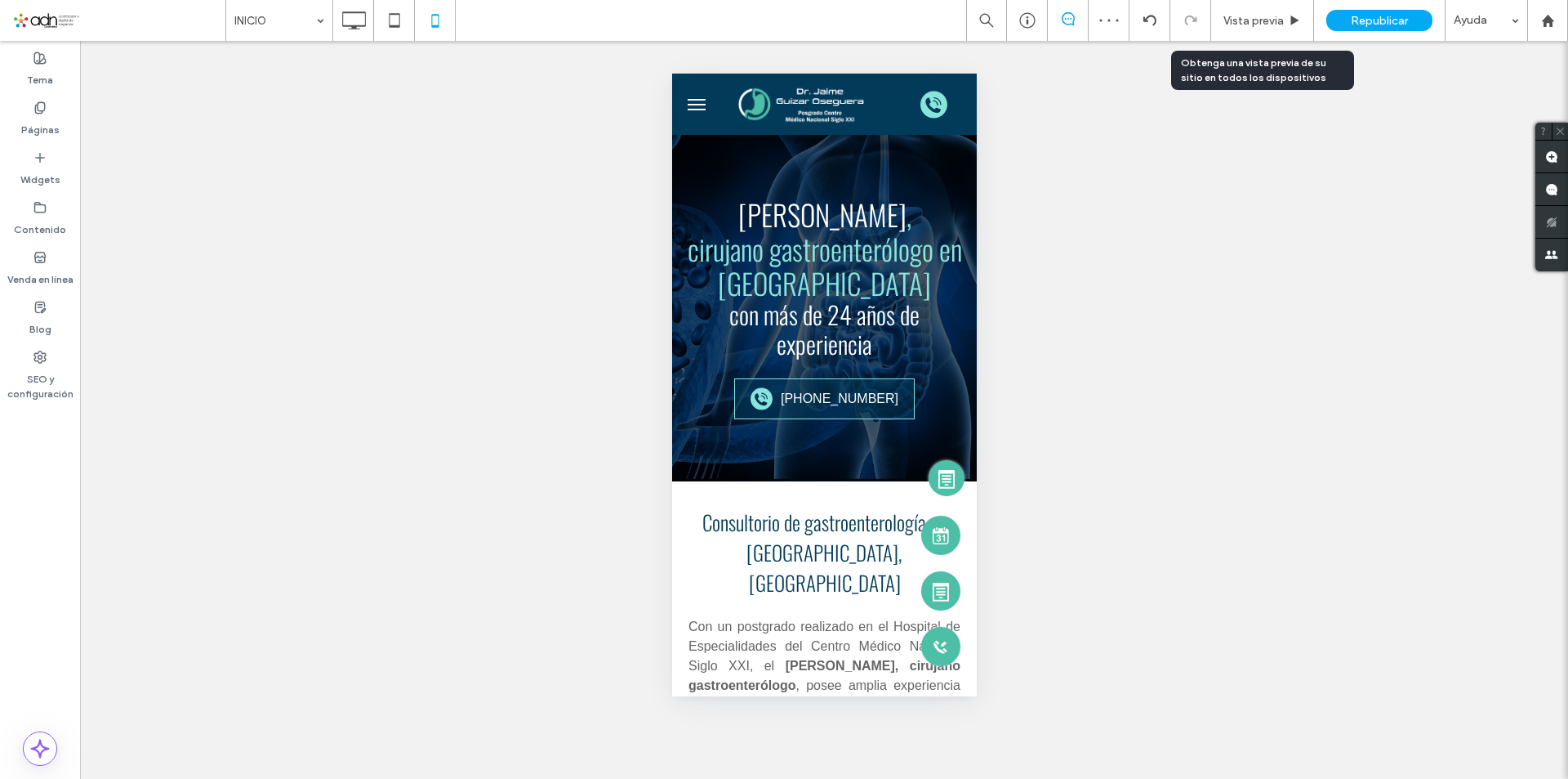
click at [1361, 26] on span "Republicar" at bounding box center [1380, 21] width 57 height 14
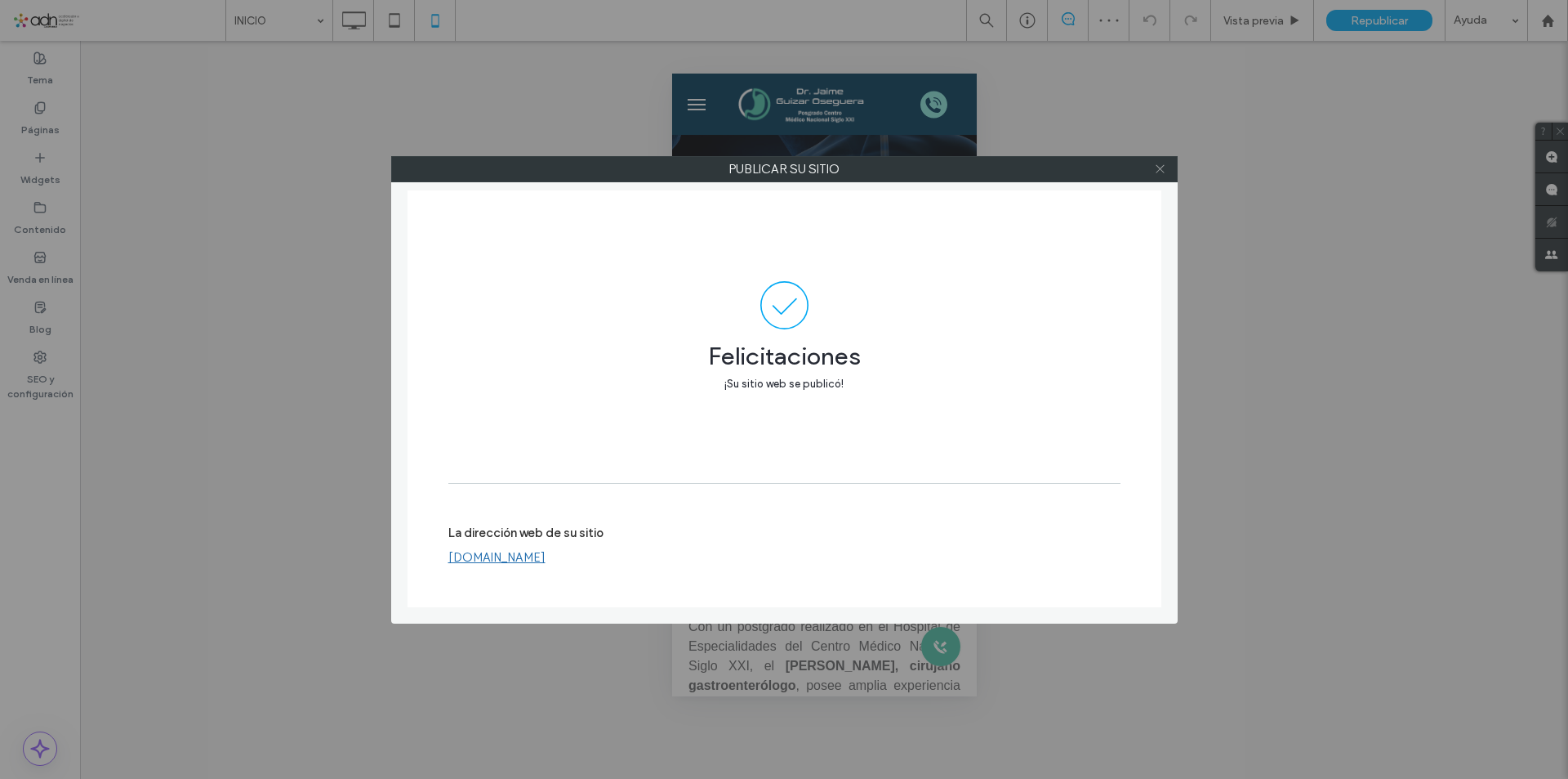
click at [1156, 170] on icon at bounding box center [1160, 169] width 12 height 12
